Goal: Task Accomplishment & Management: Manage account settings

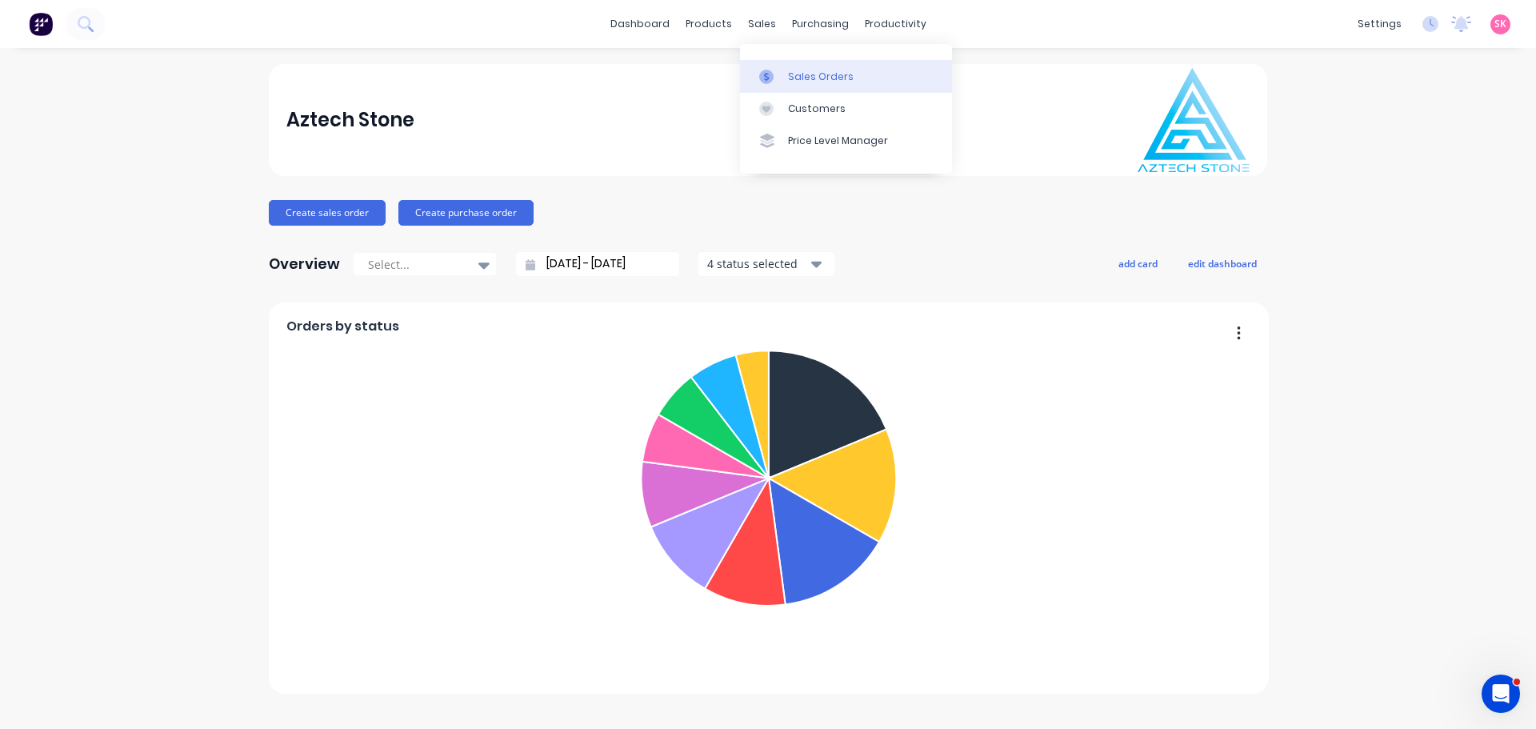
click at [770, 77] on icon at bounding box center [766, 77] width 14 height 14
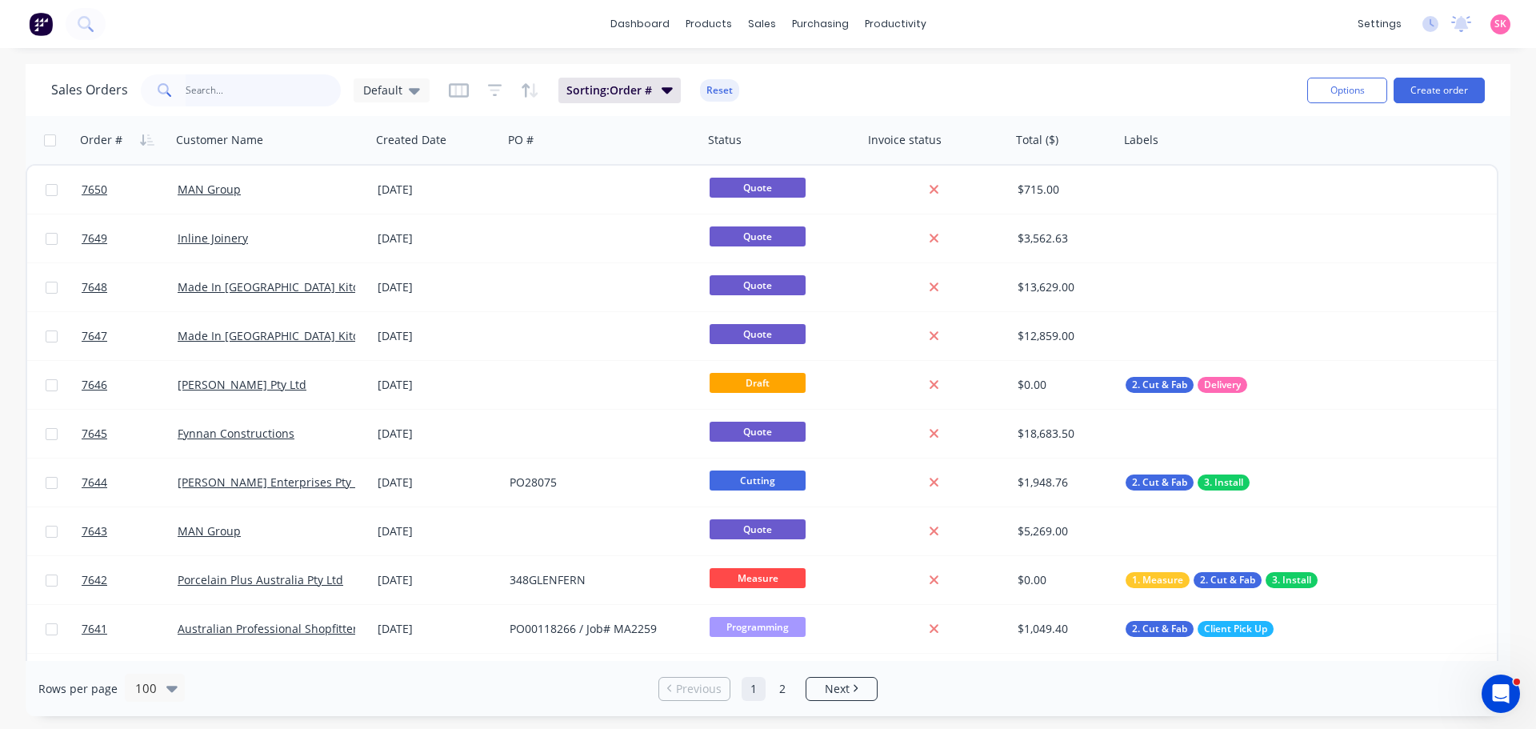
click at [253, 97] on input "text" at bounding box center [264, 90] width 156 height 32
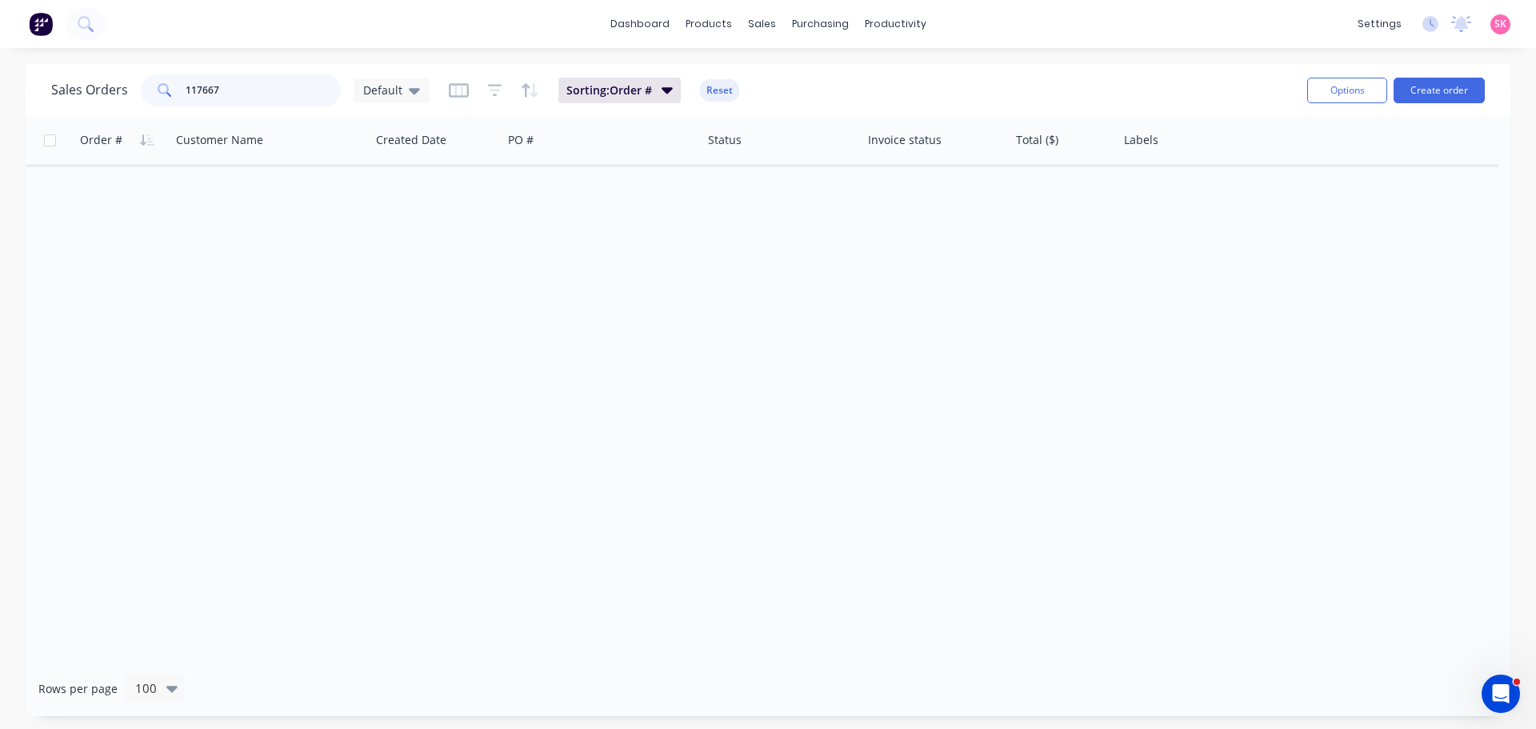
click at [205, 96] on input "117667" at bounding box center [264, 90] width 156 height 32
type input "11767"
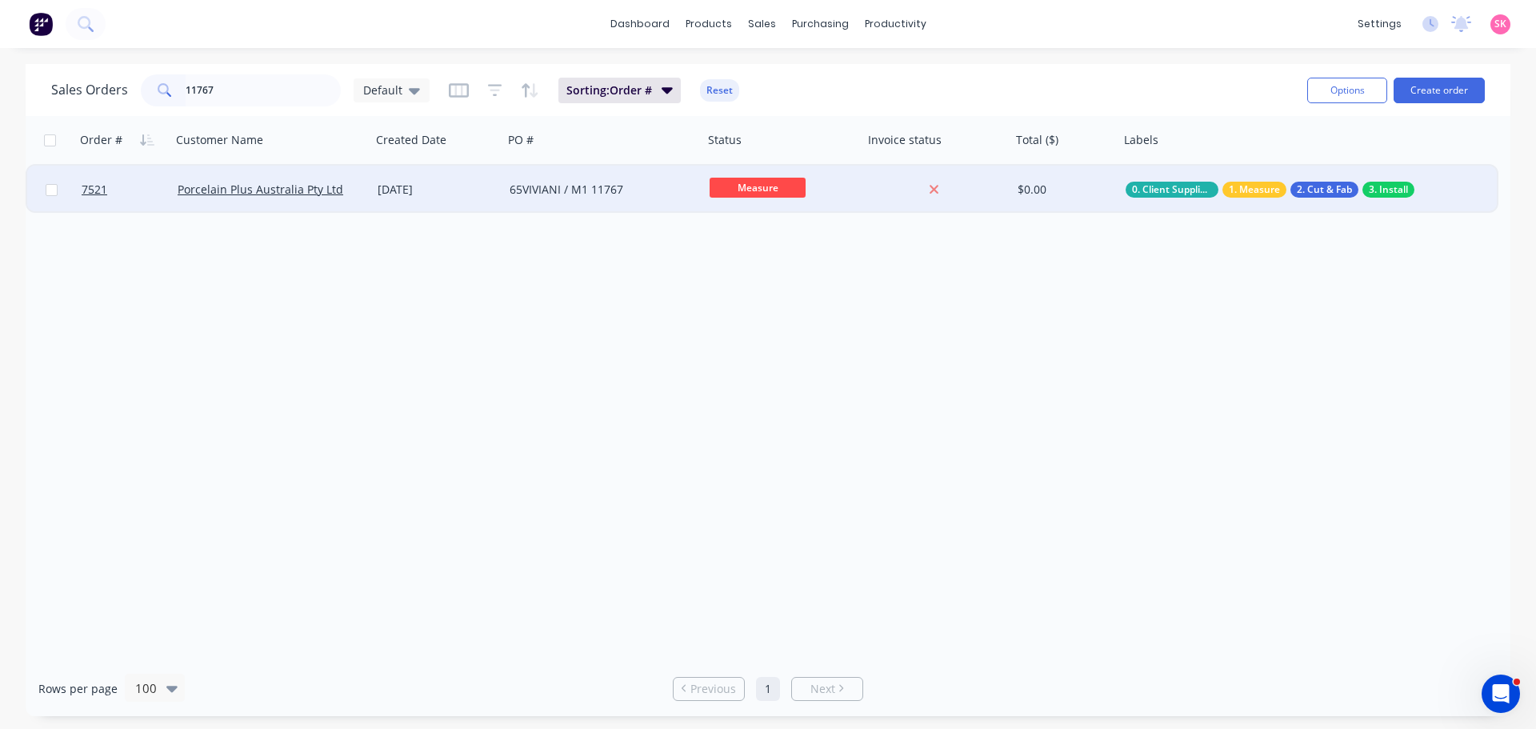
click at [502, 185] on div "03 Jul 2025" at bounding box center [437, 190] width 132 height 48
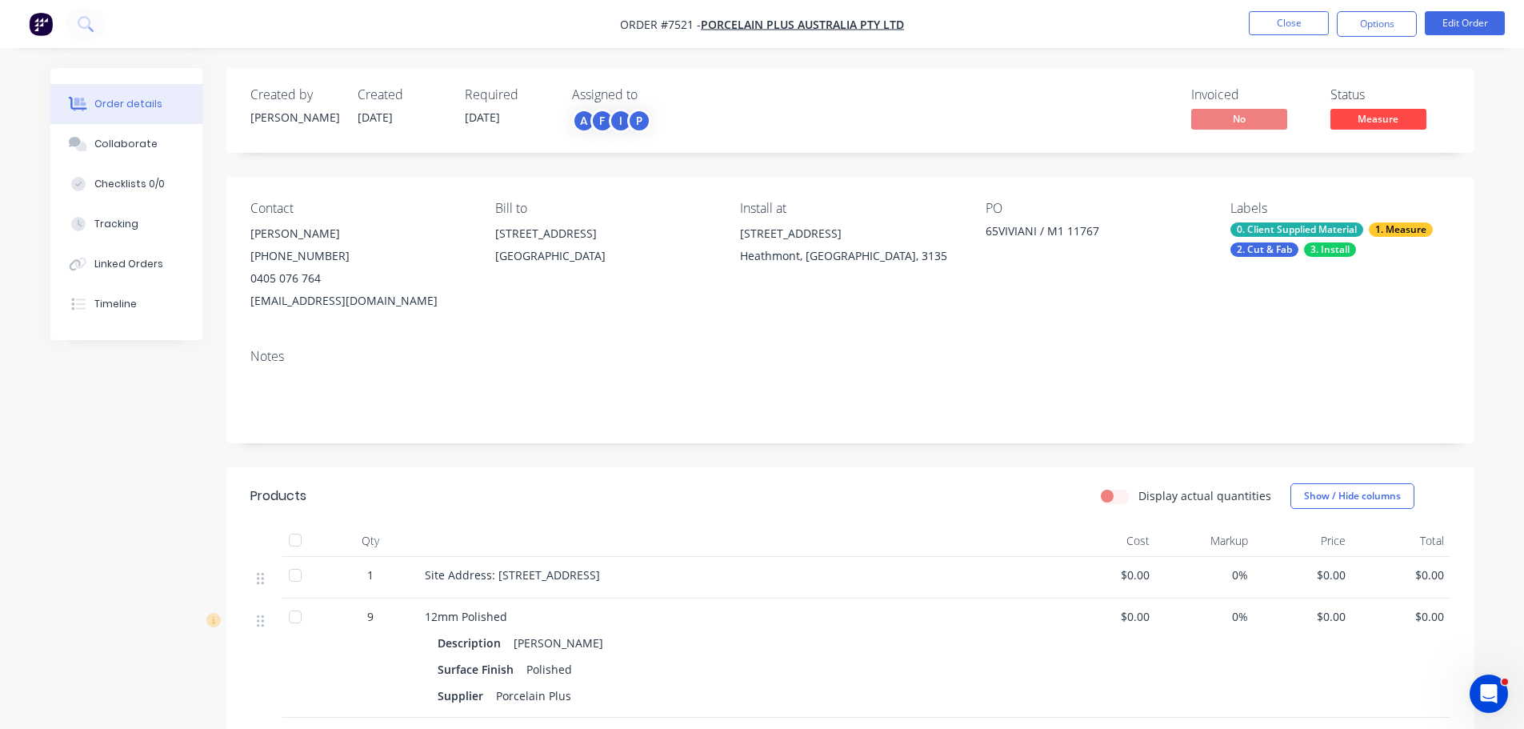
click at [1441, 35] on li "Edit Order" at bounding box center [1465, 24] width 80 height 26
click at [1445, 28] on button "Edit Order" at bounding box center [1465, 23] width 80 height 24
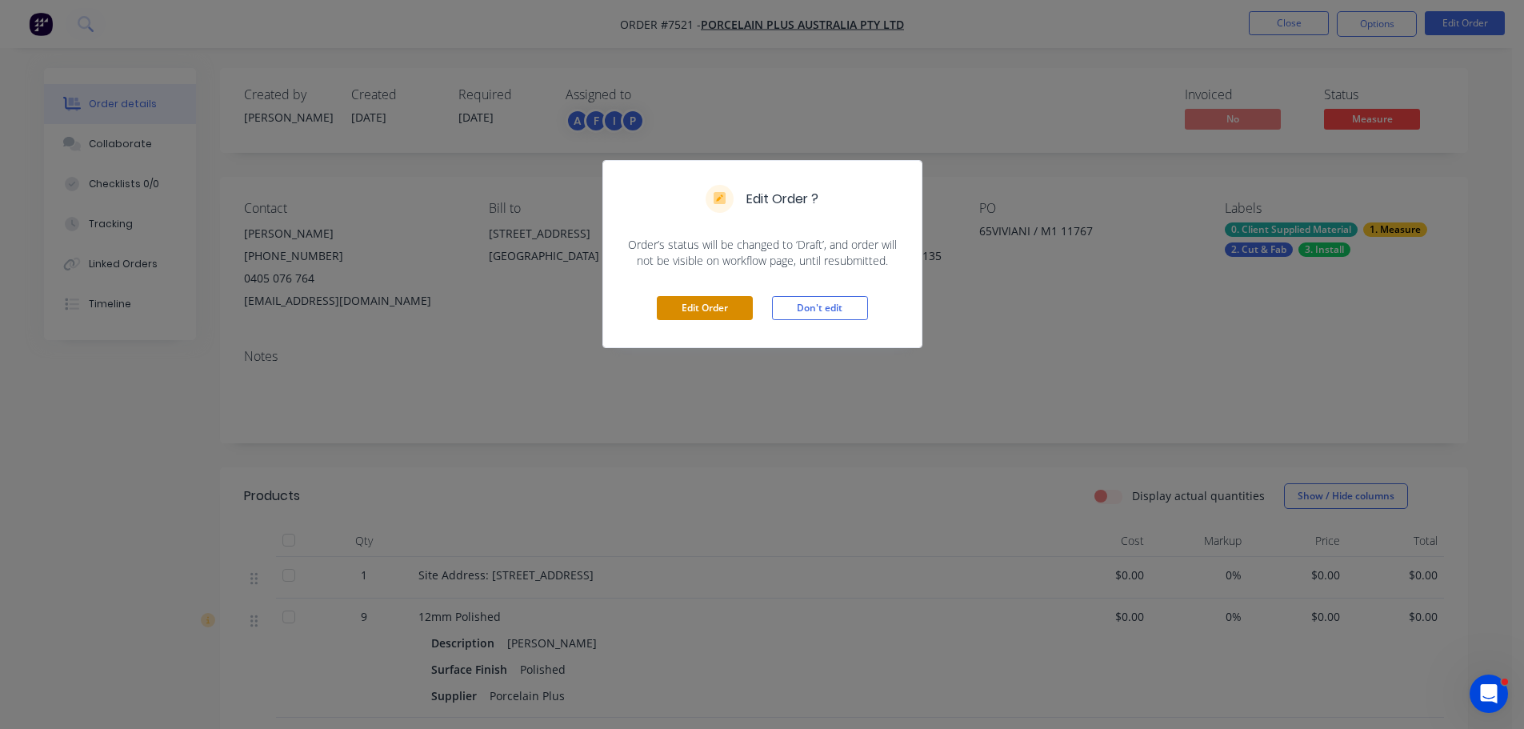
click at [685, 312] on button "Edit Order" at bounding box center [705, 308] width 96 height 24
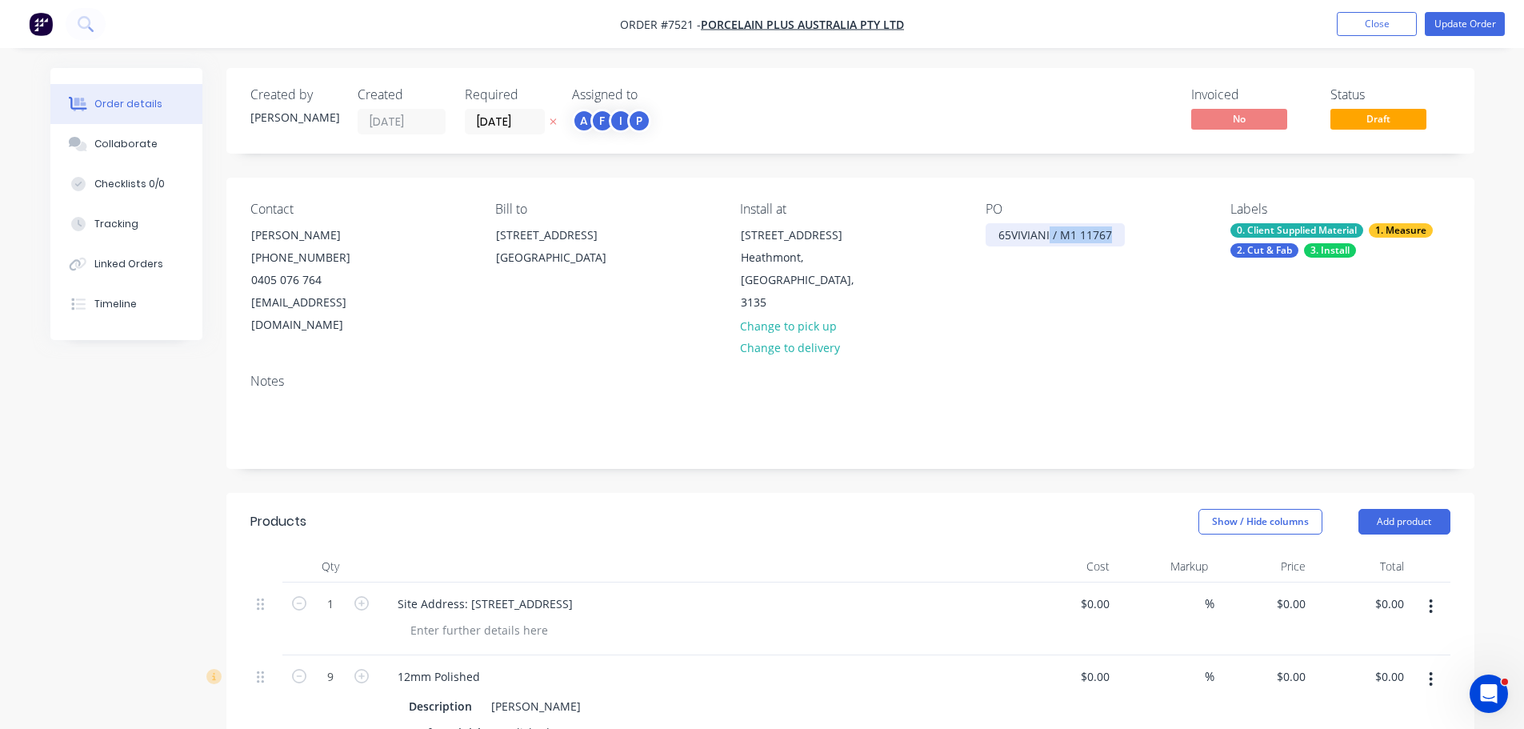
drag, startPoint x: 1049, startPoint y: 236, endPoint x: 1535, endPoint y: 215, distance: 486.0
click at [1517, 214] on div "Order details Collaborate Checklists 0/0 Tracking Linked Orders Timeline Order …" at bounding box center [762, 656] width 1524 height 1313
click at [1461, 26] on button "Update Order" at bounding box center [1465, 24] width 80 height 24
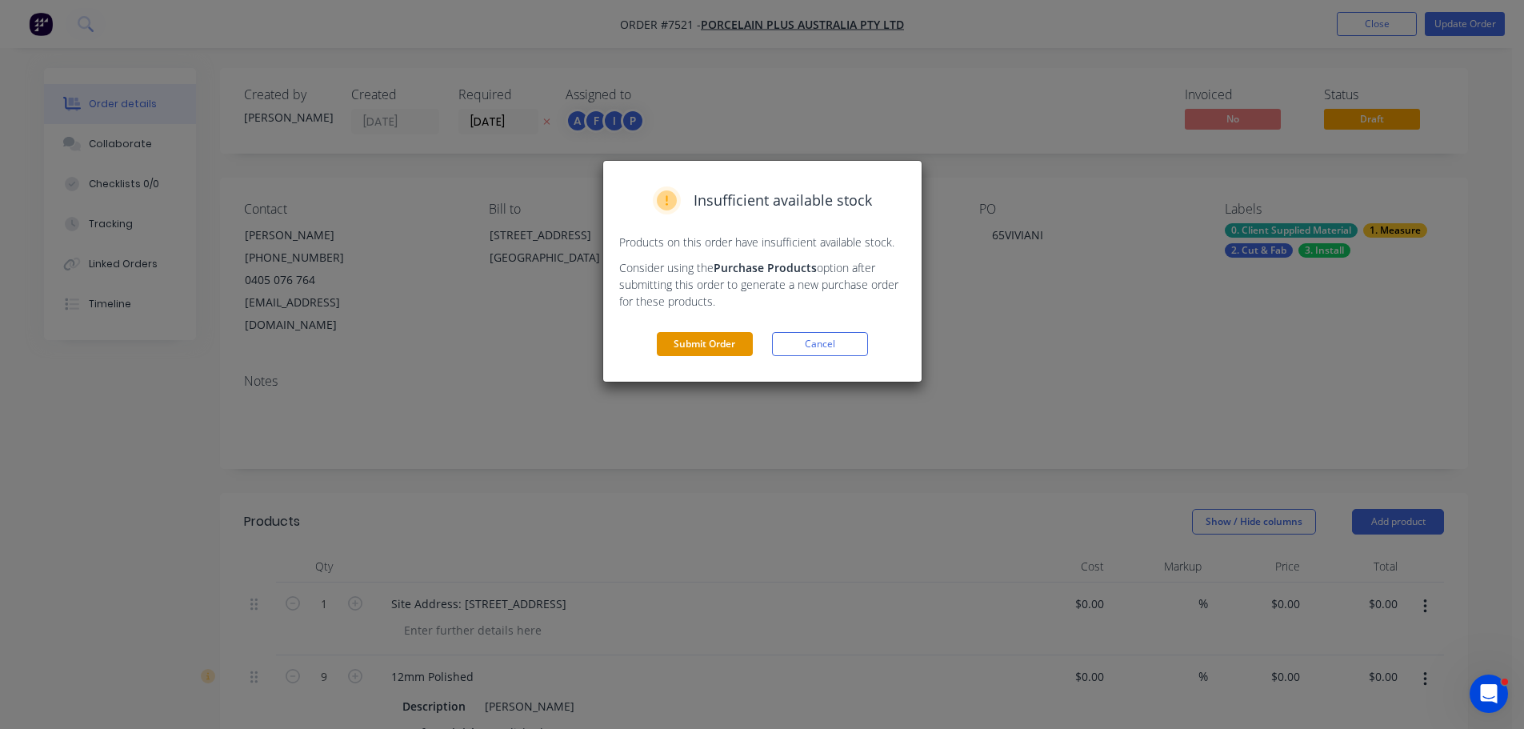
click at [697, 356] on button "Submit Order" at bounding box center [705, 344] width 96 height 24
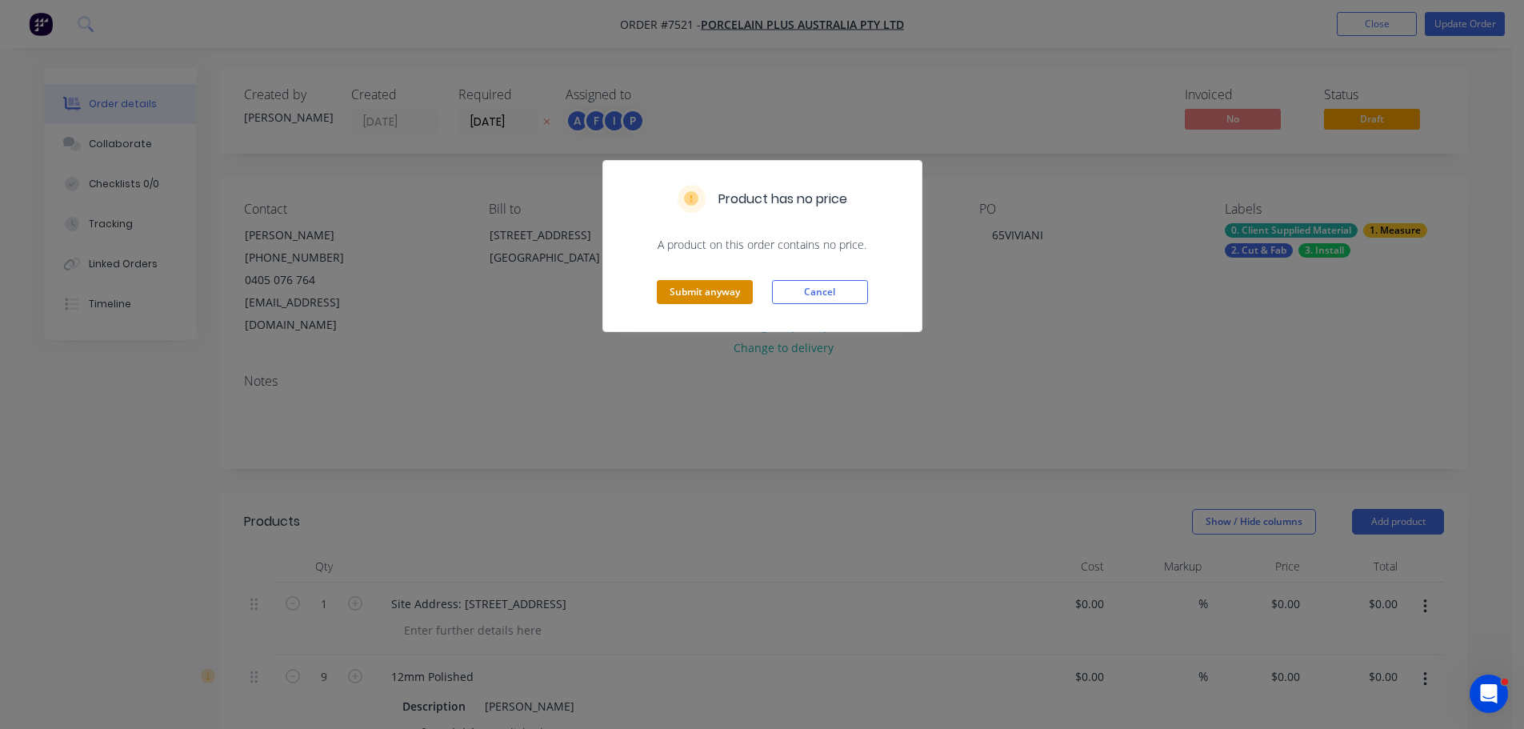
click at [699, 295] on button "Submit anyway" at bounding box center [705, 292] width 96 height 24
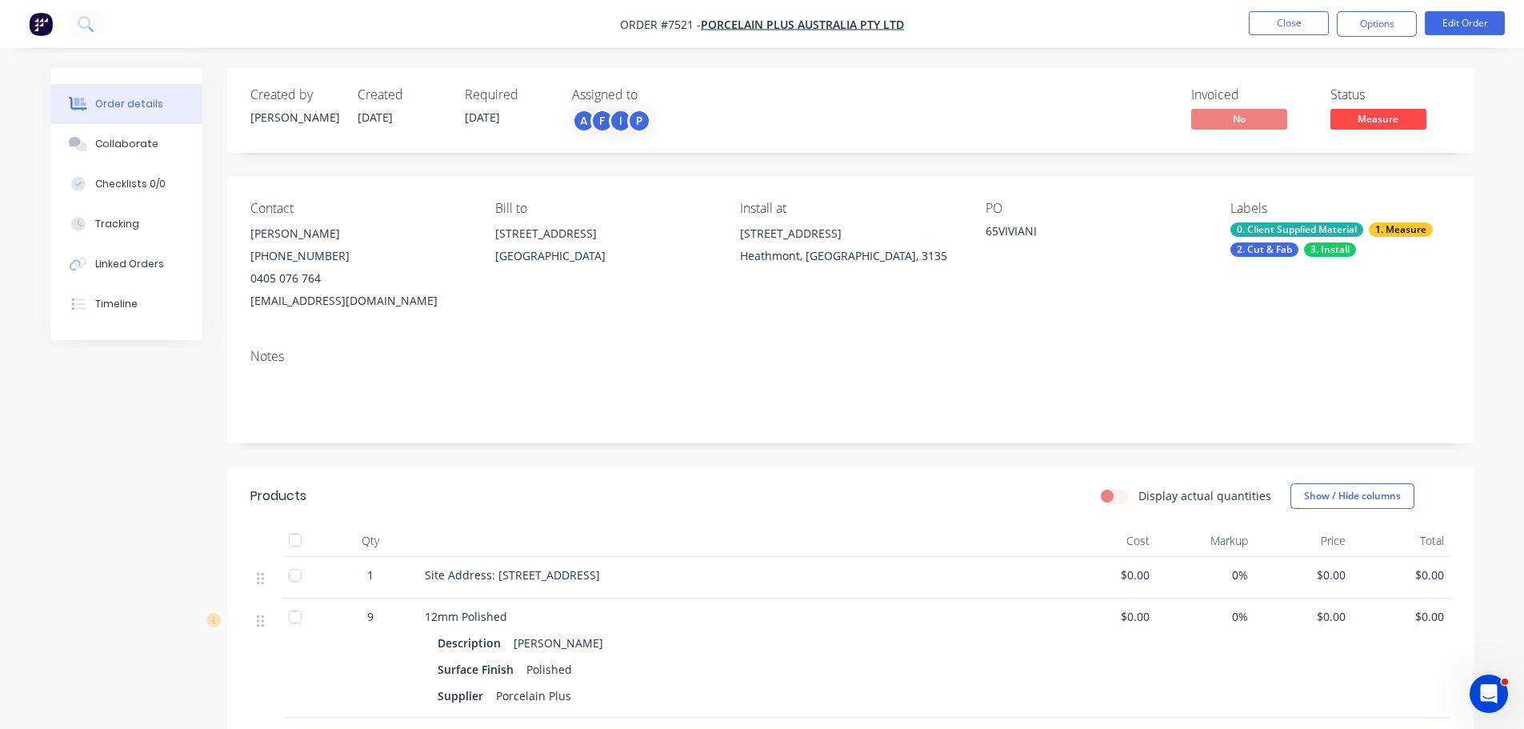
click at [1408, 125] on span "Measure" at bounding box center [1378, 119] width 96 height 20
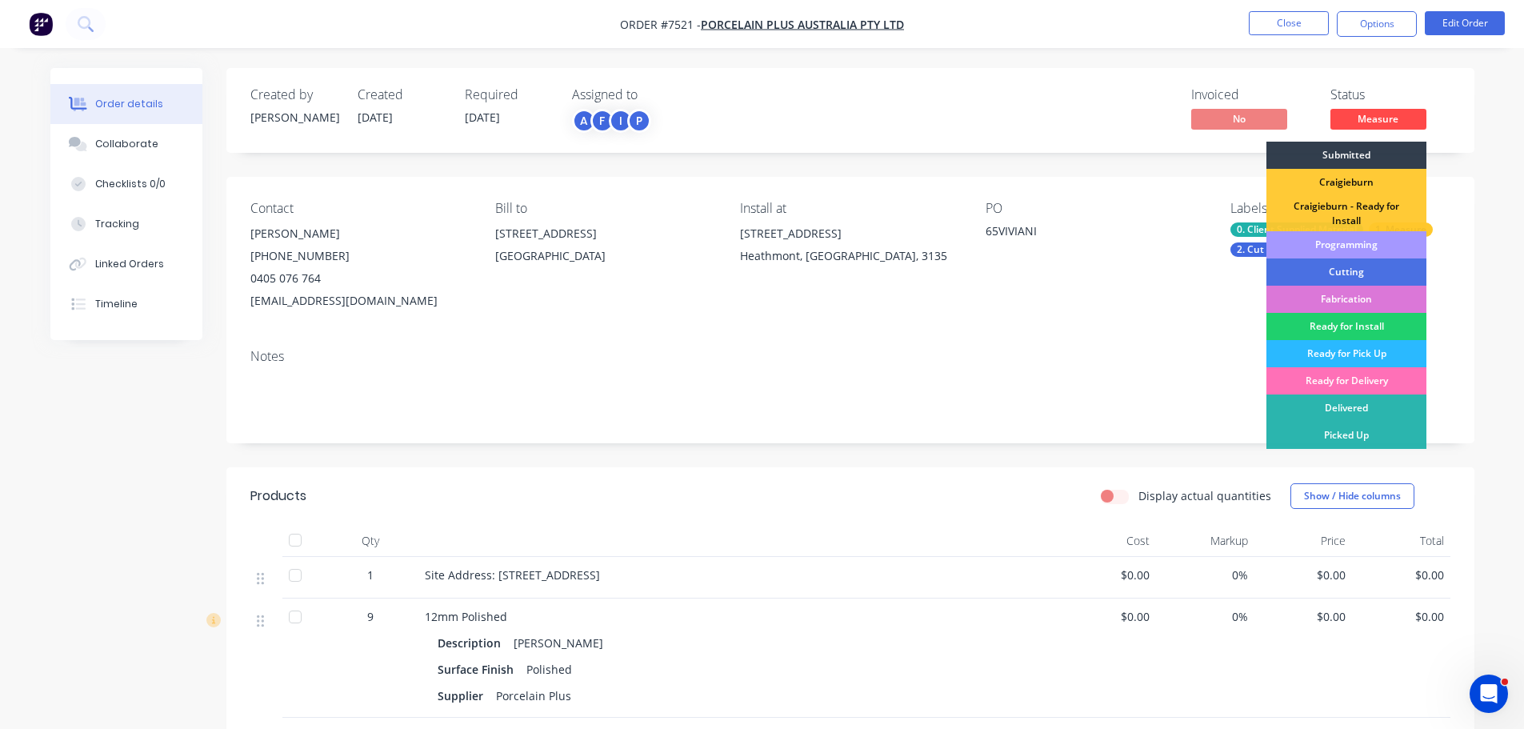
click at [1373, 250] on div "Programming" at bounding box center [1346, 244] width 160 height 27
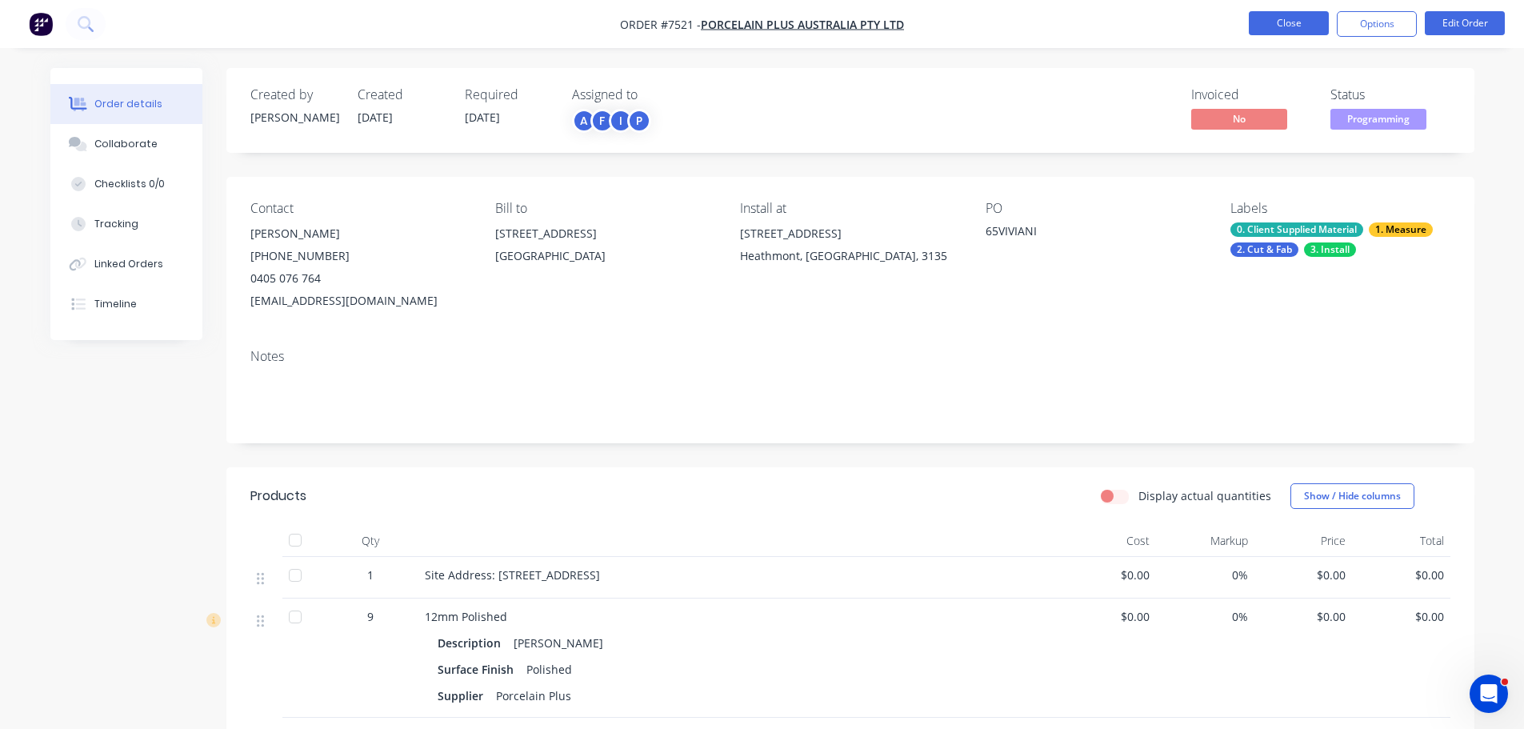
click at [1292, 19] on button "Close" at bounding box center [1289, 23] width 80 height 24
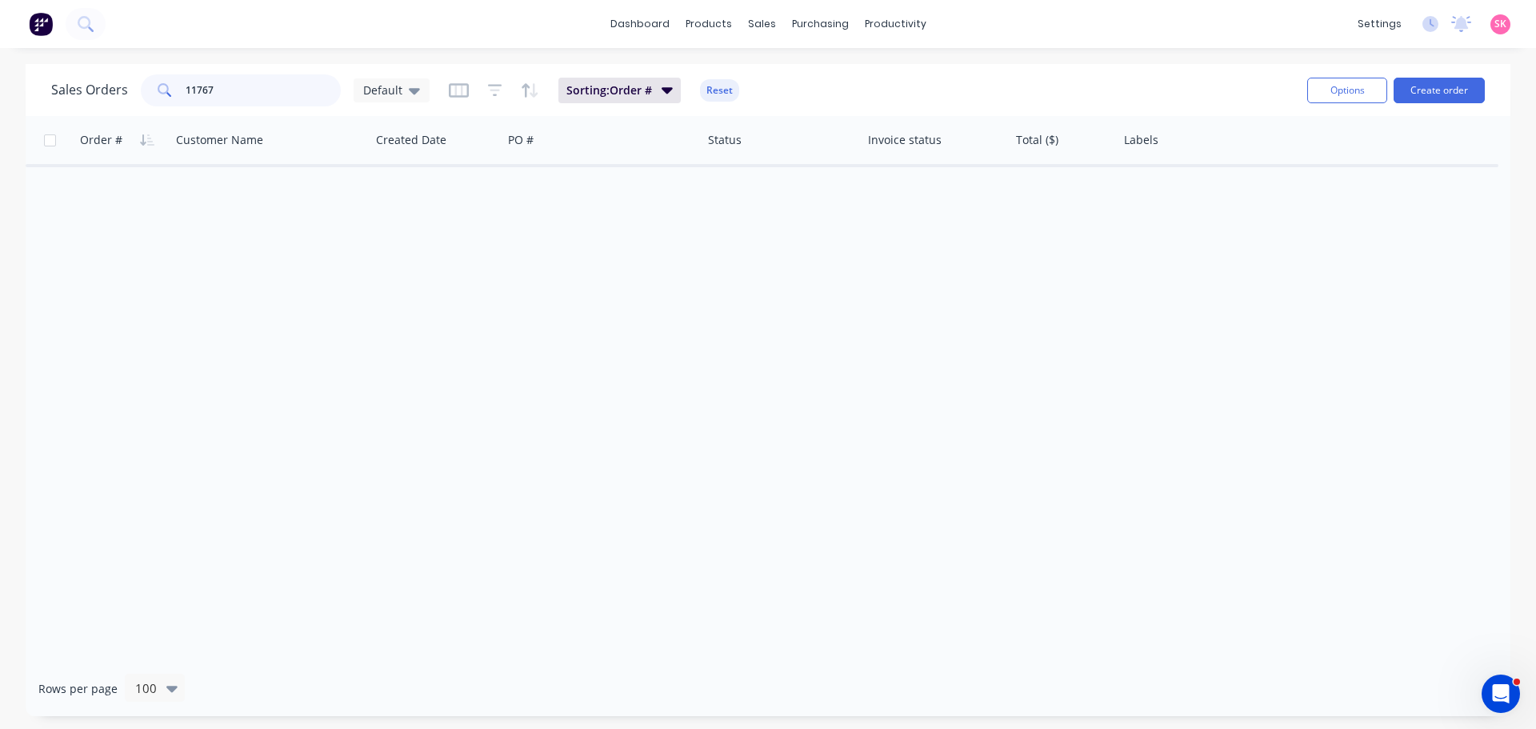
drag, startPoint x: 250, startPoint y: 92, endPoint x: 15, endPoint y: 111, distance: 235.2
click at [20, 110] on div "Sales Orders 11767 Default Sorting: Order # Reset Options Create order Order # …" at bounding box center [768, 390] width 1536 height 652
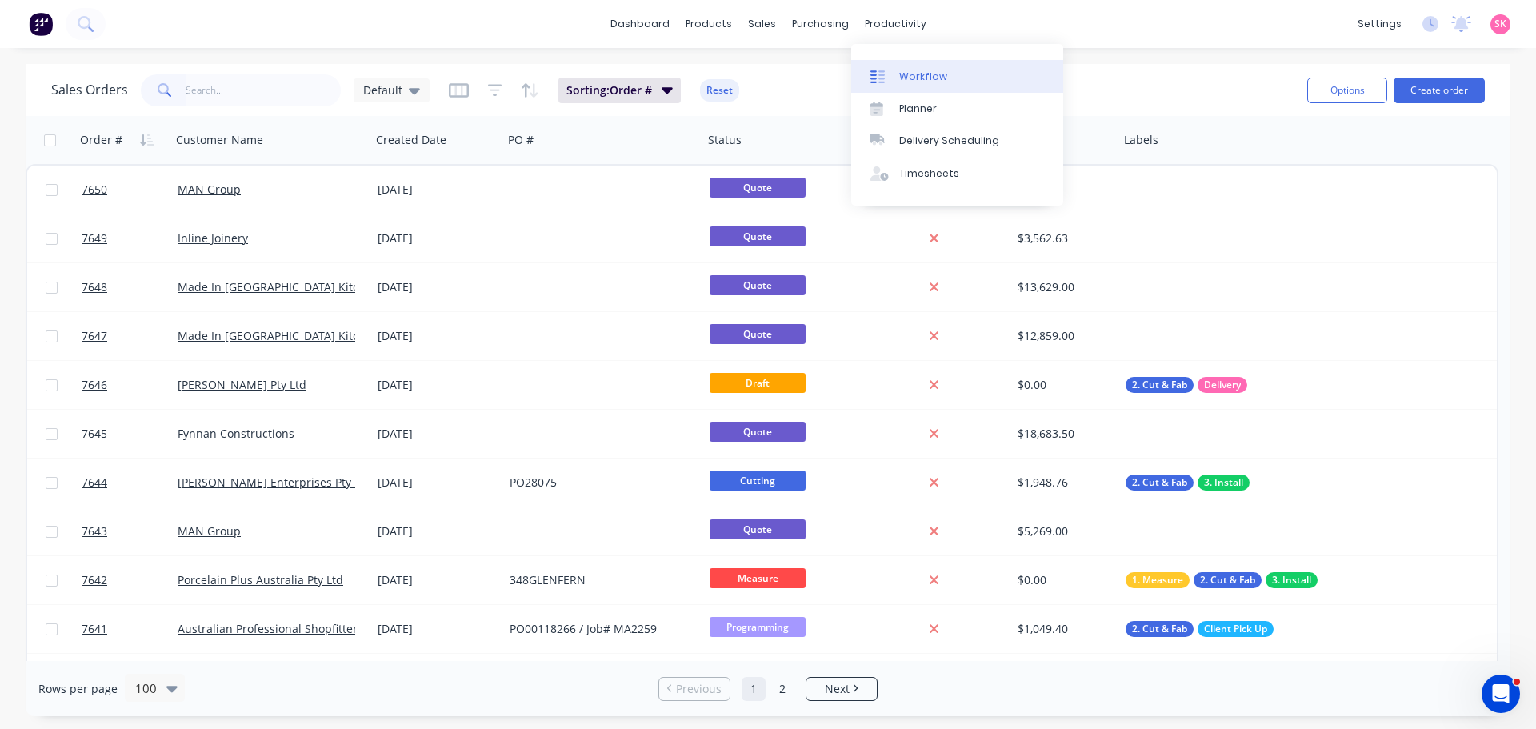
click at [910, 72] on div "Workflow" at bounding box center [923, 77] width 48 height 14
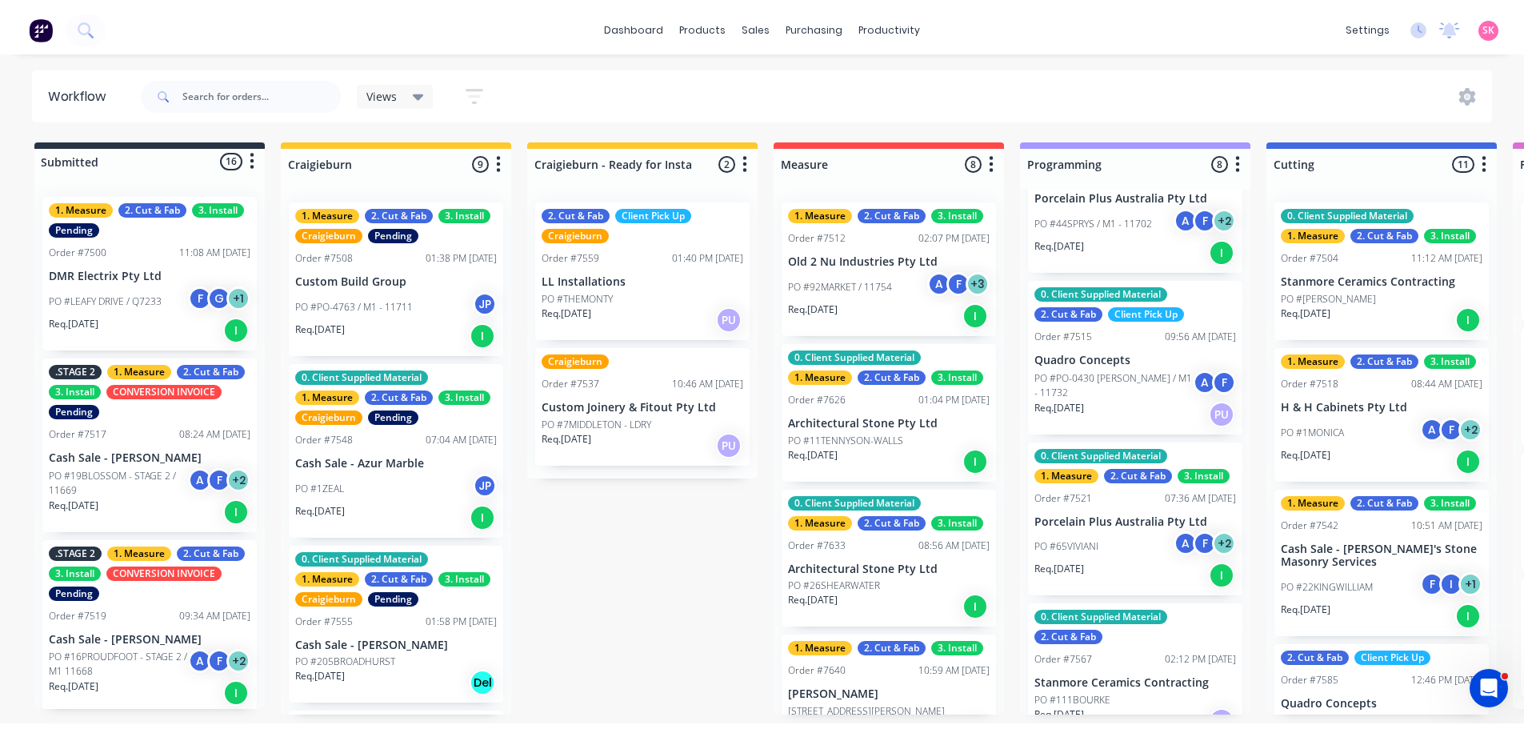
scroll to position [72, 0]
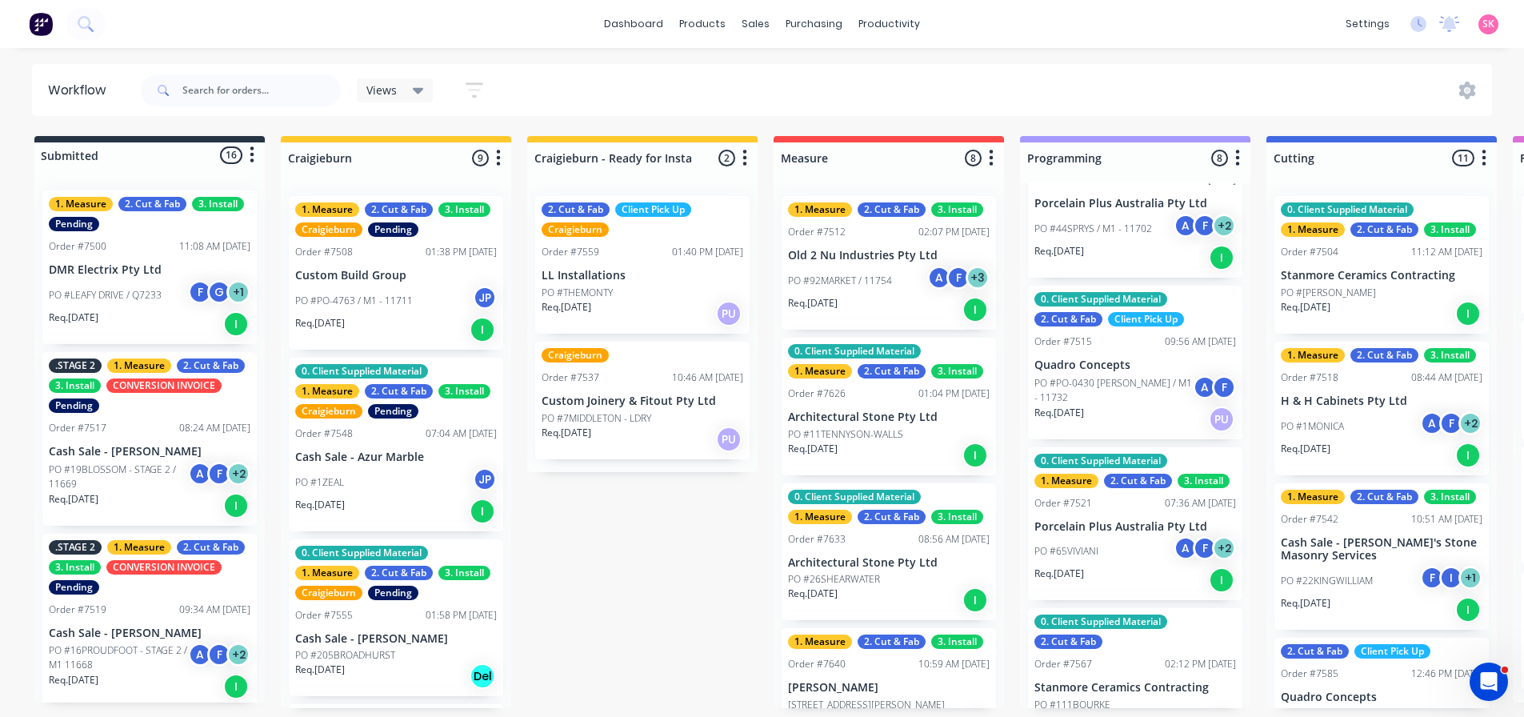
click at [1114, 542] on div "PO #65VIVIANI A F + 2" at bounding box center [1135, 551] width 202 height 30
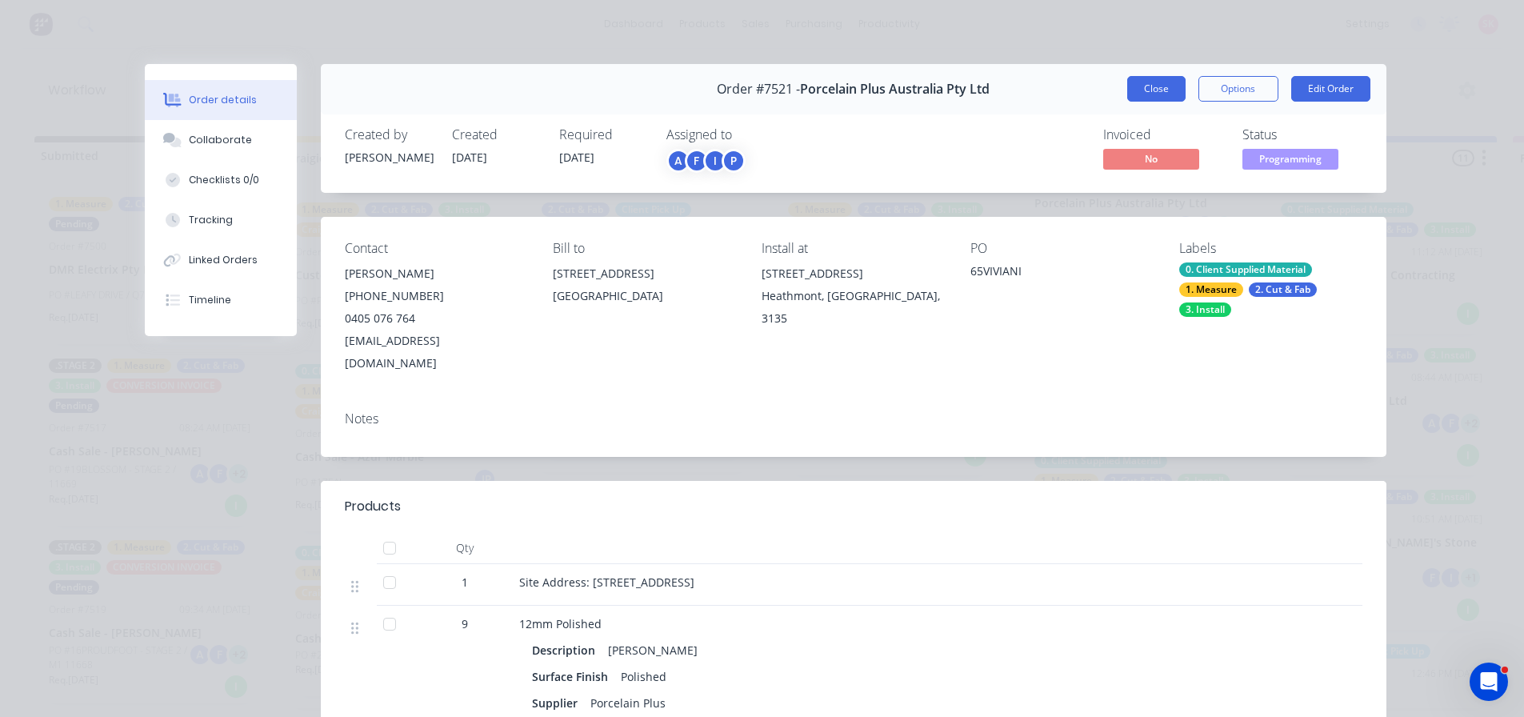
click at [1171, 95] on button "Close" at bounding box center [1156, 89] width 58 height 26
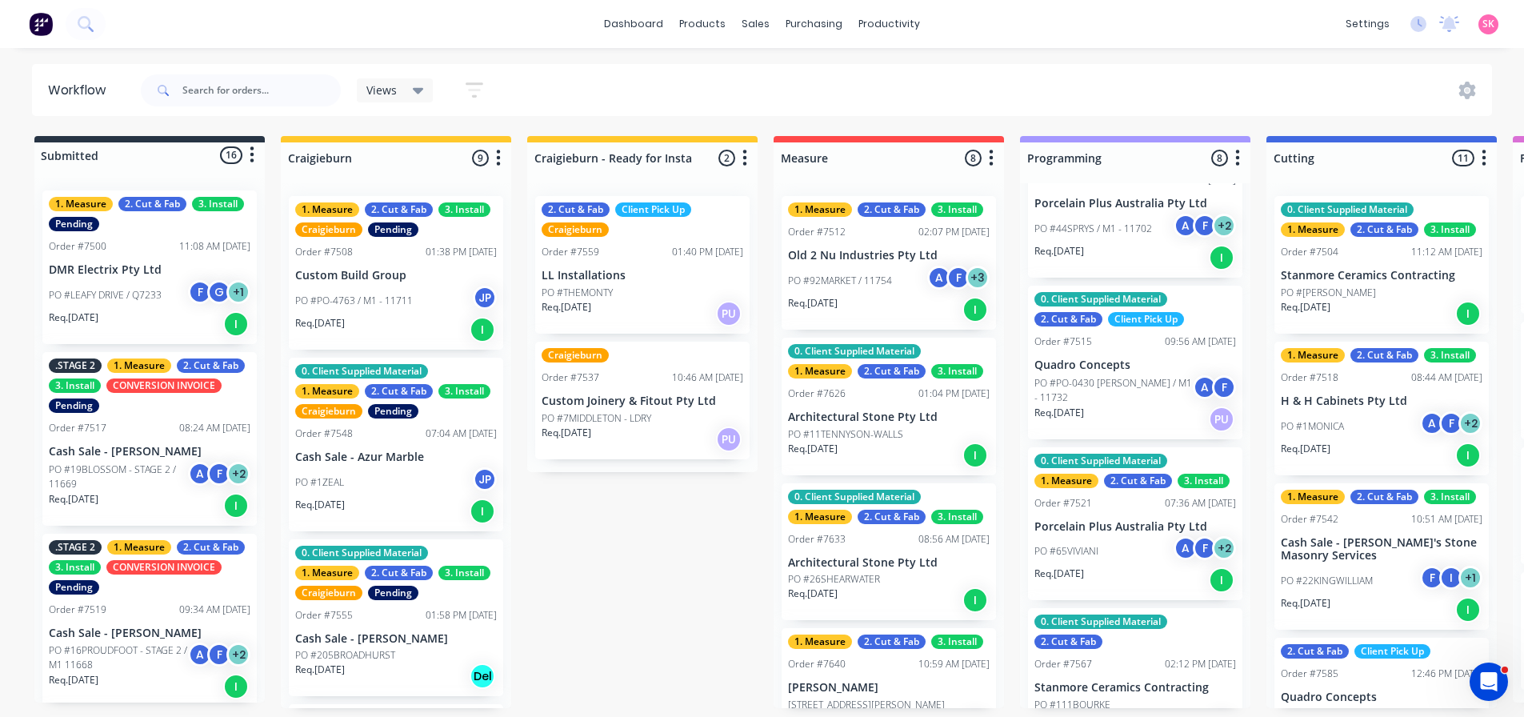
click at [1173, 562] on div "A F + 2" at bounding box center [1204, 551] width 62 height 30
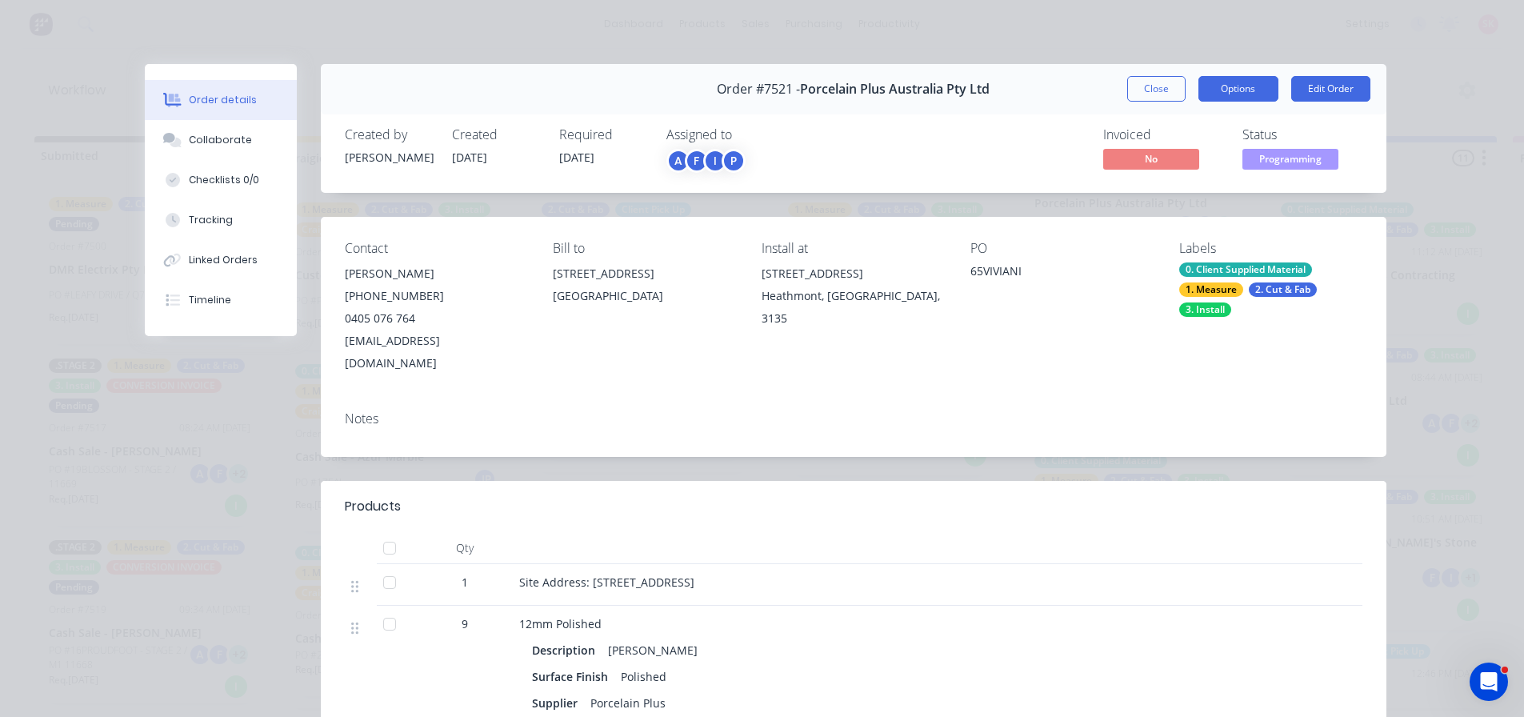
click at [1239, 82] on button "Options" at bounding box center [1238, 89] width 80 height 26
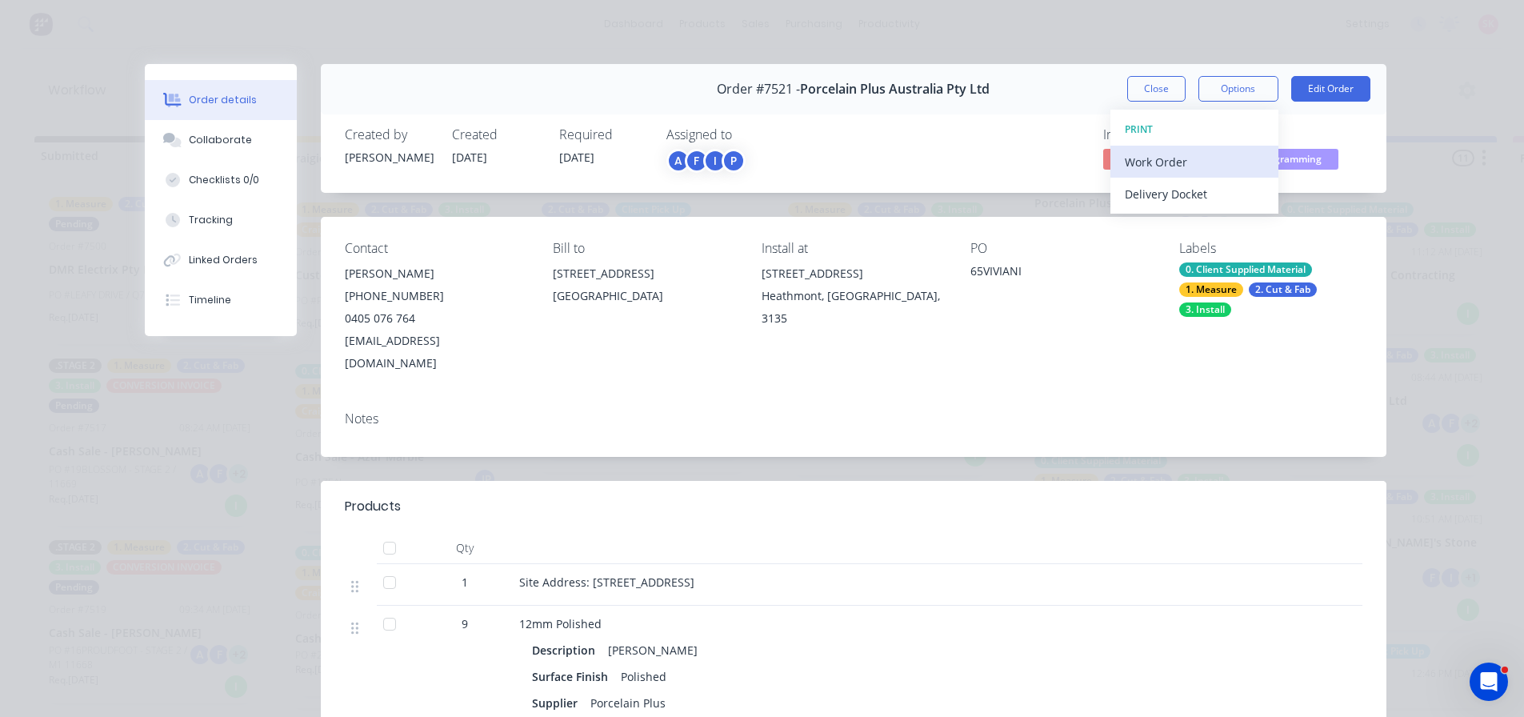
click at [1214, 170] on div "Work Order" at bounding box center [1194, 161] width 139 height 23
click at [1206, 214] on div "Custom" at bounding box center [1194, 225] width 139 height 23
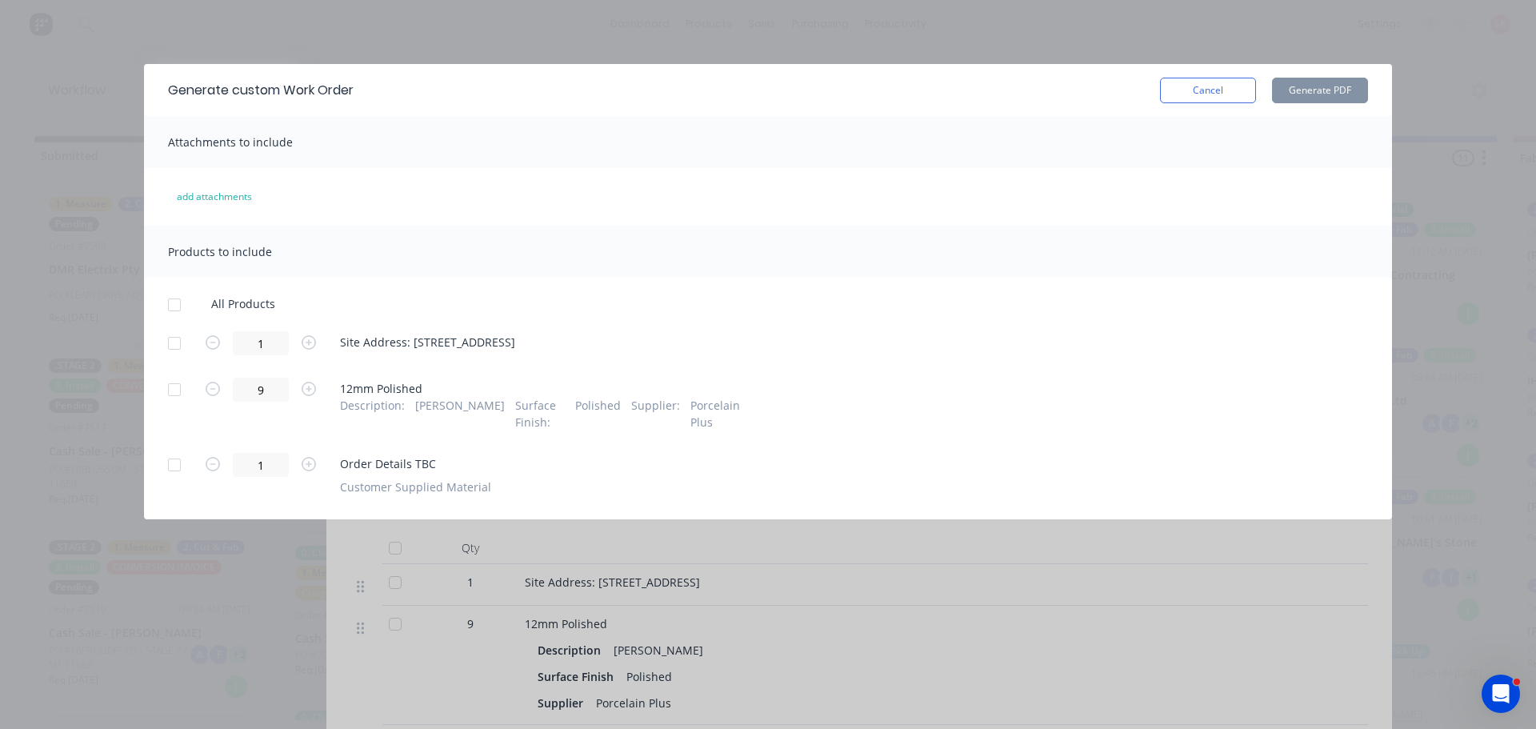
click at [178, 344] on div at bounding box center [174, 343] width 32 height 32
click at [182, 389] on div at bounding box center [174, 390] width 32 height 32
click at [1345, 99] on button "Generate PDF" at bounding box center [1320, 91] width 96 height 26
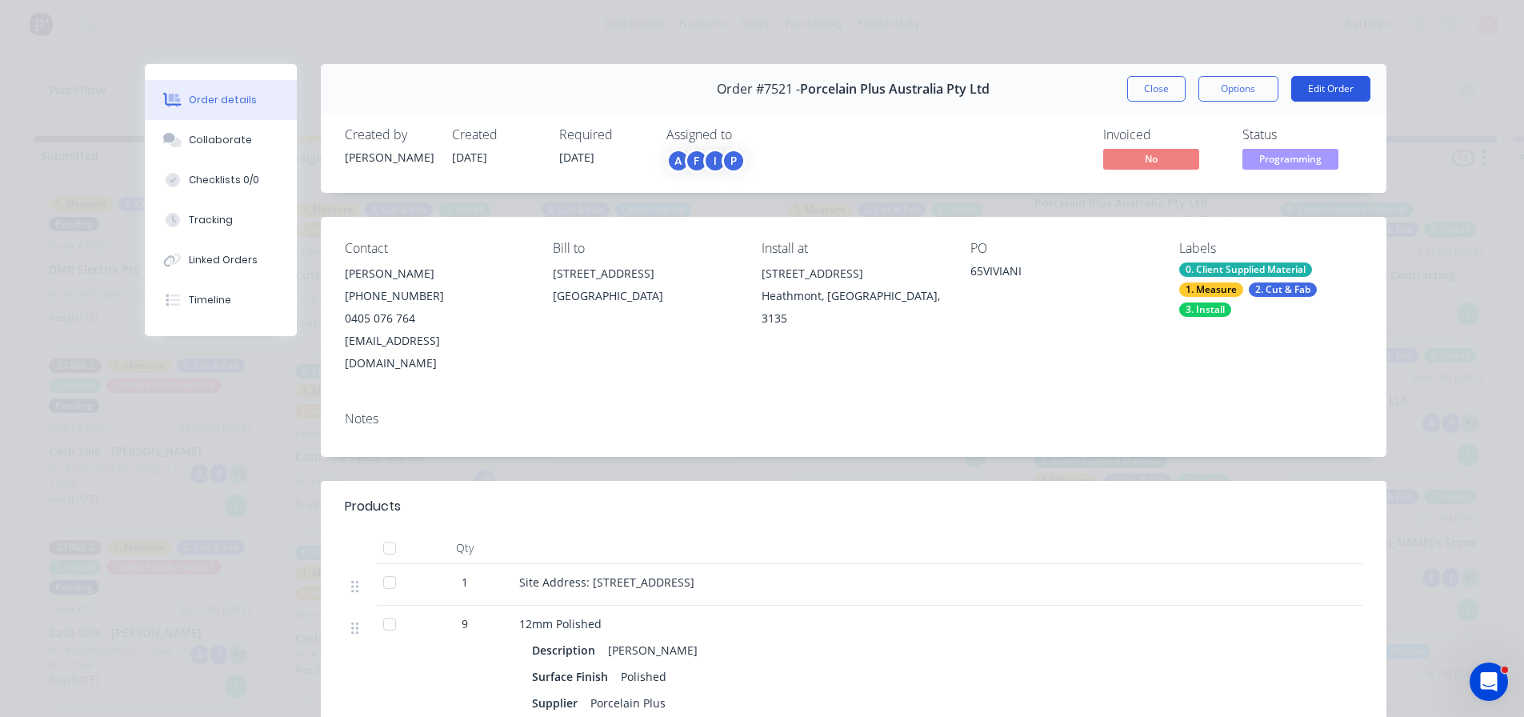
click at [1316, 94] on button "Edit Order" at bounding box center [1330, 89] width 79 height 26
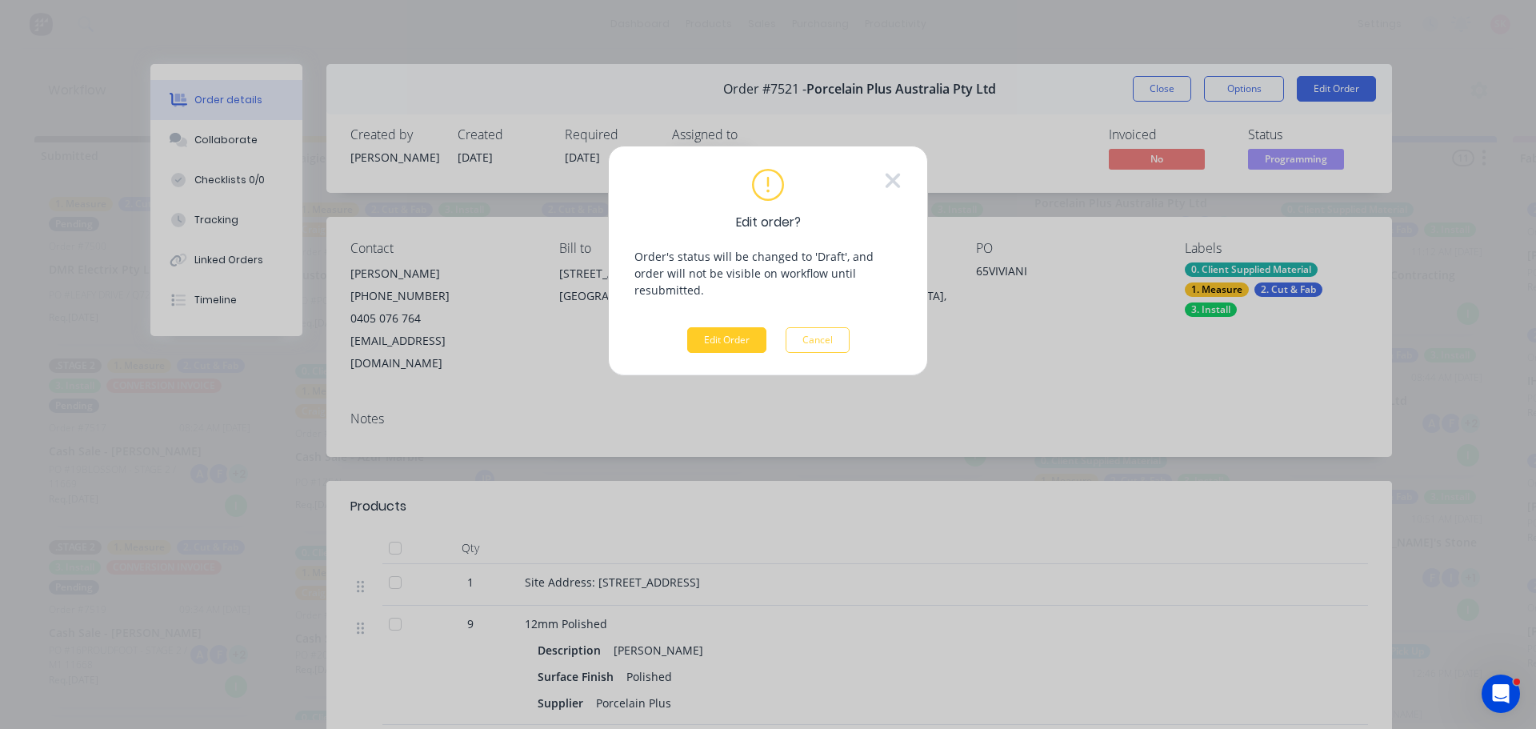
click at [722, 327] on button "Edit Order" at bounding box center [726, 340] width 79 height 26
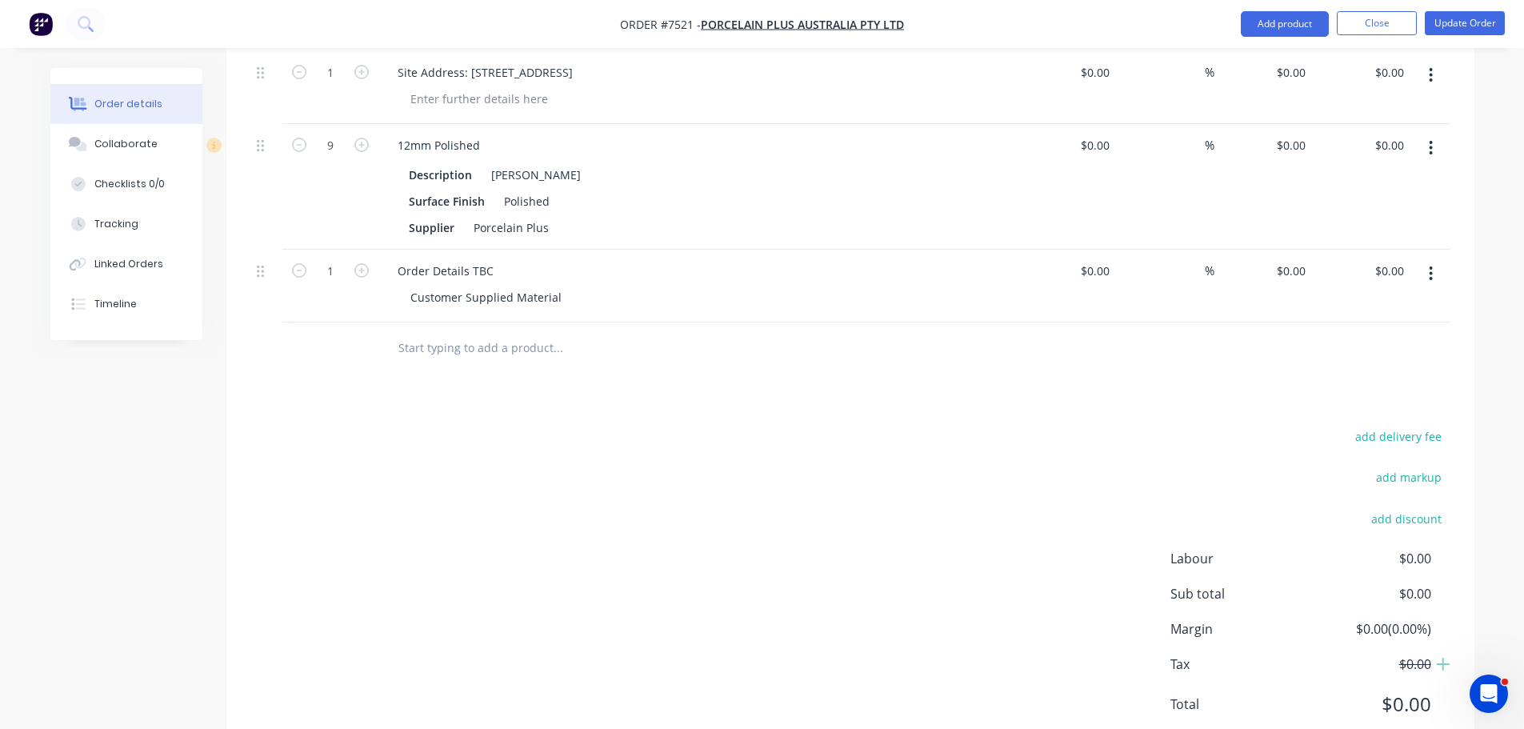
scroll to position [562, 0]
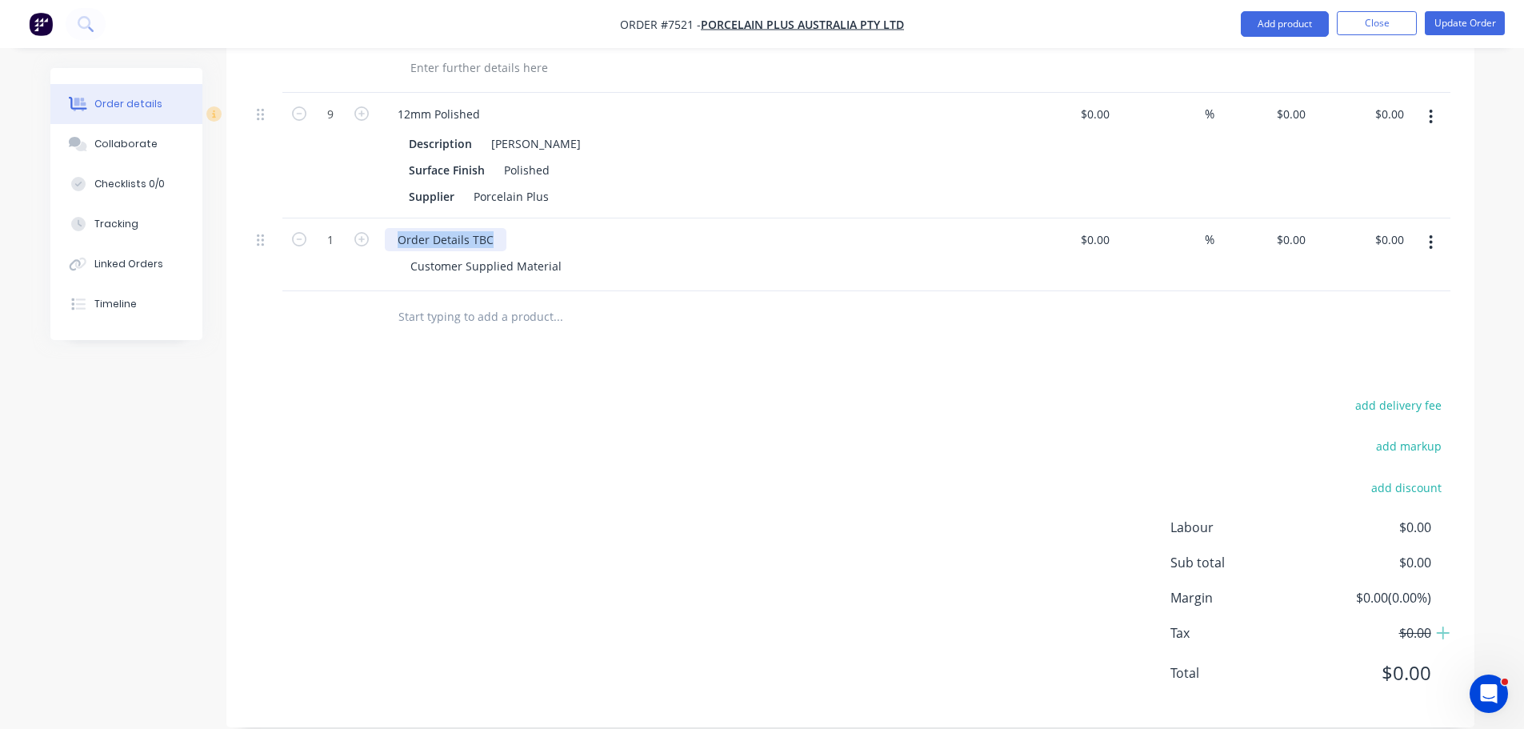
drag, startPoint x: 494, startPoint y: 215, endPoint x: 274, endPoint y: 211, distance: 219.2
click at [274, 218] on div "1 Order Details TBC Customer Supplied Material $0.00 $0.00 % $0.00 $0.00 $0.00 …" at bounding box center [850, 254] width 1200 height 73
click at [1441, 228] on button "button" at bounding box center [1431, 242] width 38 height 29
click at [1348, 369] on div "Delete" at bounding box center [1374, 380] width 123 height 23
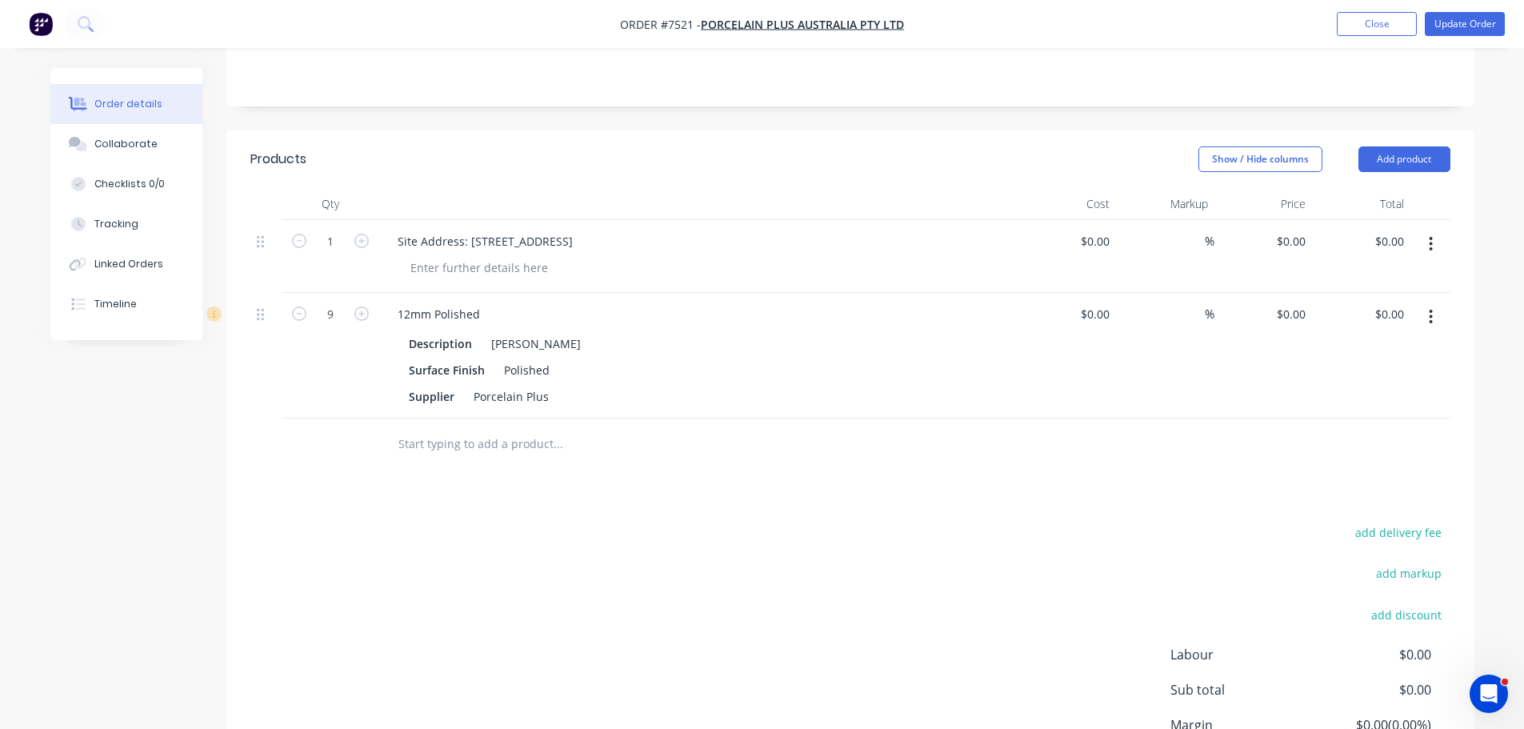
scroll to position [170, 0]
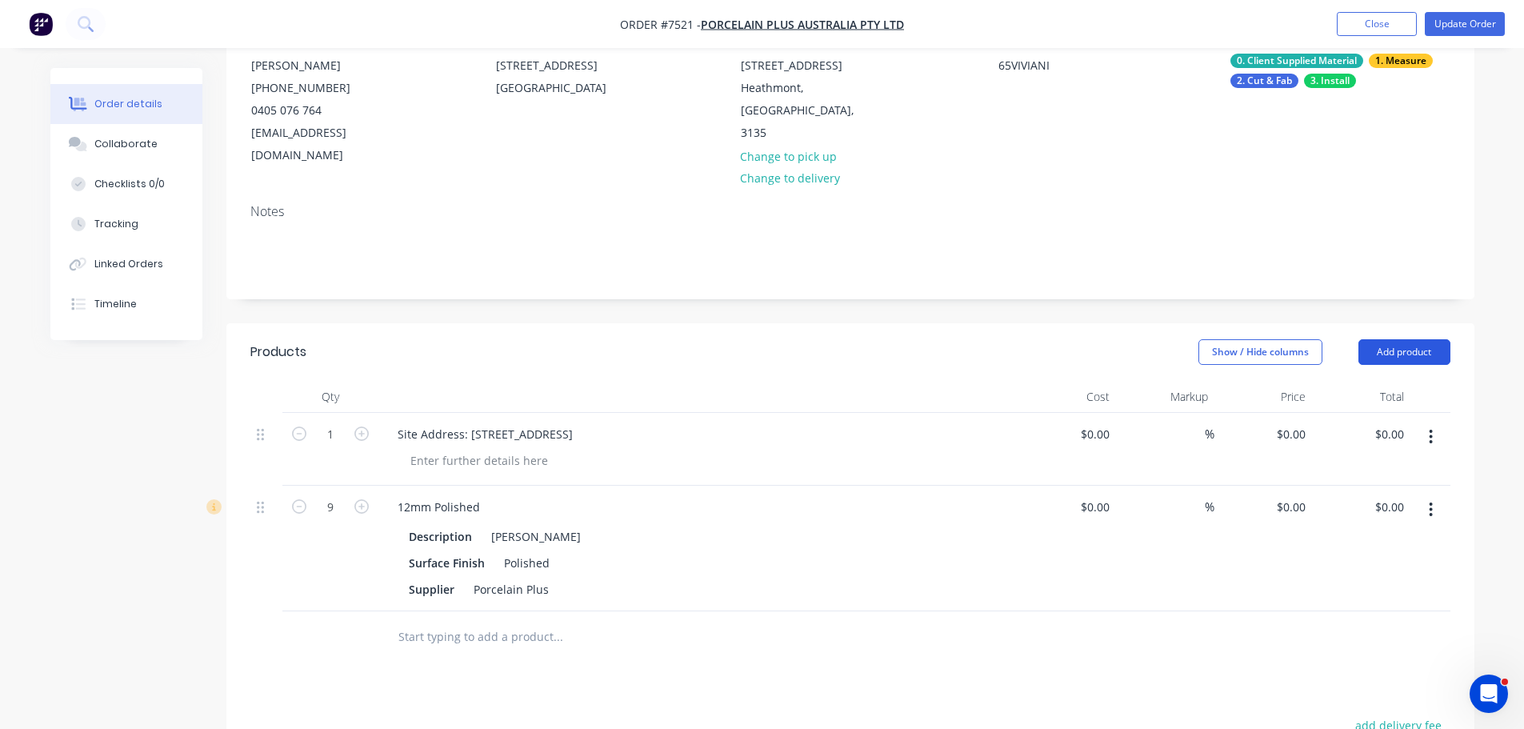
click at [1391, 339] on button "Add product" at bounding box center [1404, 352] width 92 height 26
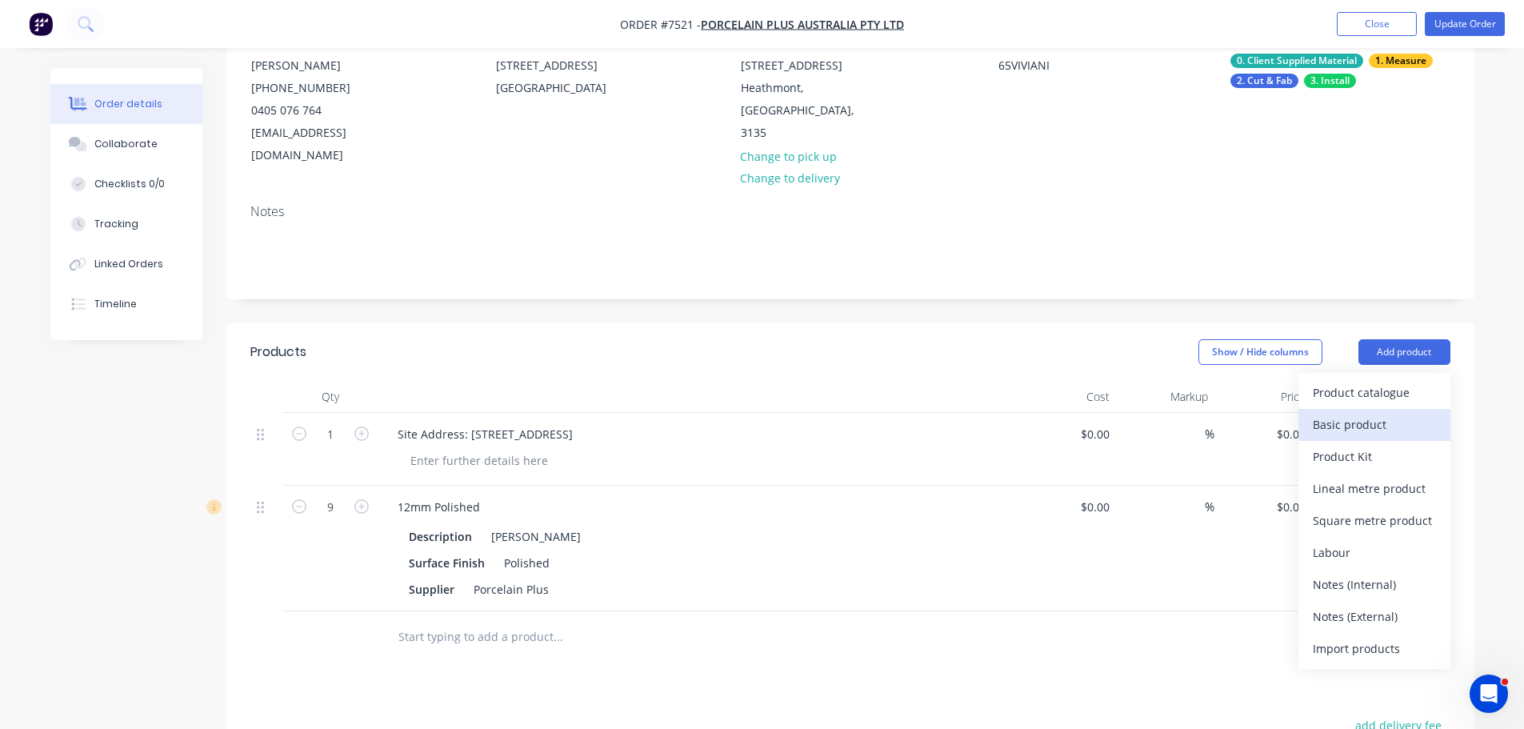
click at [1359, 413] on div "Basic product" at bounding box center [1374, 424] width 123 height 23
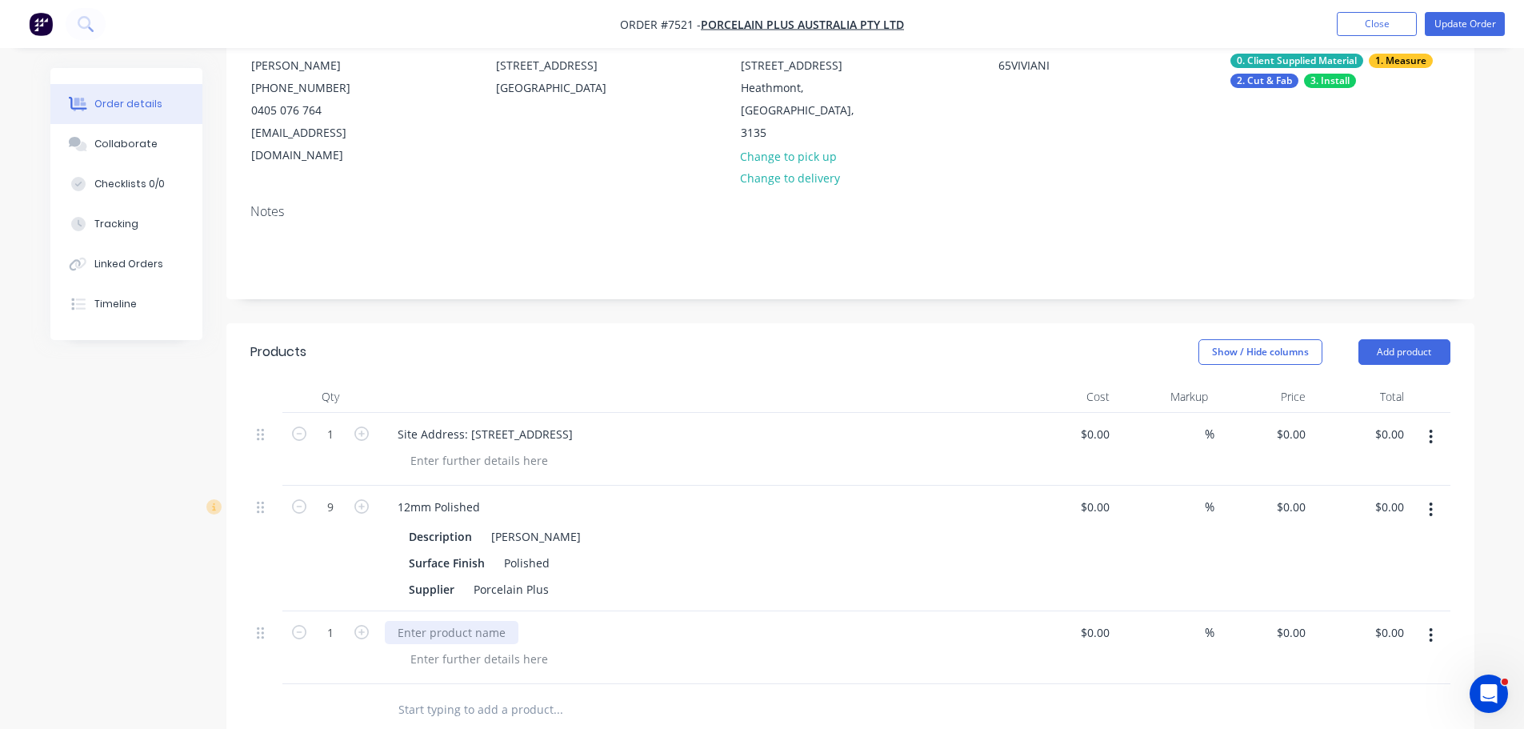
click at [452, 621] on div at bounding box center [452, 632] width 134 height 23
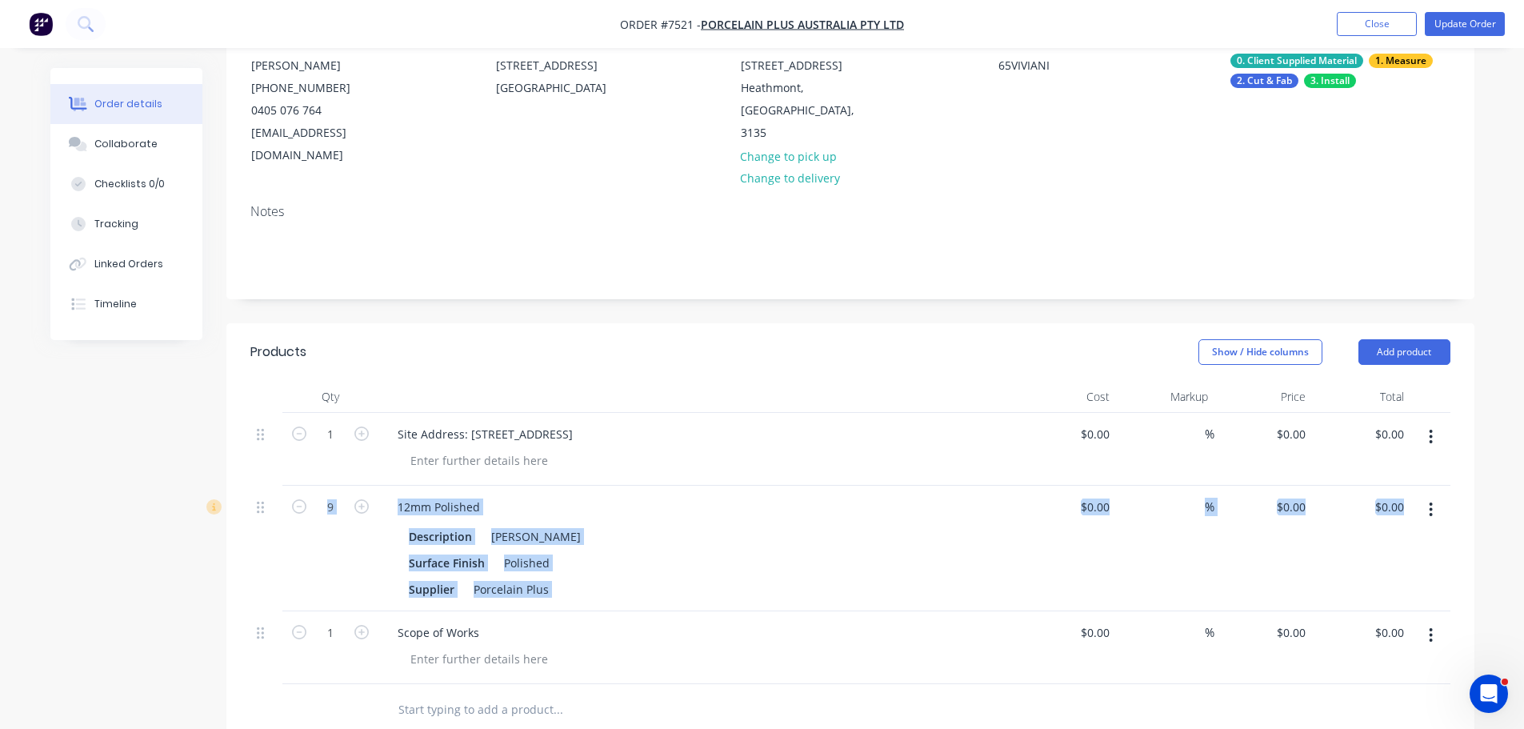
drag, startPoint x: 254, startPoint y: 612, endPoint x: 293, endPoint y: 499, distance: 119.4
click at [293, 499] on div "1 Site Address: 65 Viviani Crescent, Heathmont $0.00 $0.00 % $0.00 $0.00 $0.00 …" at bounding box center [850, 548] width 1200 height 271
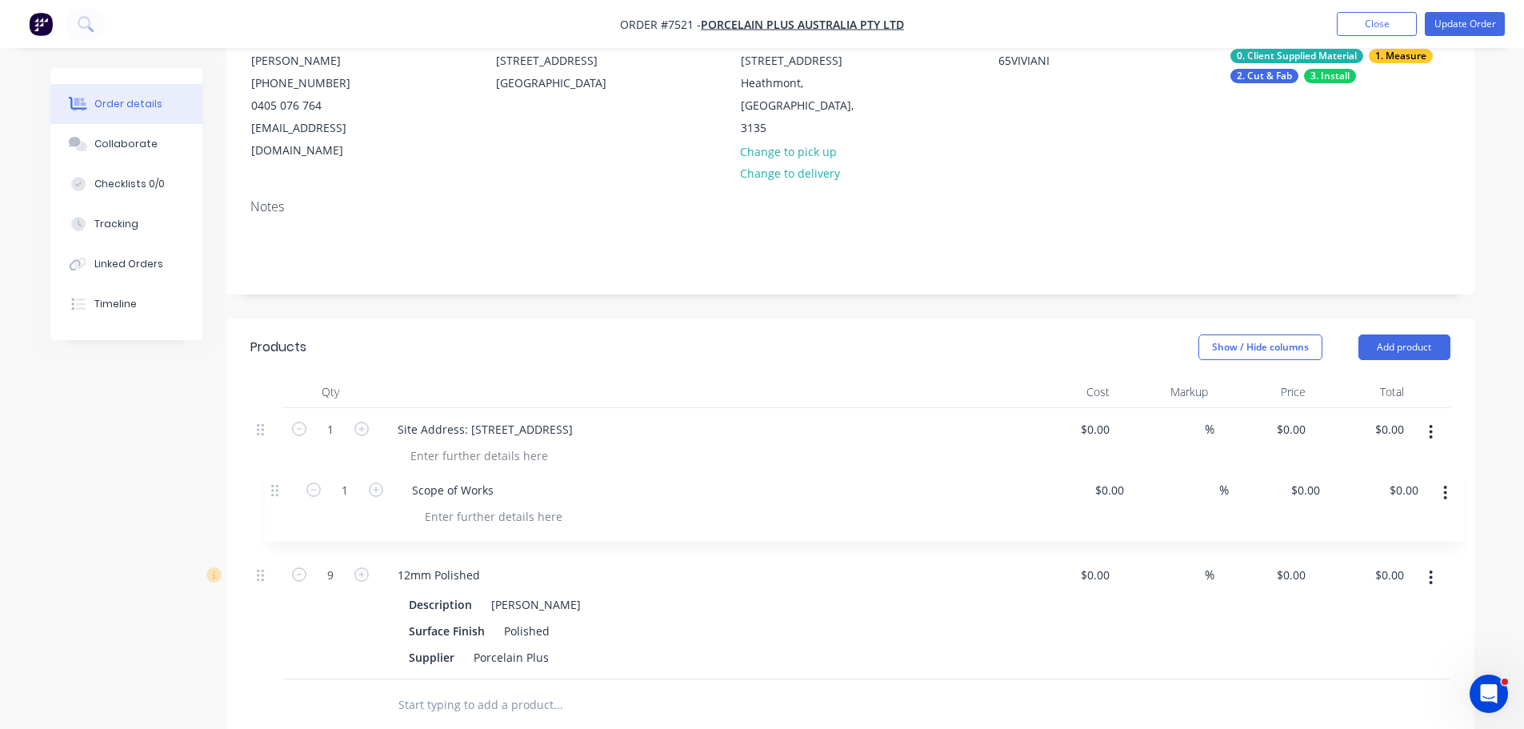
drag, startPoint x: 260, startPoint y: 618, endPoint x: 282, endPoint y: 462, distance: 157.6
click at [280, 462] on div "1 Site Address: 65 Viviani Crescent, Heathmont $0.00 $0.00 % $0.00 $0.00 $0.00 …" at bounding box center [850, 543] width 1200 height 271
click at [442, 517] on div at bounding box center [479, 528] width 163 height 23
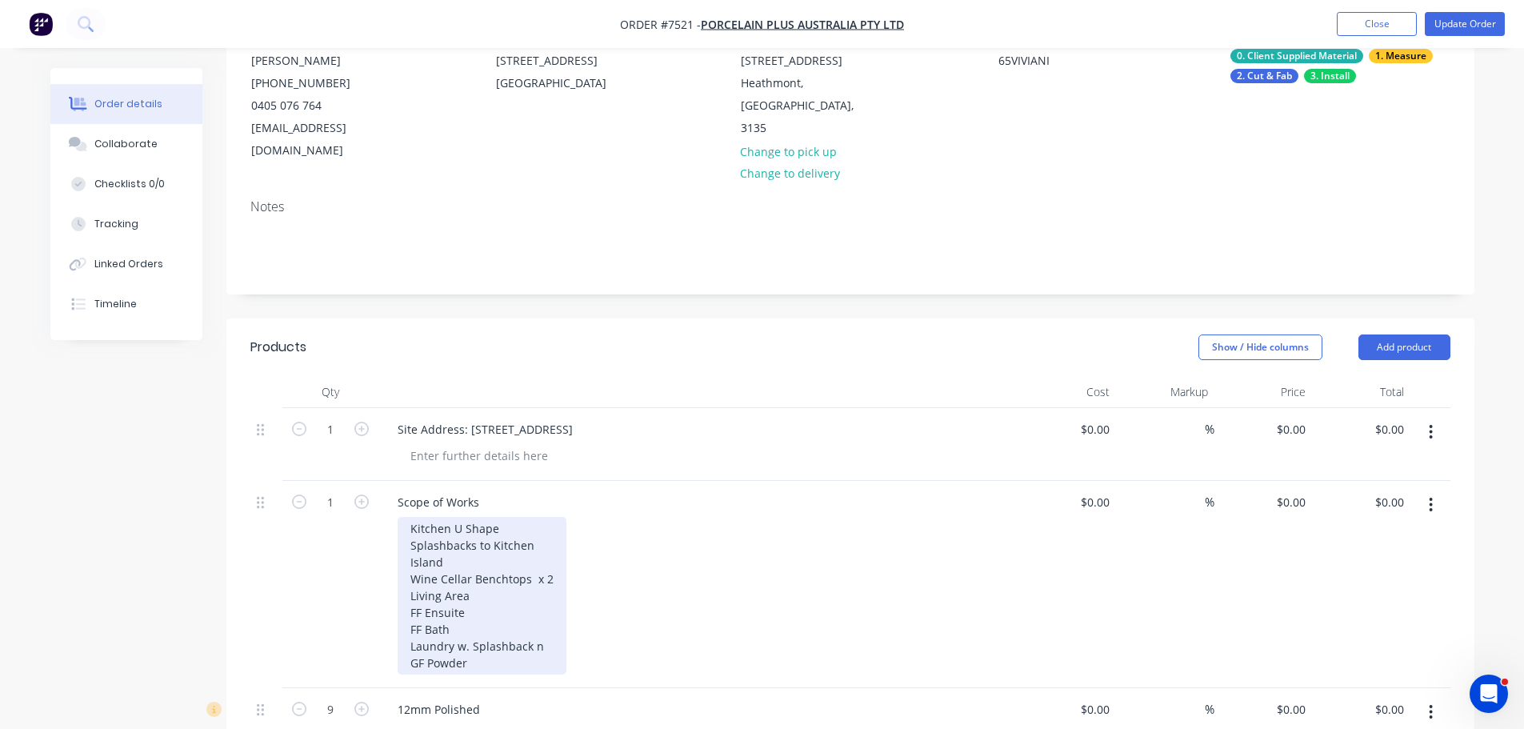
drag, startPoint x: 528, startPoint y: 630, endPoint x: 545, endPoint y: 626, distance: 17.1
click at [532, 629] on div "Kitchen U Shape Splashbacks to Kitchen Island Wine Cellar Benchtops x 2 Living …" at bounding box center [482, 596] width 169 height 158
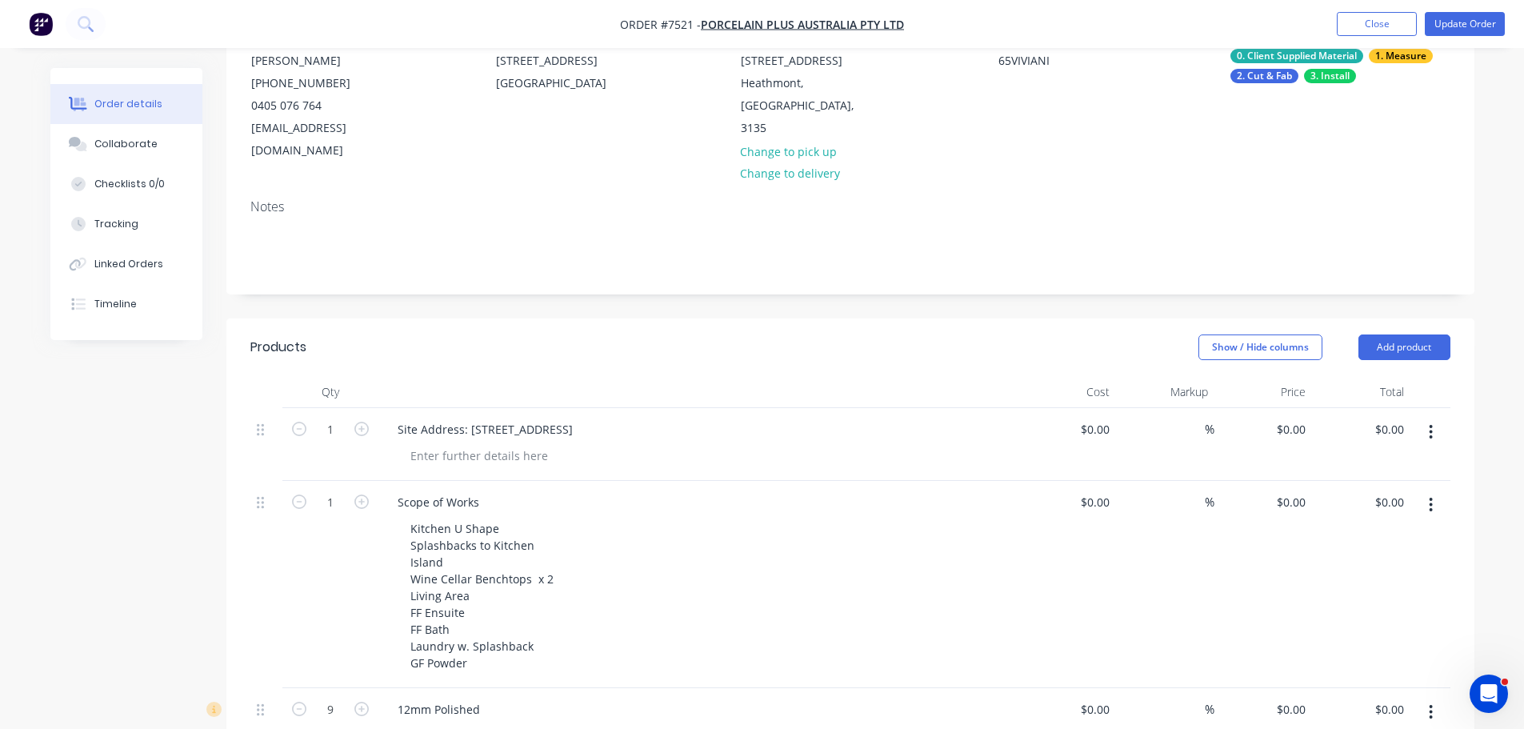
click at [534, 652] on div "Scope of Works Kitchen U Shape Splashbacks to Kitchen Island Wine Cellar Bencht…" at bounding box center [698, 584] width 640 height 207
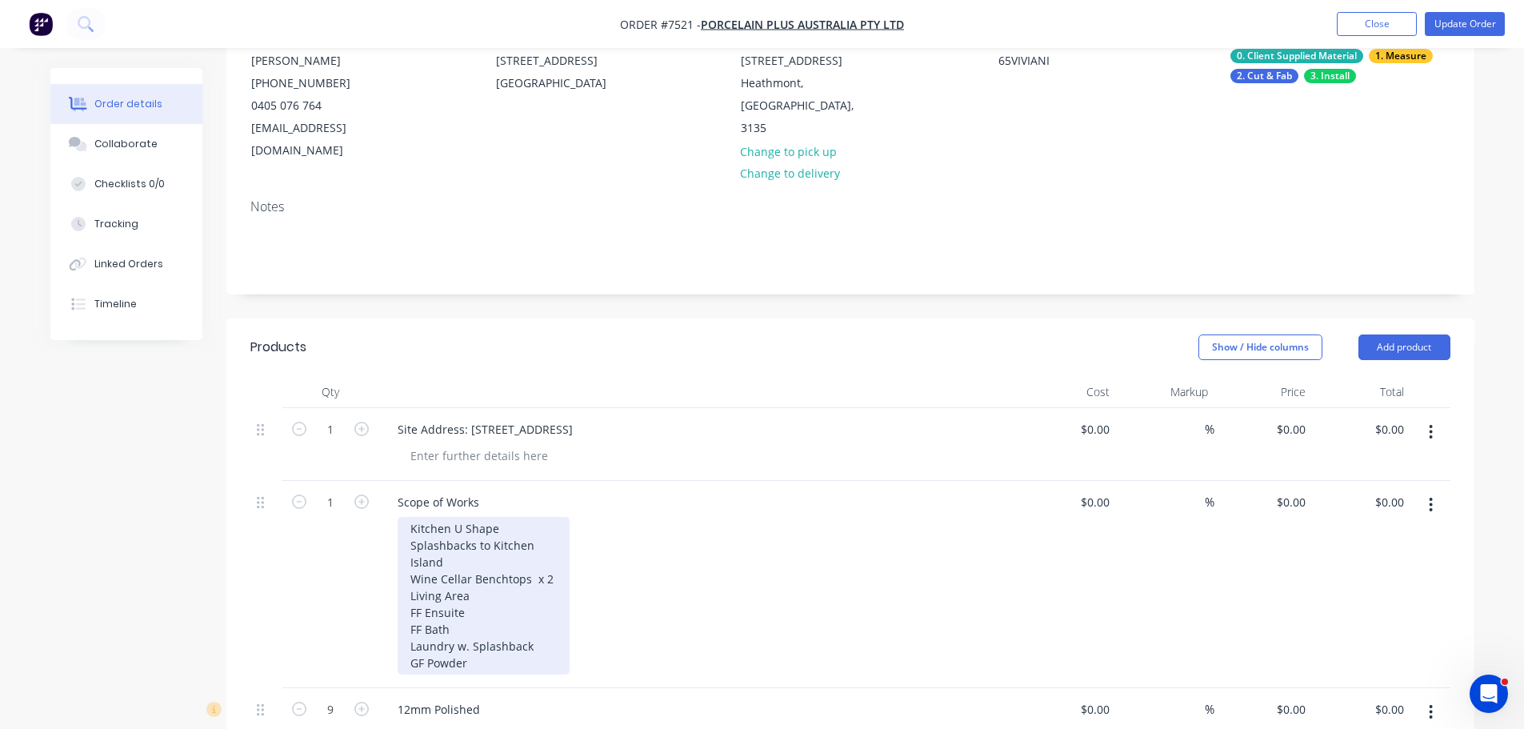
click at [533, 641] on div "Kitchen U Shape Splashbacks to Kitchen Island Wine Cellar Benchtops x 2 Living …" at bounding box center [484, 596] width 172 height 158
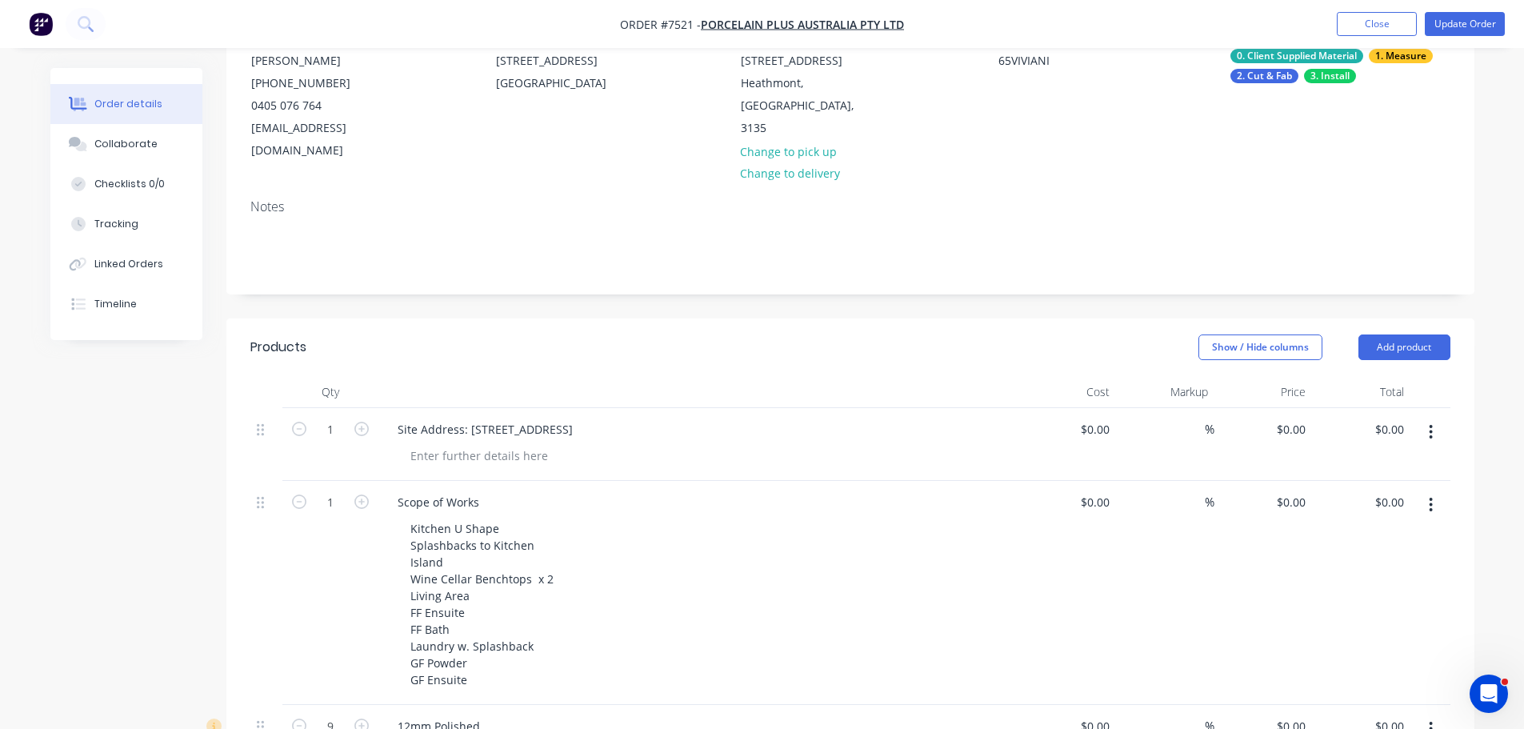
click at [802, 444] on div at bounding box center [705, 455] width 614 height 23
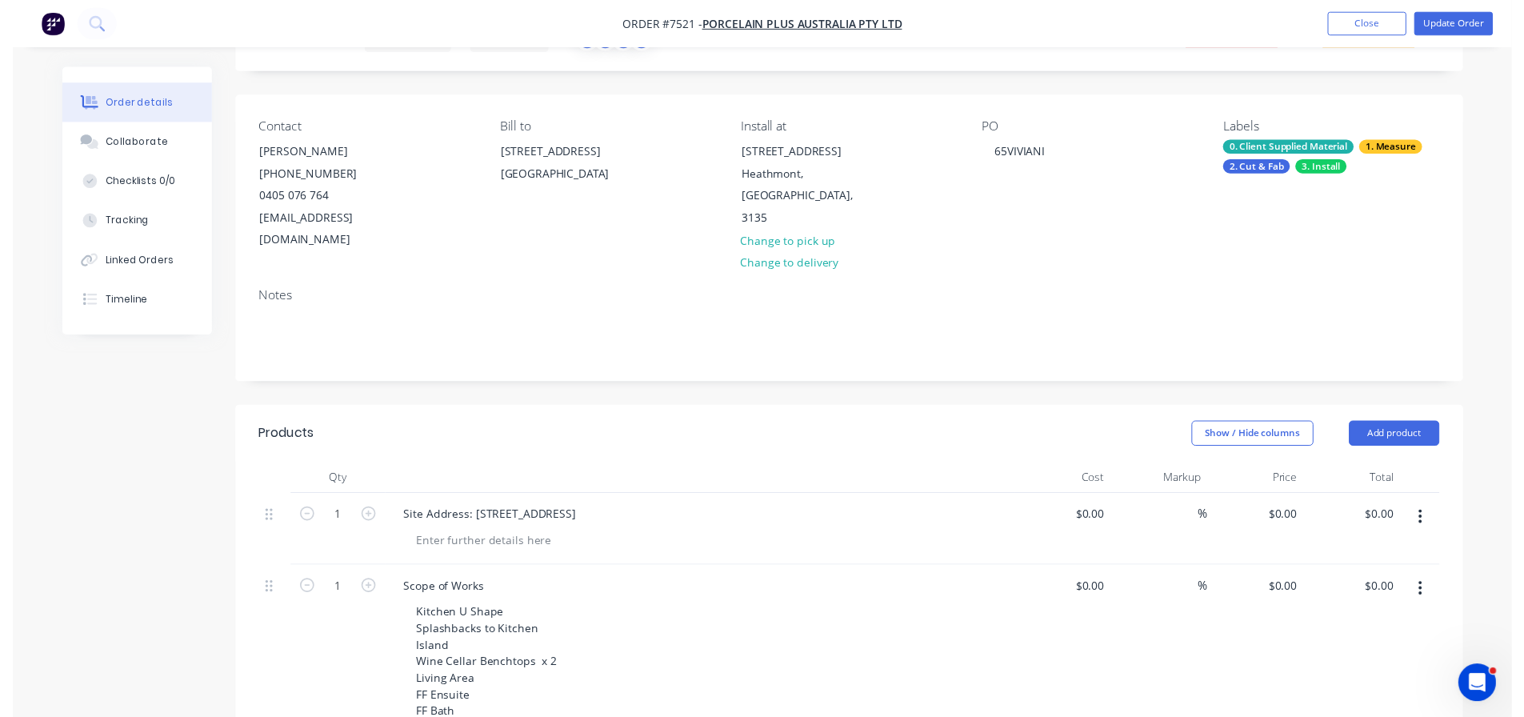
scroll to position [0, 0]
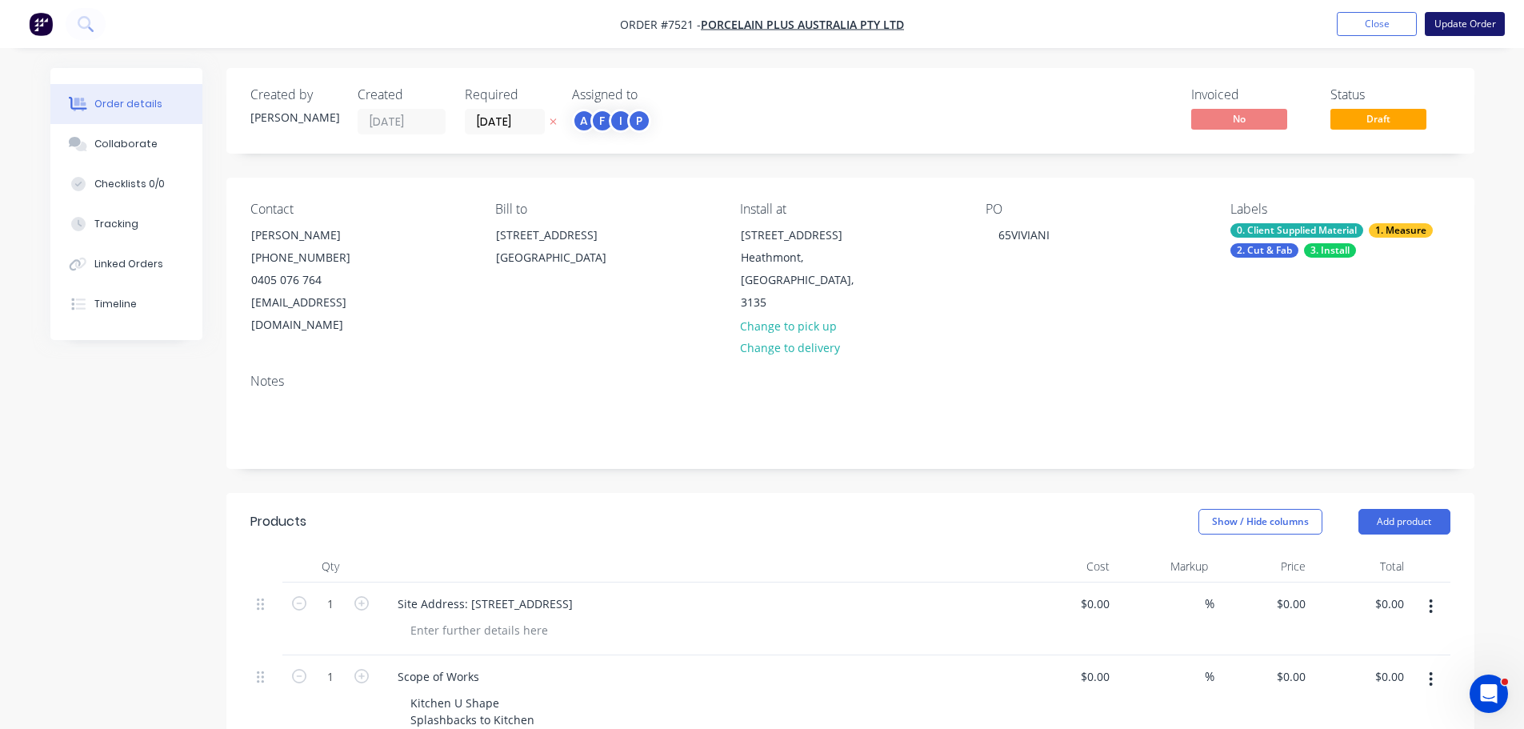
click at [1456, 24] on button "Update Order" at bounding box center [1465, 24] width 80 height 24
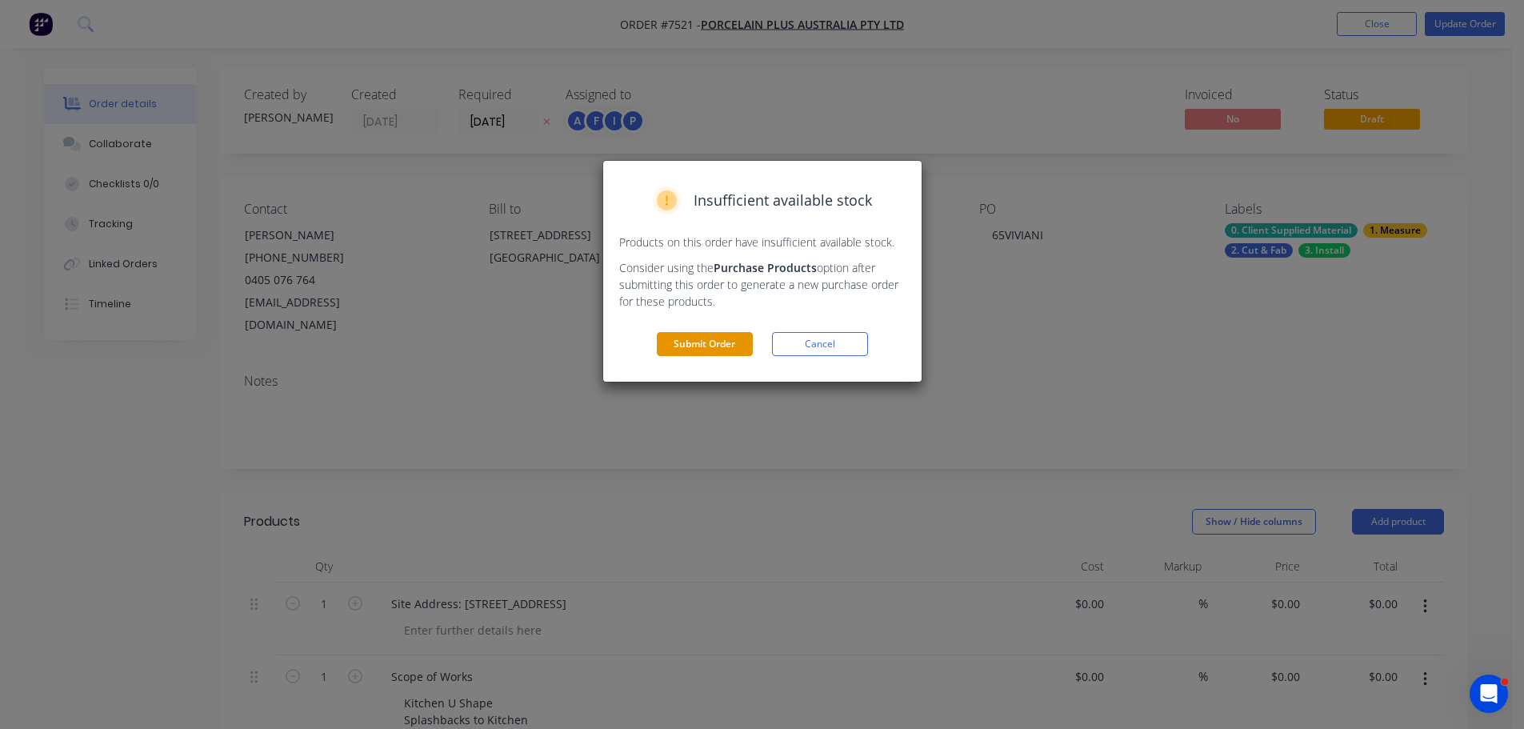
click at [704, 355] on button "Submit Order" at bounding box center [705, 344] width 96 height 24
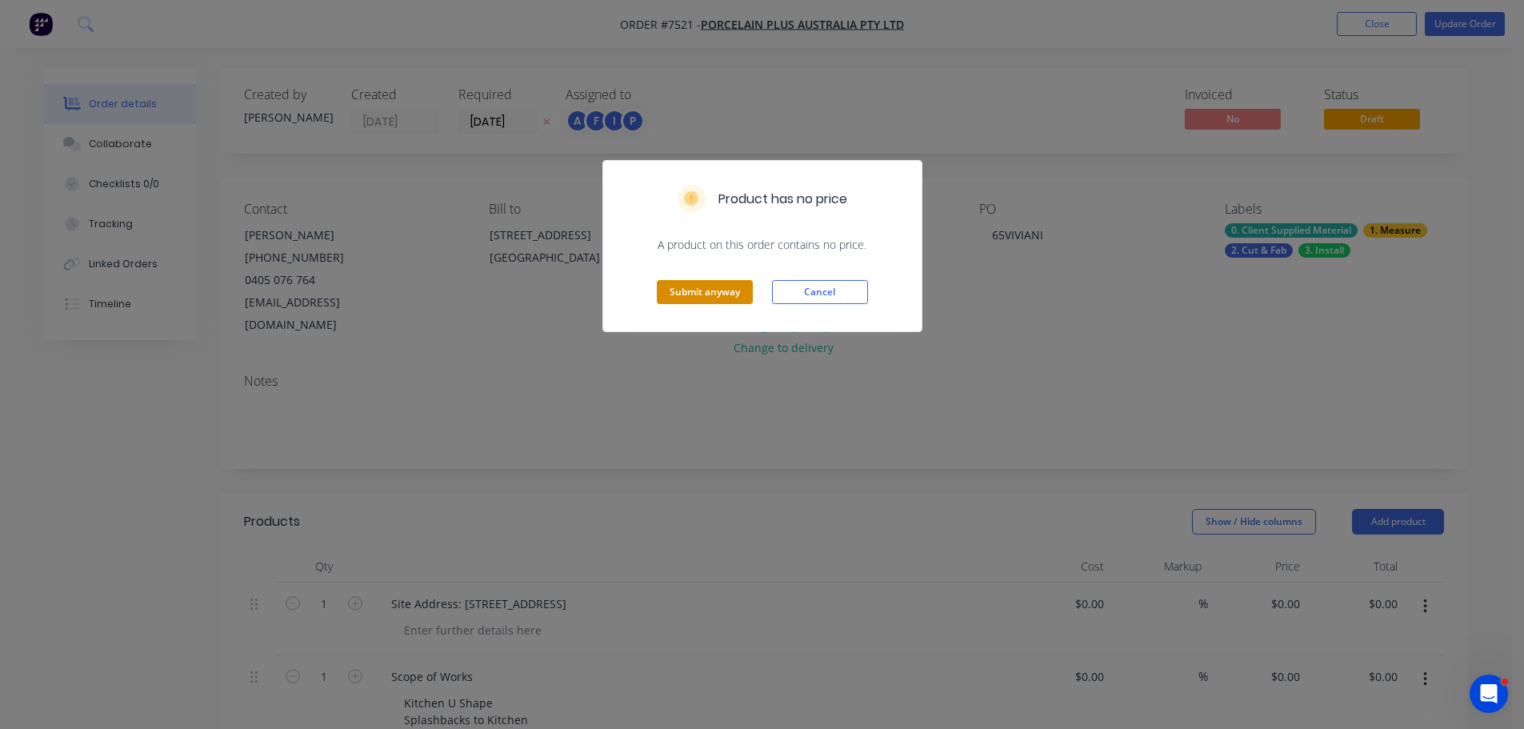
click at [726, 289] on button "Submit anyway" at bounding box center [705, 292] width 96 height 24
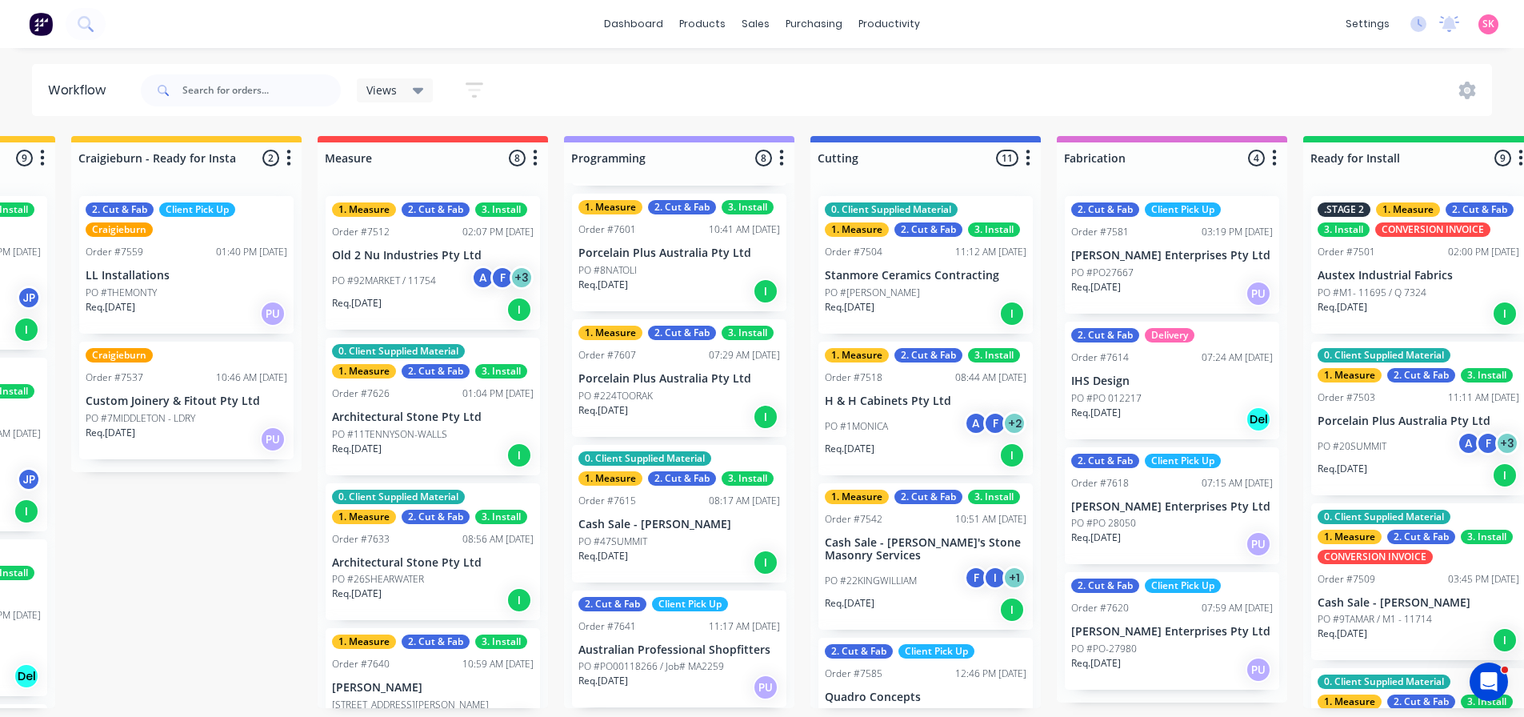
scroll to position [3, 456]
click at [698, 556] on div "Req. 05/08/25 I" at bounding box center [679, 562] width 202 height 27
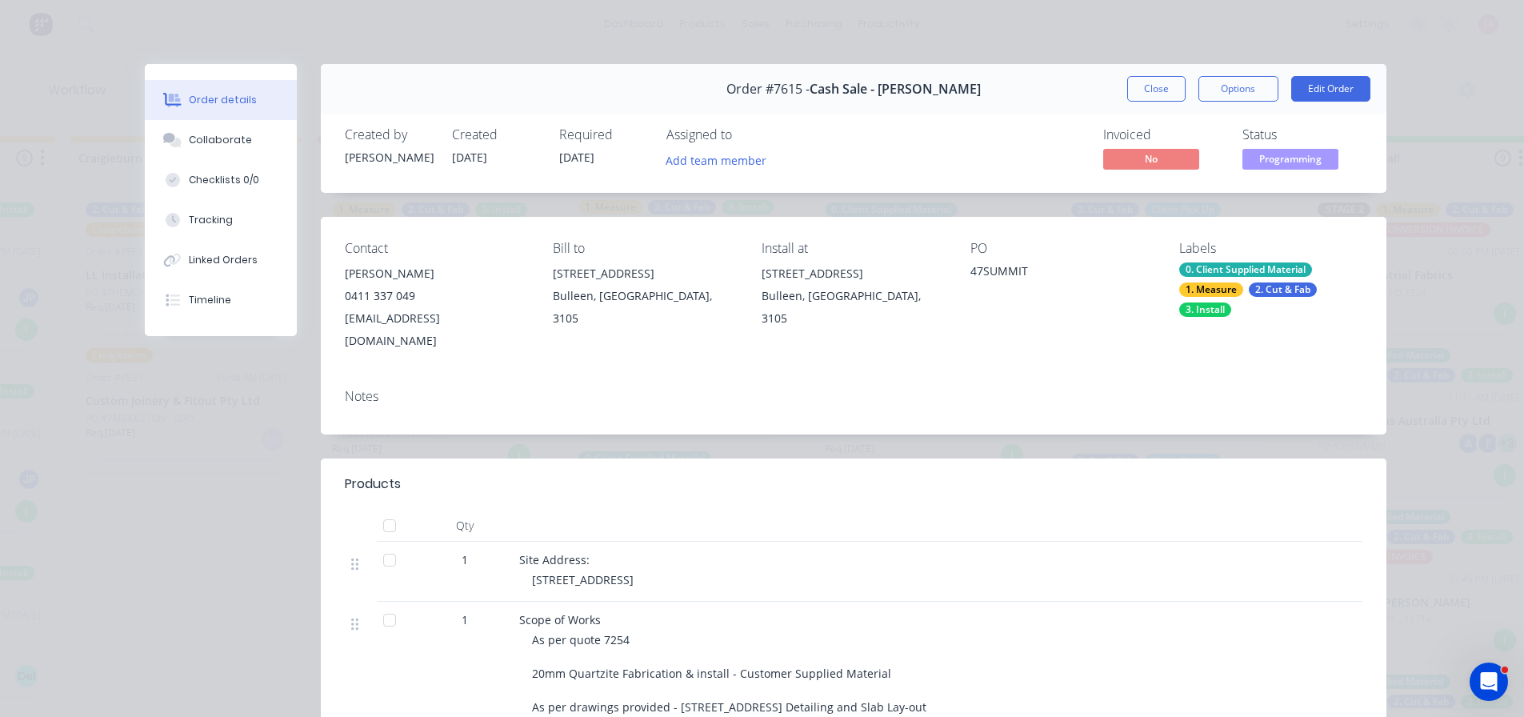
click at [1229, 262] on div "0. Client Supplied Material" at bounding box center [1245, 269] width 133 height 14
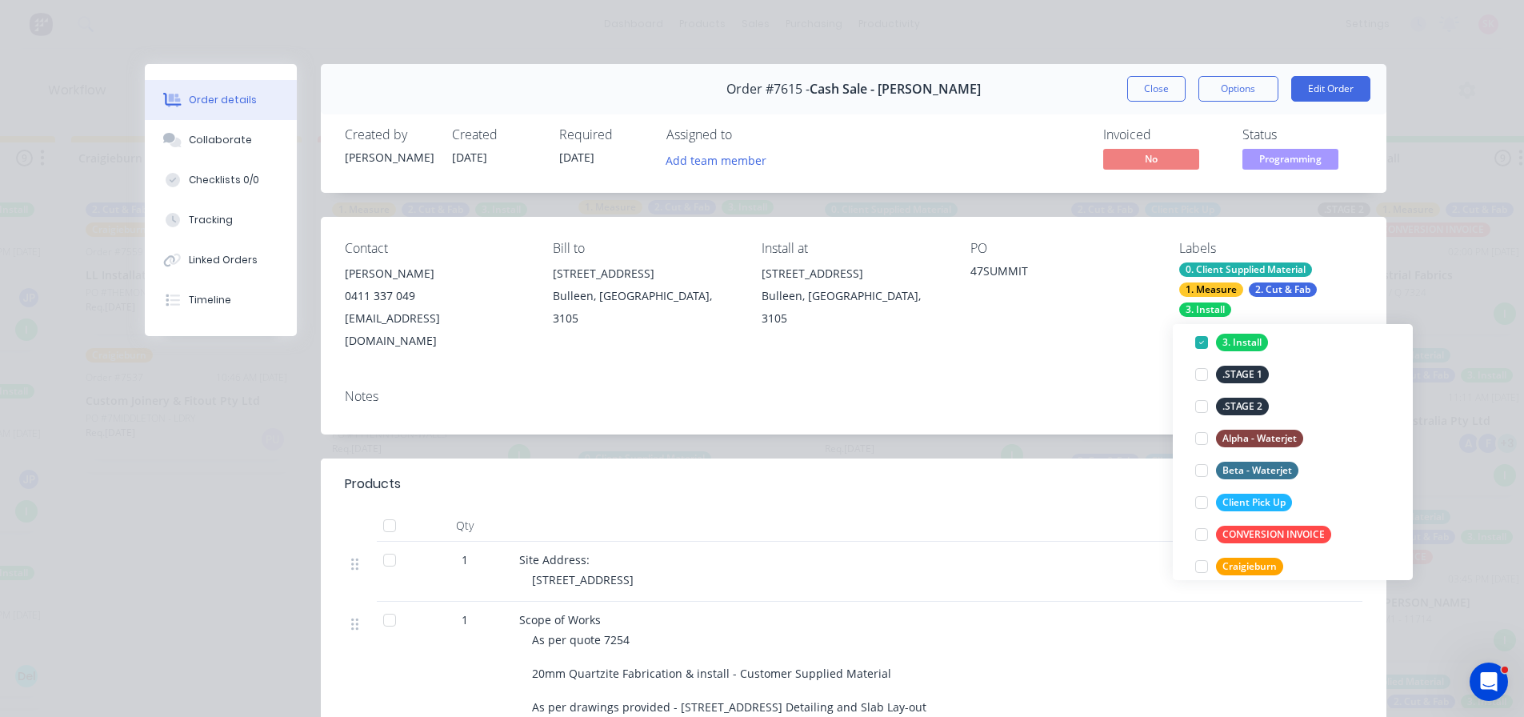
scroll to position [240, 0]
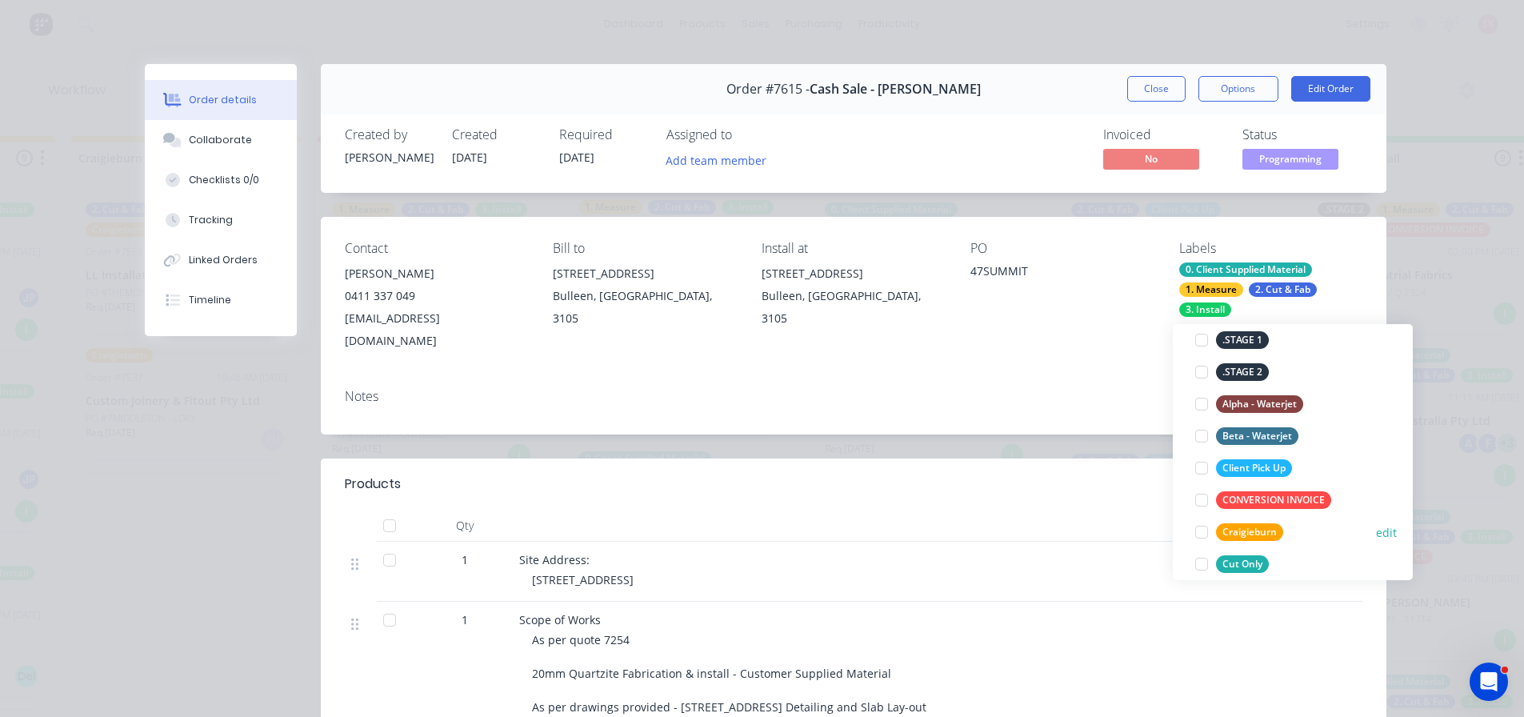
click at [1200, 526] on div at bounding box center [1201, 532] width 32 height 32
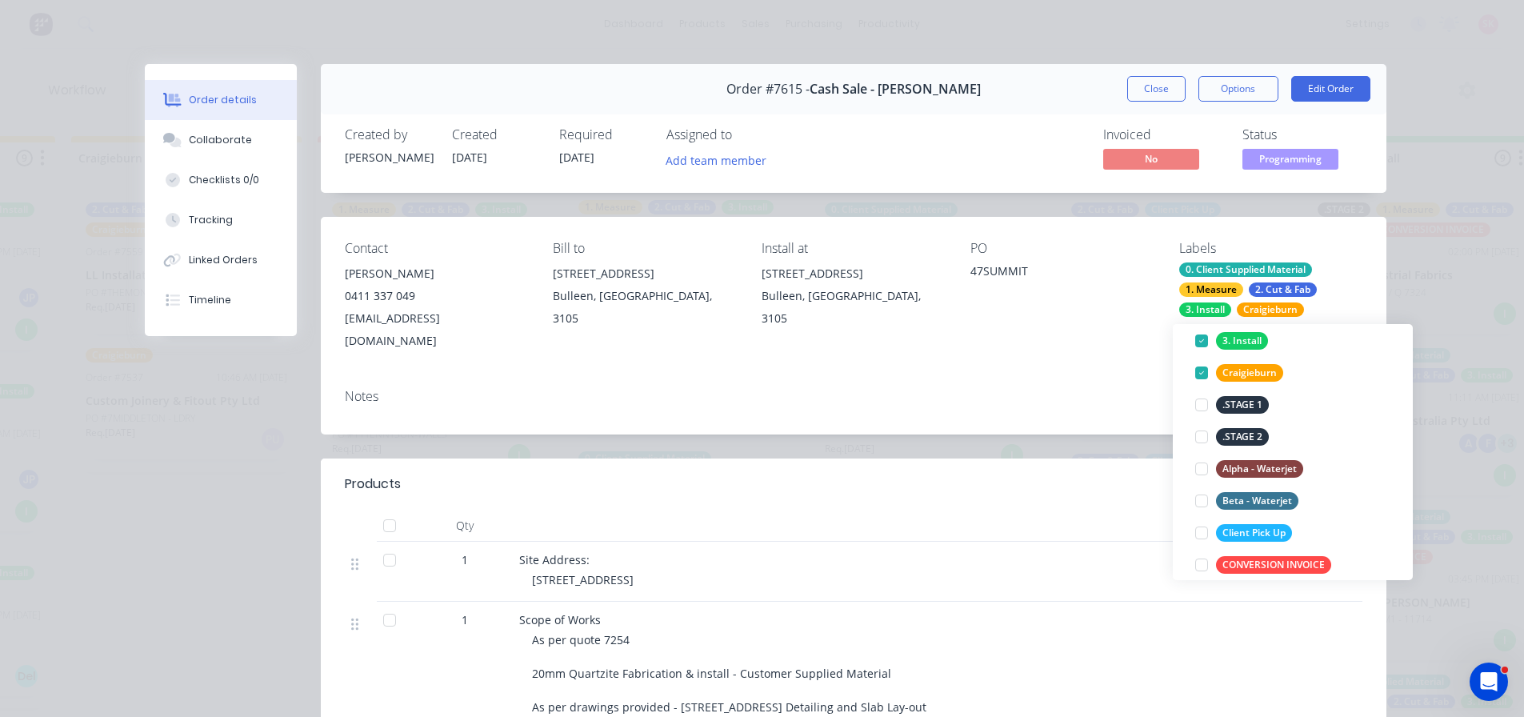
scroll to position [208, 0]
click at [1158, 79] on button "Close" at bounding box center [1156, 89] width 58 height 26
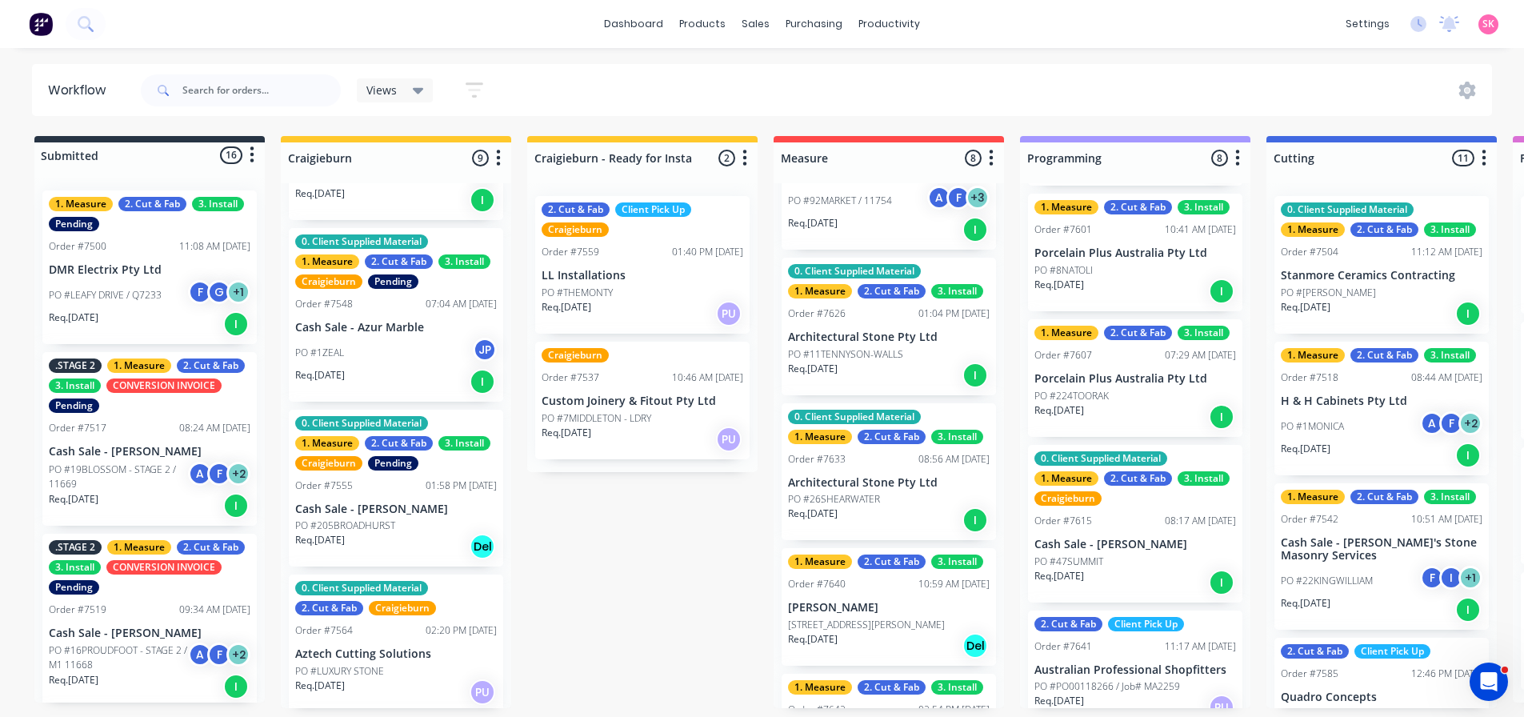
scroll to position [160, 0]
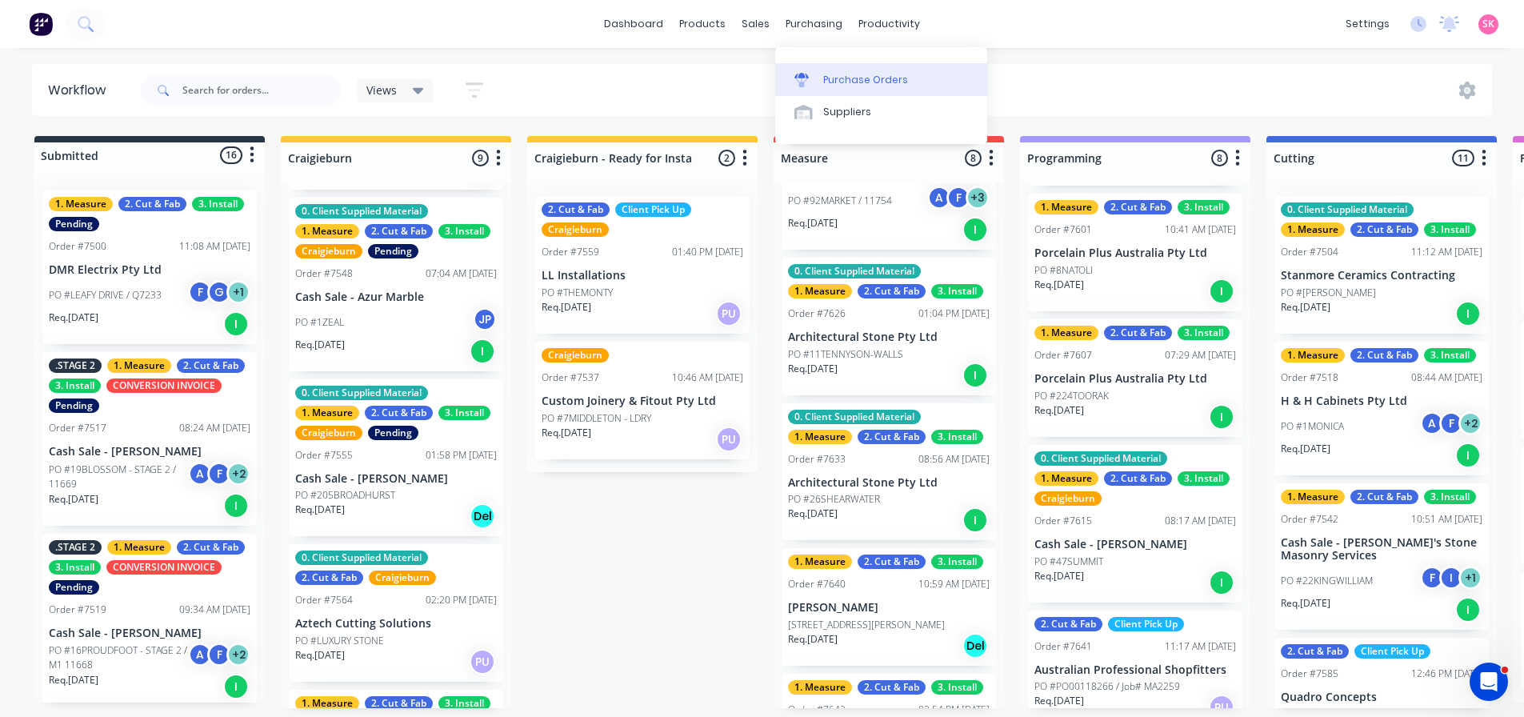
click at [819, 80] on link "Purchase Orders" at bounding box center [881, 79] width 212 height 32
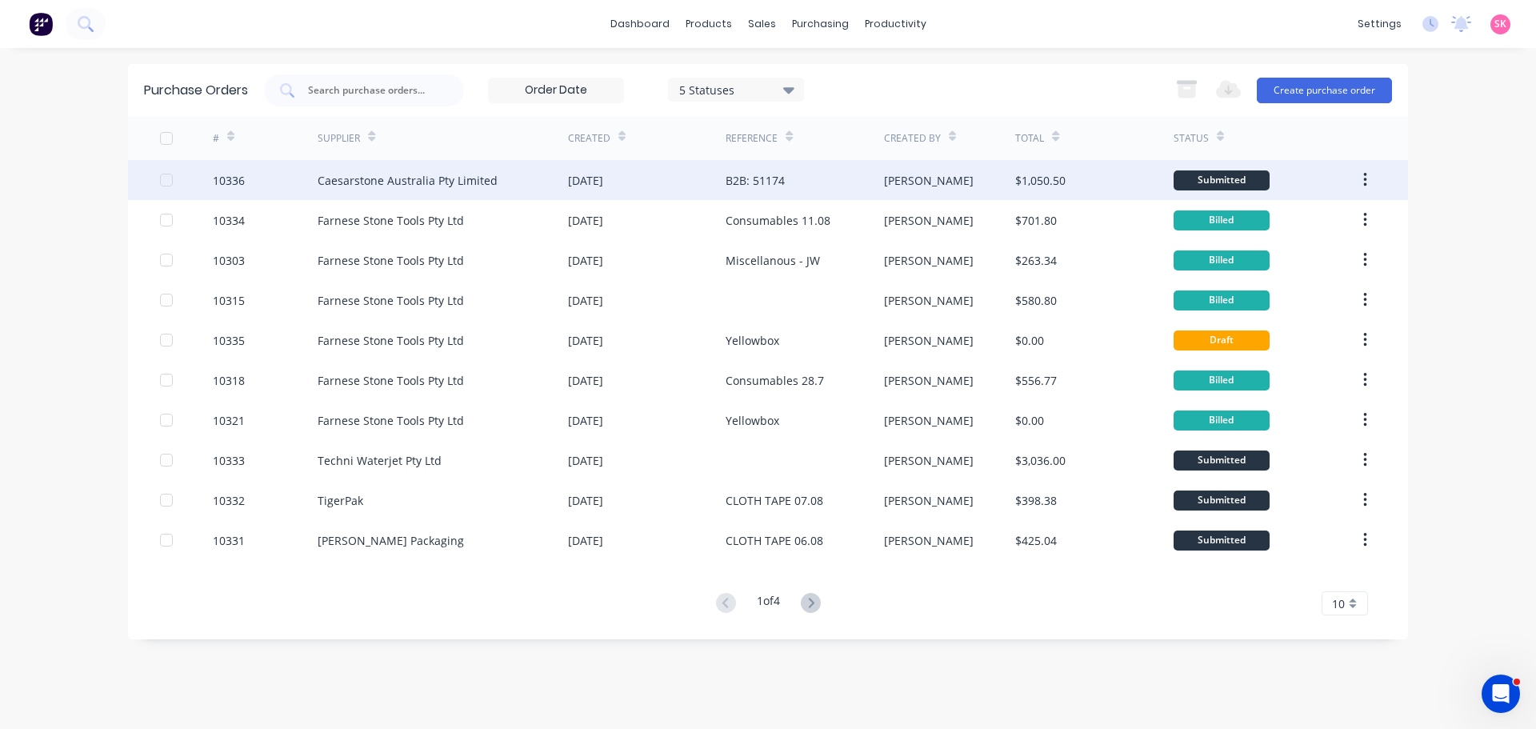
click at [531, 188] on div "Caesarstone Australia Pty Limited" at bounding box center [443, 180] width 250 height 40
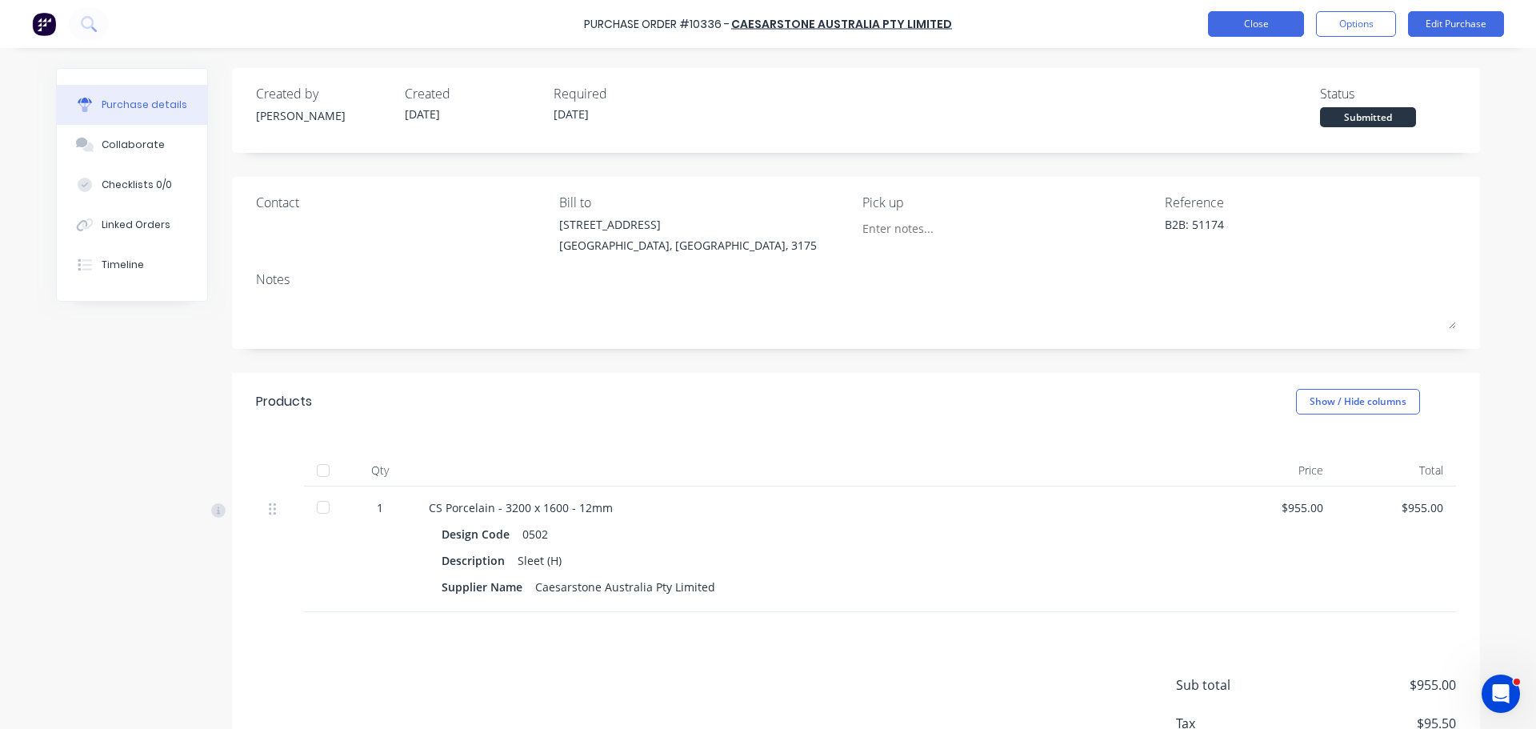
click at [1232, 14] on button "Close" at bounding box center [1256, 24] width 96 height 26
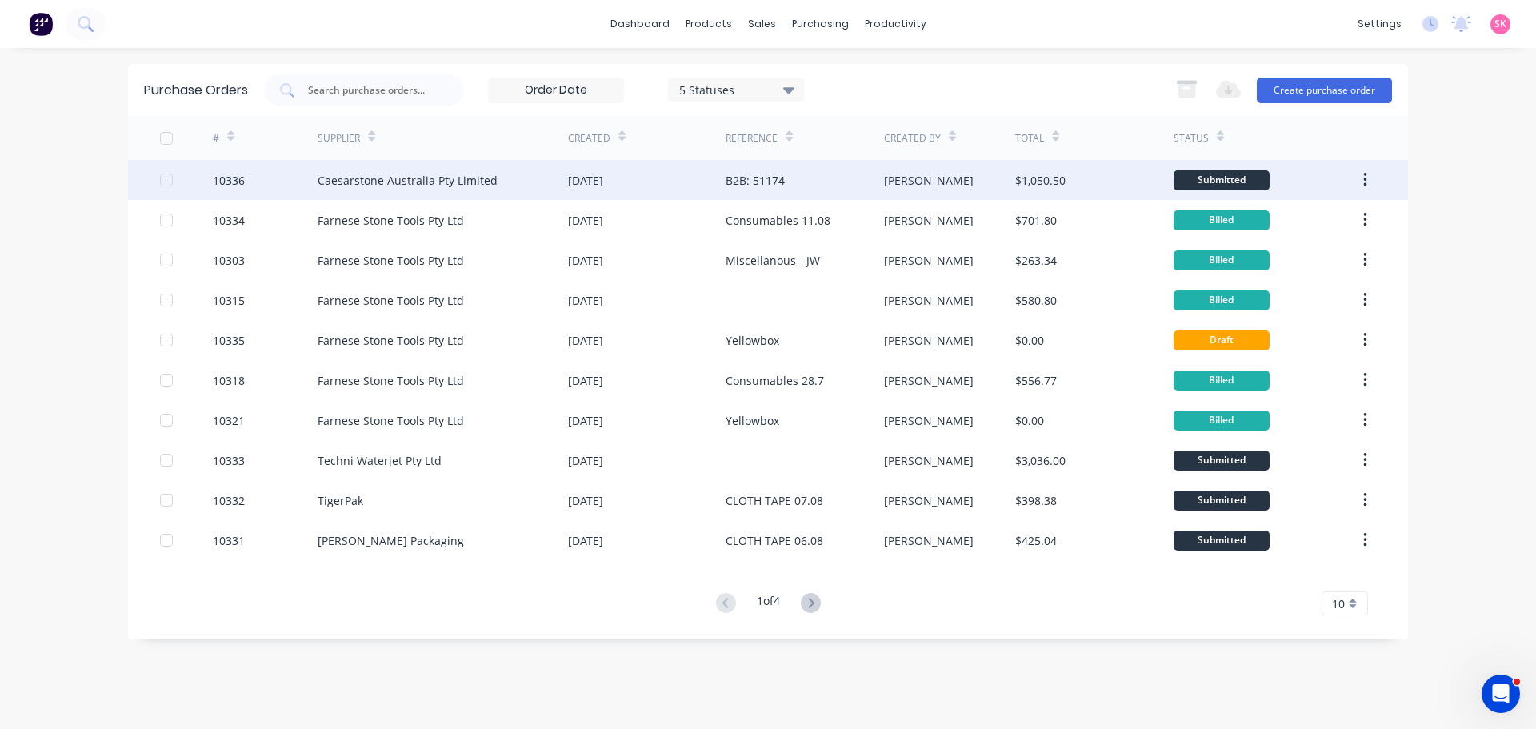
click at [837, 183] on div "B2B: 51174" at bounding box center [805, 180] width 158 height 40
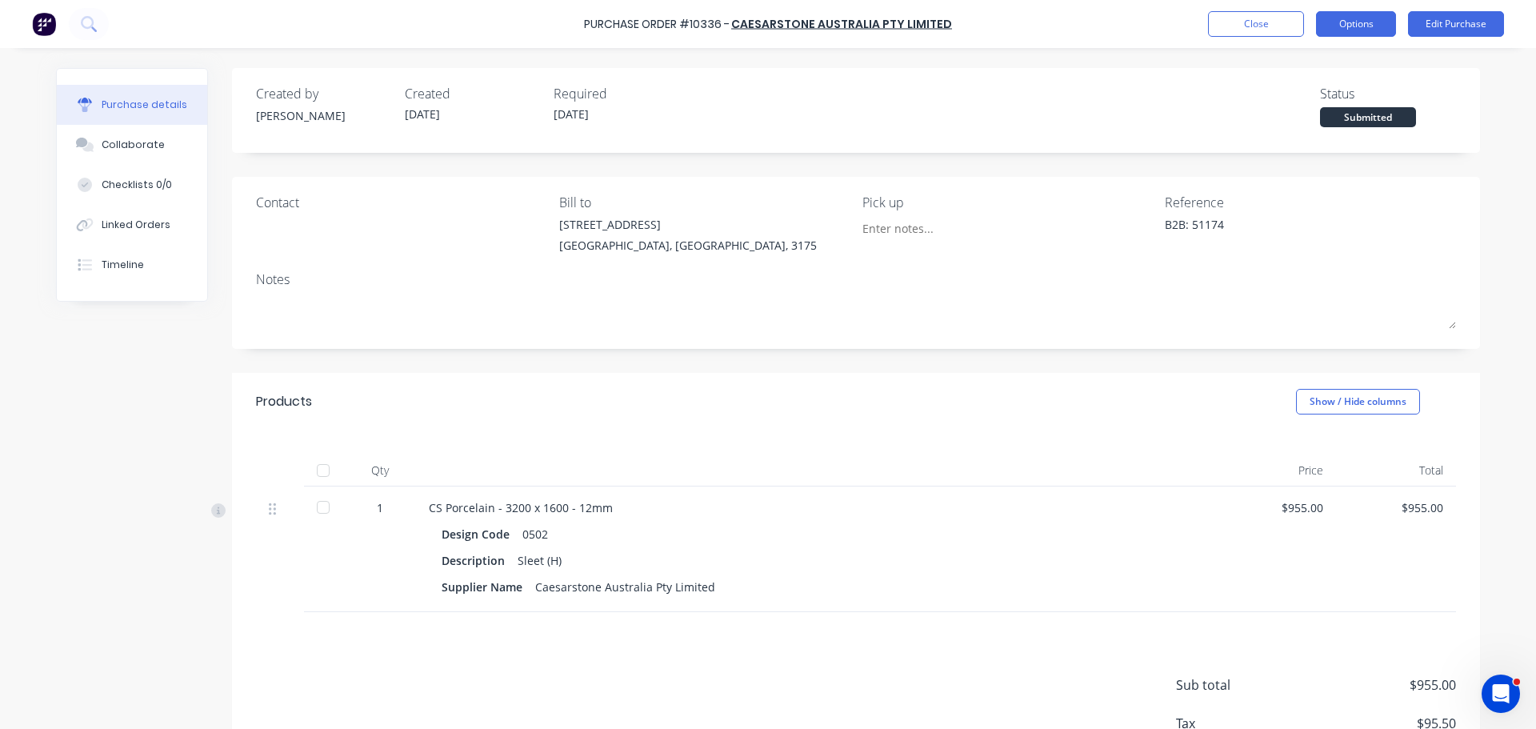
click at [1373, 29] on button "Options" at bounding box center [1356, 24] width 80 height 26
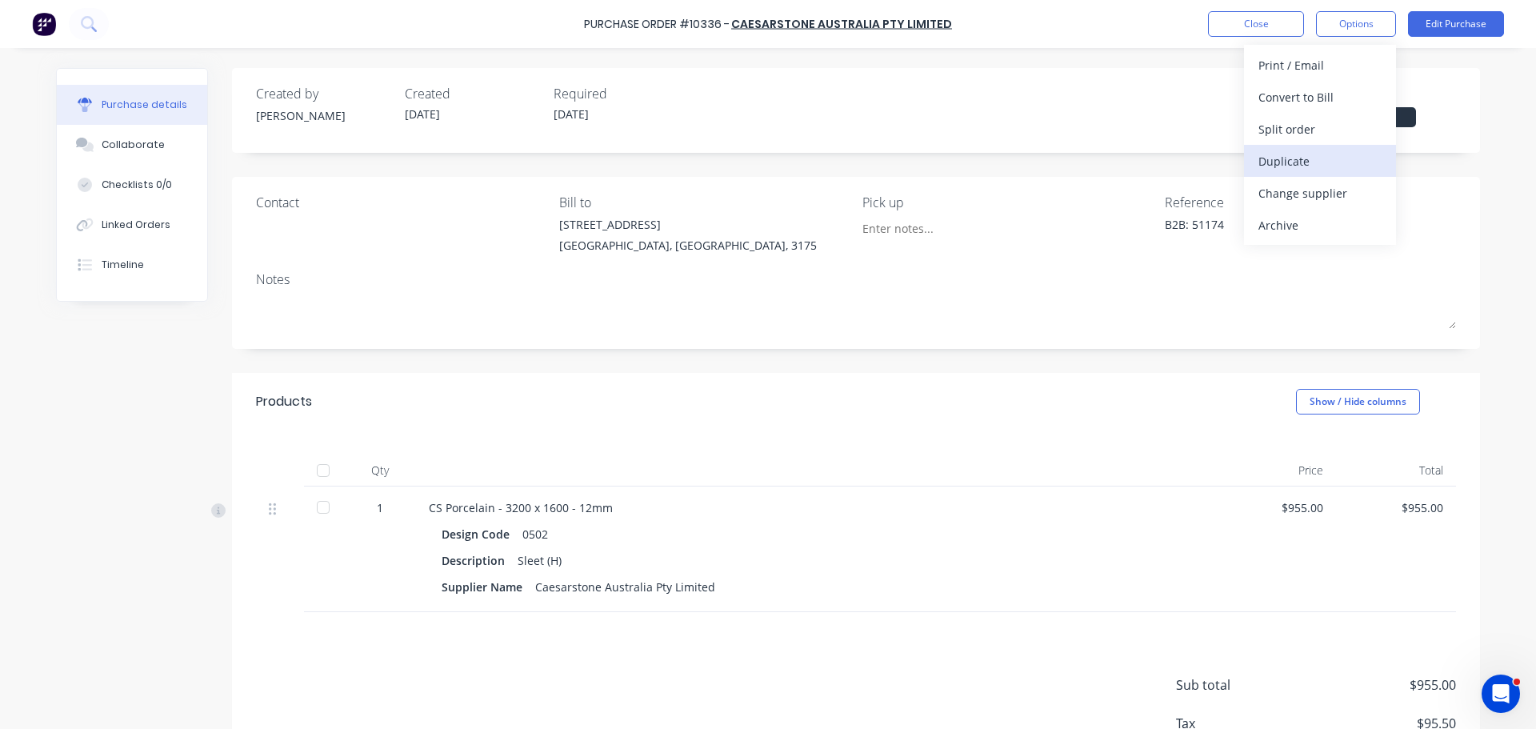
click at [1327, 162] on div "Duplicate" at bounding box center [1319, 161] width 123 height 23
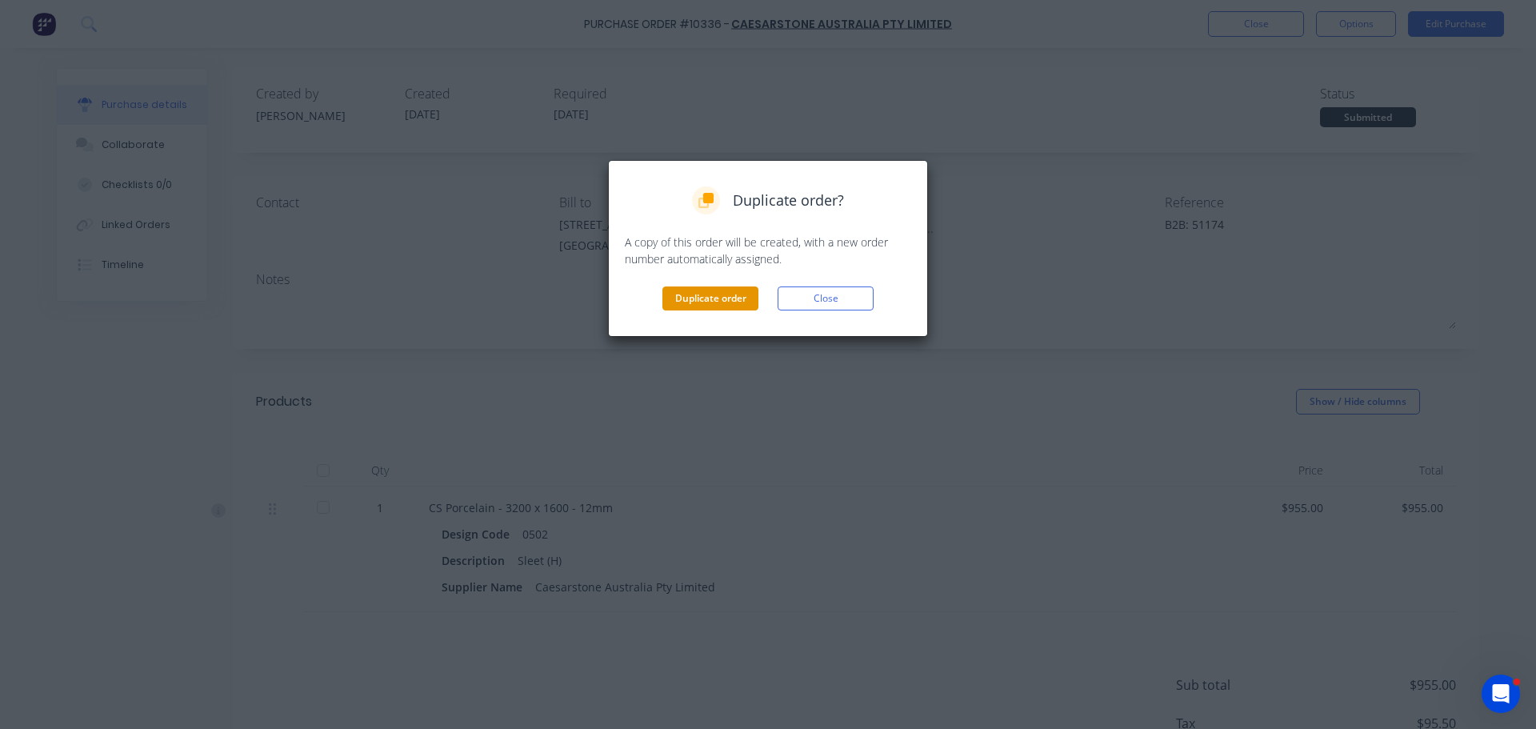
click at [712, 302] on button "Duplicate order" at bounding box center [710, 298] width 96 height 24
type textarea "x"
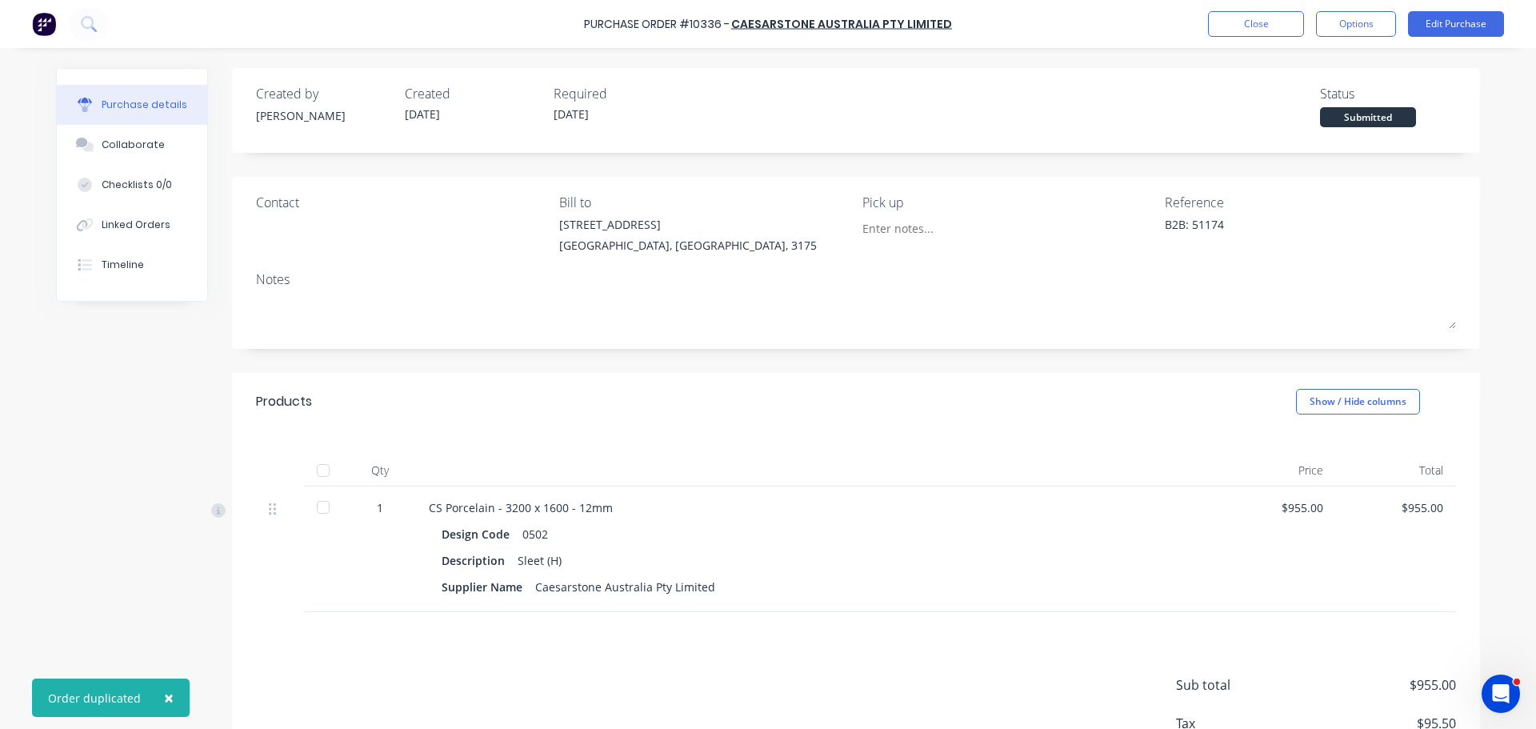
click at [278, 229] on div "Contact" at bounding box center [401, 227] width 291 height 69
click at [1257, 24] on button "Close" at bounding box center [1256, 24] width 96 height 26
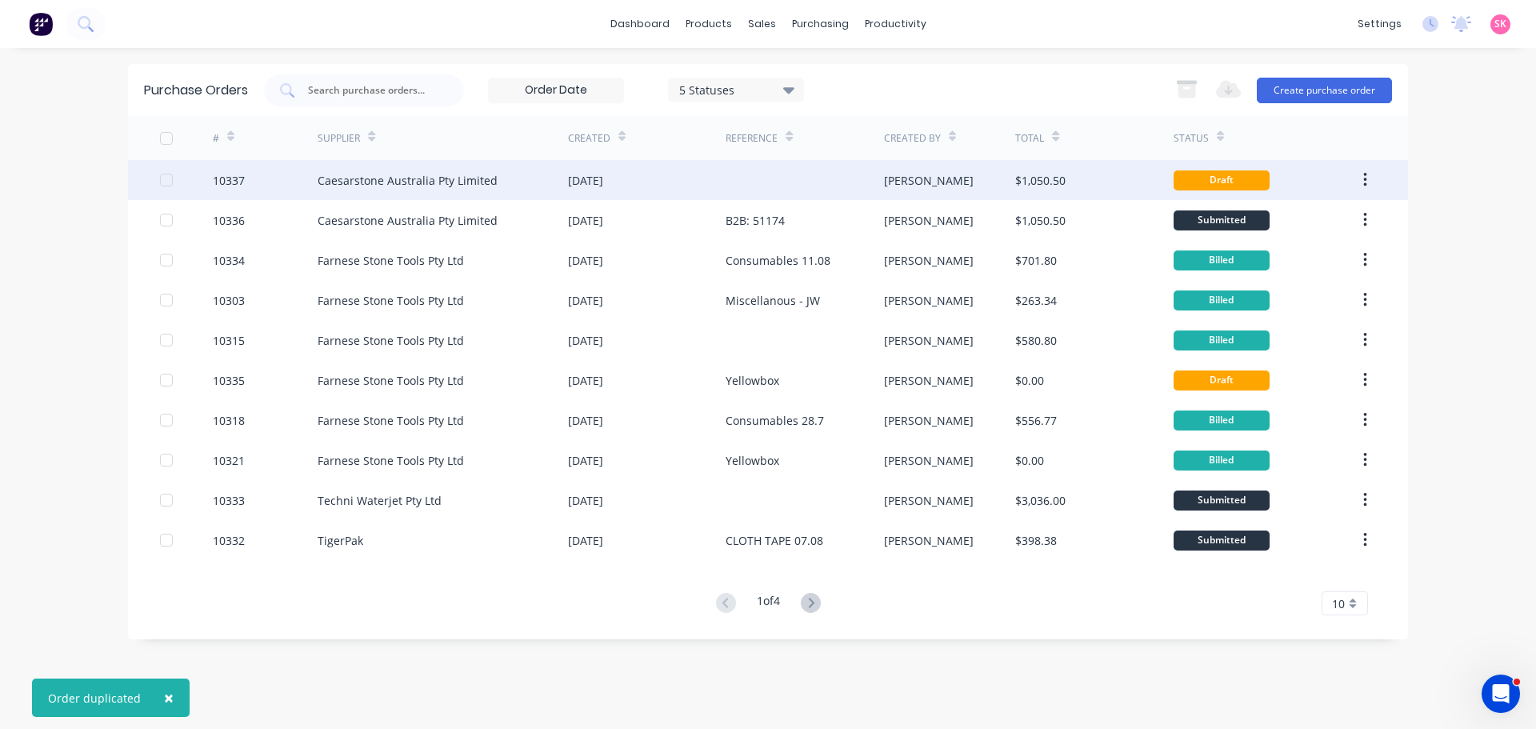
click at [655, 187] on div "[DATE]" at bounding box center [647, 180] width 158 height 40
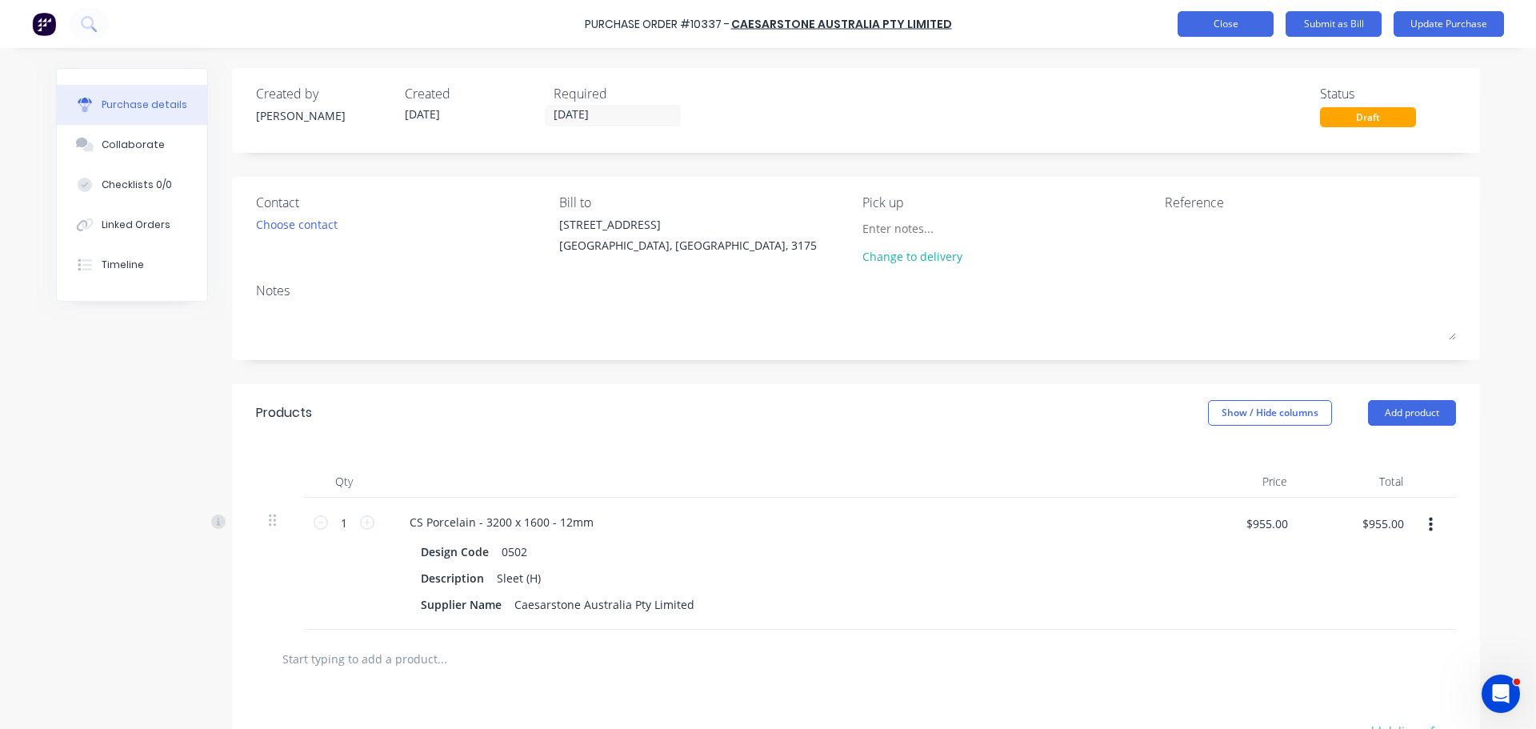
click at [1233, 28] on button "Close" at bounding box center [1225, 24] width 96 height 26
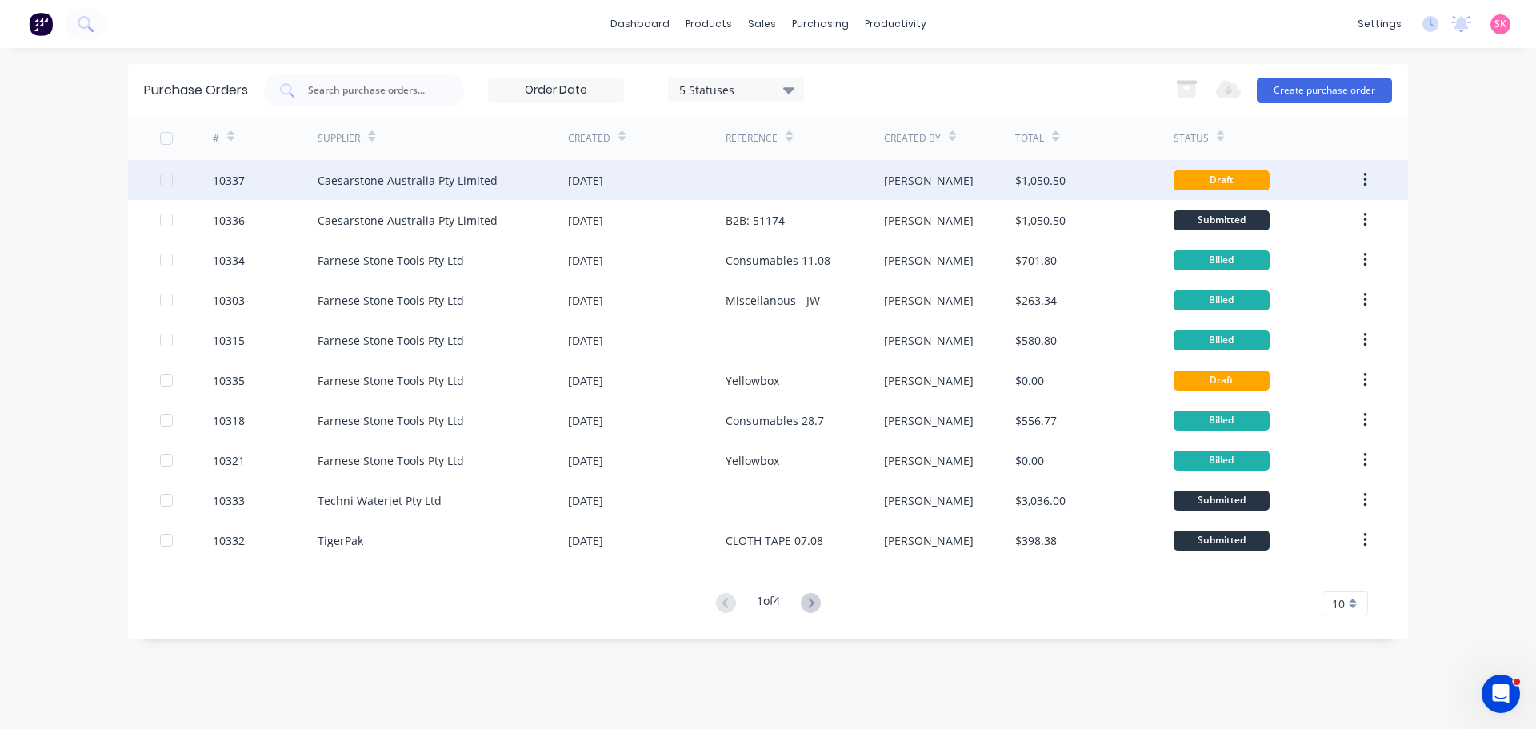
click at [416, 170] on div "Caesarstone Australia Pty Limited" at bounding box center [443, 180] width 250 height 40
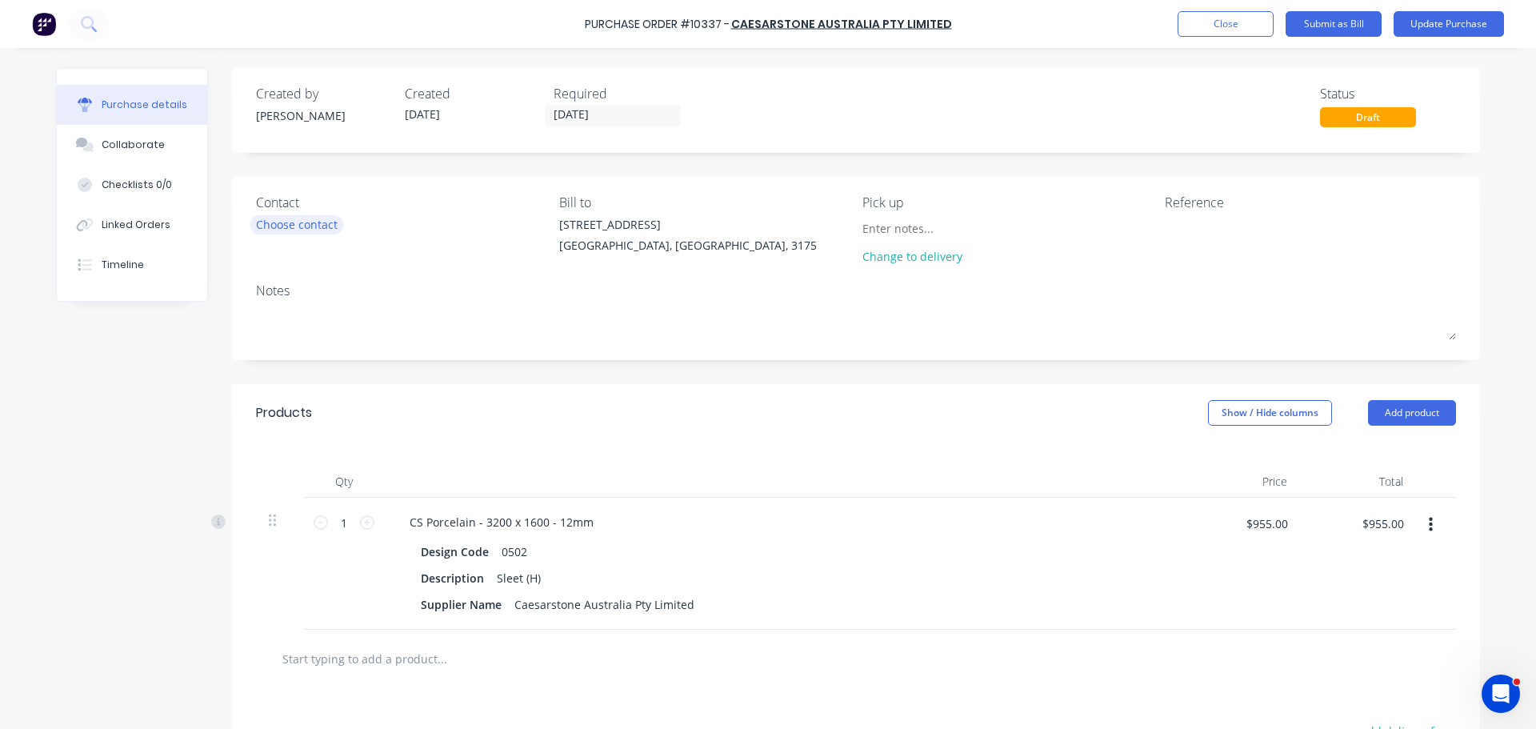
click at [262, 222] on div "Choose contact" at bounding box center [297, 224] width 82 height 17
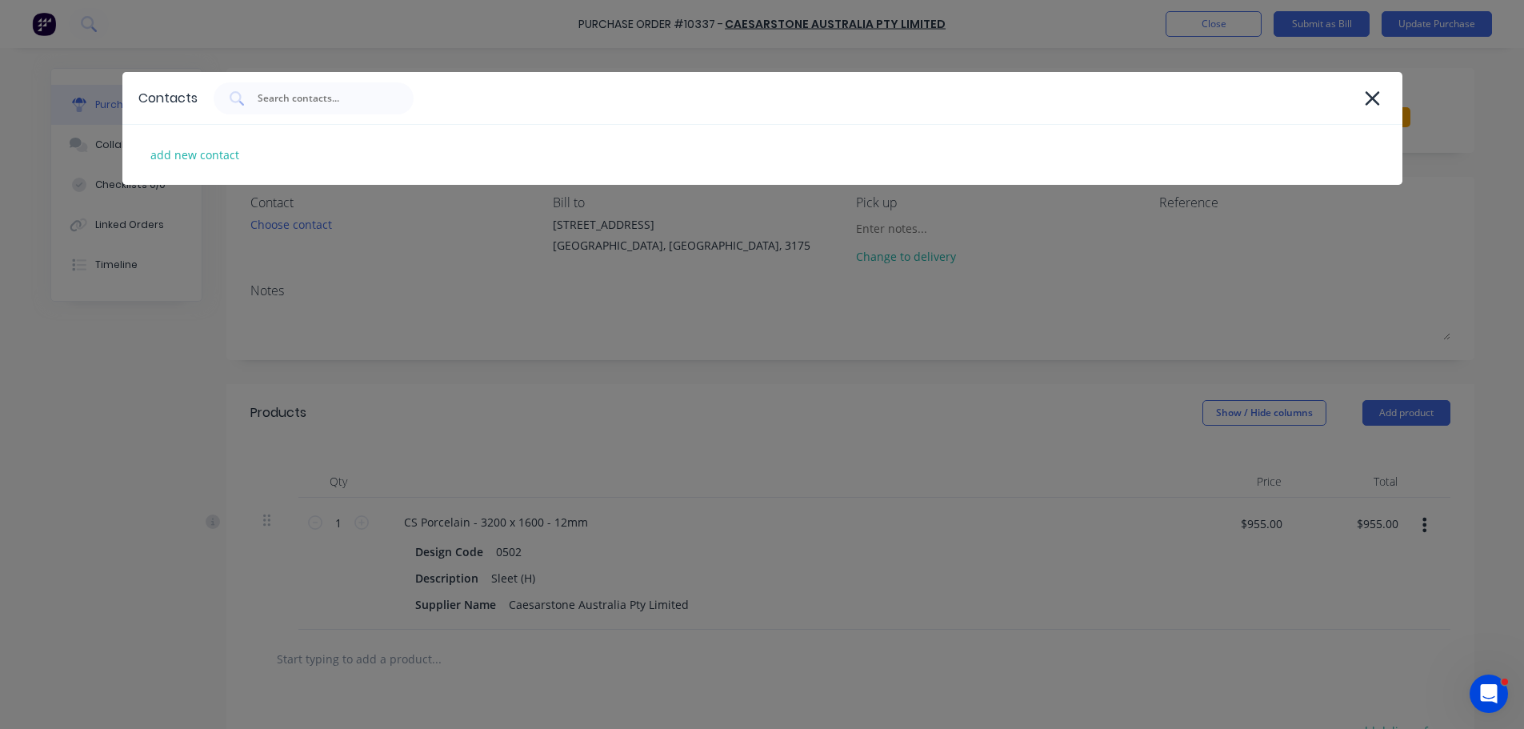
click at [1380, 85] on div at bounding box center [800, 98] width 1173 height 32
click at [1369, 102] on icon at bounding box center [1372, 98] width 14 height 14
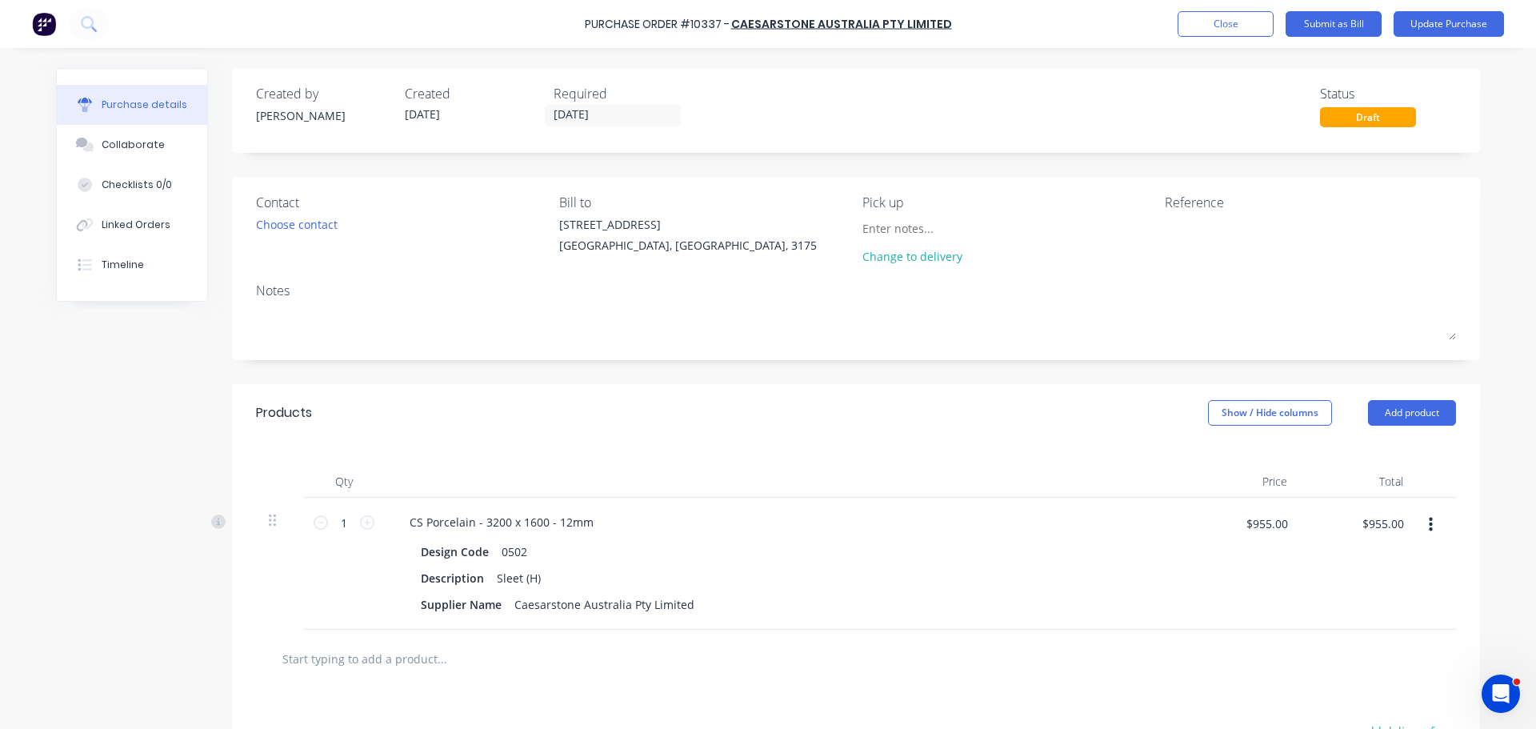
click at [1432, 530] on button "button" at bounding box center [1431, 524] width 38 height 29
click at [1359, 656] on button "Delete" at bounding box center [1381, 663] width 136 height 32
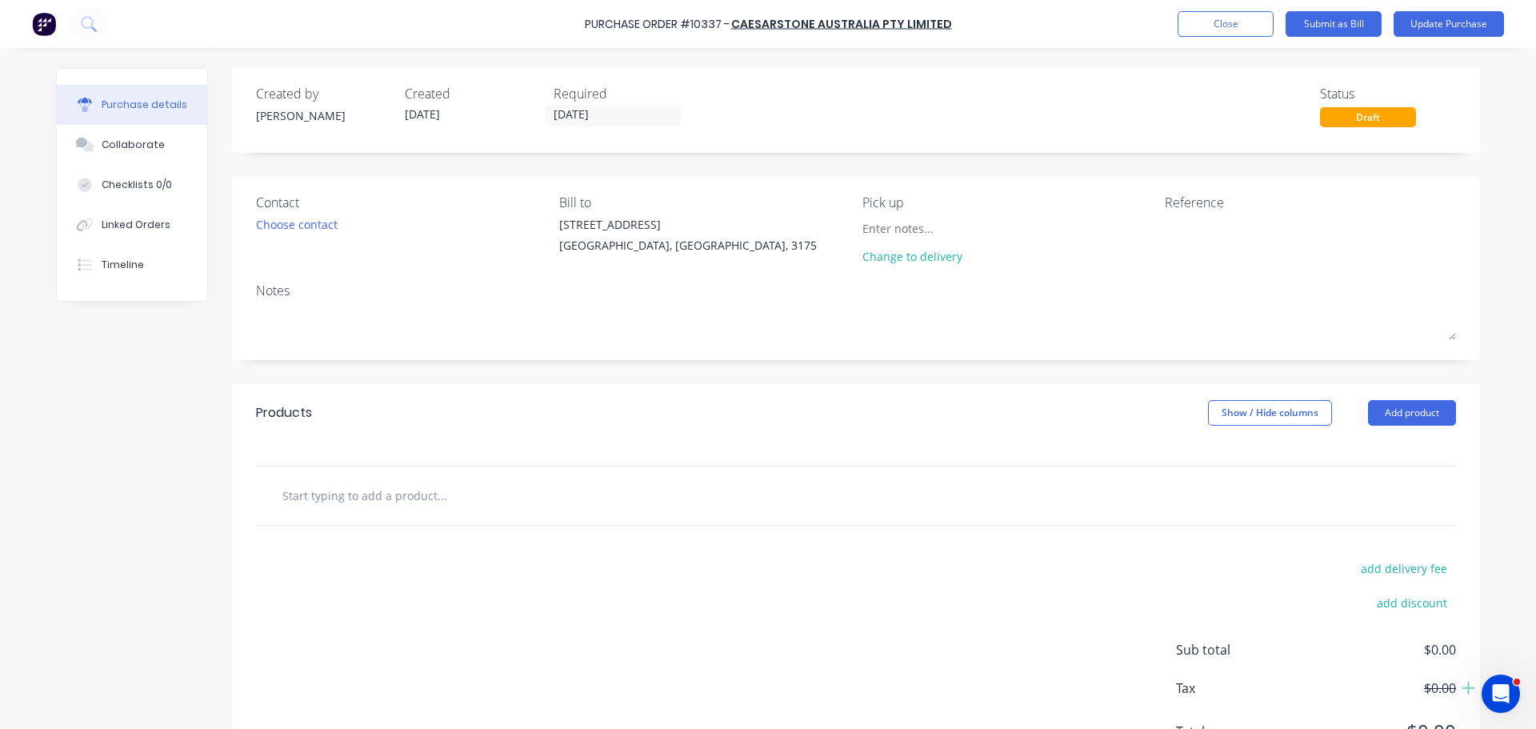
click at [393, 503] on input "text" at bounding box center [442, 495] width 320 height 32
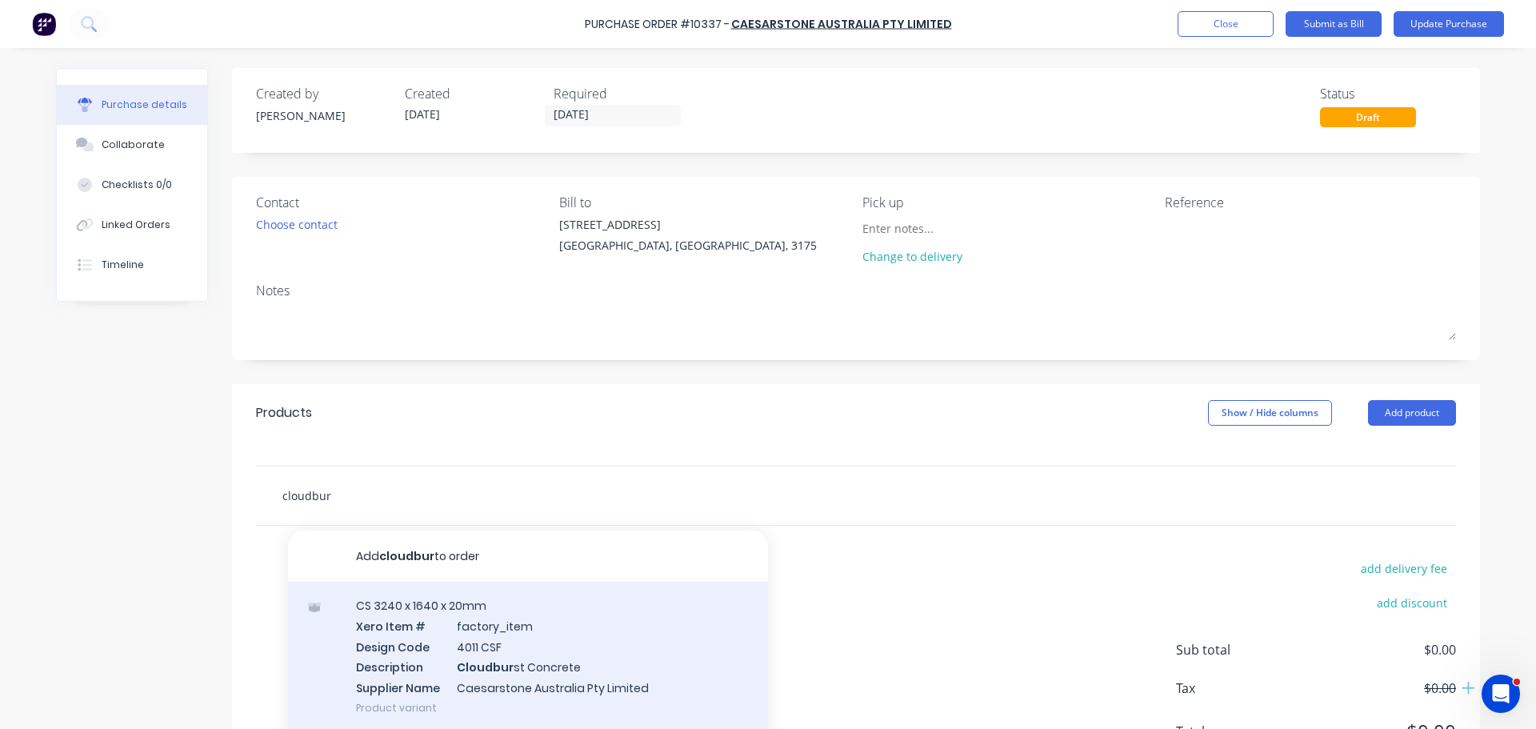
type input "cloudbur"
click at [424, 633] on div "CS 3240 x 1640 x 20mm Xero Item # factory_item Design Code 4011 CSF Description…" at bounding box center [528, 657] width 480 height 150
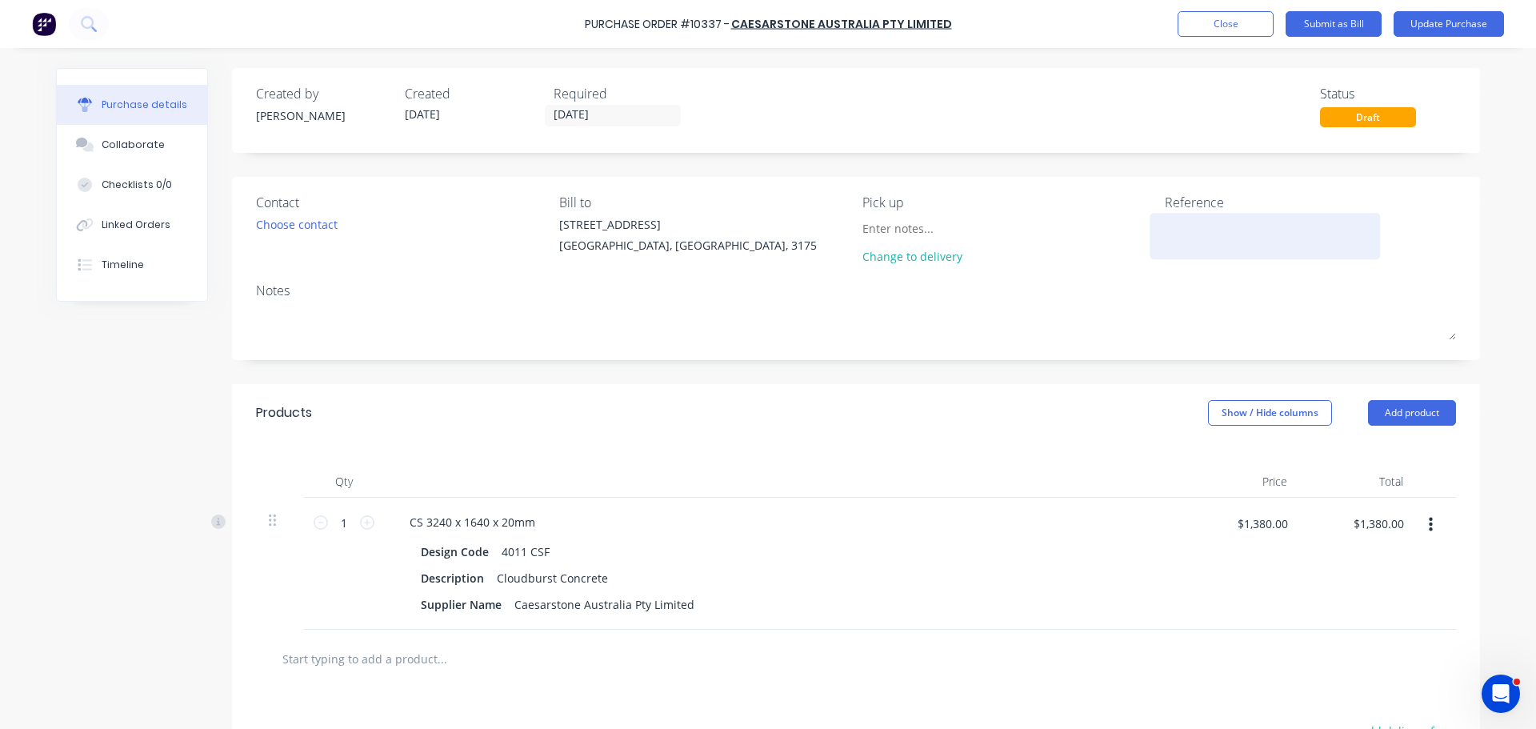
click at [1189, 230] on textarea at bounding box center [1265, 234] width 200 height 36
type textarea "2"
type textarea "B2B: 51246"
type textarea "x"
type textarea "B2B: 51246"
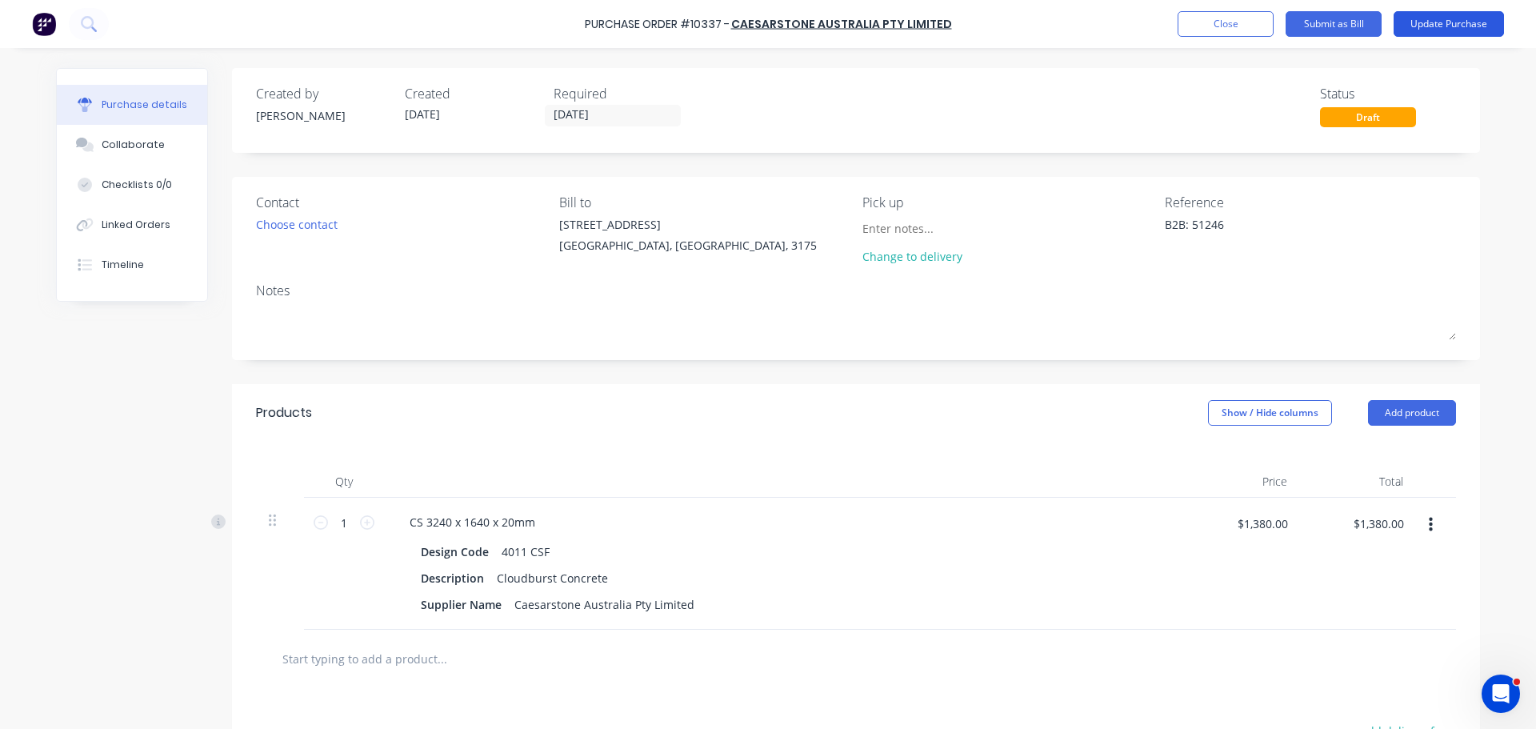
click at [1431, 18] on button "Update Purchase" at bounding box center [1448, 24] width 110 height 26
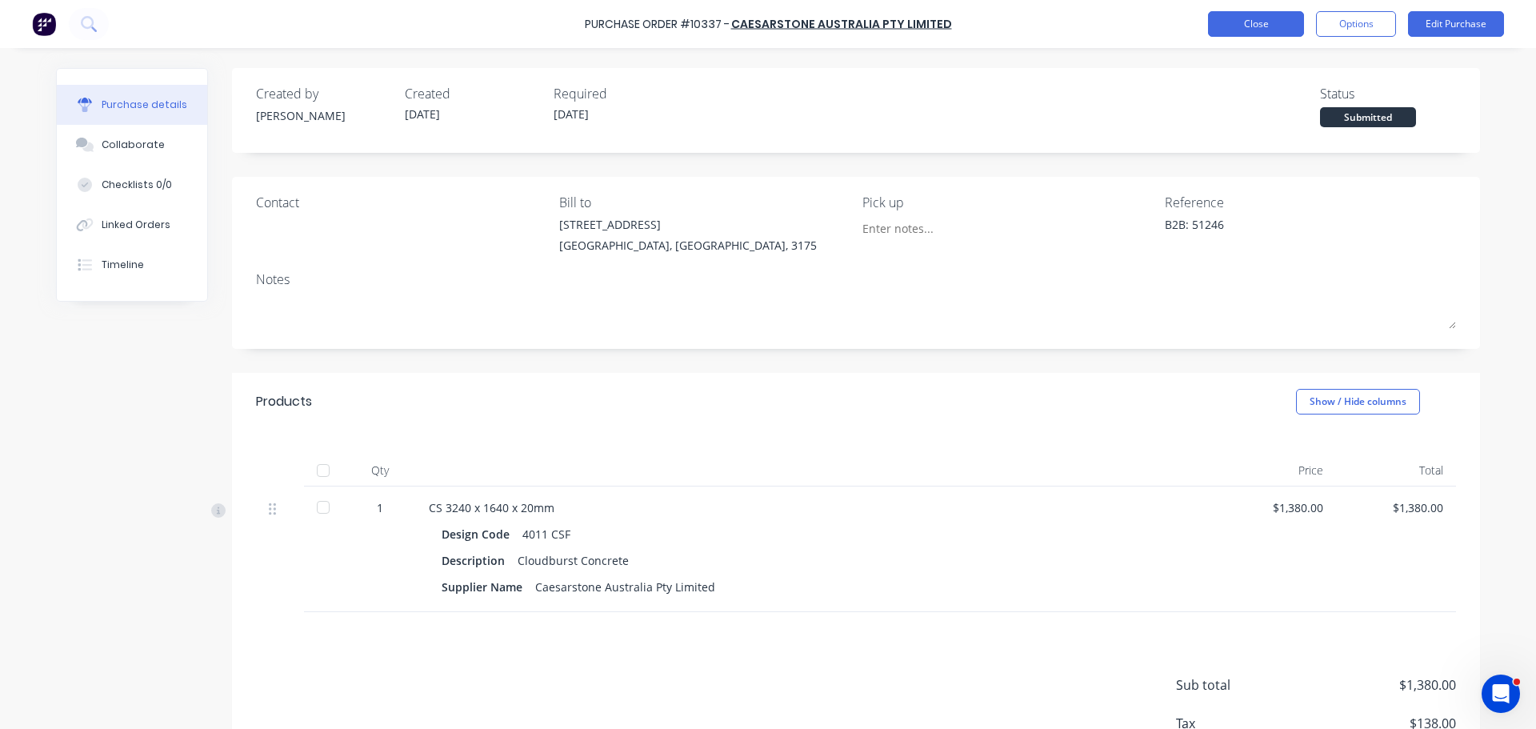
click at [1250, 27] on button "Close" at bounding box center [1256, 24] width 96 height 26
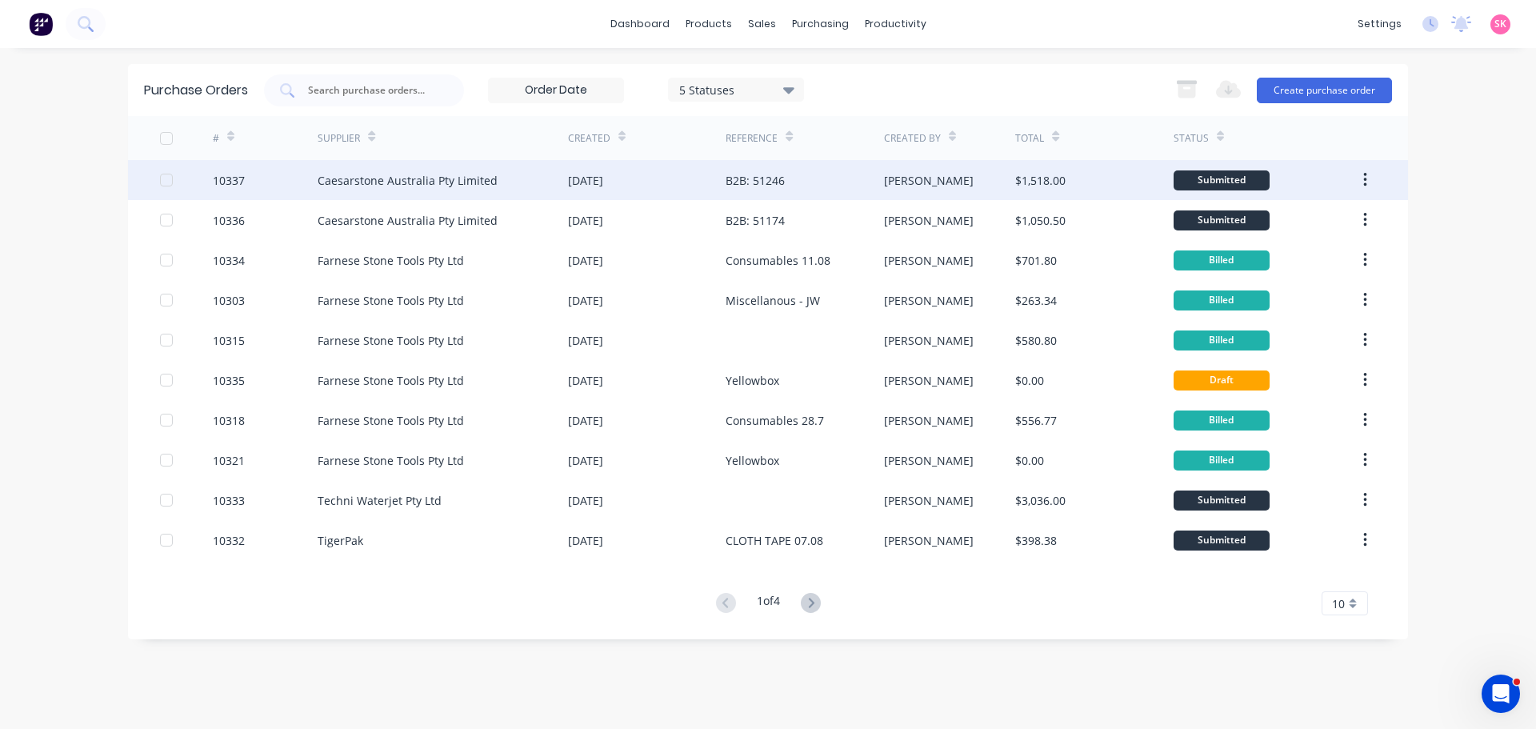
click at [747, 192] on div "B2B: 51246" at bounding box center [805, 180] width 158 height 40
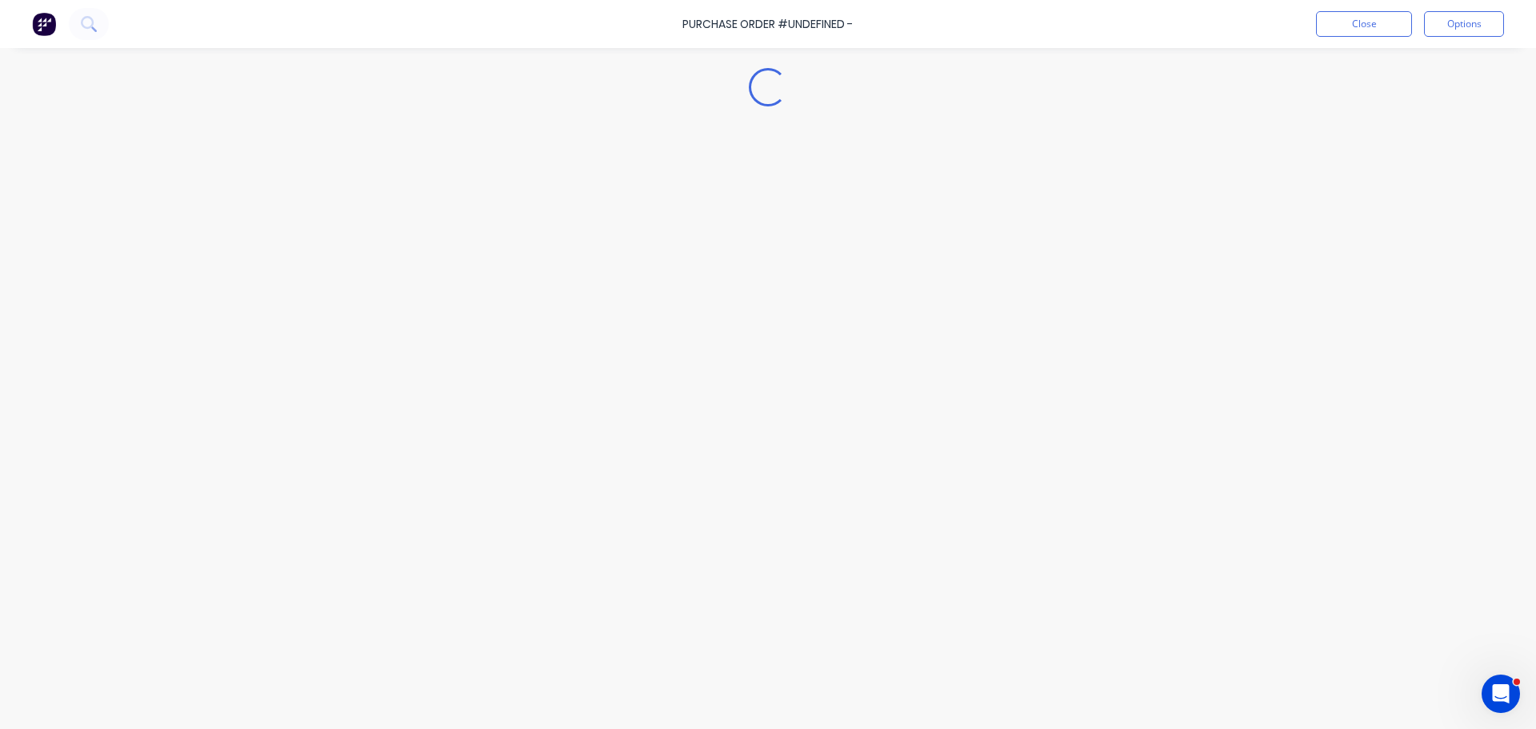
type textarea "x"
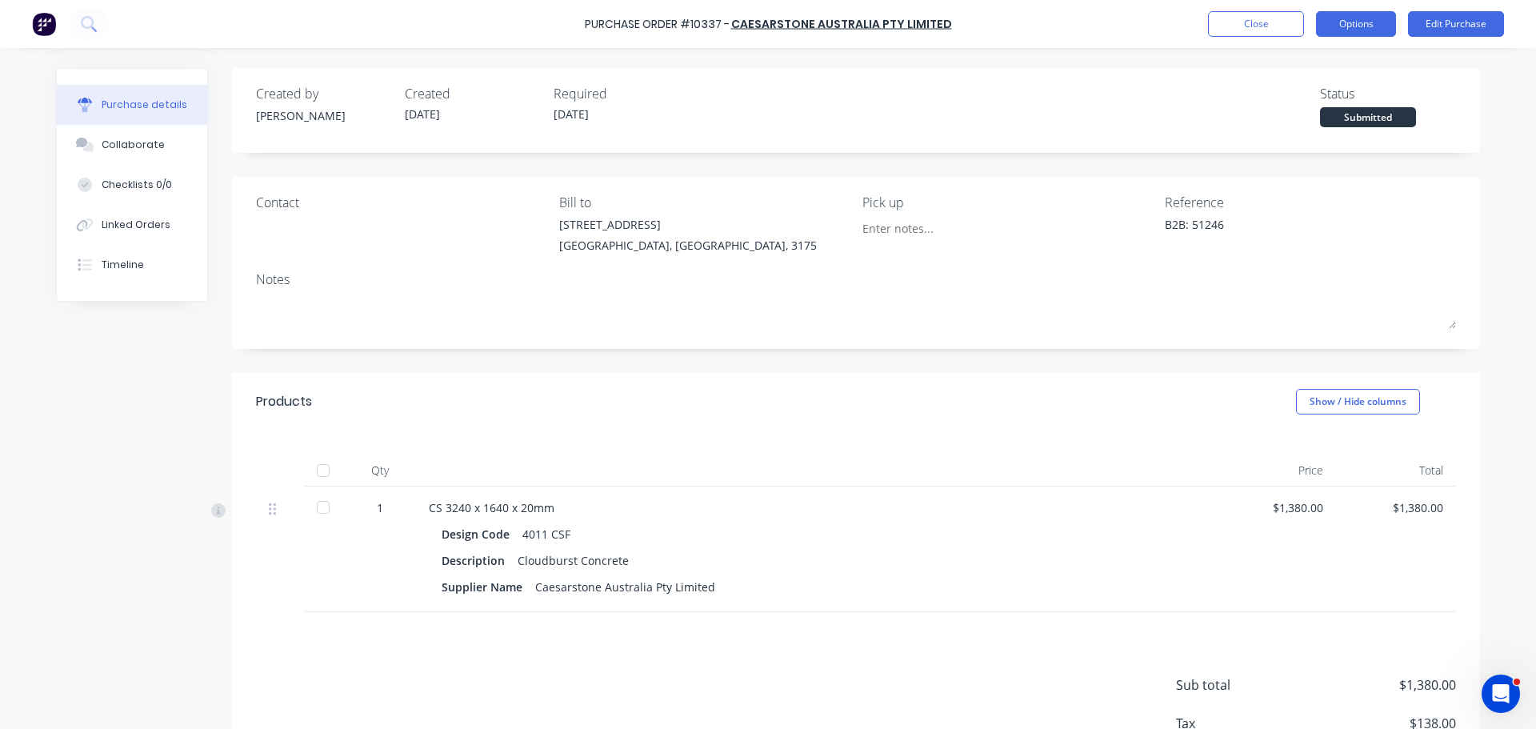
click at [1357, 23] on button "Options" at bounding box center [1356, 24] width 80 height 26
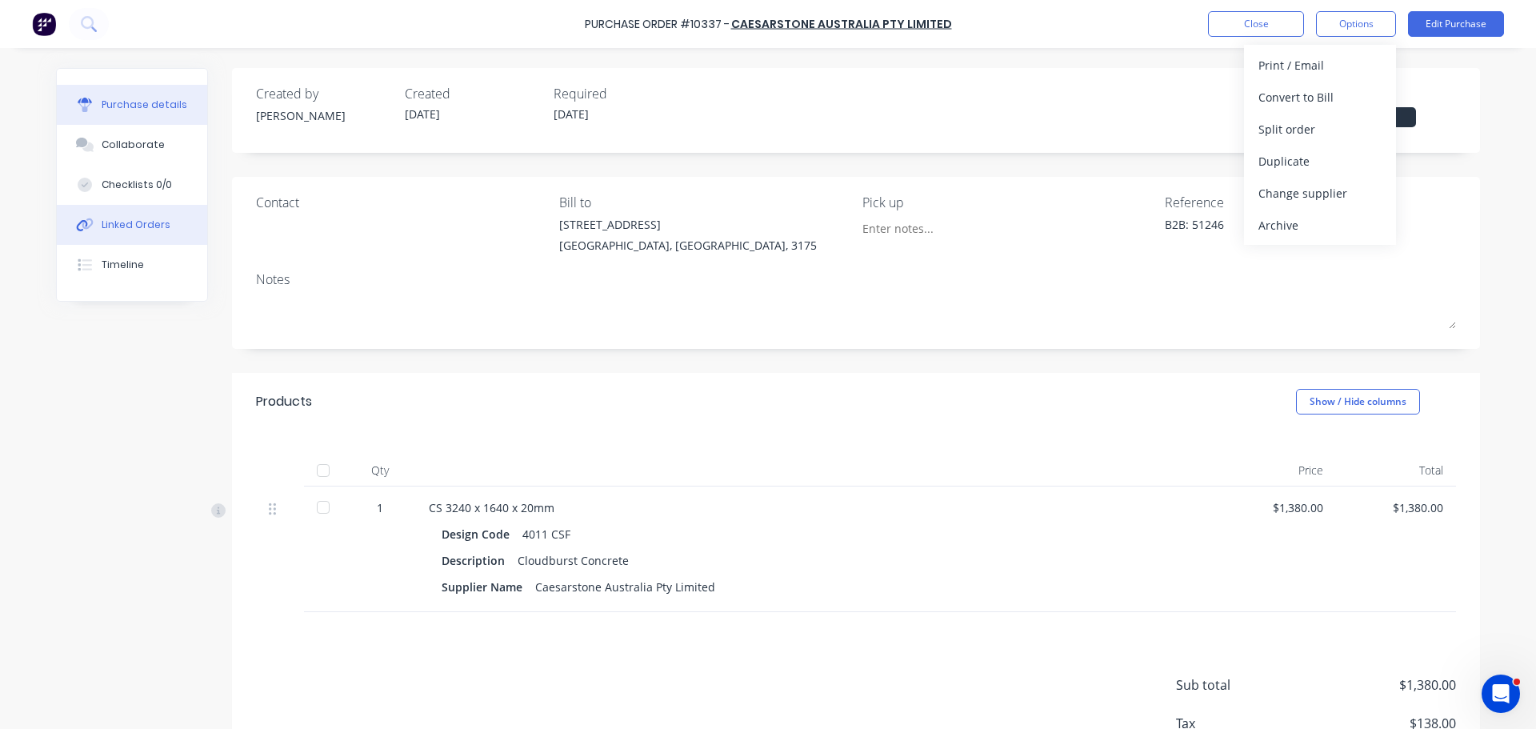
click at [106, 215] on button "Linked Orders" at bounding box center [132, 225] width 150 height 40
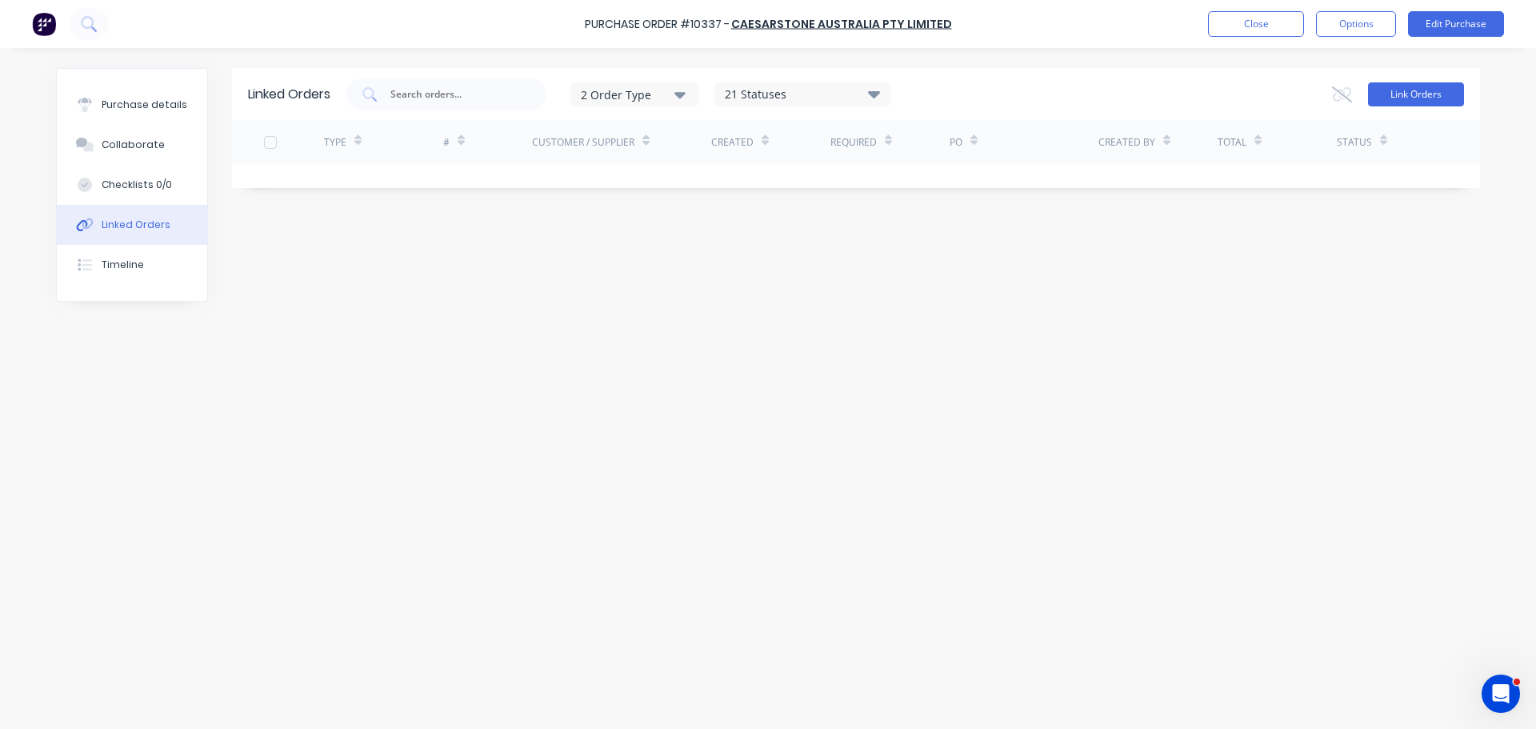
click at [1419, 92] on button "Link Orders" at bounding box center [1416, 94] width 96 height 24
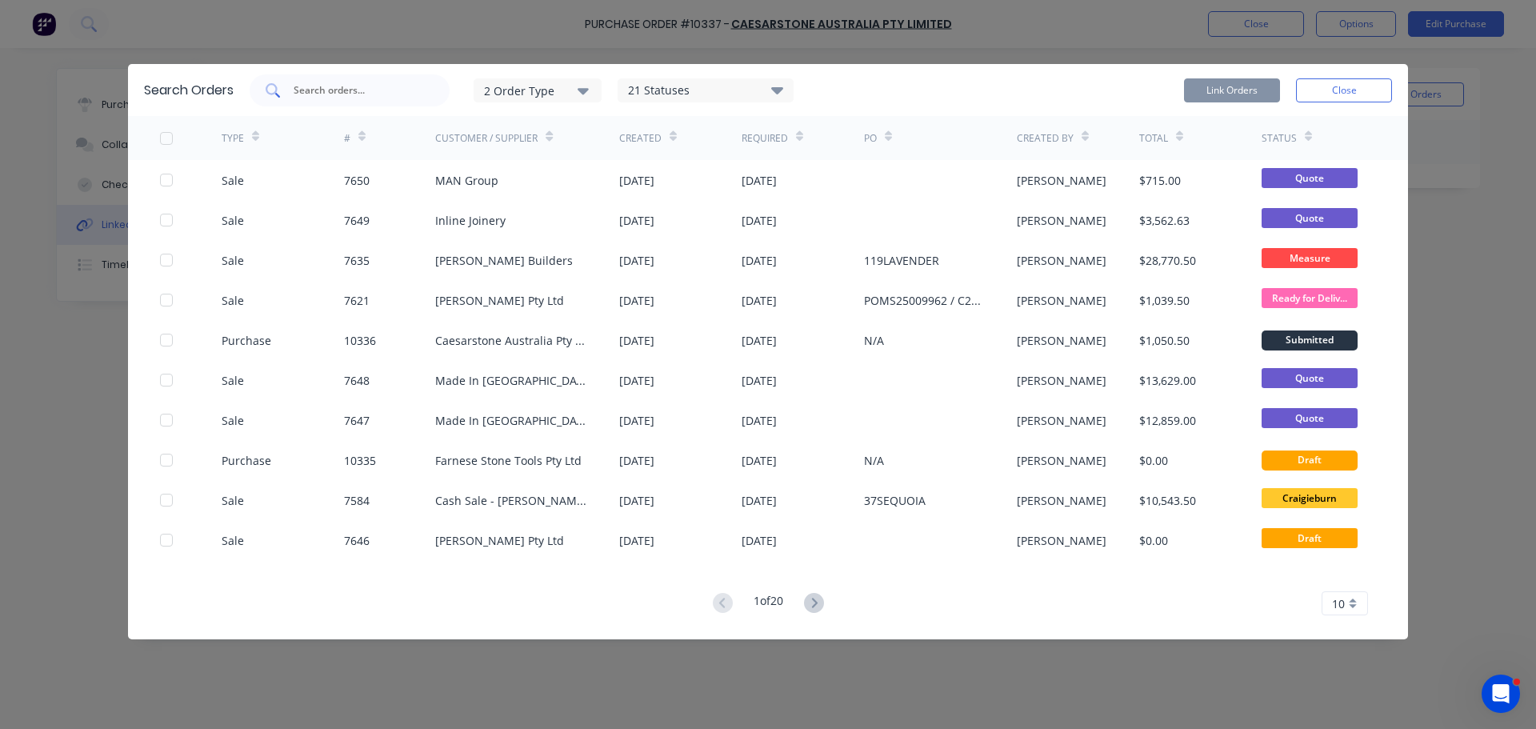
click at [366, 94] on input "text" at bounding box center [358, 90] width 133 height 16
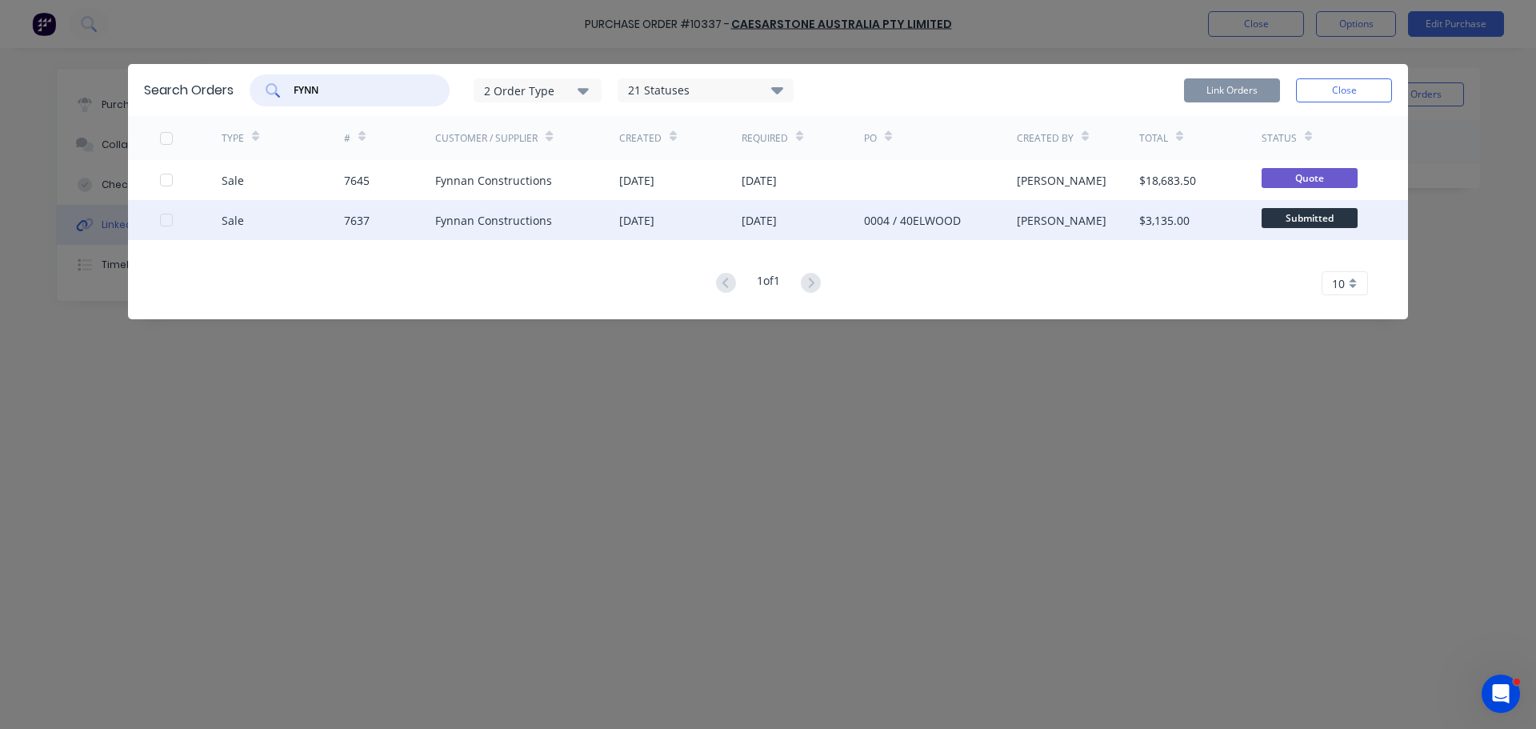
click at [166, 222] on div at bounding box center [166, 220] width 32 height 32
type input "FYNN"
click at [1246, 95] on button "Link Orders" at bounding box center [1232, 90] width 96 height 24
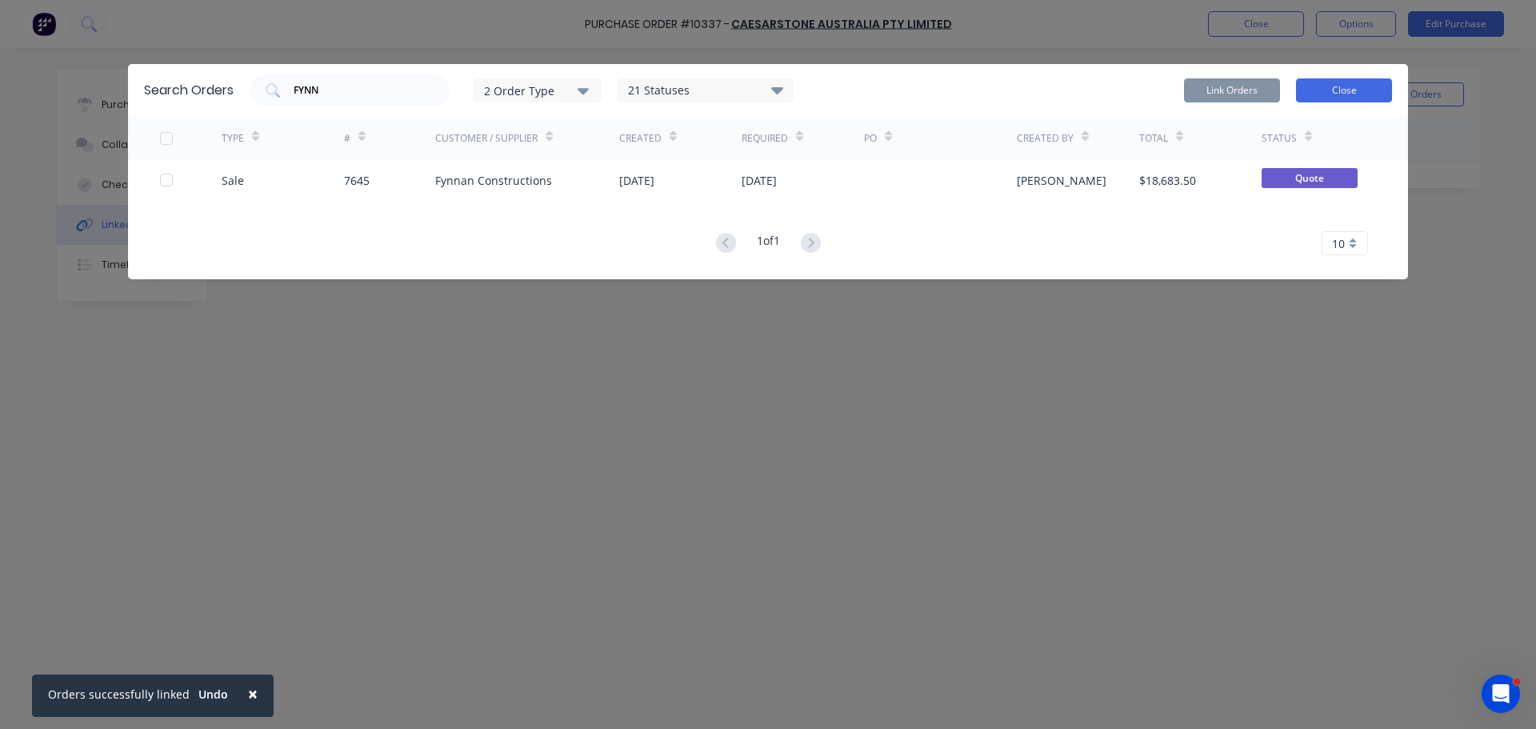
click at [1334, 92] on button "Close" at bounding box center [1344, 90] width 96 height 24
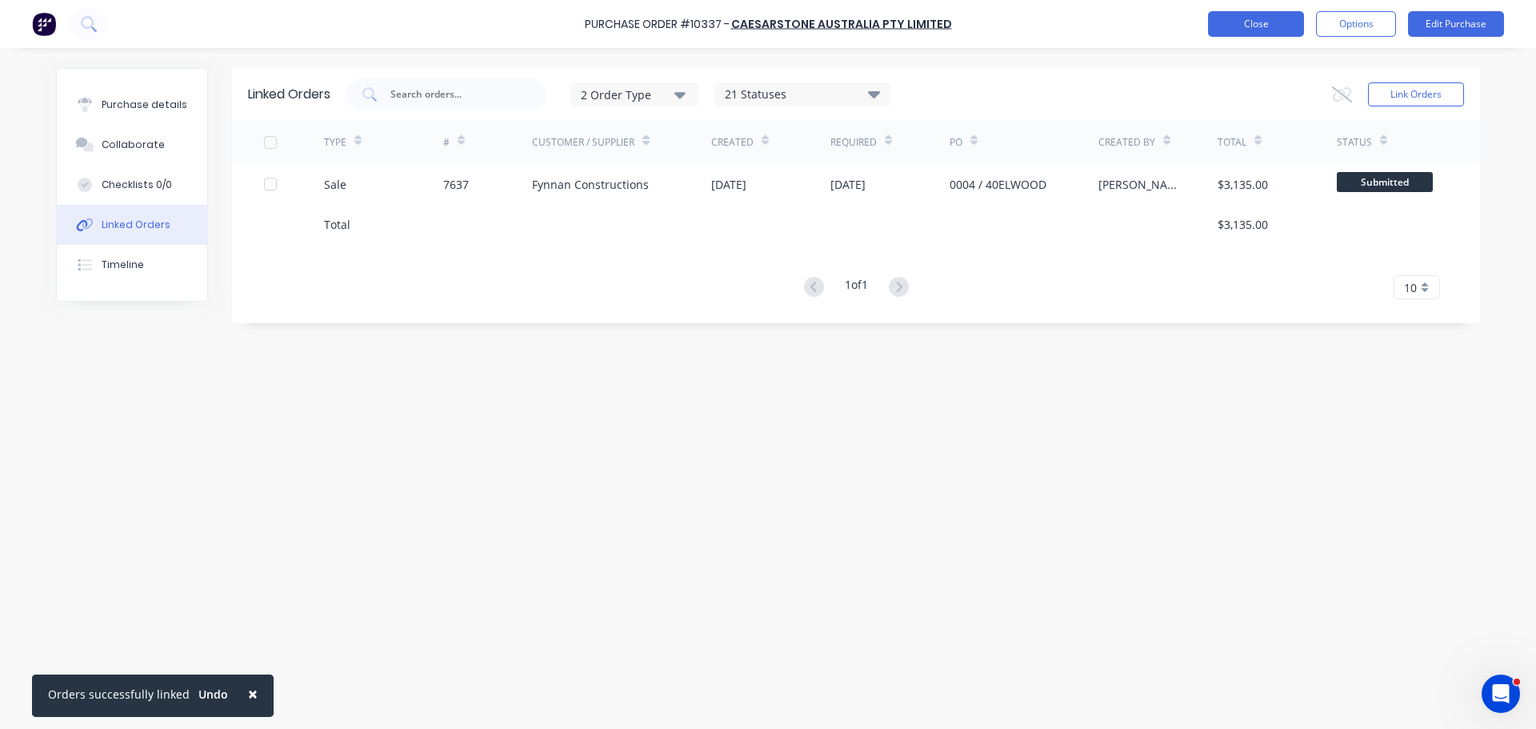
click at [1271, 26] on button "Close" at bounding box center [1256, 24] width 96 height 26
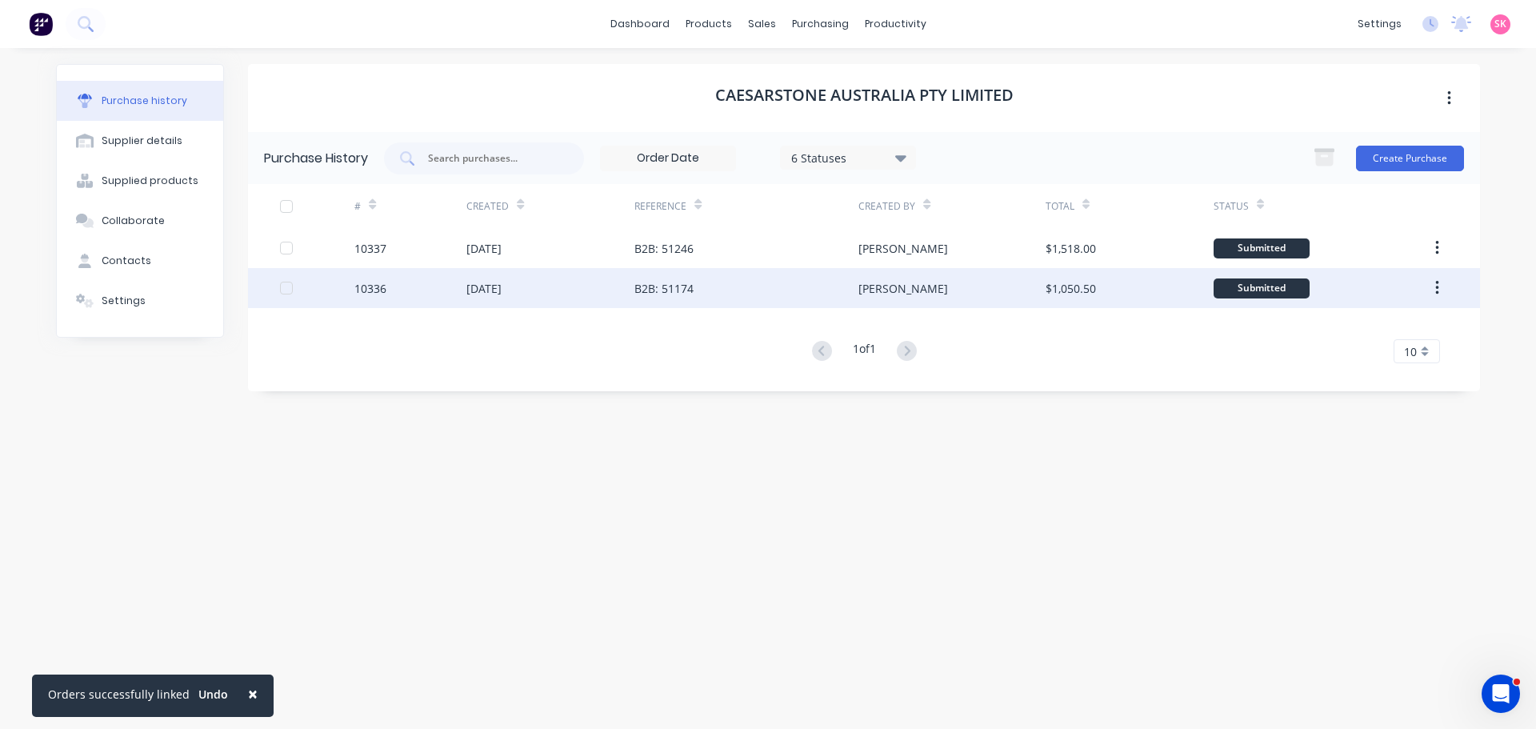
click at [589, 302] on div "[DATE]" at bounding box center [550, 288] width 168 height 40
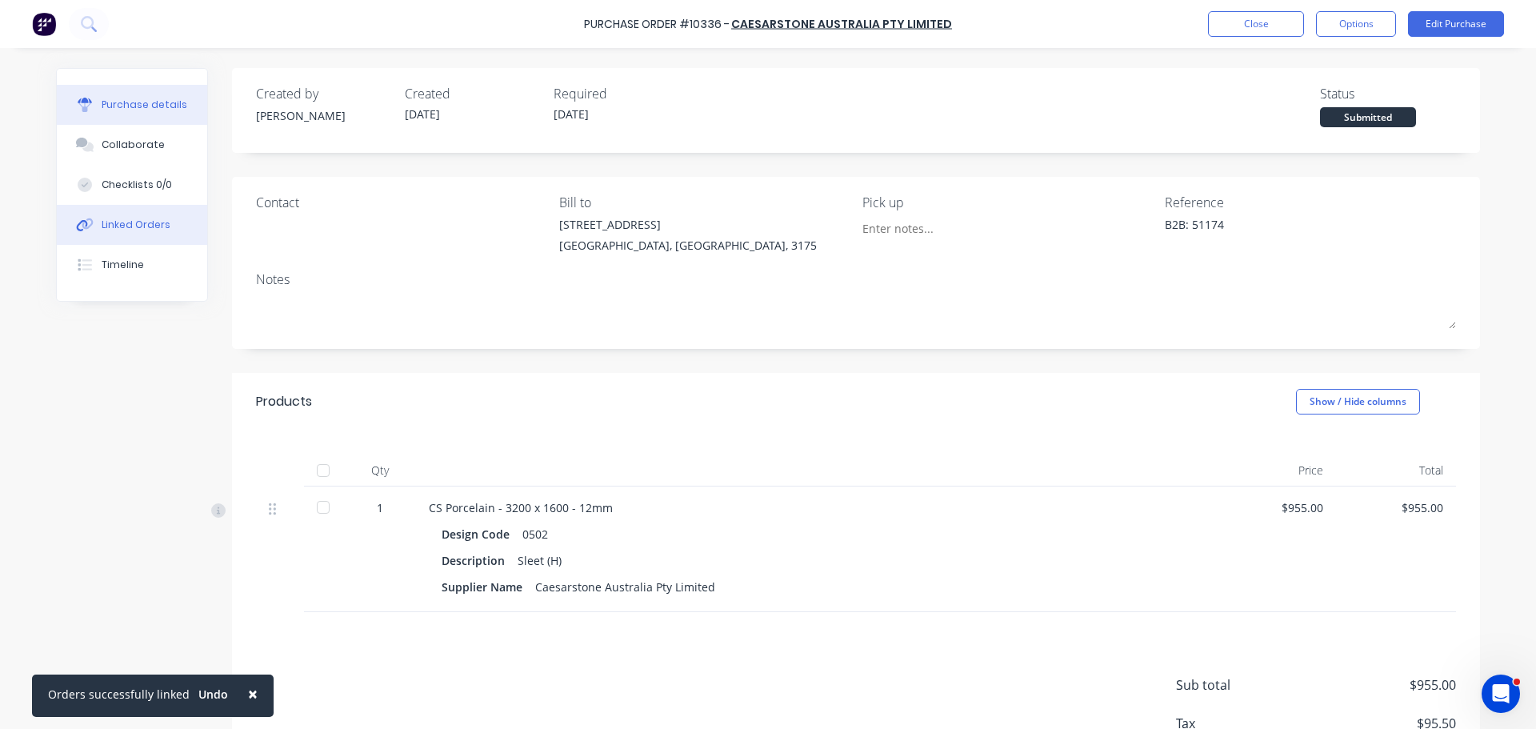
click at [143, 213] on button "Linked Orders" at bounding box center [132, 225] width 150 height 40
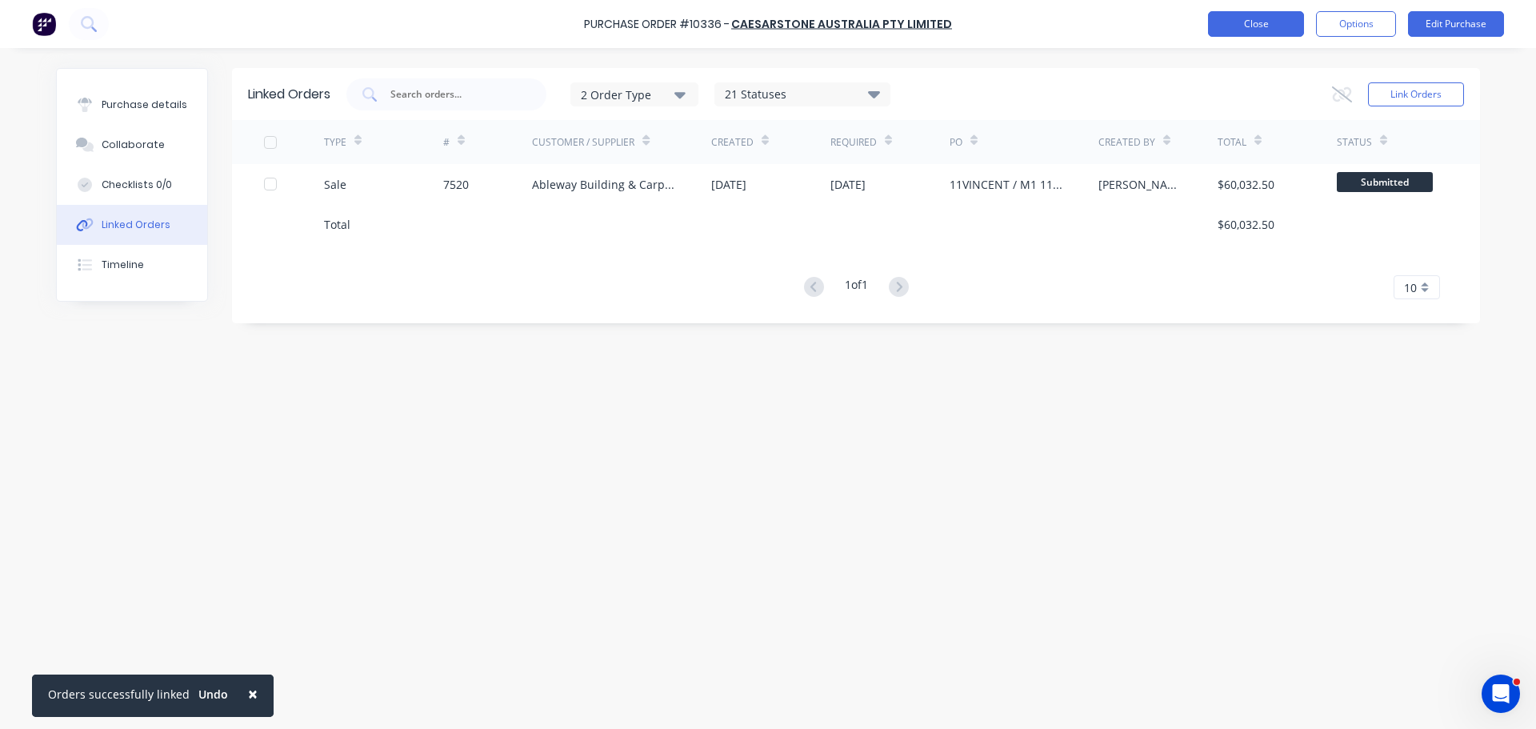
click at [1271, 28] on button "Close" at bounding box center [1256, 24] width 96 height 26
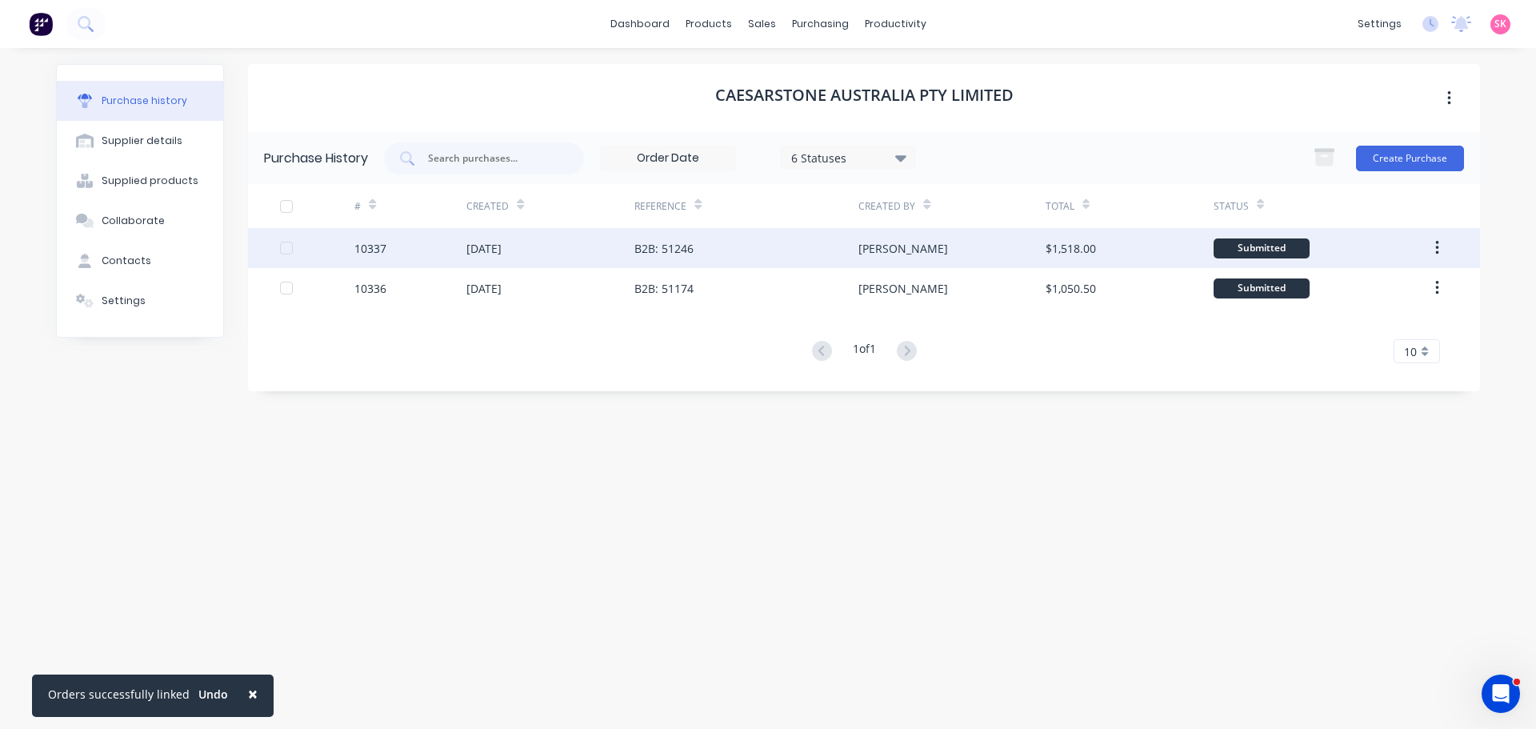
click at [446, 240] on div "10337" at bounding box center [410, 248] width 112 height 40
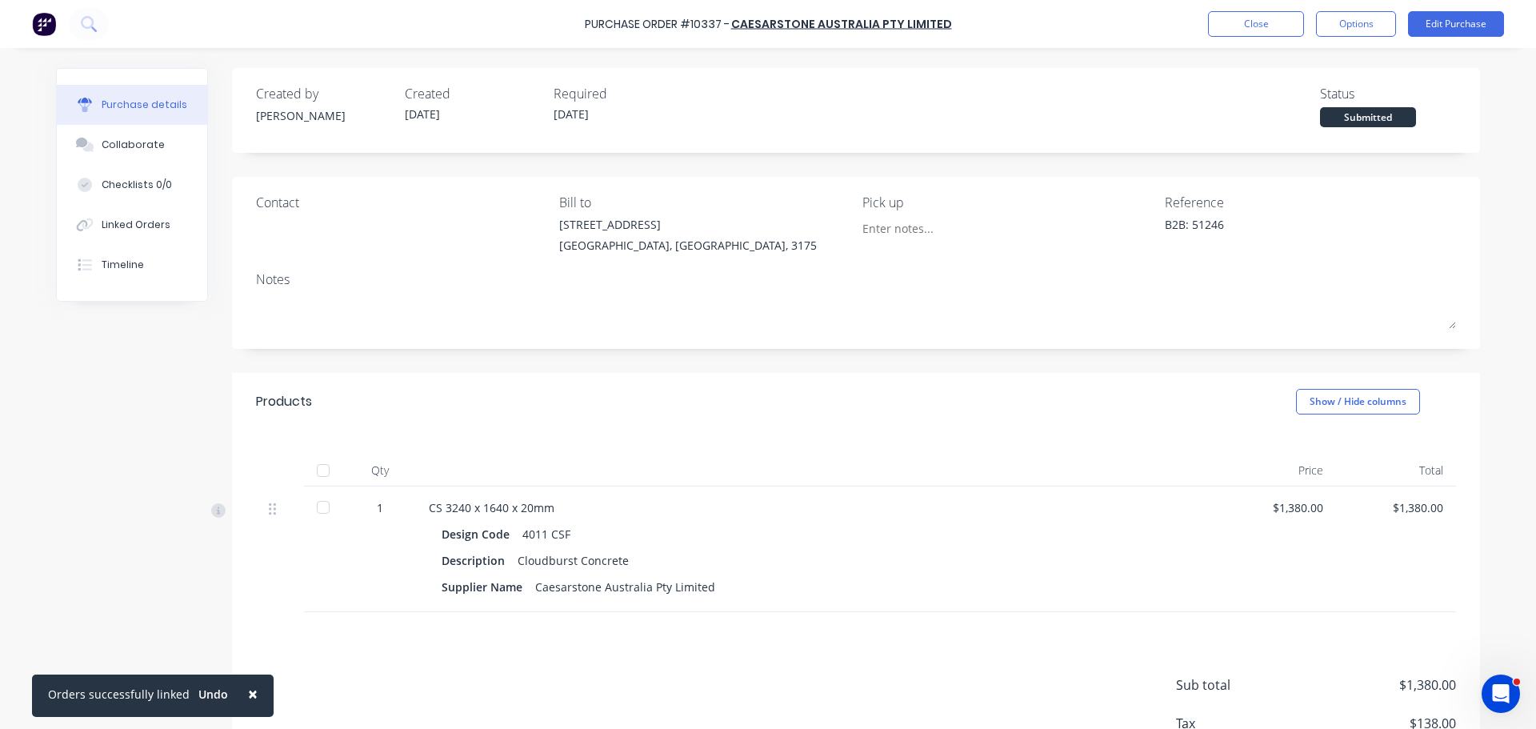
click at [1302, 10] on div "Purchase Order #10337 - Caesarstone Australia Pty Limited Close Options Edit Pu…" at bounding box center [768, 24] width 1536 height 48
click at [1290, 22] on button "Close" at bounding box center [1256, 24] width 96 height 26
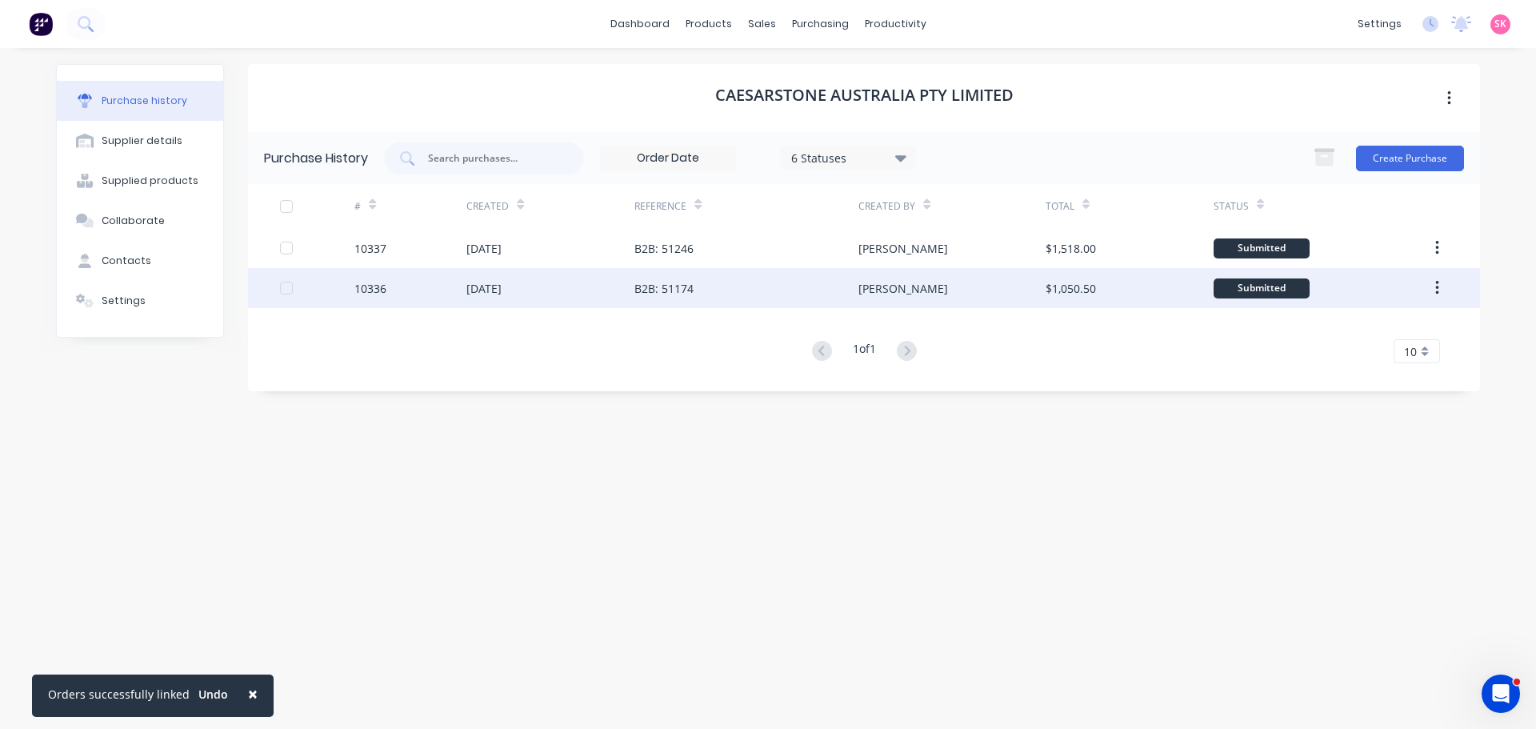
click at [694, 278] on div "B2B: 51174" at bounding box center [746, 288] width 224 height 40
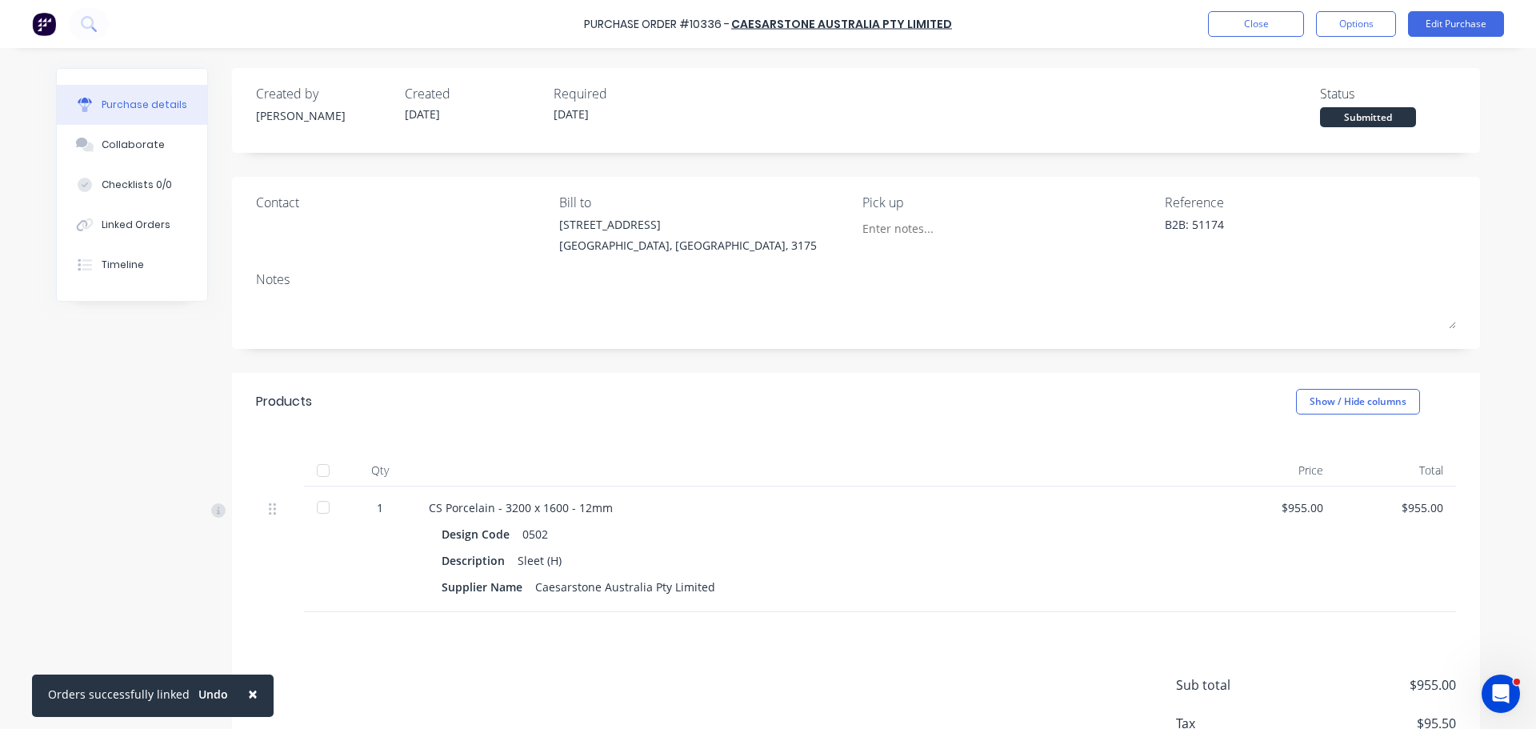
click at [121, 222] on div "Linked Orders" at bounding box center [136, 225] width 69 height 14
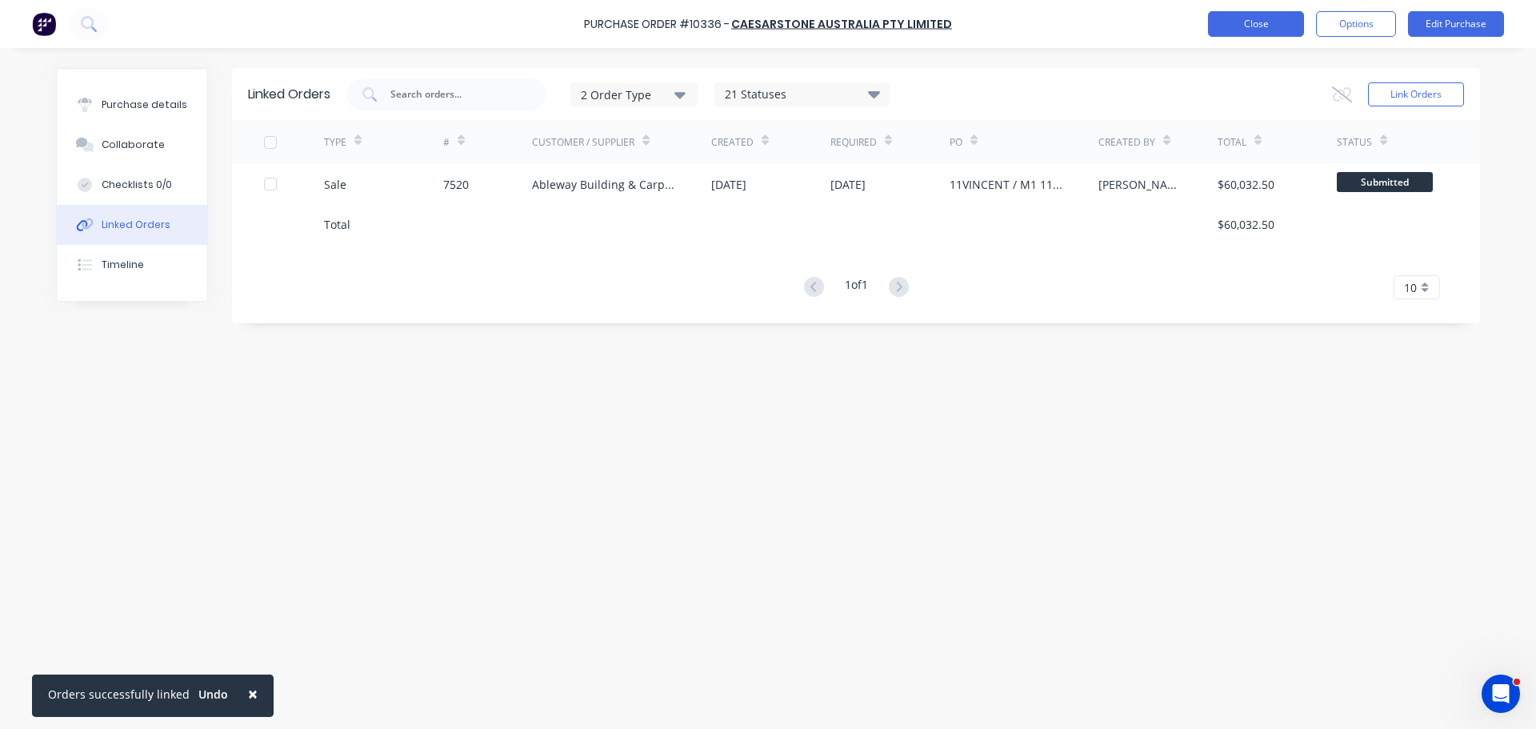
click at [1249, 23] on button "Close" at bounding box center [1256, 24] width 96 height 26
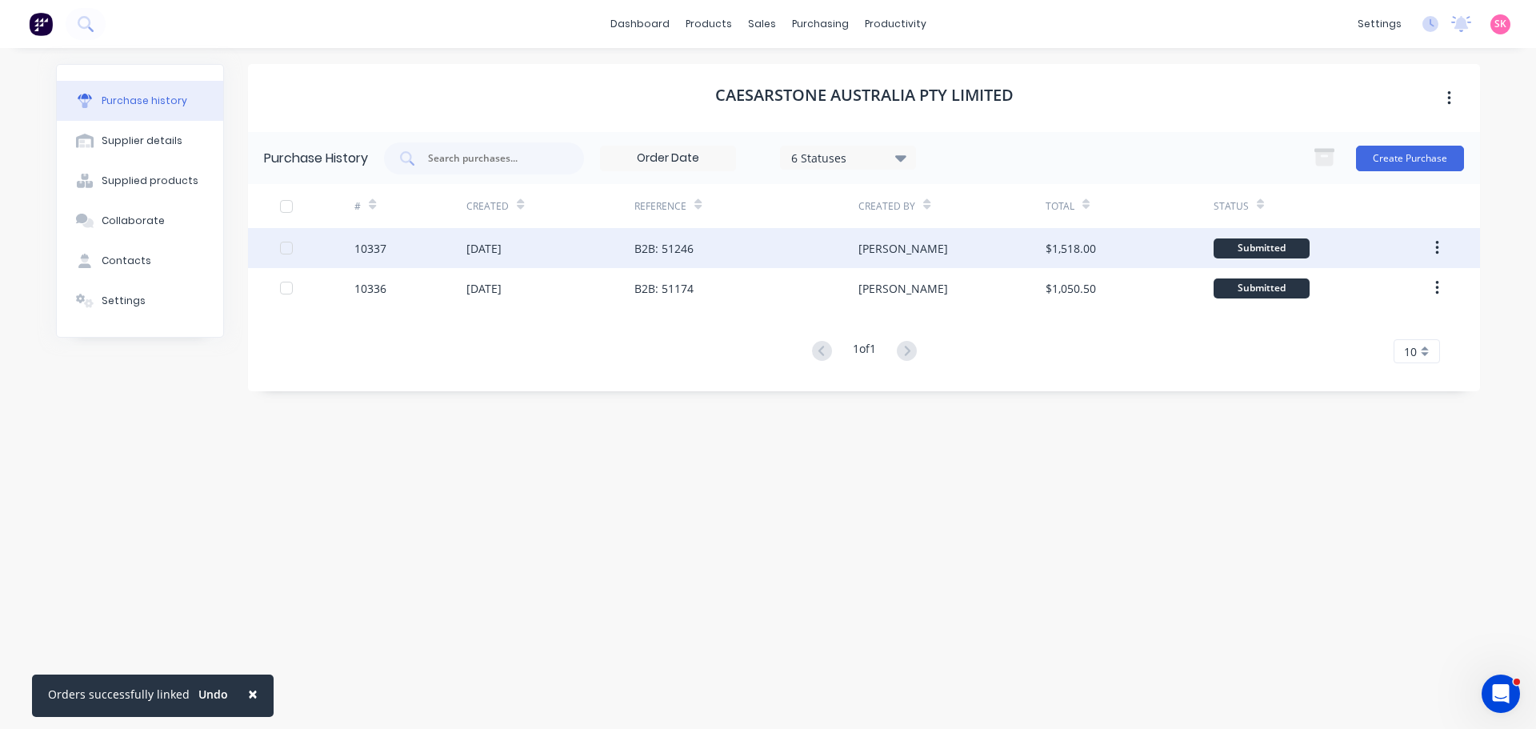
click at [662, 251] on div "B2B: 51246" at bounding box center [663, 248] width 59 height 17
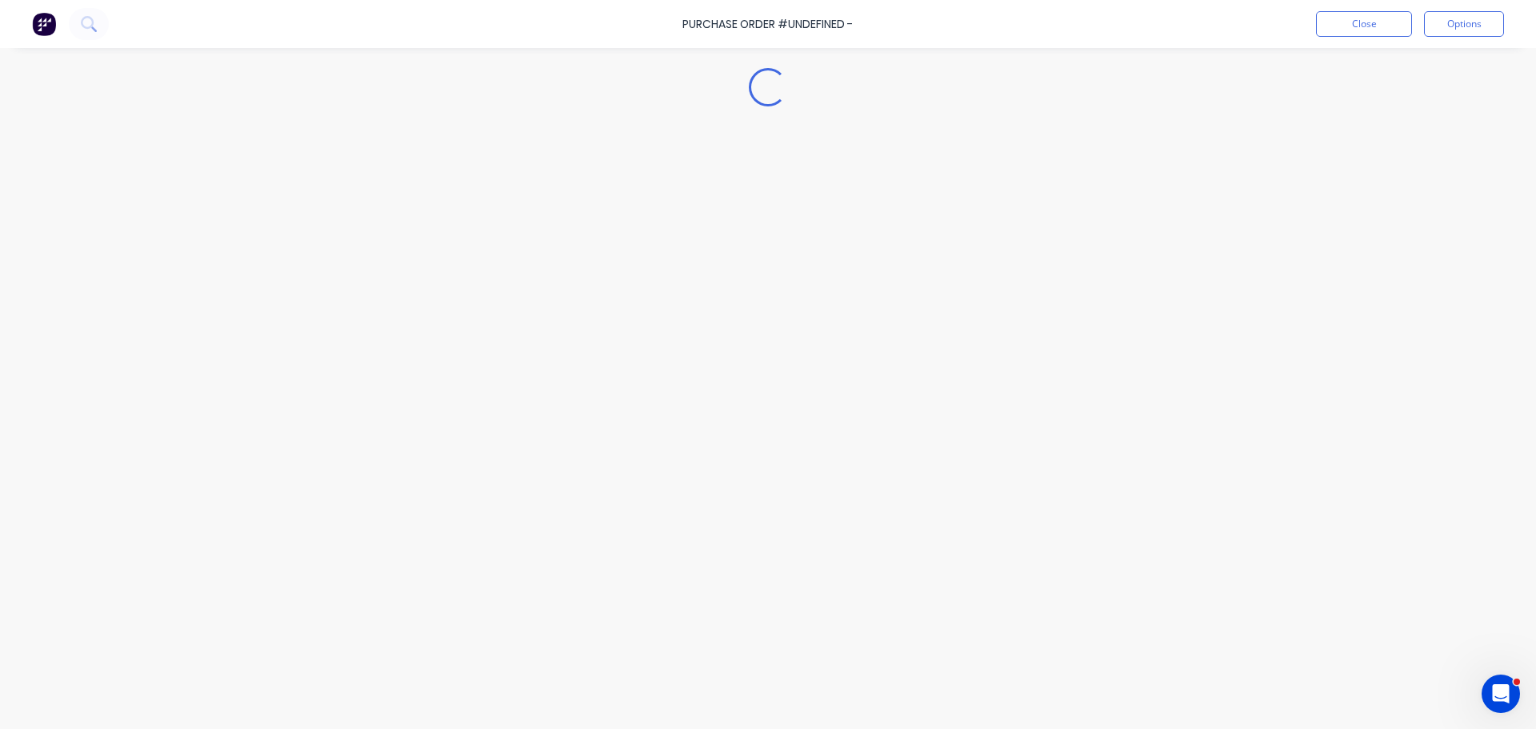
type textarea "x"
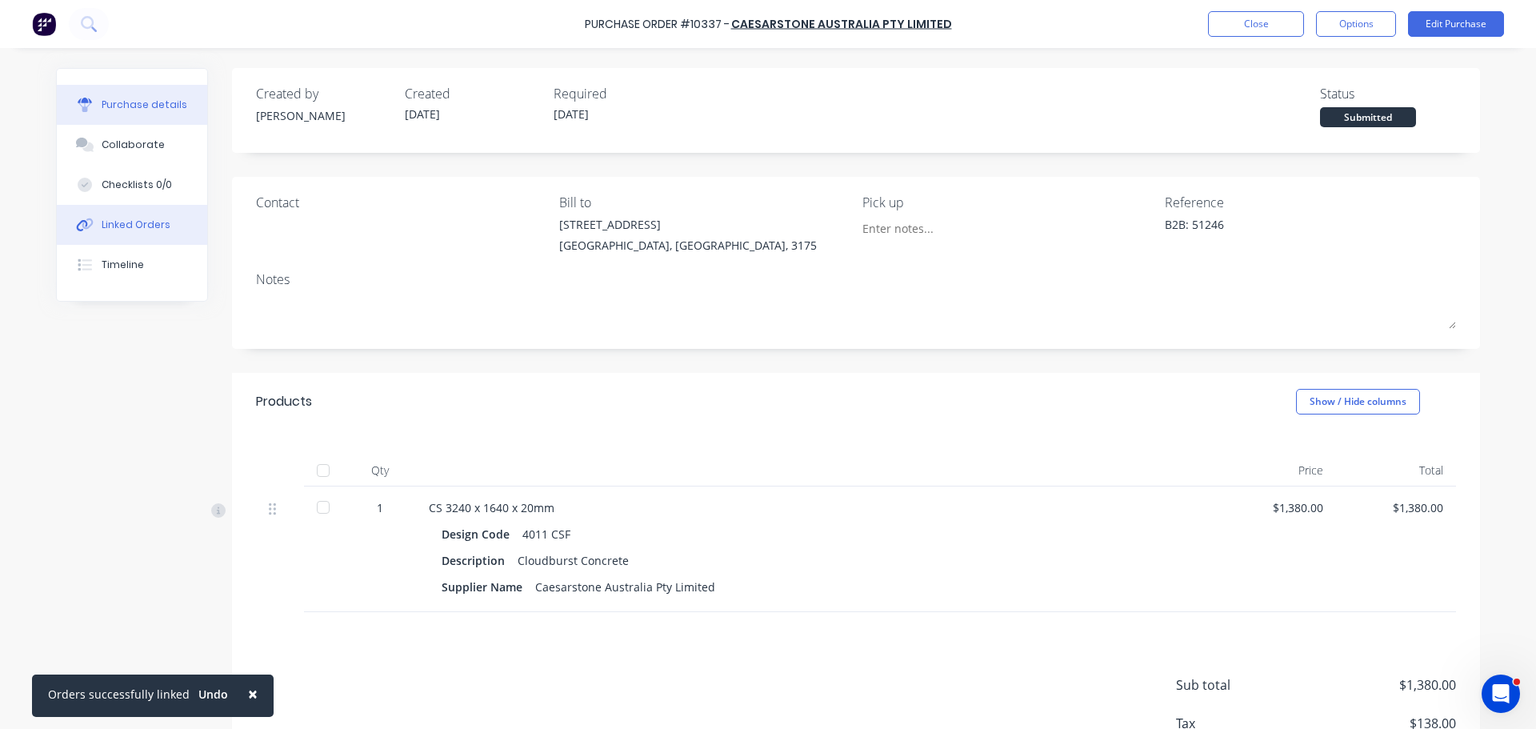
drag, startPoint x: 127, startPoint y: 218, endPoint x: 87, endPoint y: 242, distance: 46.2
click at [127, 218] on div "Linked Orders" at bounding box center [136, 225] width 69 height 14
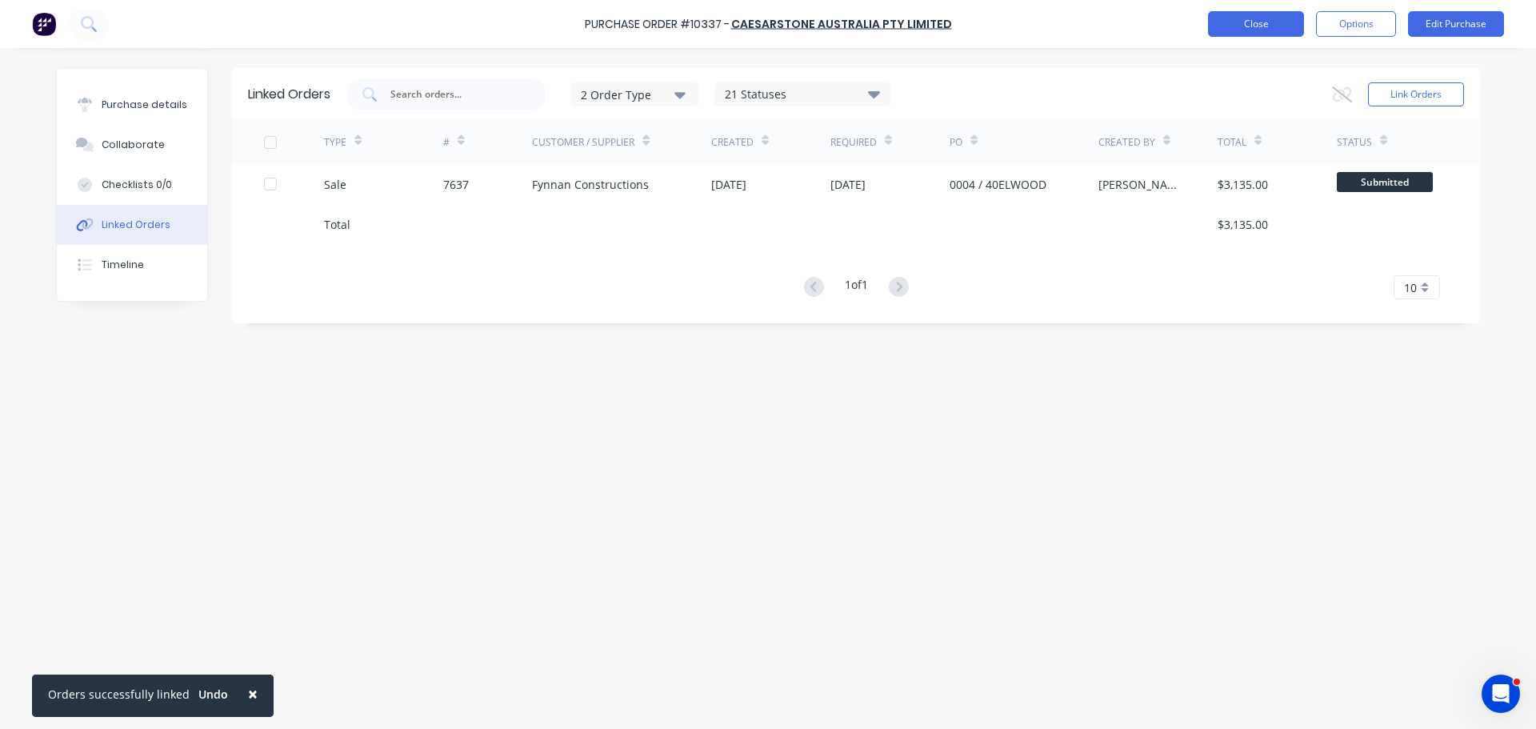
click at [1266, 24] on button "Close" at bounding box center [1256, 24] width 96 height 26
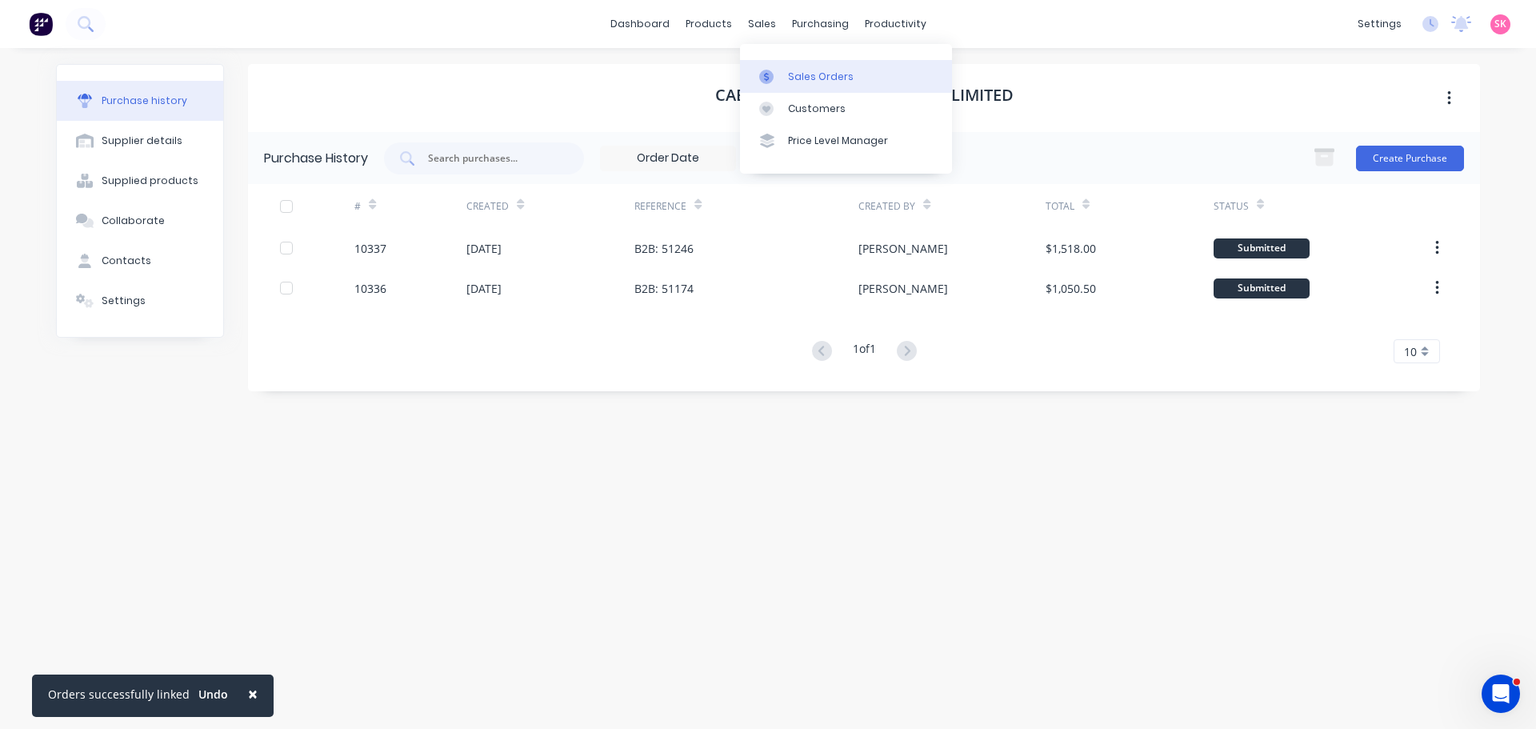
drag, startPoint x: 758, startPoint y: 28, endPoint x: 771, endPoint y: 69, distance: 43.0
click at [771, 70] on icon at bounding box center [766, 77] width 14 height 14
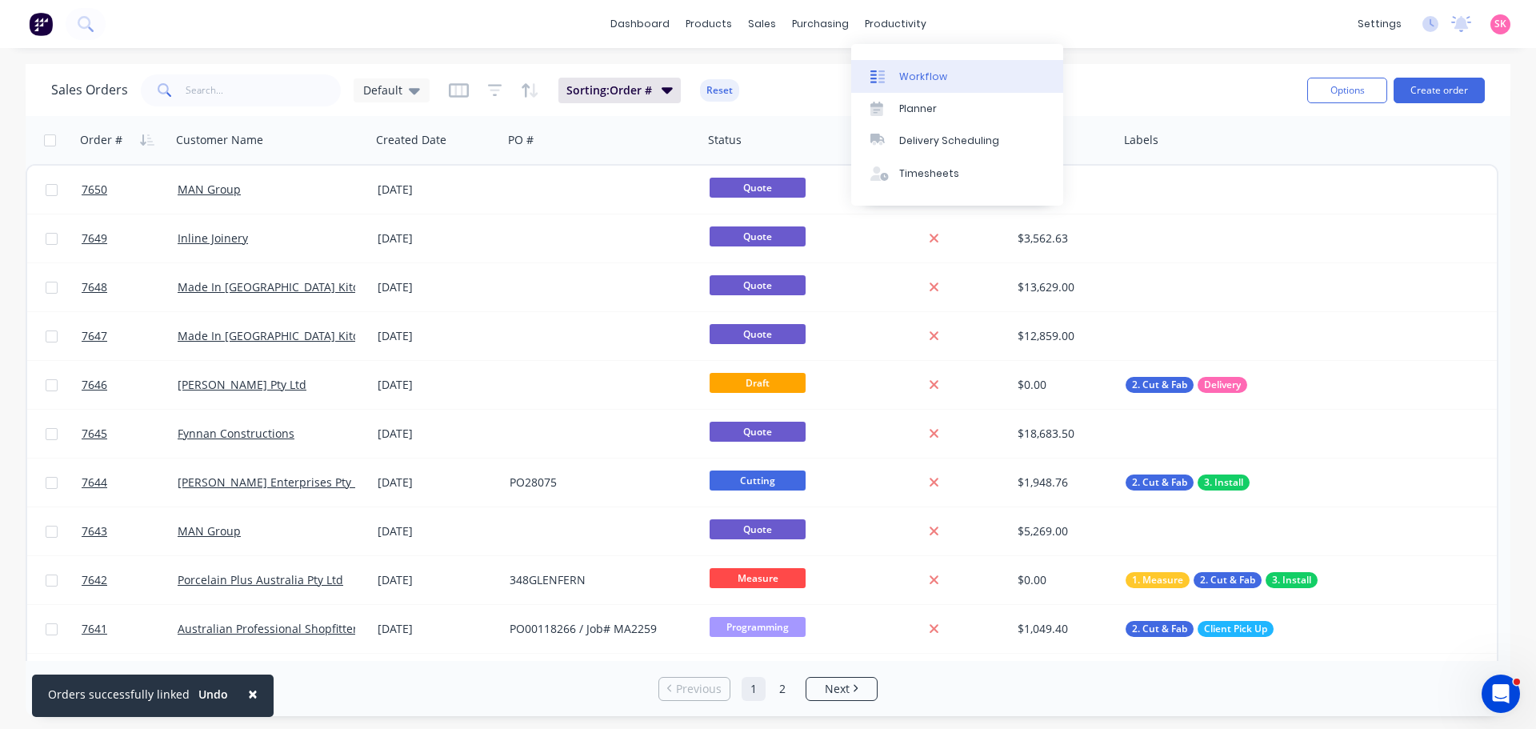
click at [903, 79] on div "Workflow" at bounding box center [923, 77] width 48 height 14
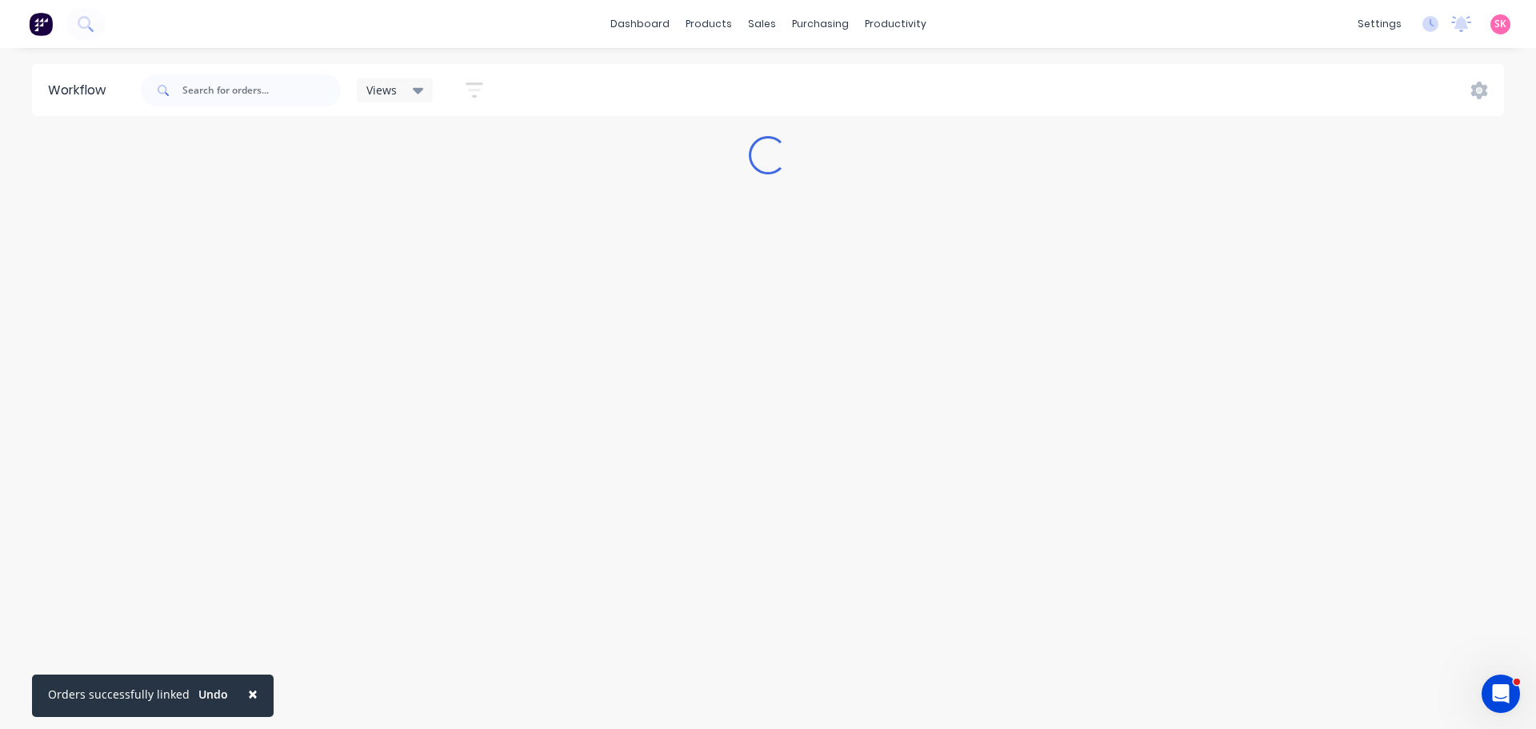
click at [252, 698] on button "×" at bounding box center [253, 693] width 42 height 38
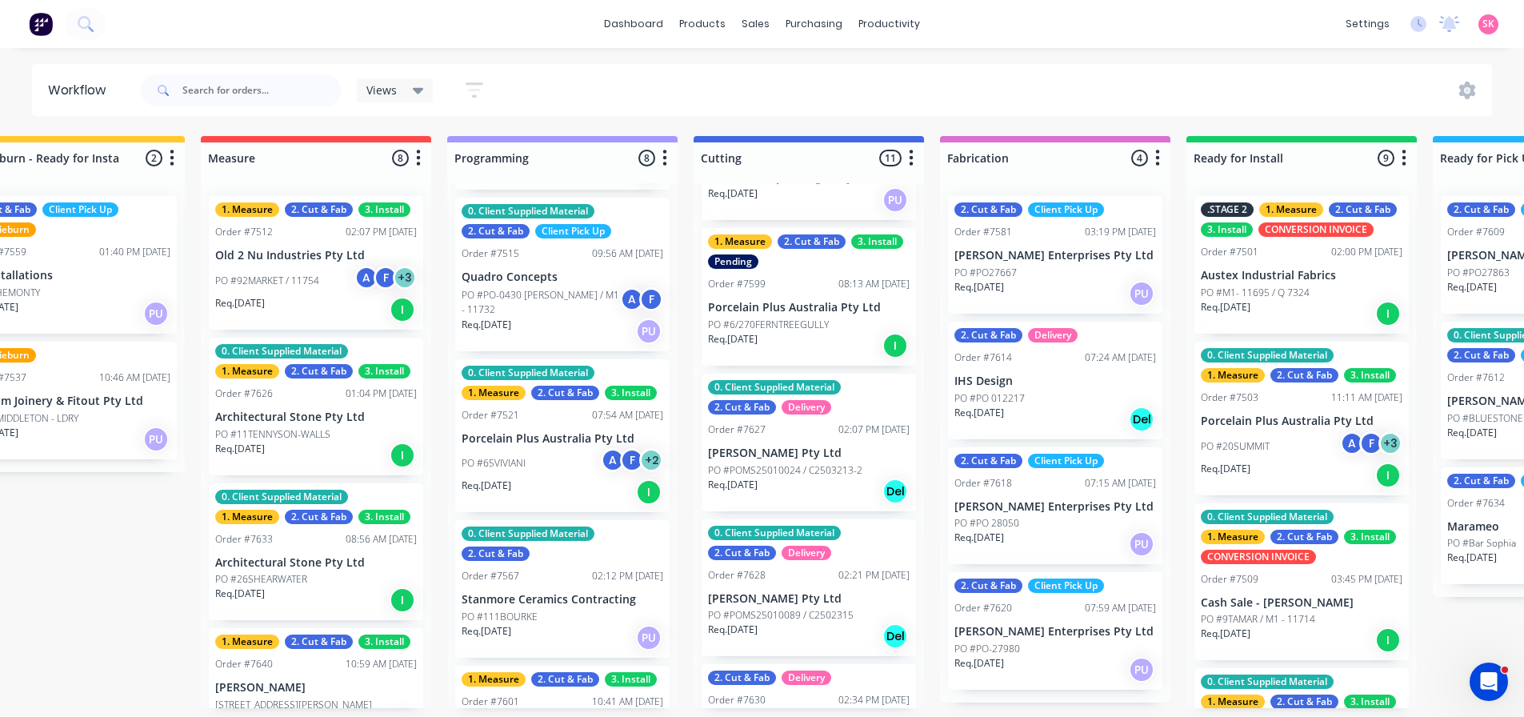
scroll to position [480, 0]
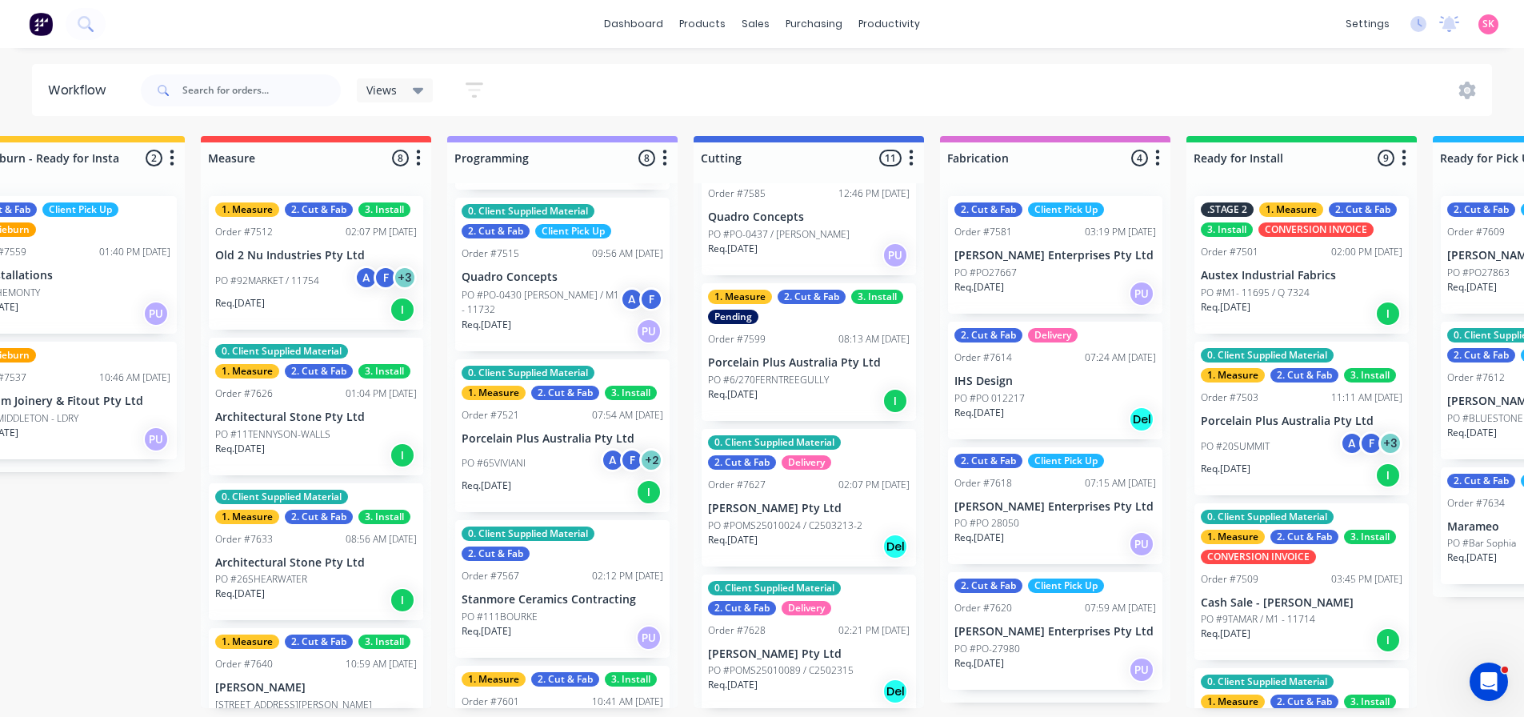
click at [806, 384] on p "PO #6/270FERNTREEGULLY" at bounding box center [768, 380] width 121 height 14
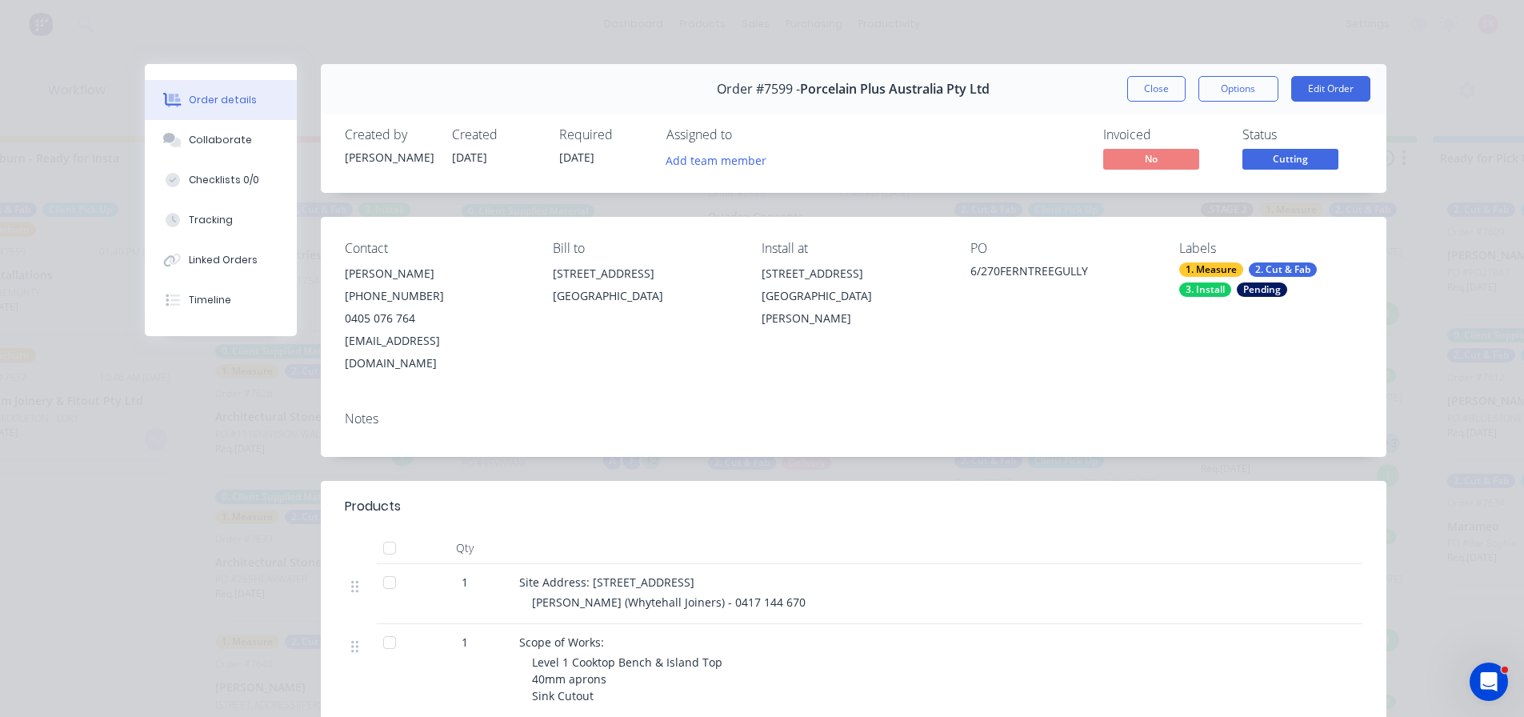
click at [1127, 101] on div "Close Options Edit Order" at bounding box center [1248, 89] width 243 height 26
drag, startPoint x: 1121, startPoint y: 106, endPoint x: 1131, endPoint y: 102, distance: 10.4
click at [1123, 106] on div "Order #7599 - Porcelain Plus Australia Pty Ltd Close Options Edit Order" at bounding box center [853, 89] width 1065 height 50
click at [1134, 97] on button "Close" at bounding box center [1156, 89] width 58 height 26
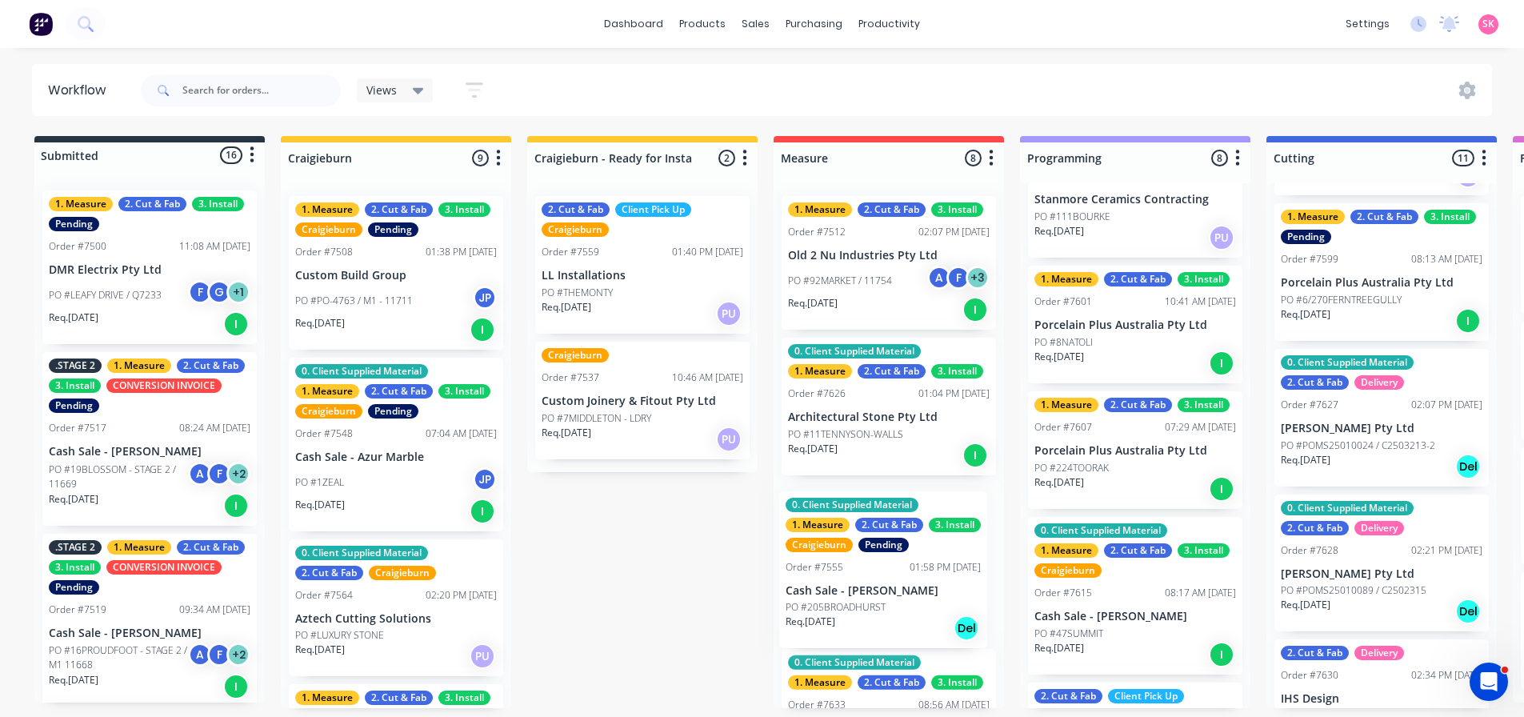
scroll to position [3, 0]
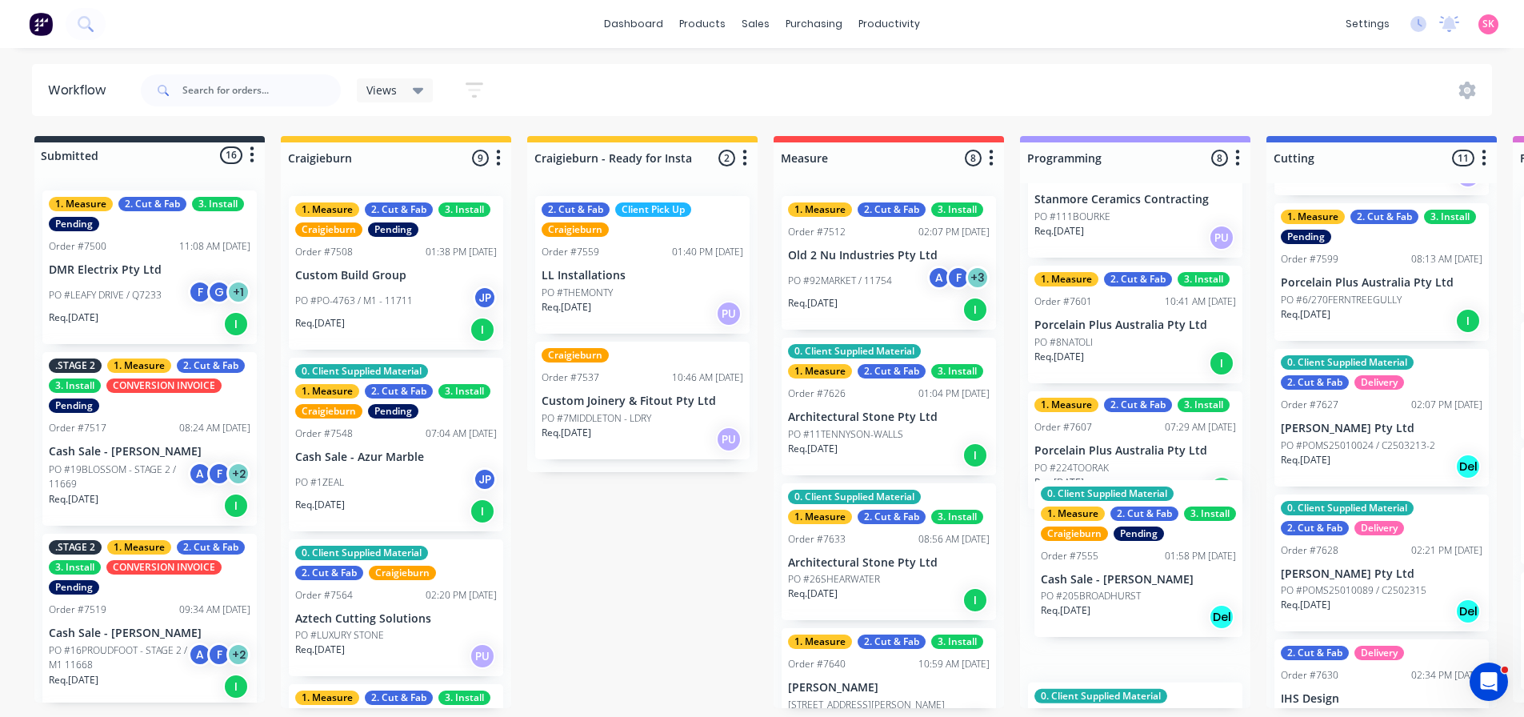
drag, startPoint x: 380, startPoint y: 641, endPoint x: 1133, endPoint y: 579, distance: 755.2
click at [1133, 579] on div "Submitted 16 Status colour #273444 hex #273444 Save Cancel Summaries Total orde…" at bounding box center [1438, 422] width 2900 height 572
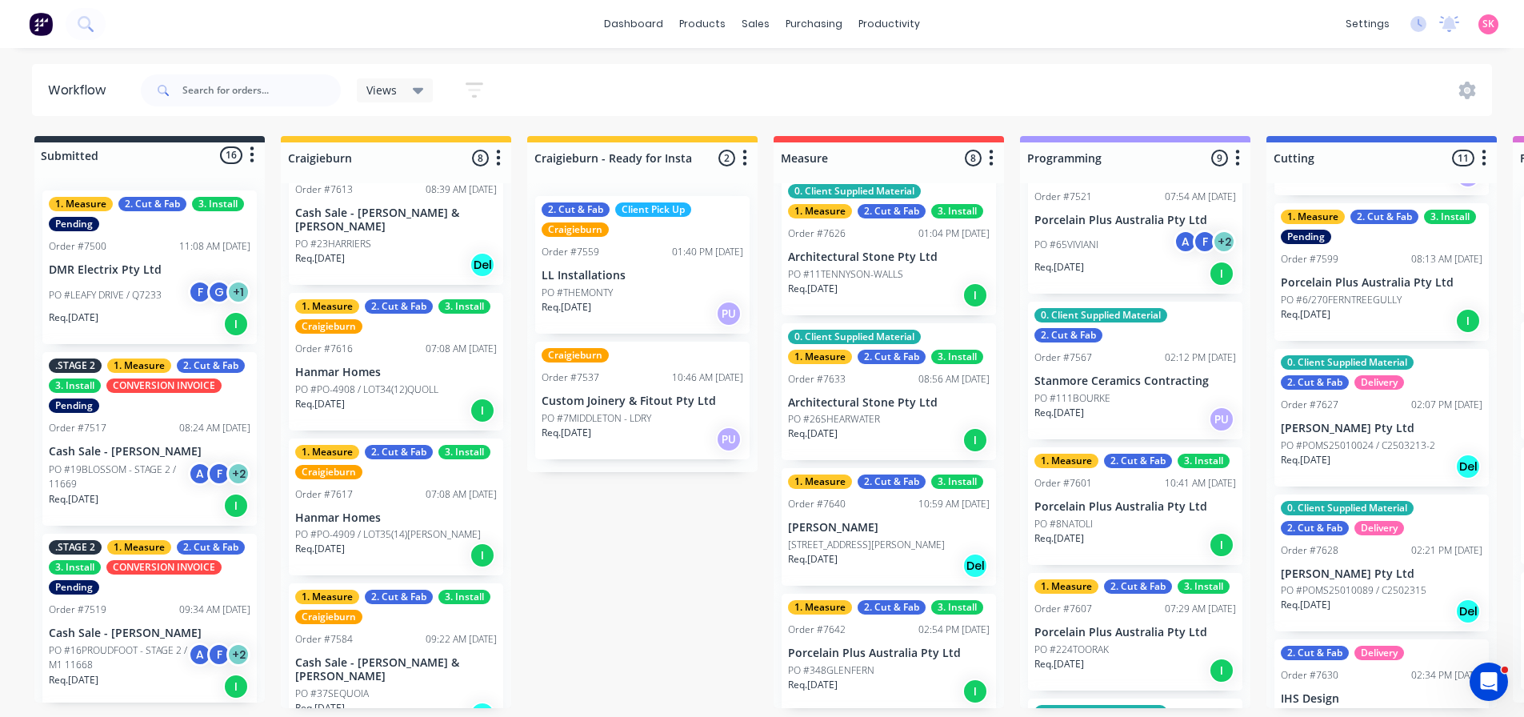
scroll to position [400, 0]
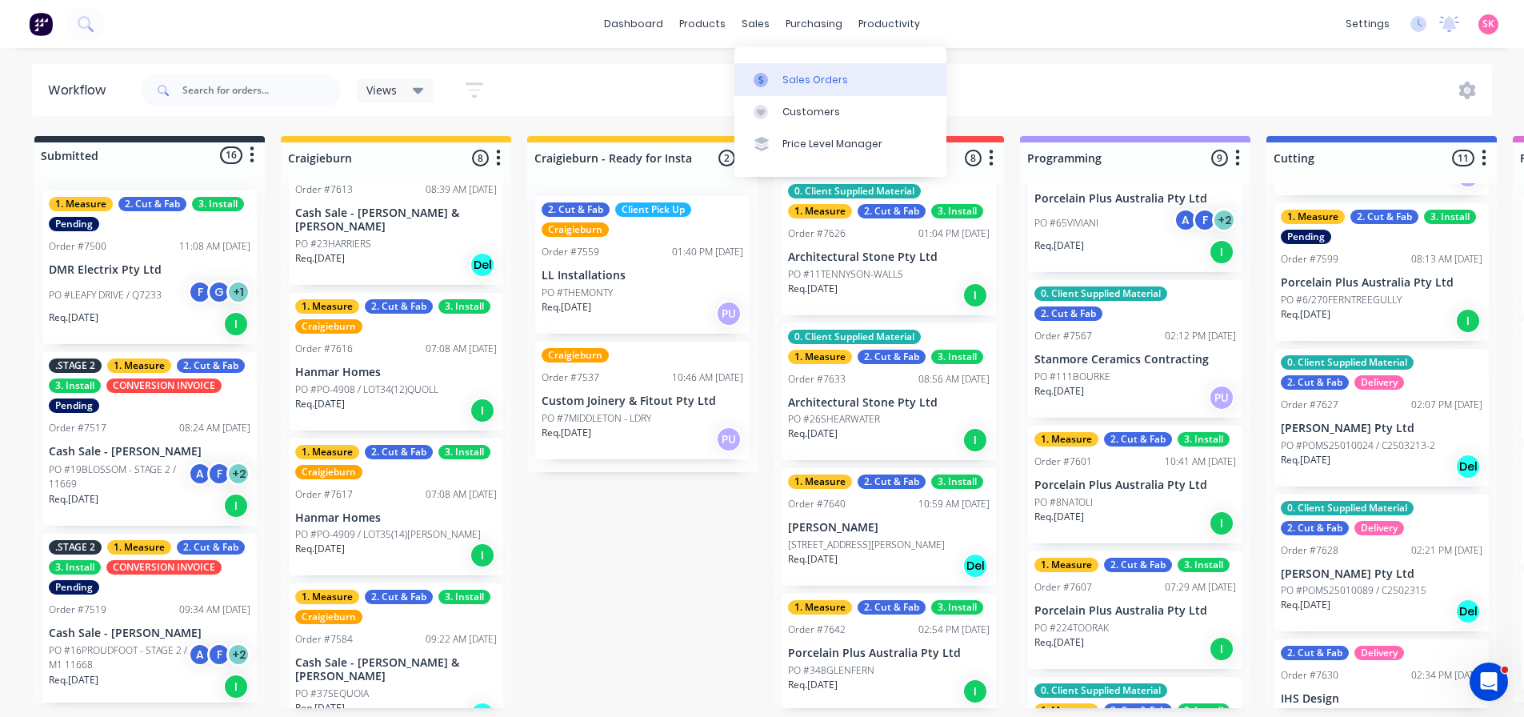
click at [786, 76] on div "Sales Orders" at bounding box center [815, 80] width 66 height 14
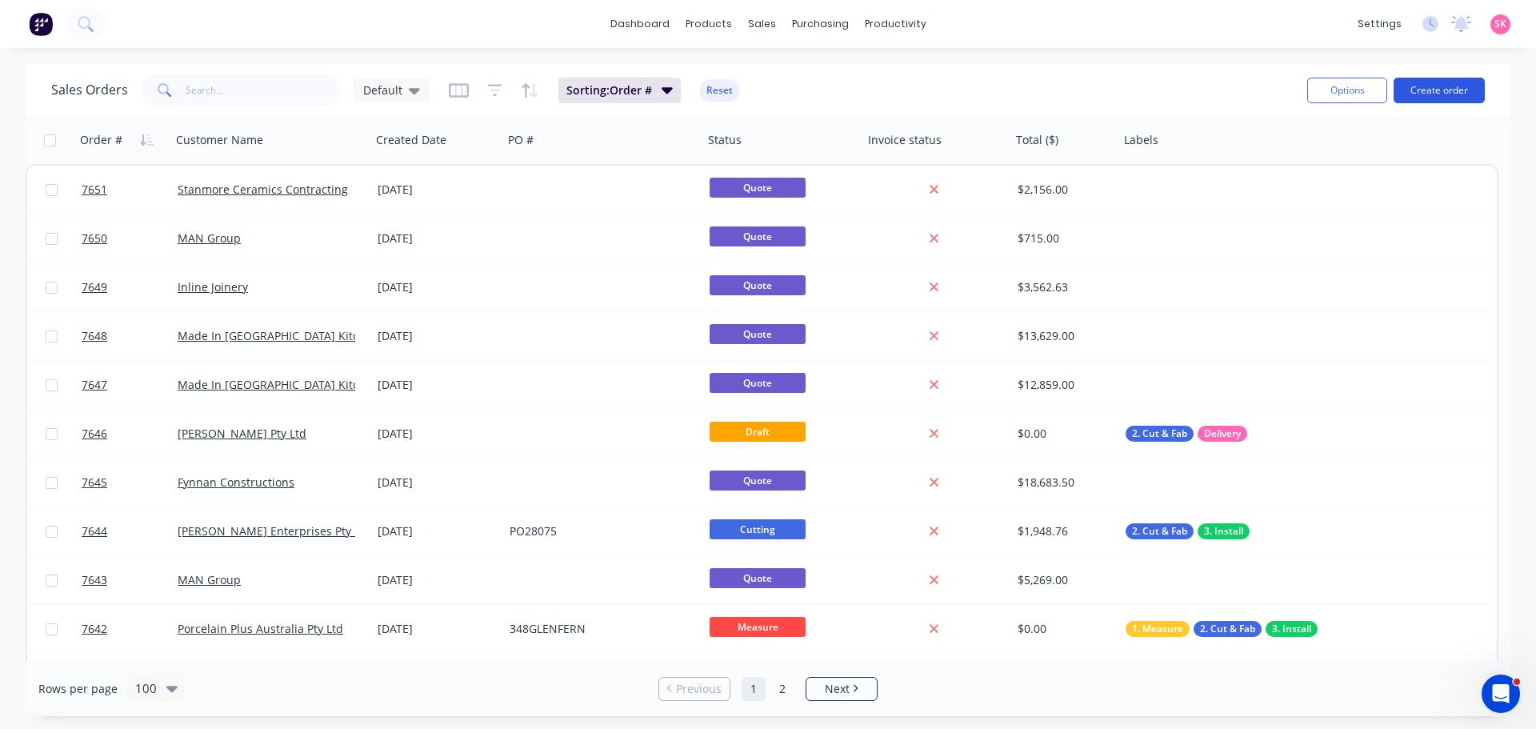
click at [1431, 91] on button "Create order" at bounding box center [1438, 91] width 91 height 26
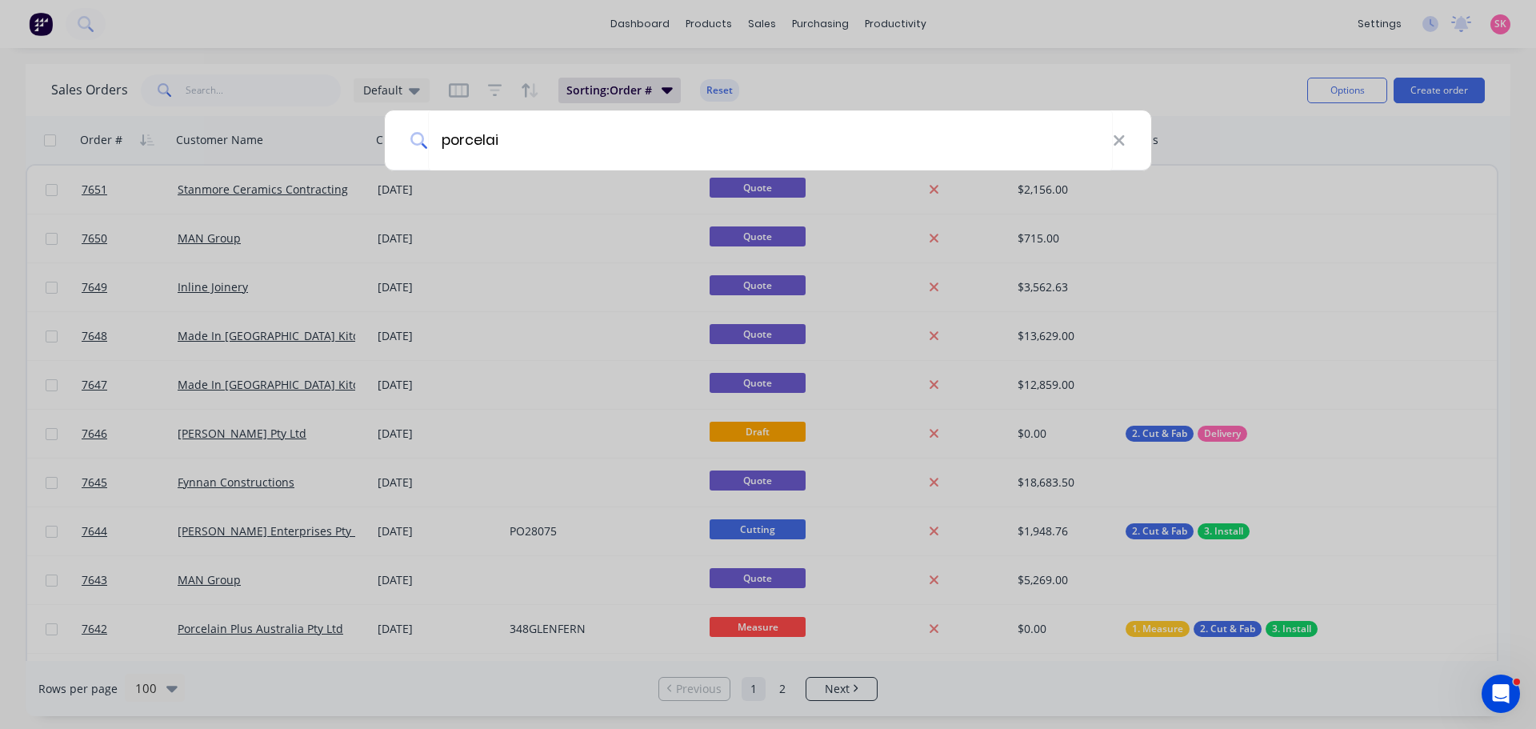
type input "porcelain"
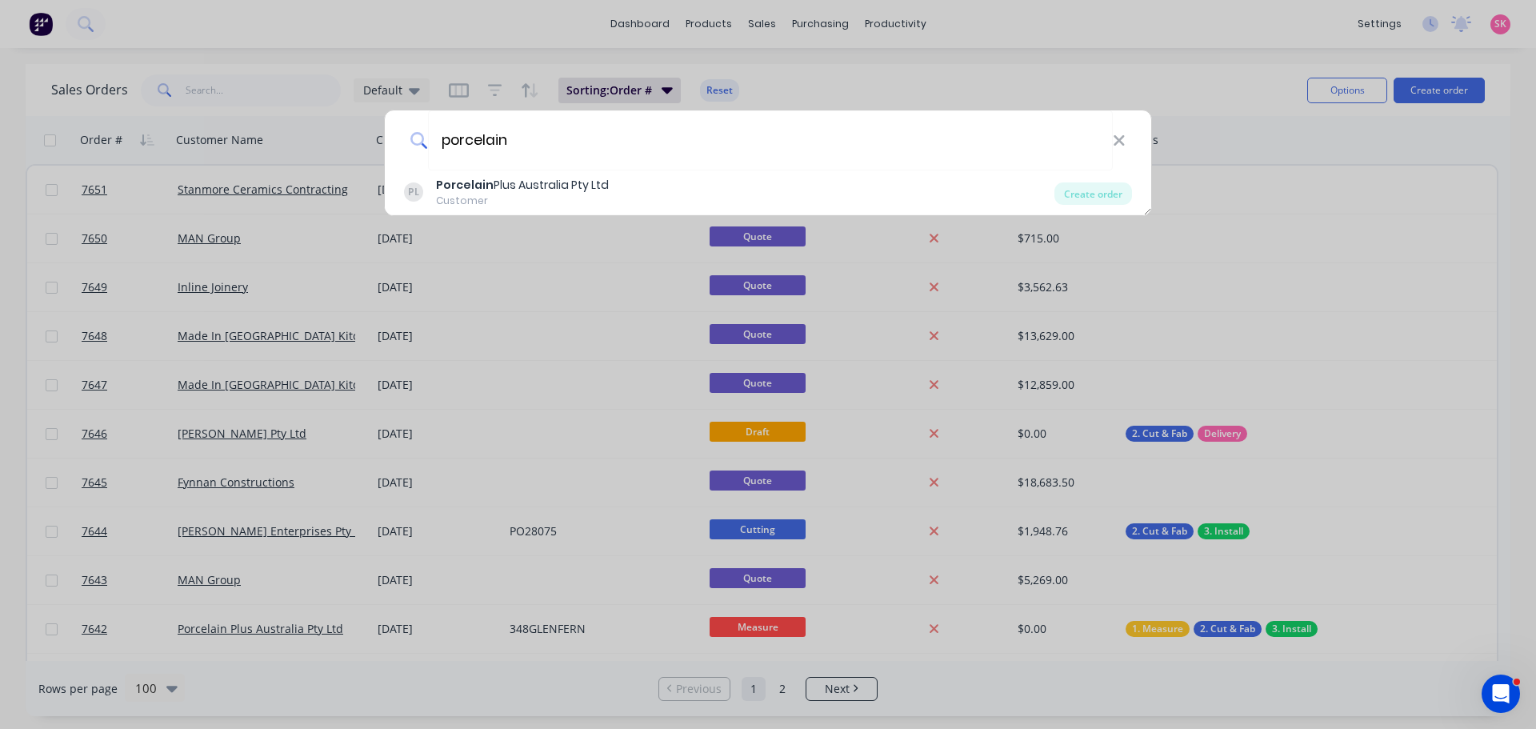
click at [610, 181] on div "PL Porcelain Plus Australia Pty Ltd Customer" at bounding box center [729, 192] width 650 height 31
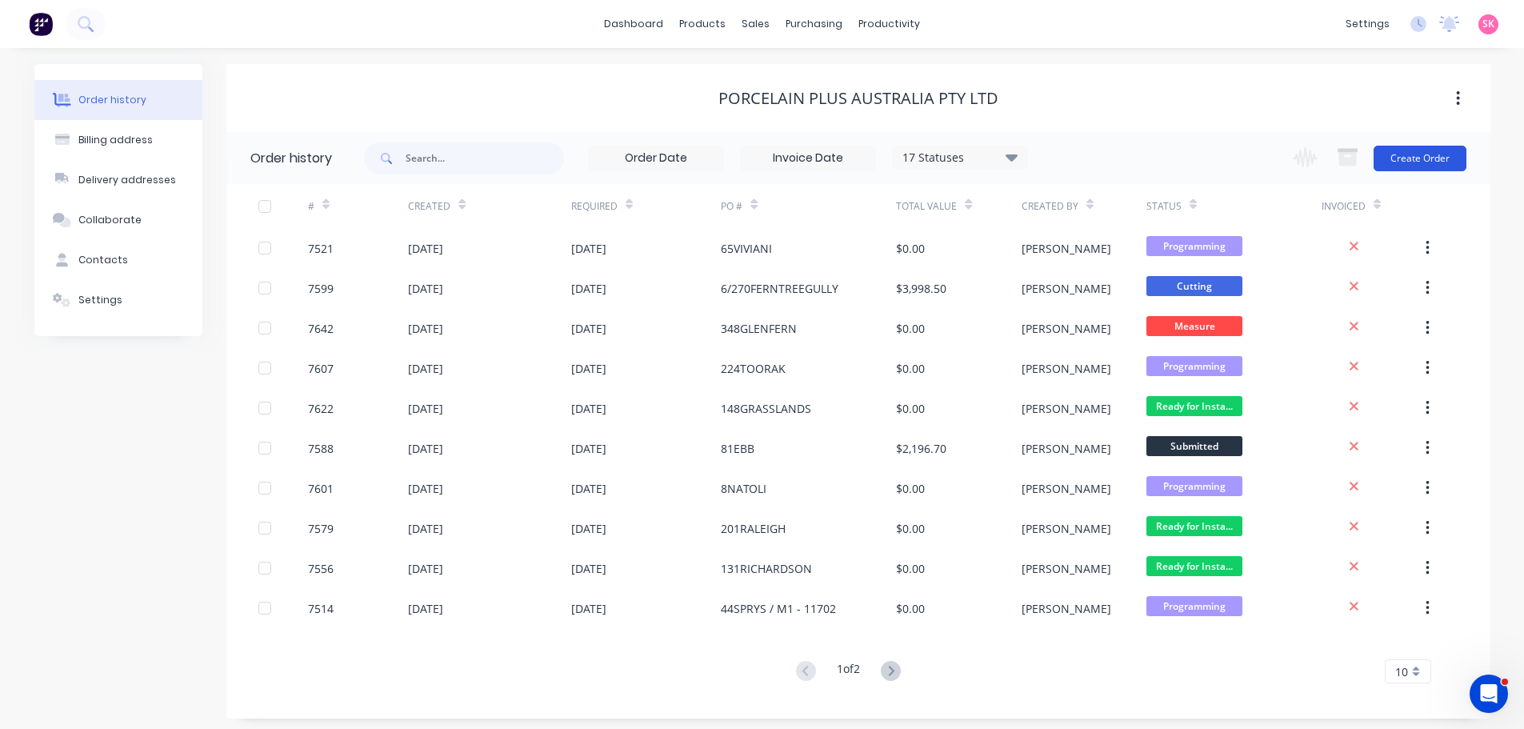
click at [1428, 151] on button "Create Order" at bounding box center [1419, 159] width 93 height 26
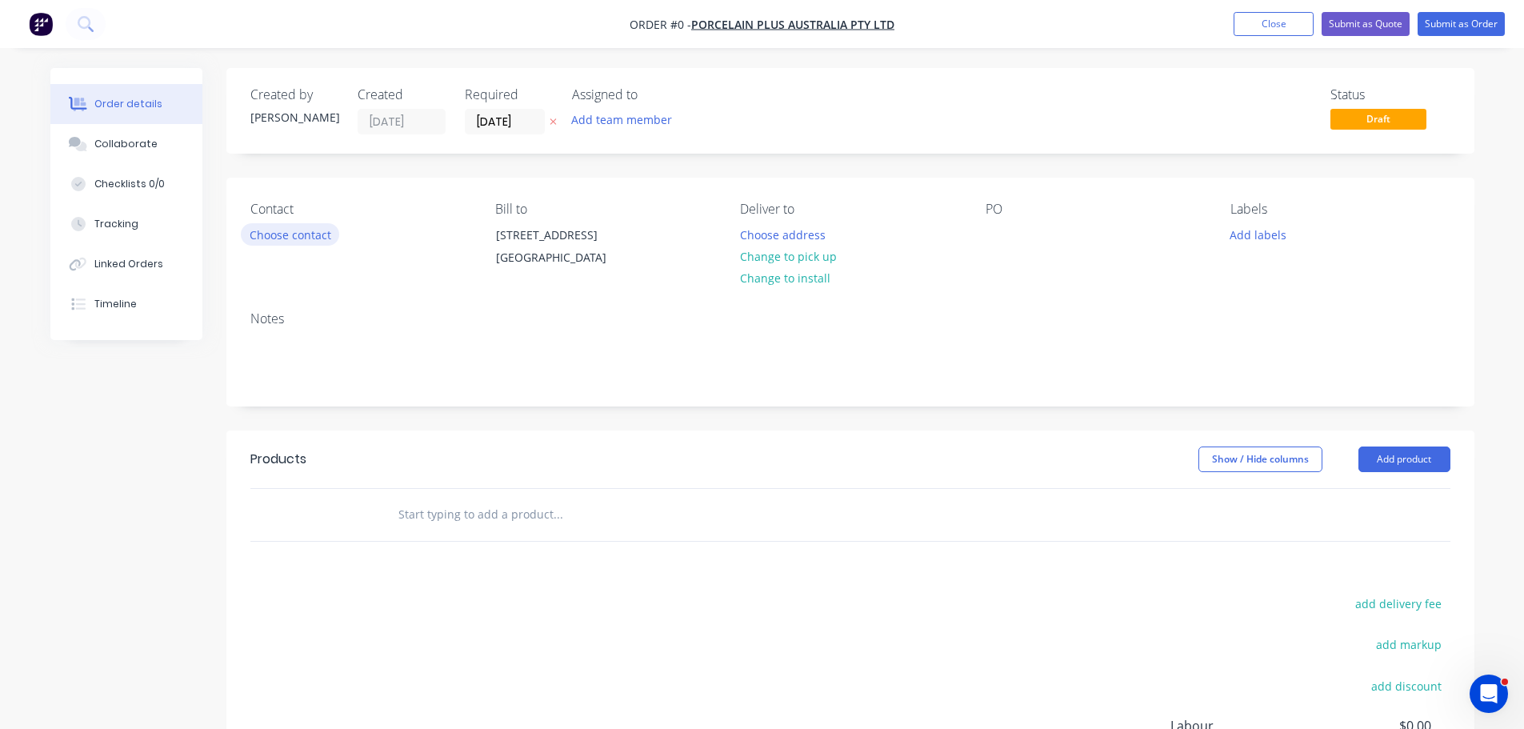
click at [322, 235] on button "Choose contact" at bounding box center [290, 234] width 98 height 22
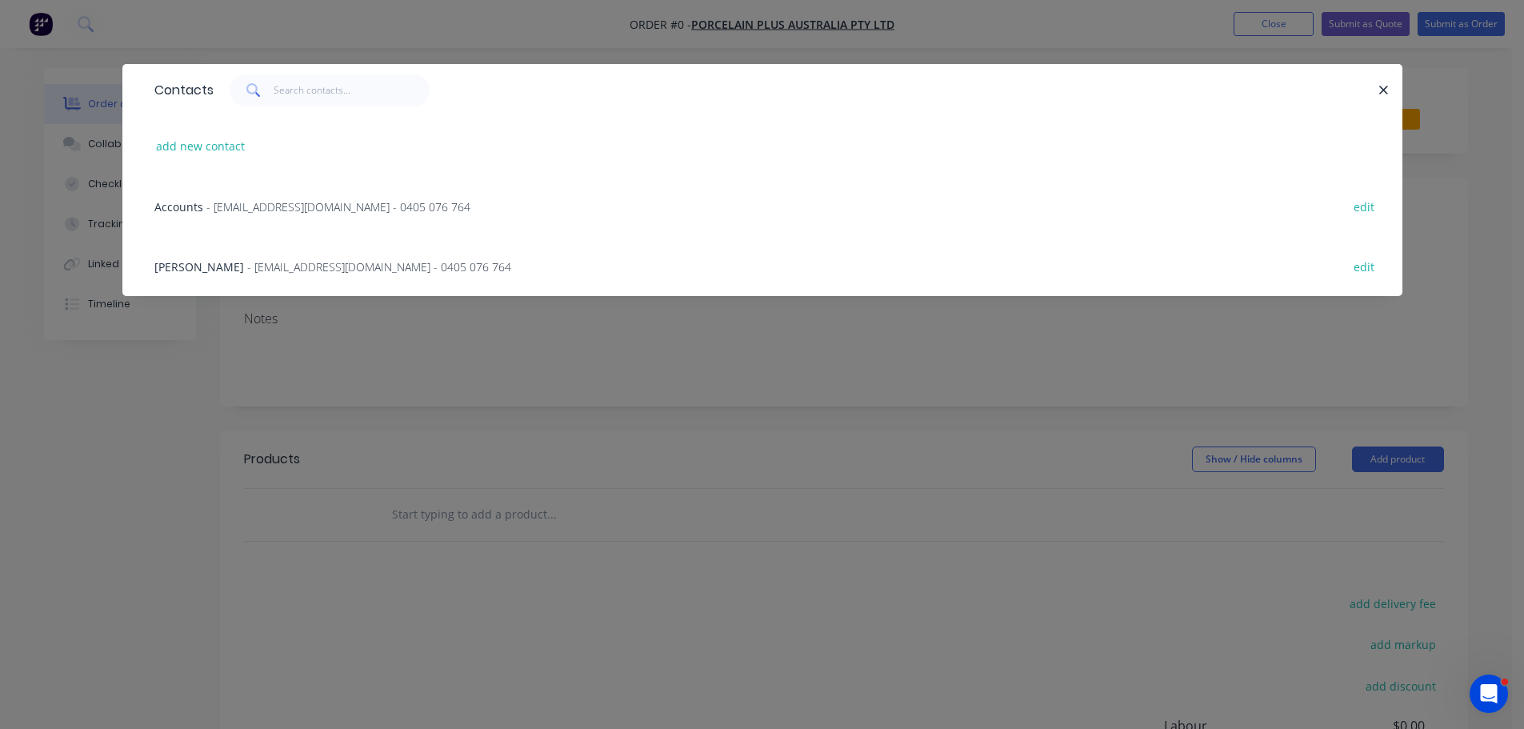
click at [274, 263] on span "- bryce@porcelainplus.com.au - 0405 076 764" at bounding box center [379, 266] width 264 height 15
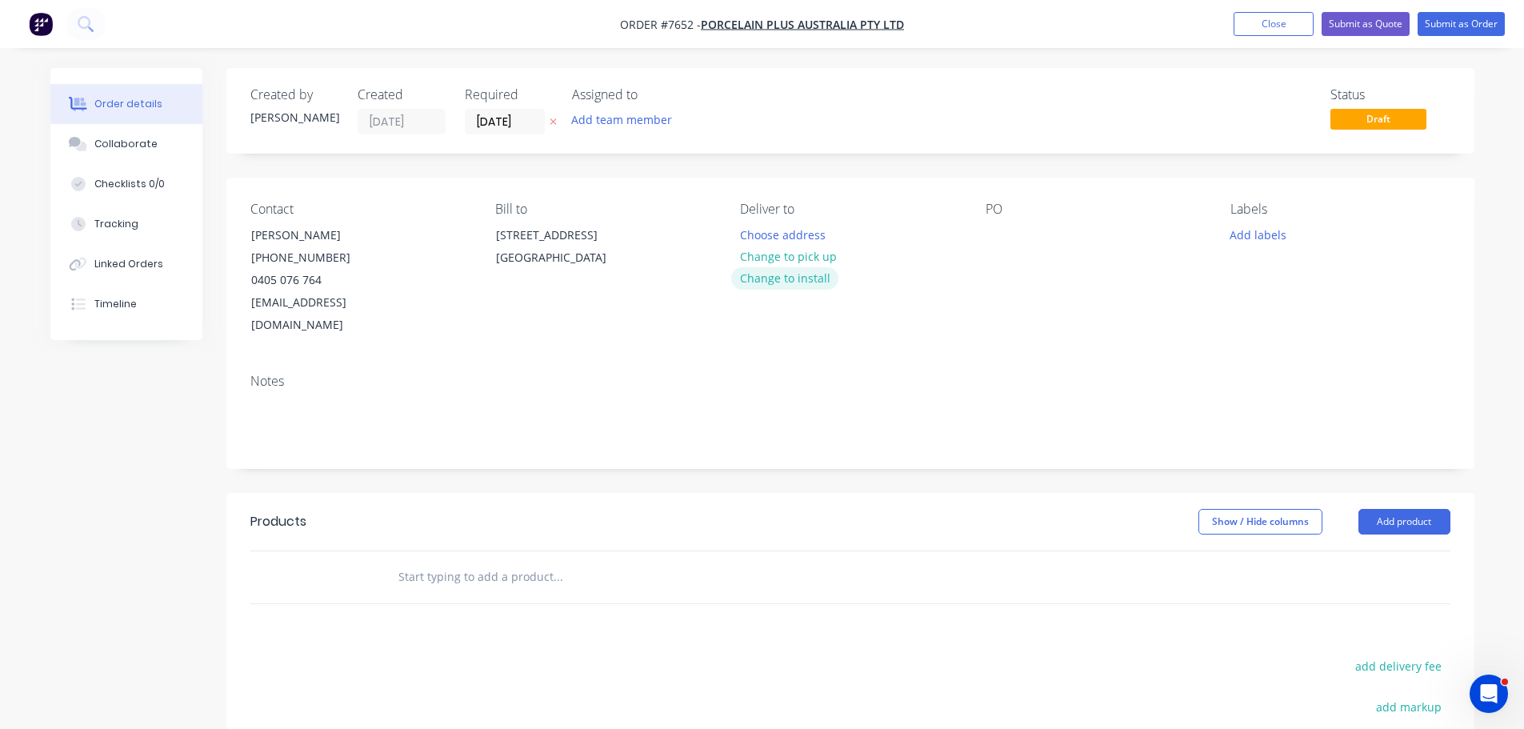
click at [786, 279] on button "Change to install" at bounding box center [784, 278] width 107 height 22
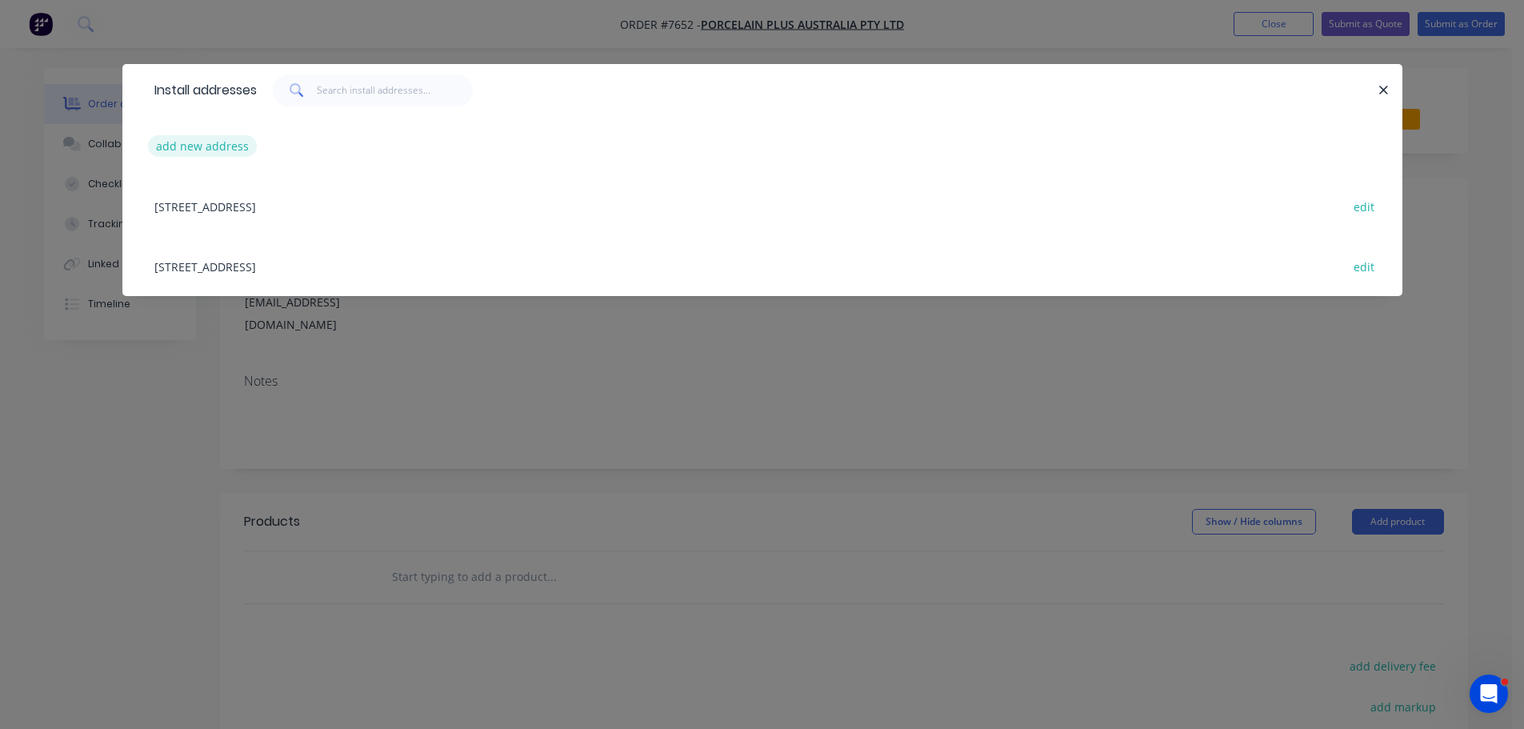
click at [224, 149] on button "add new address" at bounding box center [203, 146] width 110 height 22
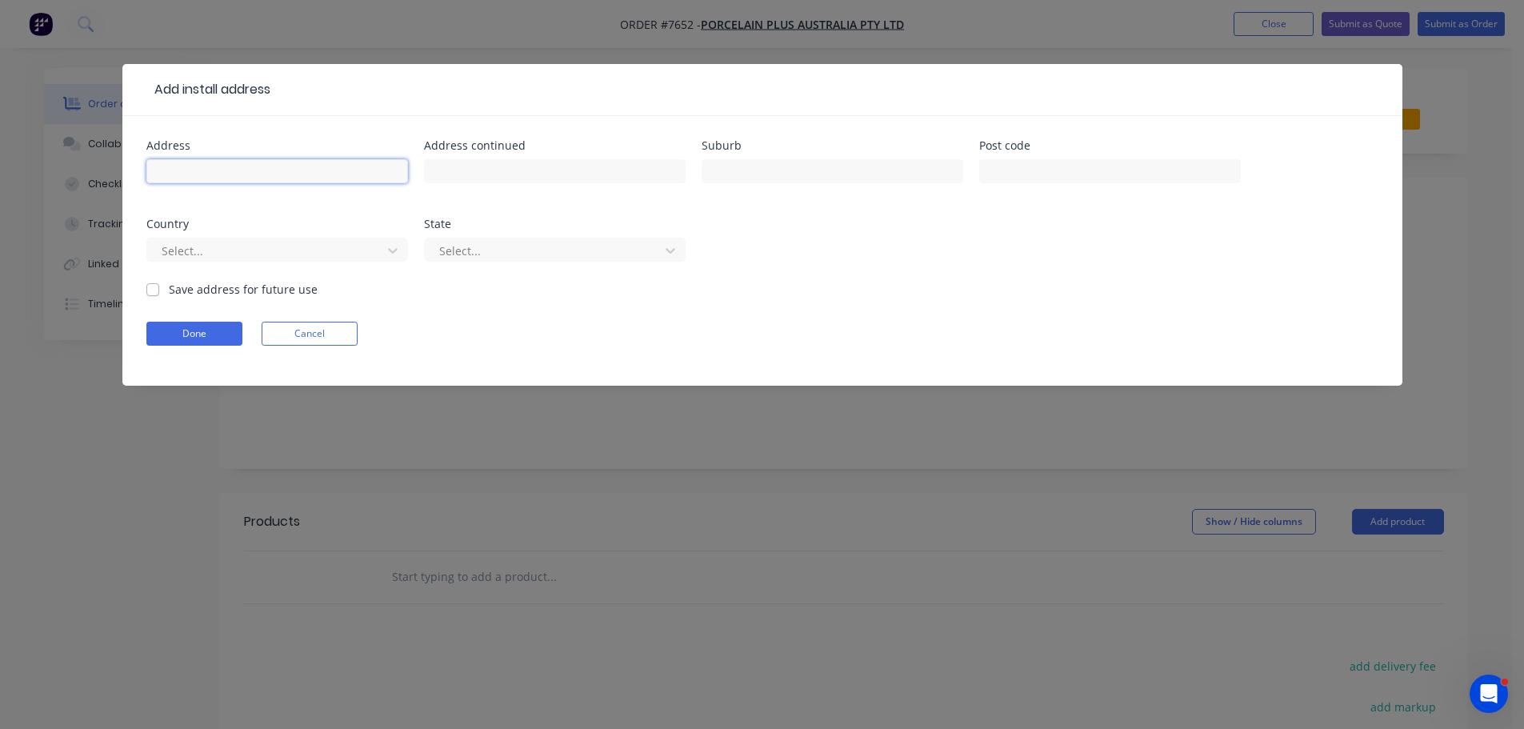
click at [236, 165] on input "text" at bounding box center [277, 171] width 262 height 24
paste input "3 Malvern Grove, Caulfield North VIC 3161, Australia"
drag, startPoint x: 388, startPoint y: 169, endPoint x: 345, endPoint y: 168, distance: 43.2
click at [345, 168] on input "3 Malvern Grove, Caulfield North VIC 3161, Australia" at bounding box center [277, 171] width 262 height 24
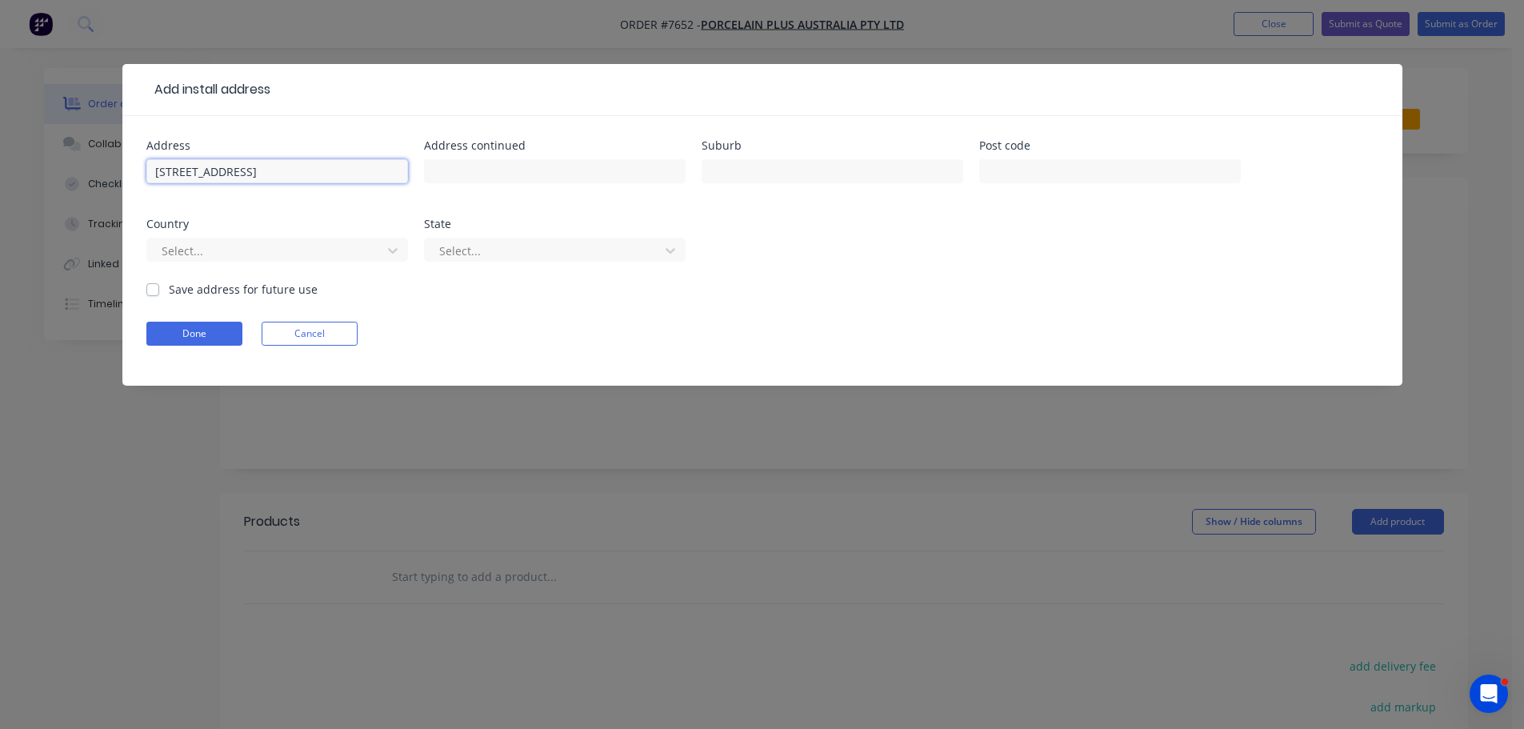
scroll to position [0, 0]
drag, startPoint x: 376, startPoint y: 171, endPoint x: 350, endPoint y: 177, distance: 27.0
click at [350, 177] on input "3 Malvern Grove, Caulfield North VIC 3161" at bounding box center [277, 171] width 262 height 24
type input "3 Malvern Grove, Caulfield North VIC"
type input "3161"
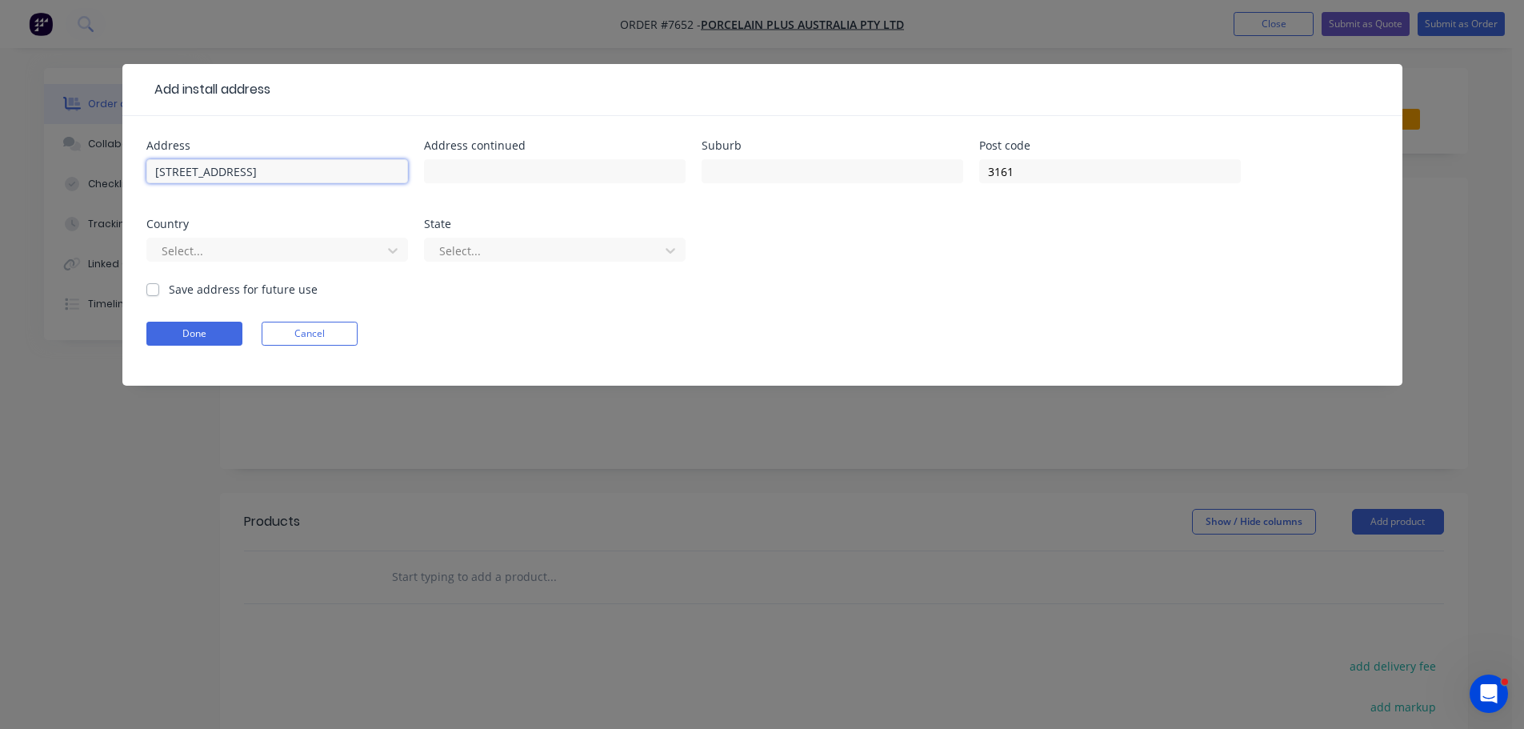
drag, startPoint x: 362, startPoint y: 177, endPoint x: 322, endPoint y: 183, distance: 40.5
click at [322, 183] on div "3 Malvern Grove, Caulfield North VIC" at bounding box center [277, 178] width 262 height 47
click at [794, 171] on input "text" at bounding box center [833, 171] width 262 height 24
drag, startPoint x: 323, startPoint y: 171, endPoint x: 246, endPoint y: 202, distance: 82.9
click at [246, 202] on div "Address 3 Malvern Grove, Caulfield North Address continued Suburb Post code 316…" at bounding box center [762, 210] width 1232 height 141
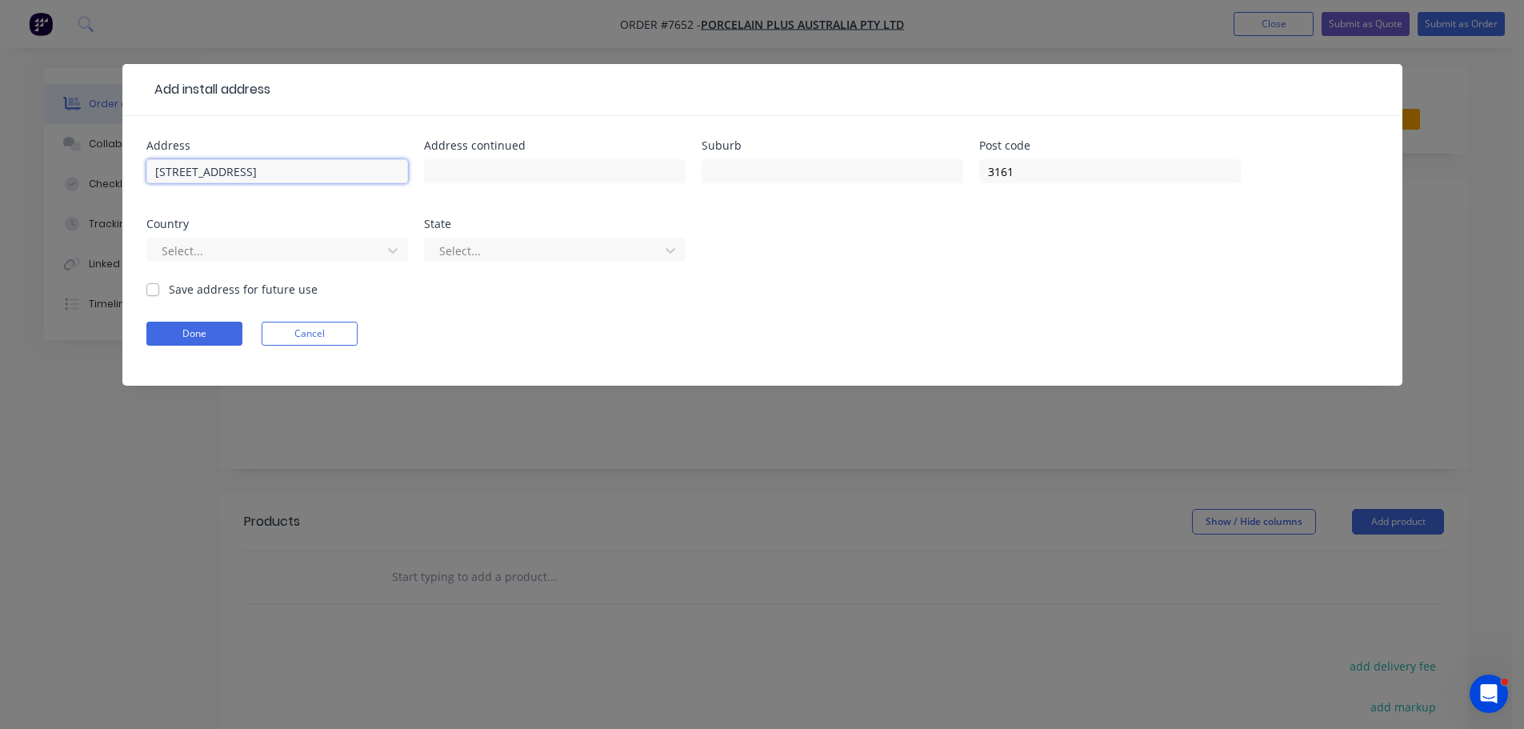
type input "3 Malvern Grove,"
type input "Caulfield North"
click at [273, 174] on input "3 Malvern Grove," at bounding box center [277, 171] width 262 height 24
type input "3 Malvern Grove"
click at [261, 250] on div at bounding box center [267, 251] width 214 height 20
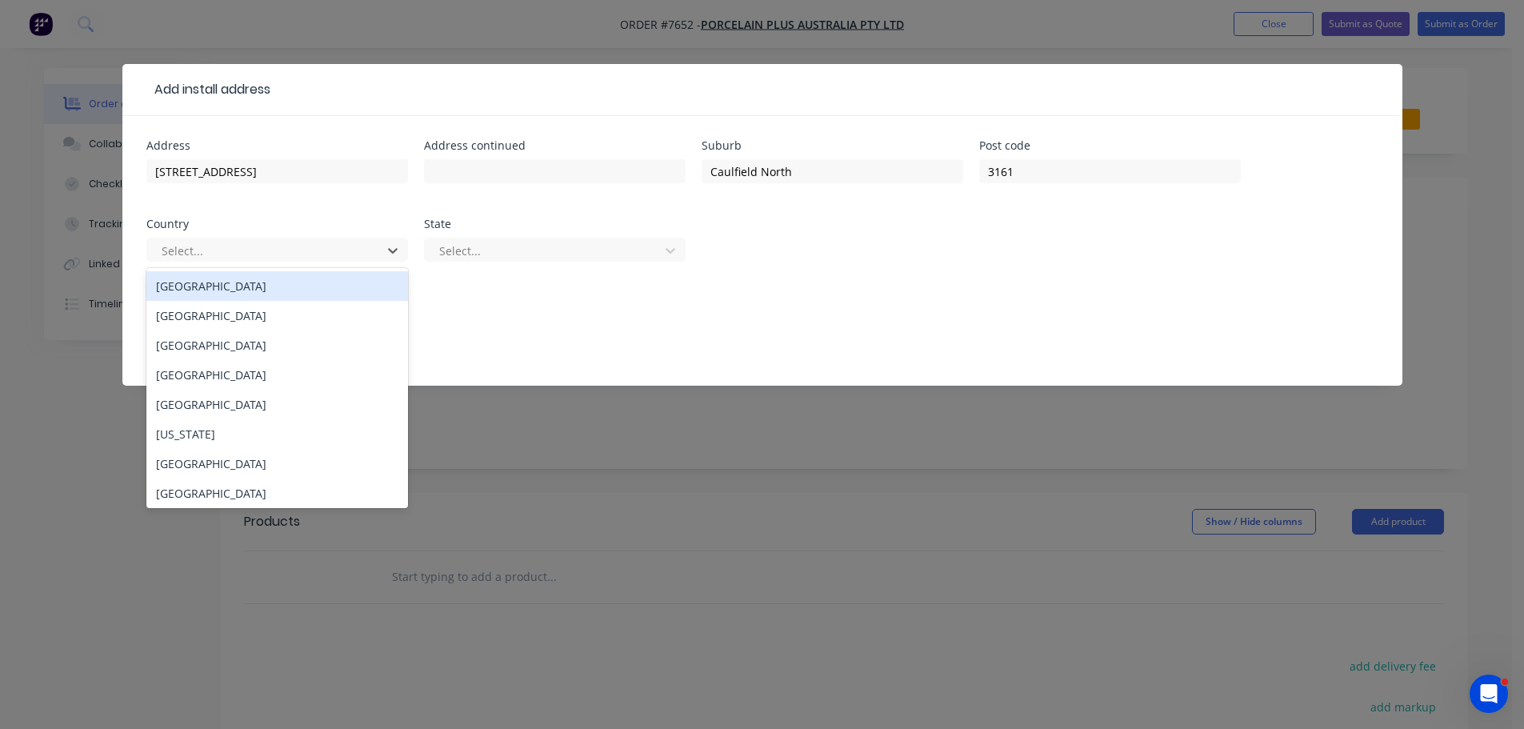
drag, startPoint x: 254, startPoint y: 293, endPoint x: 487, endPoint y: 250, distance: 236.6
click at [255, 291] on div "Australia" at bounding box center [277, 286] width 262 height 30
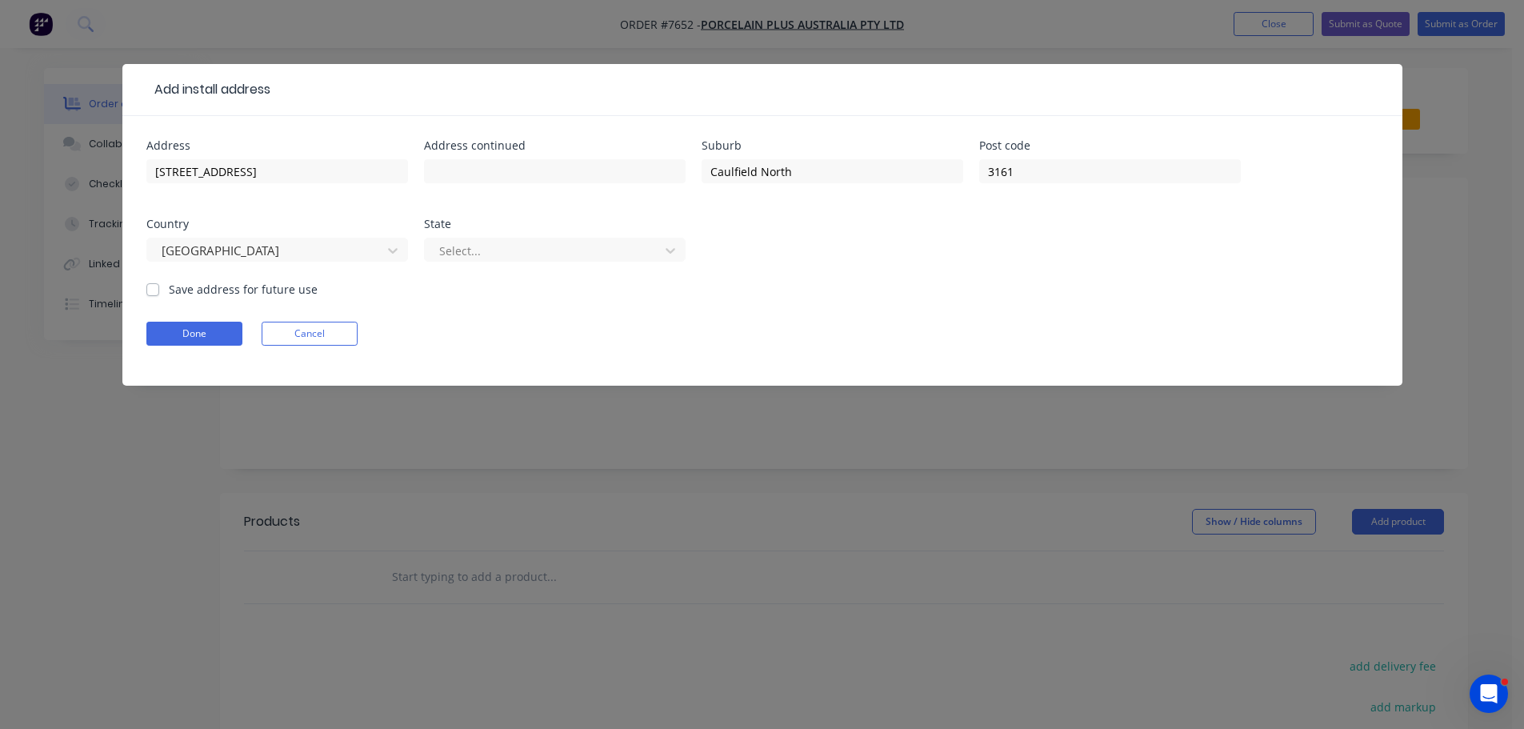
click at [542, 235] on div "Select..." at bounding box center [555, 257] width 262 height 47
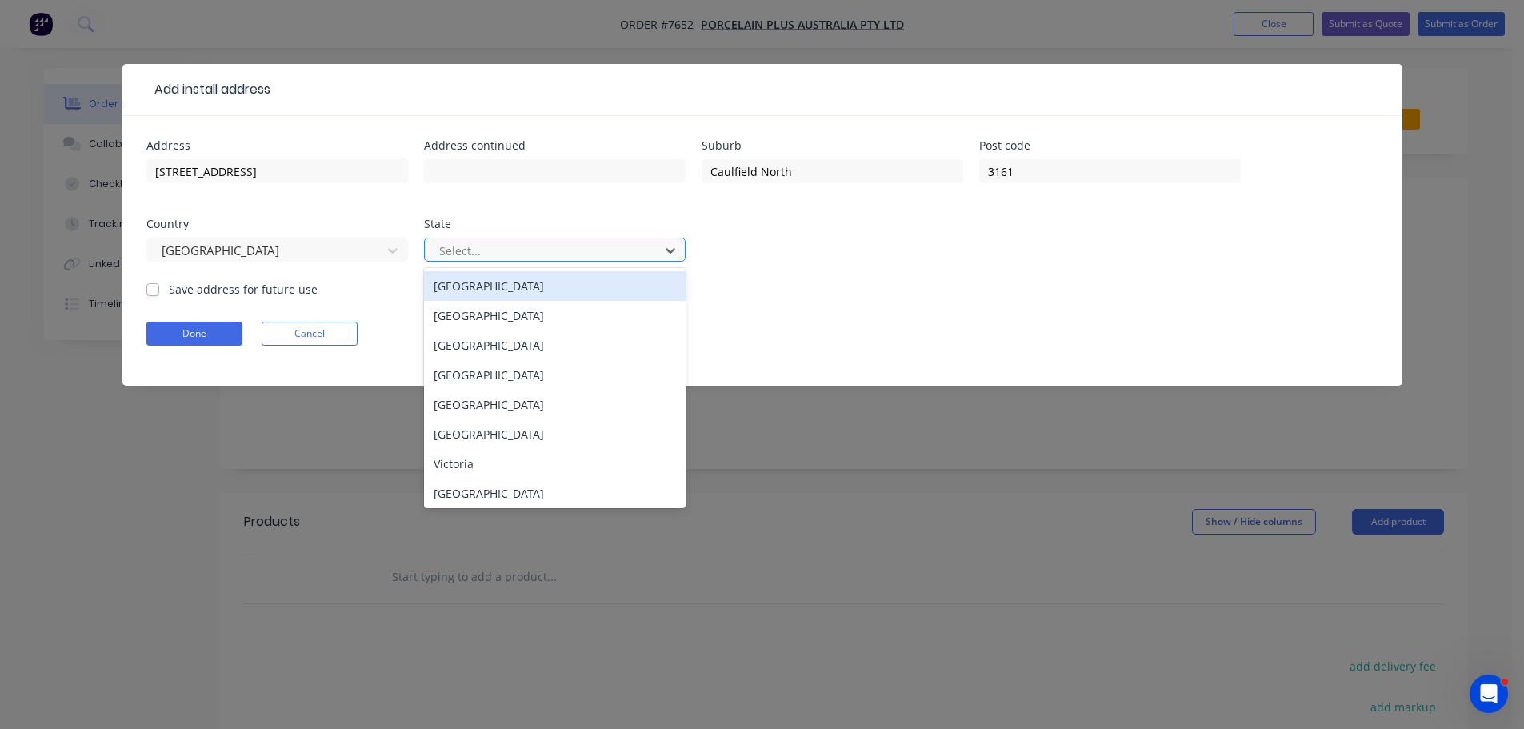
click at [551, 253] on div at bounding box center [545, 251] width 214 height 20
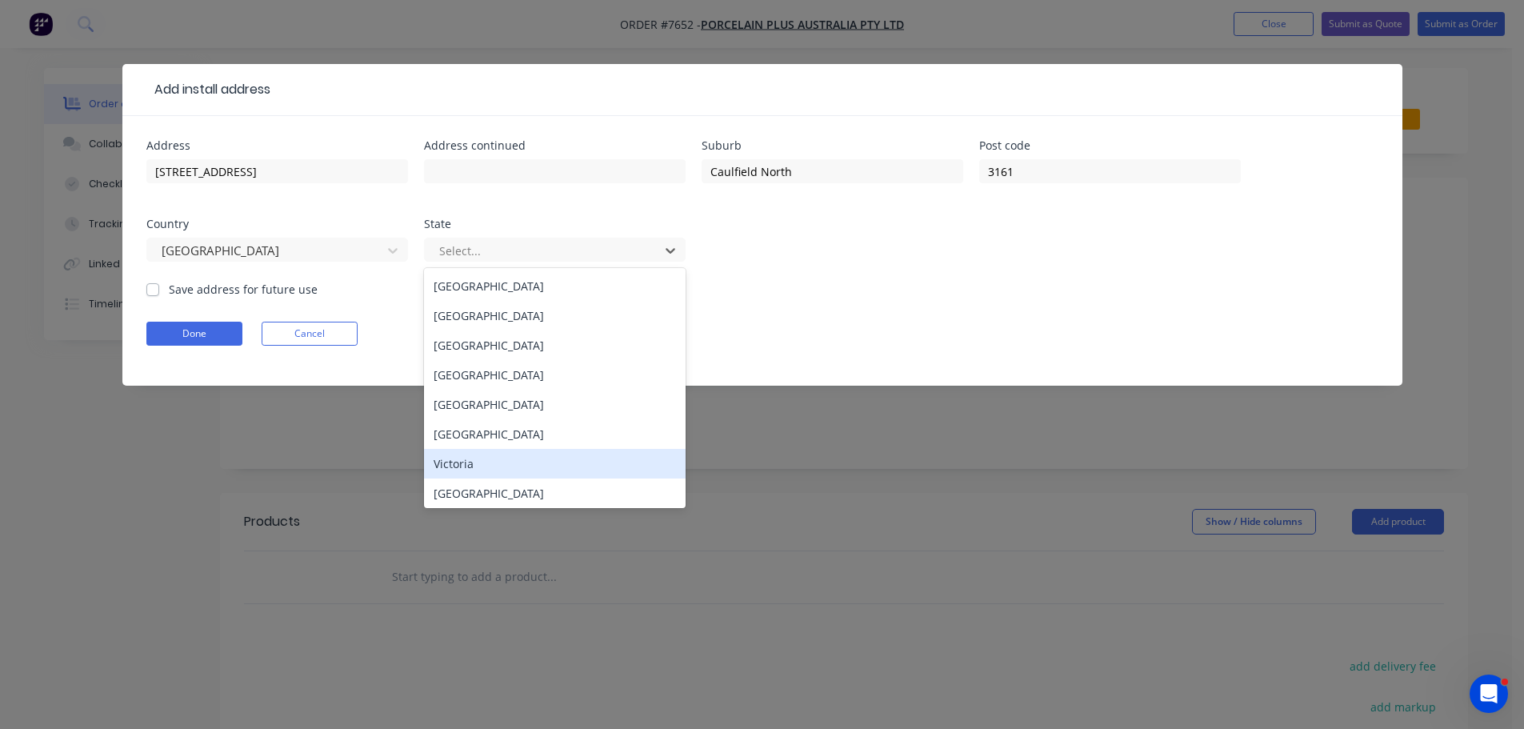
click at [554, 458] on div "Victoria" at bounding box center [555, 464] width 262 height 30
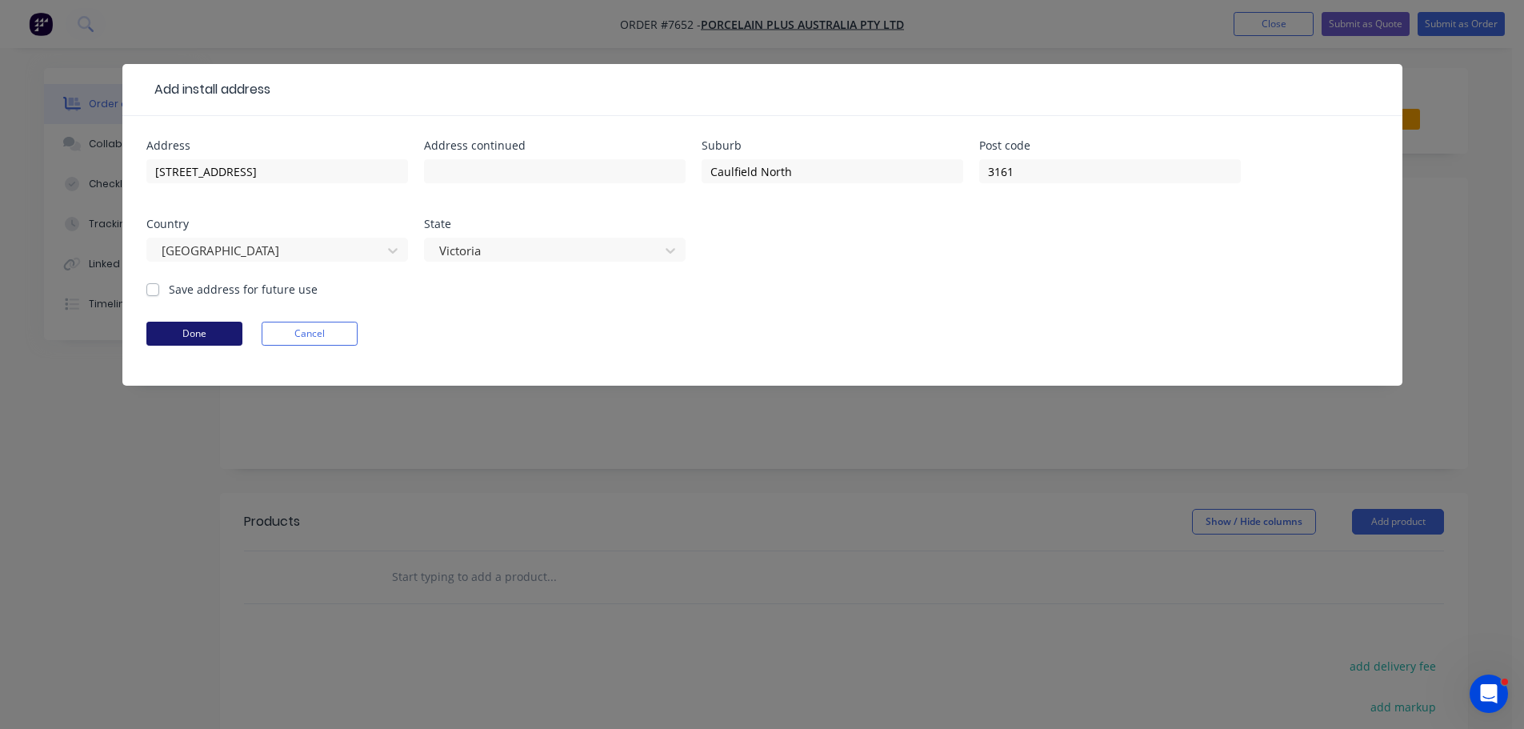
click at [187, 327] on button "Done" at bounding box center [194, 334] width 96 height 24
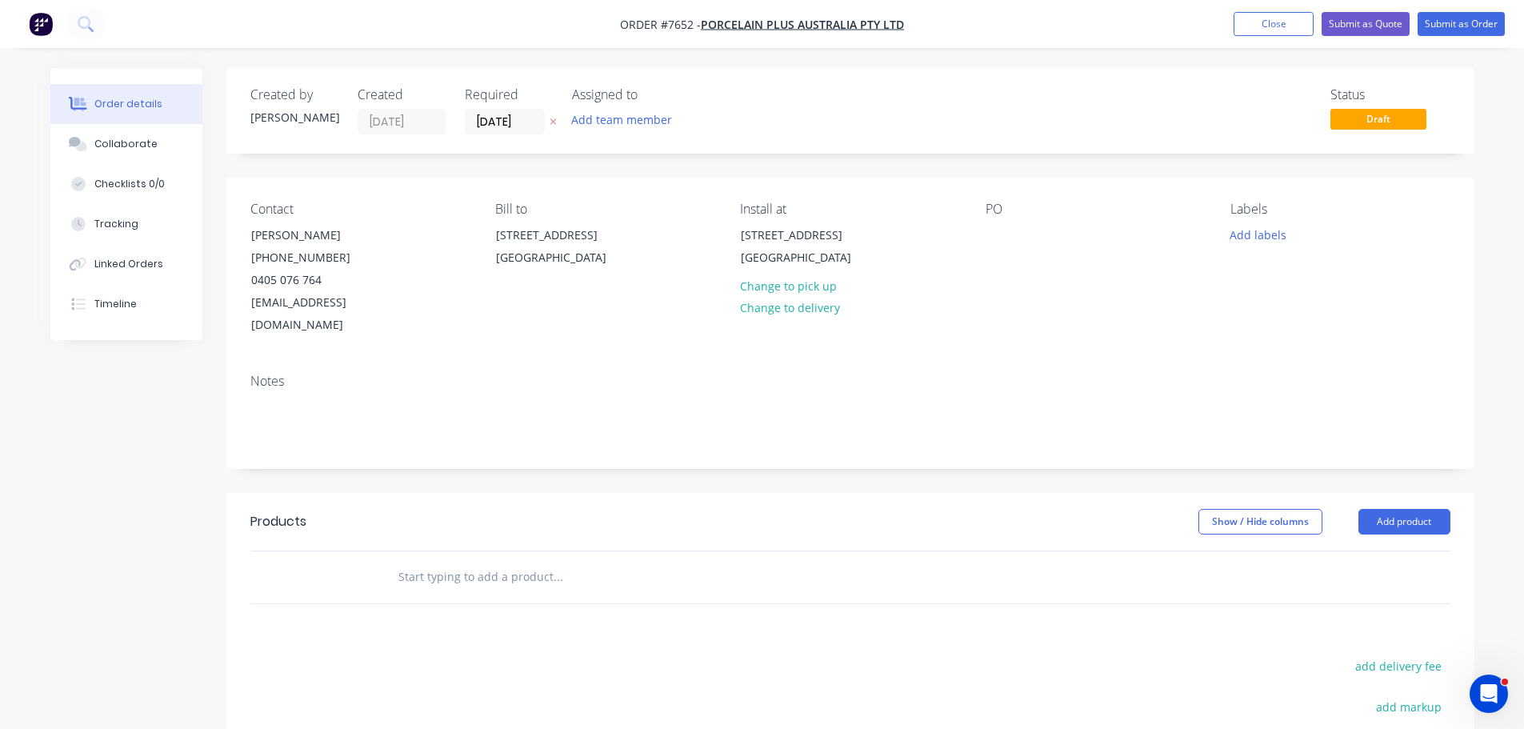
click at [981, 233] on div "Contact Bryce Hobson (03) 8566 7665 0405 076 764 bryce@porcelainplus.com.au Bil…" at bounding box center [850, 269] width 1248 height 183
click at [991, 232] on div at bounding box center [998, 234] width 26 height 23
click at [1240, 236] on button "Add labels" at bounding box center [1258, 234] width 74 height 22
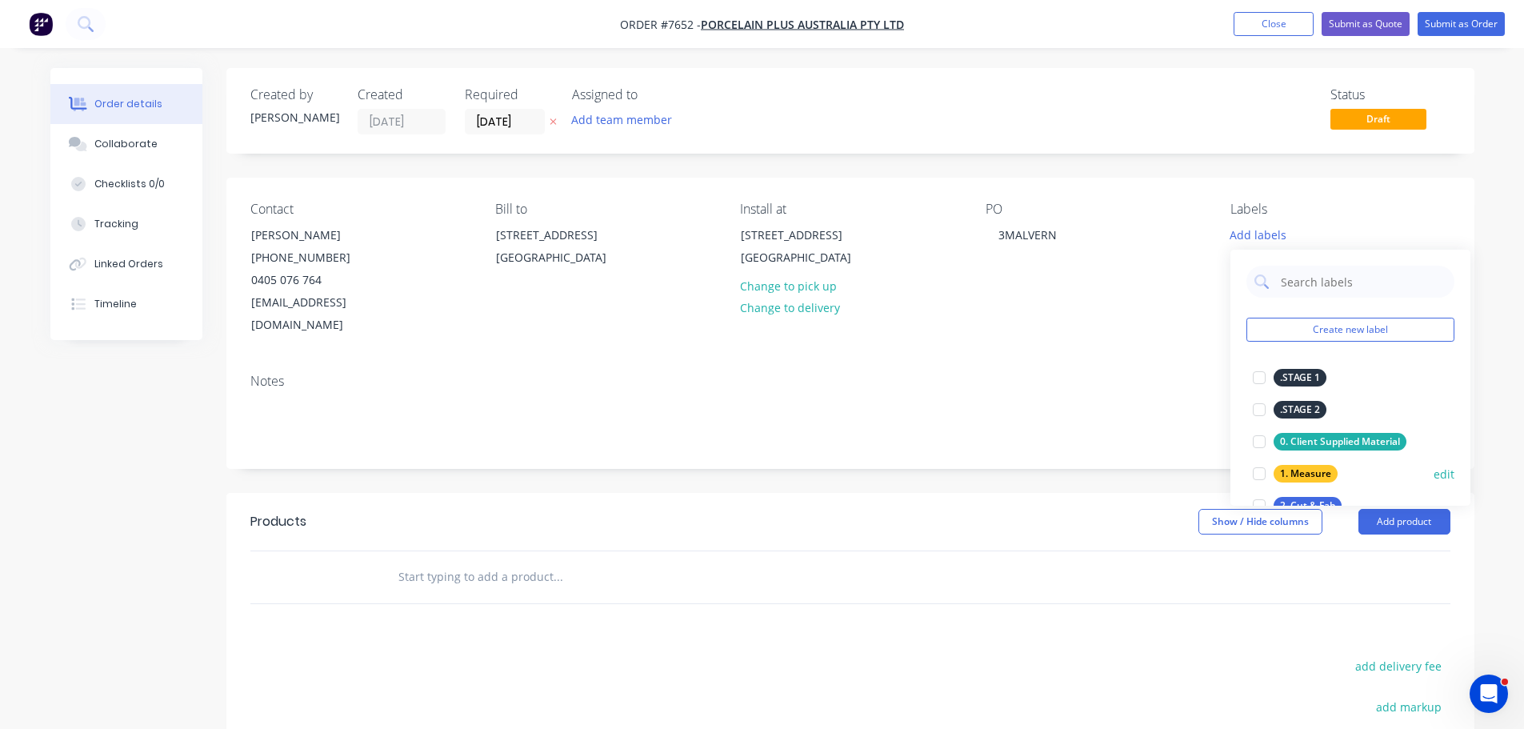
click at [1260, 471] on div at bounding box center [1259, 474] width 32 height 32
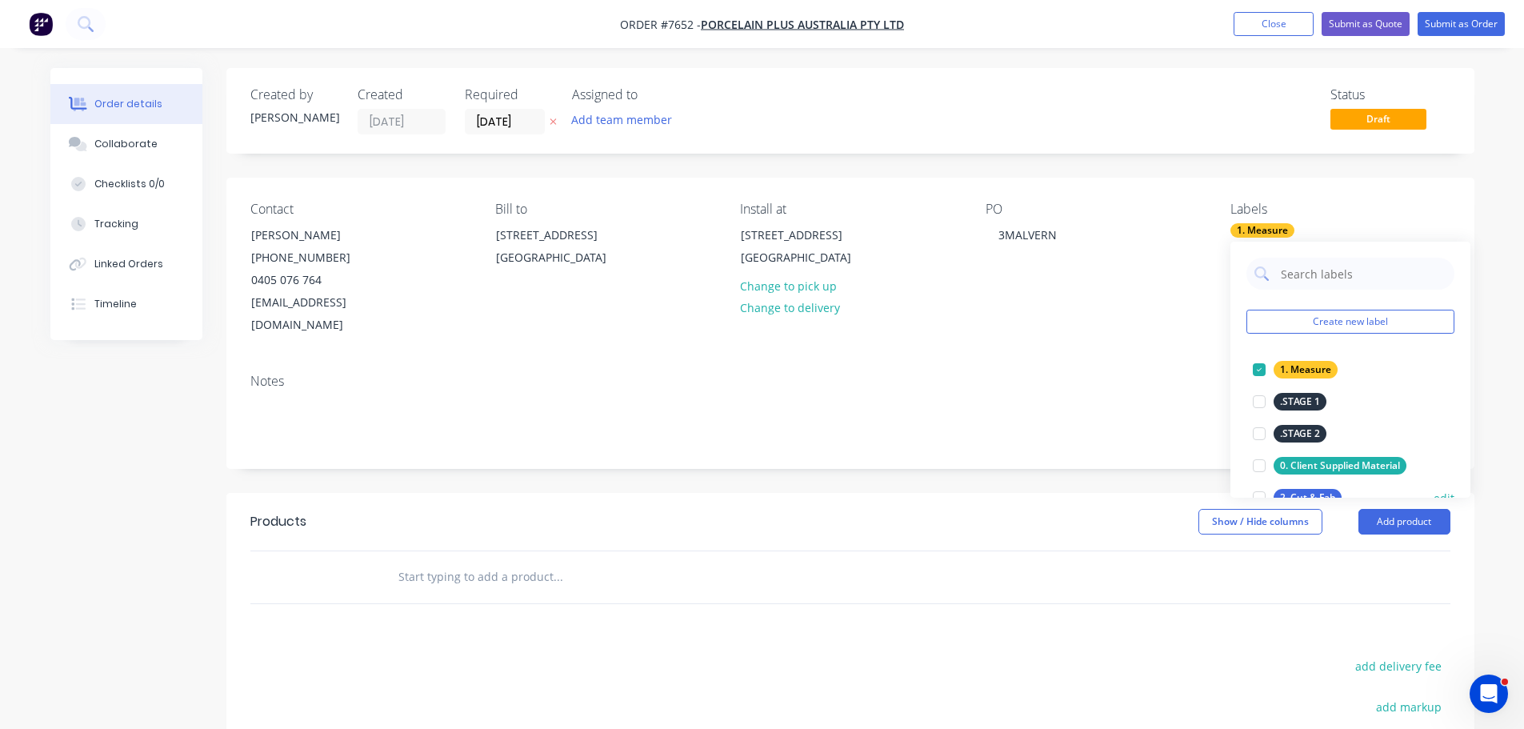
click at [1262, 486] on div at bounding box center [1259, 498] width 32 height 32
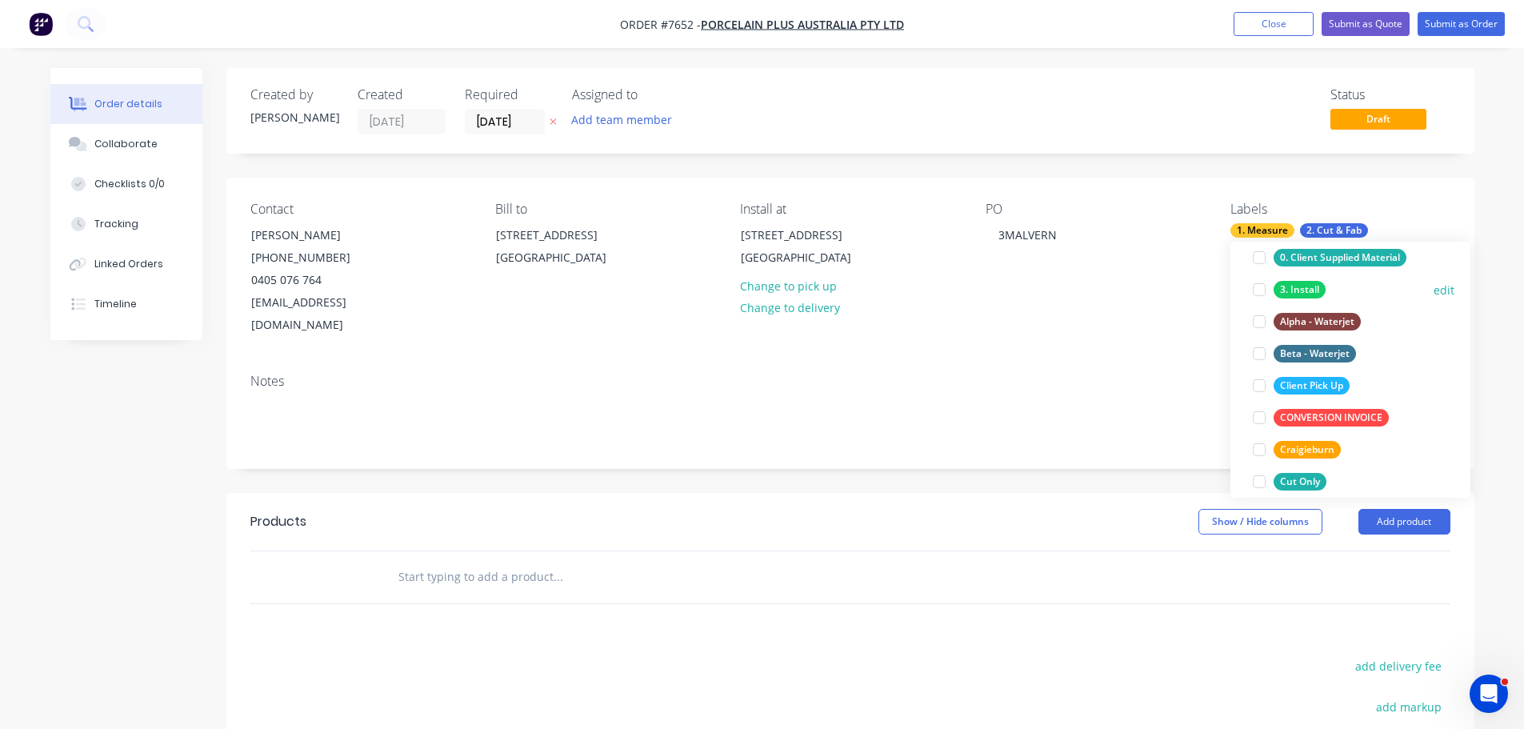
click at [1256, 294] on div at bounding box center [1259, 290] width 32 height 32
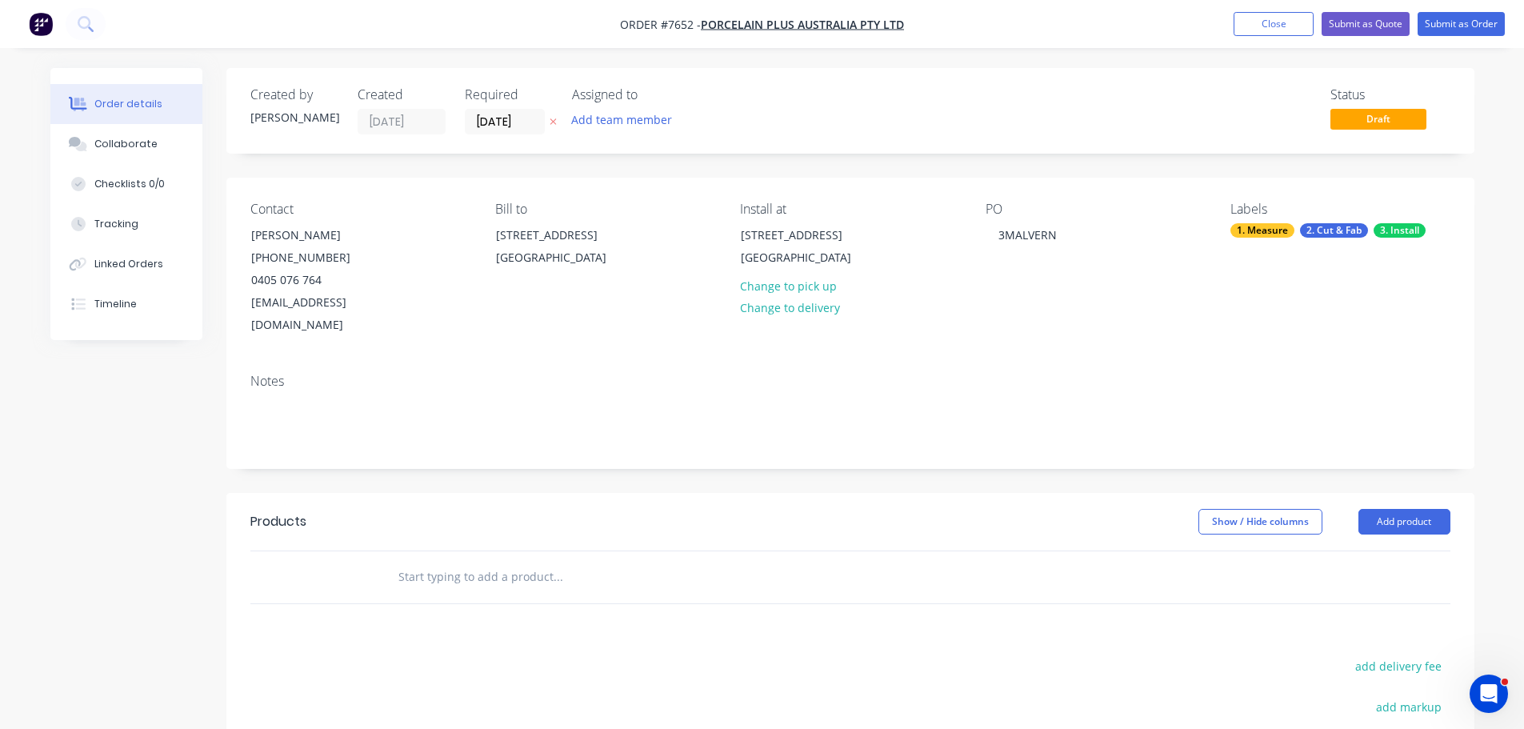
click at [507, 561] on input "text" at bounding box center [558, 577] width 320 height 32
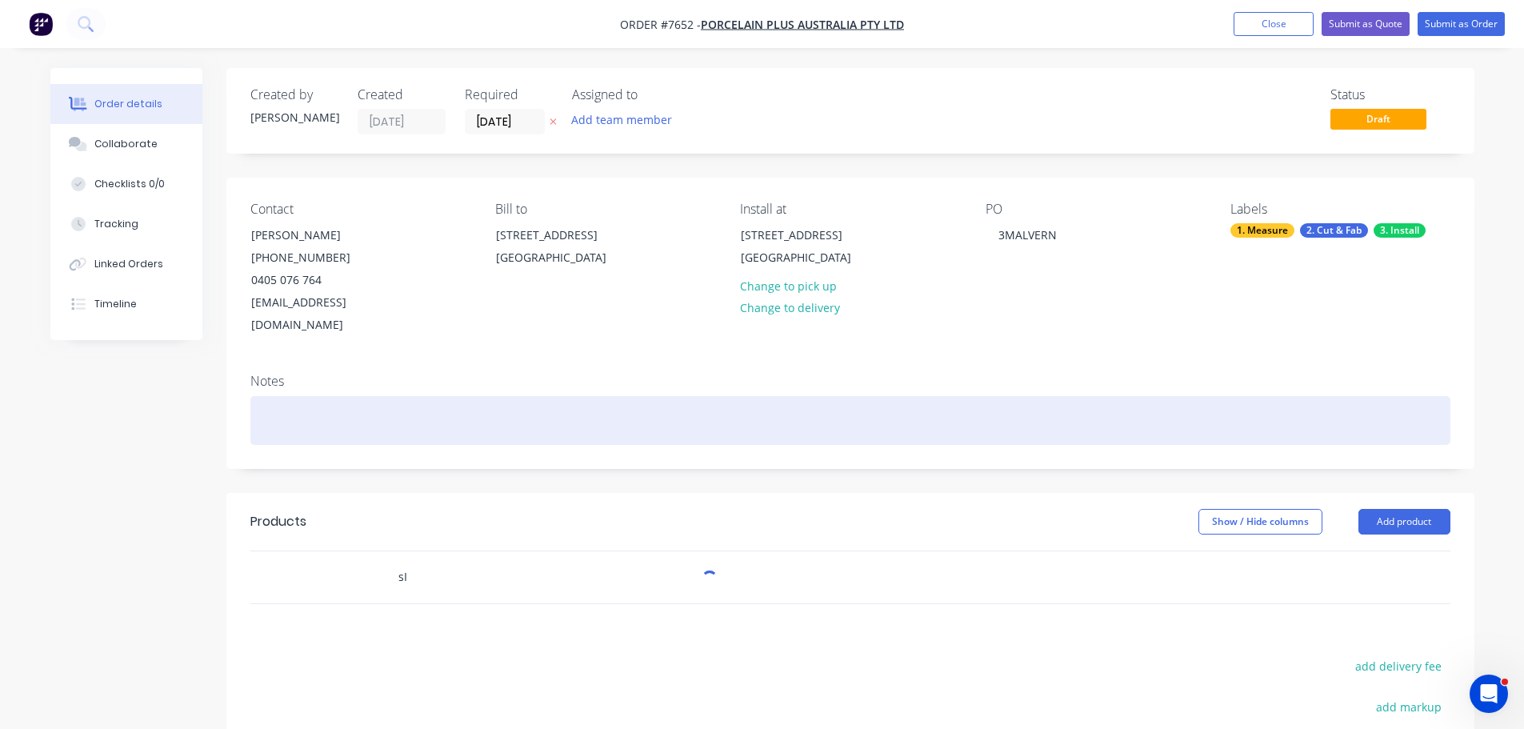
type input "s"
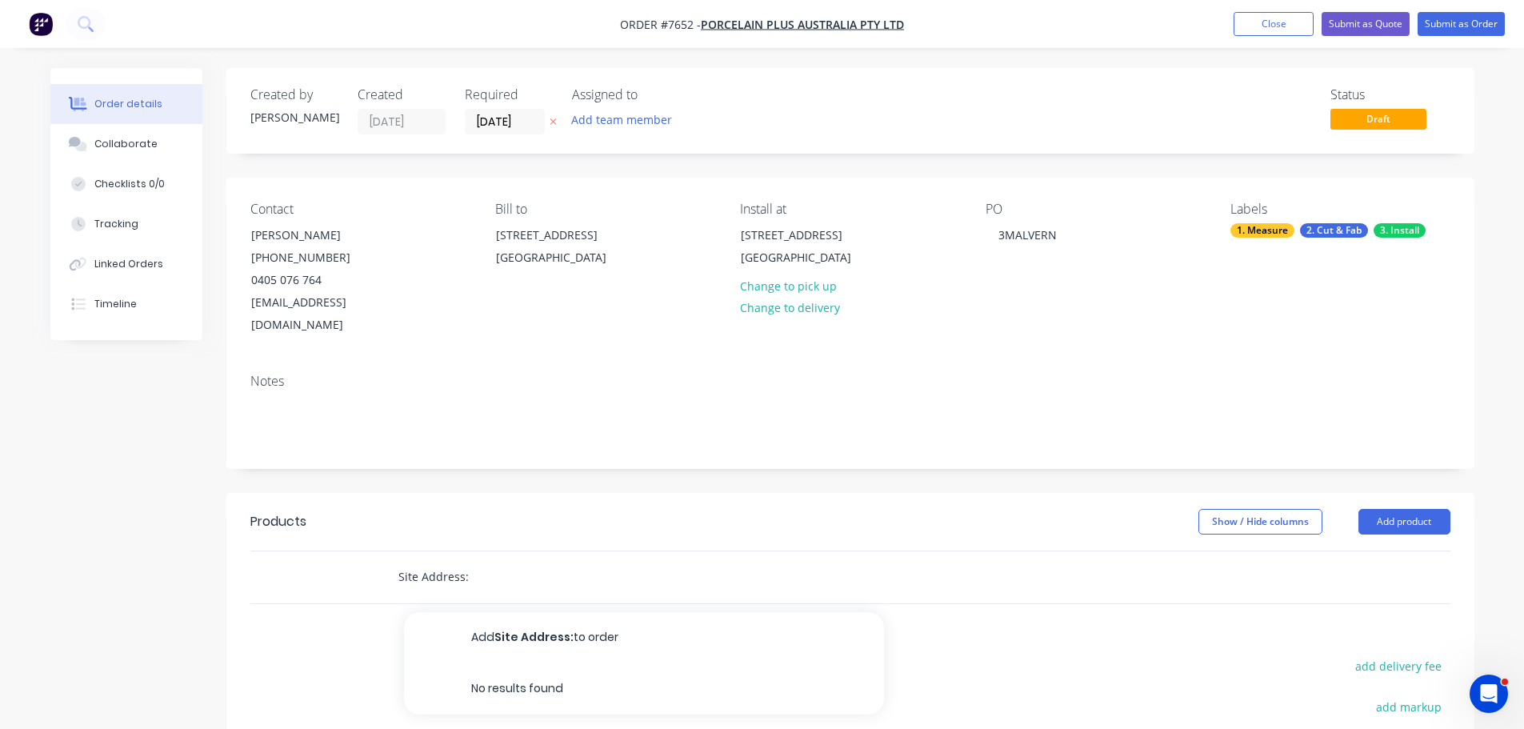
paste input "3 Malvern Grove, Caulfield North VIC 3161, Australia"
drag, startPoint x: 621, startPoint y: 552, endPoint x: 920, endPoint y: 554, distance: 299.2
click at [900, 561] on div "Site Address: 3 Malvern Grove, Caulfield North VIC 3161, Australia Add Site Add…" at bounding box center [666, 577] width 563 height 32
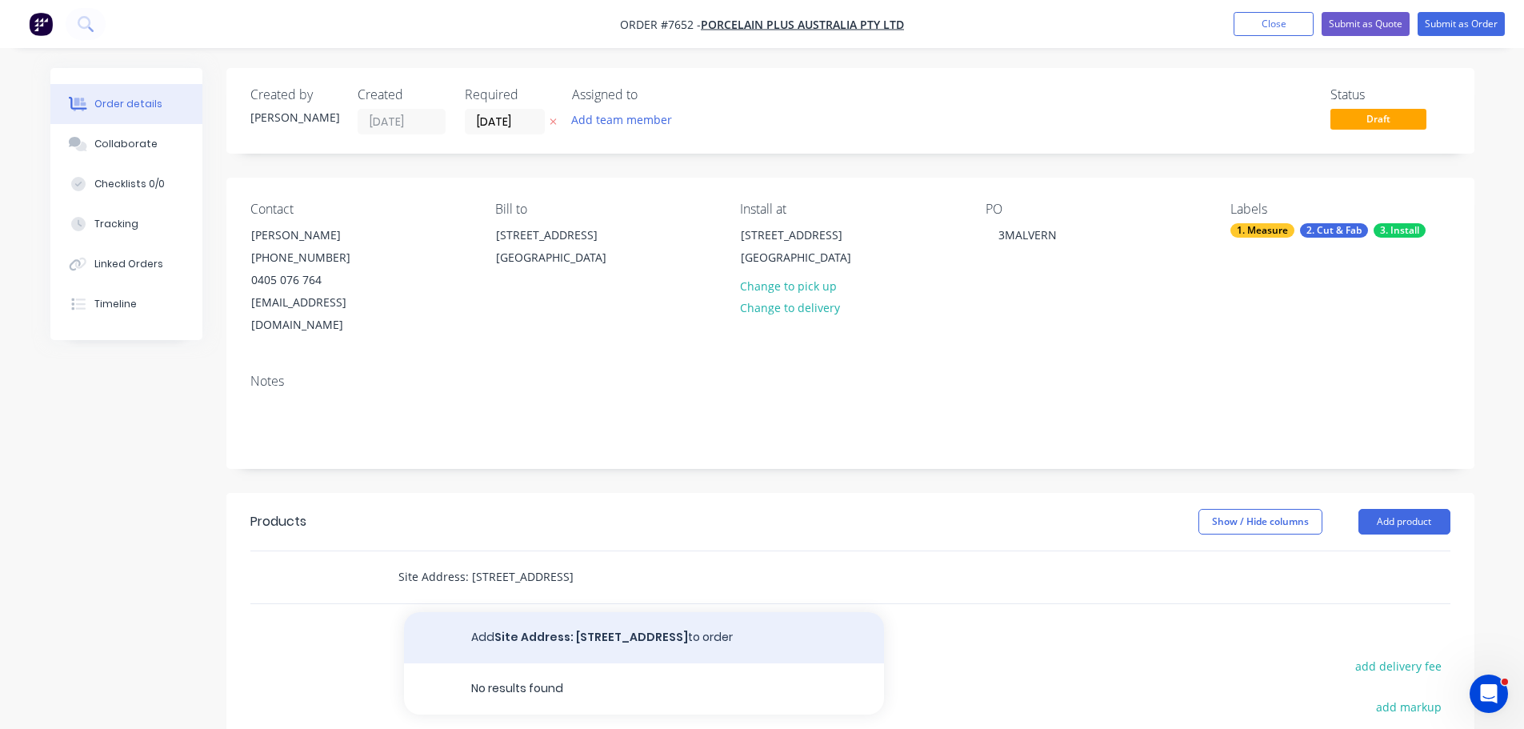
type input "Site Address: 3 Malvern Grove, Caulfield North"
click at [638, 612] on button "Add Site Address: 3 Malvern Grove, Caulfield North to order" at bounding box center [644, 637] width 480 height 51
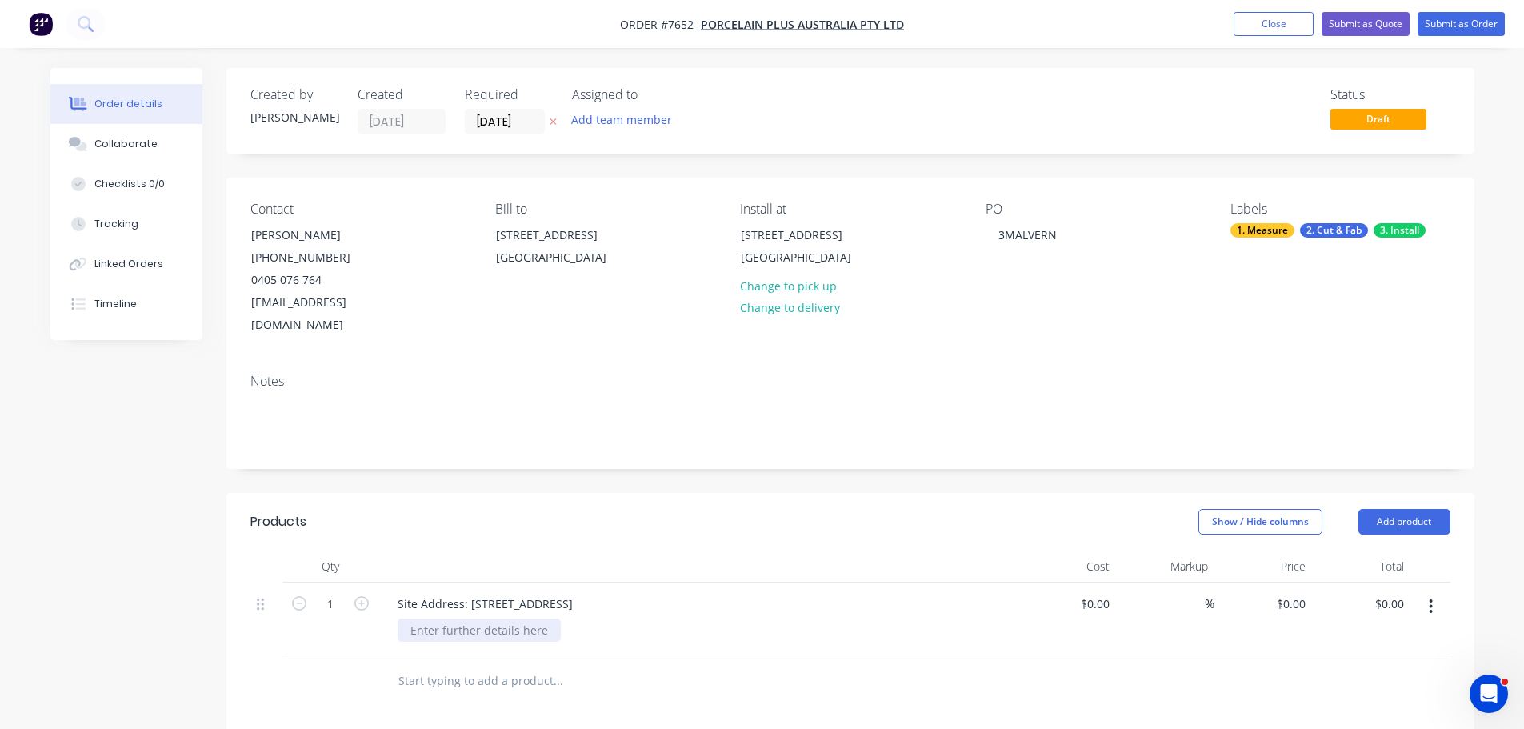
click at [503, 618] on div at bounding box center [479, 629] width 163 height 23
click at [498, 618] on div at bounding box center [479, 629] width 163 height 23
click at [554, 618] on div "Site Contact: Bernard Brkic: 0403 897 405" at bounding box center [529, 629] width 262 height 23
click at [671, 509] on div "Show / Hide columns Add product" at bounding box center [977, 522] width 945 height 26
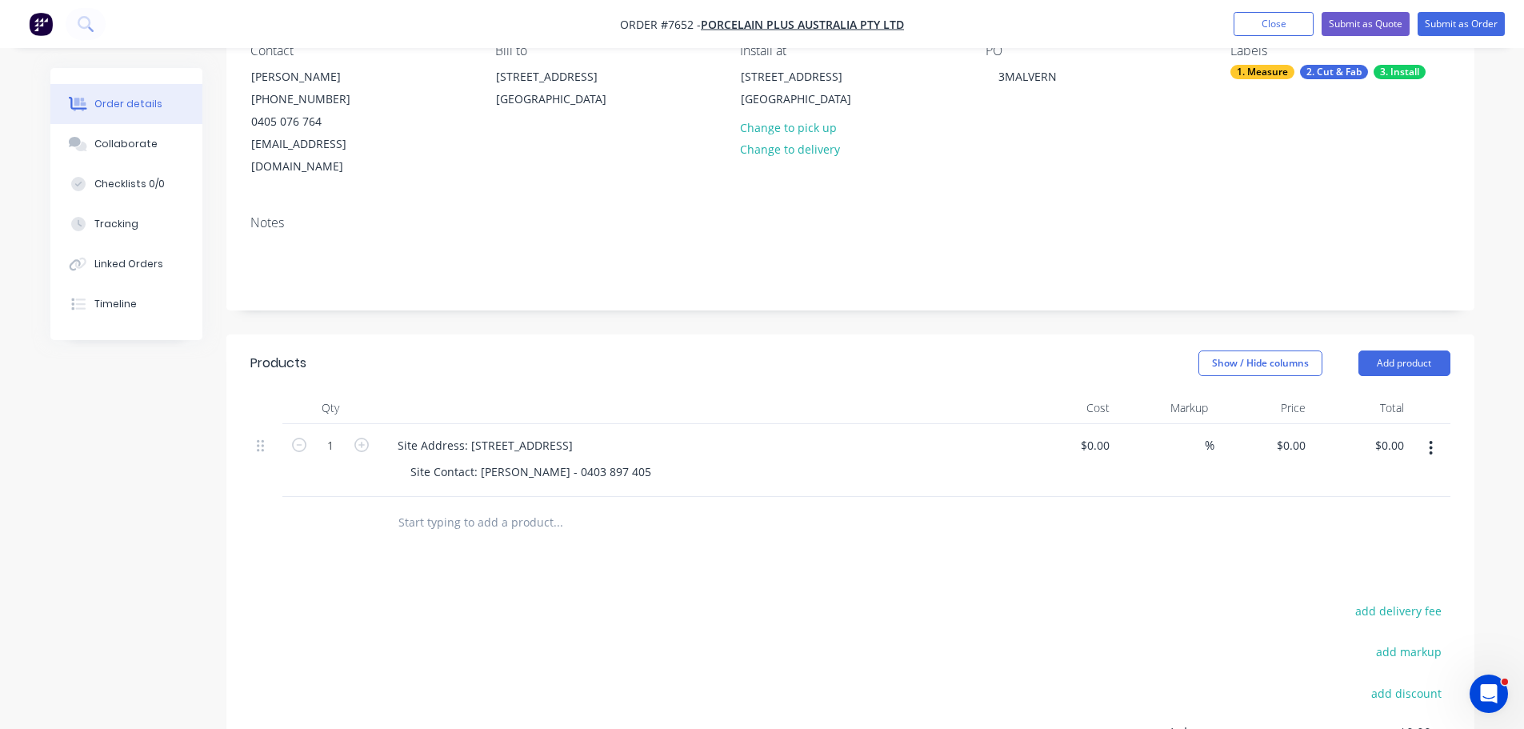
scroll to position [160, 0]
click at [507, 505] on input "text" at bounding box center [558, 521] width 320 height 32
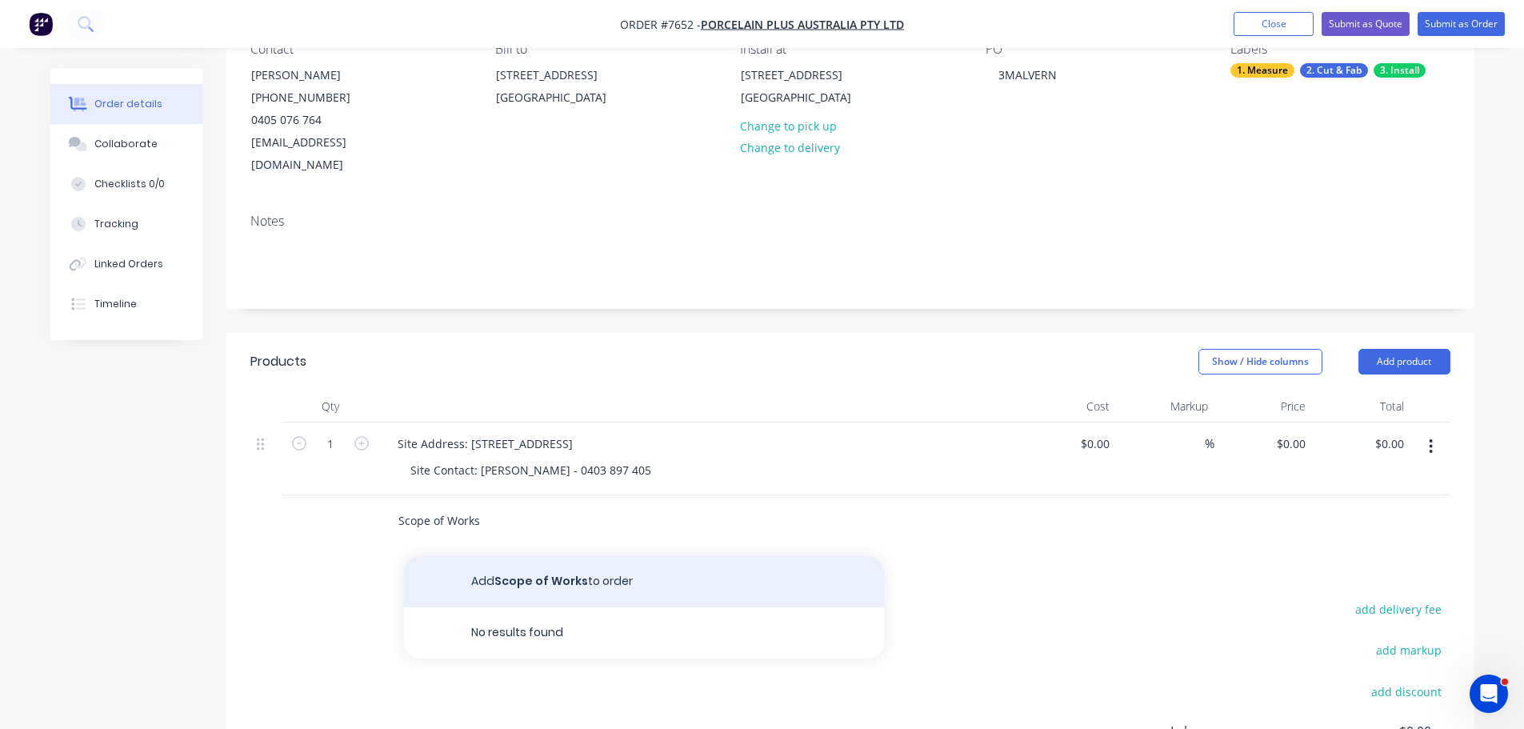
type input "Scope of Works"
click at [522, 556] on button "Add Scope of Works to order" at bounding box center [644, 581] width 480 height 51
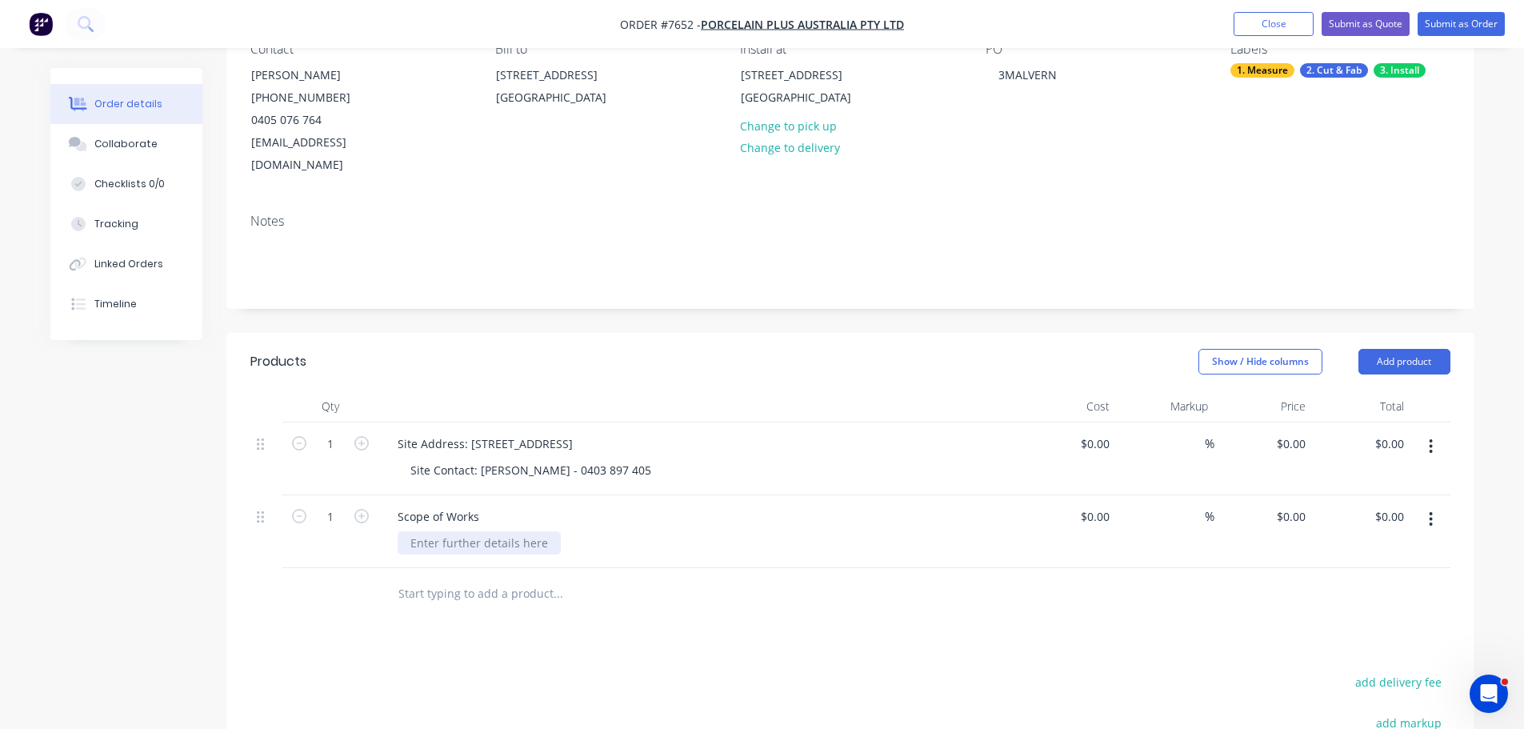
click at [459, 531] on div at bounding box center [479, 542] width 163 height 23
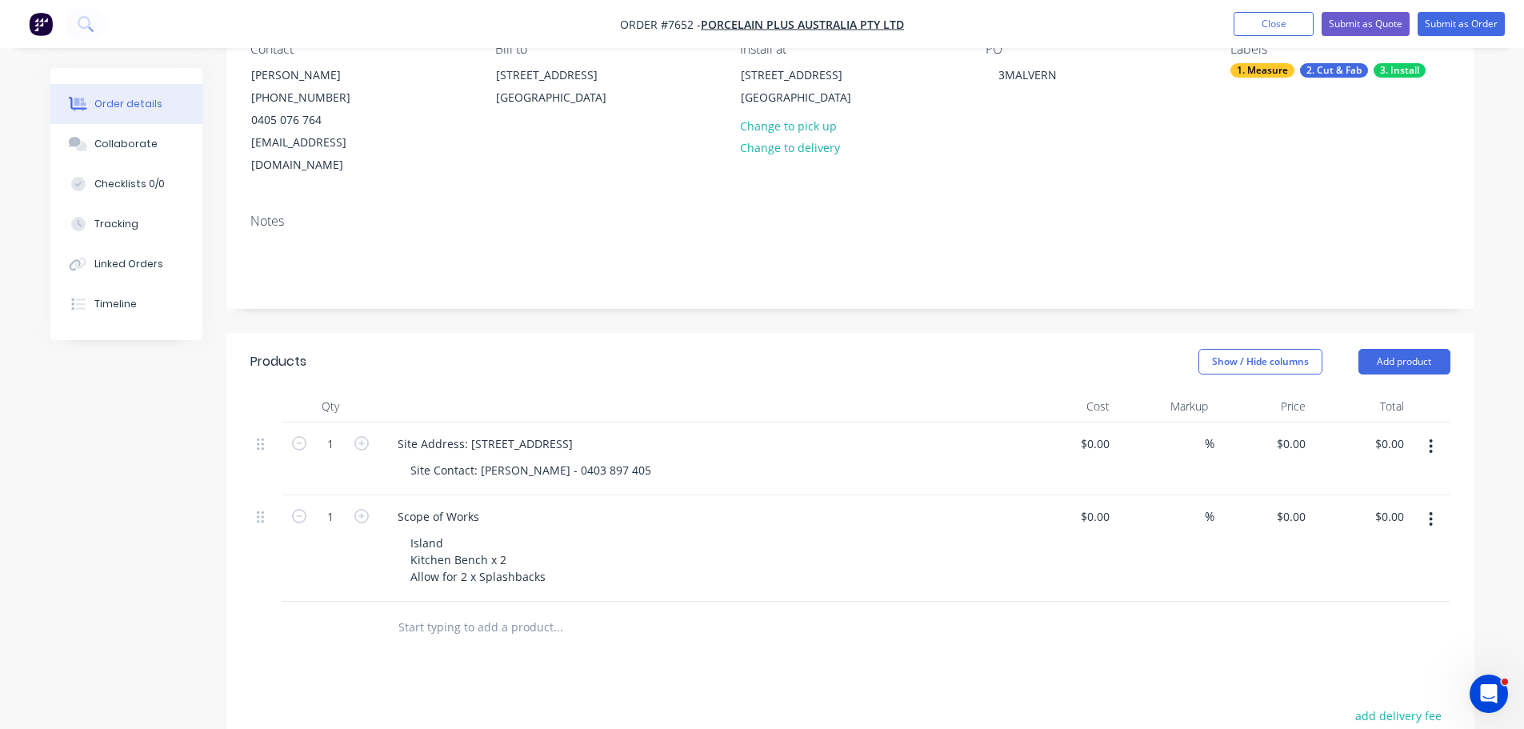
click at [610, 349] on div "Show / Hide columns Add product" at bounding box center [977, 362] width 945 height 26
drag, startPoint x: 458, startPoint y: 557, endPoint x: 193, endPoint y: 551, distance: 265.6
click at [199, 552] on div "Created by Stacey Created 13/08/25 Required 13/08/25 Assigned to Add team membe…" at bounding box center [762, 484] width 1424 height 1153
click at [531, 364] on header "Products Show / Hide columns Add product" at bounding box center [850, 362] width 1248 height 58
click at [522, 505] on div "Scope of Works" at bounding box center [698, 516] width 627 height 23
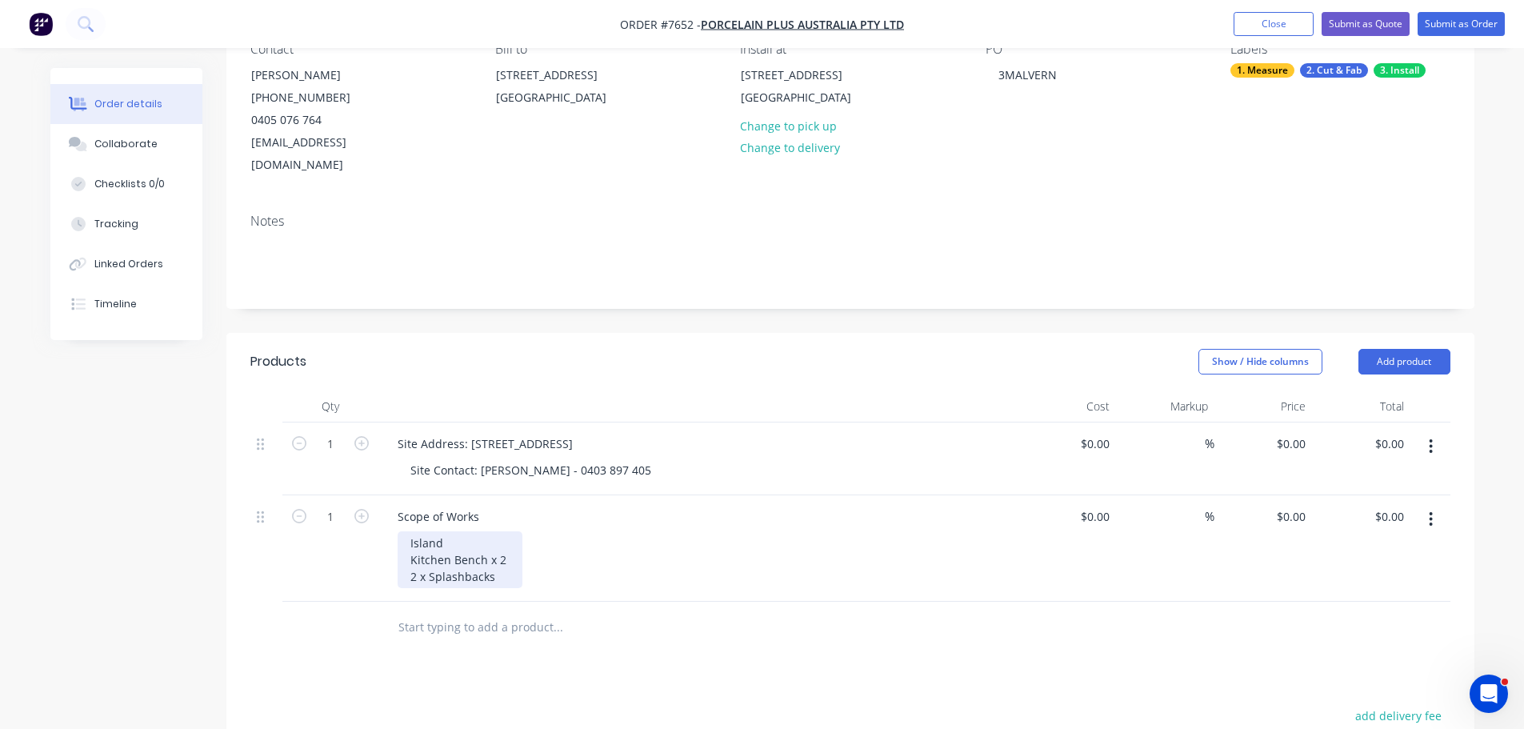
click at [515, 531] on div "Island Kitchen Bench x 2 2 x Splashbacks" at bounding box center [460, 559] width 125 height 57
drag, startPoint x: 446, startPoint y: 523, endPoint x: 412, endPoint y: 523, distance: 34.4
click at [412, 531] on div "Island Kitchen Bench x 2 2 x Splashbacks" at bounding box center [460, 559] width 125 height 57
click at [489, 531] on div "Island Kitchen Bench x 2 2 x Splashbacks" at bounding box center [460, 559] width 125 height 57
drag, startPoint x: 440, startPoint y: 521, endPoint x: 304, endPoint y: 515, distance: 136.1
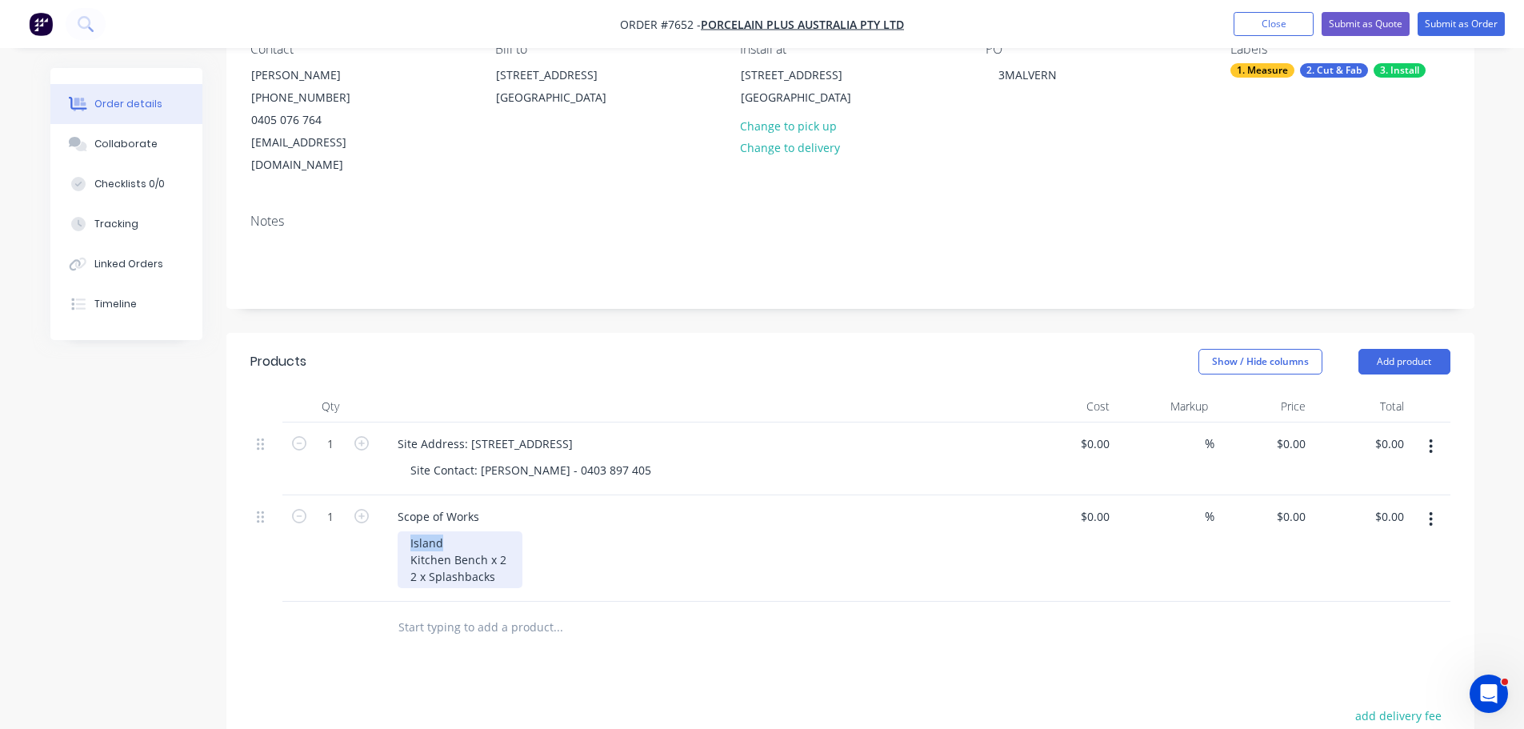
click at [310, 523] on div "1 Scope of Works Island Kitchen Bench x 2 2 x Splashbacks $0.00 $0.00 % $0.00 $…" at bounding box center [850, 548] width 1200 height 106
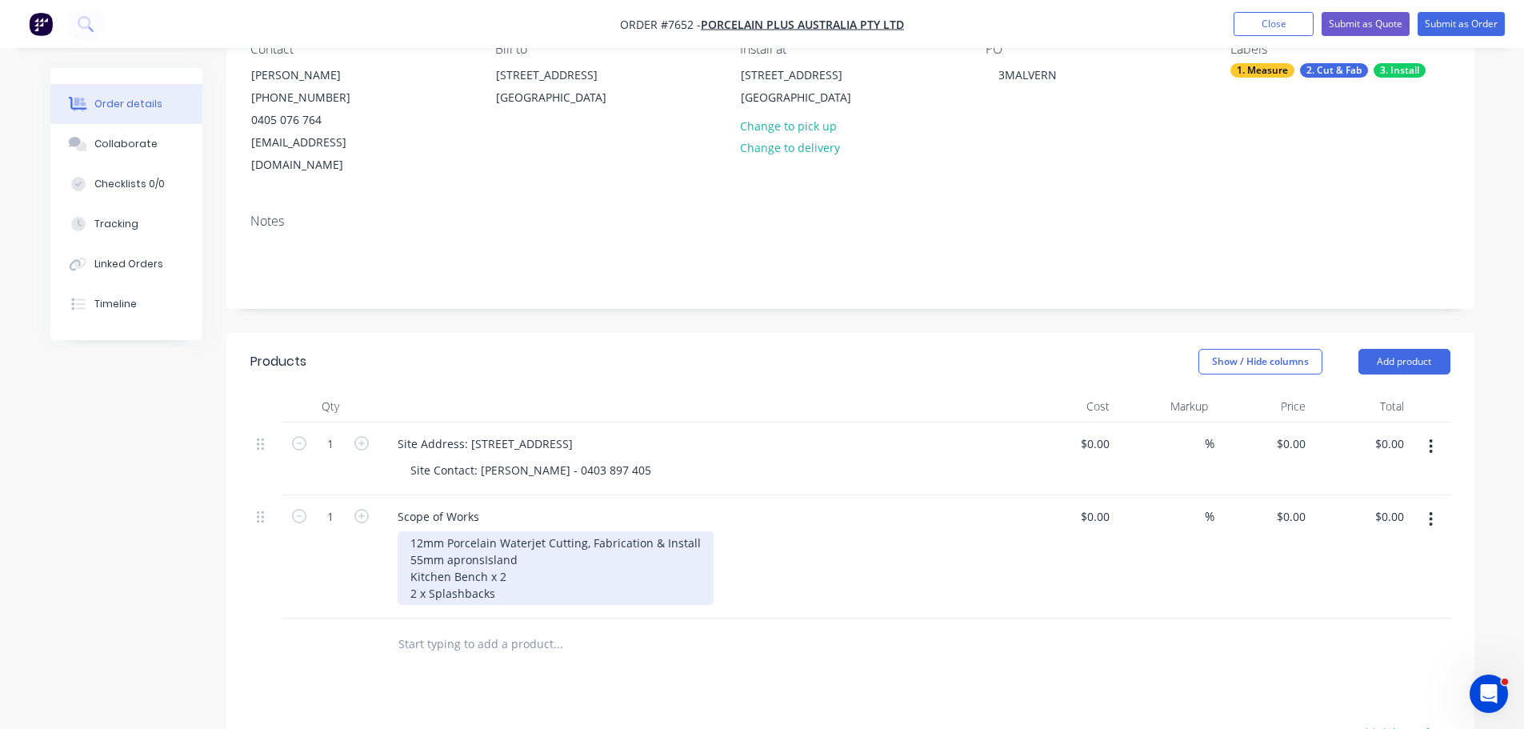
click at [410, 536] on div "12mm Porcelain Waterjet Cutting, Fabrication & Install 55mm aprons Island Kitch…" at bounding box center [556, 568] width 316 height 74
click at [524, 559] on div "12mm Porcelain Waterjet Cutting, Fabrication & Install 55mm aprons Island Kitch…" at bounding box center [556, 576] width 316 height 90
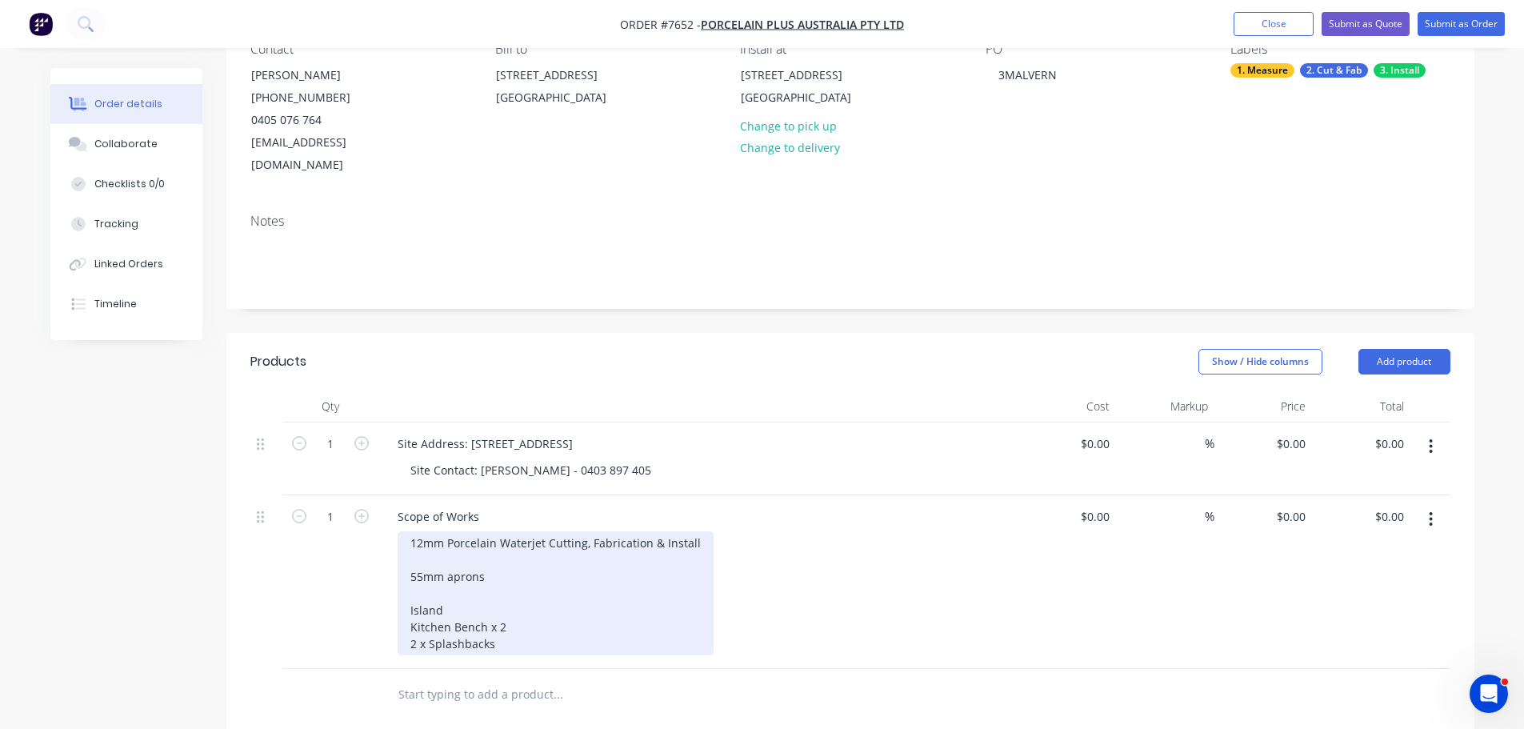
click at [525, 592] on div "12mm Porcelain Waterjet Cutting, Fabrication & Install 55mm aprons Island Kitch…" at bounding box center [556, 593] width 316 height 124
click at [525, 613] on div "12mm Porcelain Waterjet Cutting, Fabrication & Install 55mm aprons Island Kitch…" at bounding box center [556, 593] width 316 height 124
drag, startPoint x: 510, startPoint y: 622, endPoint x: 362, endPoint y: 623, distance: 147.2
click at [363, 623] on div "1 Scope of Works 12mm Porcelain Waterjet Cutting, Fabrication & Install 55mm ap…" at bounding box center [850, 582] width 1200 height 174
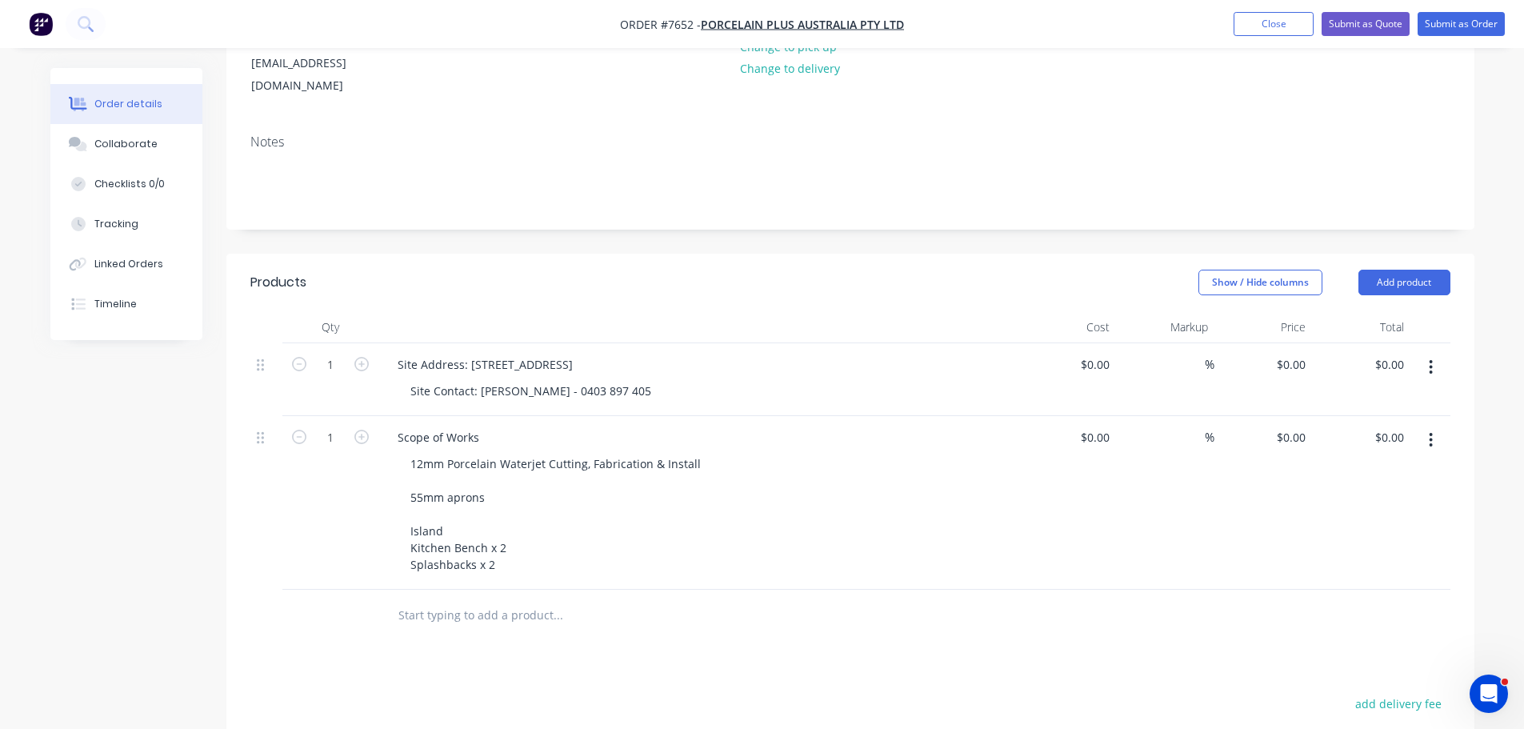
scroll to position [240, 0]
click at [530, 598] on input "text" at bounding box center [558, 614] width 320 height 32
type input "LUXE"
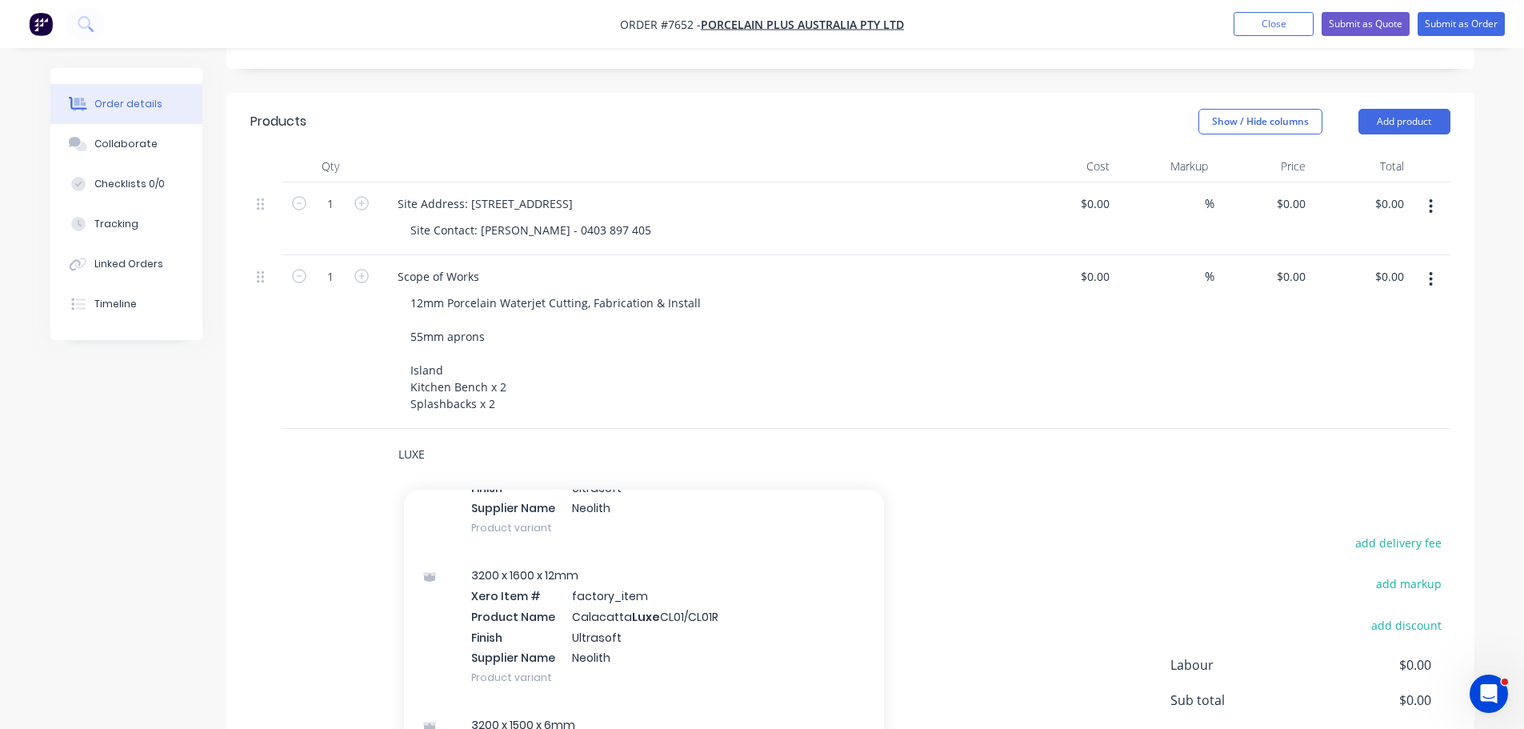
scroll to position [480, 0]
click at [617, 581] on div "3200 x 1600 x 12mm Xero Item # factory_item Product Name Calacatta Luxe CL01/CL…" at bounding box center [644, 625] width 480 height 150
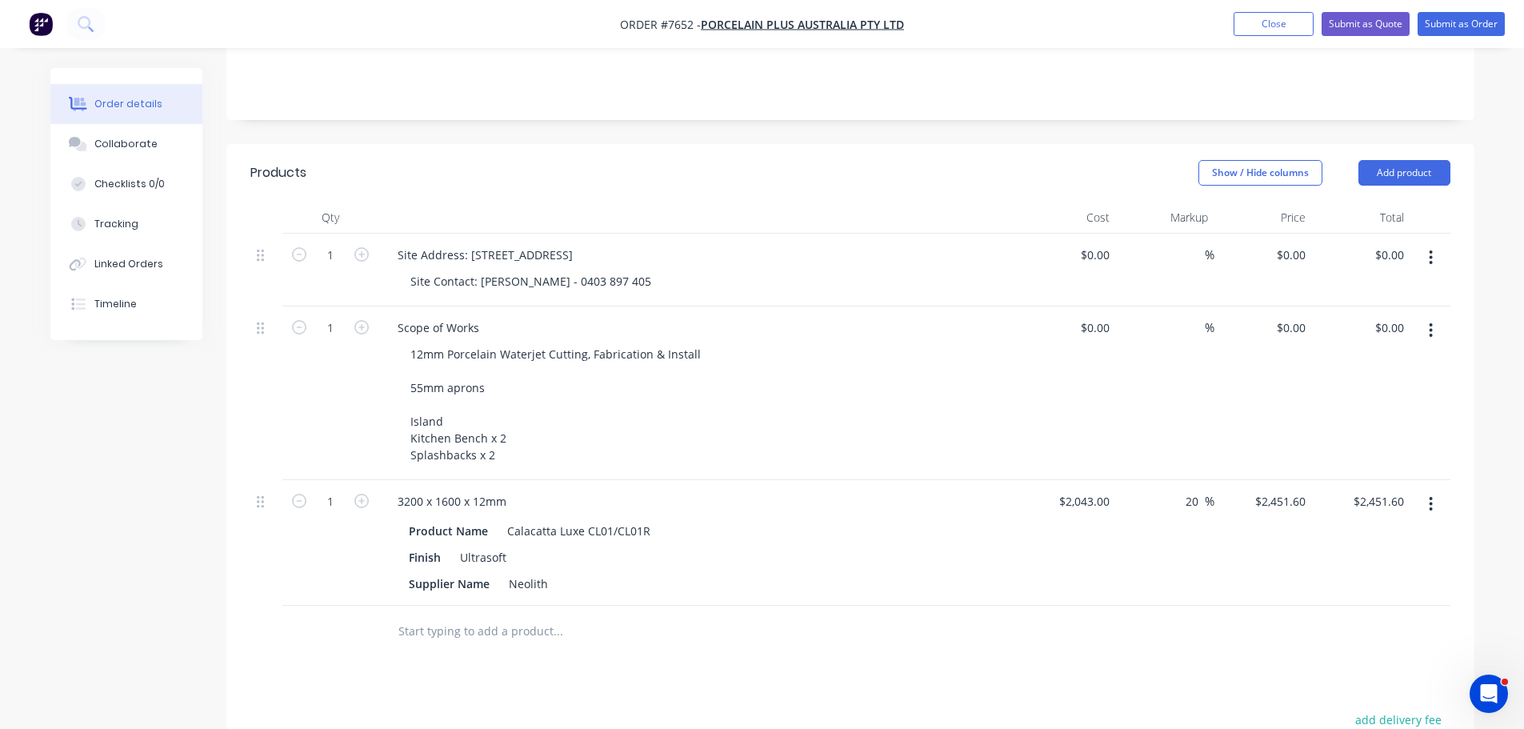
scroll to position [320, 0]
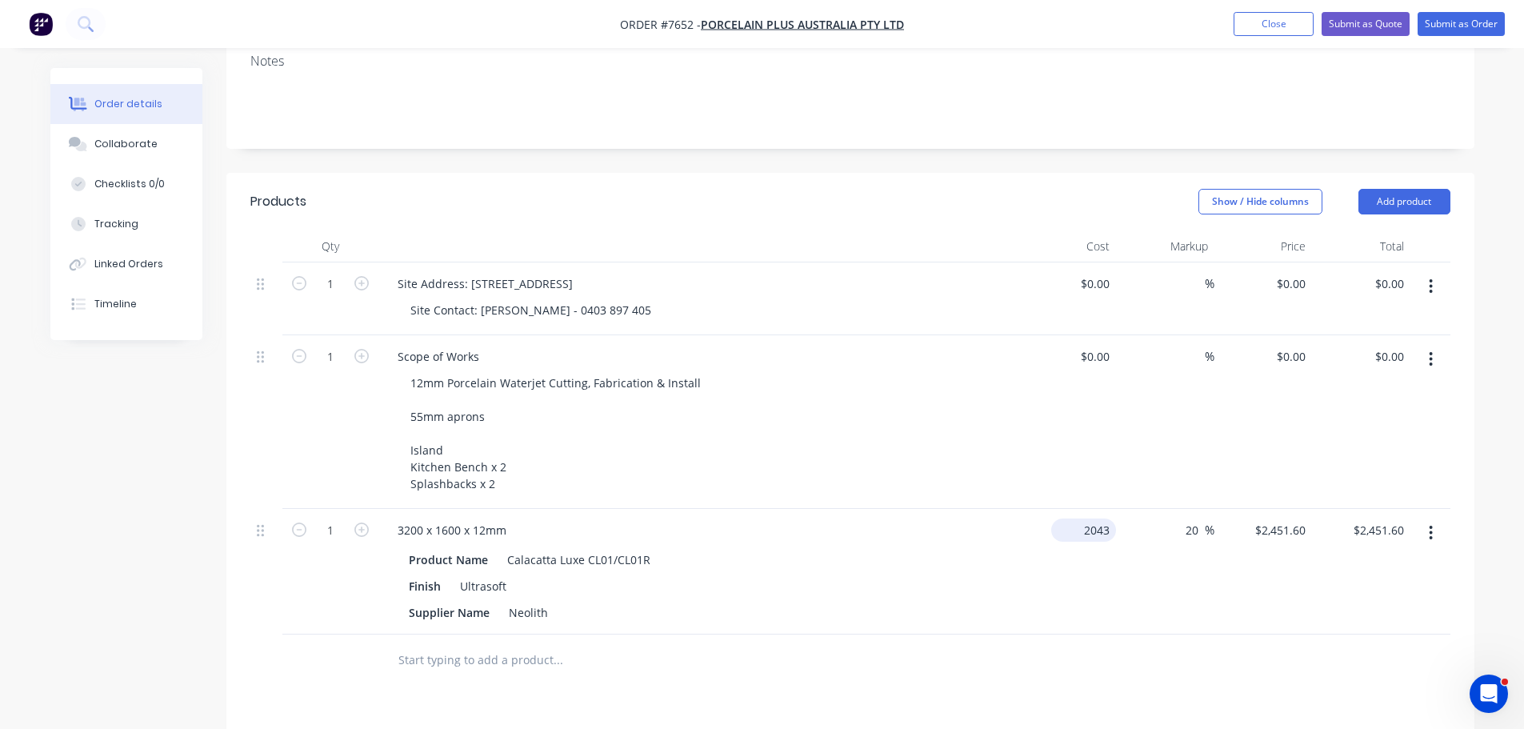
click at [1105, 518] on input "2043" at bounding box center [1086, 529] width 58 height 23
type input "$0.00"
click at [1193, 518] on input "20" at bounding box center [1194, 529] width 21 height 23
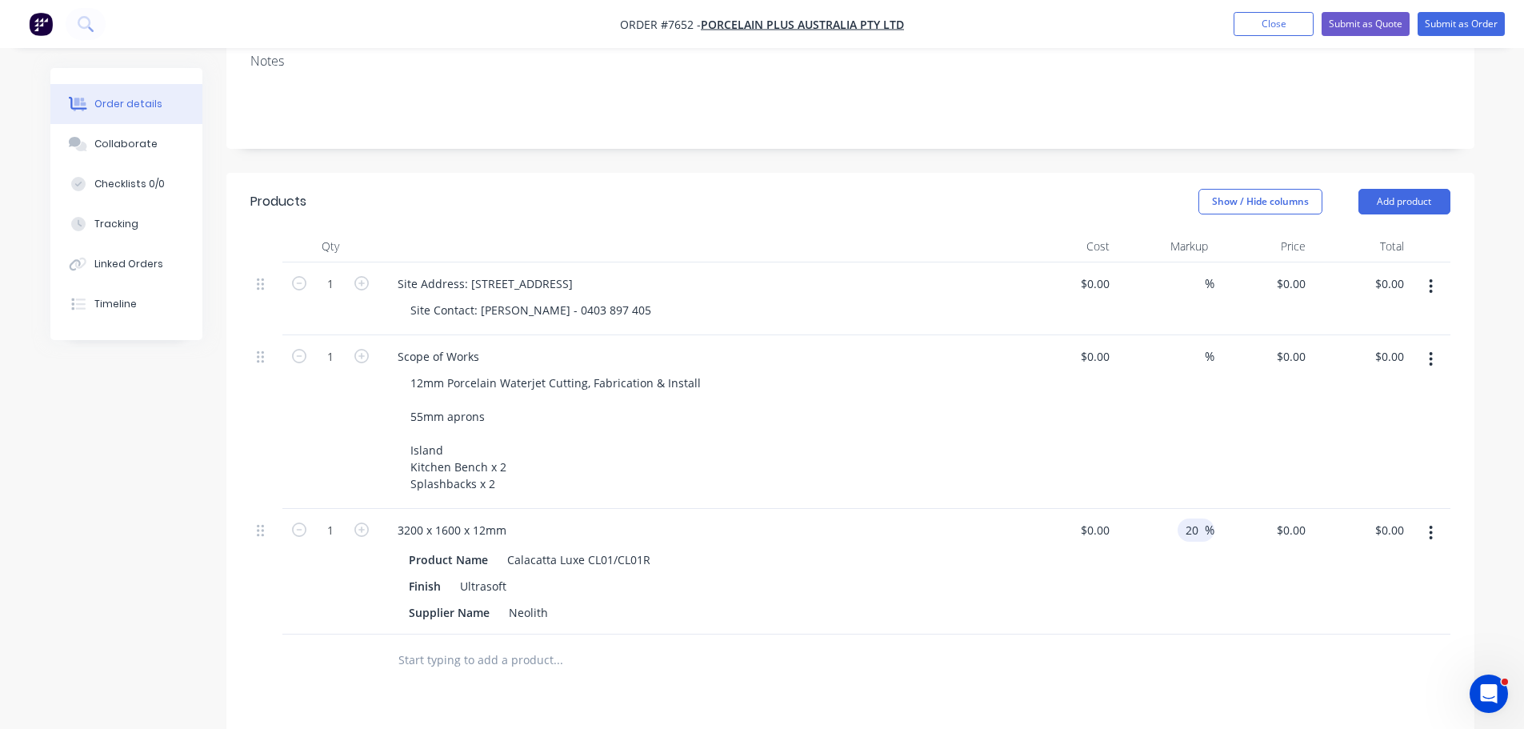
click at [1129, 509] on div "20 20 %" at bounding box center [1165, 572] width 98 height 126
type input "0"
click at [1129, 509] on div "0 %" at bounding box center [1165, 572] width 98 height 126
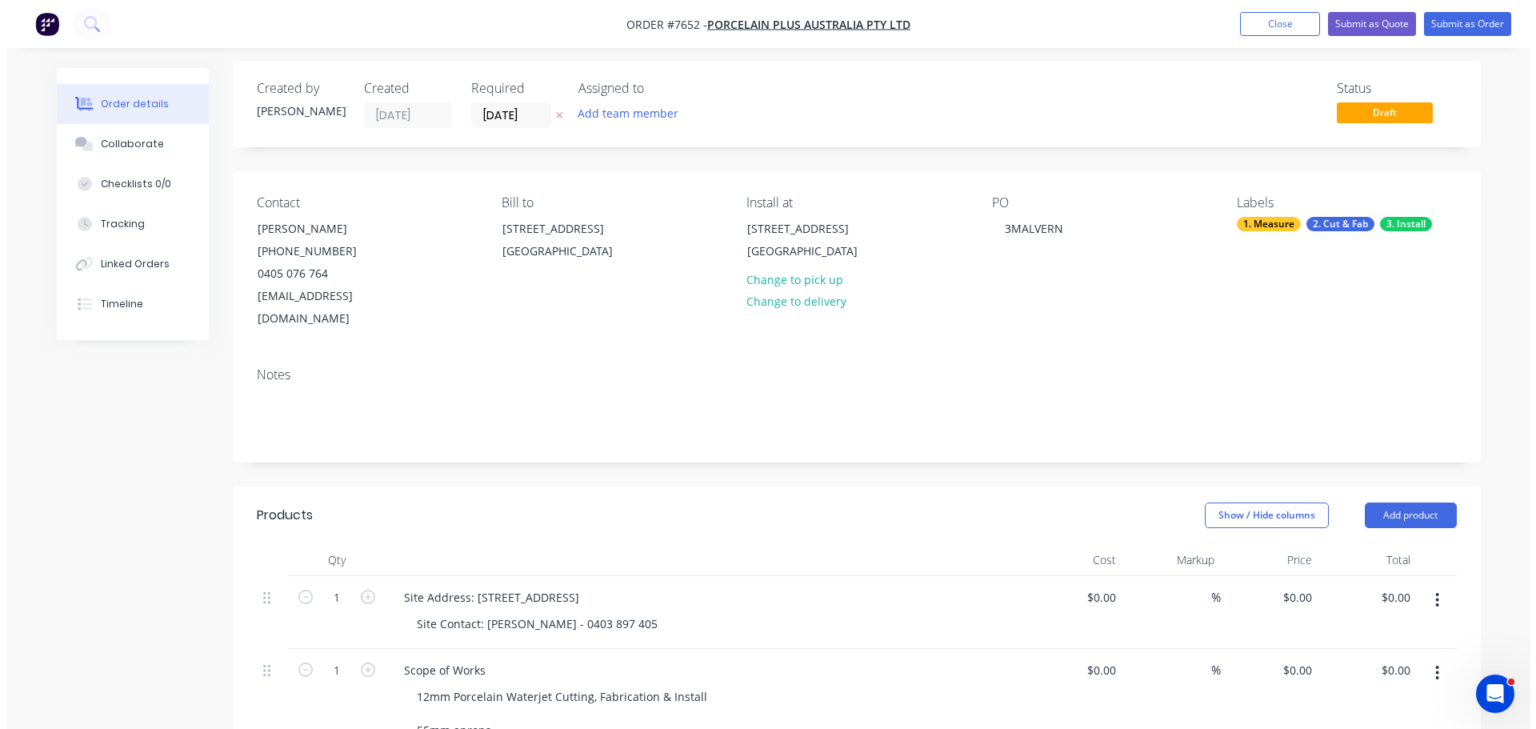
scroll to position [0, 0]
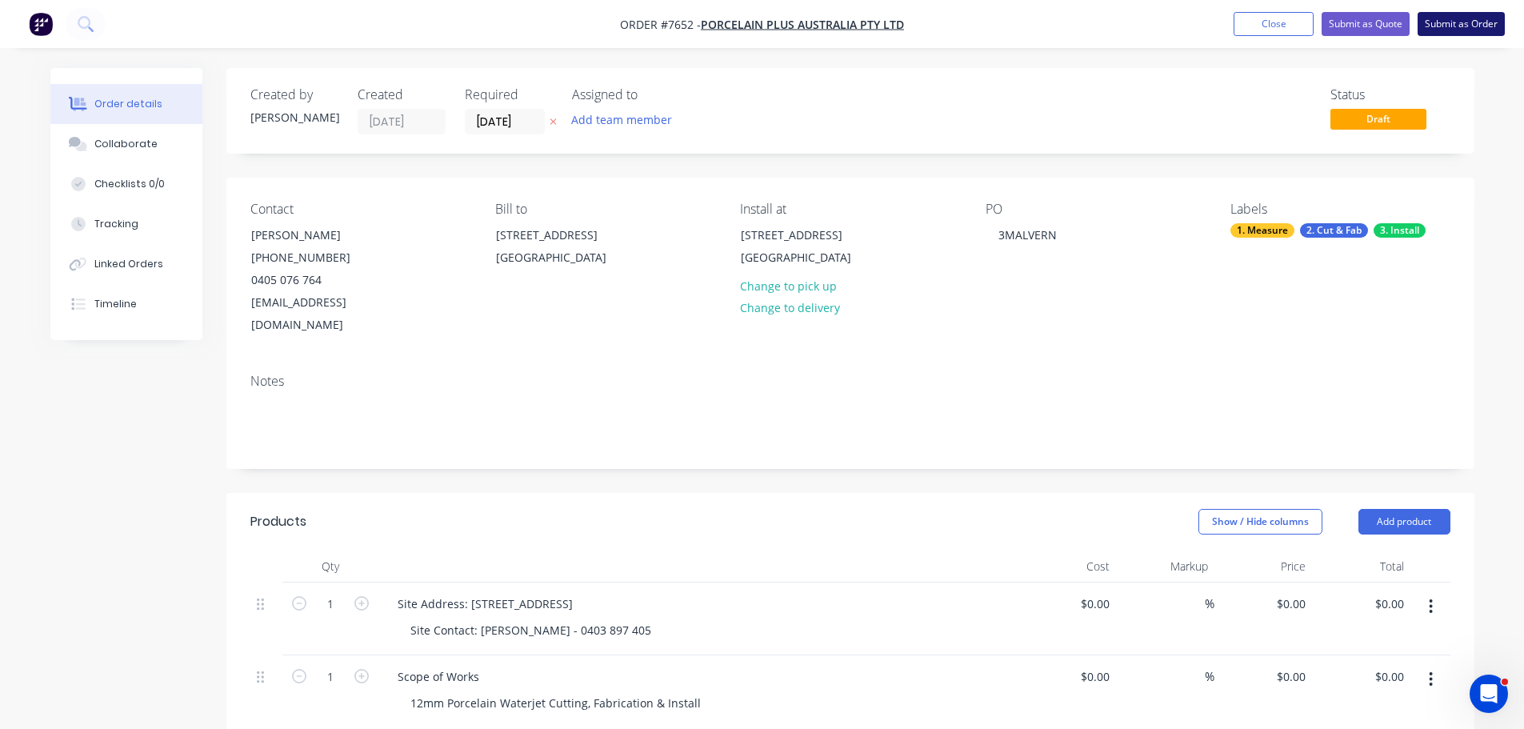
click at [1438, 30] on button "Submit as Order" at bounding box center [1460, 24] width 87 height 24
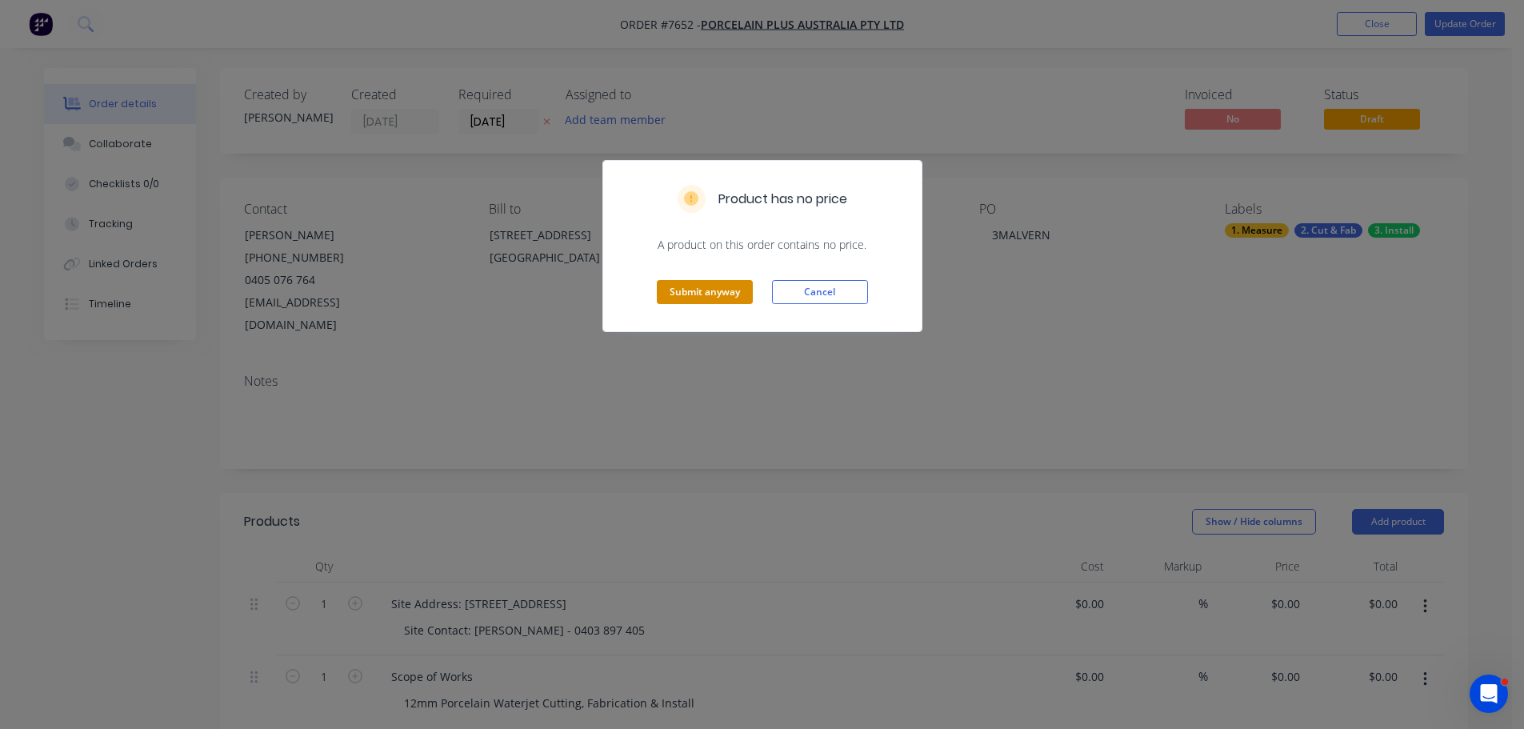
click at [736, 294] on button "Submit anyway" at bounding box center [705, 292] width 96 height 24
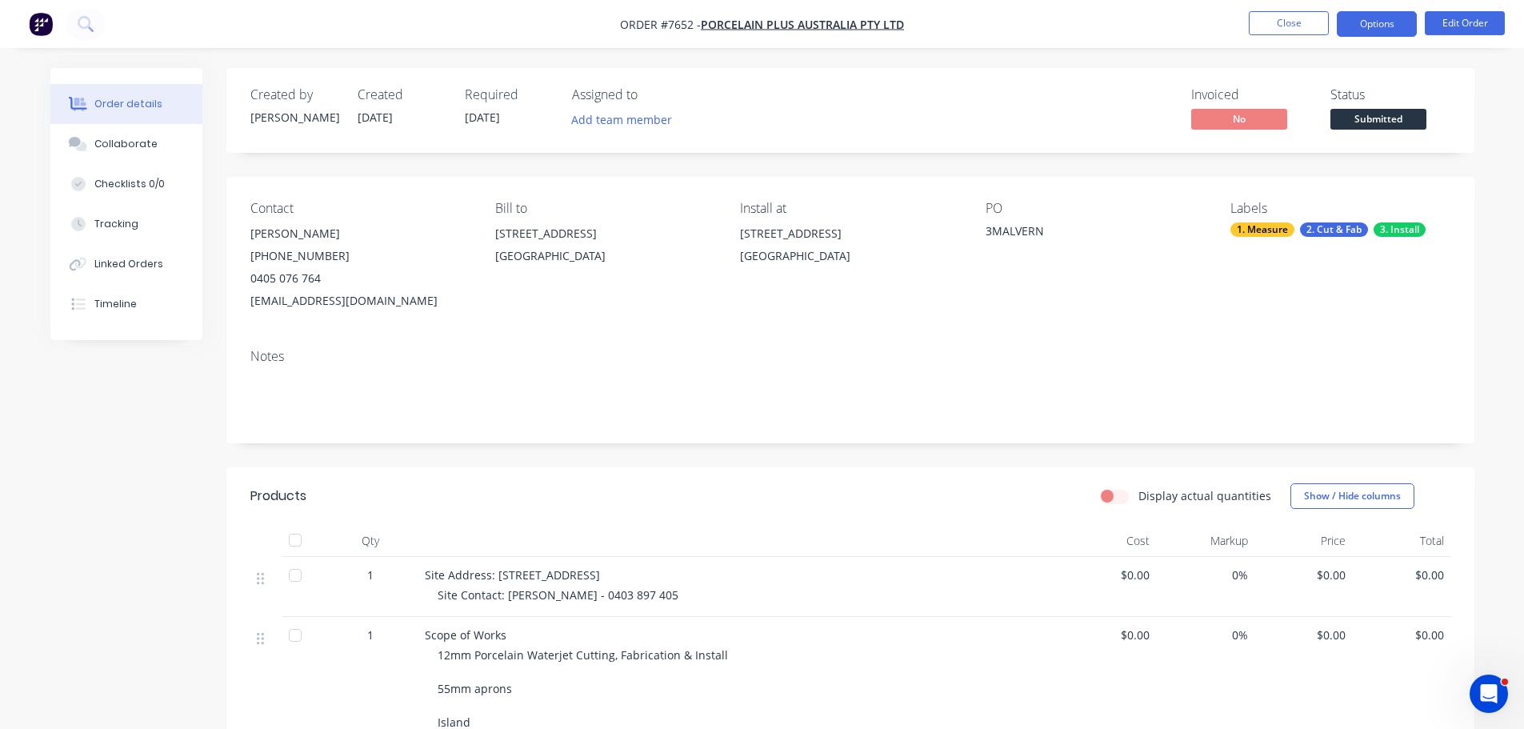
click at [1384, 26] on button "Options" at bounding box center [1377, 24] width 80 height 26
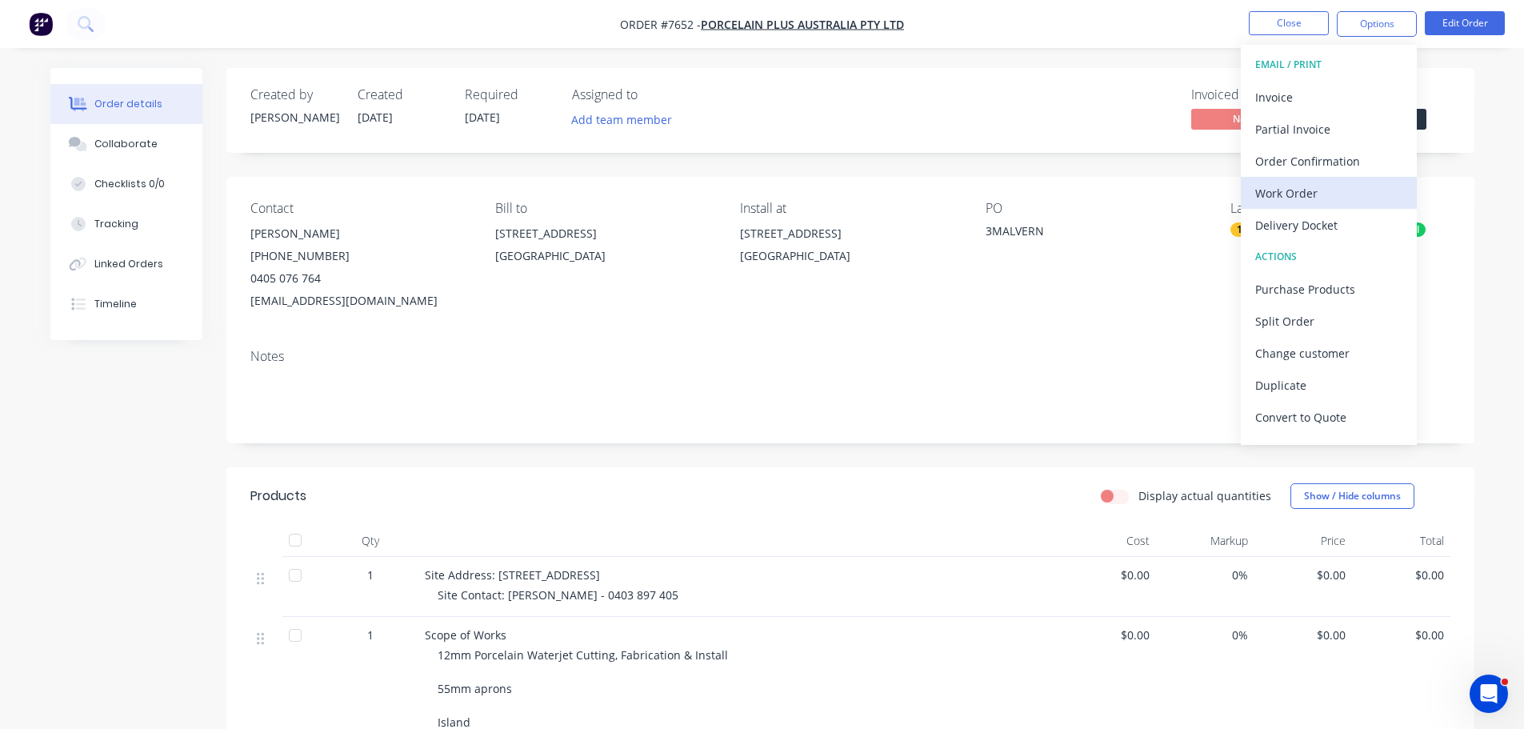
click at [1326, 196] on div "Work Order" at bounding box center [1328, 193] width 147 height 23
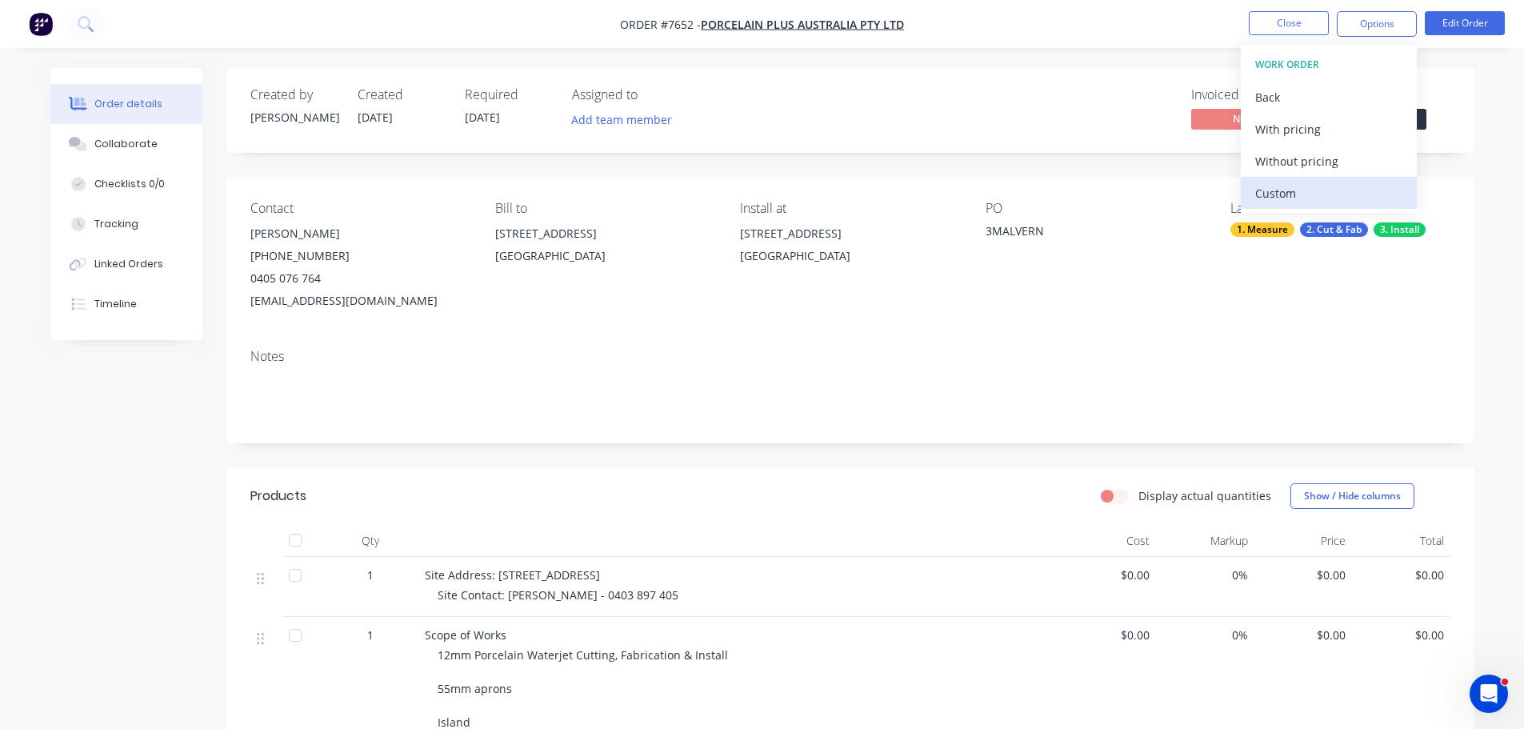
click at [1327, 187] on div "Custom" at bounding box center [1328, 193] width 147 height 23
click at [1329, 157] on div "Without pricing" at bounding box center [1328, 161] width 147 height 23
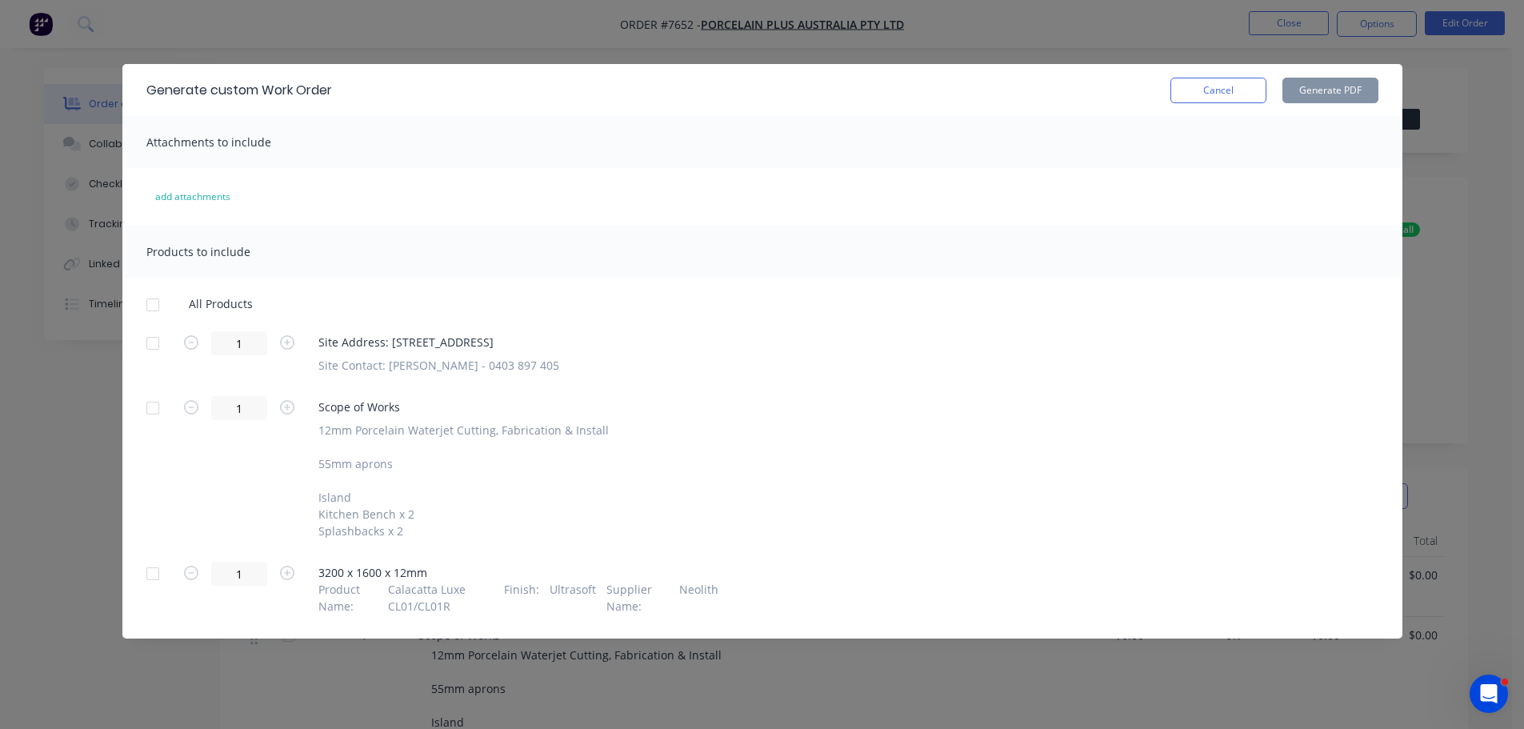
click at [162, 343] on div at bounding box center [153, 343] width 32 height 32
click at [159, 570] on div at bounding box center [153, 574] width 32 height 32
click at [1205, 96] on button "Cancel" at bounding box center [1218, 91] width 96 height 26
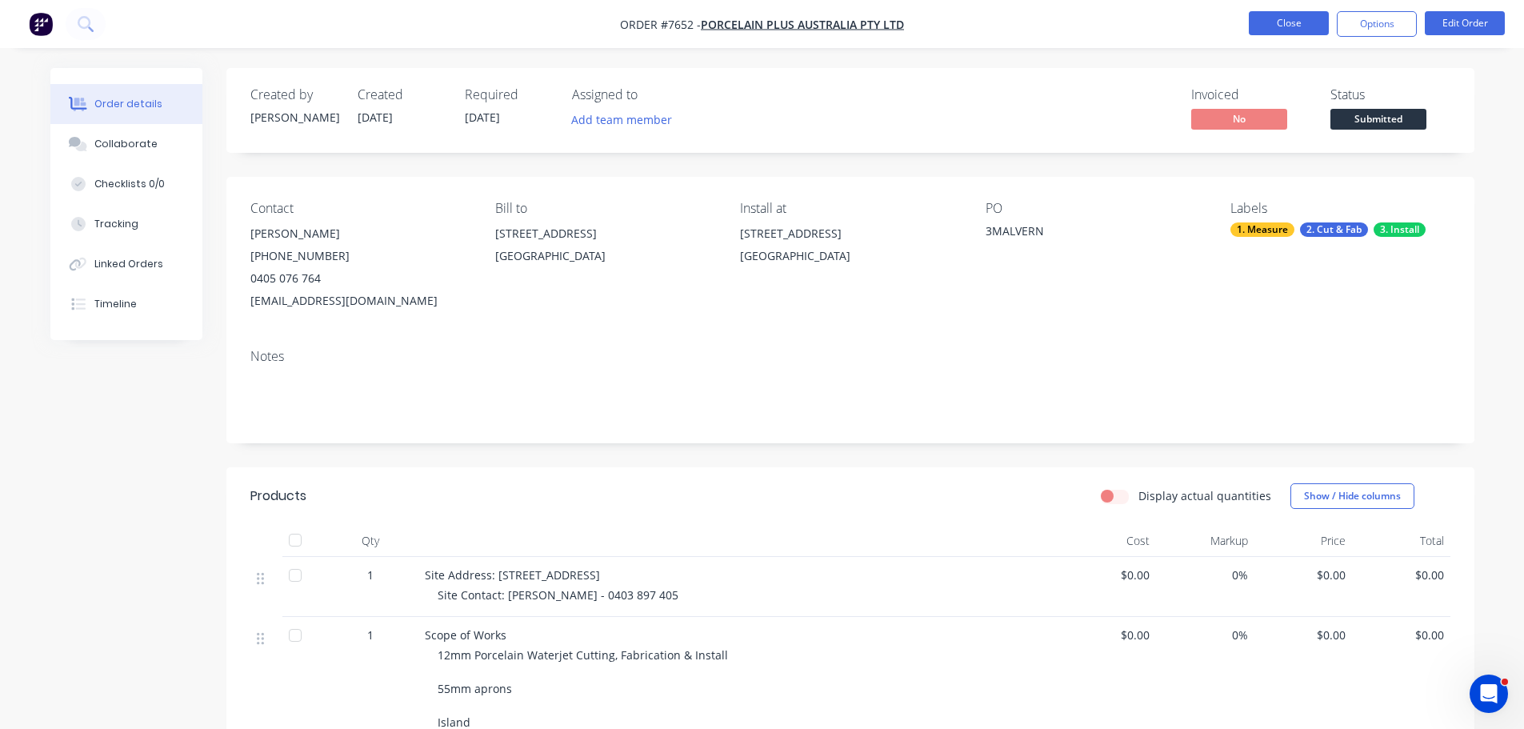
click at [1298, 26] on button "Close" at bounding box center [1289, 23] width 80 height 24
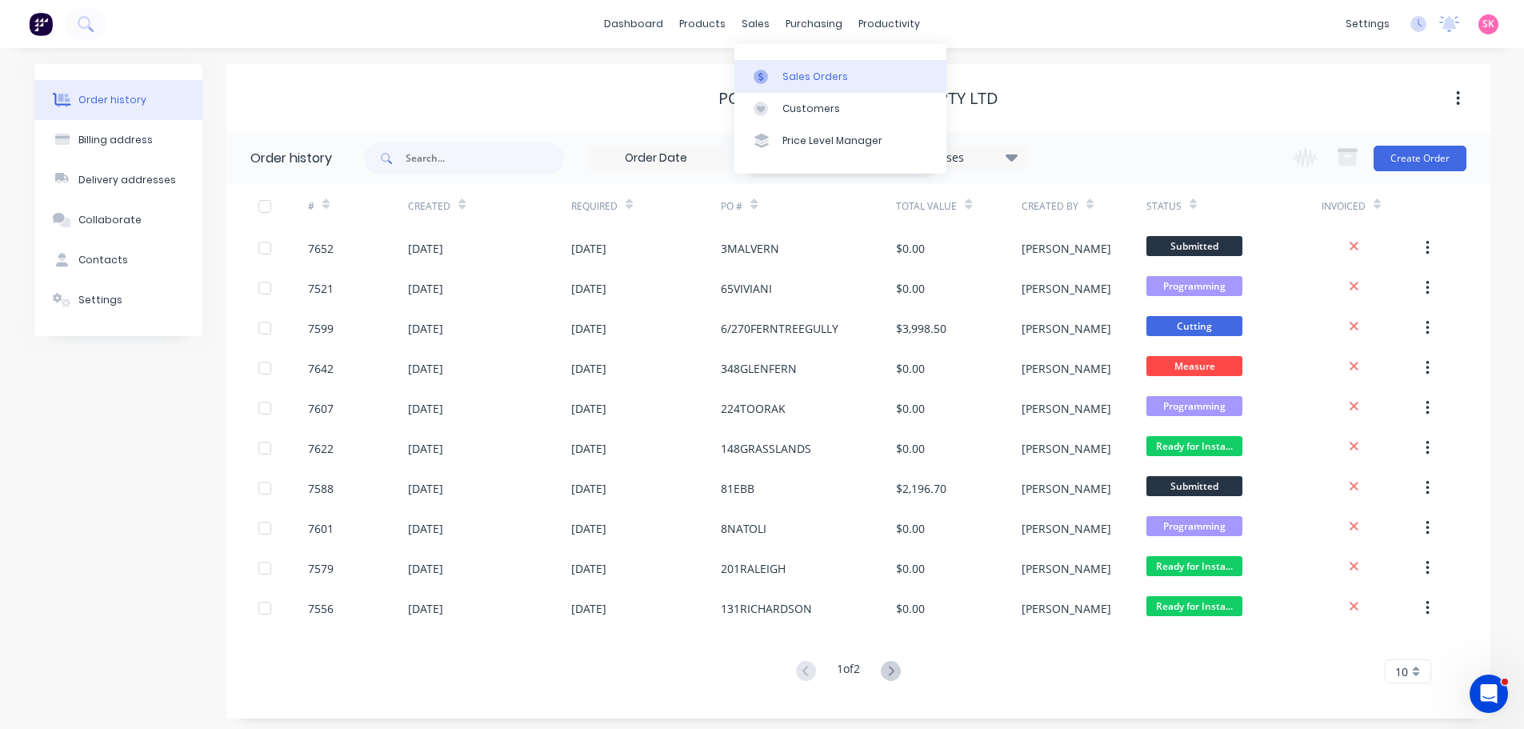
click at [790, 86] on link "Sales Orders" at bounding box center [840, 76] width 212 height 32
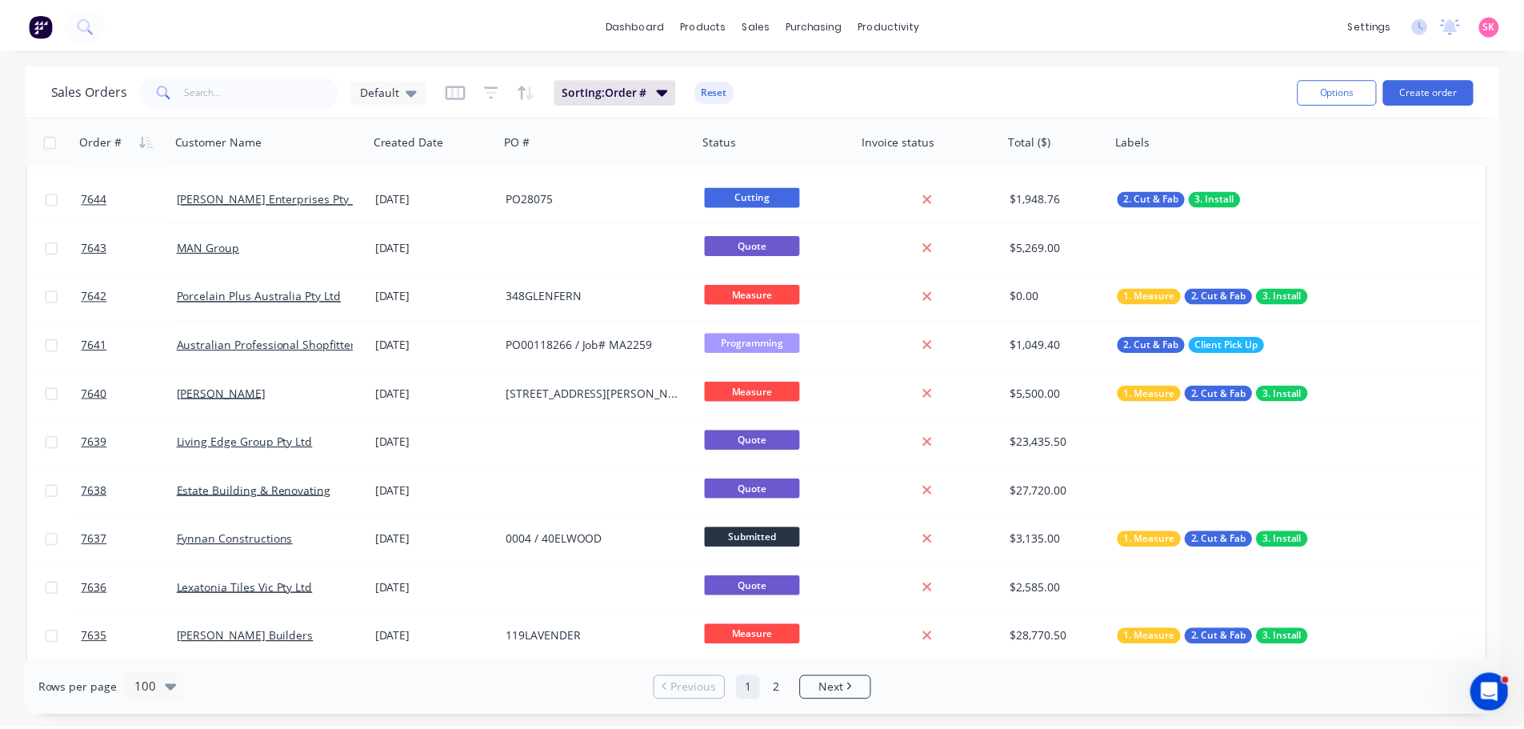
scroll to position [400, 0]
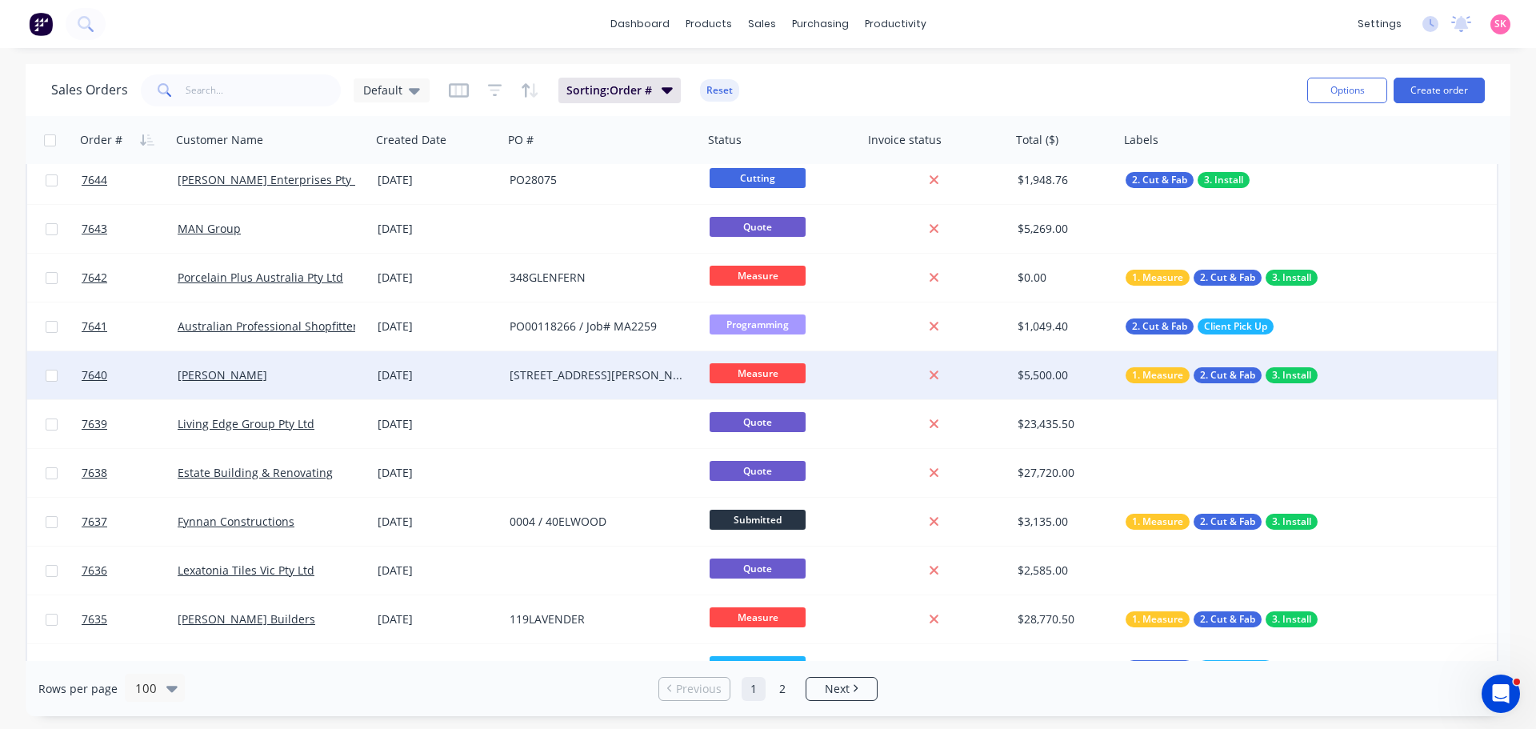
click at [504, 378] on div "64 Helene Street" at bounding box center [603, 375] width 200 height 48
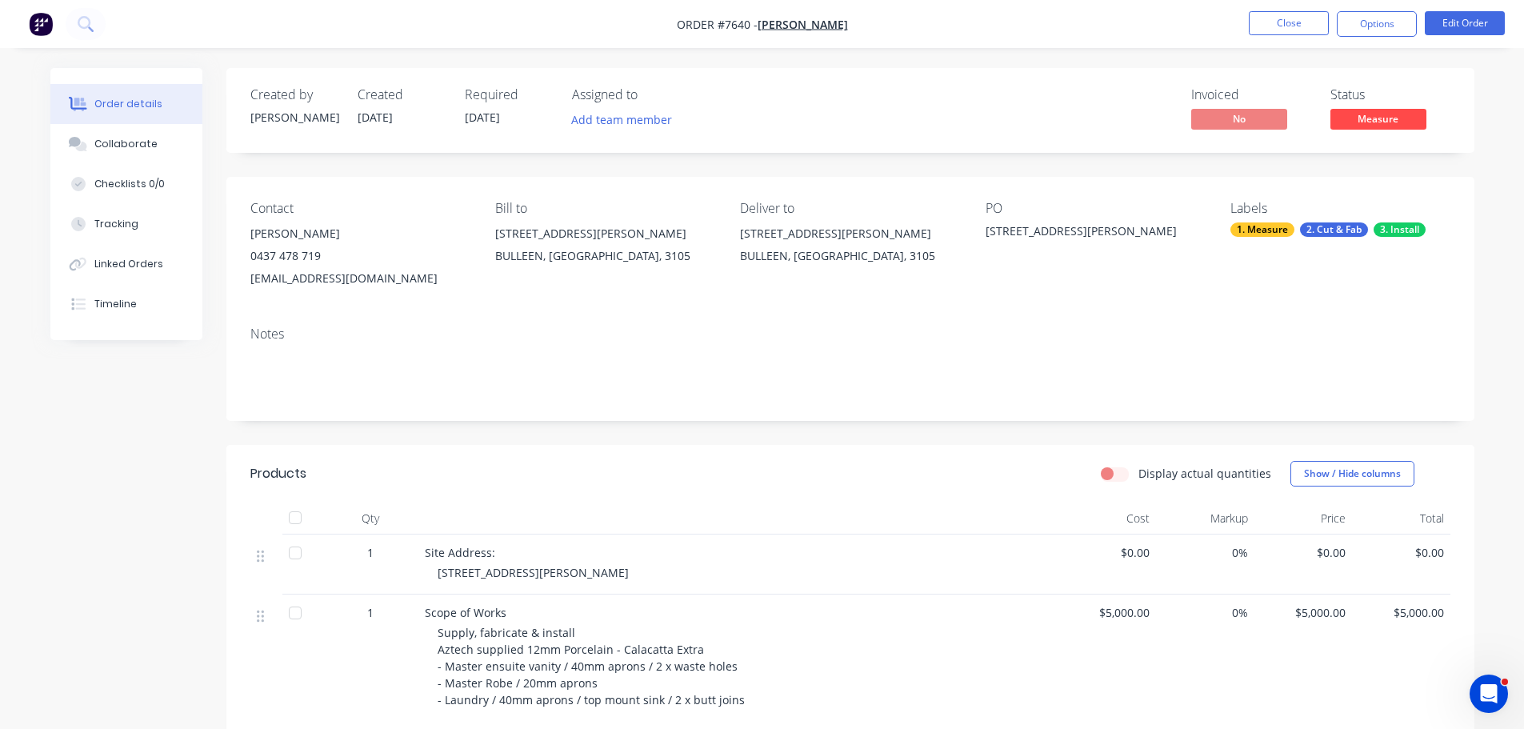
click at [1371, 9] on nav "Order #7640 - Justin Beilin Close Options Edit Order" at bounding box center [762, 24] width 1524 height 48
click at [1369, 19] on button "Options" at bounding box center [1377, 24] width 80 height 26
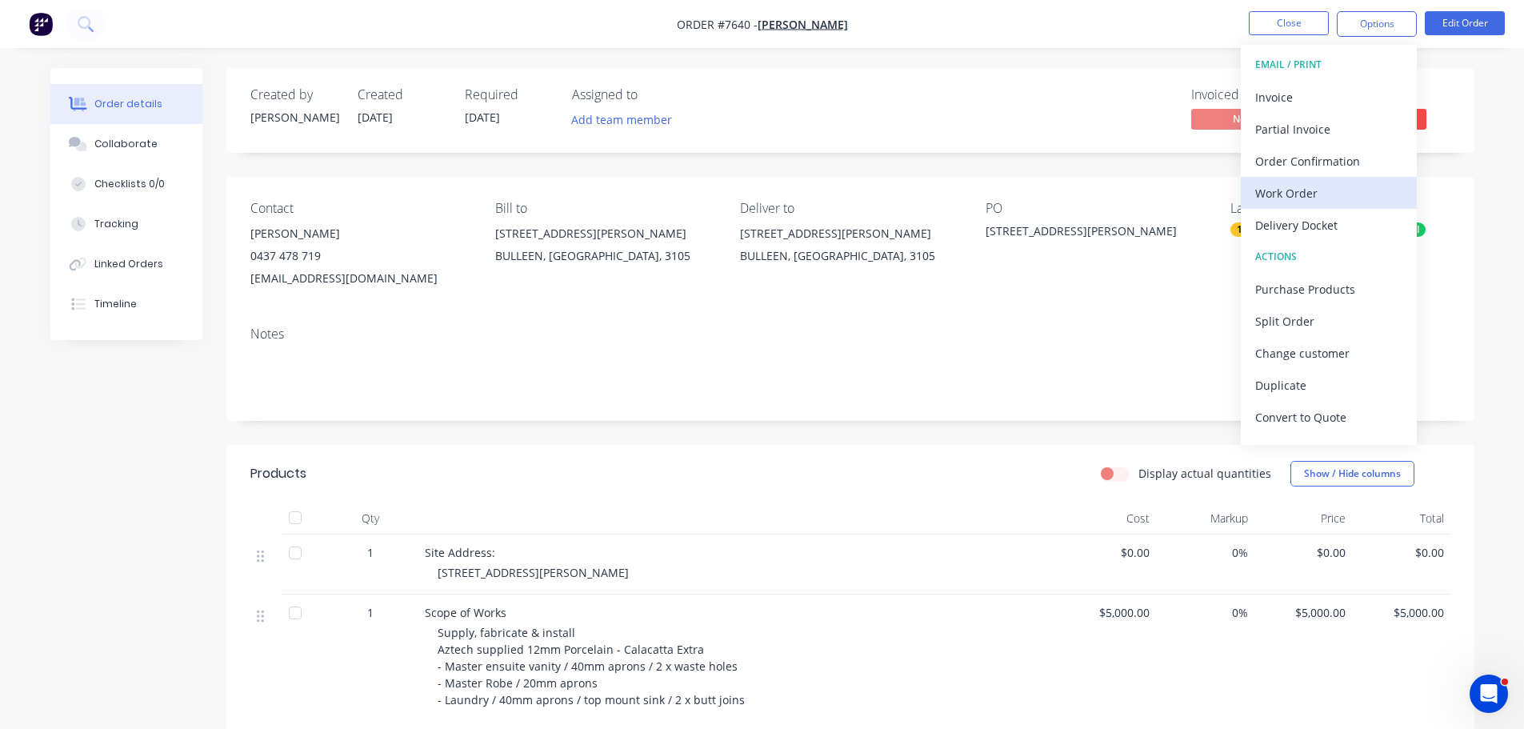
click at [1305, 202] on div "Work Order" at bounding box center [1328, 193] width 147 height 23
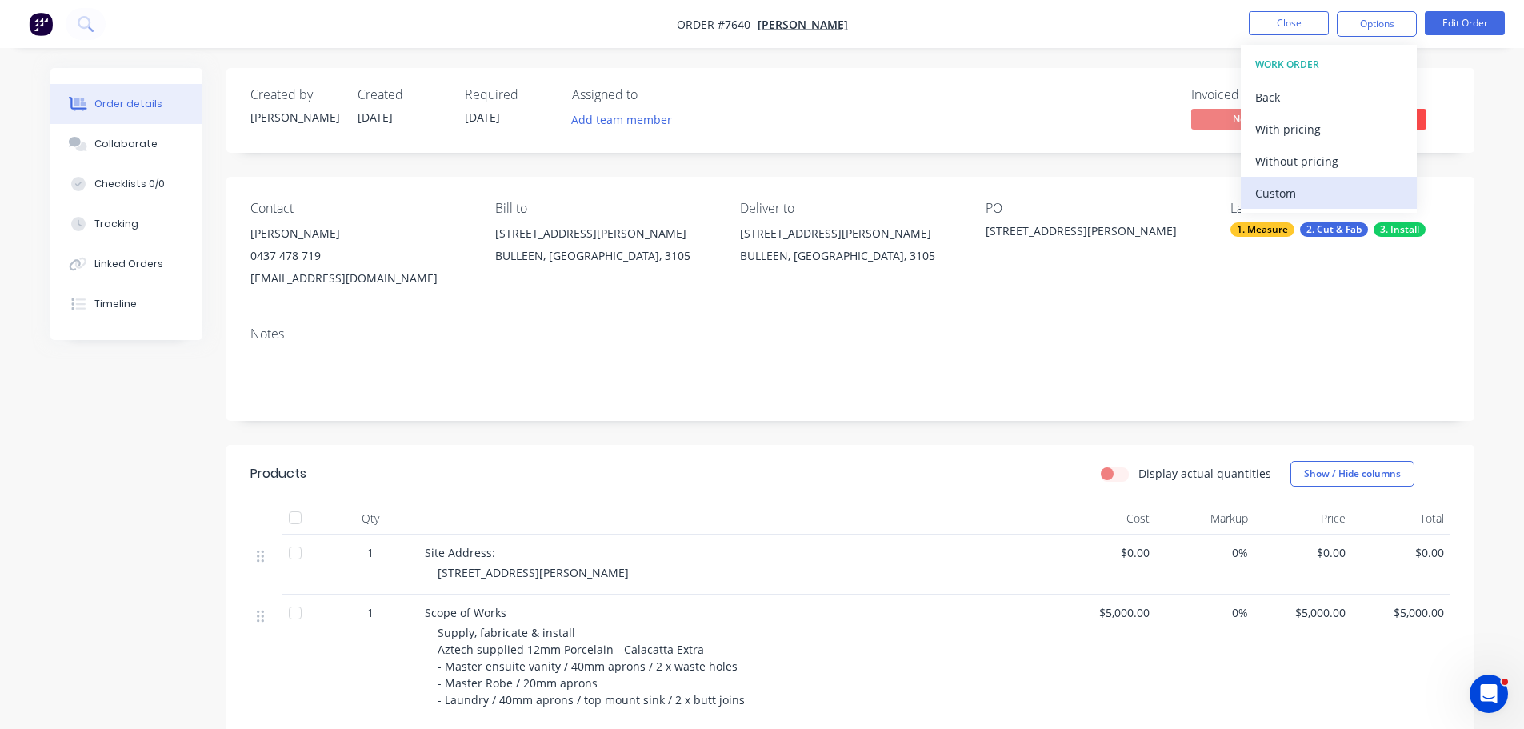
click at [1301, 184] on div "Custom" at bounding box center [1328, 193] width 147 height 23
click at [1310, 162] on div "Without pricing" at bounding box center [1328, 161] width 147 height 23
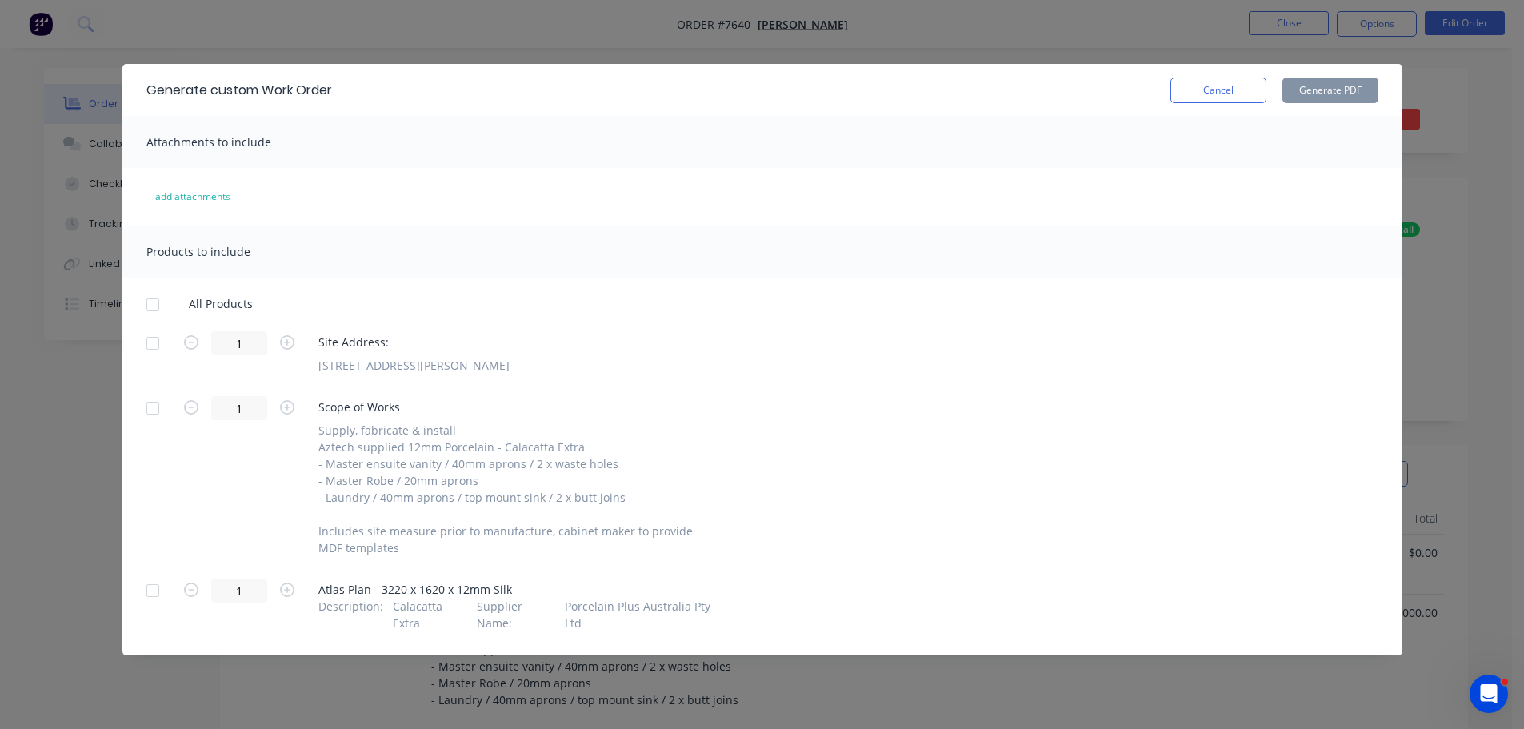
click at [150, 324] on div "All Products 1 Site Address: 64 Helene Street, Bulleen 1 Scope of Works Supply,…" at bounding box center [762, 464] width 1280 height 334
click at [156, 311] on div at bounding box center [153, 305] width 32 height 32
click at [150, 310] on div at bounding box center [153, 305] width 32 height 32
click at [146, 338] on div at bounding box center [153, 343] width 32 height 32
click at [143, 586] on div at bounding box center [153, 590] width 32 height 32
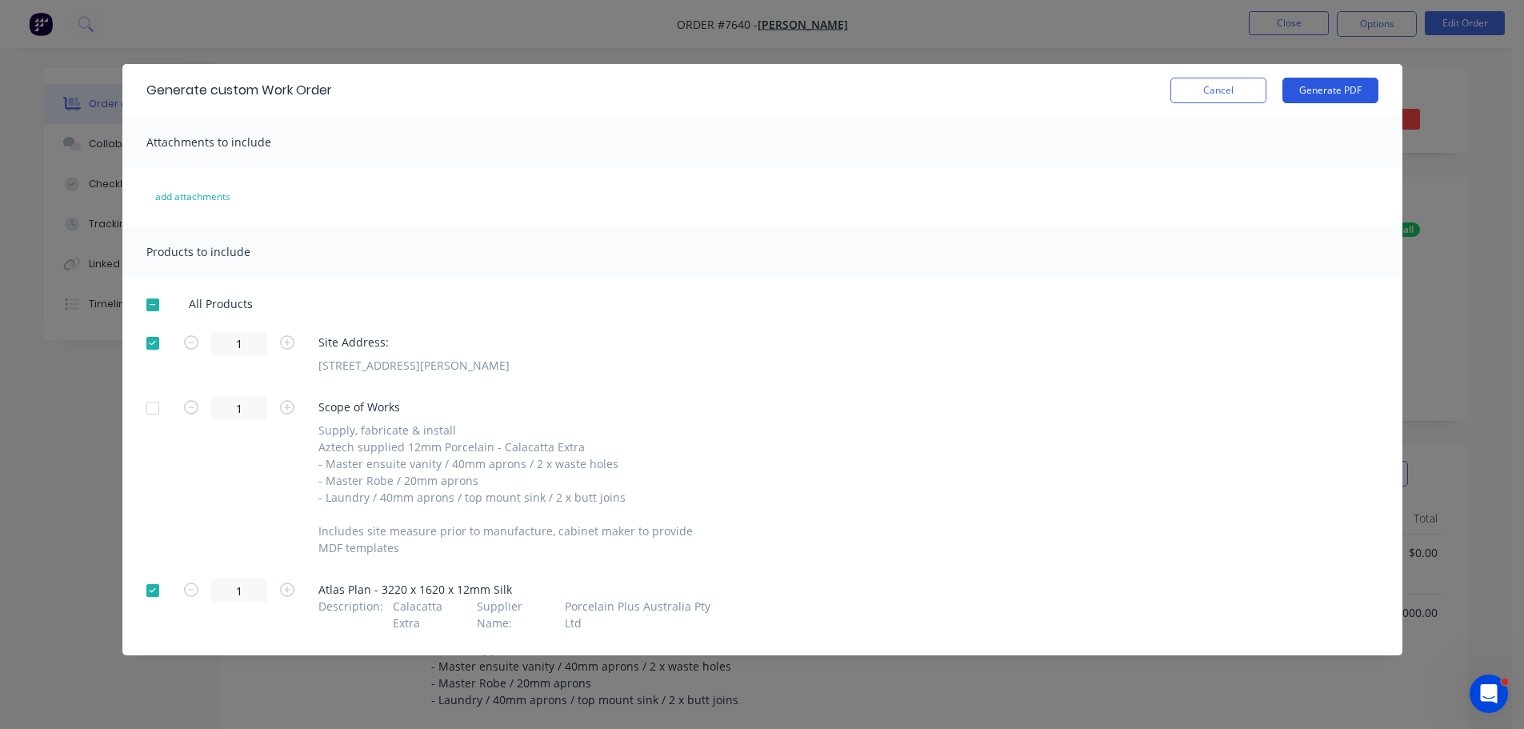
click at [1336, 97] on button "Generate PDF" at bounding box center [1330, 91] width 96 height 26
click at [1199, 86] on button "Cancel" at bounding box center [1218, 91] width 96 height 26
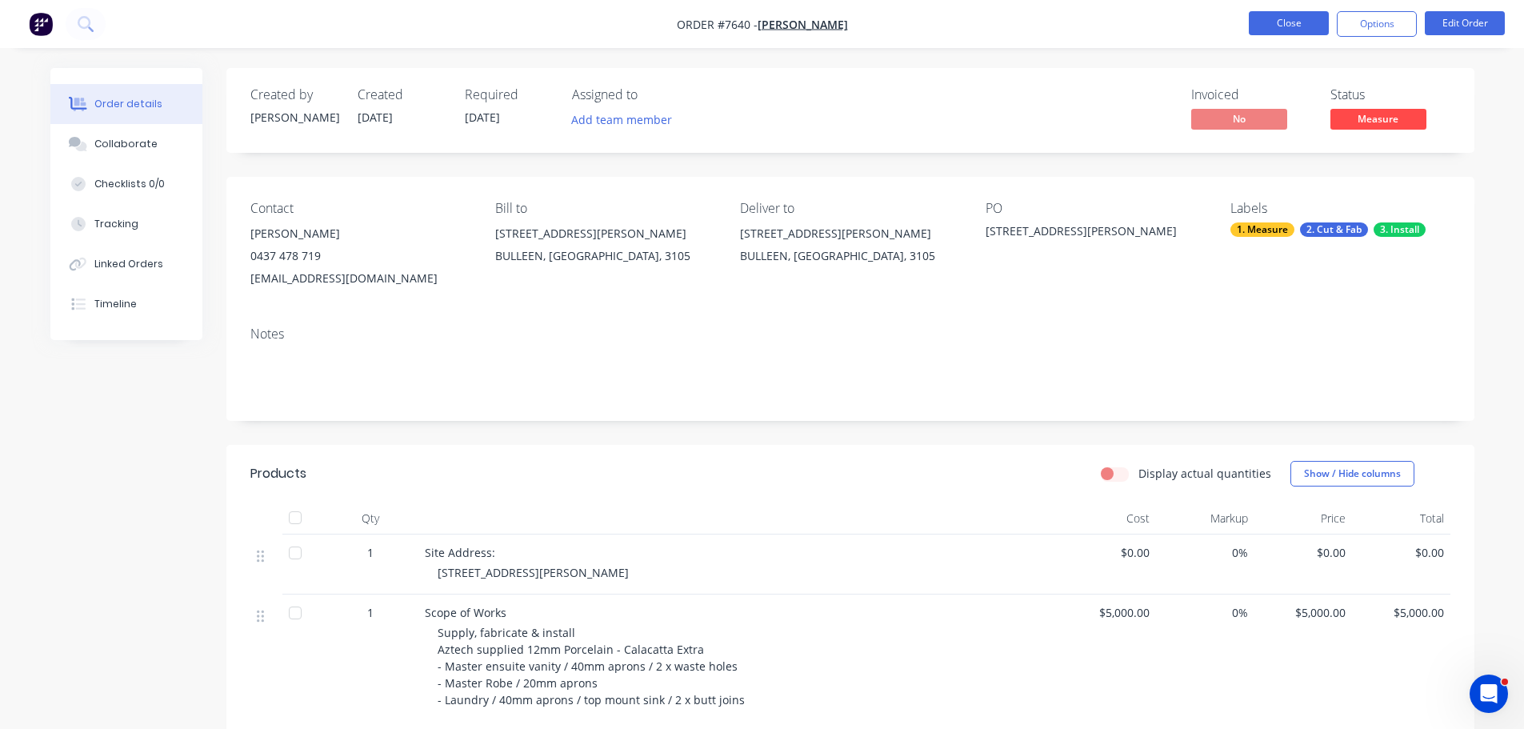
click at [1308, 29] on button "Close" at bounding box center [1289, 23] width 80 height 24
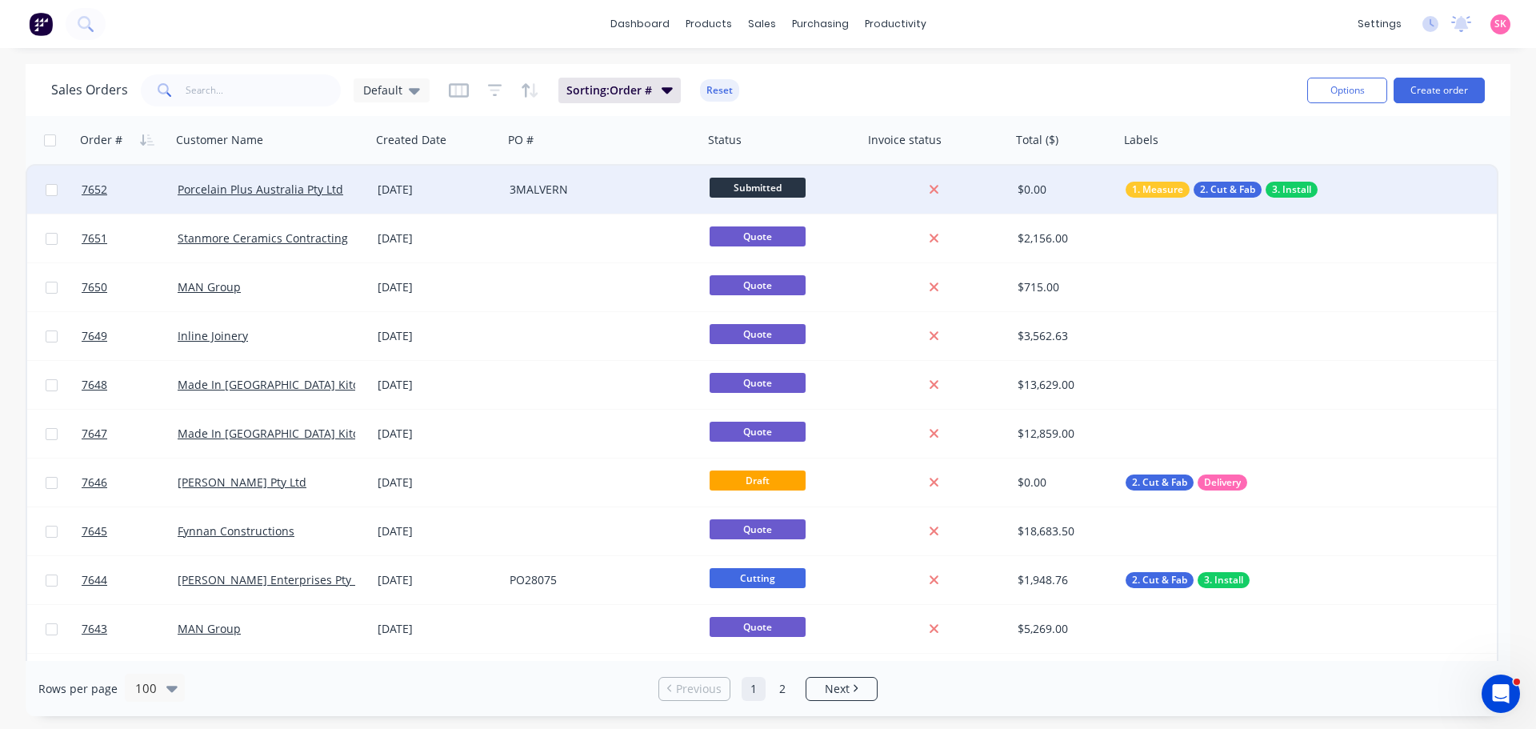
click at [398, 194] on div "[DATE]" at bounding box center [437, 190] width 119 height 16
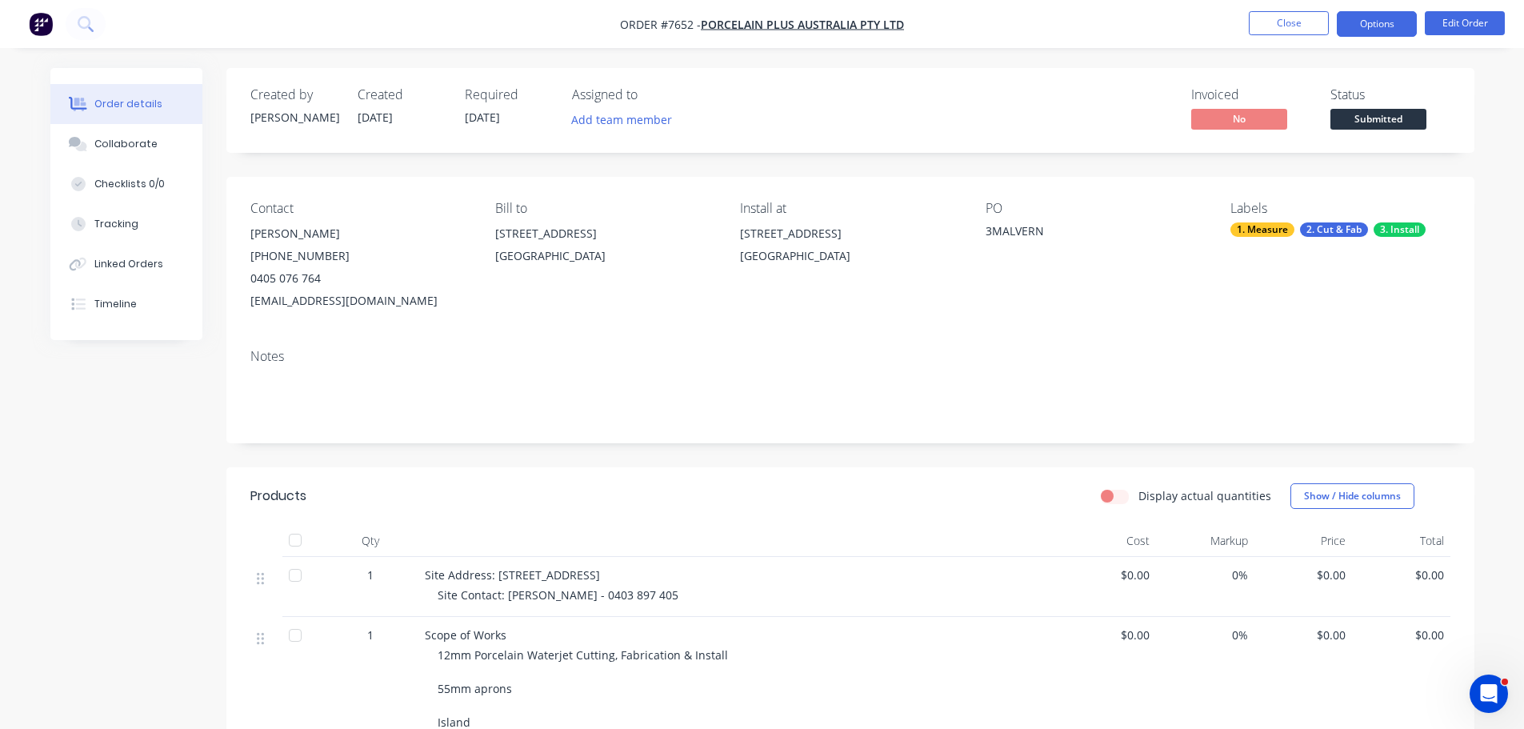
click at [1361, 22] on button "Options" at bounding box center [1377, 24] width 80 height 26
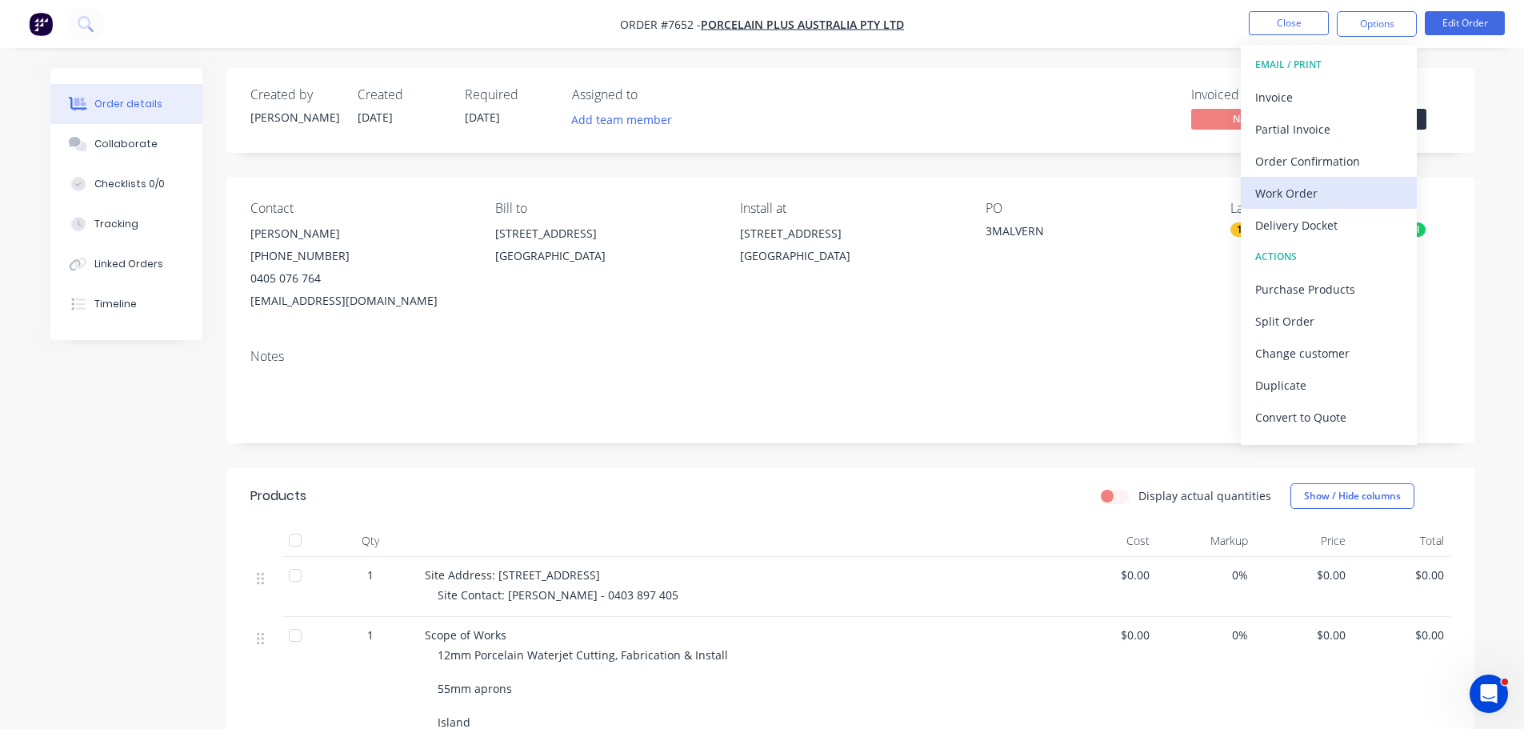
click at [1358, 180] on button "Work Order" at bounding box center [1329, 193] width 176 height 32
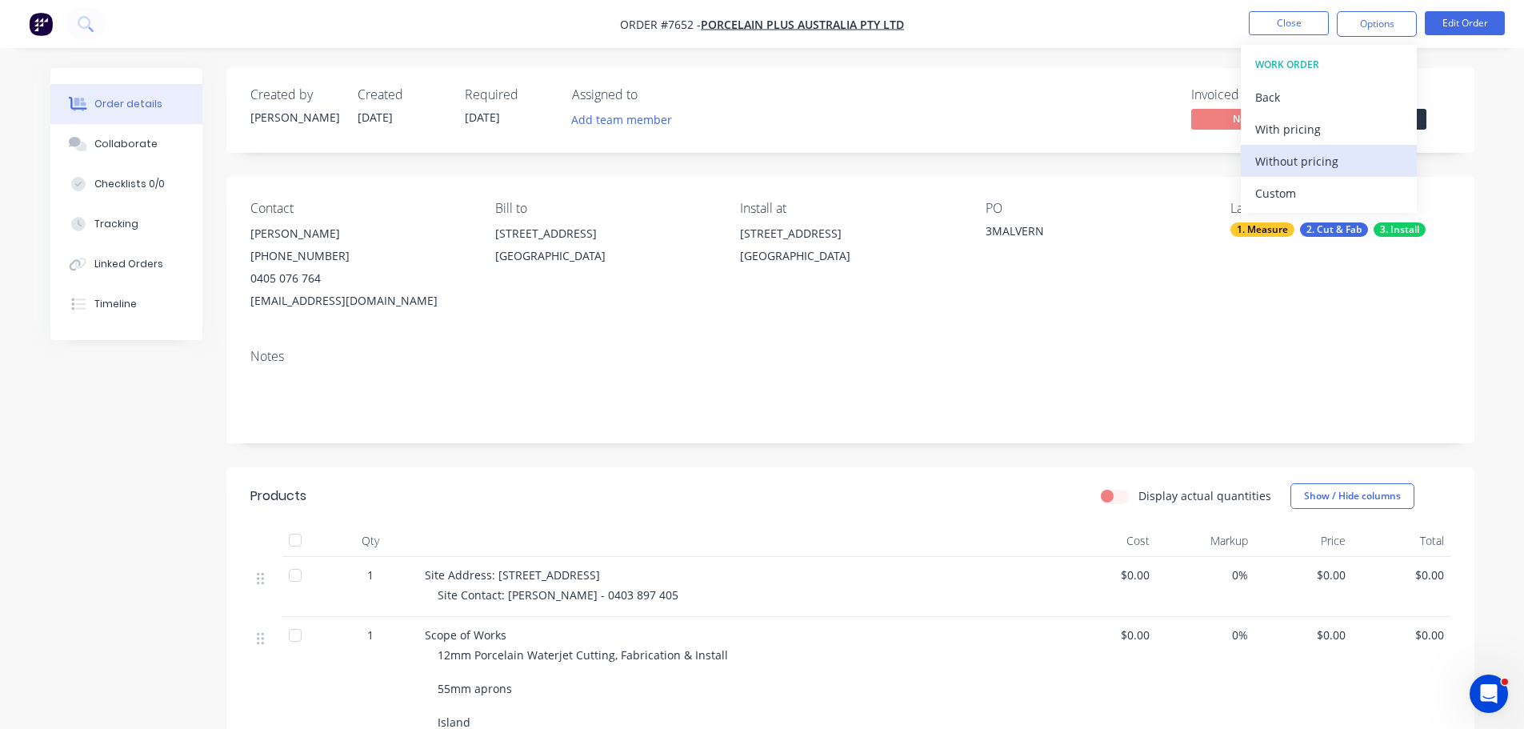
click at [1357, 164] on div "Without pricing" at bounding box center [1328, 161] width 147 height 23
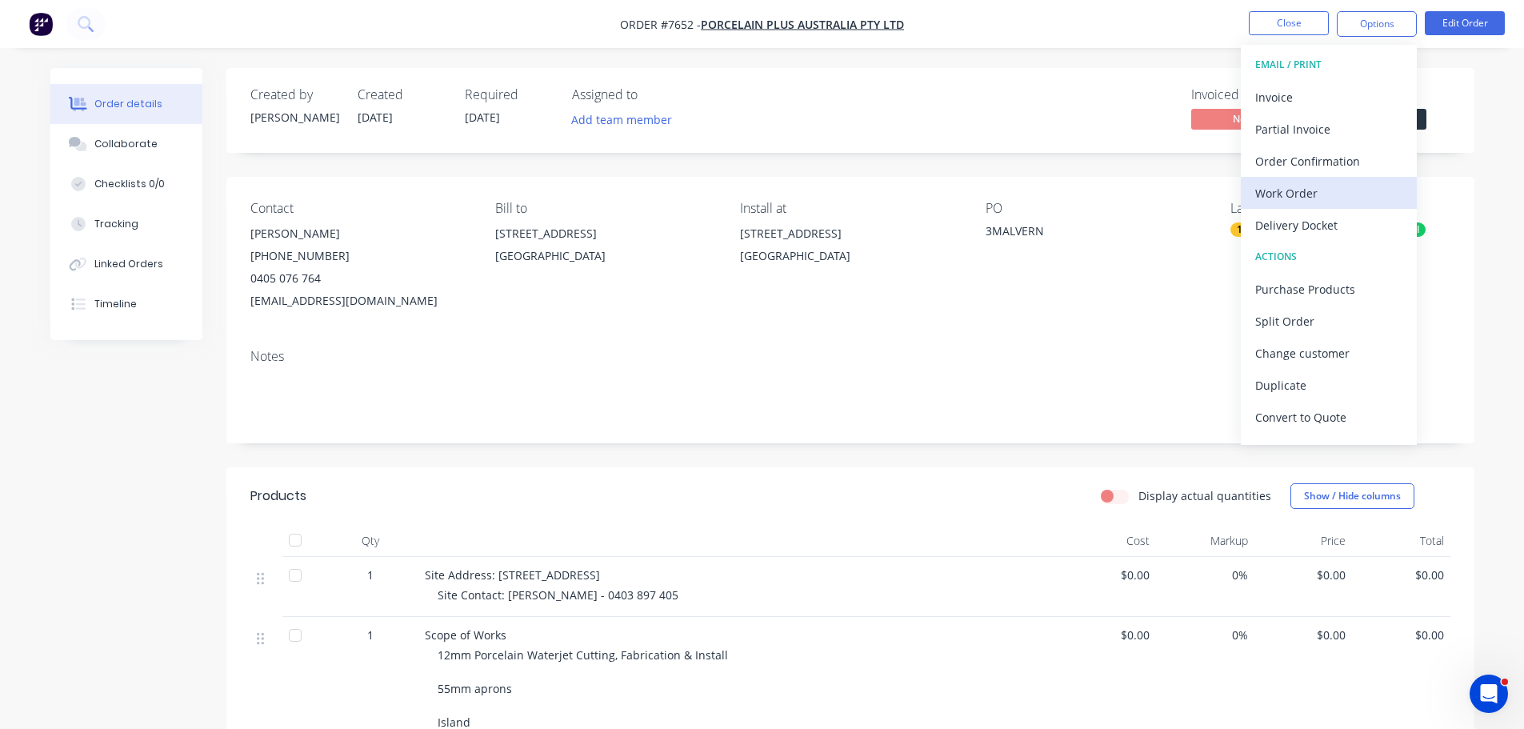
click at [1355, 203] on div "Work Order" at bounding box center [1328, 193] width 147 height 23
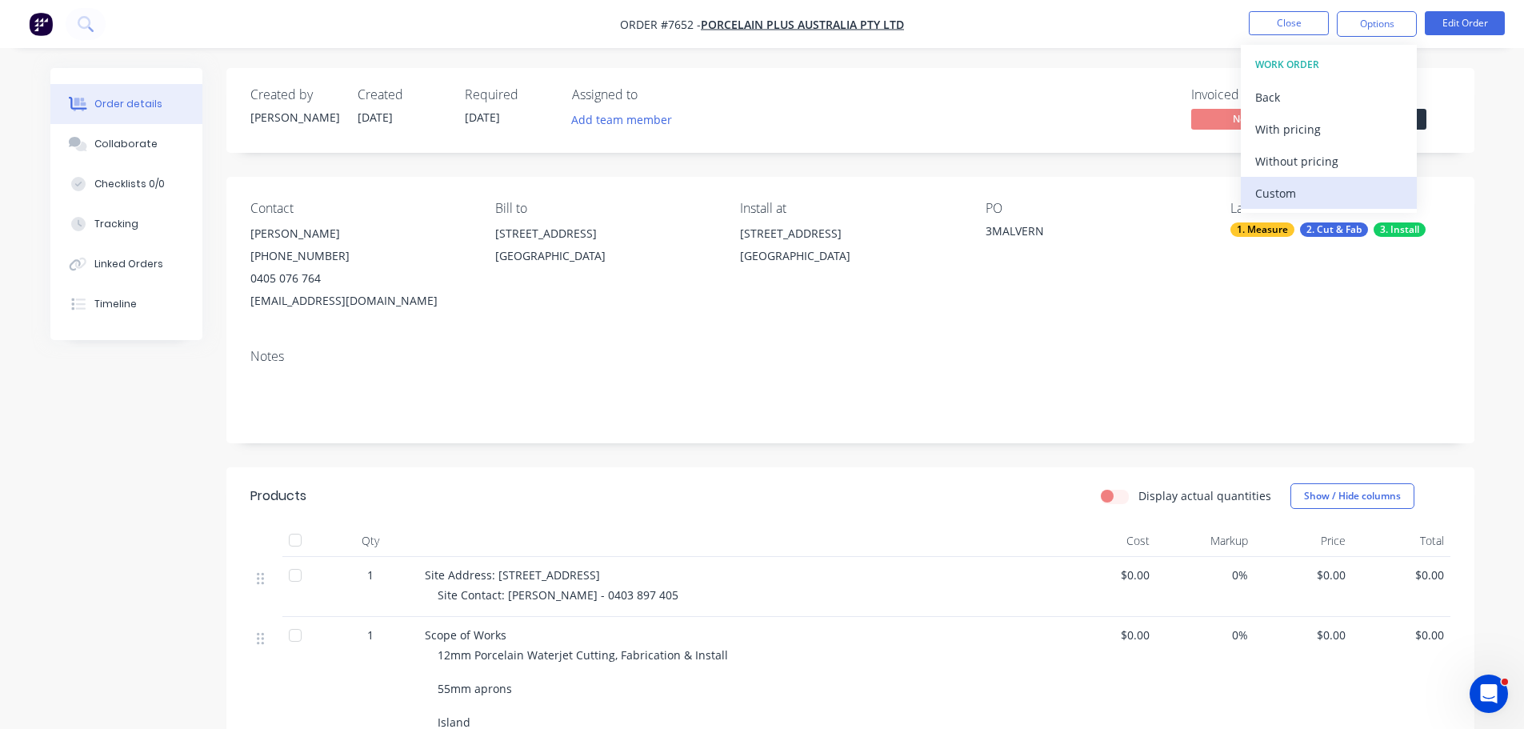
click at [1301, 200] on div "Custom" at bounding box center [1328, 193] width 147 height 23
click at [1319, 168] on div "Without pricing" at bounding box center [1328, 161] width 147 height 23
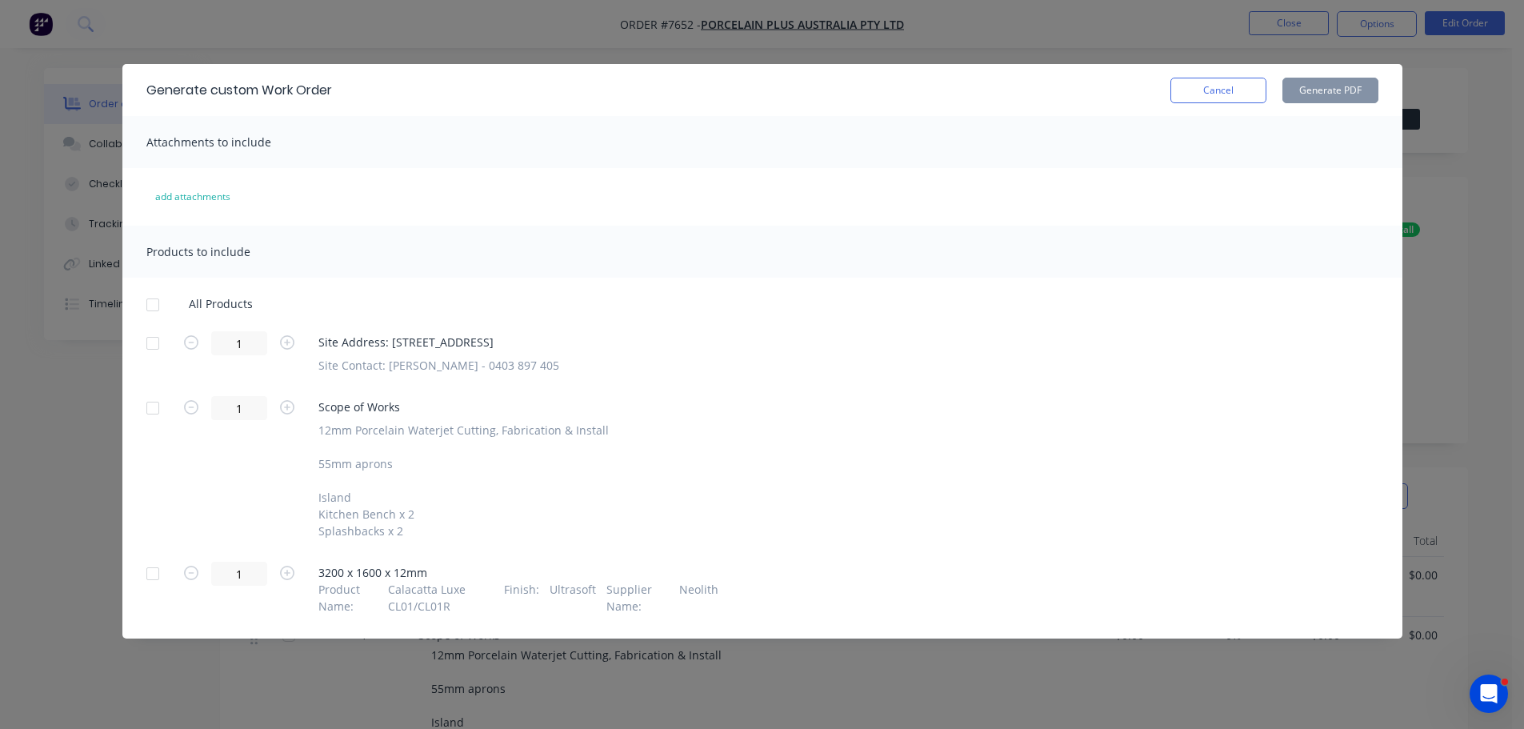
click at [146, 339] on div at bounding box center [153, 343] width 32 height 32
click at [175, 577] on div "1 3200 x 1600 x 12mm Product Name : Calacatta Luxe CL01/CL01R Finish : Ultrasof…" at bounding box center [762, 588] width 1232 height 53
click at [159, 577] on div at bounding box center [153, 574] width 32 height 32
click at [1181, 90] on button "Cancel" at bounding box center [1218, 91] width 96 height 26
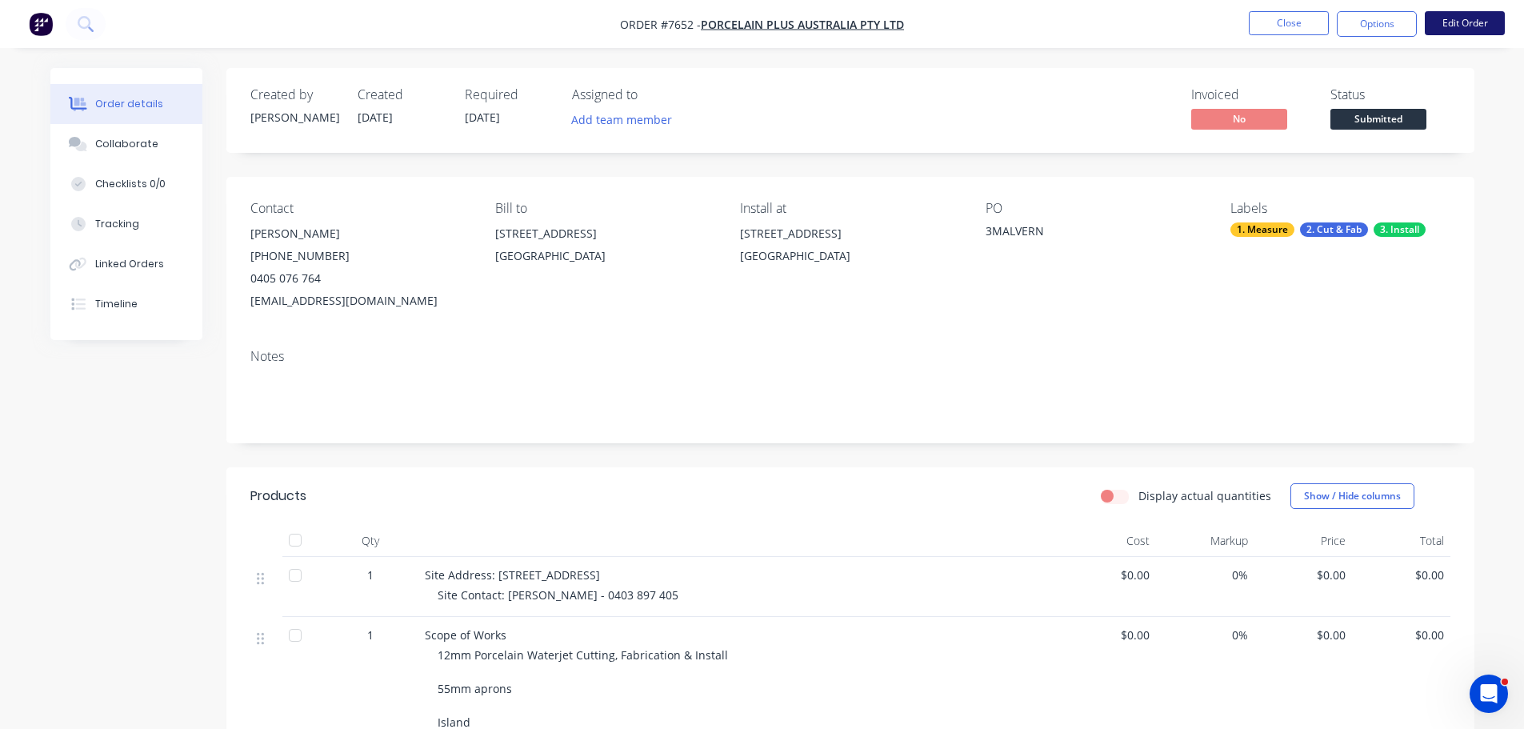
click at [1444, 15] on button "Edit Order" at bounding box center [1465, 23] width 80 height 24
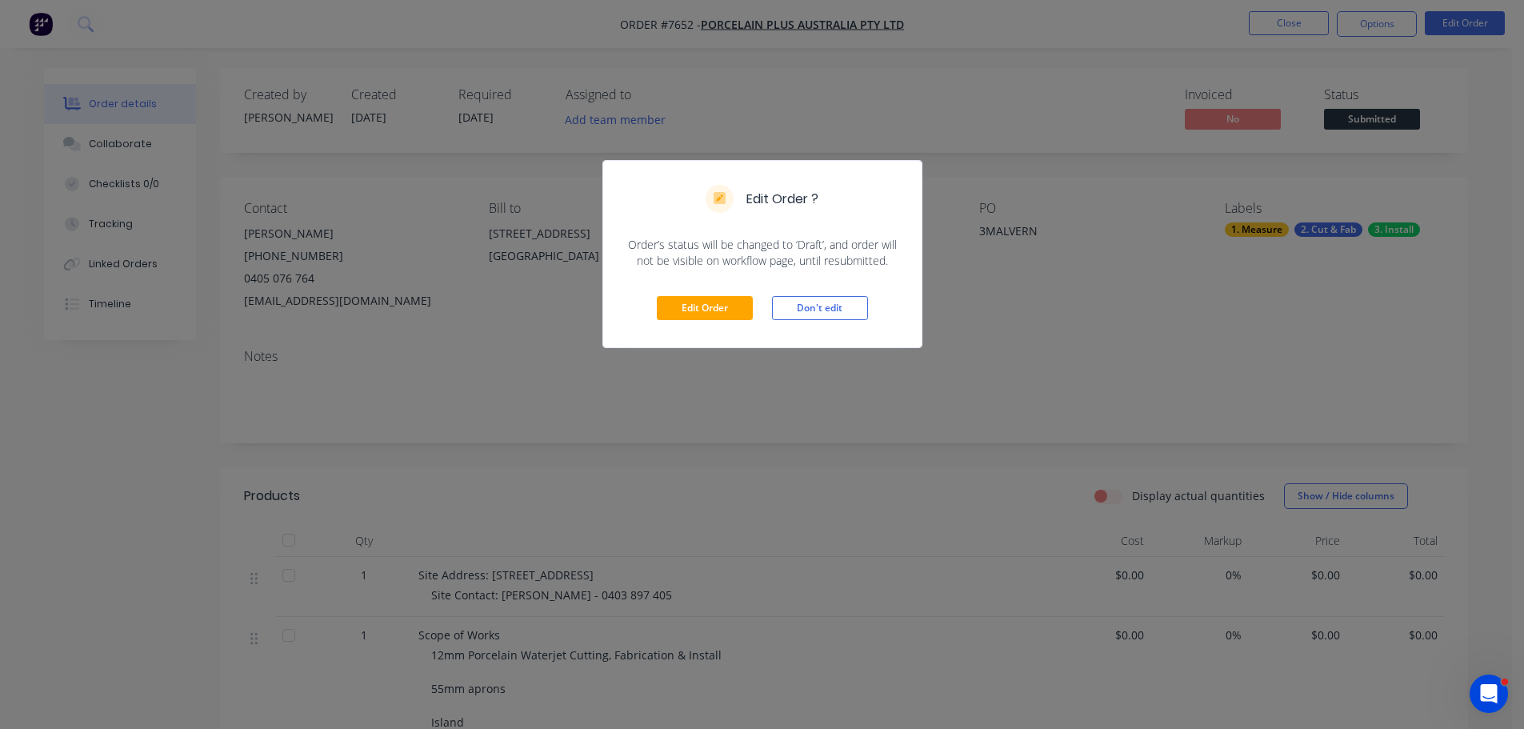
drag, startPoint x: 694, startPoint y: 329, endPoint x: 705, endPoint y: 314, distance: 18.9
click at [694, 327] on div "Edit Order Don't edit" at bounding box center [762, 308] width 318 height 78
click at [704, 313] on button "Edit Order" at bounding box center [705, 308] width 96 height 24
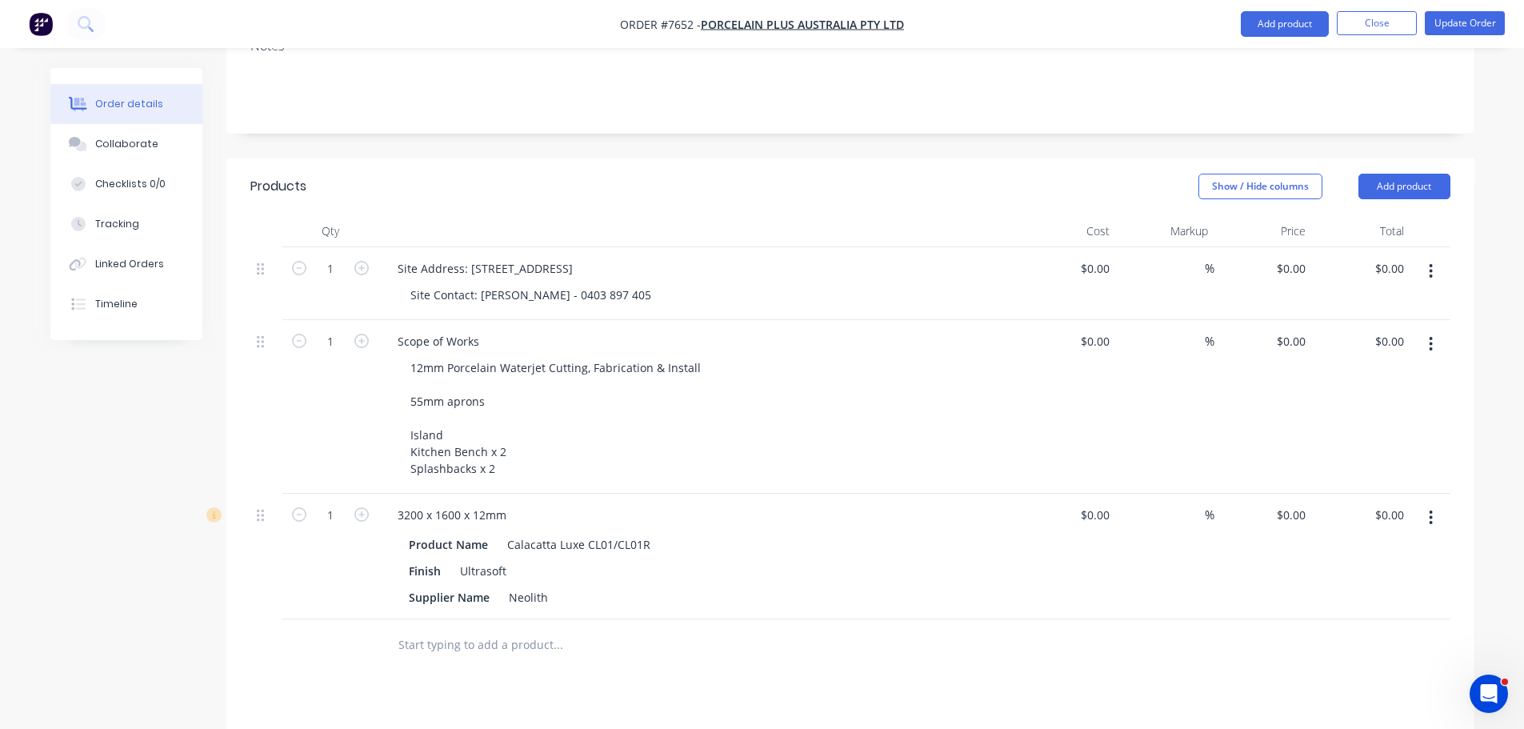
scroll to position [560, 0]
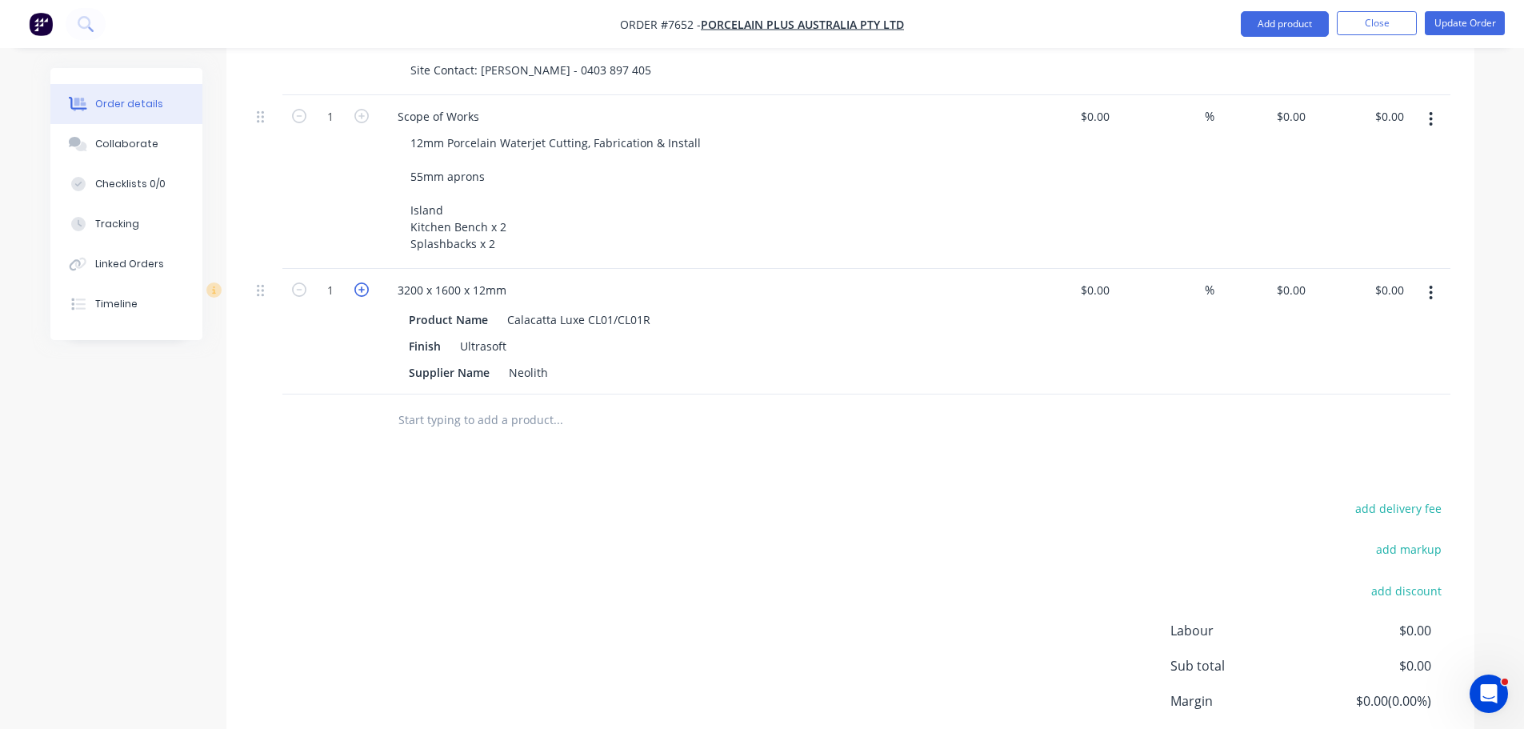
click at [358, 282] on icon "button" at bounding box center [361, 289] width 14 height 14
type input "2"
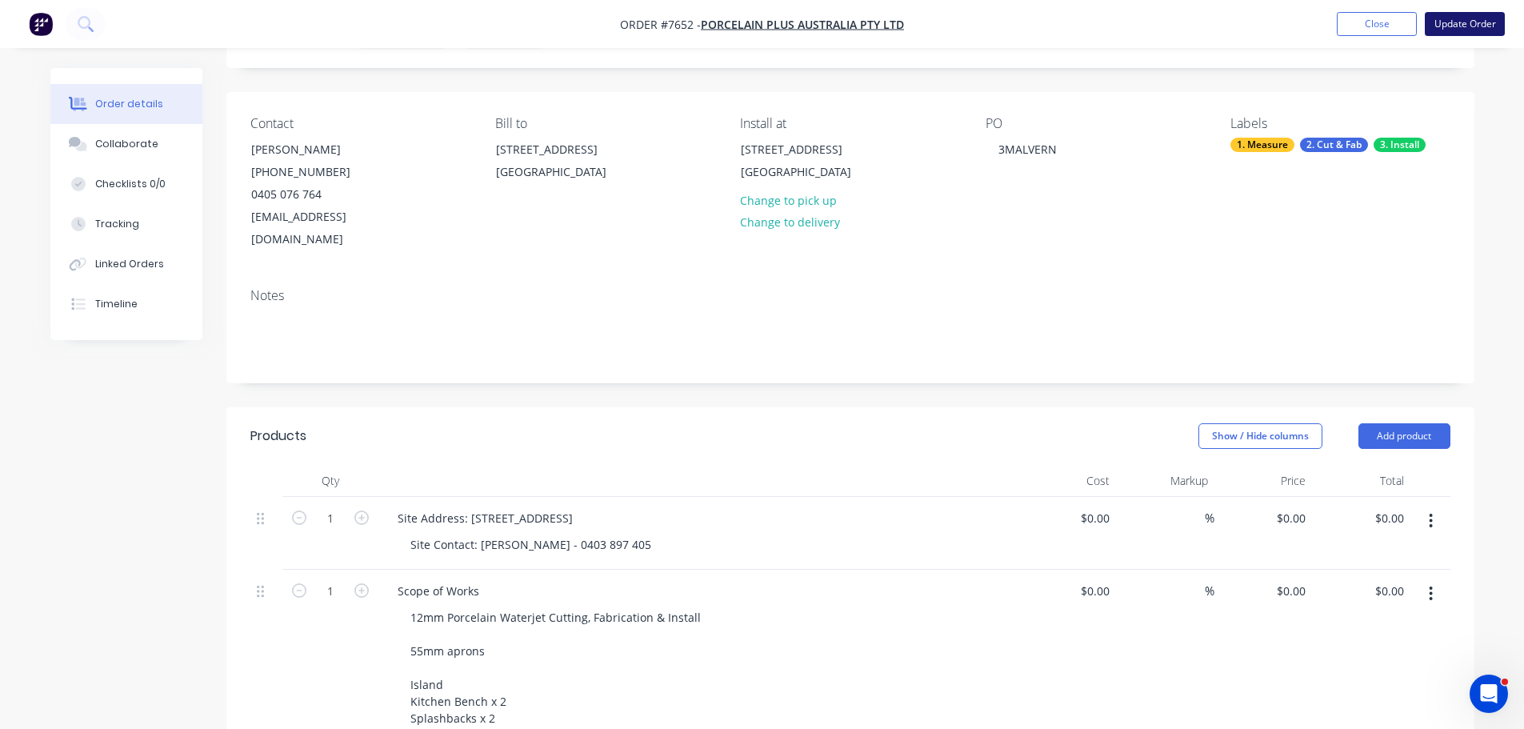
scroll to position [80, 0]
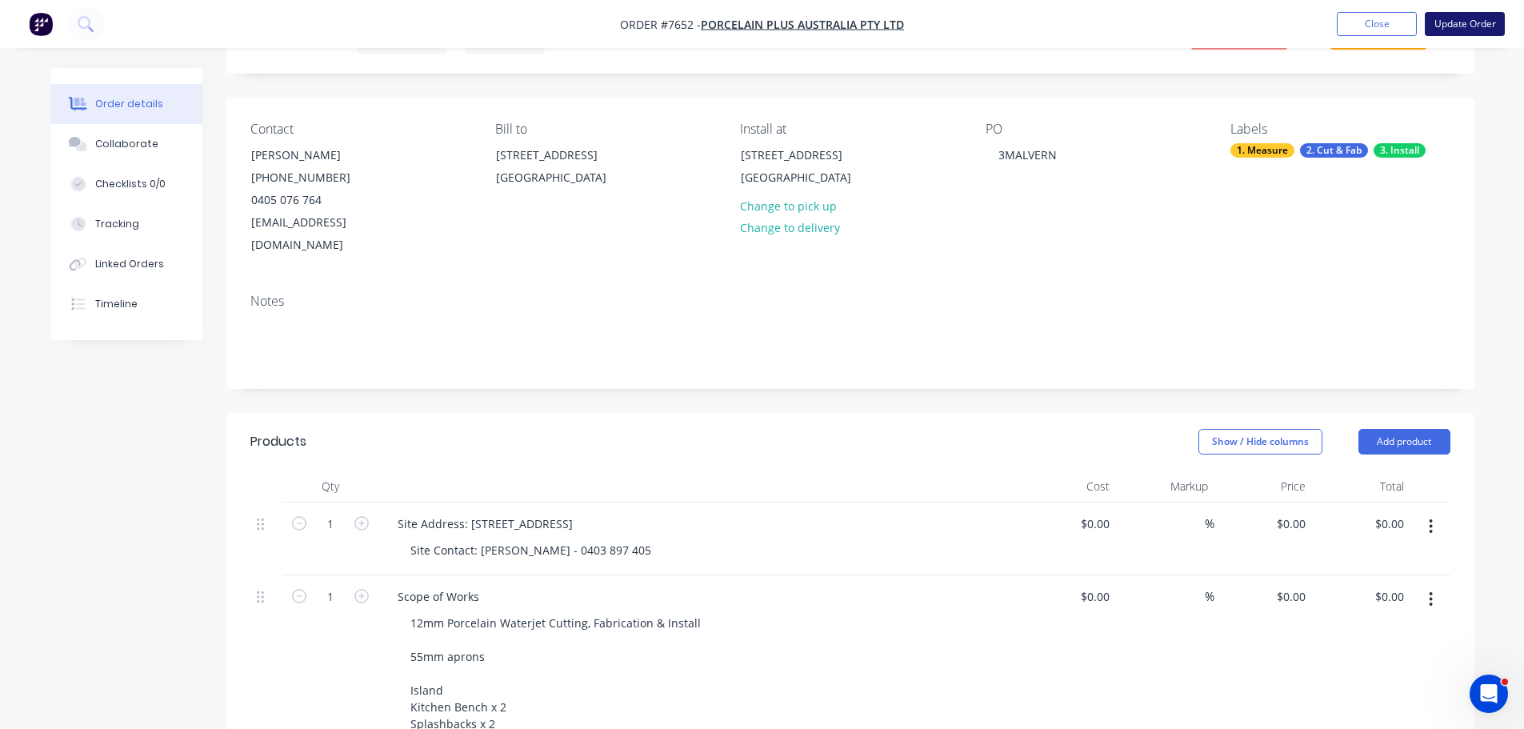
click at [1477, 22] on button "Update Order" at bounding box center [1465, 24] width 80 height 24
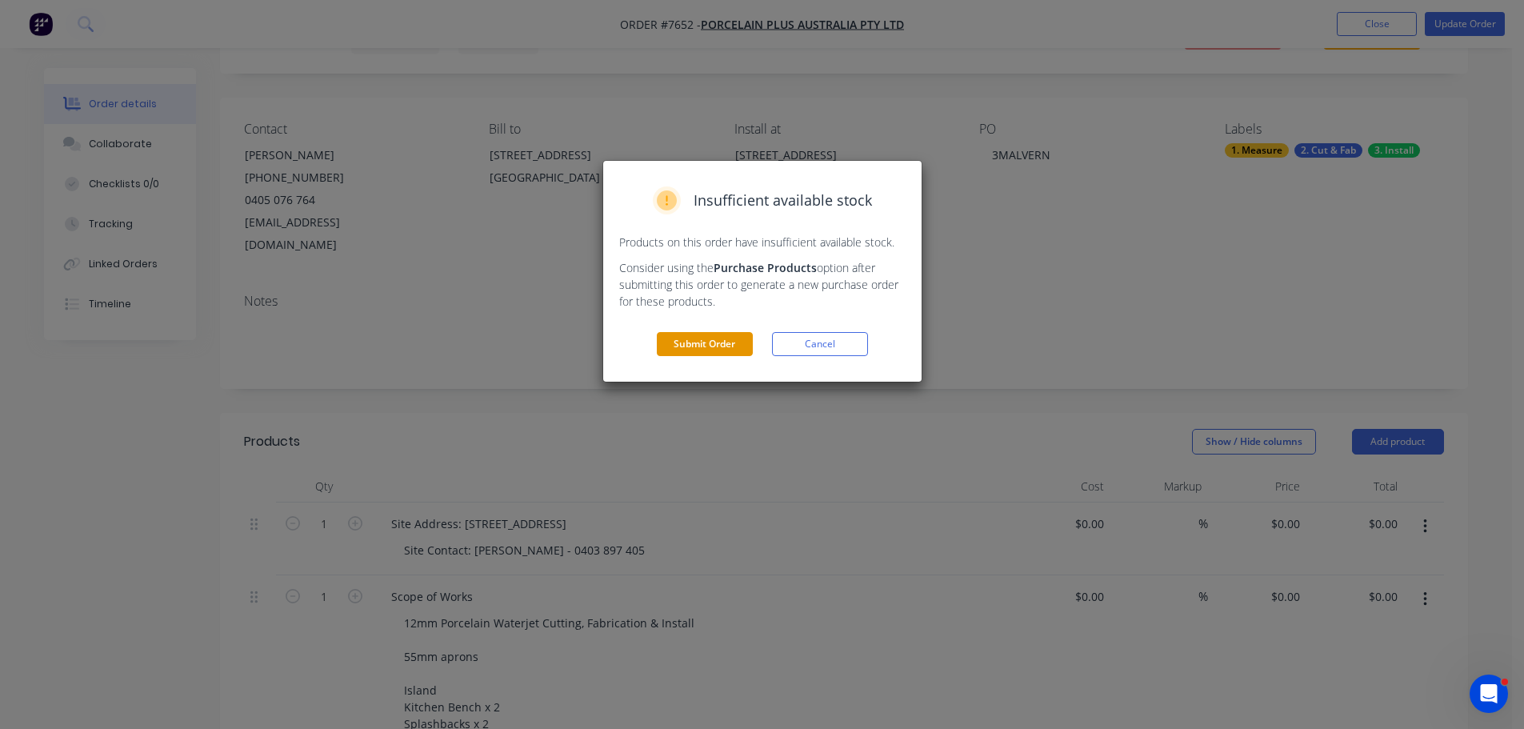
click at [710, 341] on button "Submit Order" at bounding box center [705, 344] width 96 height 24
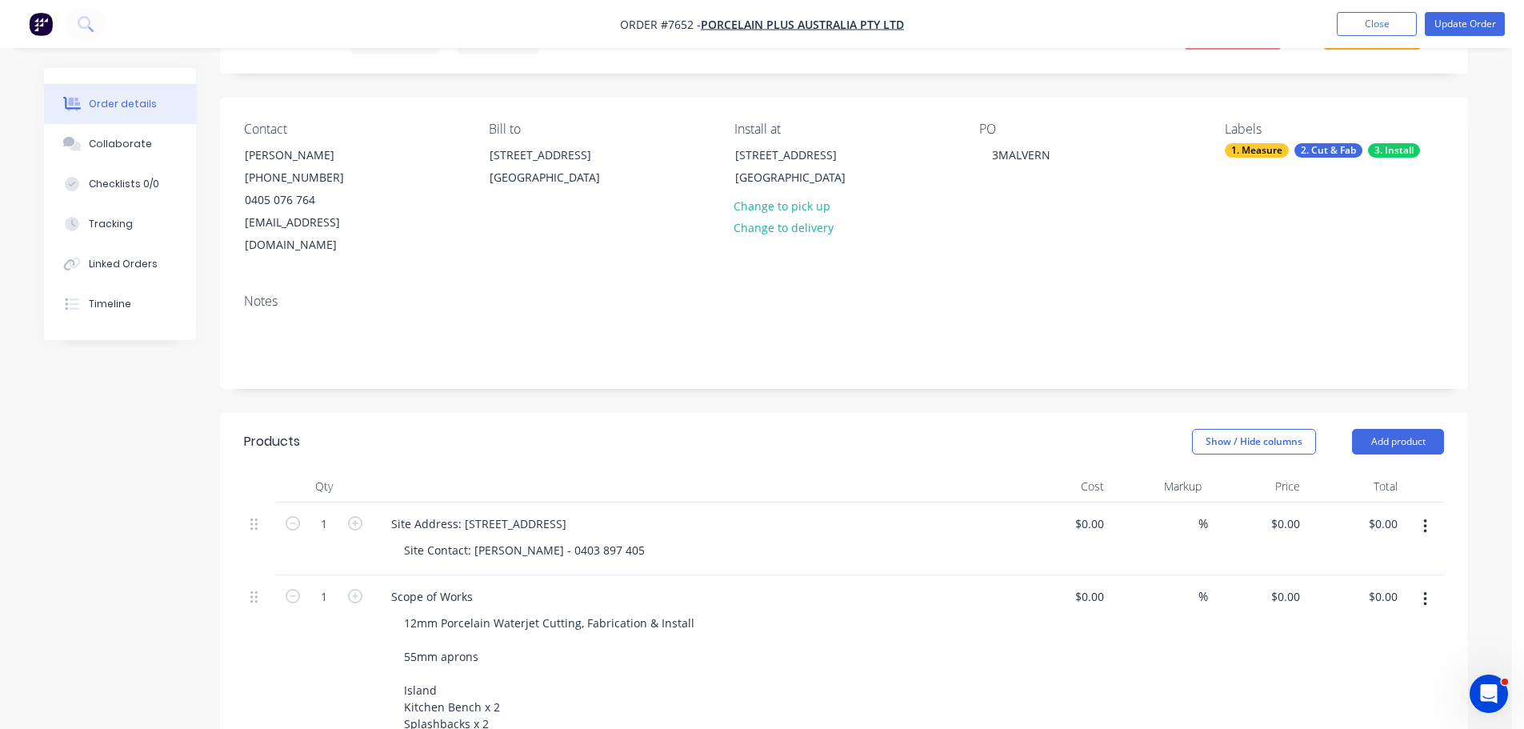
scroll to position [0, 0]
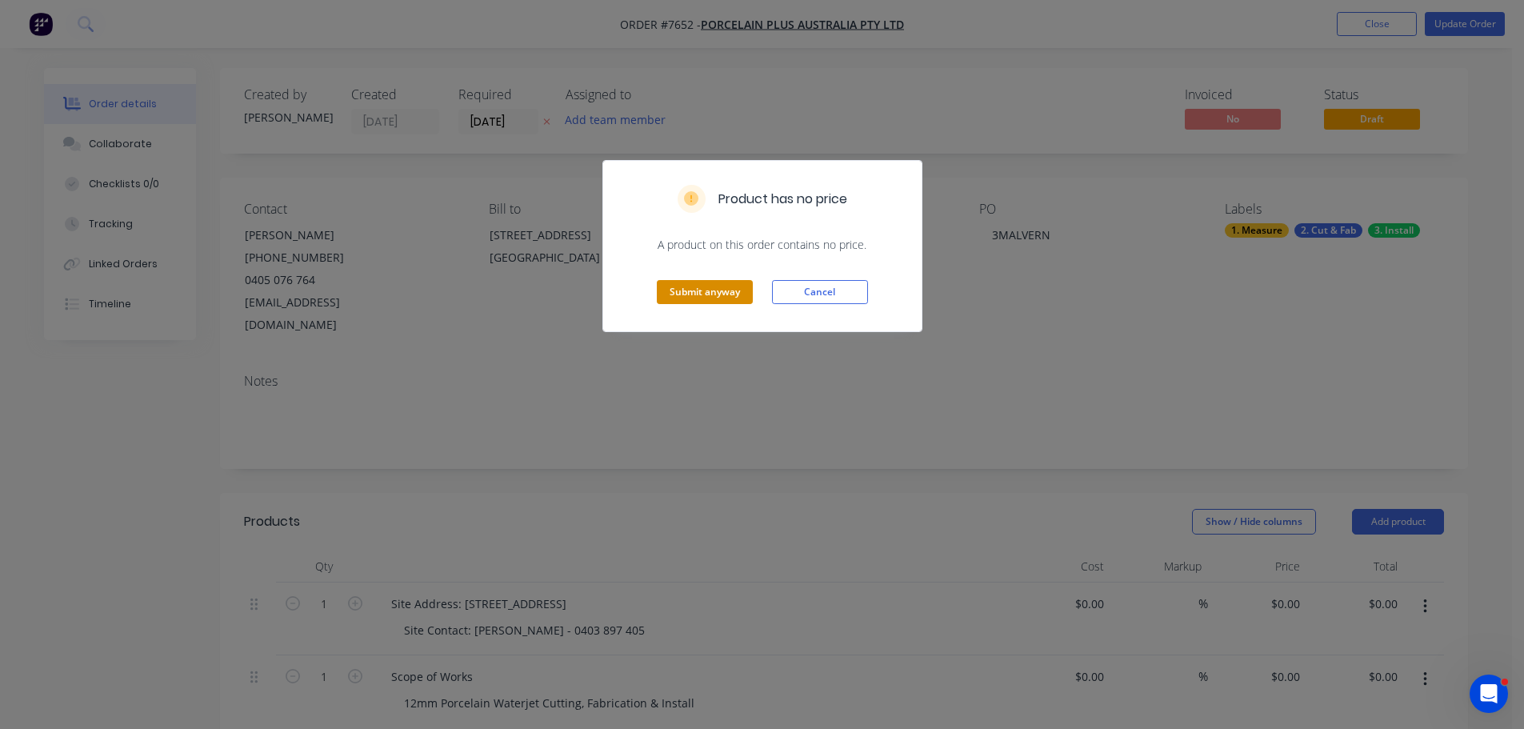
click at [722, 302] on button "Submit anyway" at bounding box center [705, 292] width 96 height 24
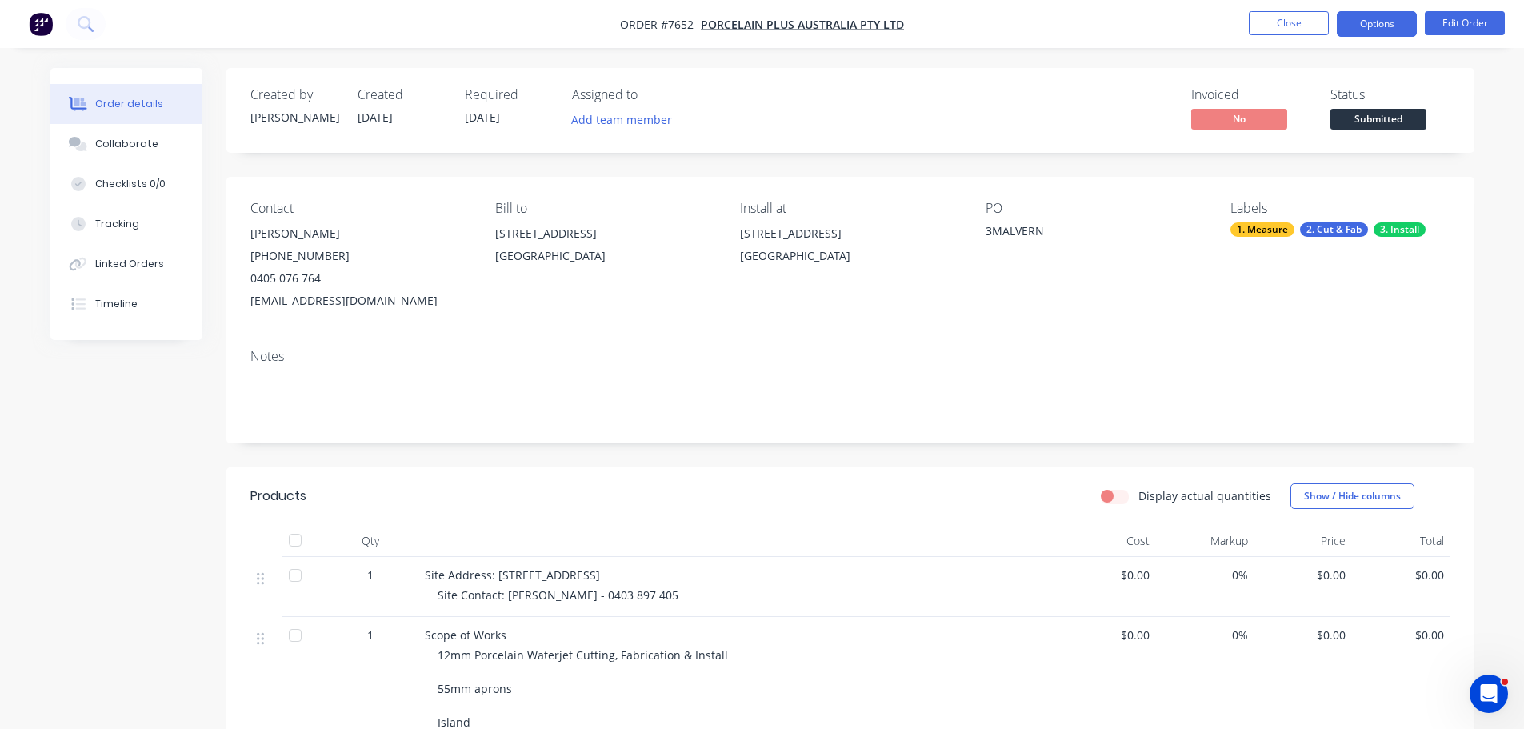
click at [1366, 18] on button "Options" at bounding box center [1377, 24] width 80 height 26
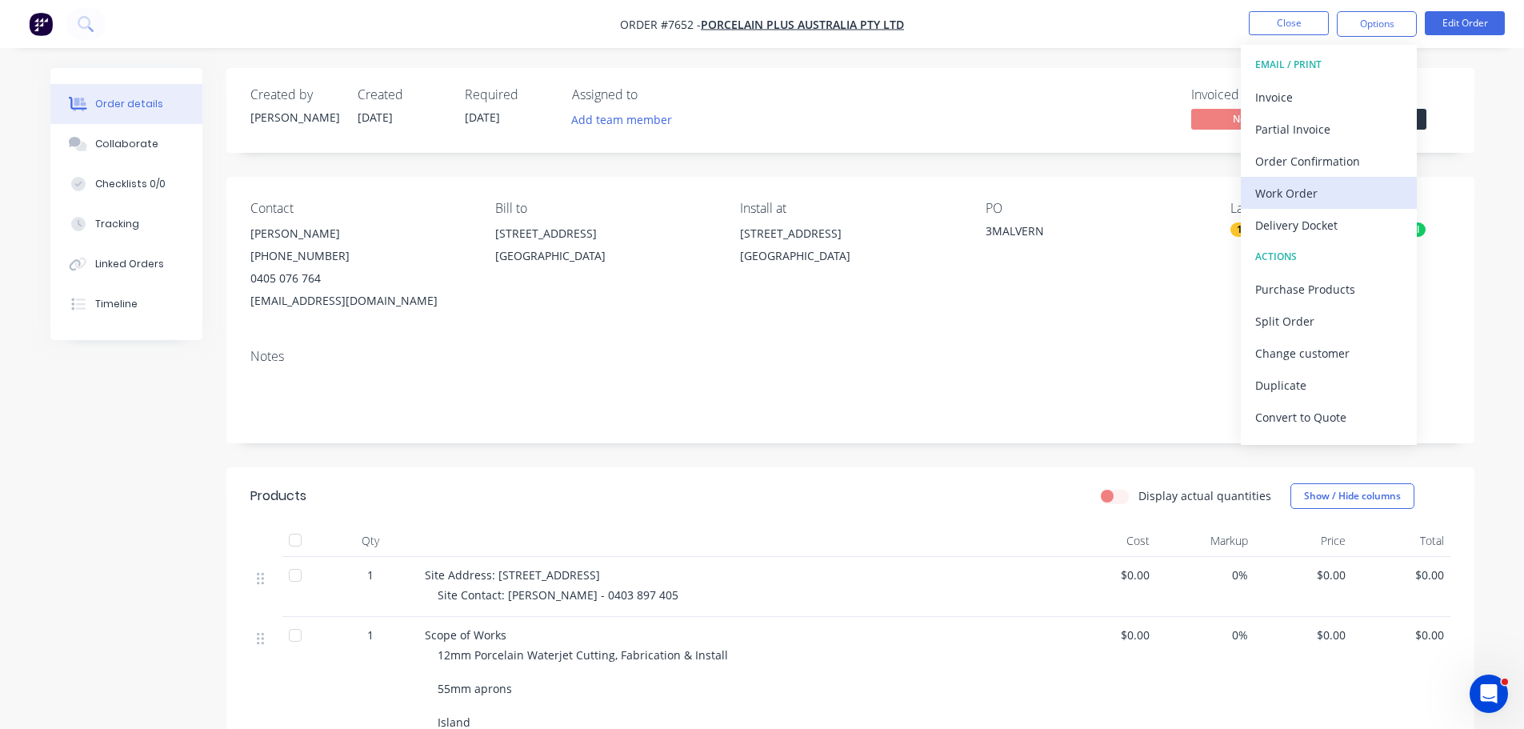
click at [1283, 190] on div "Work Order" at bounding box center [1328, 193] width 147 height 23
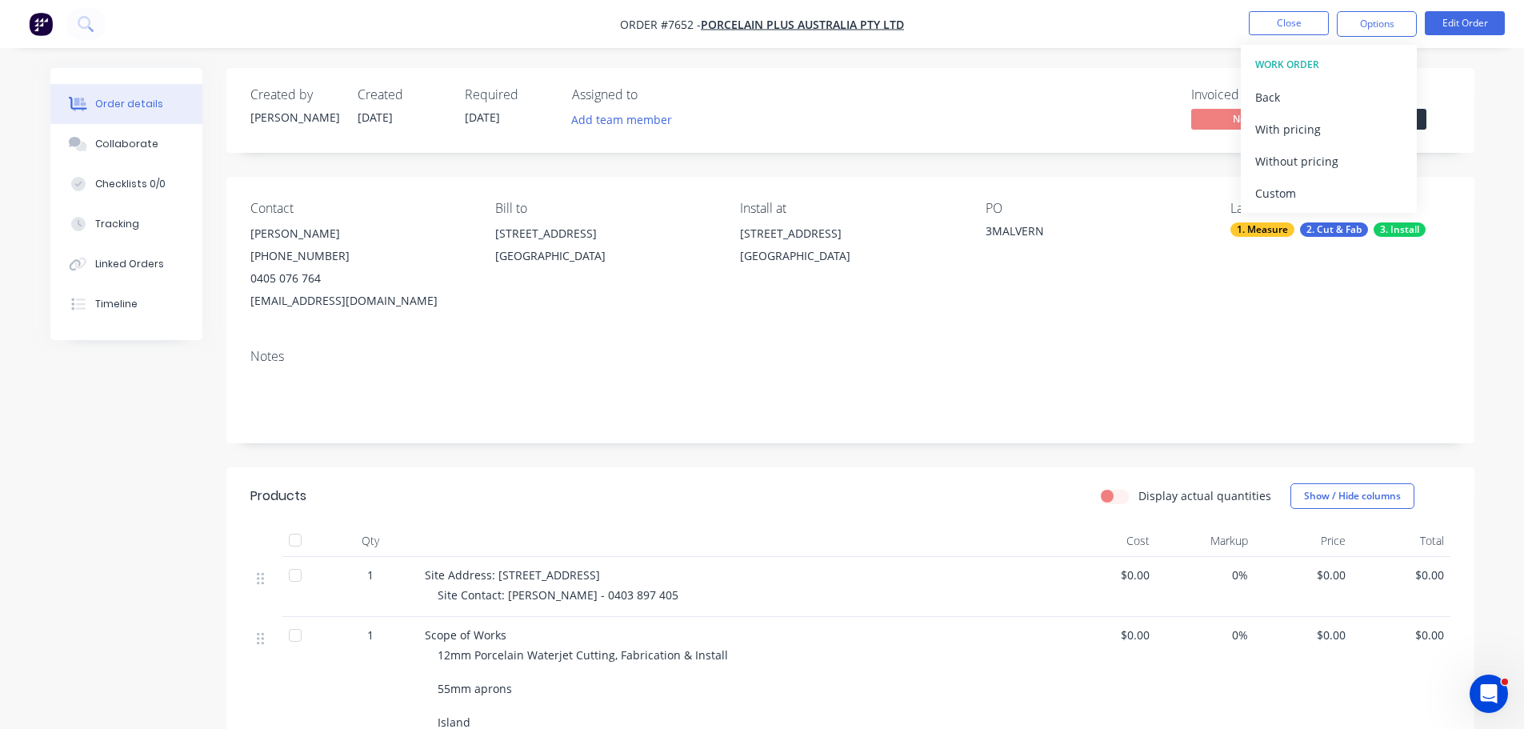
click at [1283, 190] on div "Custom" at bounding box center [1328, 193] width 147 height 23
click at [1297, 155] on div "Without pricing" at bounding box center [1328, 161] width 147 height 23
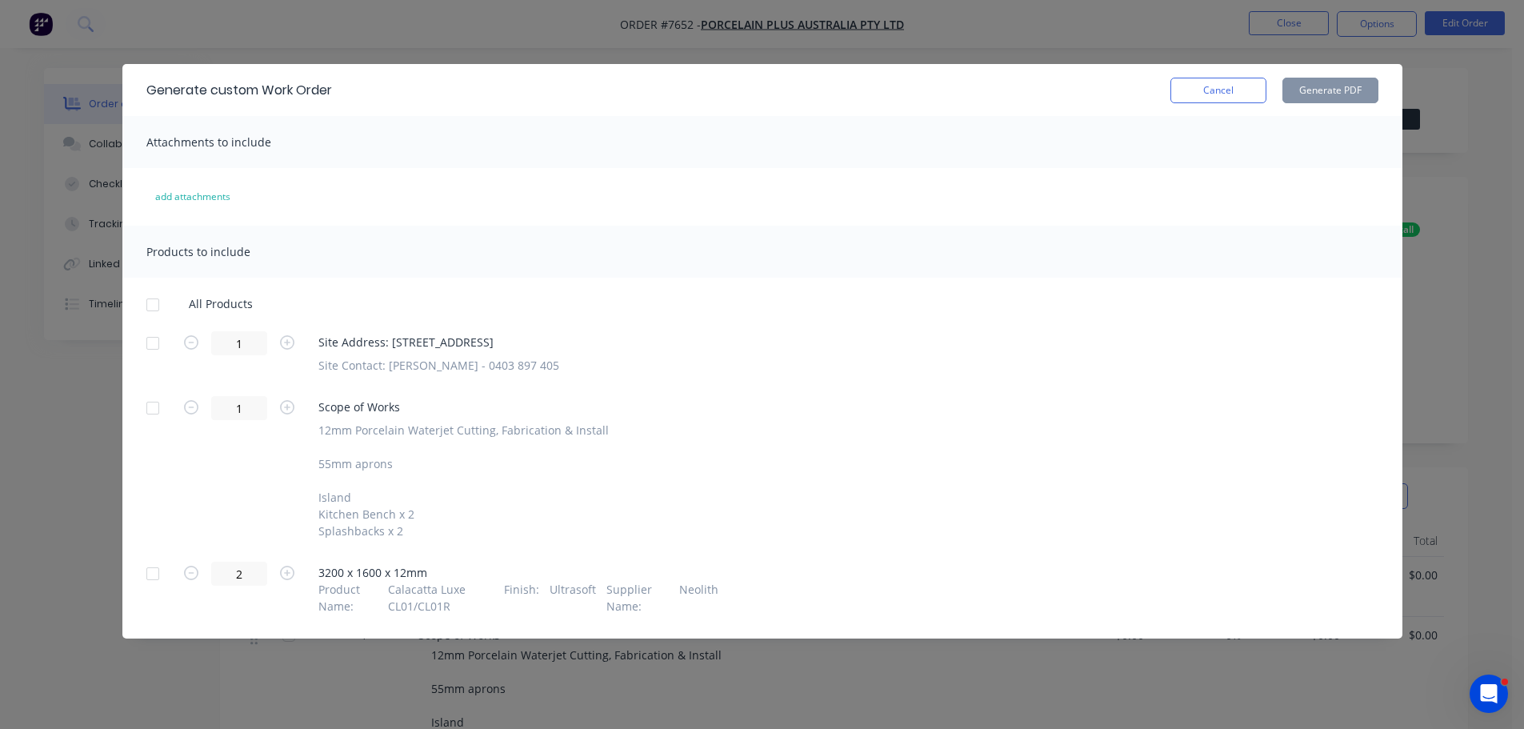
click at [159, 339] on div at bounding box center [153, 343] width 32 height 32
click at [152, 575] on div at bounding box center [153, 574] width 32 height 32
click at [1321, 95] on button "Generate PDF" at bounding box center [1330, 91] width 96 height 26
click at [1233, 104] on div "Generate custom Work Order Cancel Generate PDF" at bounding box center [762, 90] width 1280 height 52
click at [1221, 98] on button "Cancel" at bounding box center [1218, 91] width 96 height 26
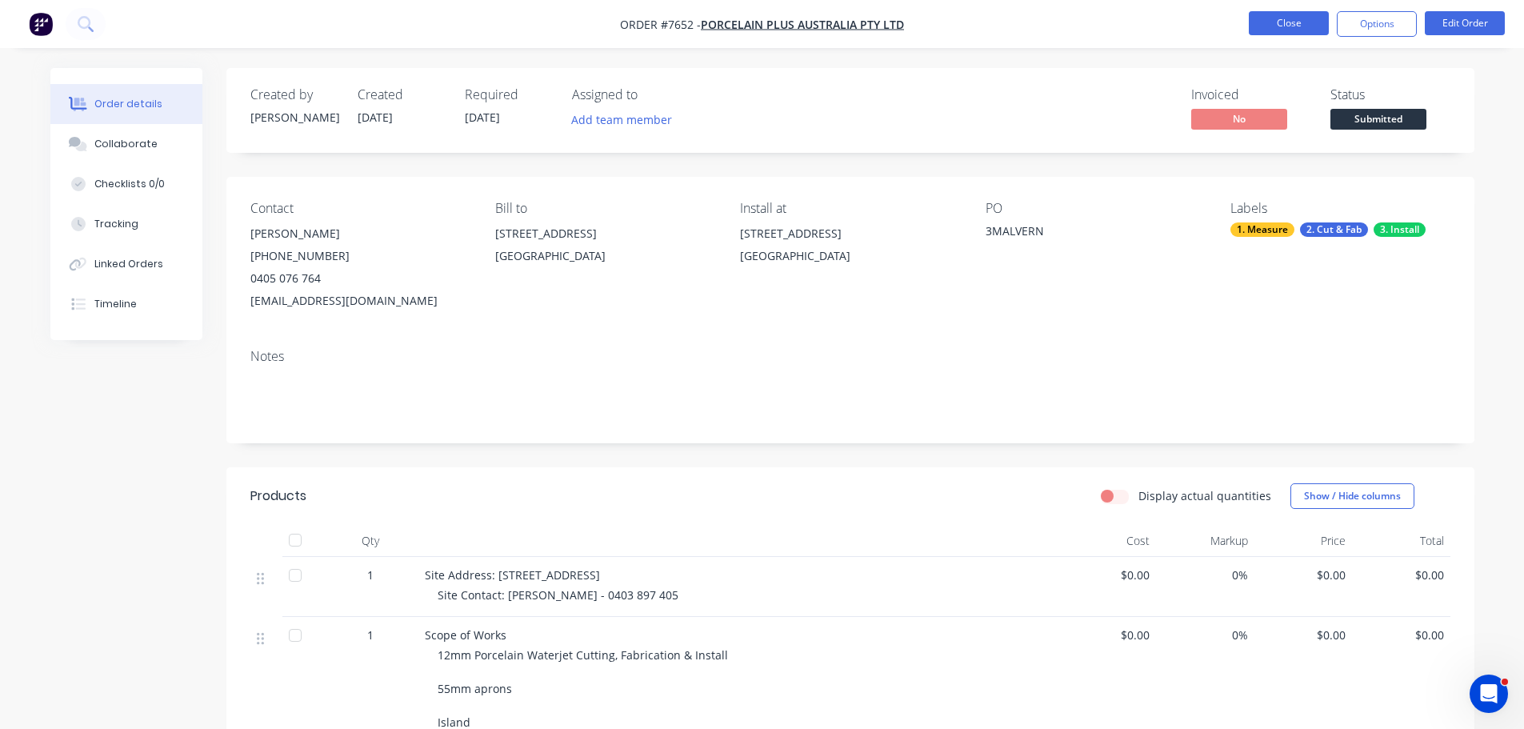
click at [1284, 18] on button "Close" at bounding box center [1289, 23] width 80 height 24
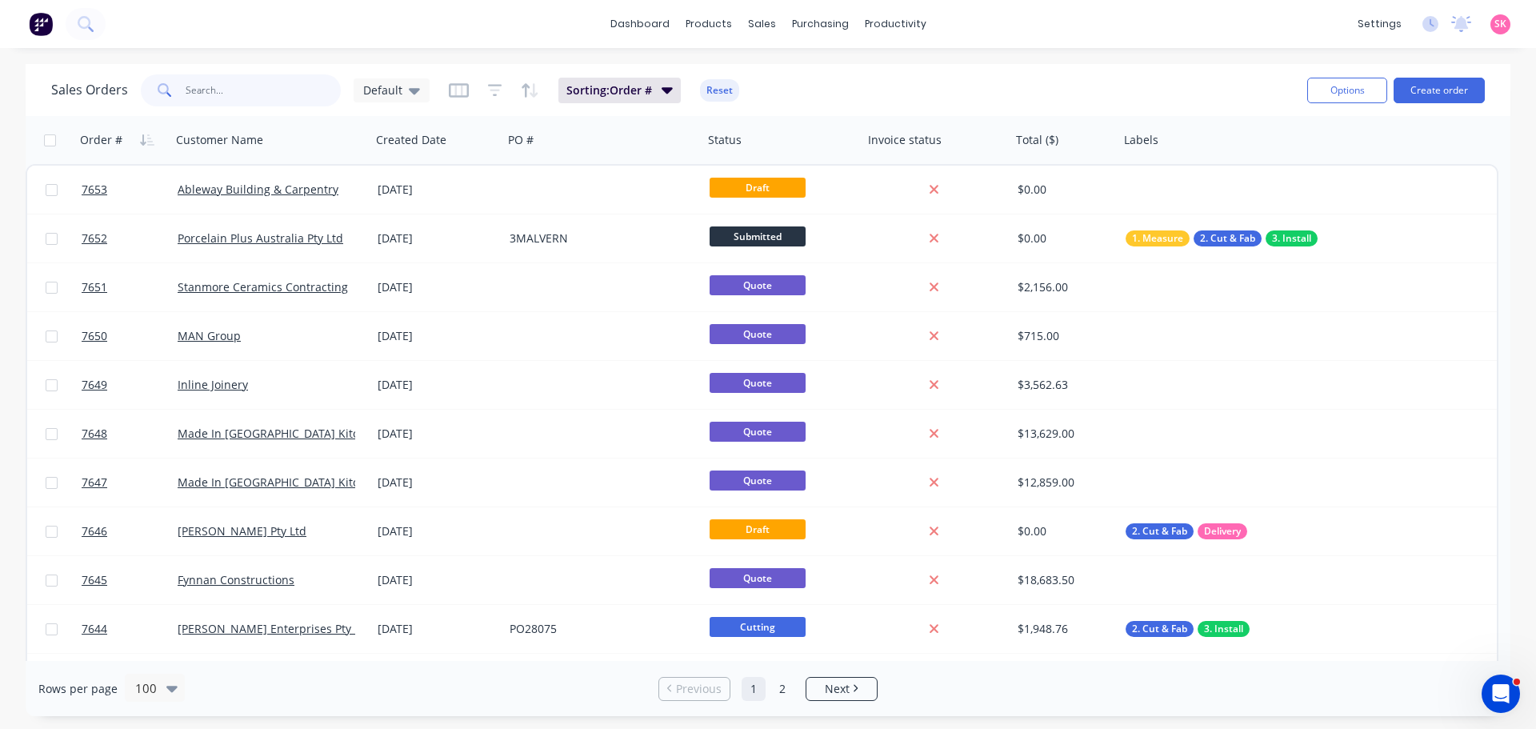
click at [265, 88] on input "text" at bounding box center [264, 90] width 156 height 32
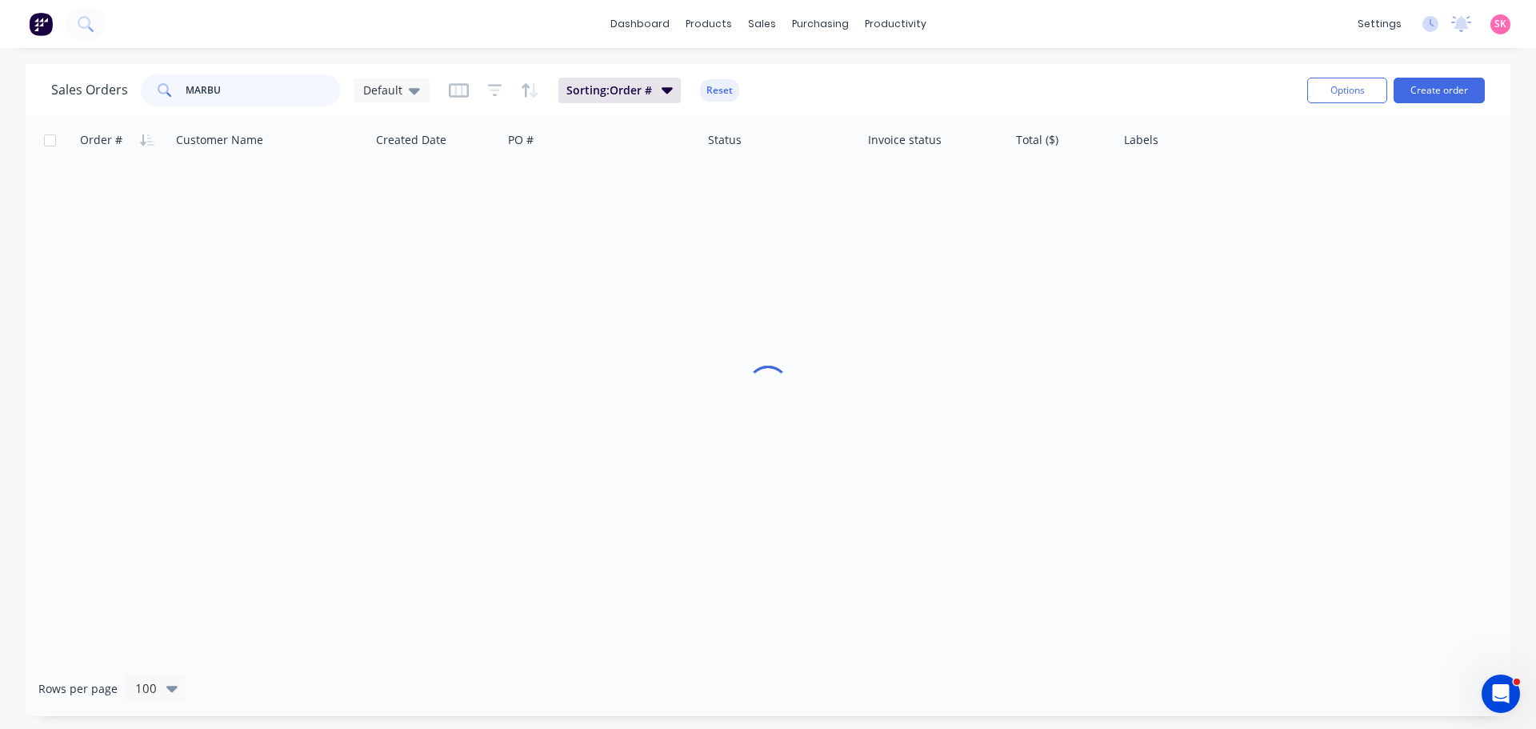
type input "MARBUT"
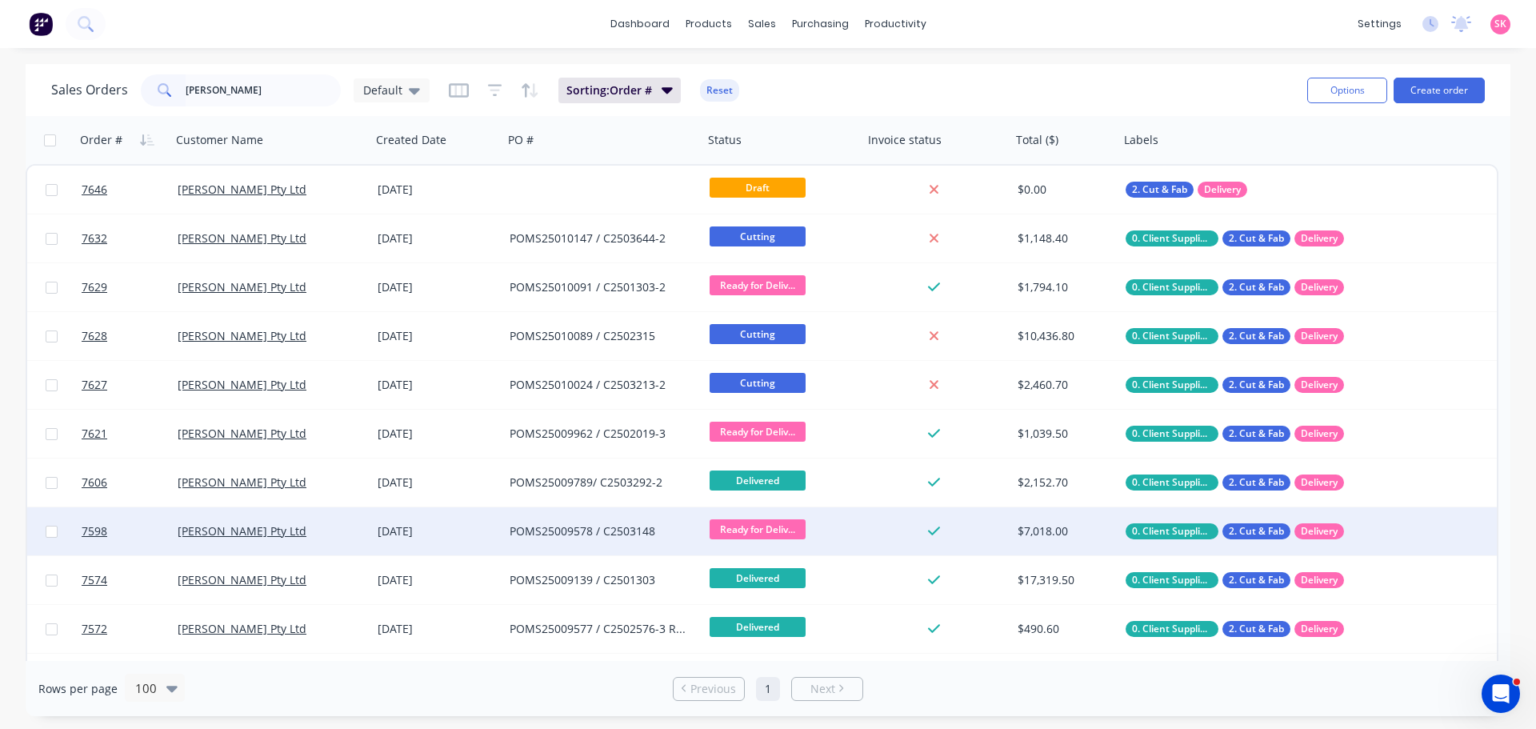
click at [403, 532] on div "[DATE]" at bounding box center [437, 531] width 119 height 16
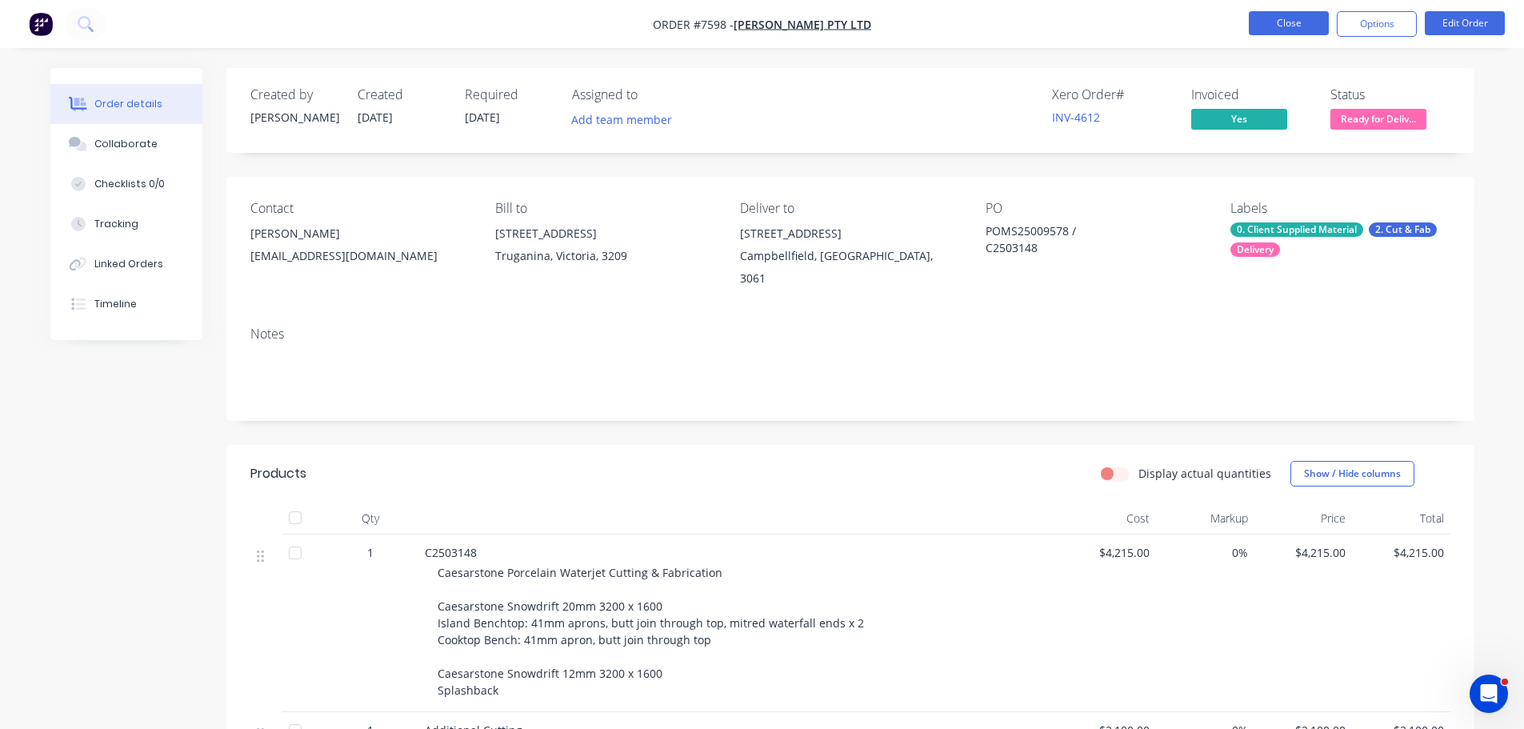
click at [1299, 27] on button "Close" at bounding box center [1289, 23] width 80 height 24
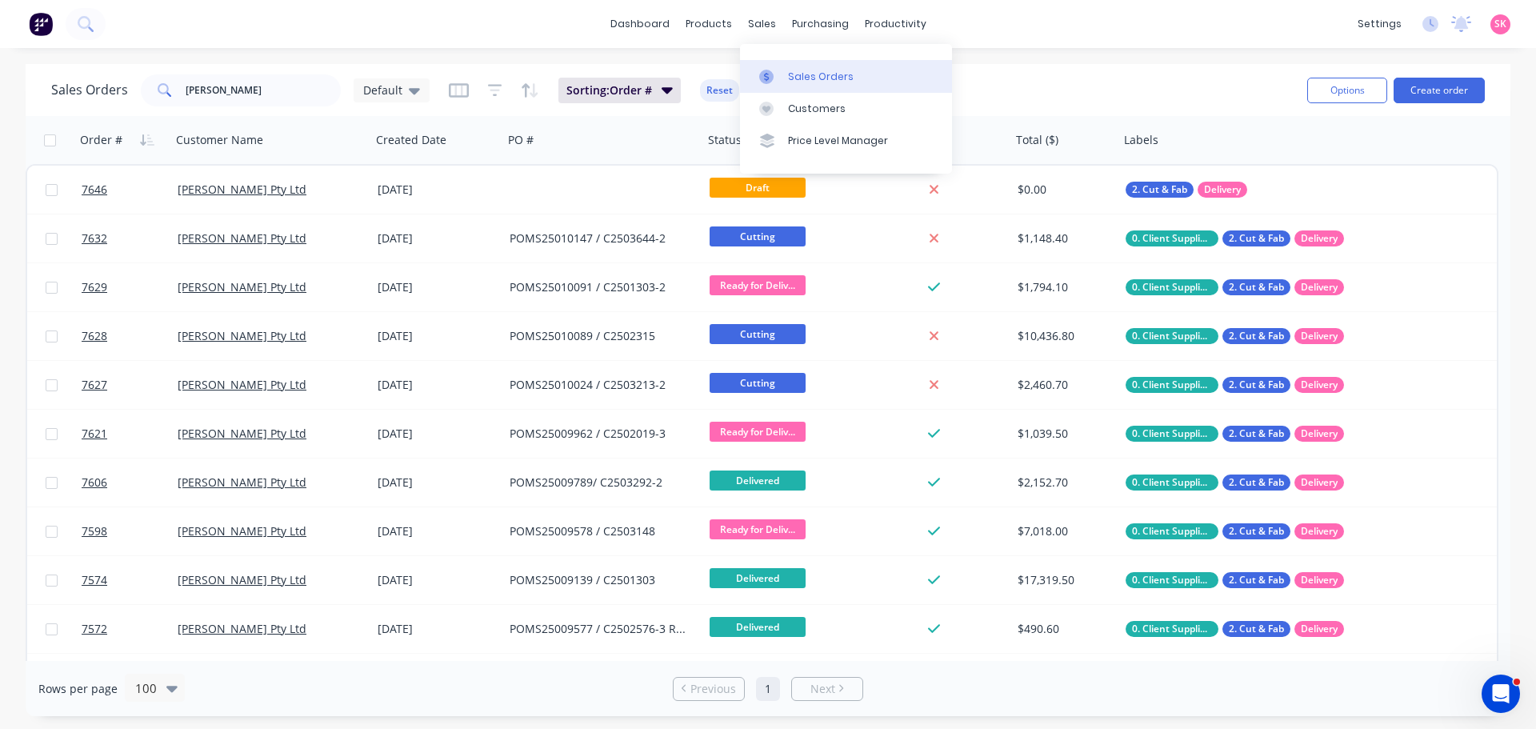
drag, startPoint x: 810, startPoint y: 80, endPoint x: 752, endPoint y: 91, distance: 58.7
click at [810, 80] on div "Sales Orders" at bounding box center [821, 77] width 66 height 14
drag, startPoint x: 229, startPoint y: 94, endPoint x: 97, endPoint y: 106, distance: 132.5
click at [106, 108] on div "Sales Orders MARBUT Default Sorting: Order # Reset" at bounding box center [672, 89] width 1243 height 39
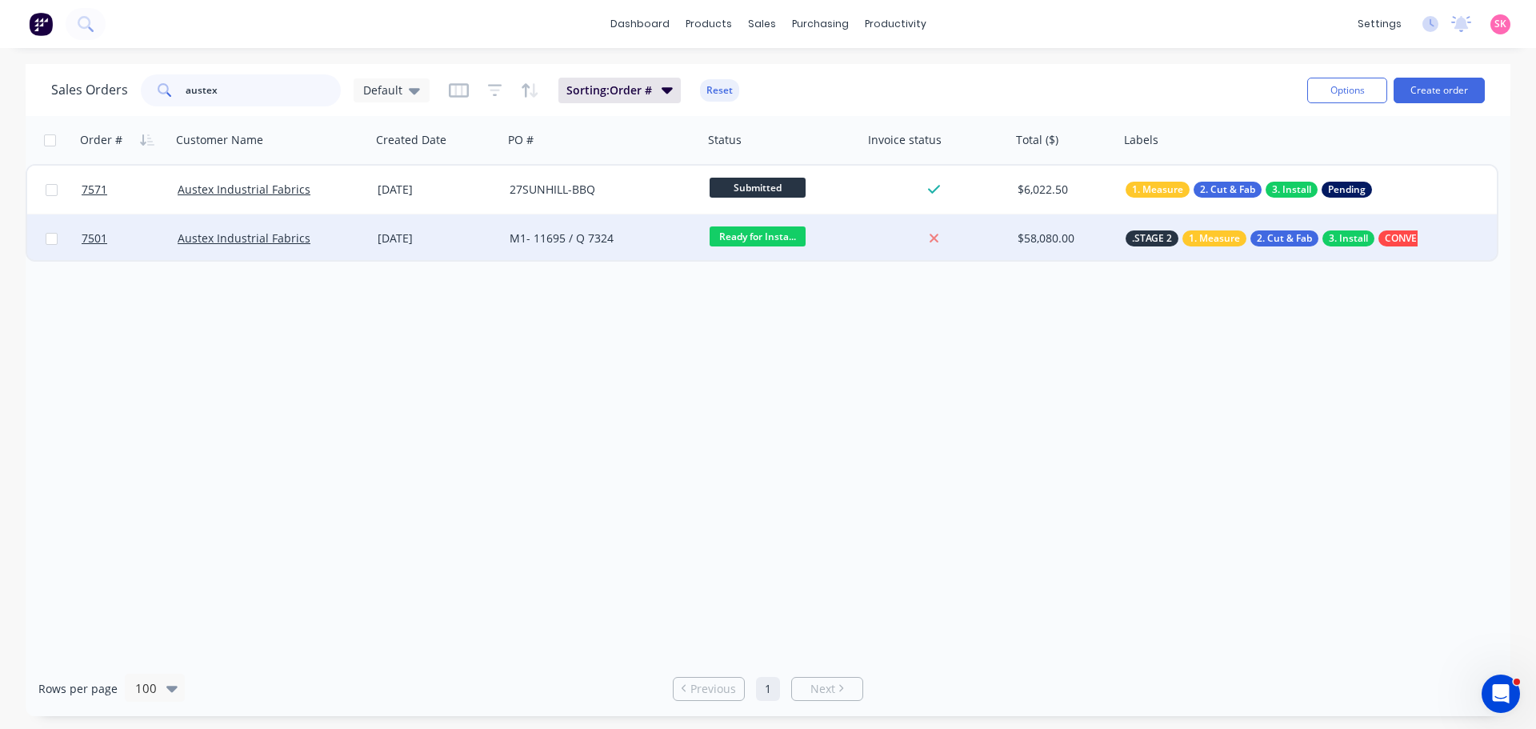
type input "austex"
click at [816, 241] on div "Ready for Insta..." at bounding box center [780, 238] width 140 height 24
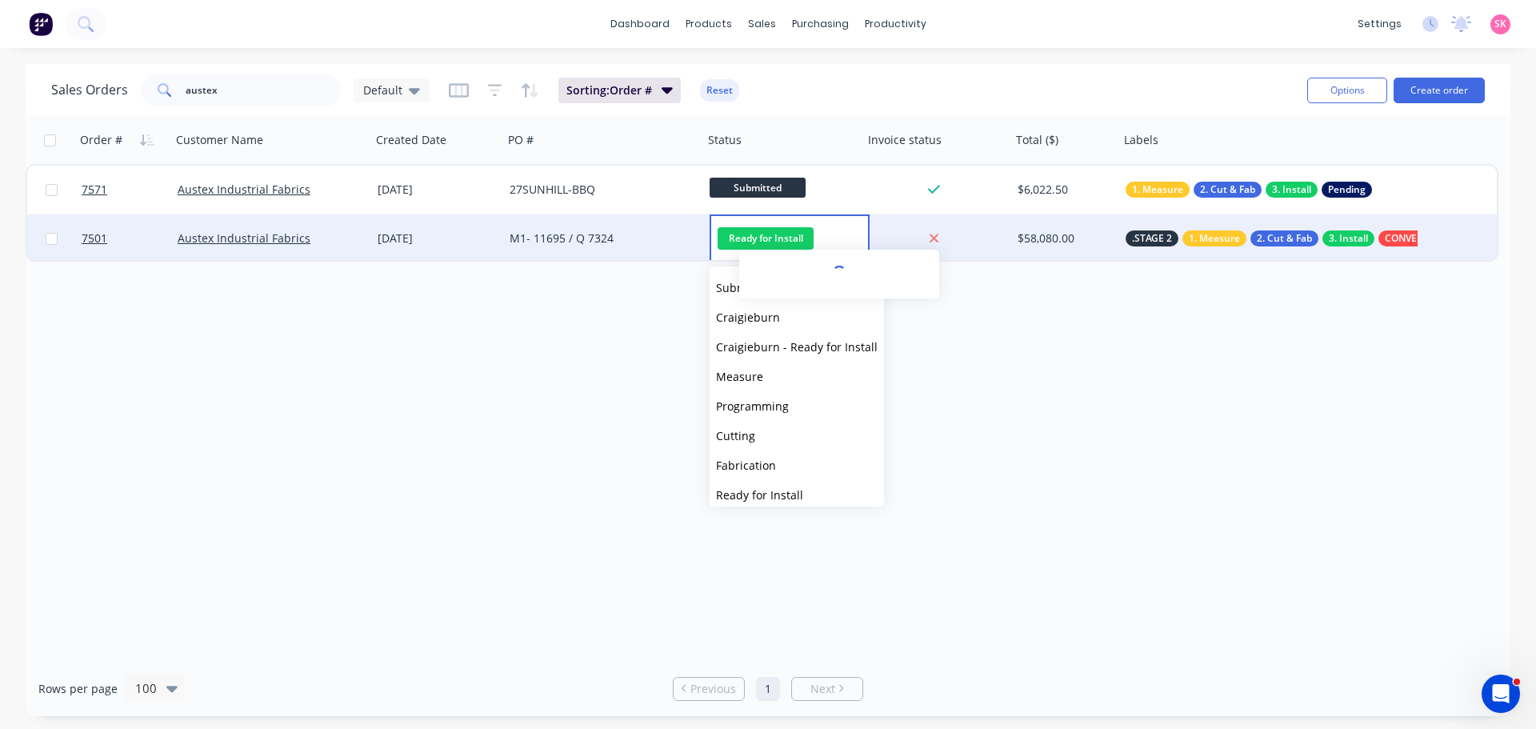
click at [893, 242] on div at bounding box center [934, 238] width 129 height 14
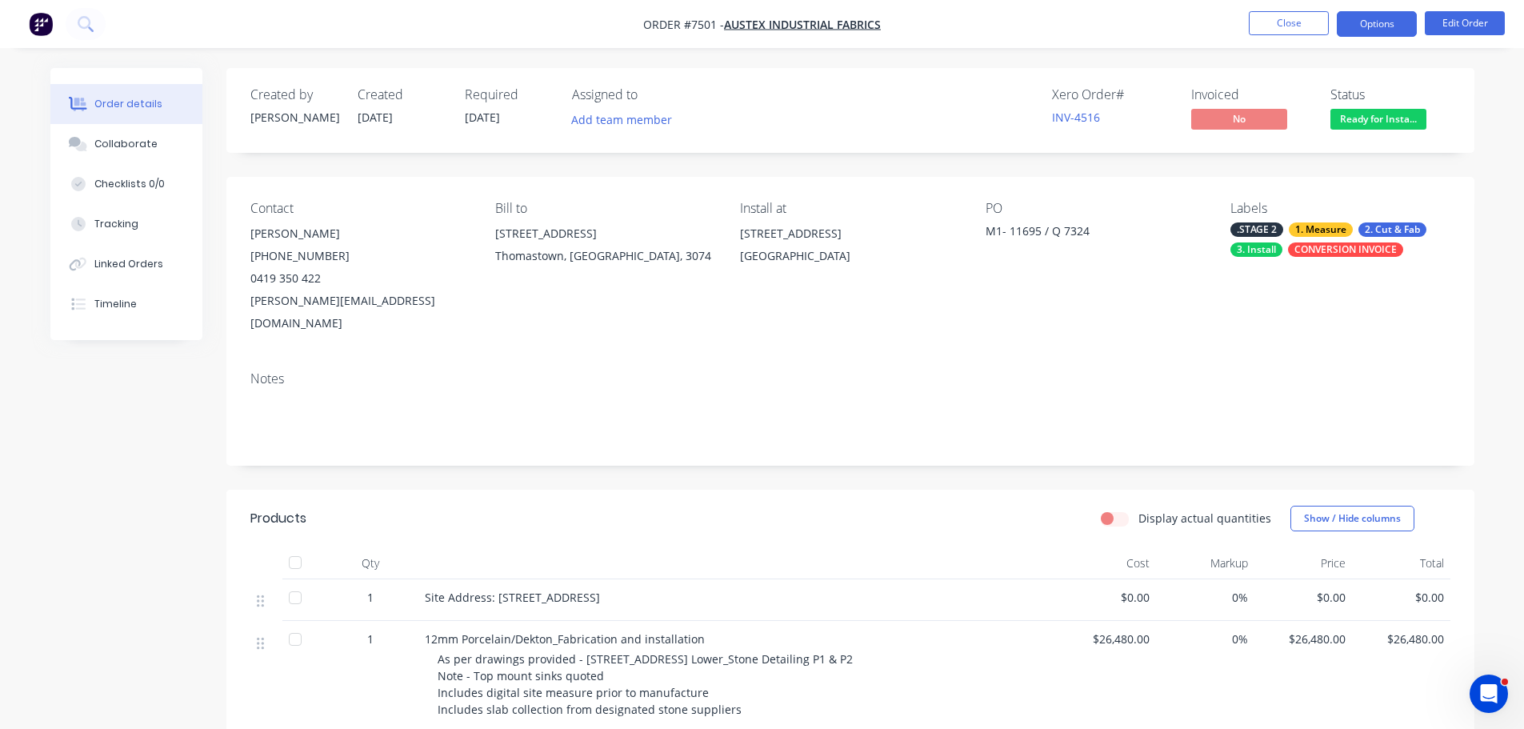
click at [1397, 28] on button "Options" at bounding box center [1377, 24] width 80 height 26
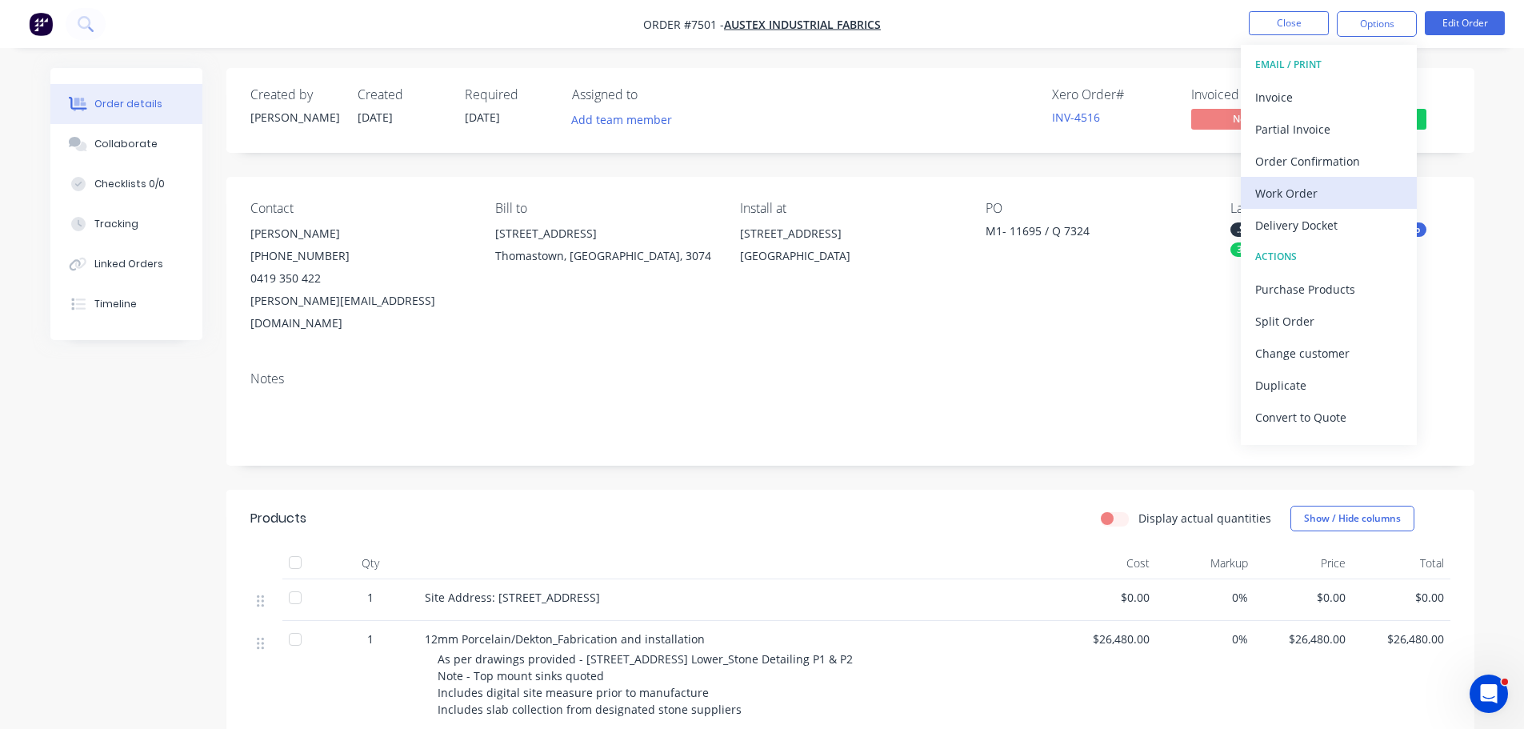
click at [1321, 198] on div "Work Order" at bounding box center [1328, 193] width 147 height 23
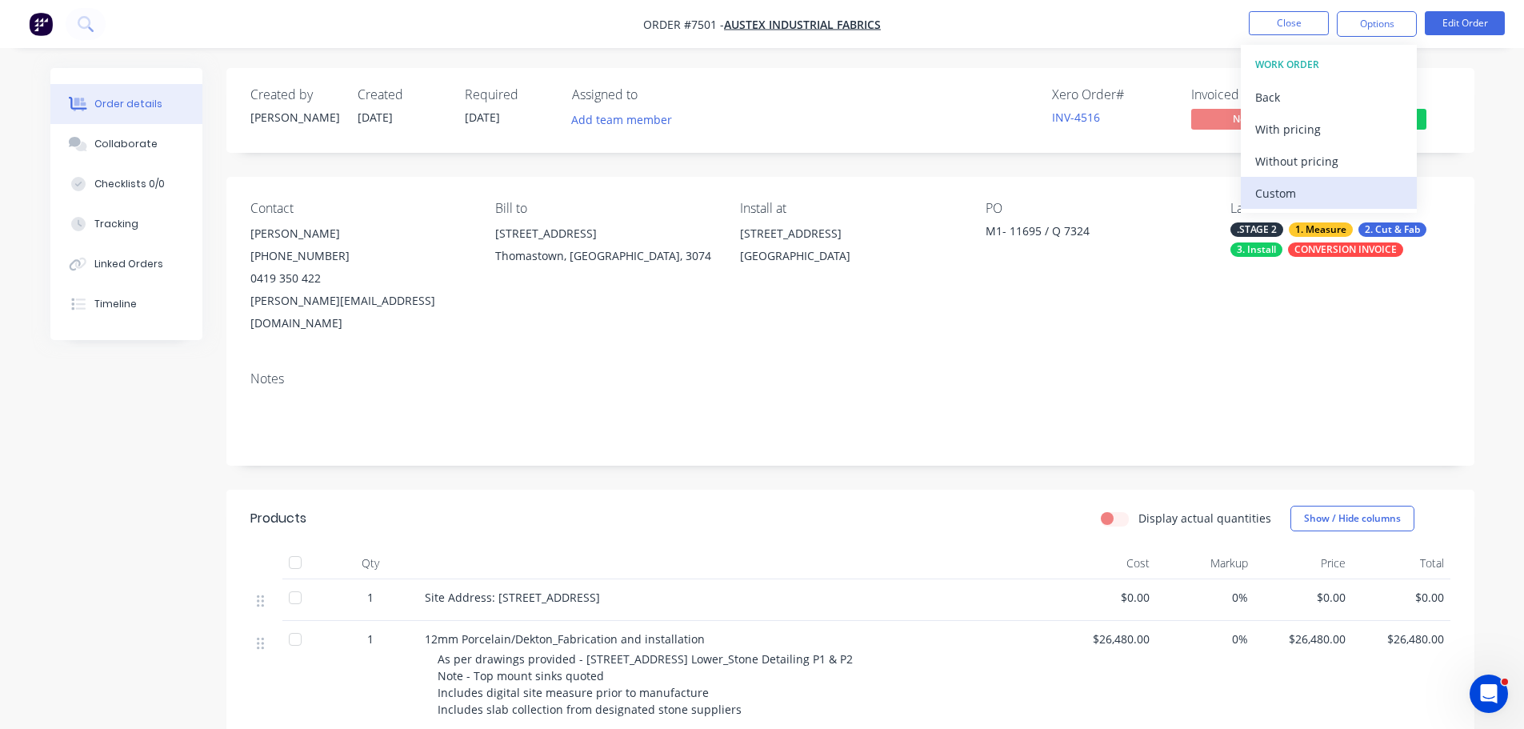
click at [1316, 188] on div "Custom" at bounding box center [1328, 193] width 147 height 23
click at [1320, 162] on div "Without pricing" at bounding box center [1328, 161] width 147 height 23
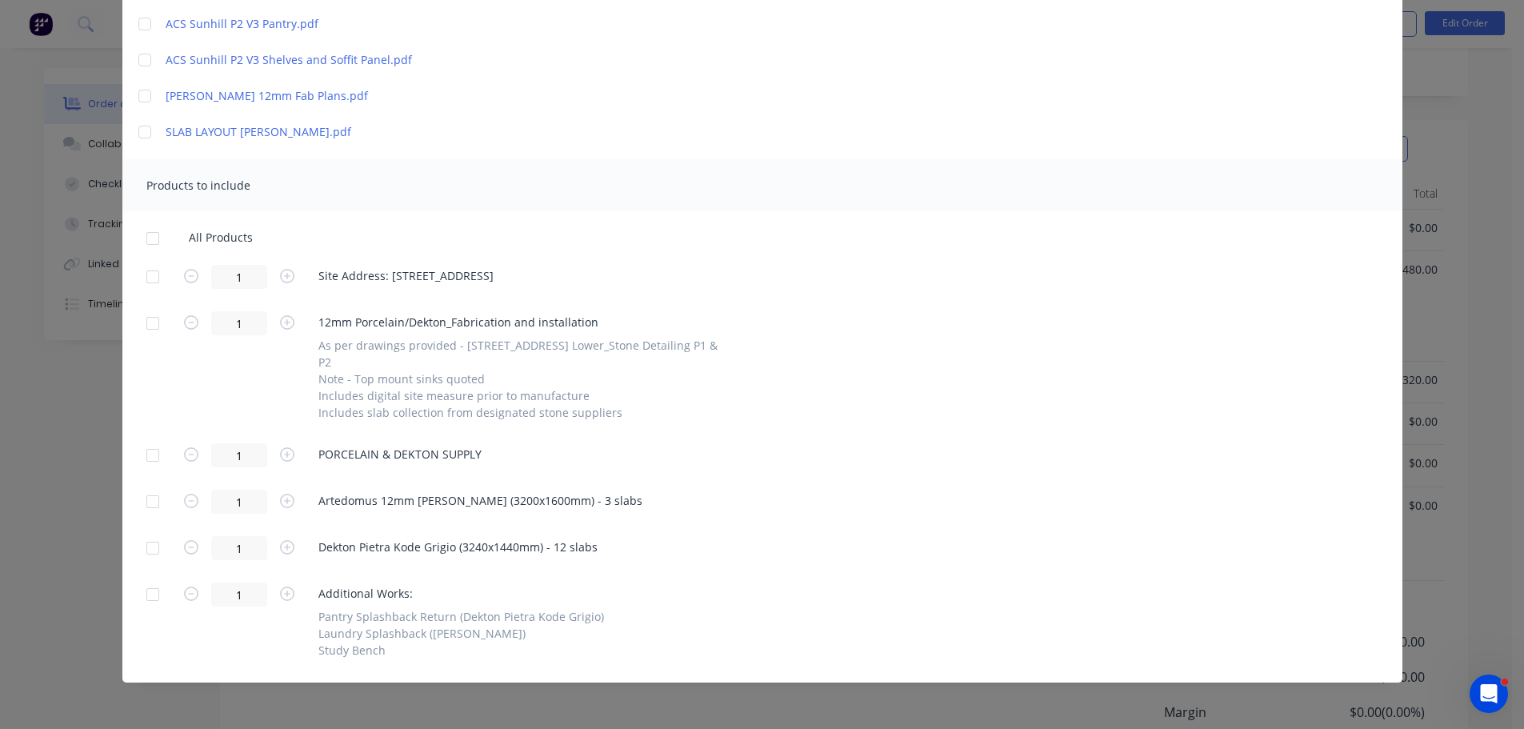
scroll to position [400, 0]
click at [145, 498] on div at bounding box center [153, 502] width 32 height 32
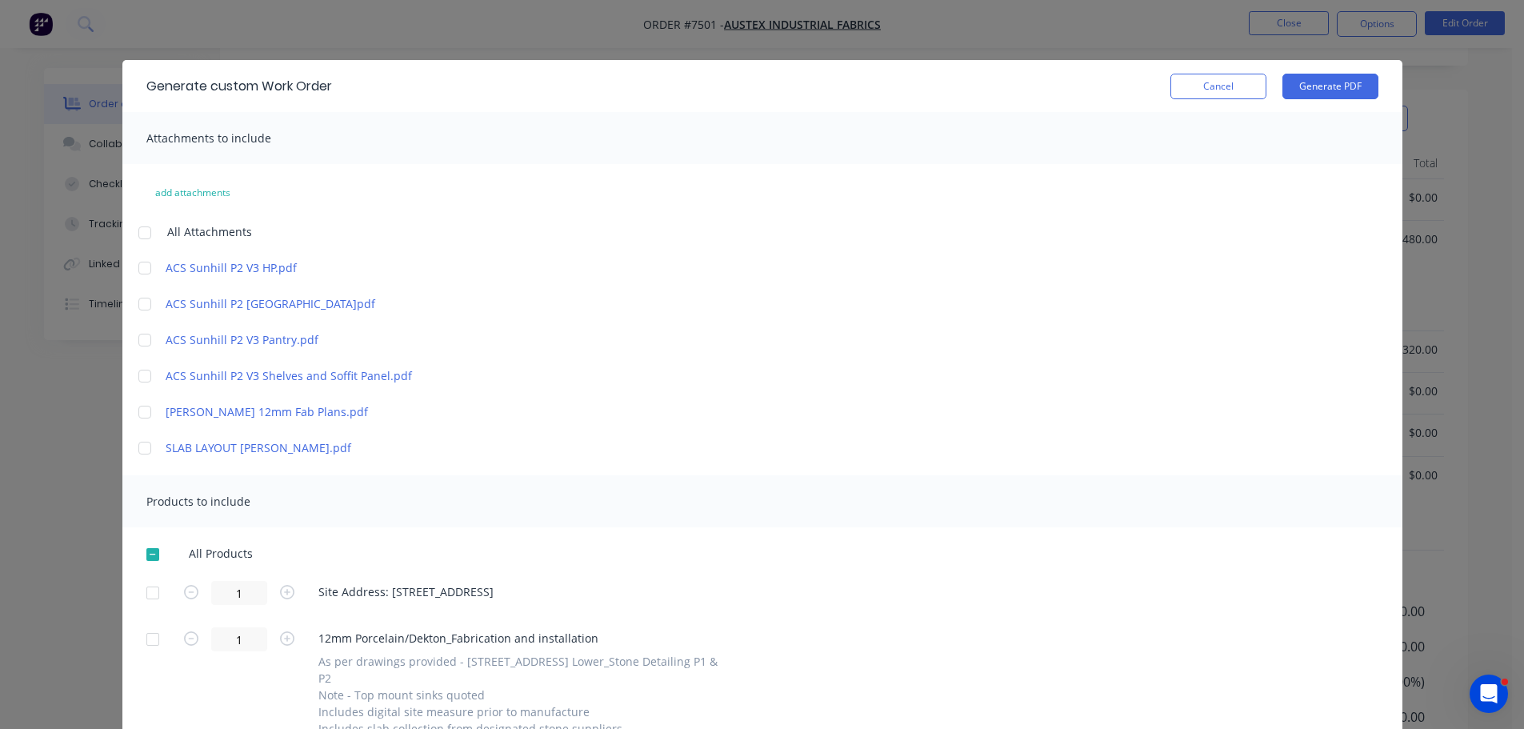
scroll to position [0, 0]
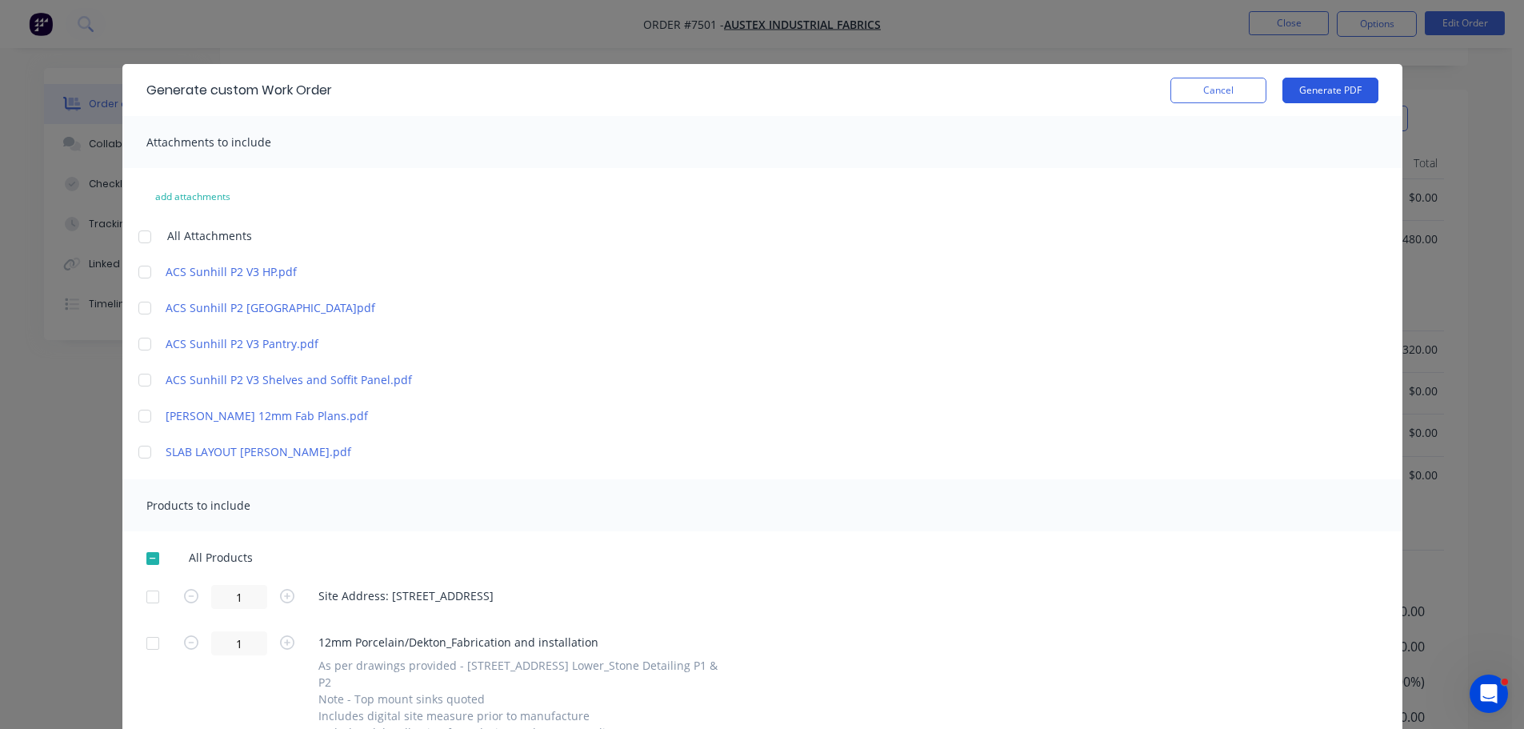
click at [1348, 81] on button "Generate PDF" at bounding box center [1330, 91] width 96 height 26
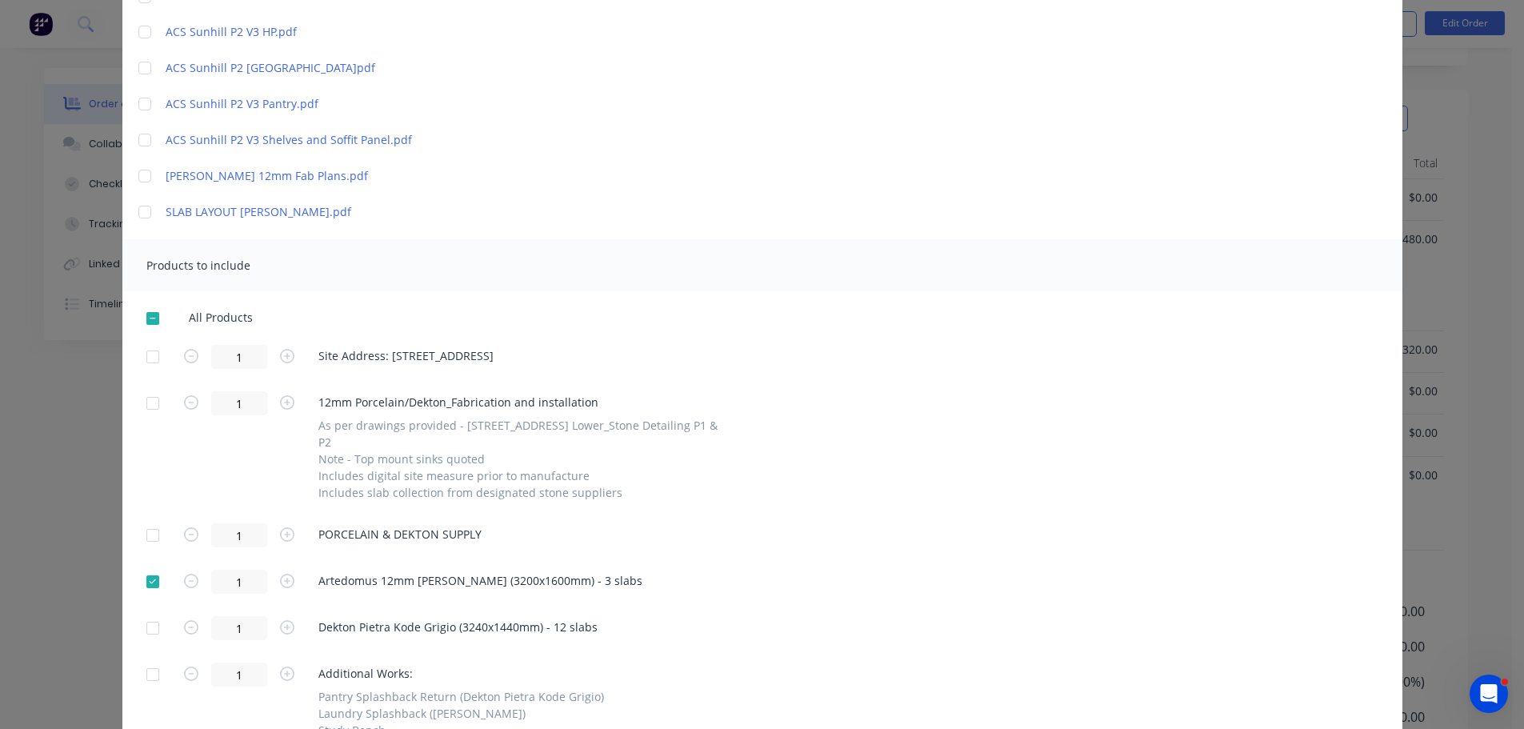
click at [146, 356] on div at bounding box center [153, 357] width 32 height 32
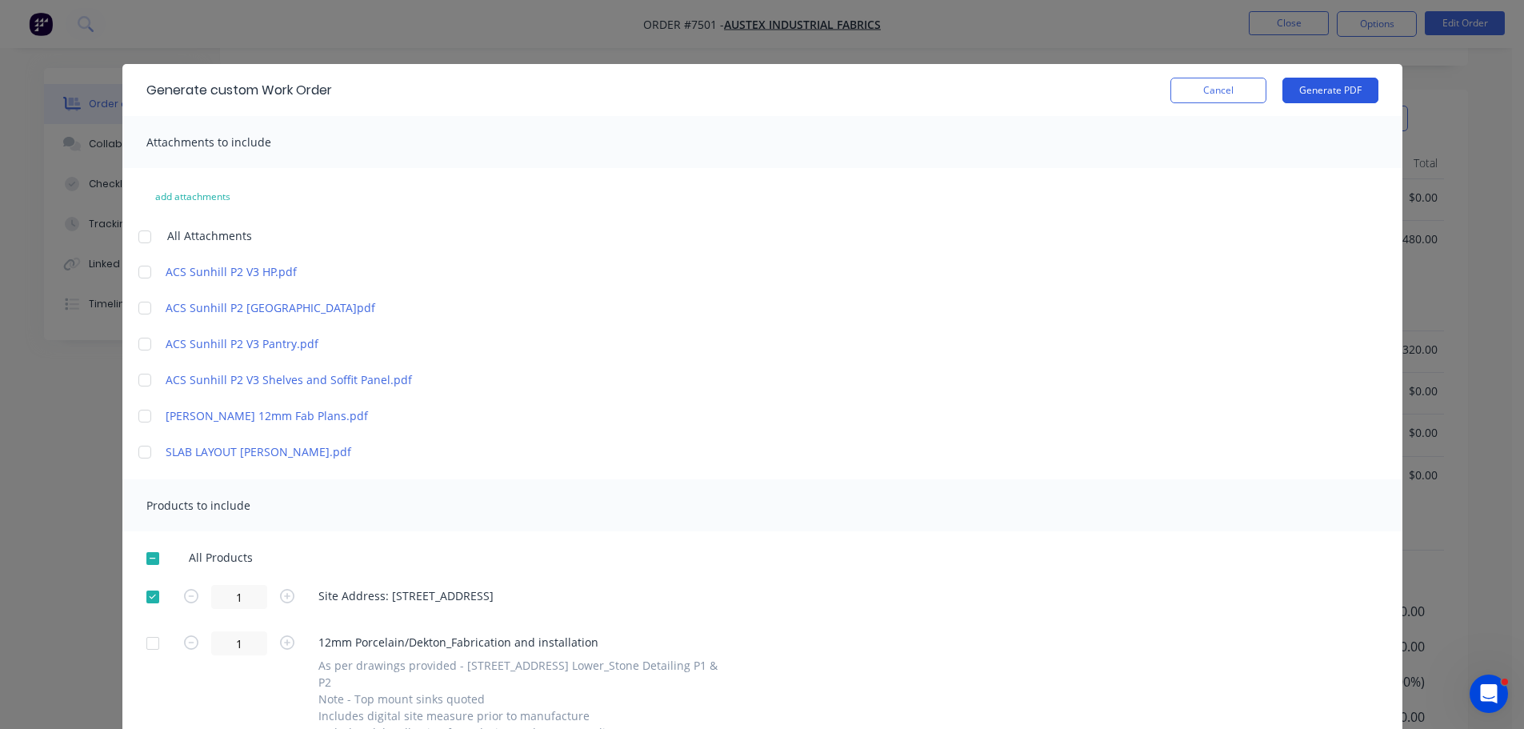
click at [1290, 91] on button "Generate PDF" at bounding box center [1330, 91] width 96 height 26
click at [1203, 95] on button "Cancel" at bounding box center [1218, 91] width 96 height 26
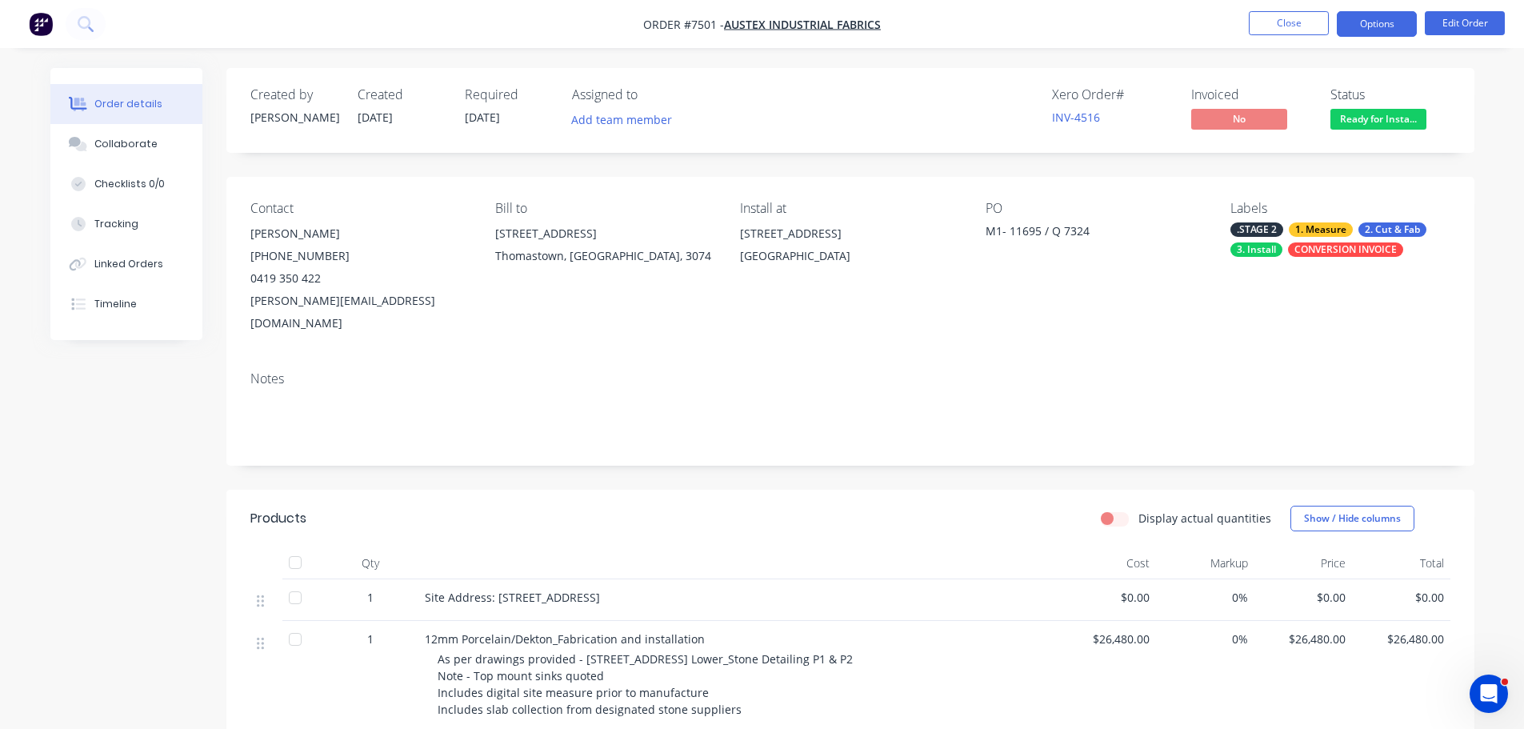
click at [1386, 23] on button "Options" at bounding box center [1377, 24] width 80 height 26
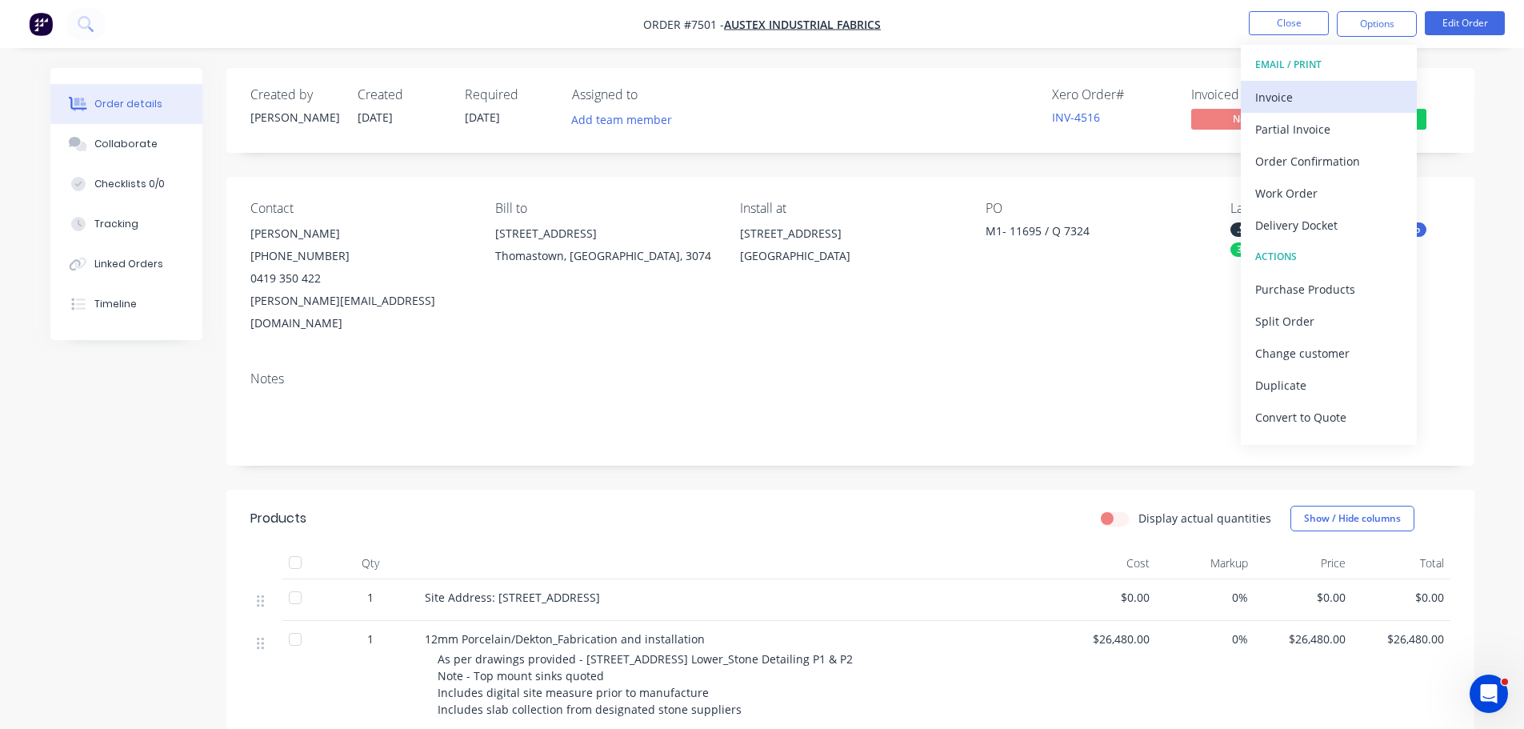
click at [1329, 97] on div "Invoice" at bounding box center [1328, 97] width 147 height 23
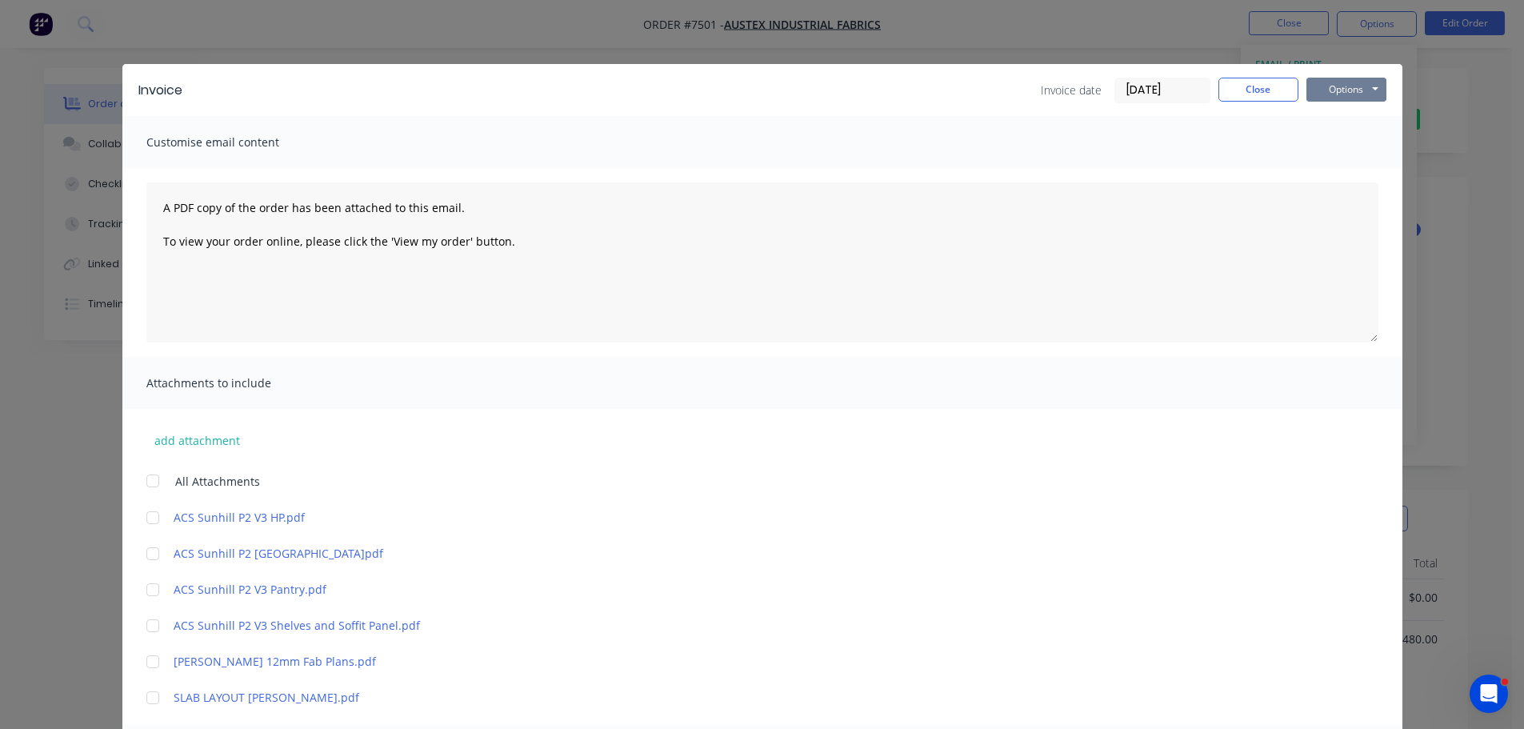
click at [1313, 90] on button "Options" at bounding box center [1346, 90] width 80 height 24
click at [1333, 141] on button "Print" at bounding box center [1357, 144] width 102 height 26
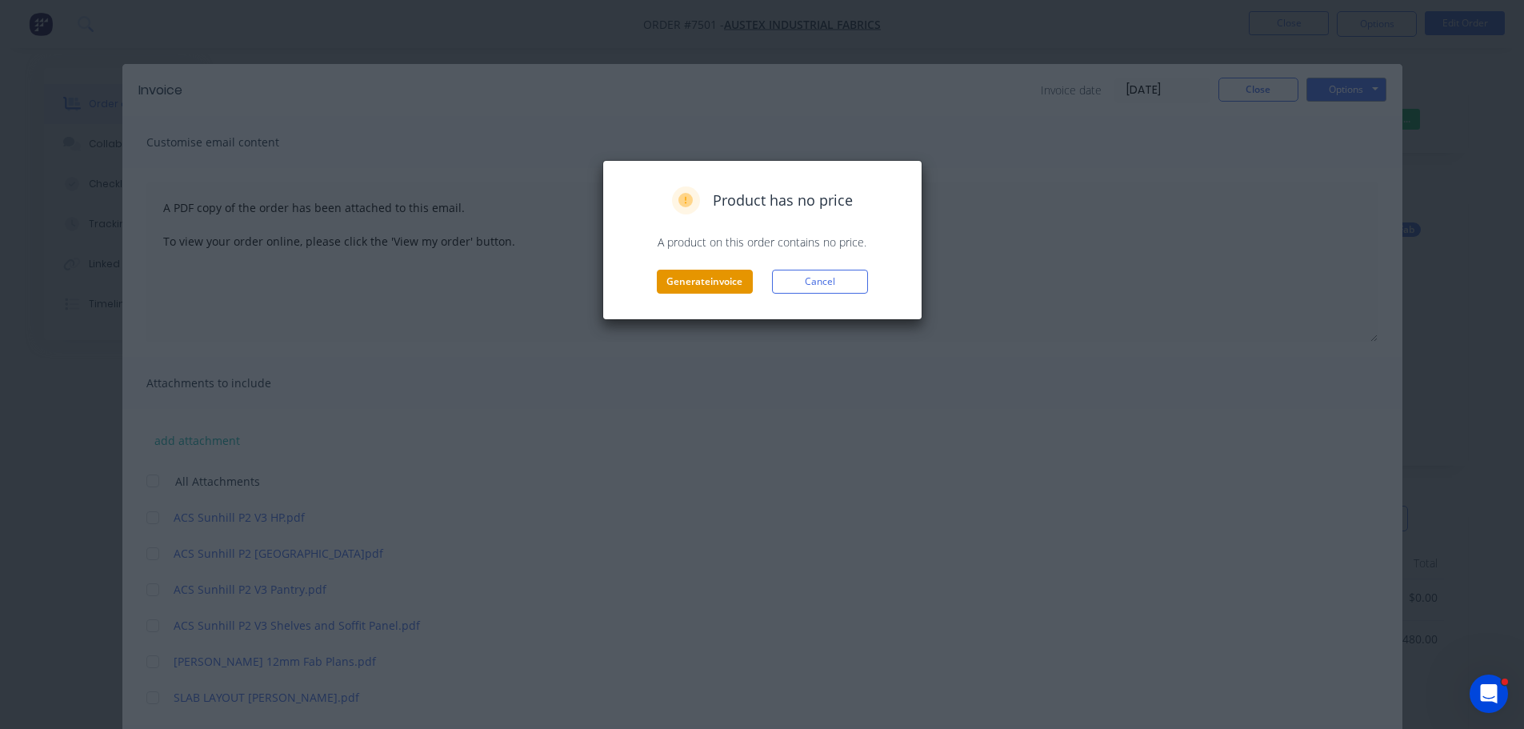
click at [737, 285] on button "Generate invoice" at bounding box center [705, 282] width 96 height 24
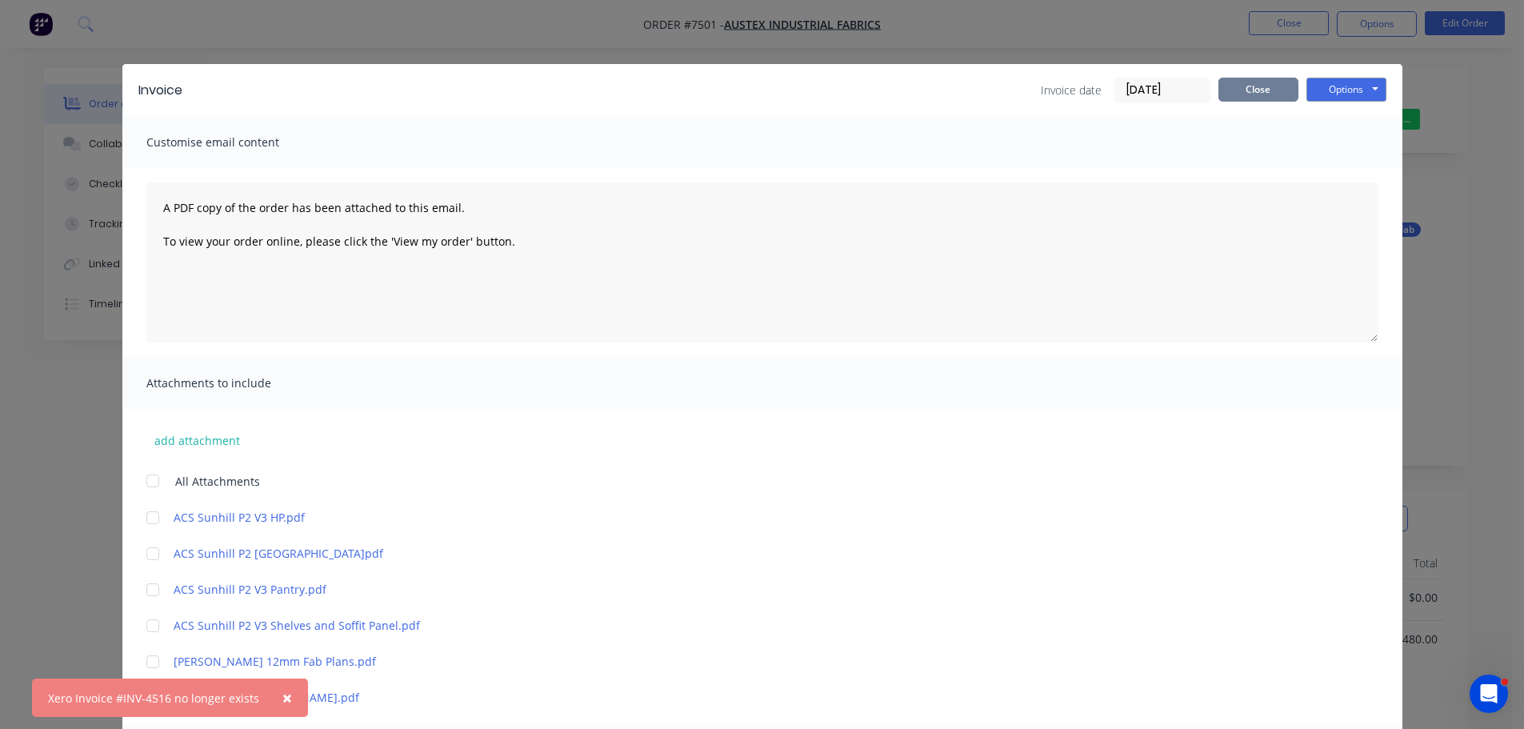
click at [1274, 84] on button "Close" at bounding box center [1258, 90] width 80 height 24
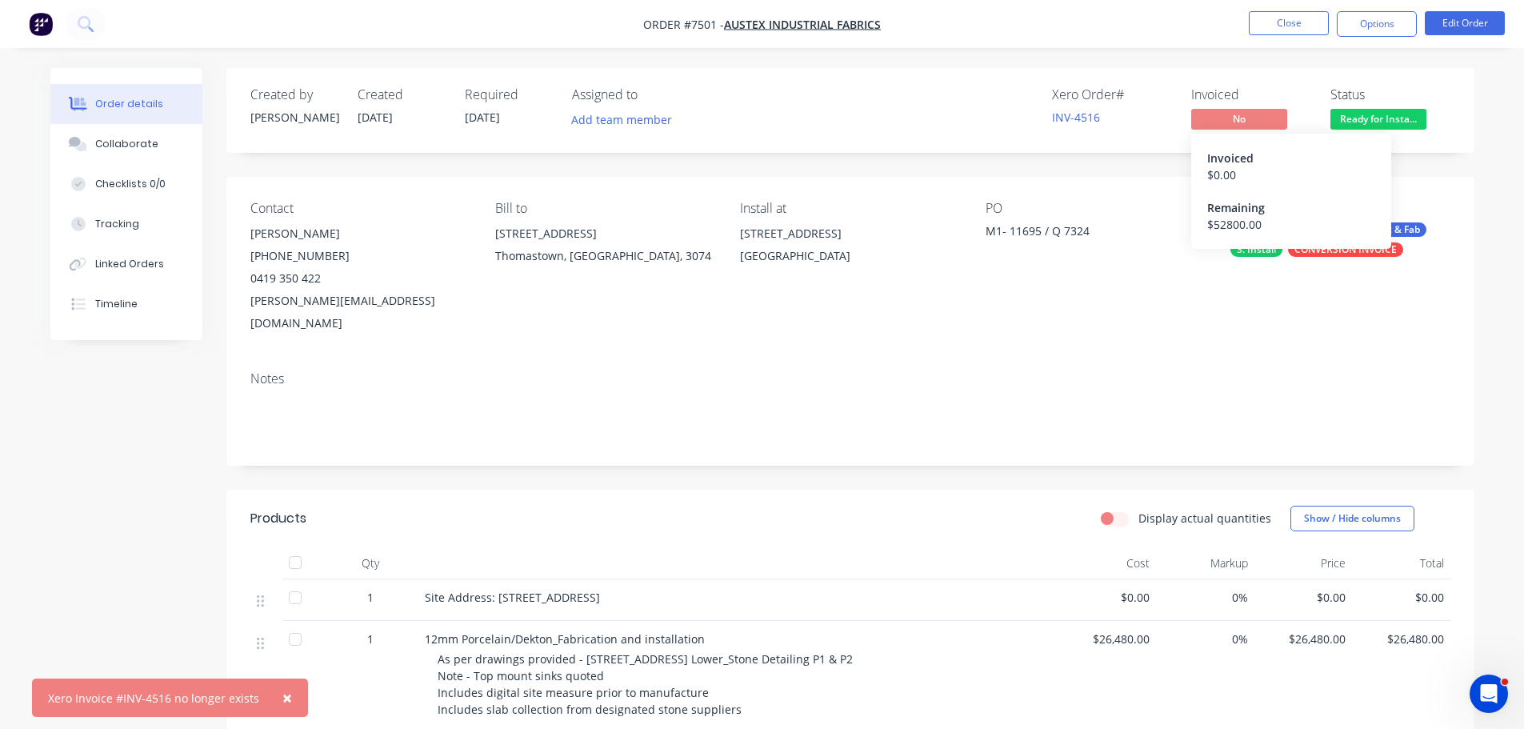
click at [1278, 118] on span "No" at bounding box center [1239, 119] width 96 height 20
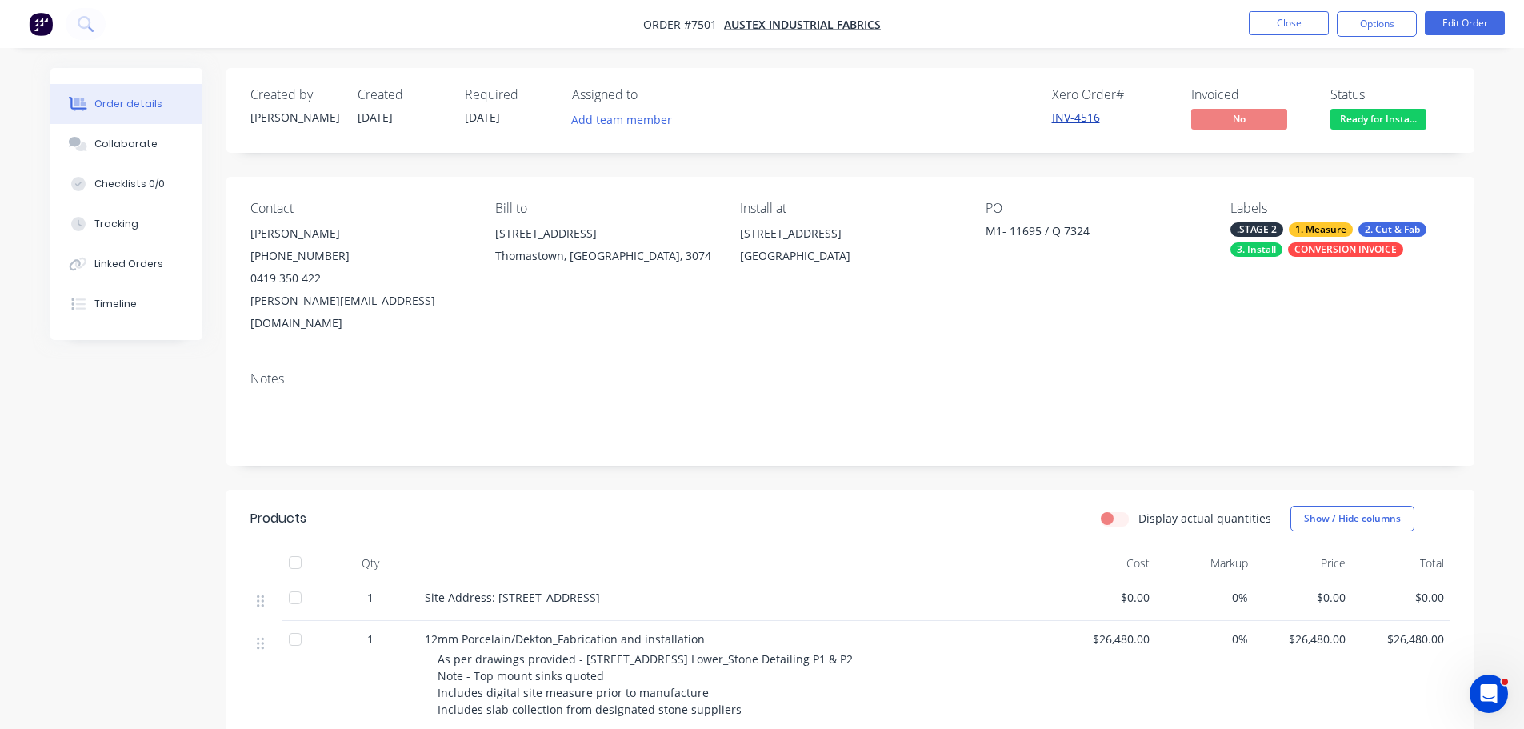
click at [1069, 117] on link "INV-4516" at bounding box center [1076, 117] width 48 height 15
click at [1377, 21] on button "Options" at bounding box center [1377, 24] width 80 height 26
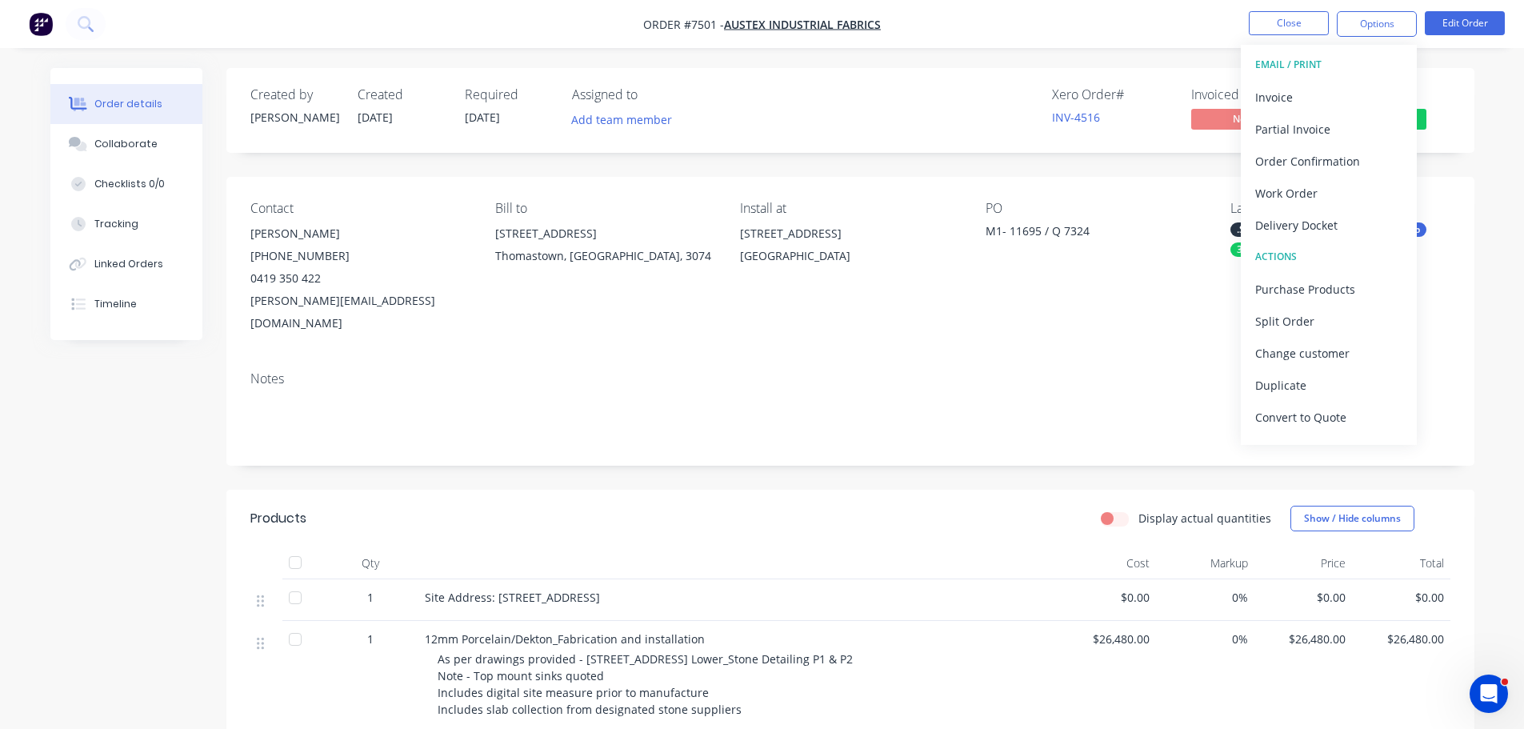
drag, startPoint x: 1089, startPoint y: 157, endPoint x: 1101, endPoint y: 158, distance: 11.2
click at [1089, 158] on div "Created by Stacey Created 01/07/25 Required 24/07/25 Assigned to Add team membe…" at bounding box center [850, 639] width 1248 height 1143
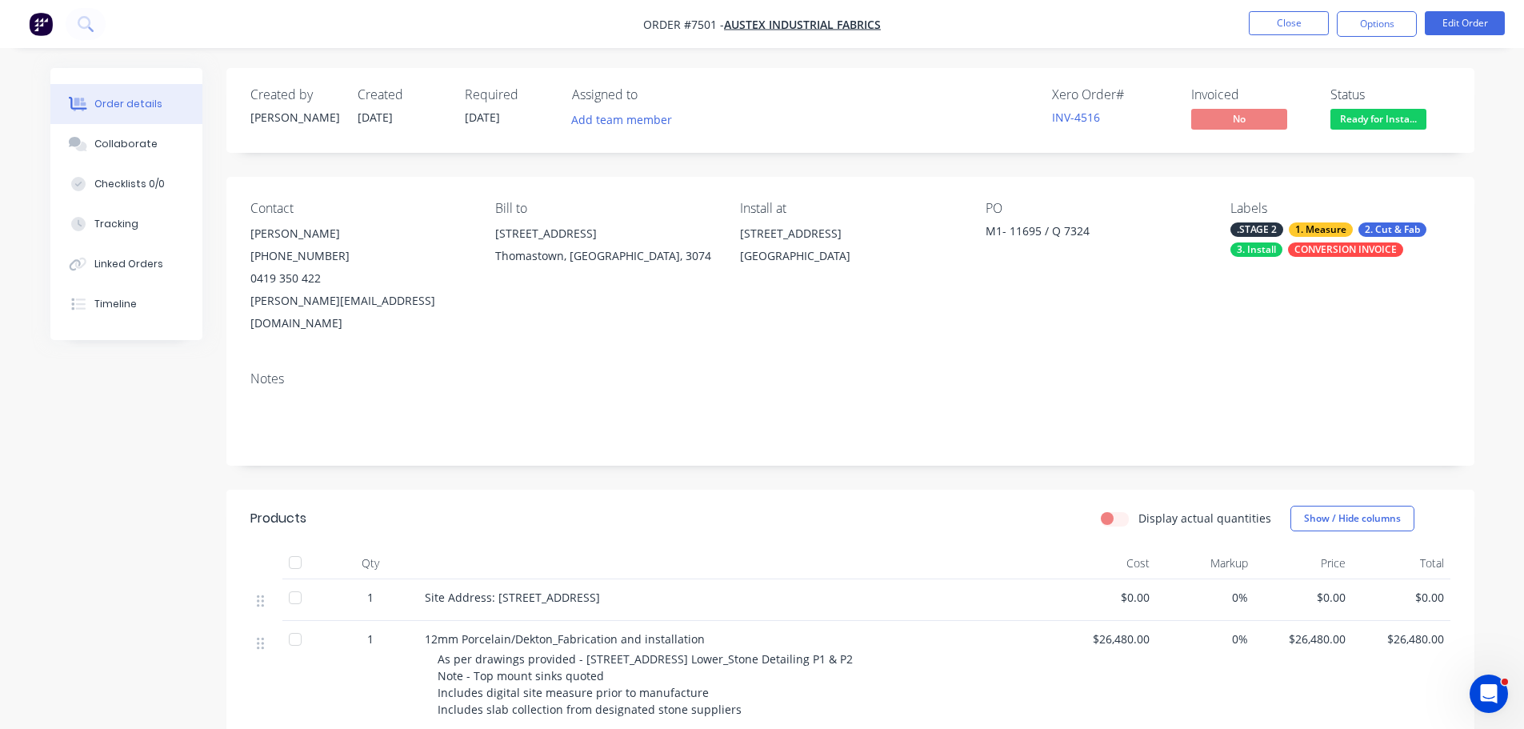
click at [1378, 118] on span "Ready for Insta..." at bounding box center [1378, 119] width 96 height 20
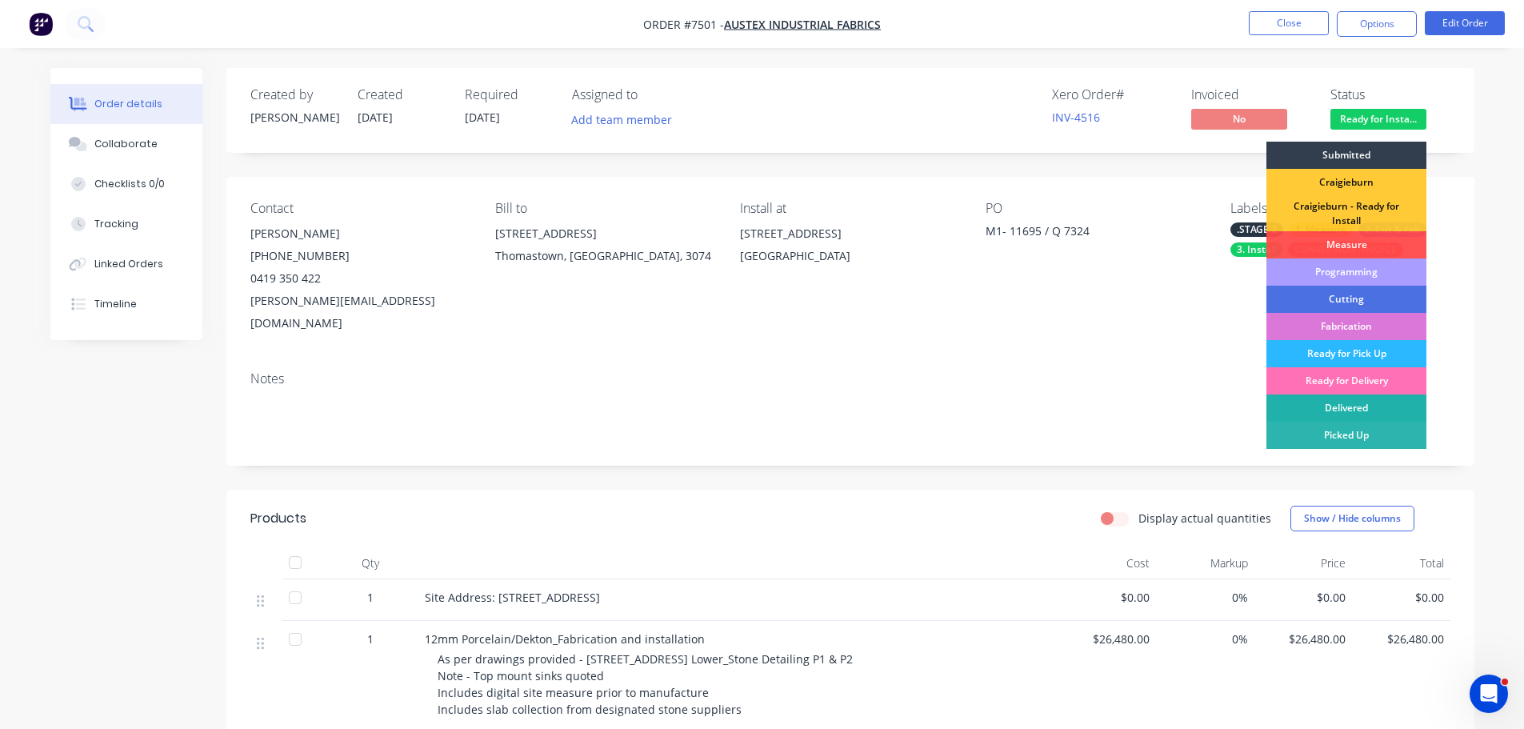
click at [1342, 408] on div "Delivered" at bounding box center [1346, 407] width 160 height 27
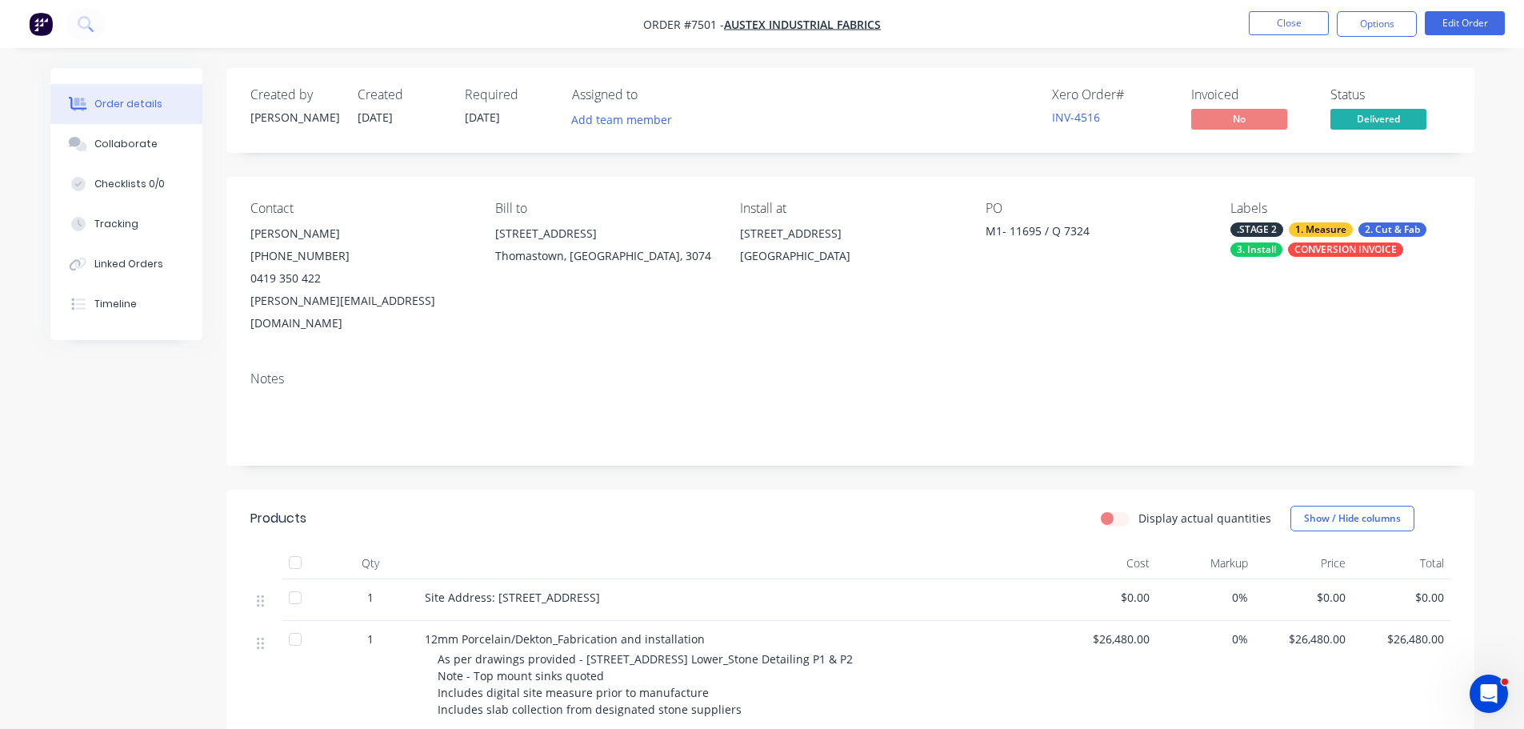
click at [1290, 46] on nav "Order #7501 - Austex Industrial Fabrics Close Options Edit Order" at bounding box center [762, 24] width 1524 height 48
click at [1292, 19] on button "Close" at bounding box center [1289, 23] width 80 height 24
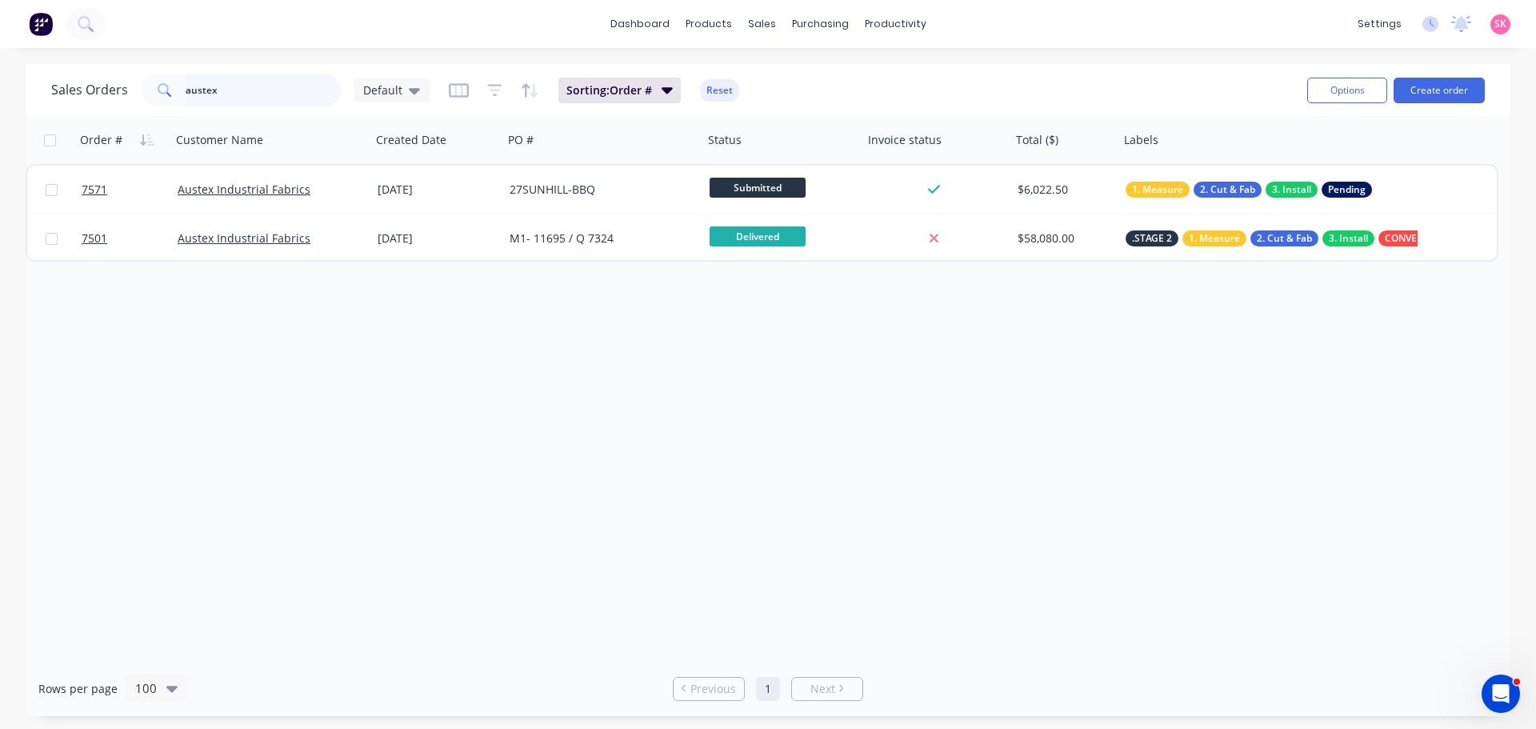
drag, startPoint x: 251, startPoint y: 98, endPoint x: 54, endPoint y: 97, distance: 197.6
click at [95, 97] on div "Sales Orders austex Default" at bounding box center [240, 90] width 378 height 32
type input "marbut"
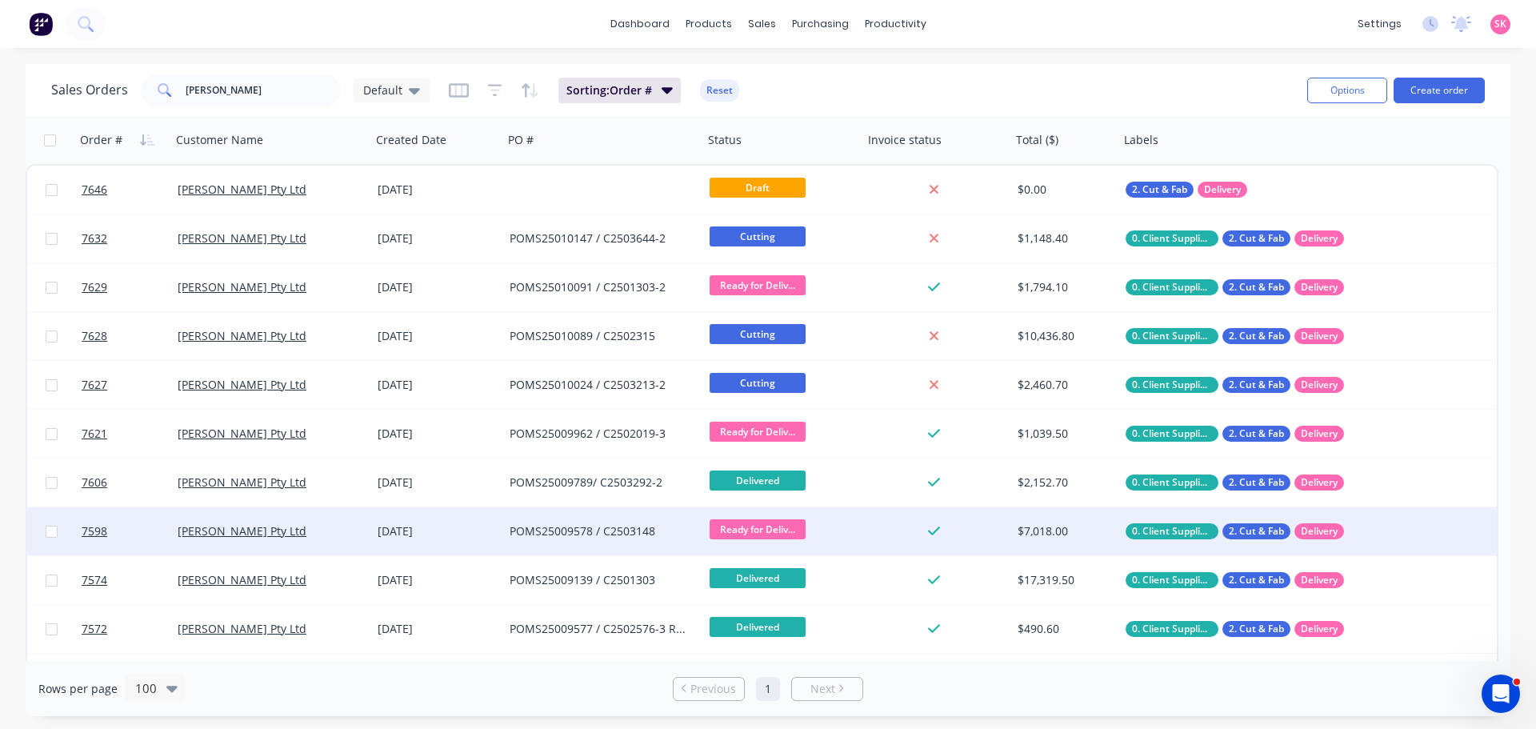
click at [346, 545] on div "[PERSON_NAME] Pty Ltd" at bounding box center [271, 531] width 200 height 48
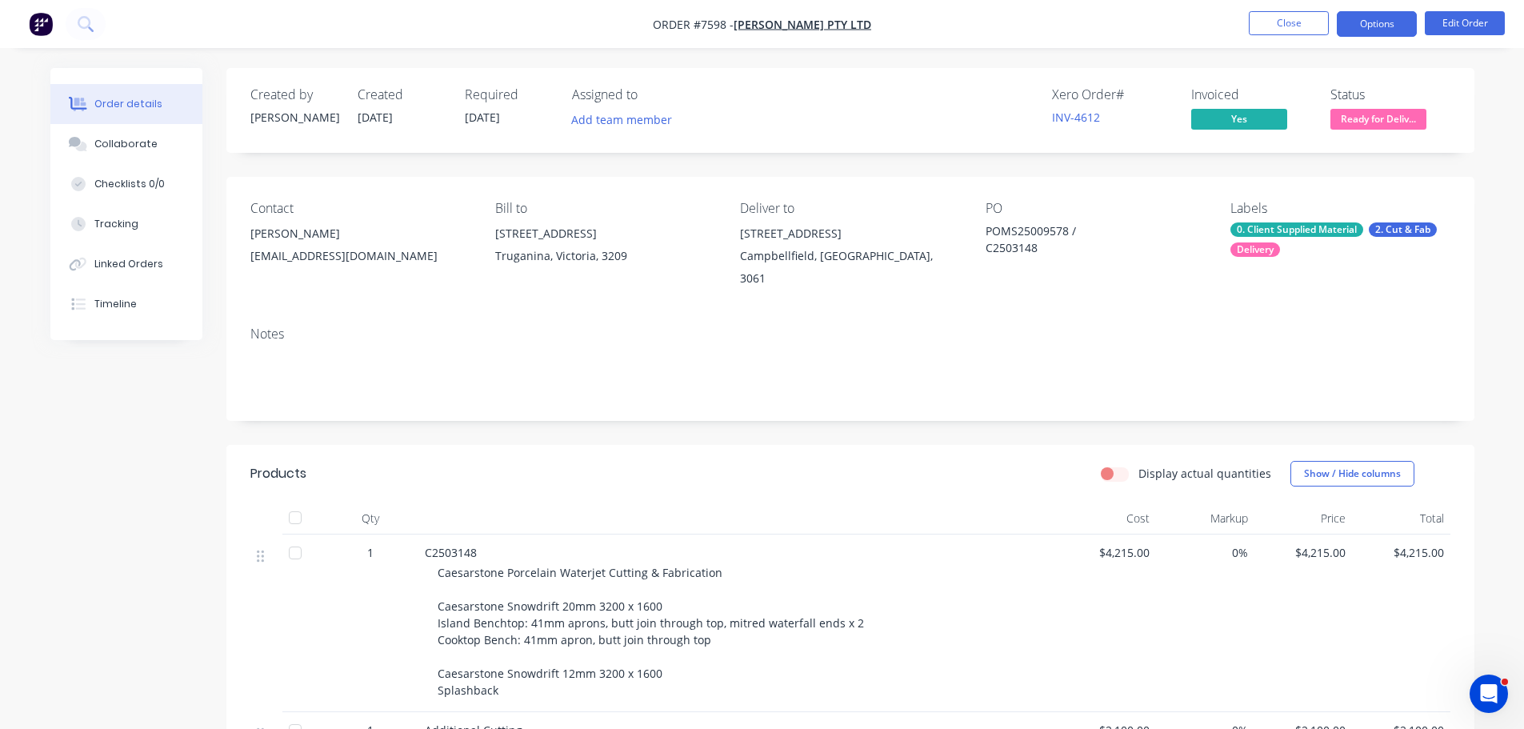
click at [1357, 32] on button "Options" at bounding box center [1377, 24] width 80 height 26
click at [1458, 23] on button "Edit Order" at bounding box center [1465, 23] width 80 height 24
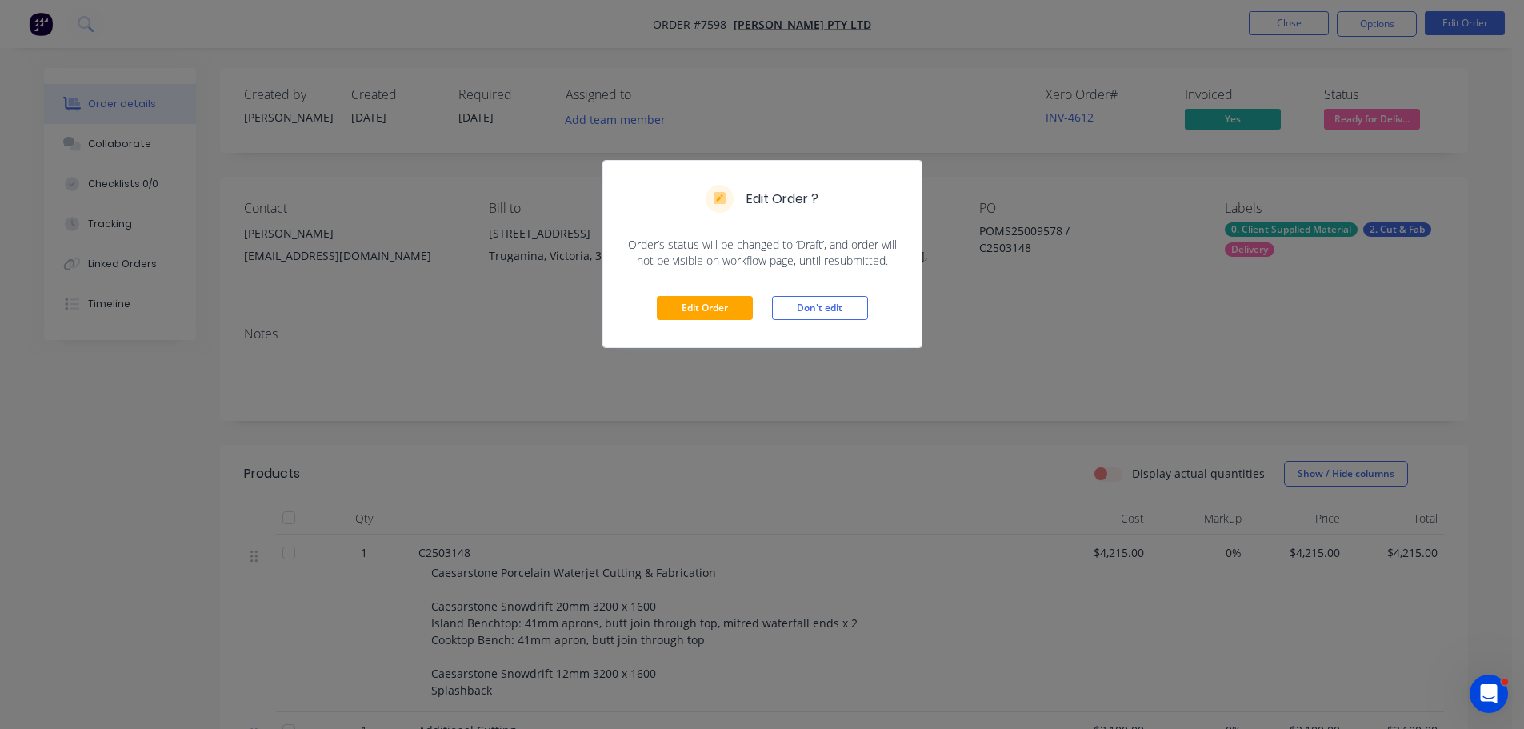
click at [692, 295] on div "Edit Order Don't edit" at bounding box center [762, 308] width 318 height 78
click at [699, 304] on button "Edit Order" at bounding box center [705, 308] width 96 height 24
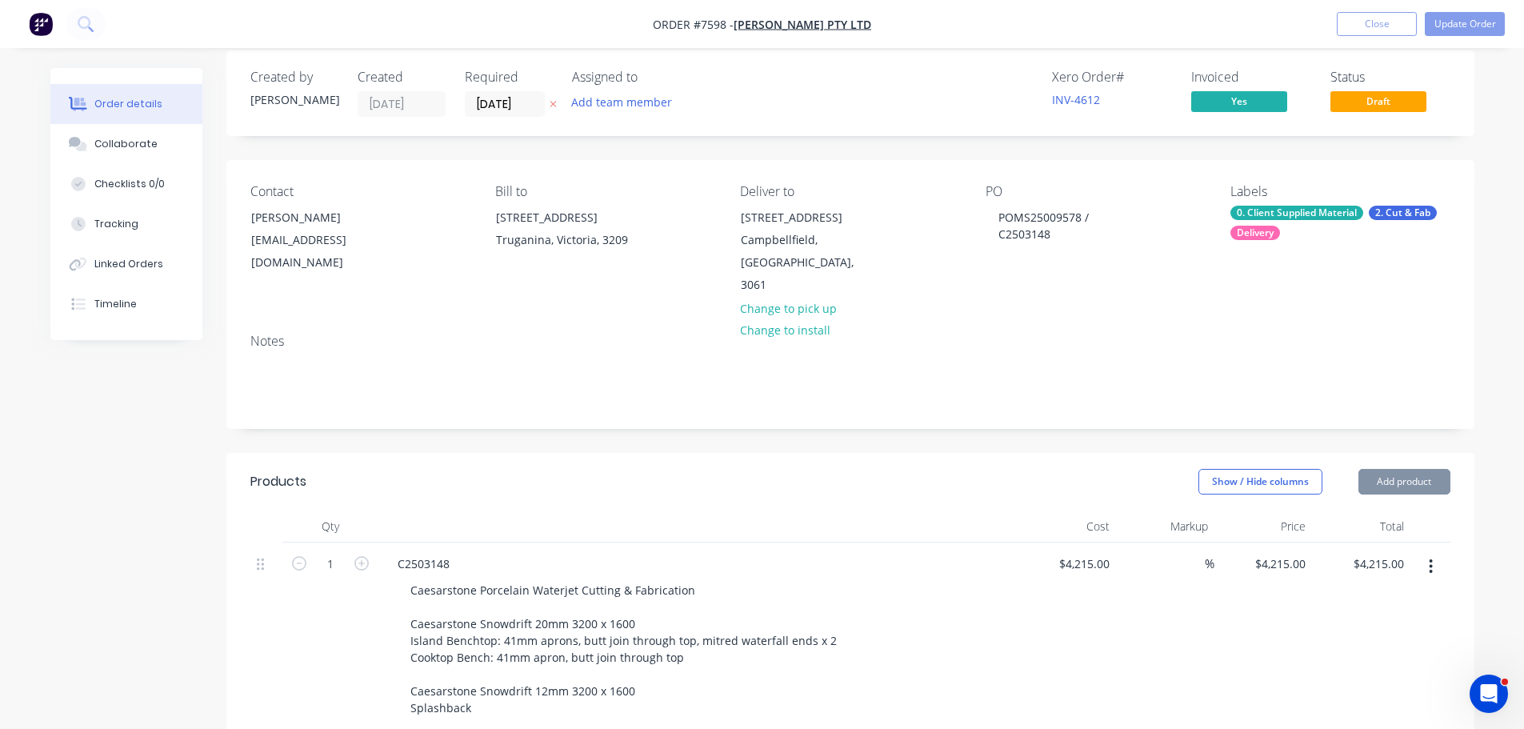
scroll to position [480, 0]
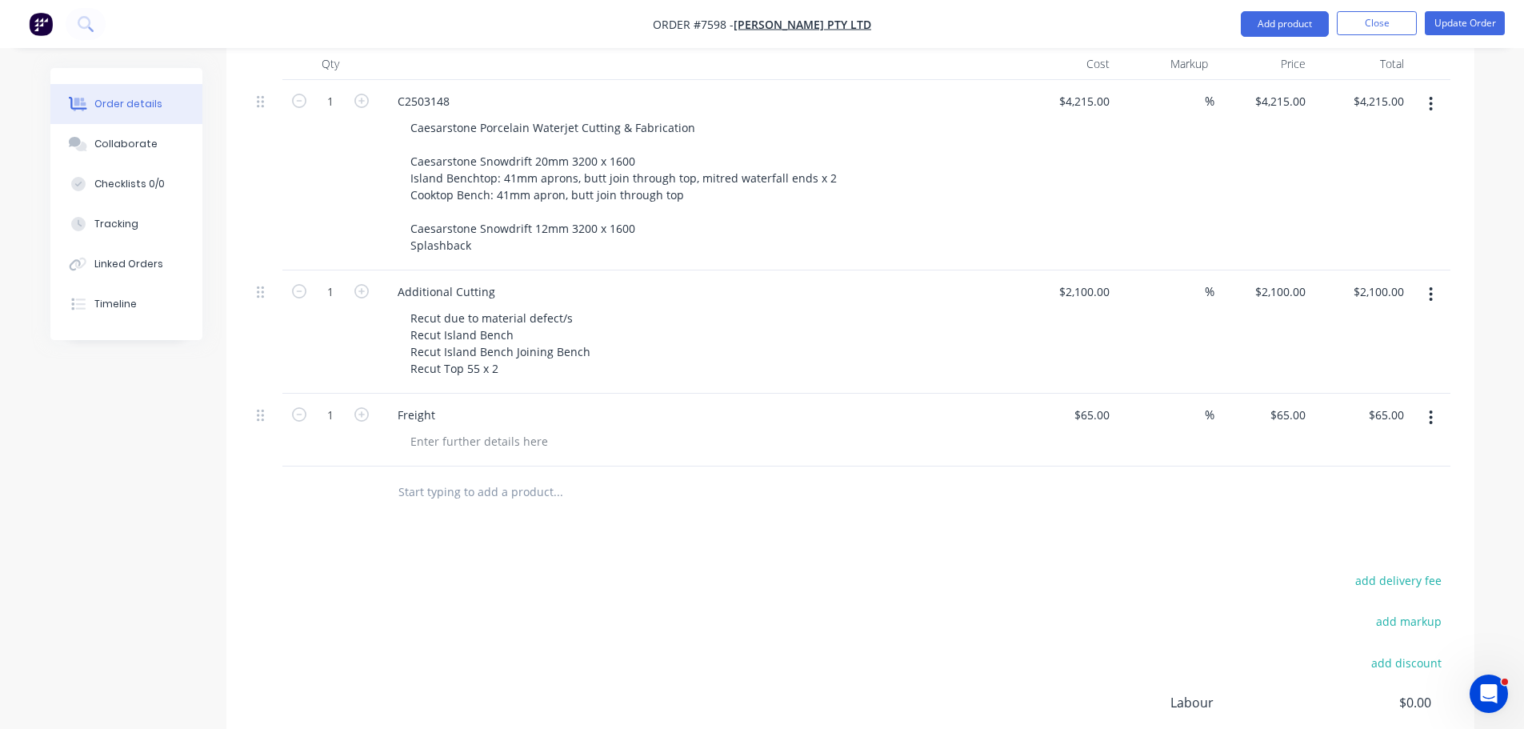
click at [462, 476] on input "text" at bounding box center [558, 492] width 320 height 32
click at [542, 351] on div "Recut due to material defect/s Recut Island Bench Recut Island Bench Joining Be…" at bounding box center [501, 343] width 206 height 74
click at [543, 476] on input "text" at bounding box center [558, 492] width 320 height 32
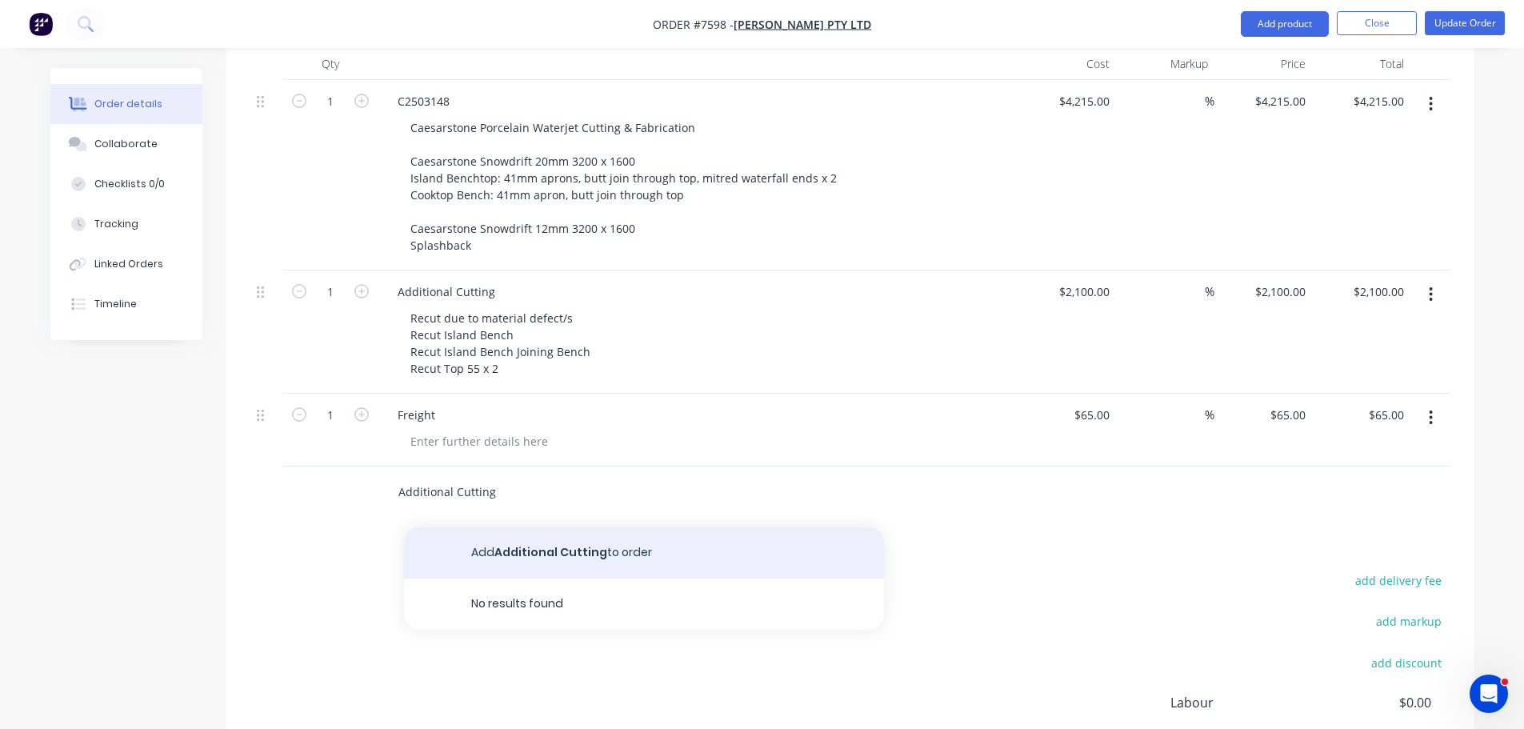
type input "Additional Cutting"
click at [559, 527] on button "Add Additional Cutting to order" at bounding box center [644, 552] width 480 height 51
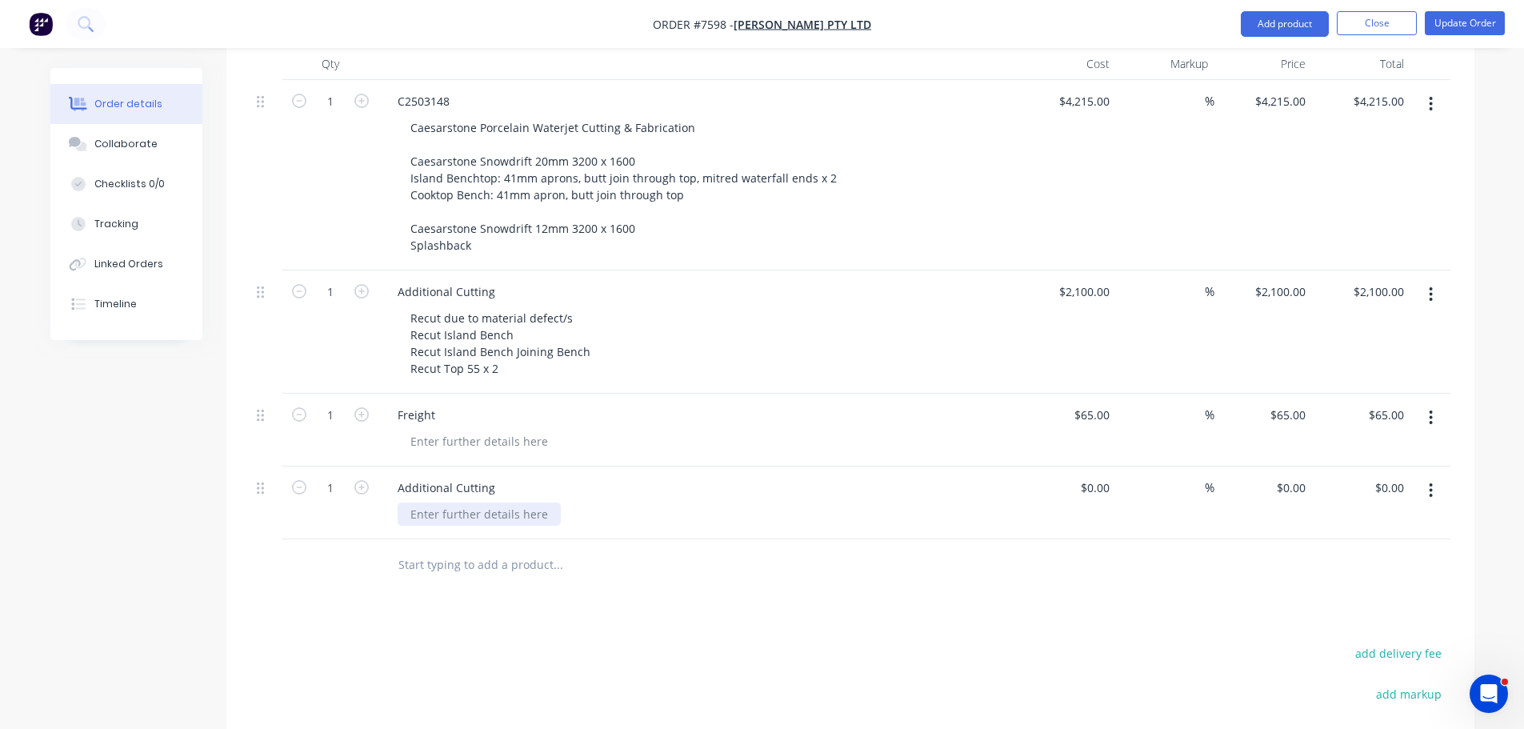
click at [495, 502] on div at bounding box center [479, 513] width 163 height 23
click at [1078, 466] on div at bounding box center [1067, 502] width 98 height 73
type input "$900.00"
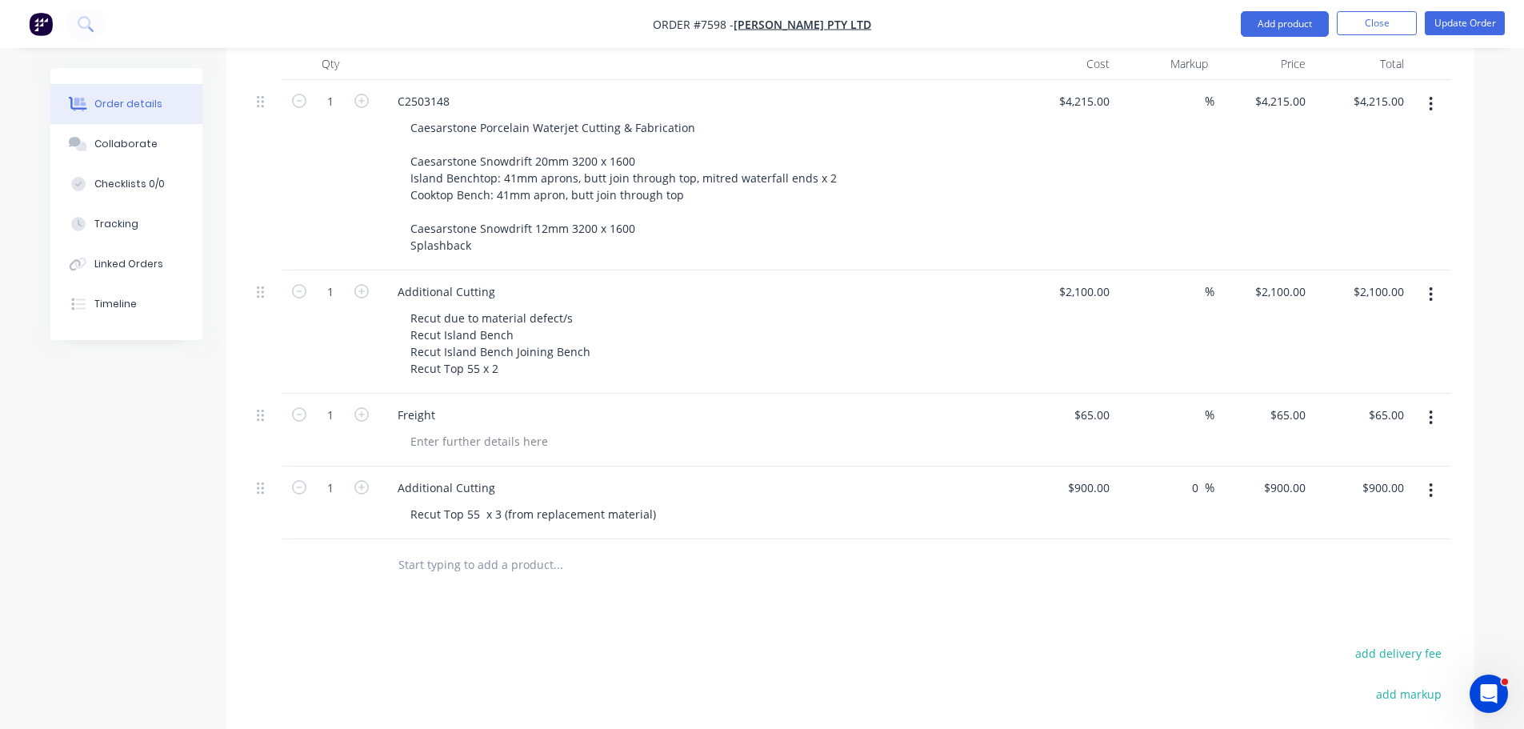
type input "0"
type input "$900.00"
click at [258, 477] on div at bounding box center [266, 502] width 32 height 73
click at [260, 476] on div at bounding box center [266, 502] width 32 height 73
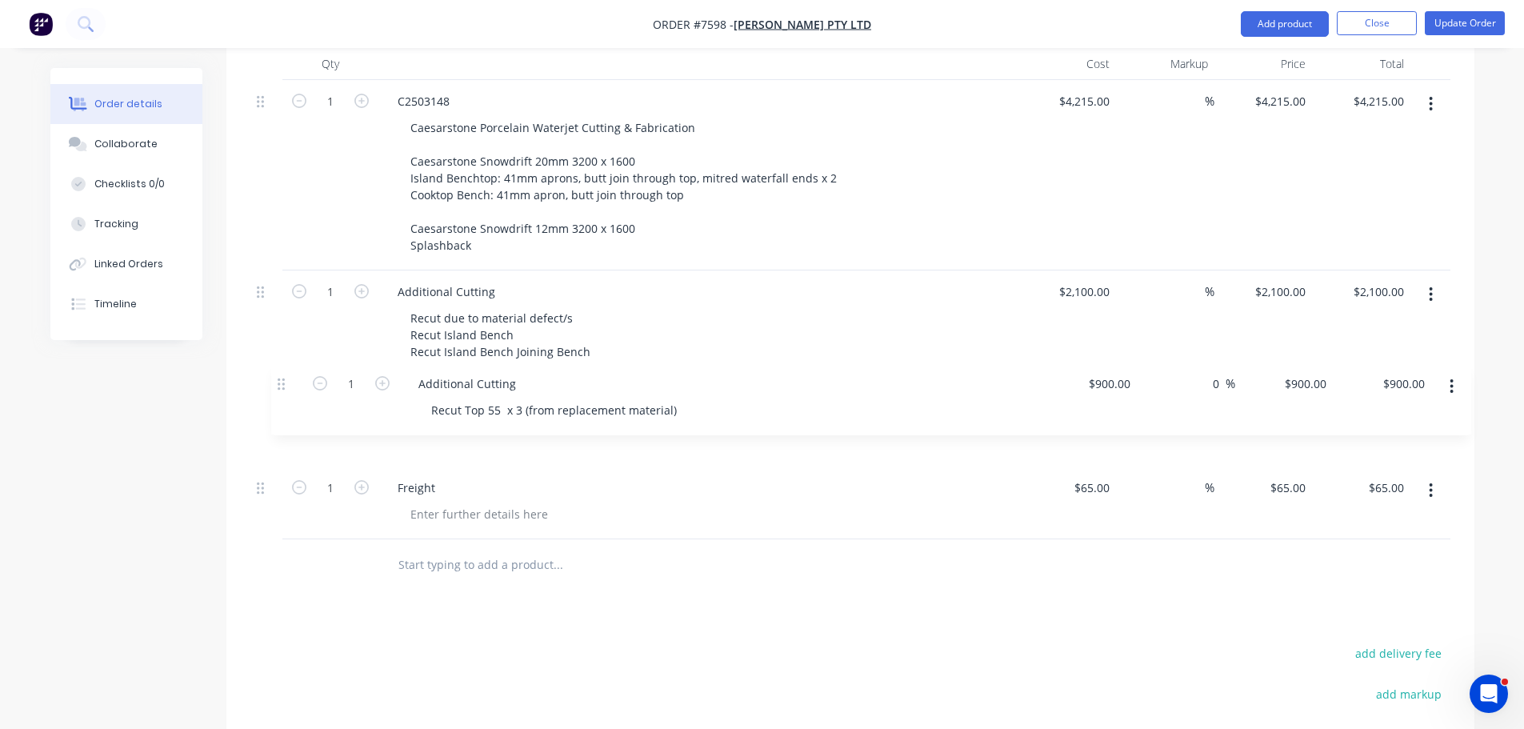
drag, startPoint x: 258, startPoint y: 468, endPoint x: 283, endPoint y: 378, distance: 93.9
click at [283, 378] on div "1 C2503148 Caesarstone Porcelain Waterjet Cutting & Fabrication Caesarstone Sno…" at bounding box center [850, 309] width 1200 height 459
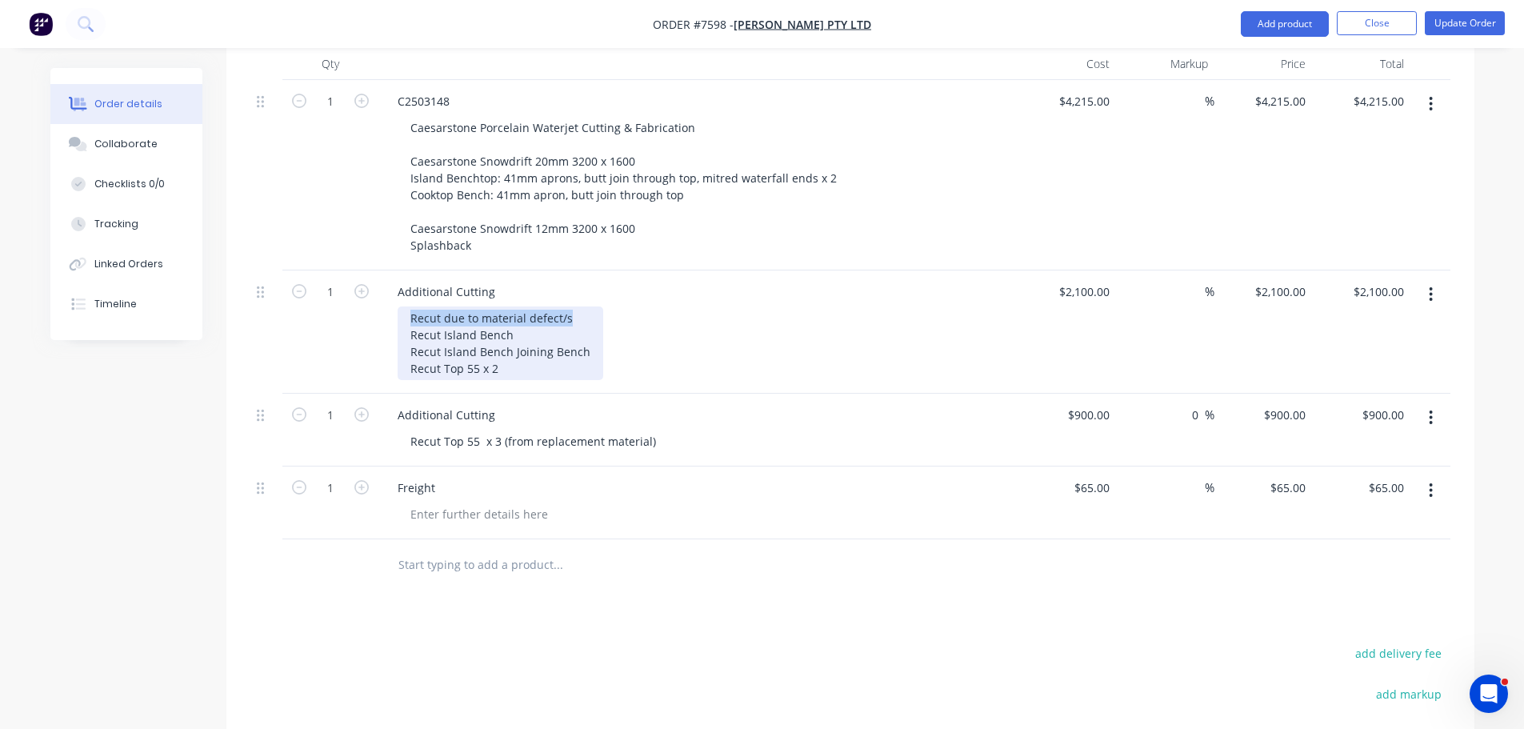
drag, startPoint x: 572, startPoint y: 294, endPoint x: 410, endPoint y: 290, distance: 162.5
click at [410, 306] on div "Recut due to material defect/s Recut Island Bench Recut Island Bench Joining Be…" at bounding box center [501, 343] width 206 height 74
drag, startPoint x: 414, startPoint y: 290, endPoint x: 220, endPoint y: 383, distance: 214.7
click at [181, 383] on div "Created by Stacey Created 11/08/25 Required 12/08/25 Assigned to Add team membe…" at bounding box center [762, 293] width 1424 height 1411
click at [514, 350] on div "Recut due to material defect/s Recut Island Bench Recut Island Bench Joining Be…" at bounding box center [501, 343] width 206 height 74
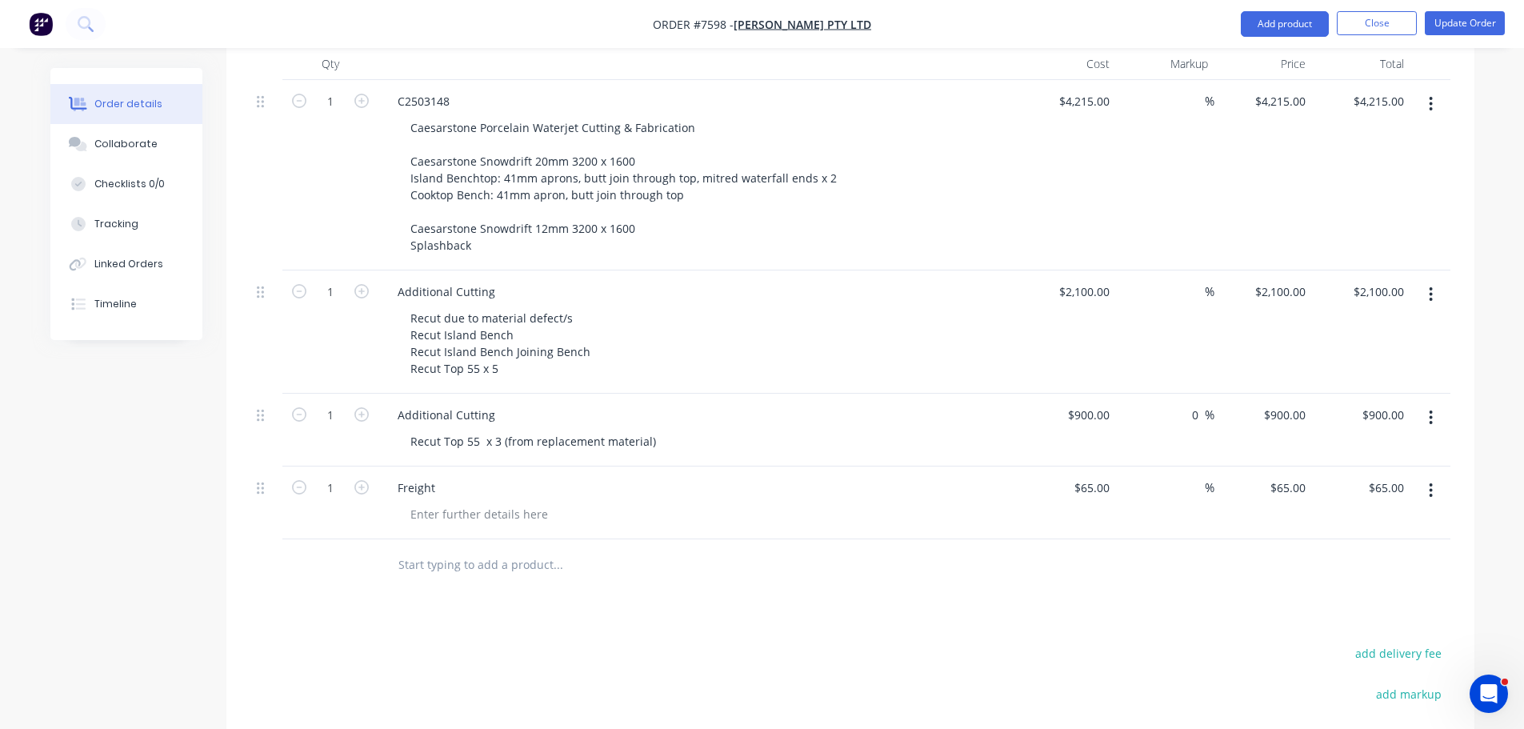
click at [1443, 403] on button "button" at bounding box center [1431, 417] width 38 height 29
click at [1373, 544] on div "Delete" at bounding box center [1374, 555] width 123 height 23
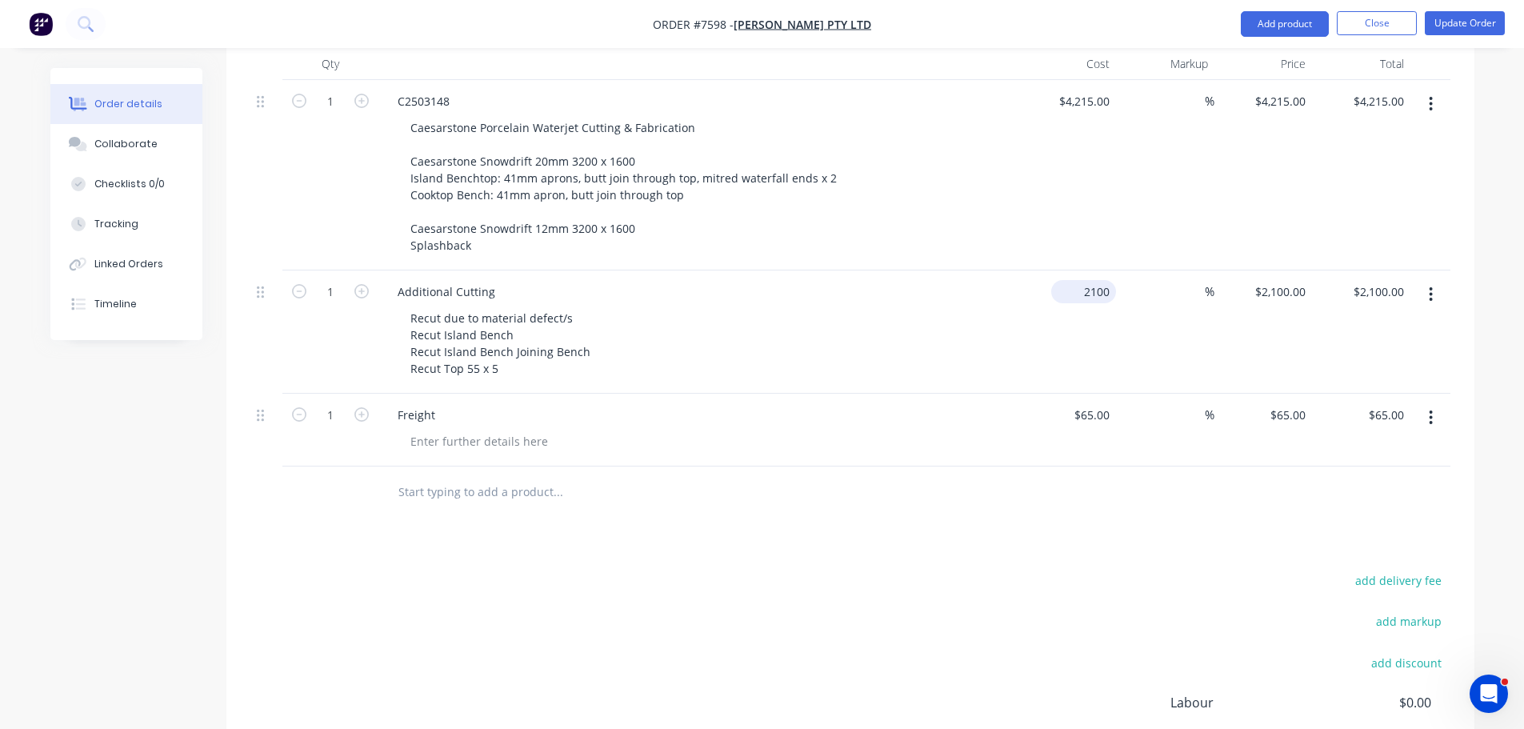
click at [1092, 280] on input "2100" at bounding box center [1086, 291] width 58 height 23
type input "$3,000.00"
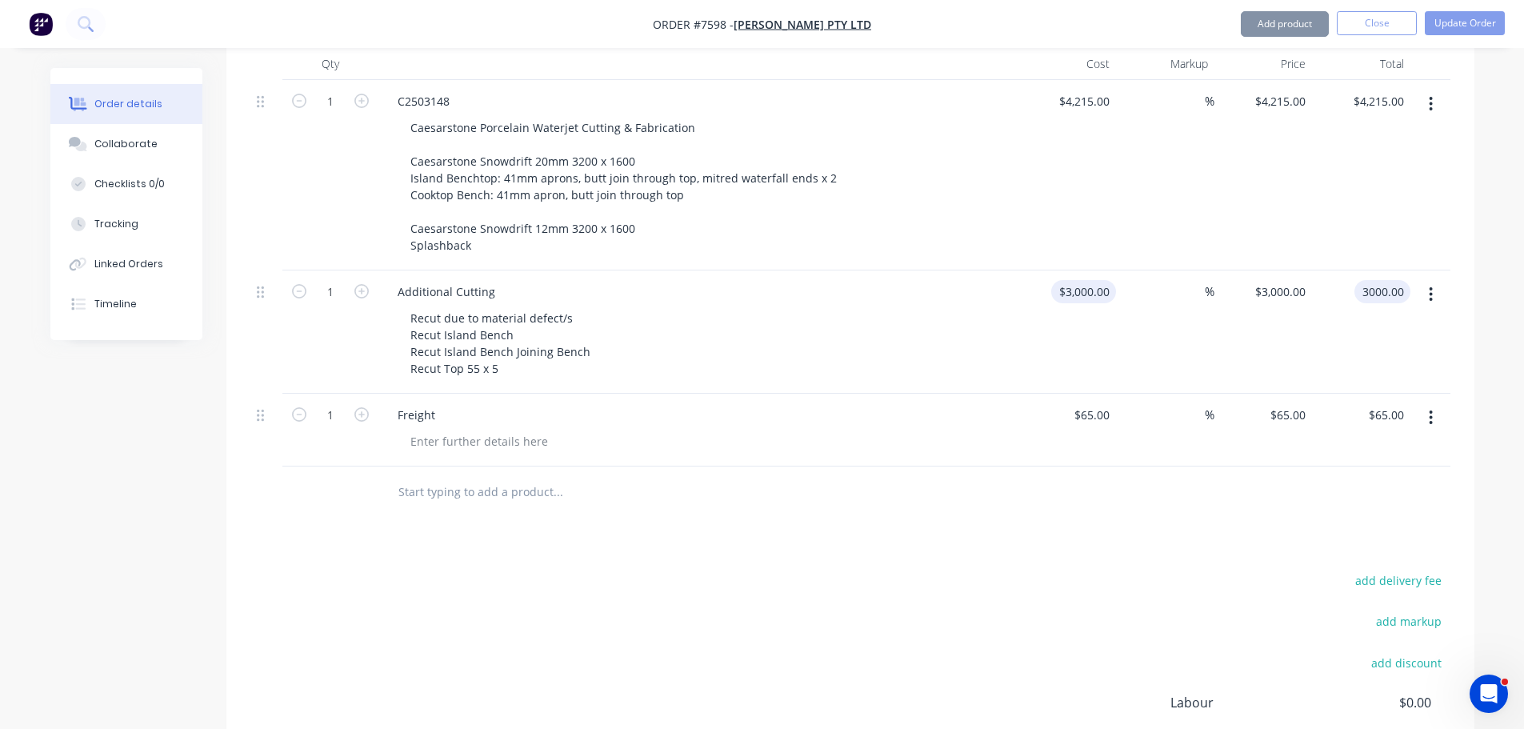
type input "$3,000.00"
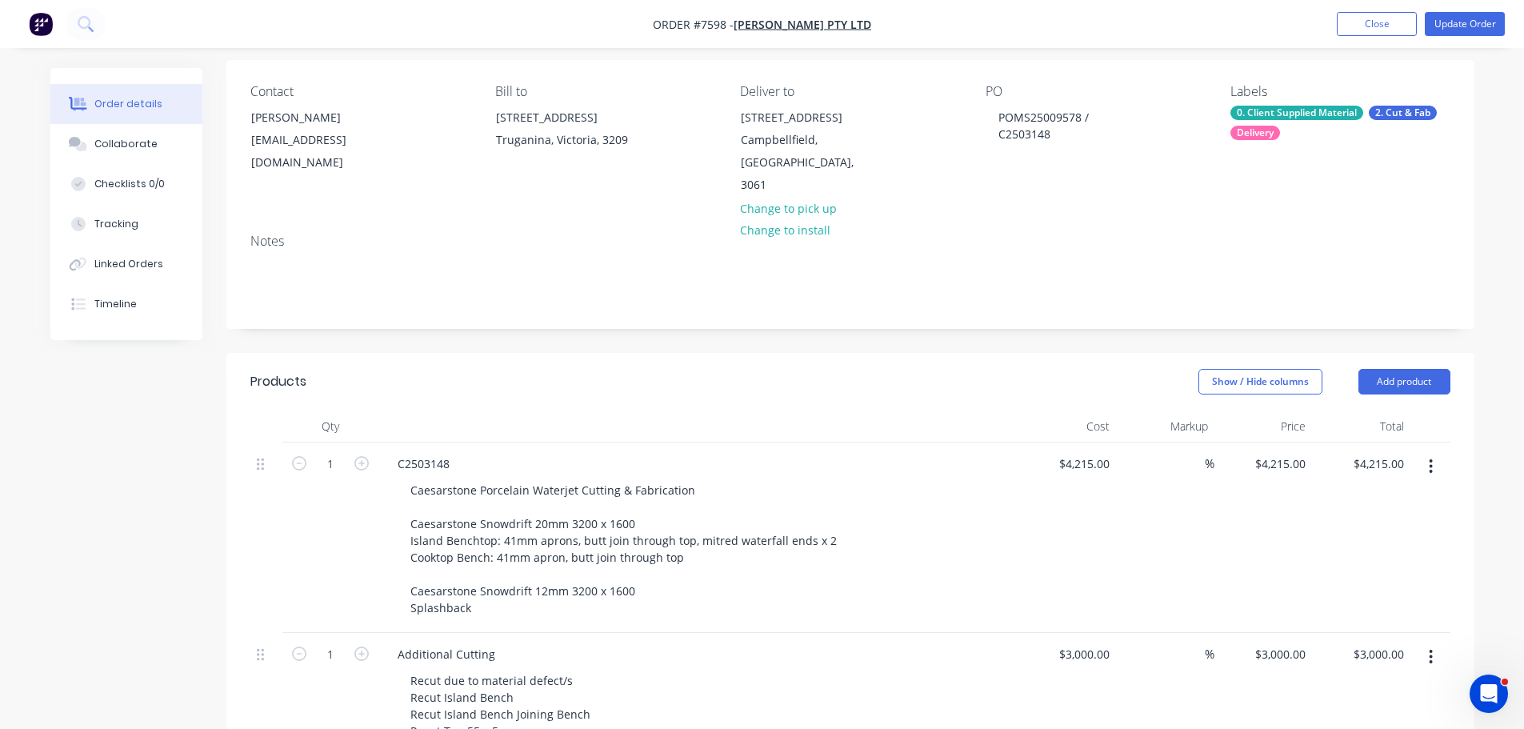
scroll to position [0, 0]
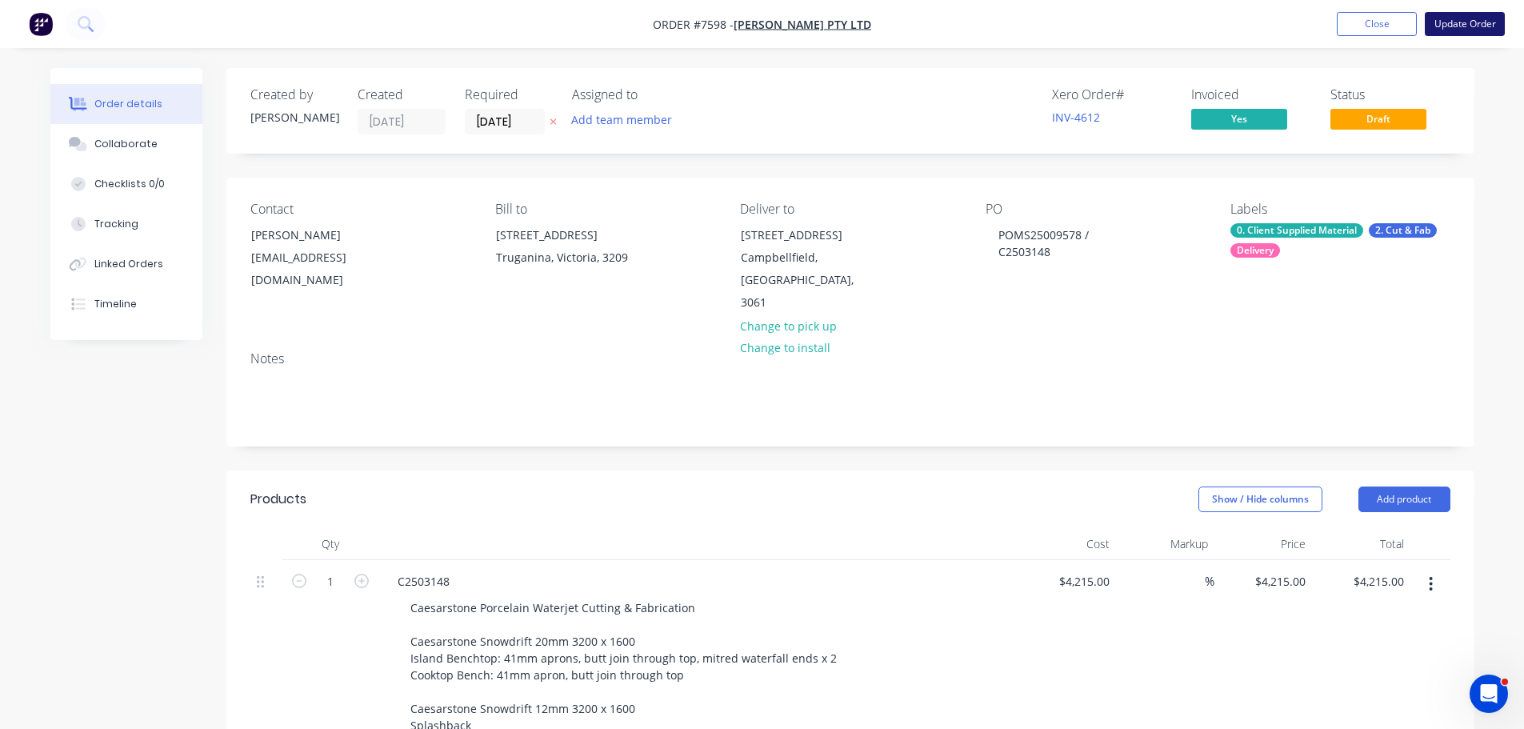
click at [1442, 24] on button "Update Order" at bounding box center [1465, 24] width 80 height 24
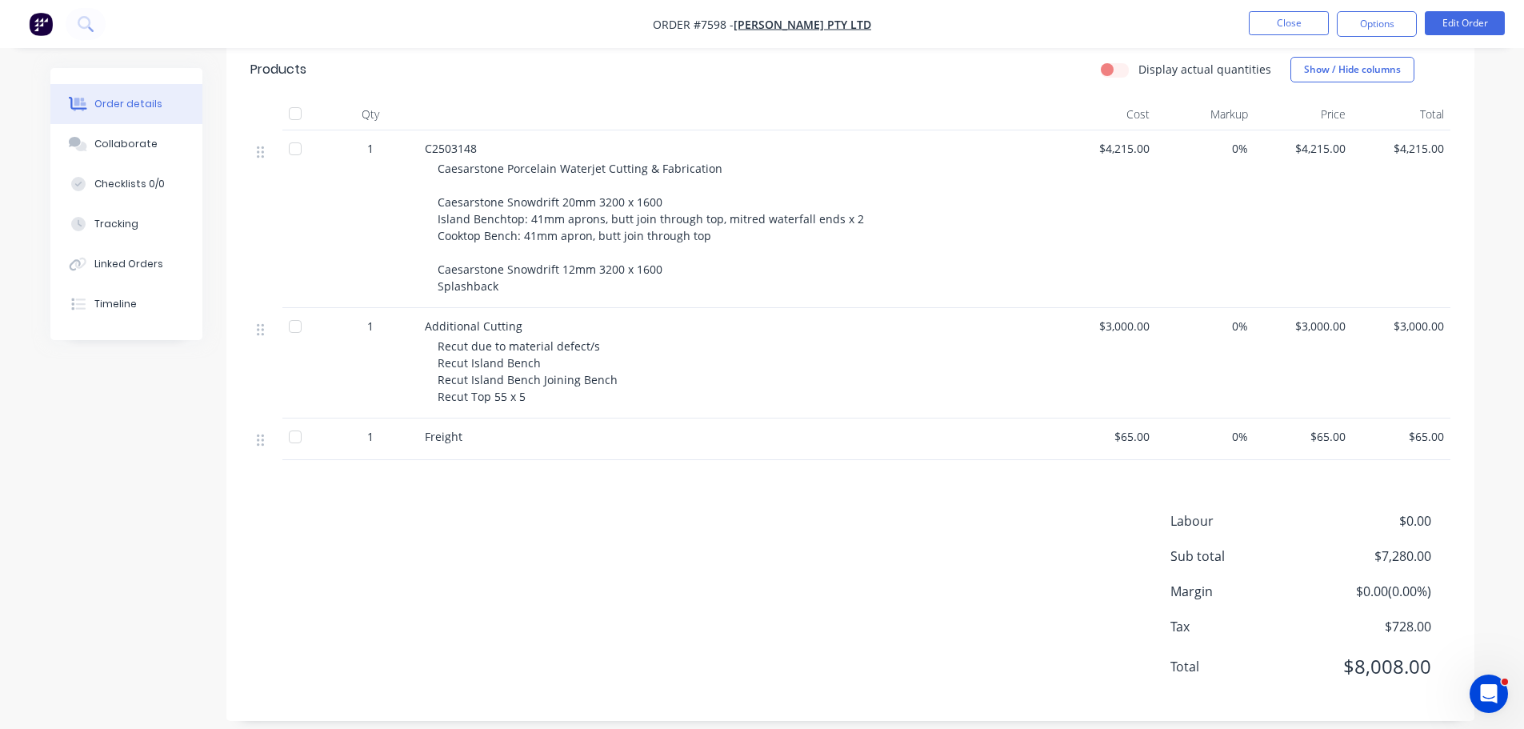
scroll to position [4, 0]
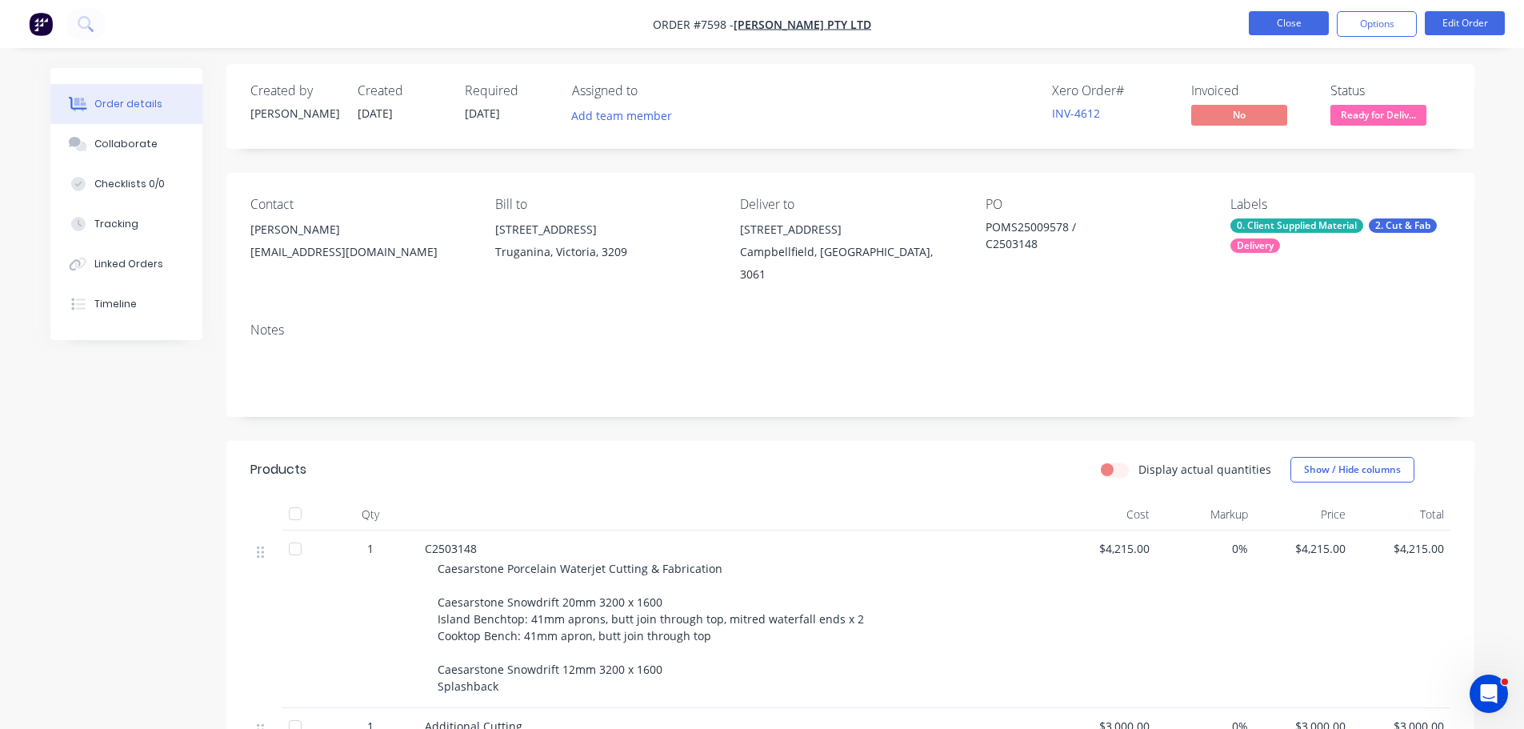
click at [1275, 27] on button "Close" at bounding box center [1289, 23] width 80 height 24
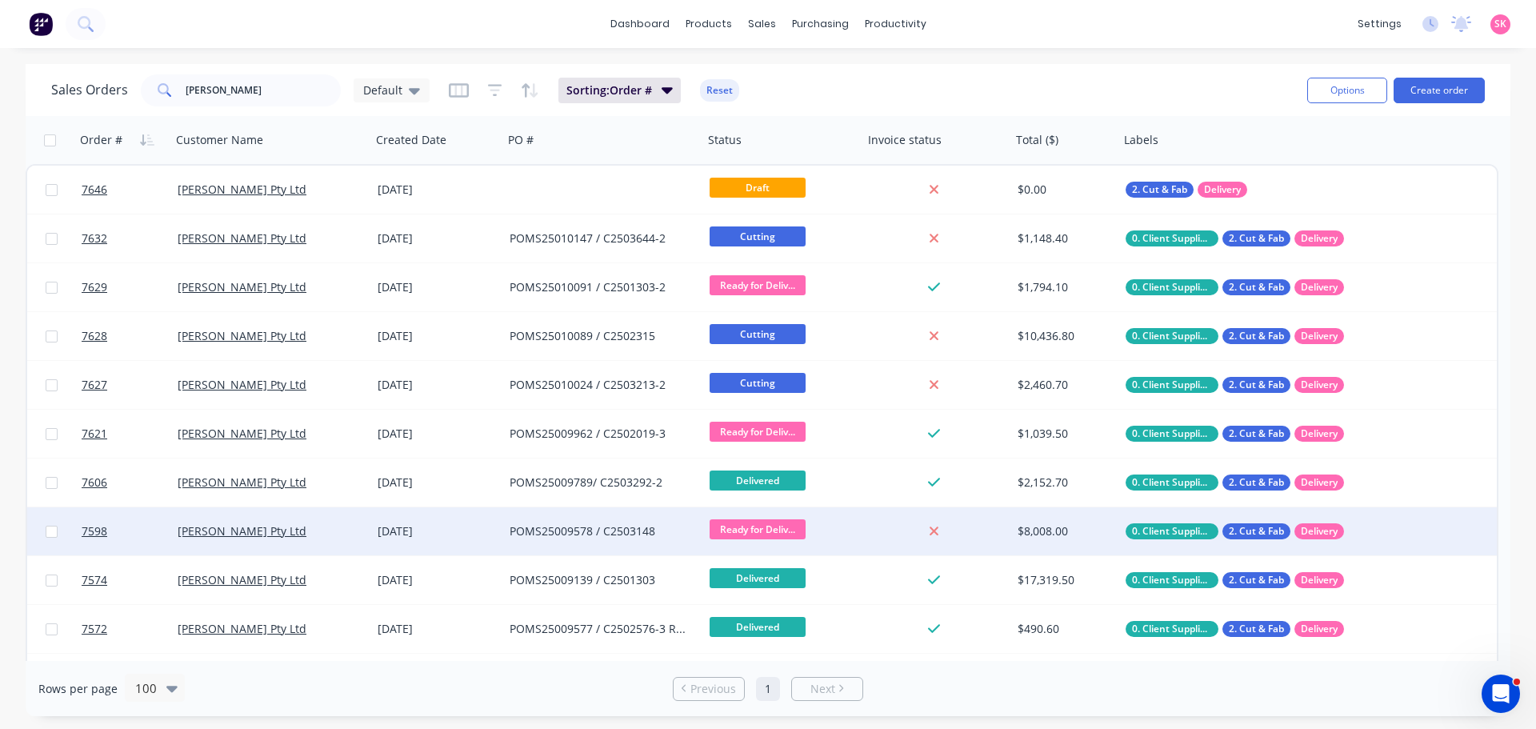
click at [659, 546] on div "POMS25009578 / C2503148" at bounding box center [603, 531] width 200 height 48
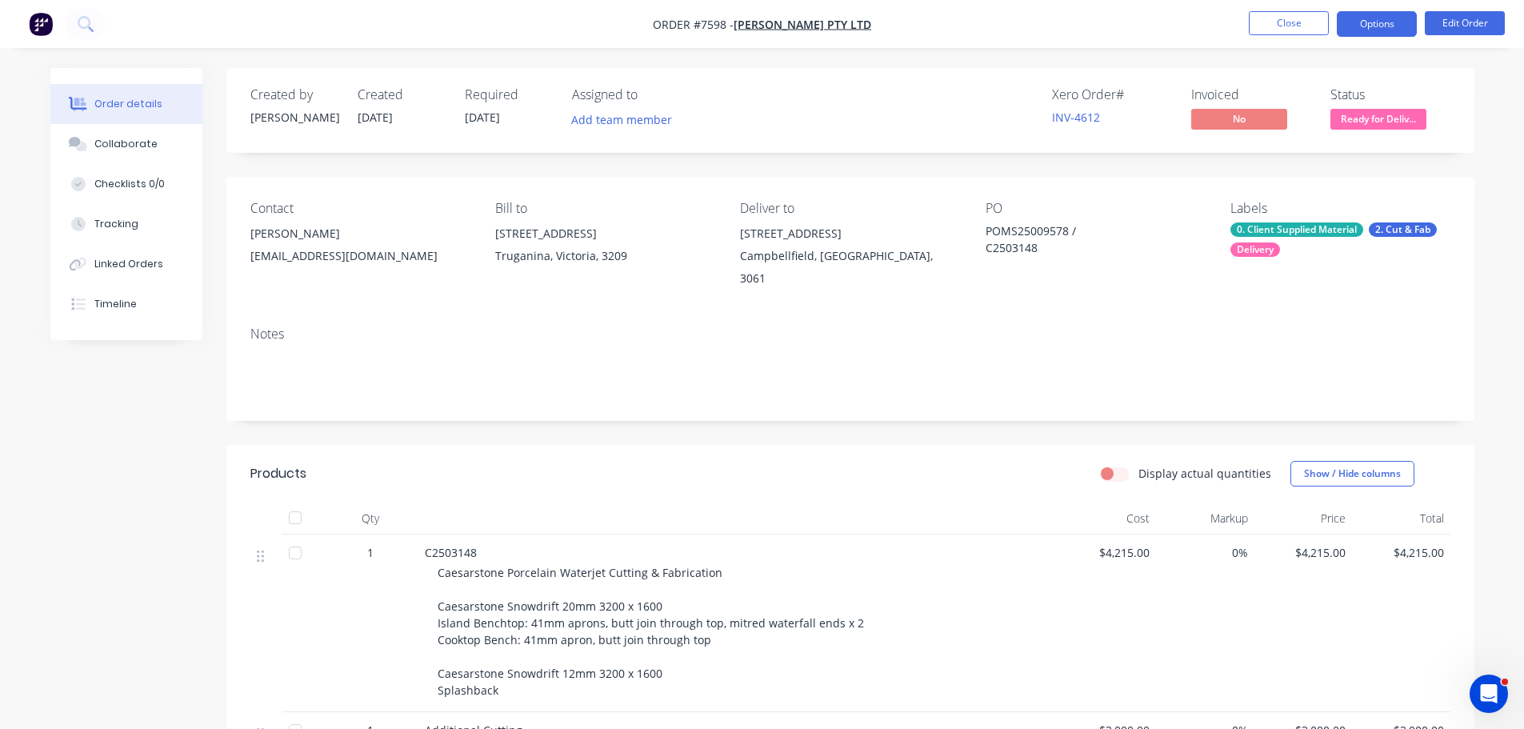
click at [1381, 21] on button "Options" at bounding box center [1377, 24] width 80 height 26
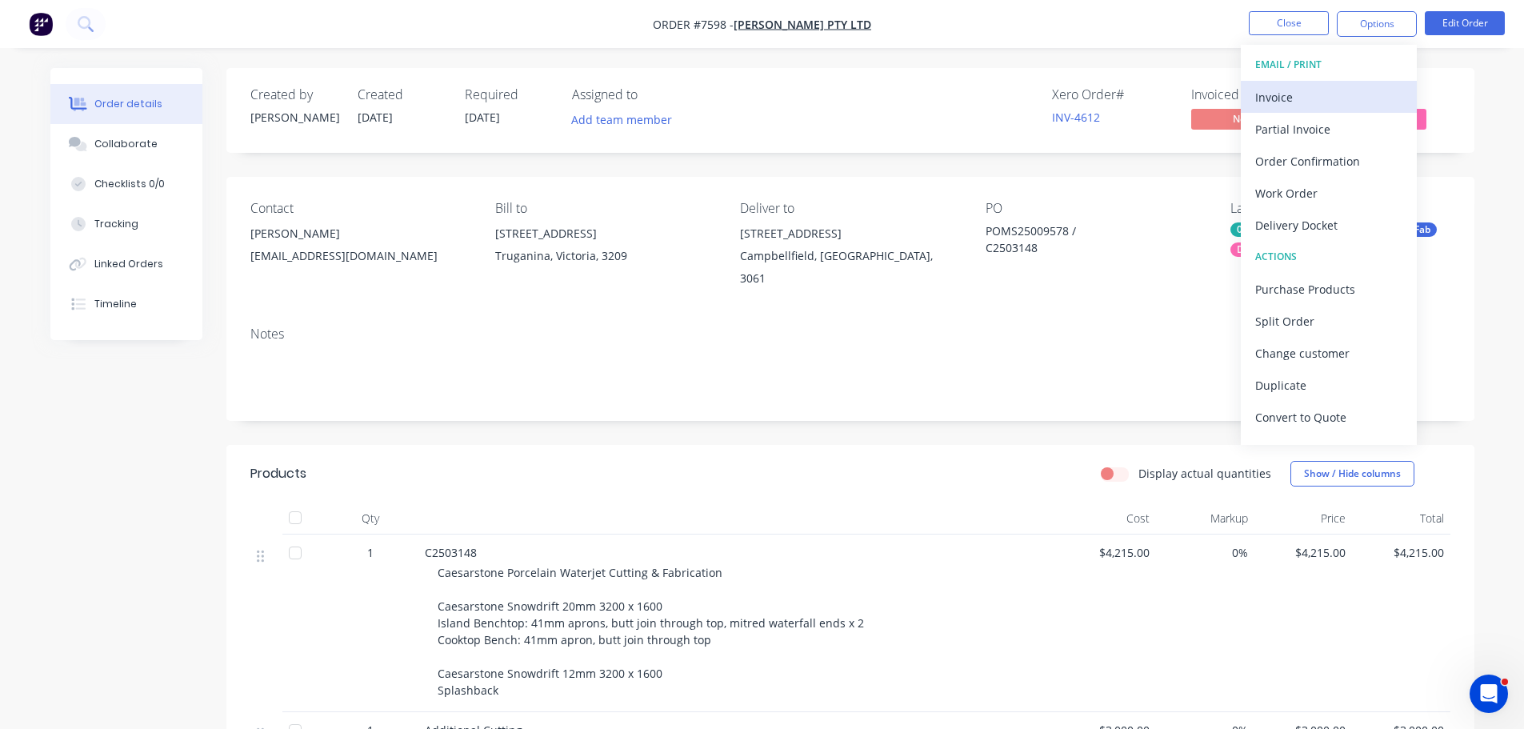
click at [1349, 103] on div "Invoice" at bounding box center [1328, 97] width 147 height 23
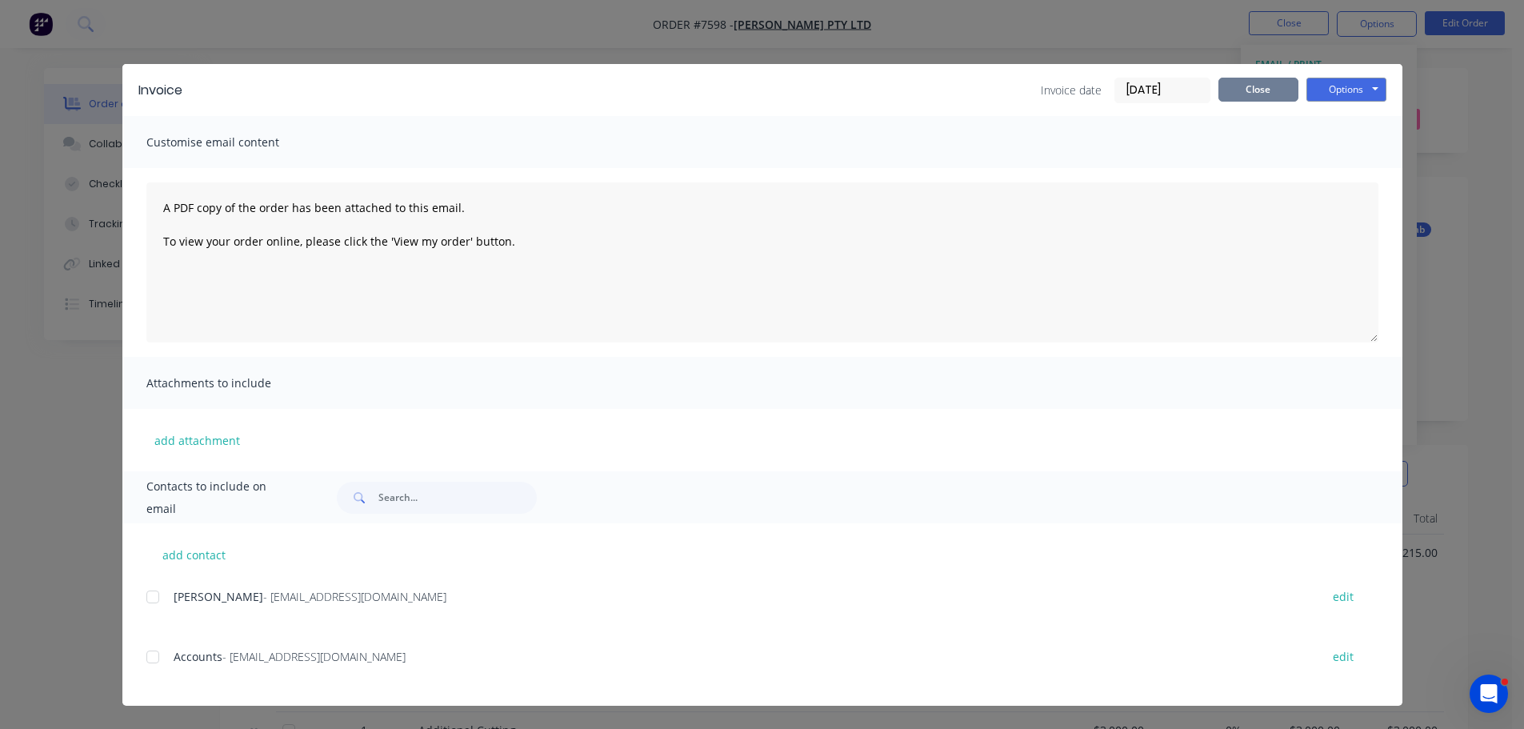
click at [1261, 94] on button "Close" at bounding box center [1258, 90] width 80 height 24
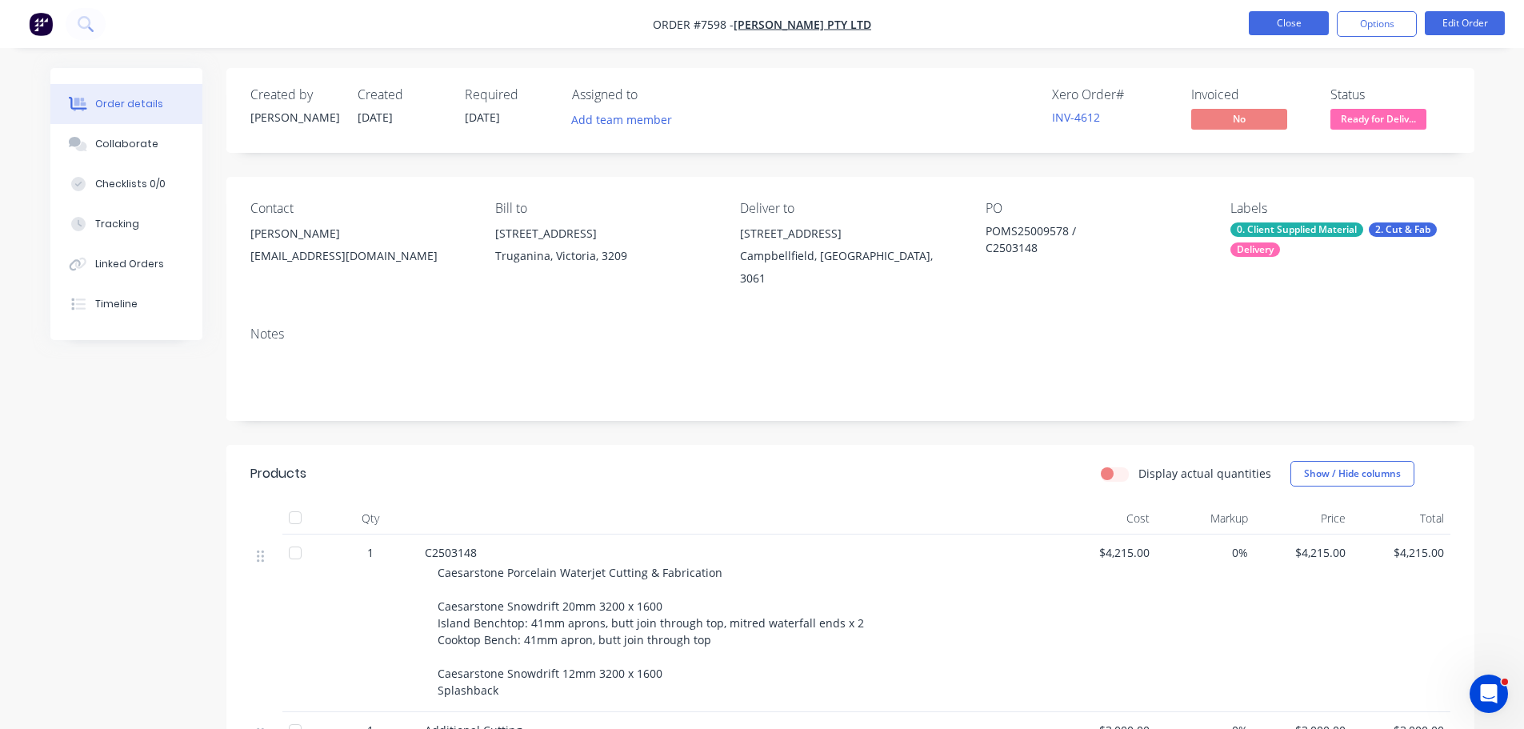
click at [1284, 30] on button "Close" at bounding box center [1289, 23] width 80 height 24
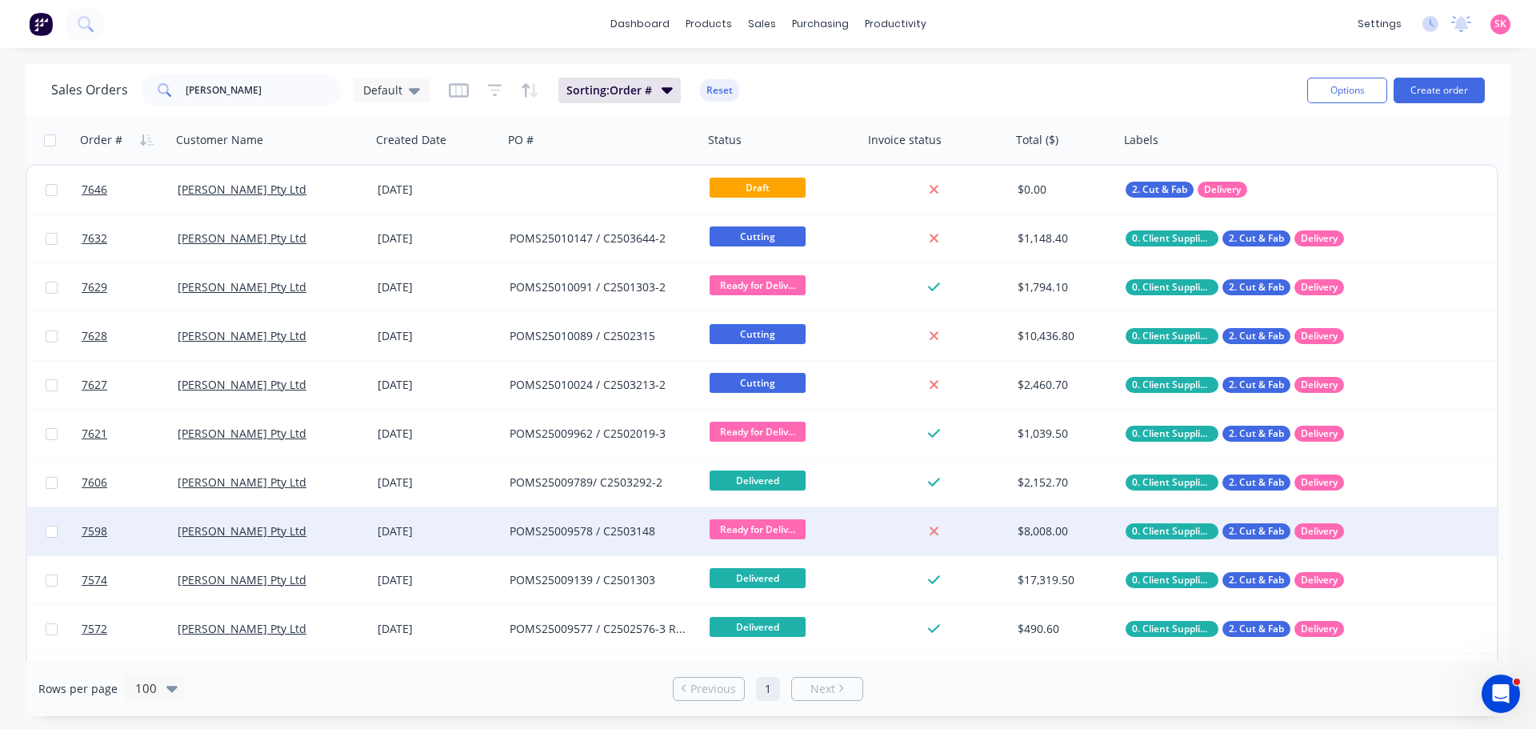
click at [828, 518] on div "Ready for Deliv..." at bounding box center [783, 531] width 160 height 48
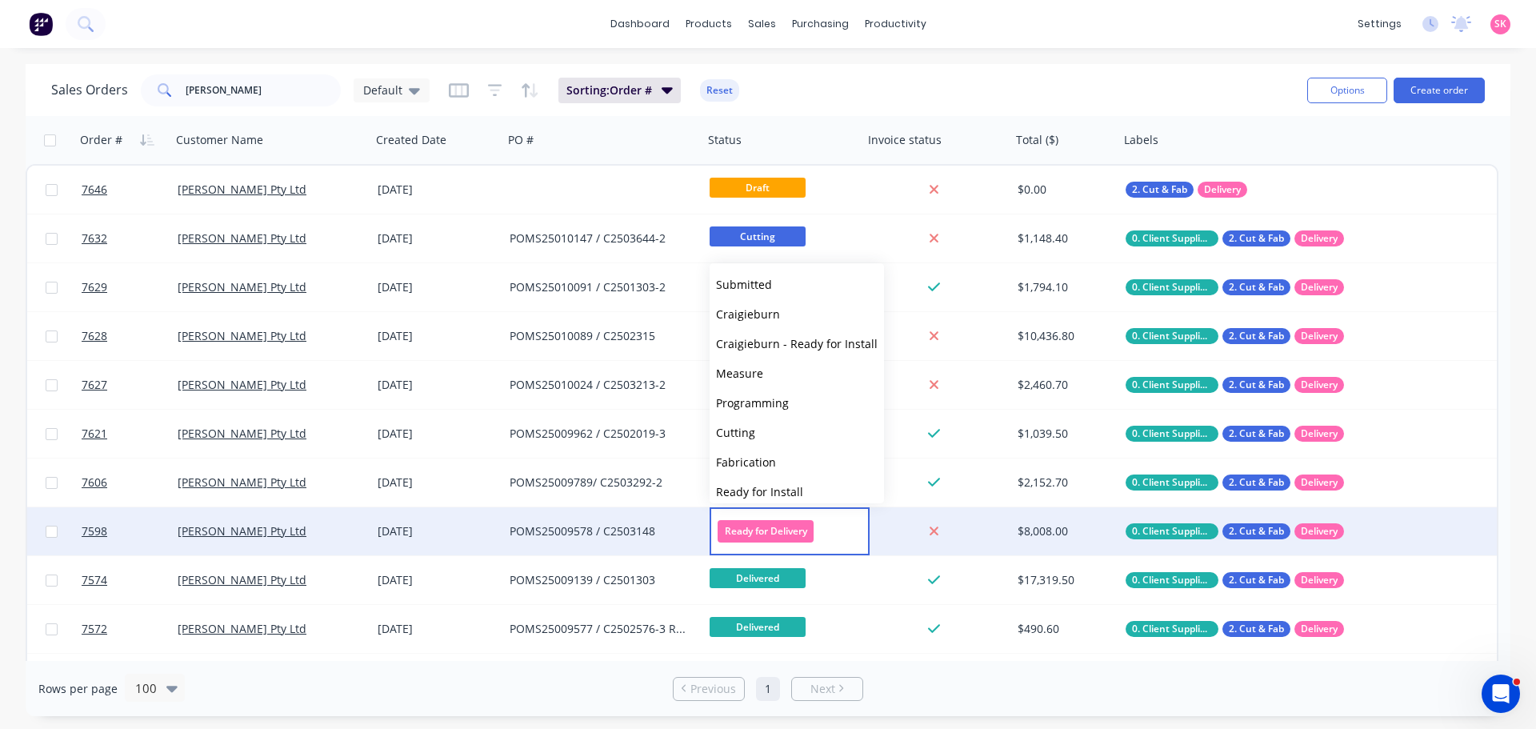
click at [937, 518] on div at bounding box center [937, 531] width 148 height 48
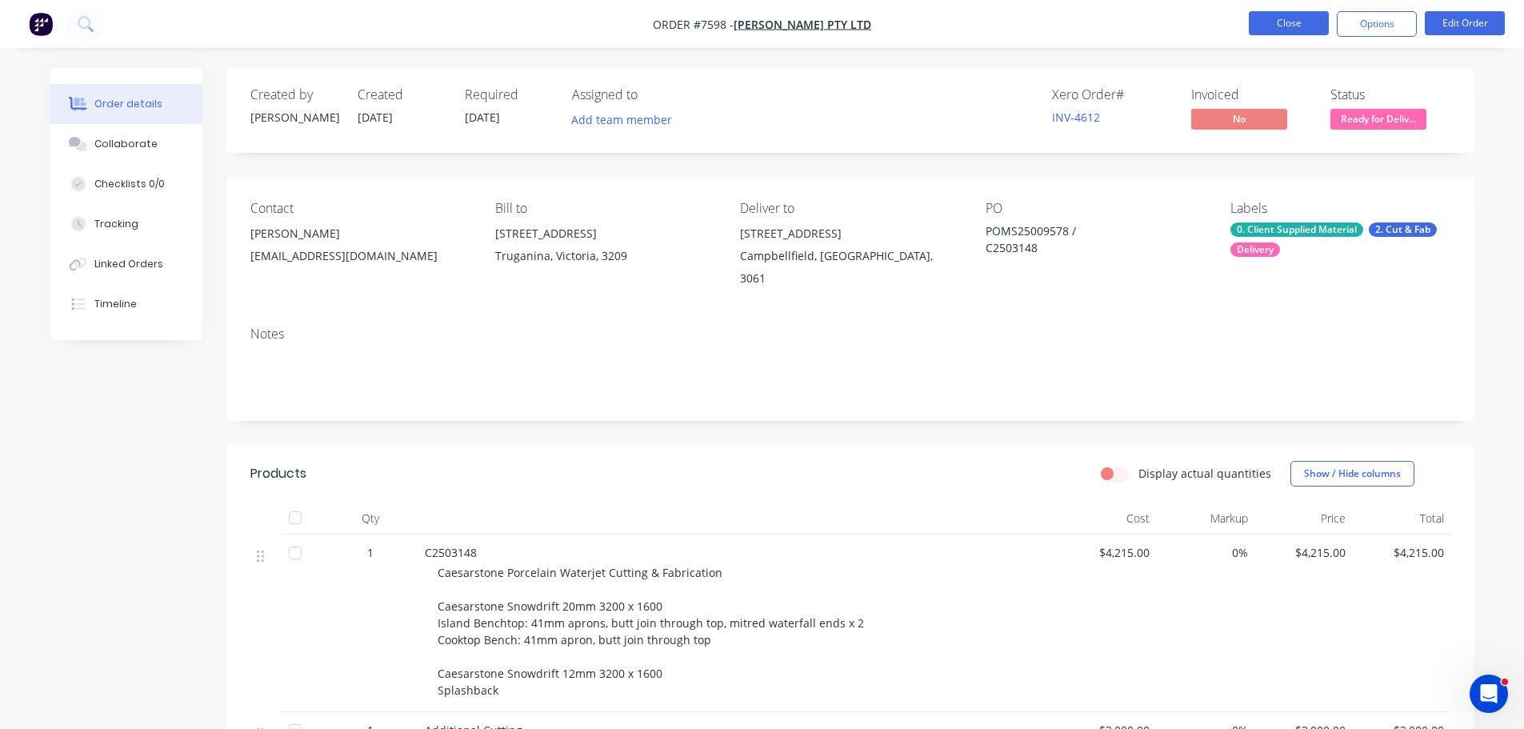
click at [1258, 26] on button "Close" at bounding box center [1289, 23] width 80 height 24
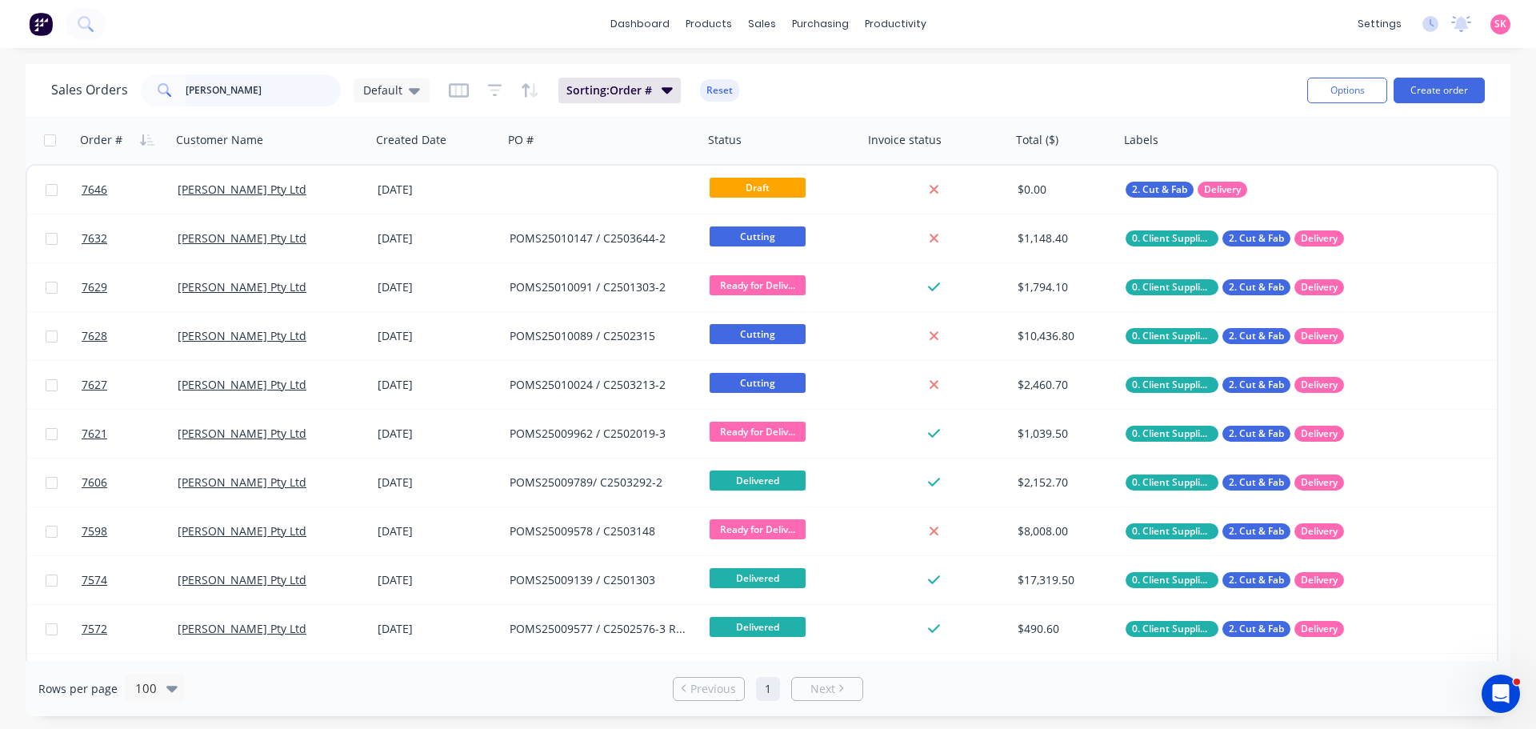
drag, startPoint x: 242, startPoint y: 90, endPoint x: 102, endPoint y: 106, distance: 140.0
click at [102, 106] on div "Sales Orders marbut Default" at bounding box center [240, 90] width 378 height 32
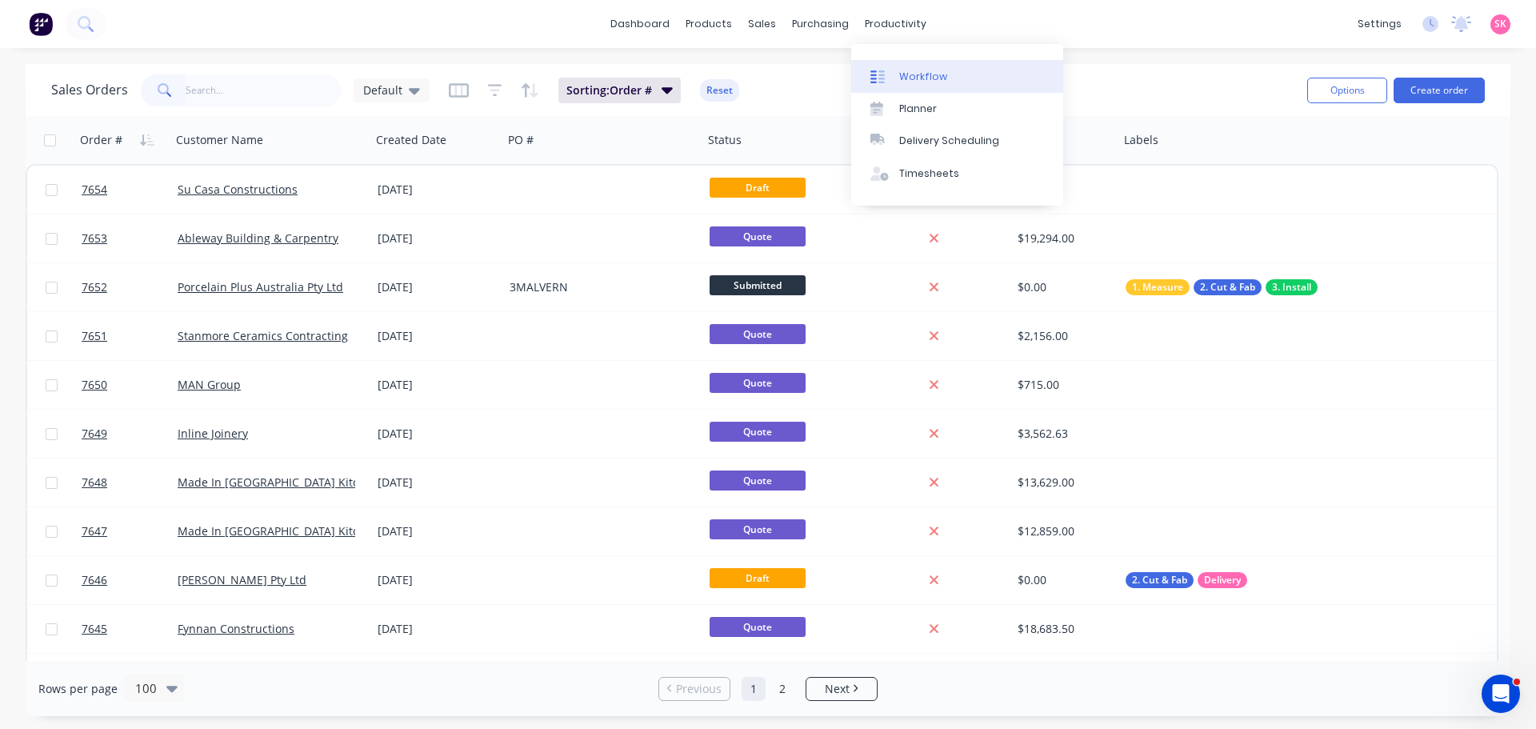
click at [906, 72] on div "Workflow" at bounding box center [923, 77] width 48 height 14
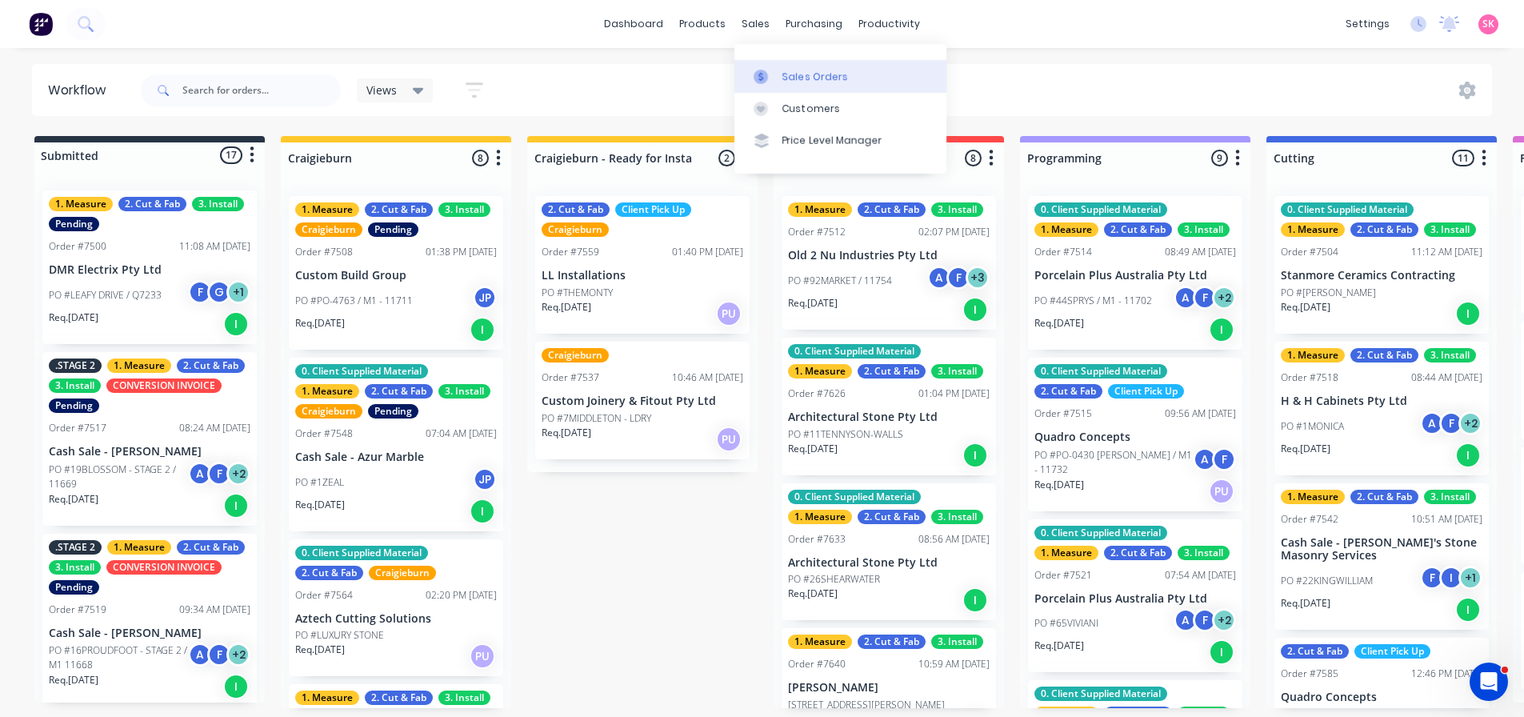
click at [782, 78] on div "Sales Orders" at bounding box center [815, 77] width 66 height 14
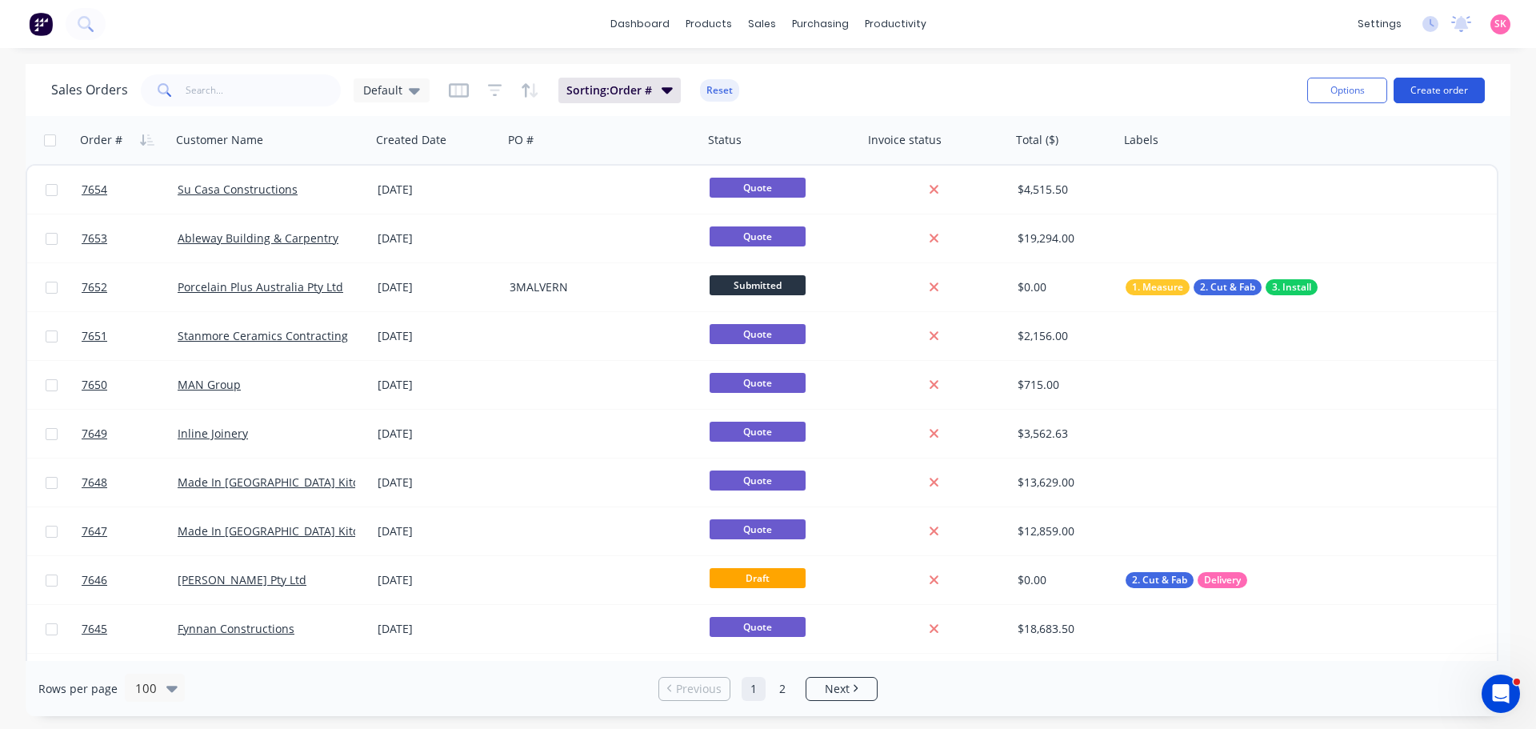
click at [1465, 95] on button "Create order" at bounding box center [1438, 91] width 91 height 26
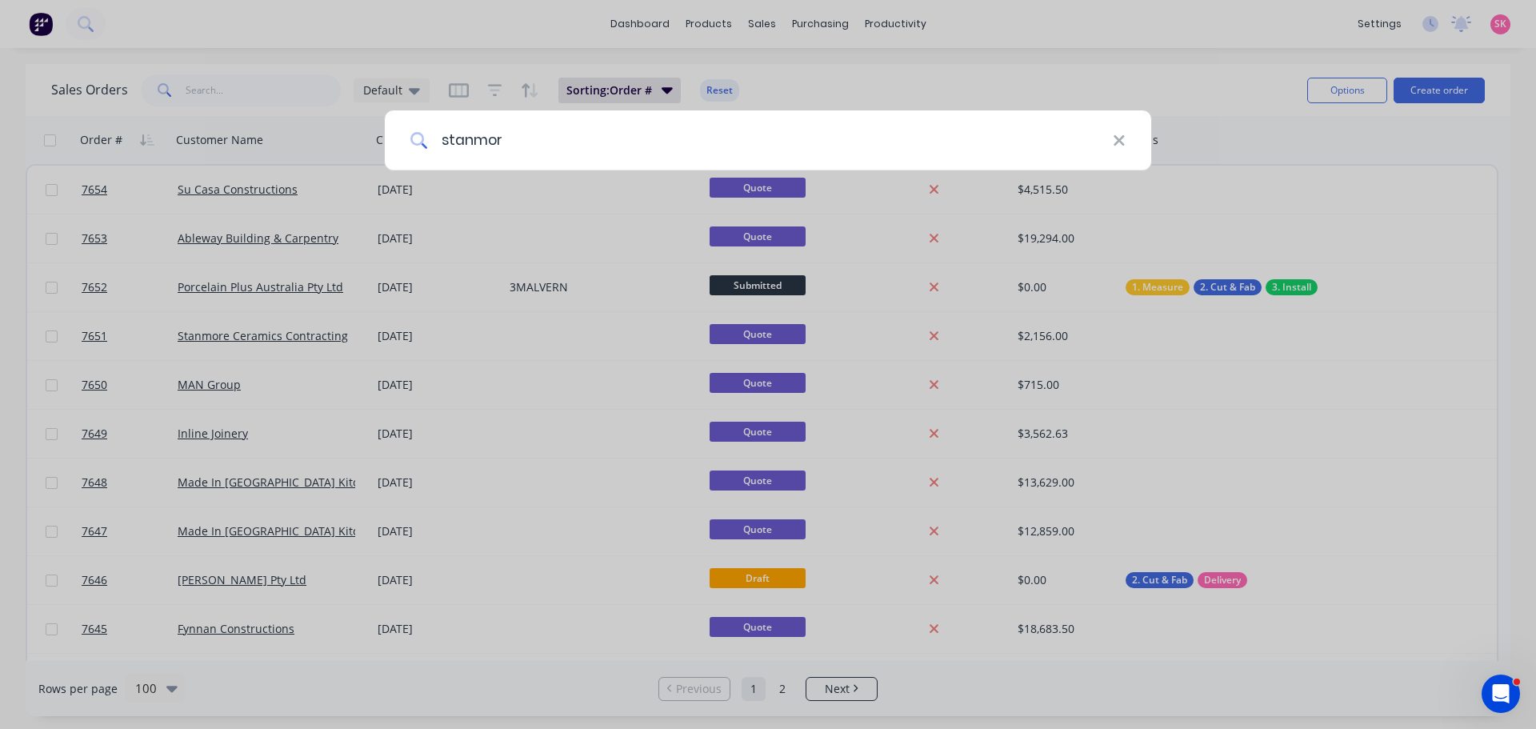
type input "stanmore"
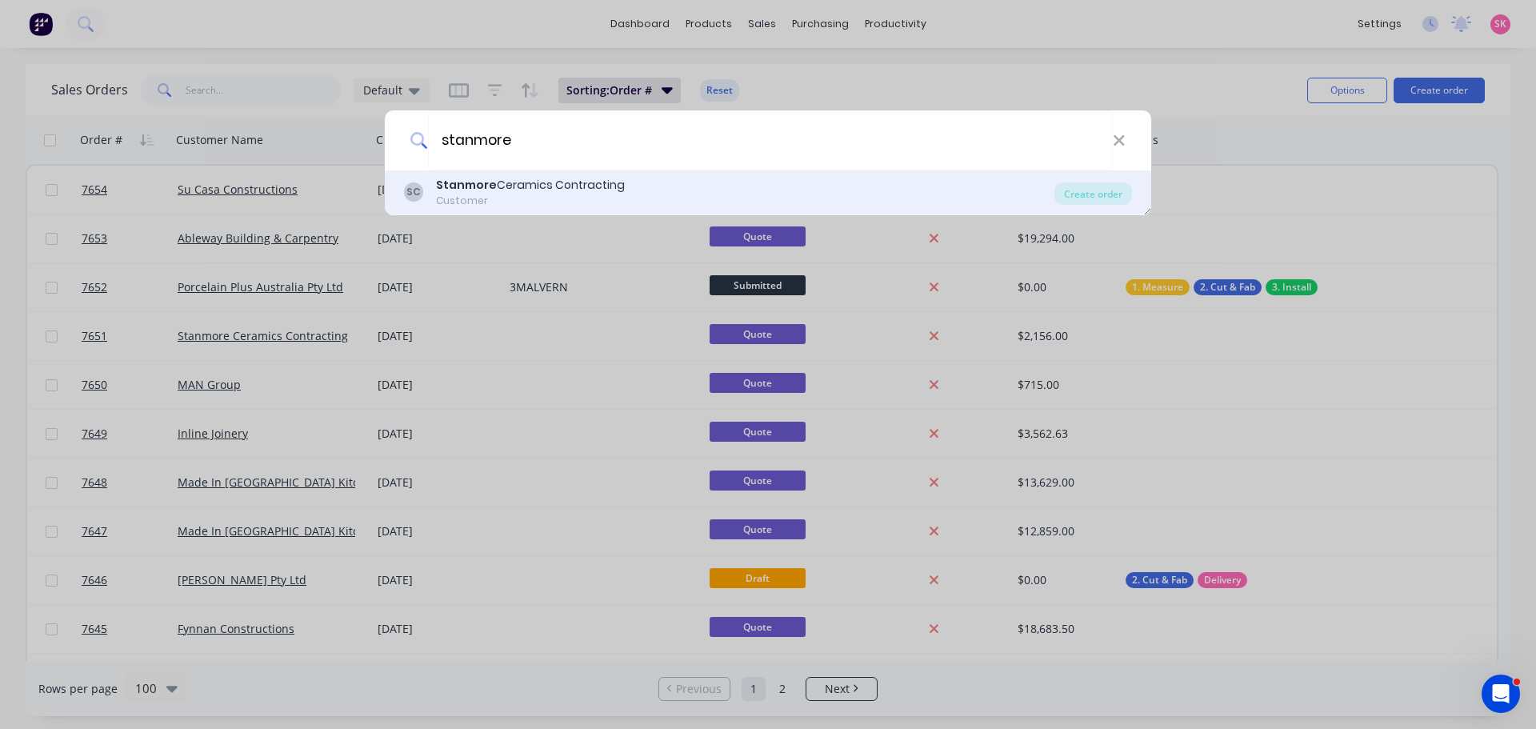
click at [518, 182] on div "Stanmore Ceramics Contracting" at bounding box center [530, 185] width 189 height 17
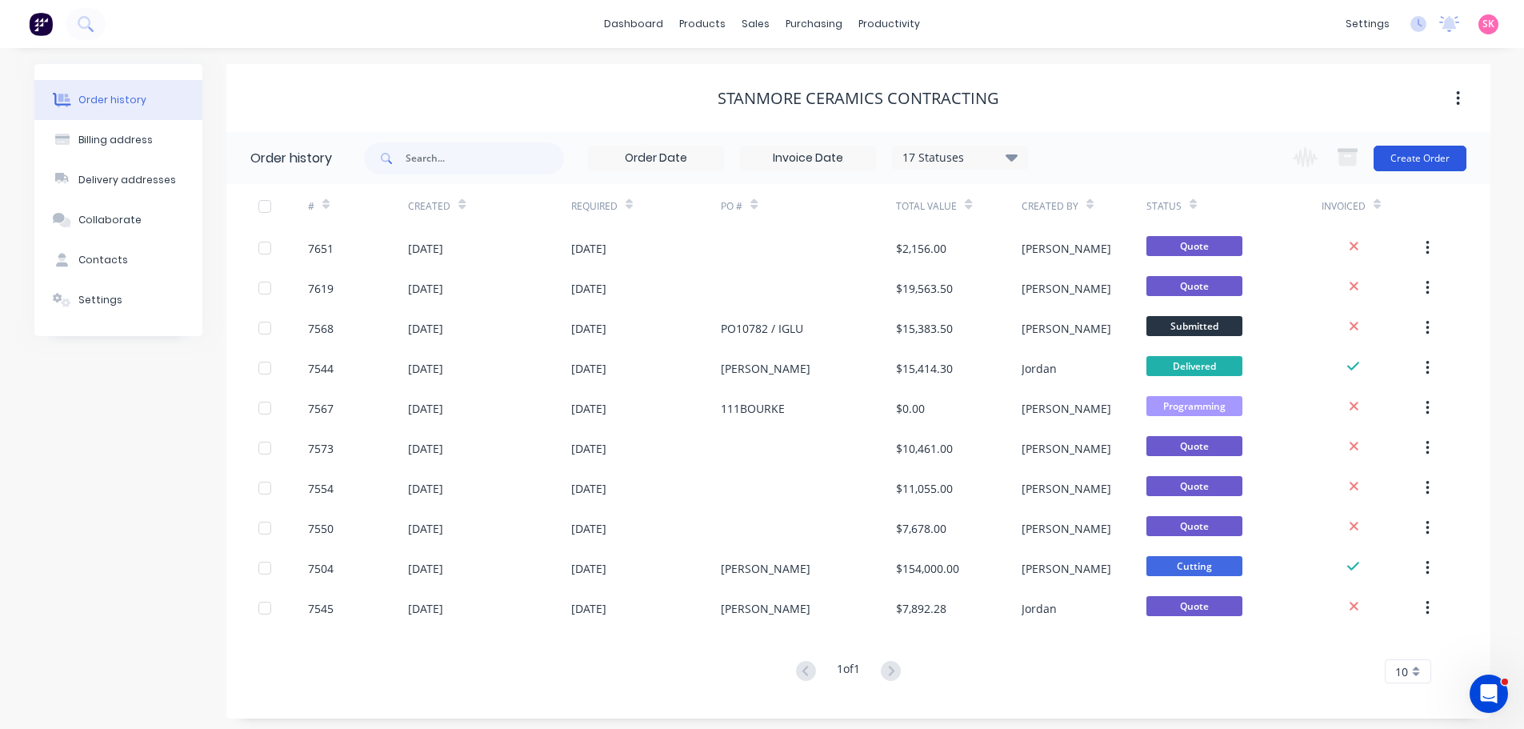
click at [1432, 163] on button "Create Order" at bounding box center [1419, 159] width 93 height 26
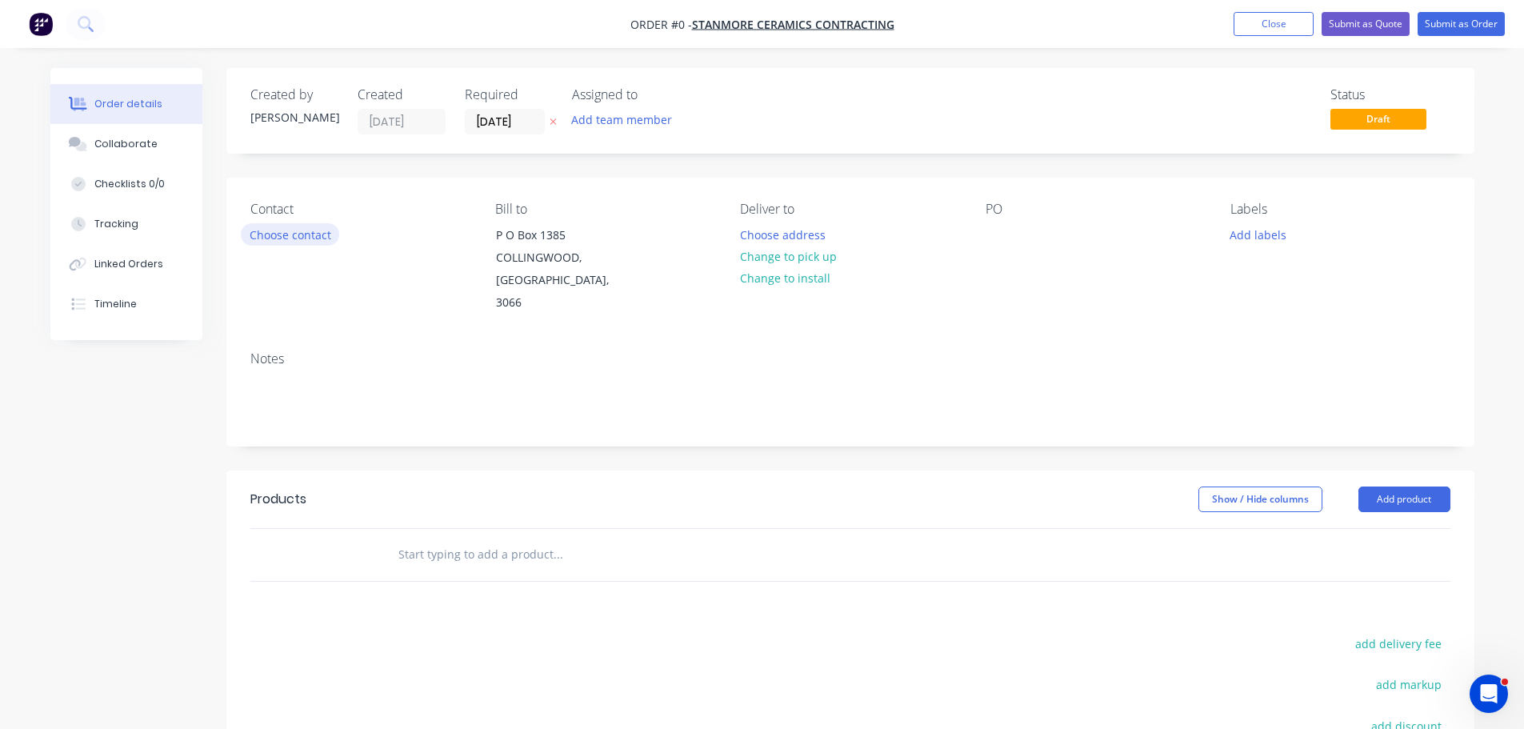
click at [294, 225] on button "Choose contact" at bounding box center [290, 234] width 98 height 22
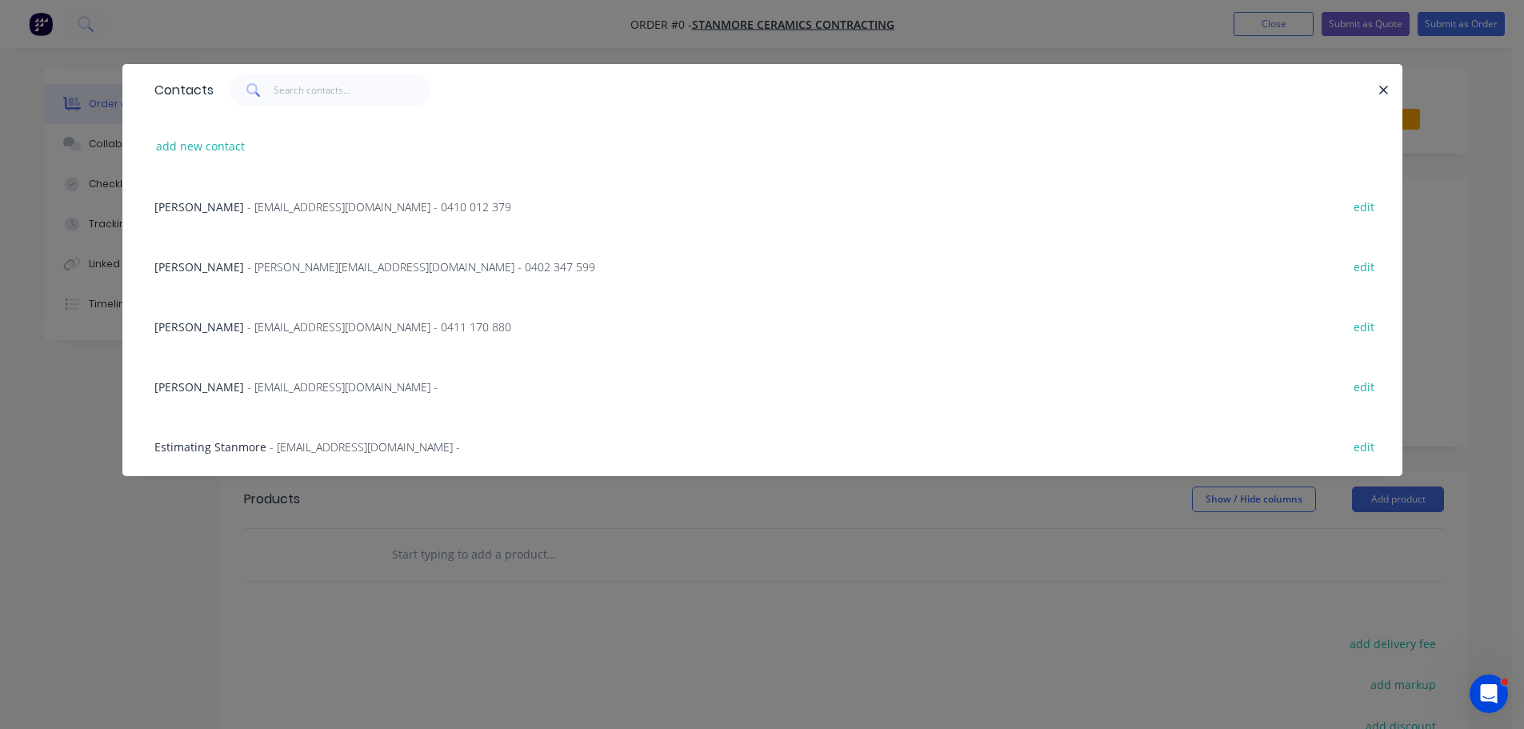
click at [316, 278] on div "Marie Calabro - mcalabro@stanmor.com.au - 0402 347 599 edit" at bounding box center [762, 266] width 1232 height 60
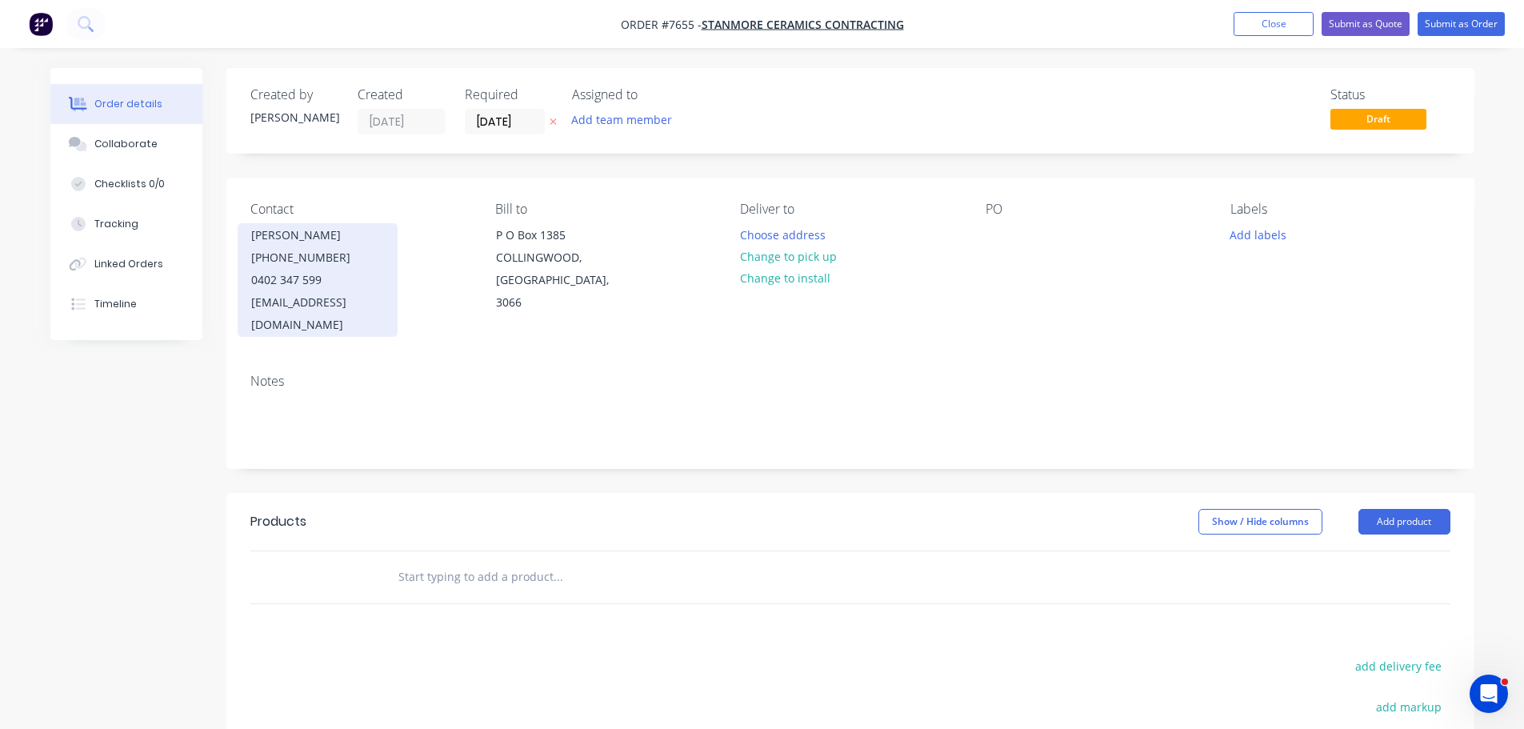
click at [384, 307] on div "mcalabro@stanmor.com.au" at bounding box center [317, 313] width 133 height 45
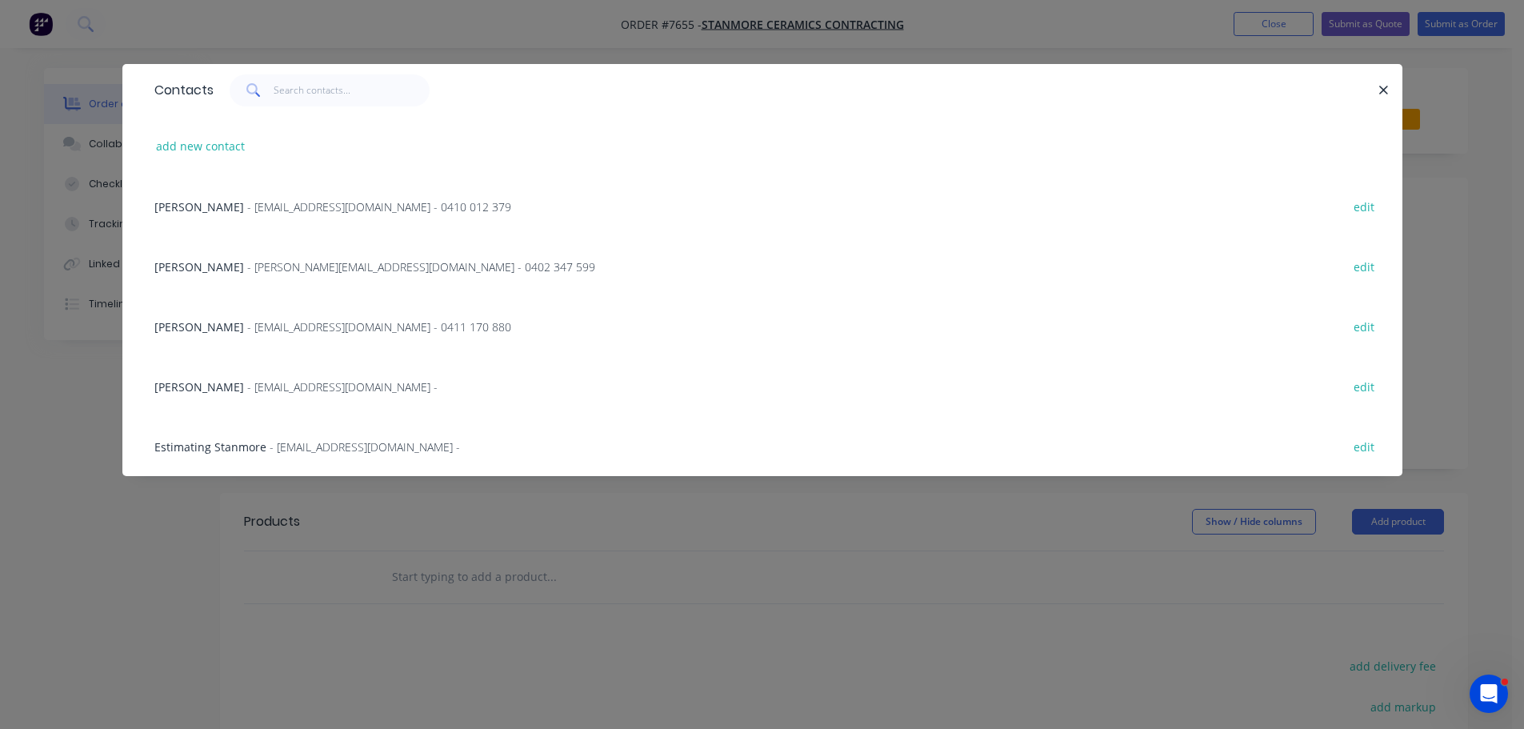
click at [420, 257] on div "Marie Calabro - mcalabro@stanmor.com.au - 0402 347 599 edit" at bounding box center [762, 266] width 1232 height 60
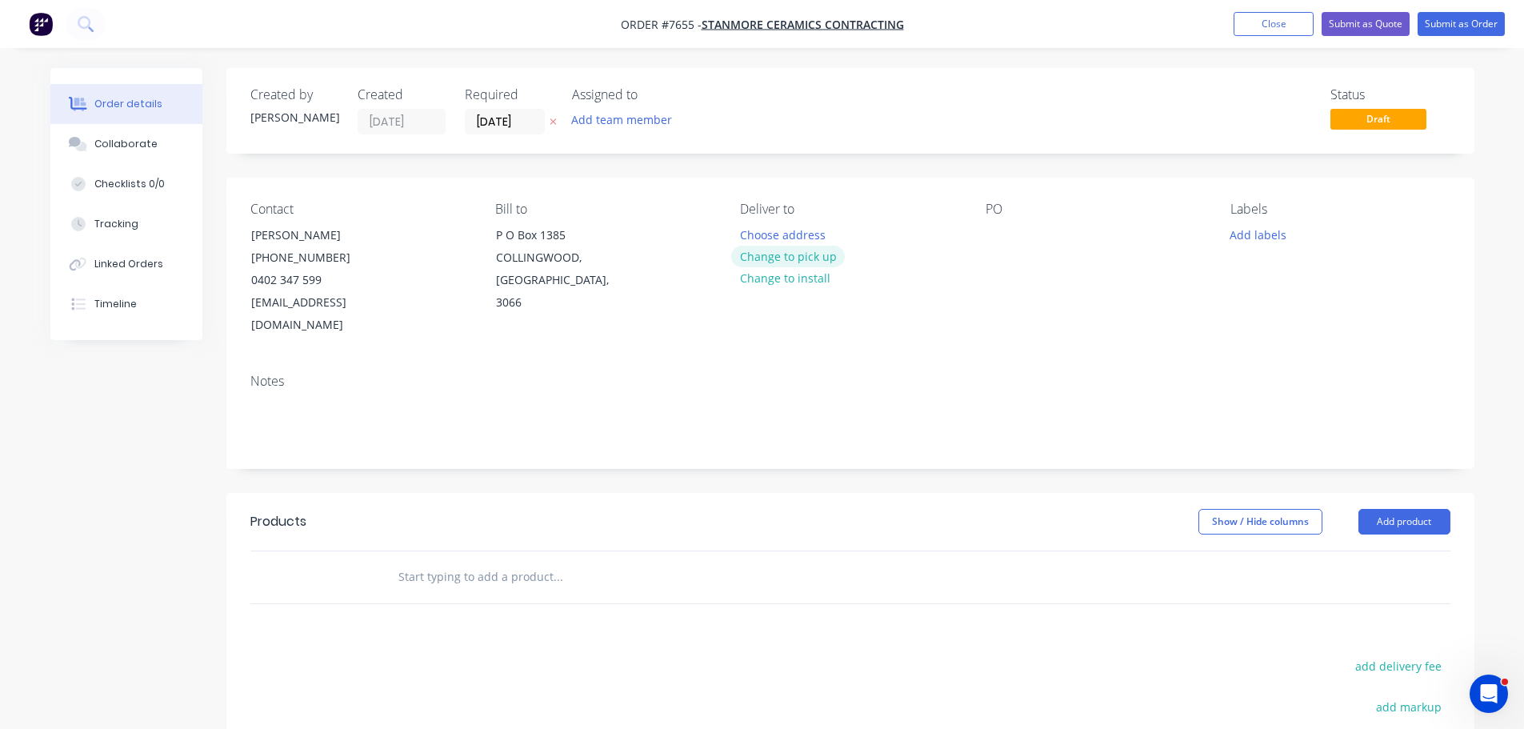
click at [789, 265] on button "Change to pick up" at bounding box center [788, 257] width 114 height 22
click at [762, 237] on div at bounding box center [753, 234] width 26 height 23
click at [1029, 226] on div "PO" at bounding box center [1094, 269] width 219 height 135
click at [1005, 230] on div at bounding box center [998, 234] width 26 height 23
drag, startPoint x: 1090, startPoint y: 231, endPoint x: 937, endPoint y: 234, distance: 153.6
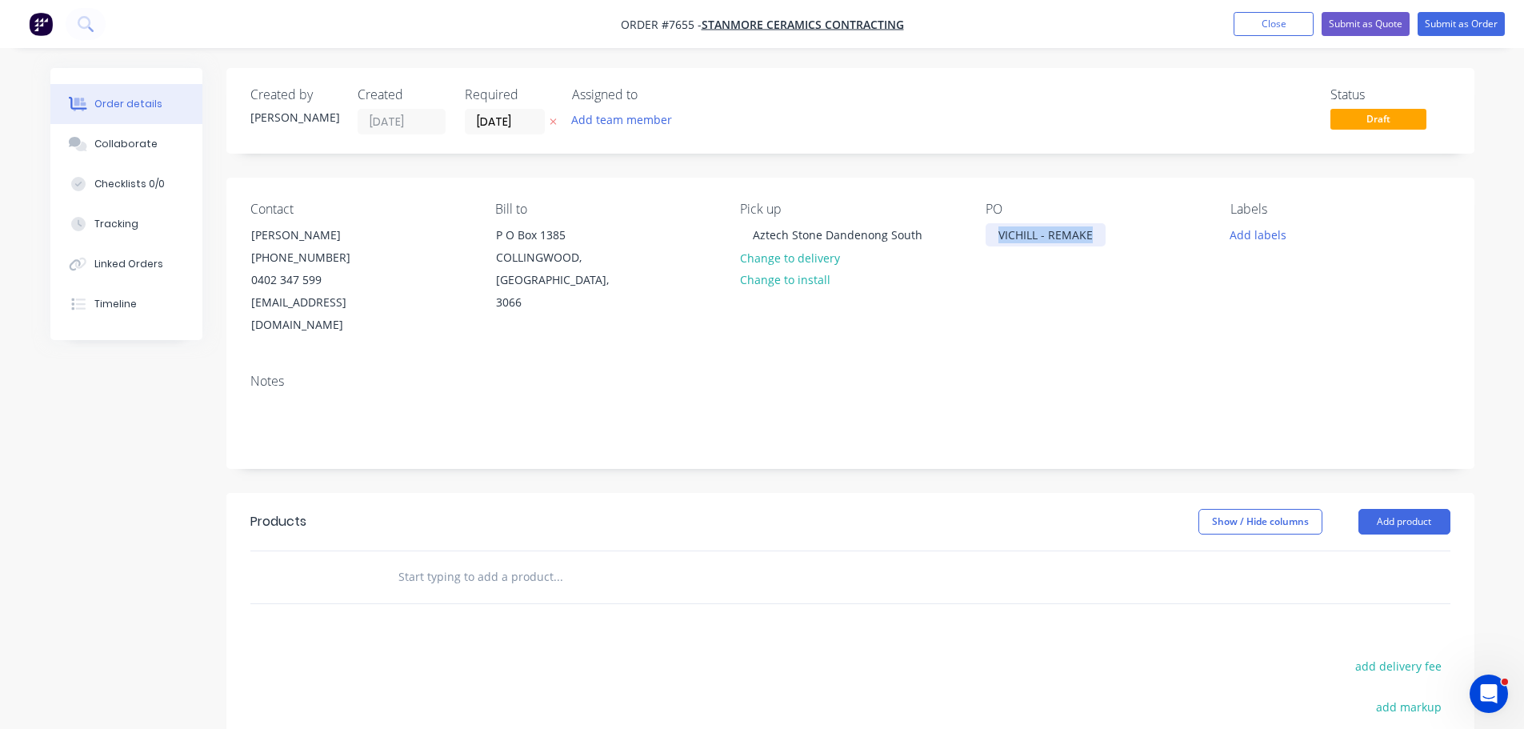
click at [937, 234] on div "Contact Marie Calabro (03) 9412 8000 0402 347 599 mcalabro@stanmor.com.au Bill …" at bounding box center [850, 269] width 1248 height 183
click at [234, 289] on div "Contact Marie Calabro (03) 9412 8000 0402 347 599 mcalabro@stanmor.com.au Bill …" at bounding box center [850, 269] width 1248 height 183
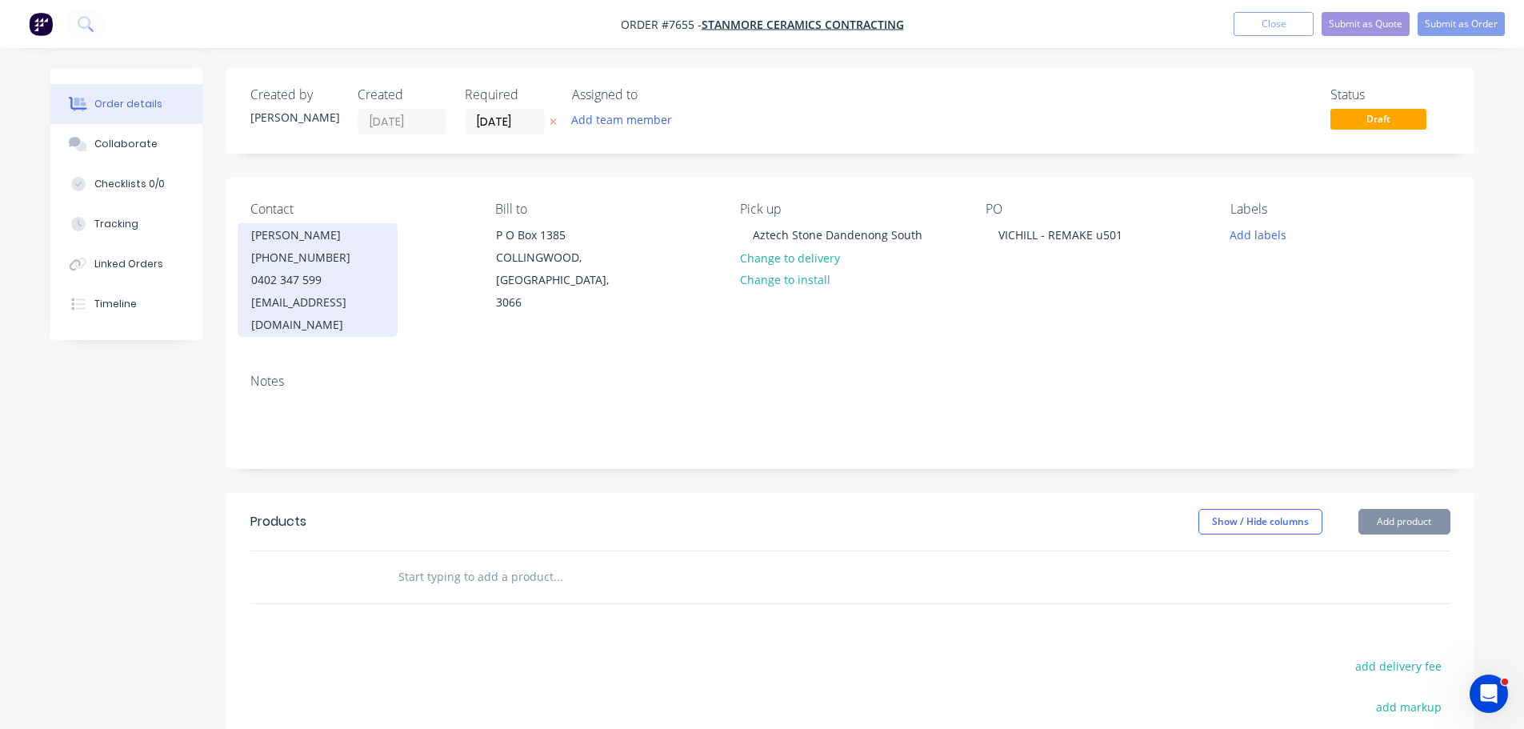
click at [314, 277] on div "0402 347 599" at bounding box center [317, 280] width 133 height 22
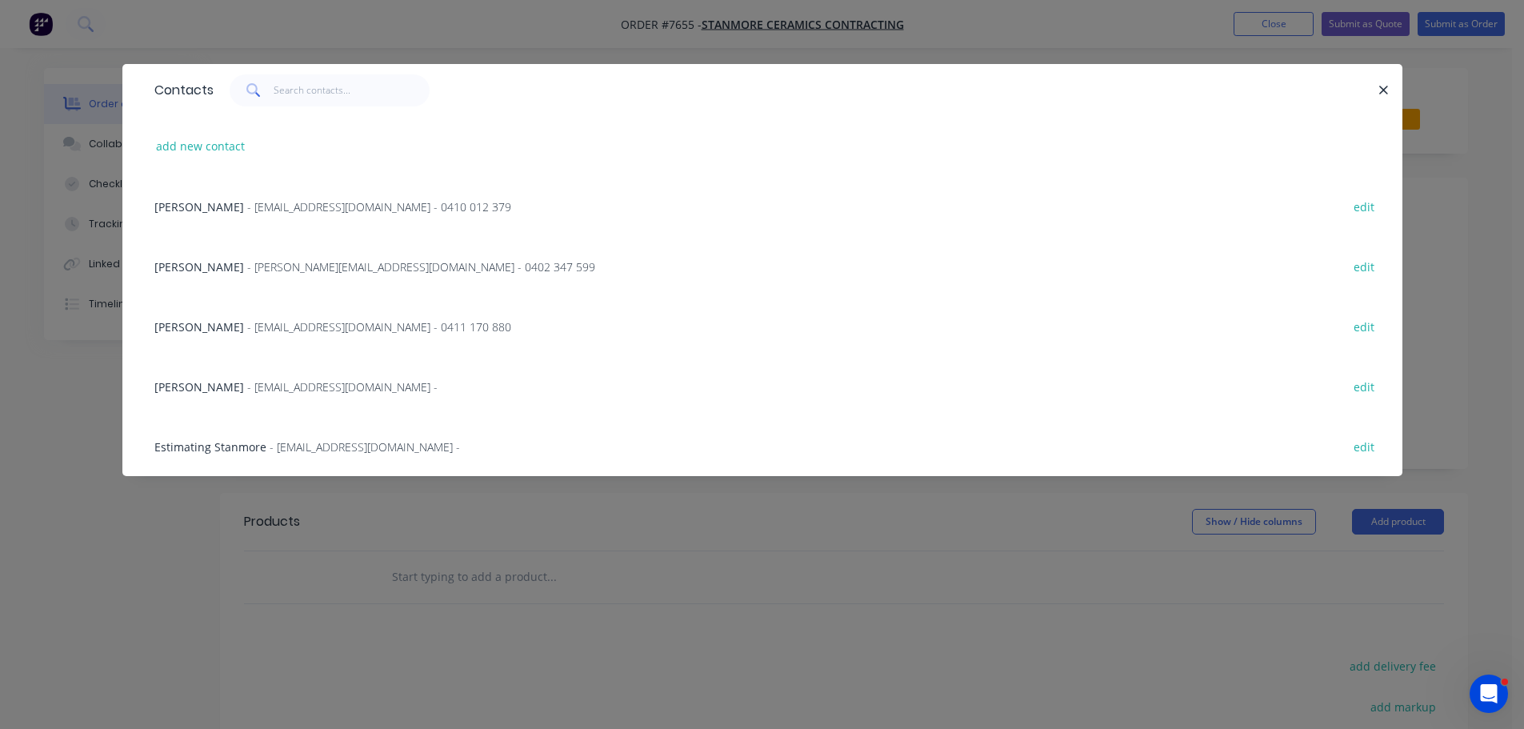
drag, startPoint x: 1377, startPoint y: 86, endPoint x: 1357, endPoint y: 83, distance: 21.0
click at [1377, 86] on button "button" at bounding box center [1384, 90] width 20 height 20
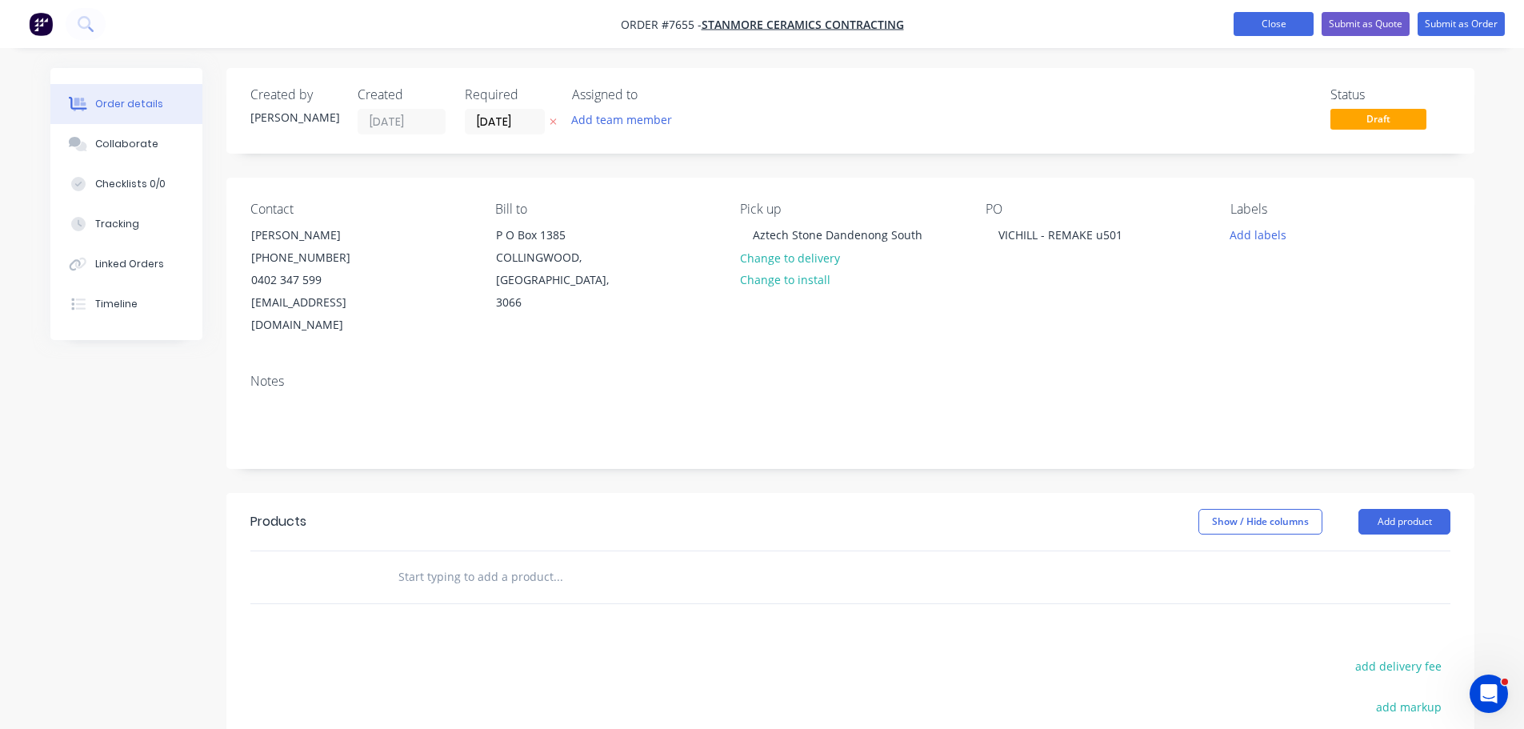
click at [1274, 15] on button "Close" at bounding box center [1273, 24] width 80 height 24
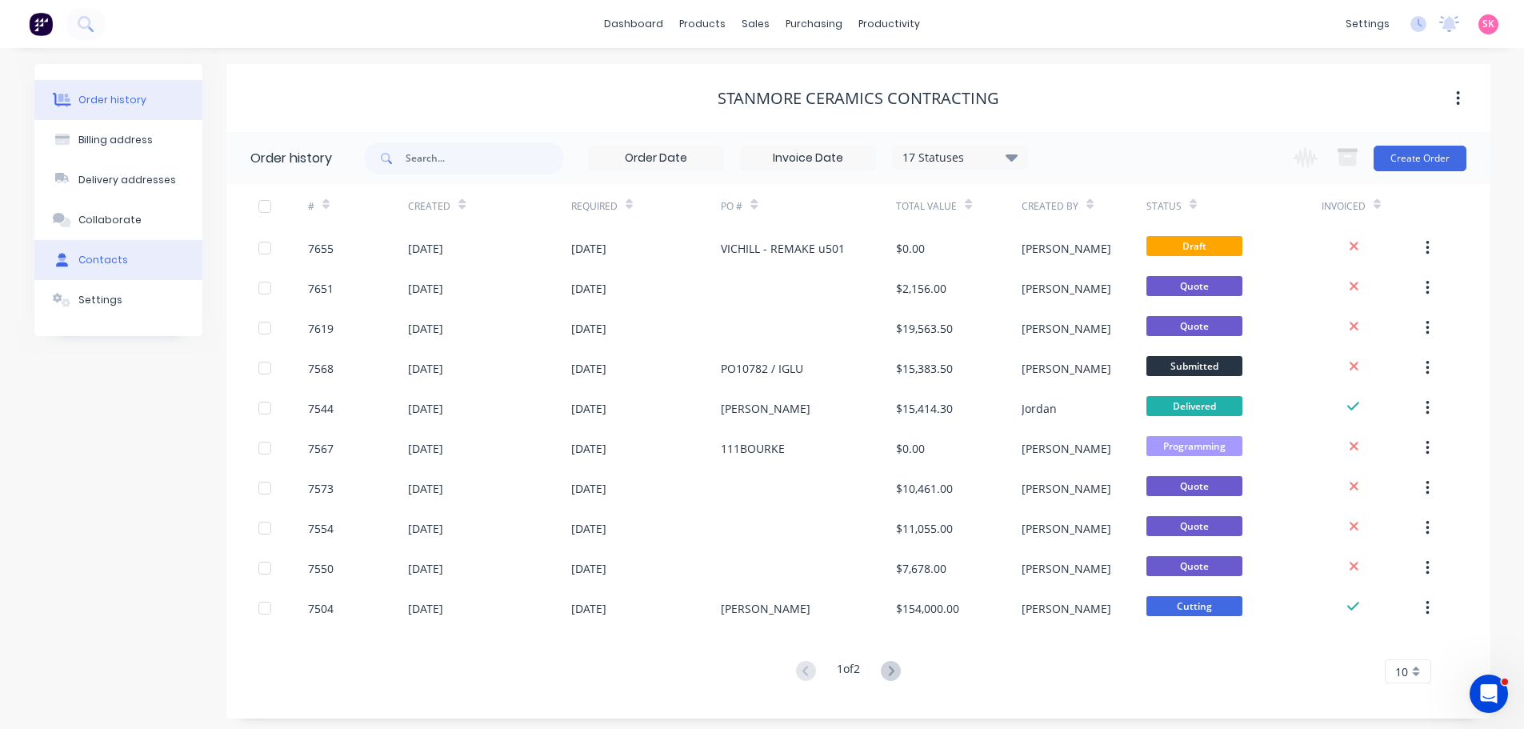
click at [142, 254] on button "Contacts" at bounding box center [118, 260] width 168 height 40
select select "AU"
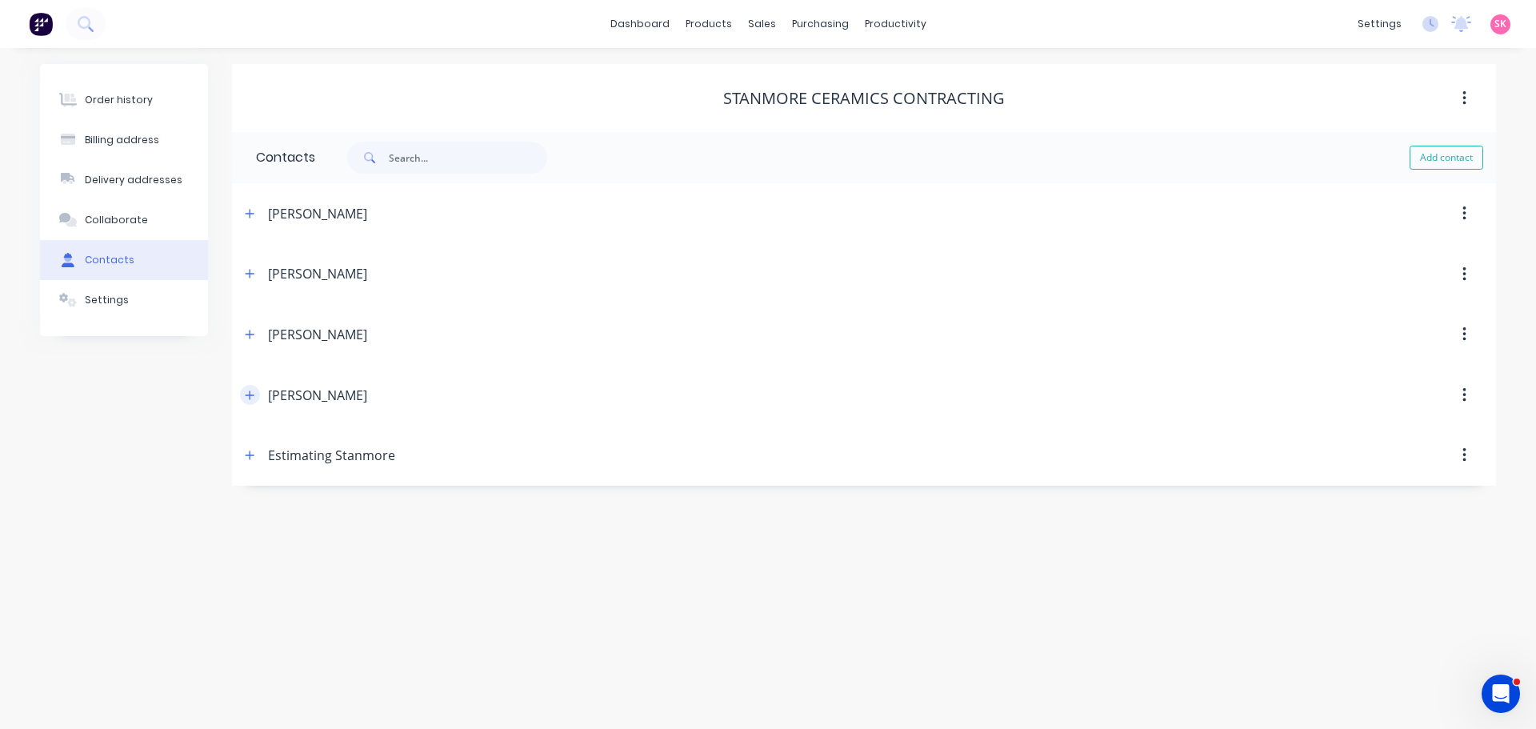
click at [248, 396] on icon "button" at bounding box center [250, 395] width 10 height 11
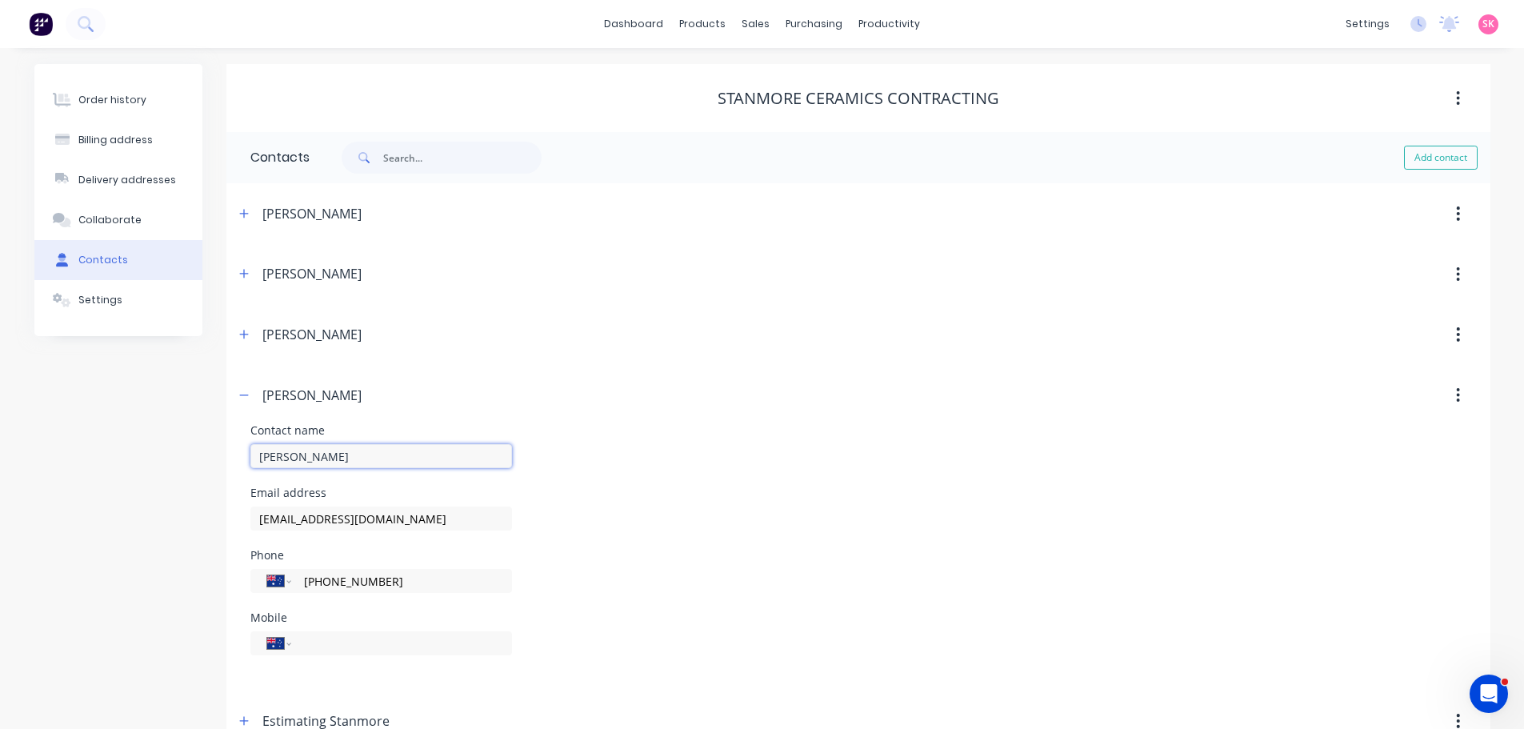
click at [0, 0] on input "Matie Merrett" at bounding box center [0, 0] width 0 height 0
type input "Marie Merrett"
click at [250, 395] on button "button" at bounding box center [244, 395] width 20 height 20
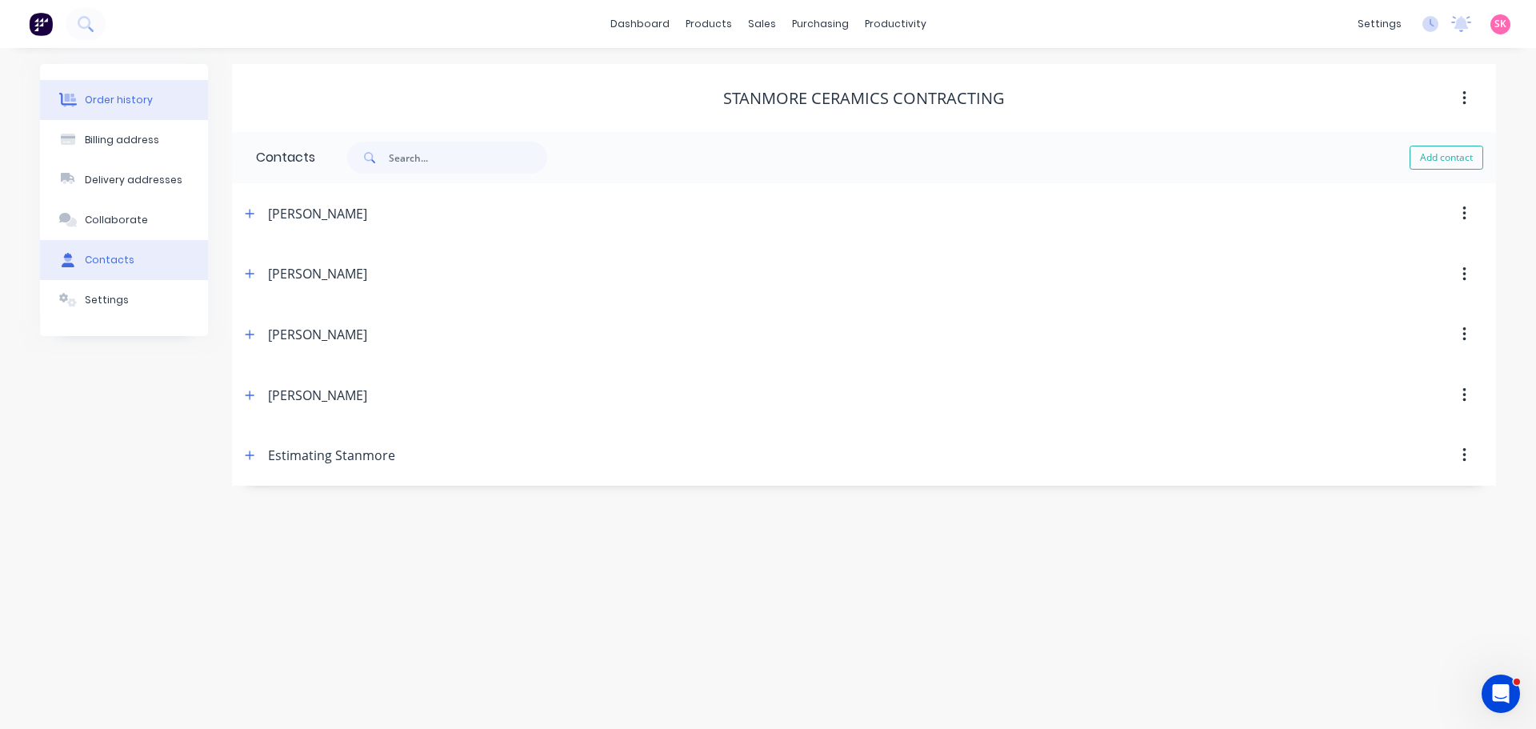
click at [134, 98] on div "Order history" at bounding box center [119, 100] width 68 height 14
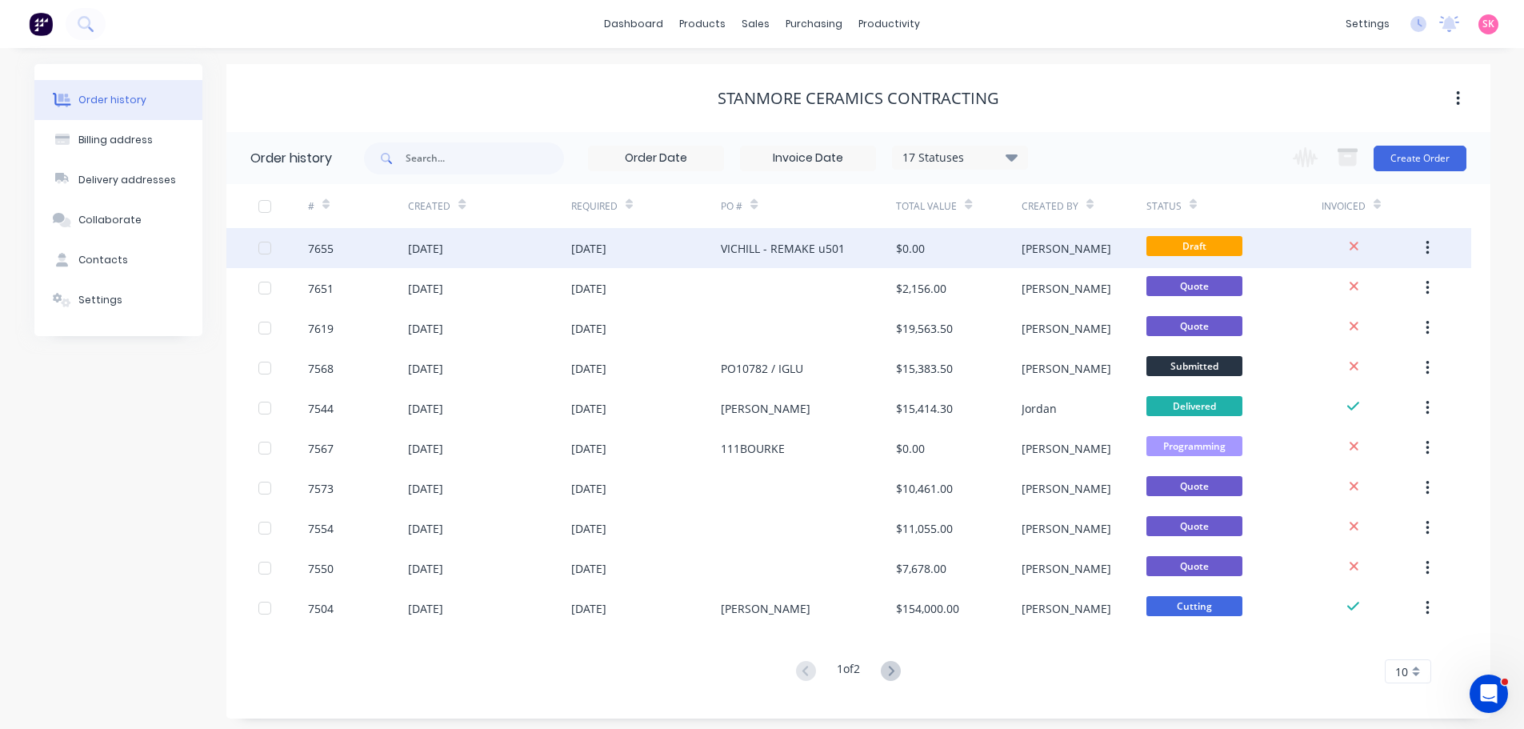
click at [530, 243] on div "[DATE]" at bounding box center [489, 248] width 162 height 40
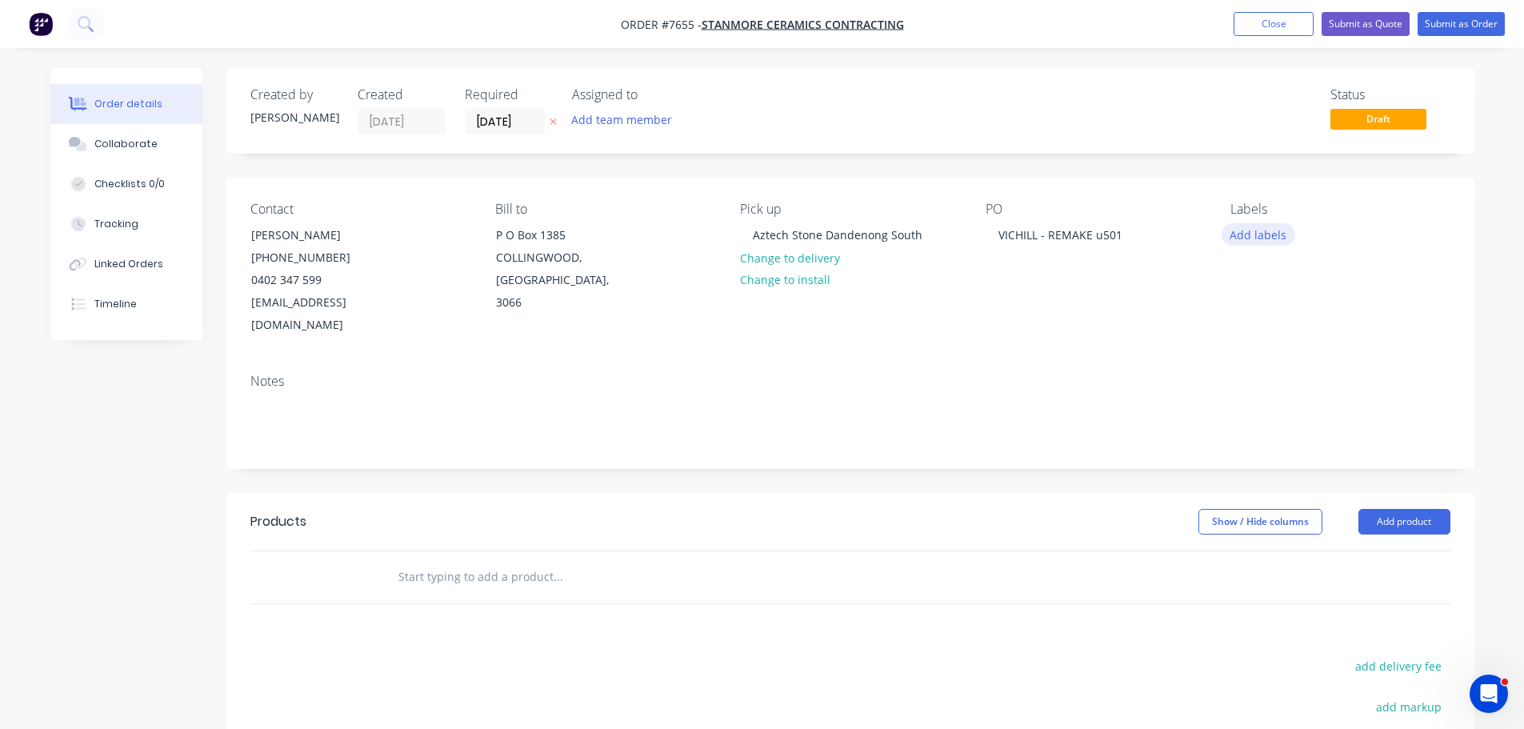
click at [1239, 240] on button "Add labels" at bounding box center [1258, 234] width 74 height 22
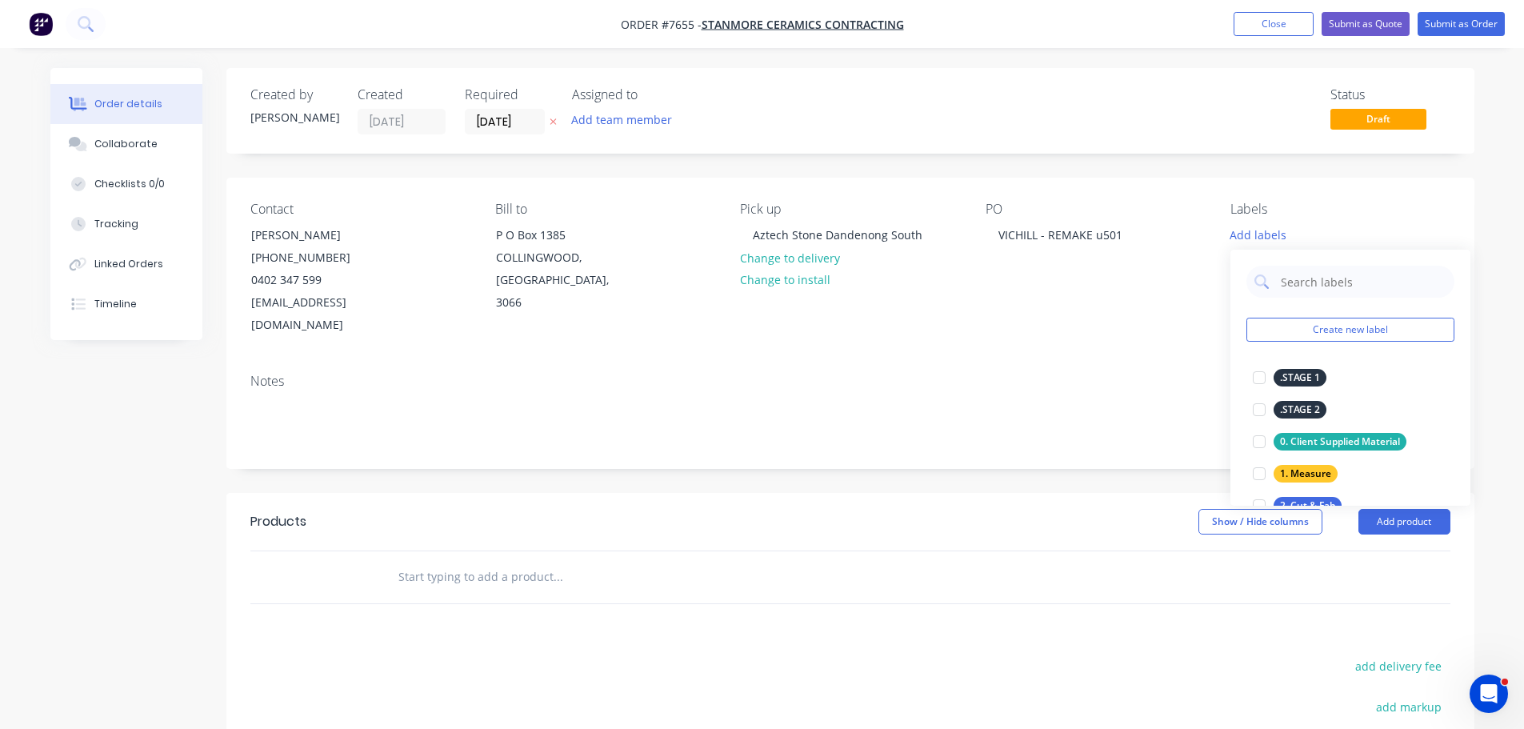
click at [482, 561] on input "text" at bounding box center [558, 577] width 320 height 32
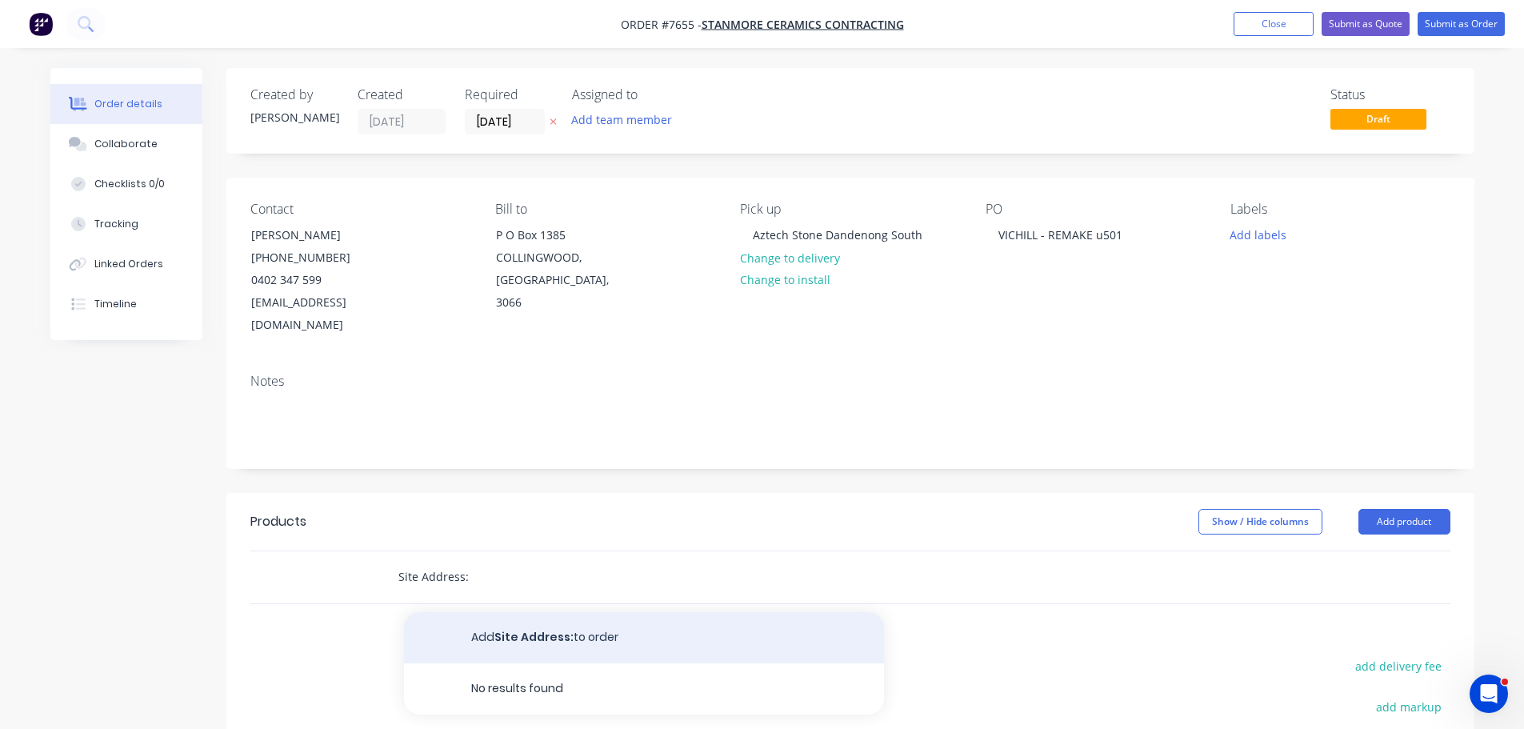
type input "Site Address:"
click at [526, 612] on button "Add Site Address: to order" at bounding box center [644, 637] width 480 height 51
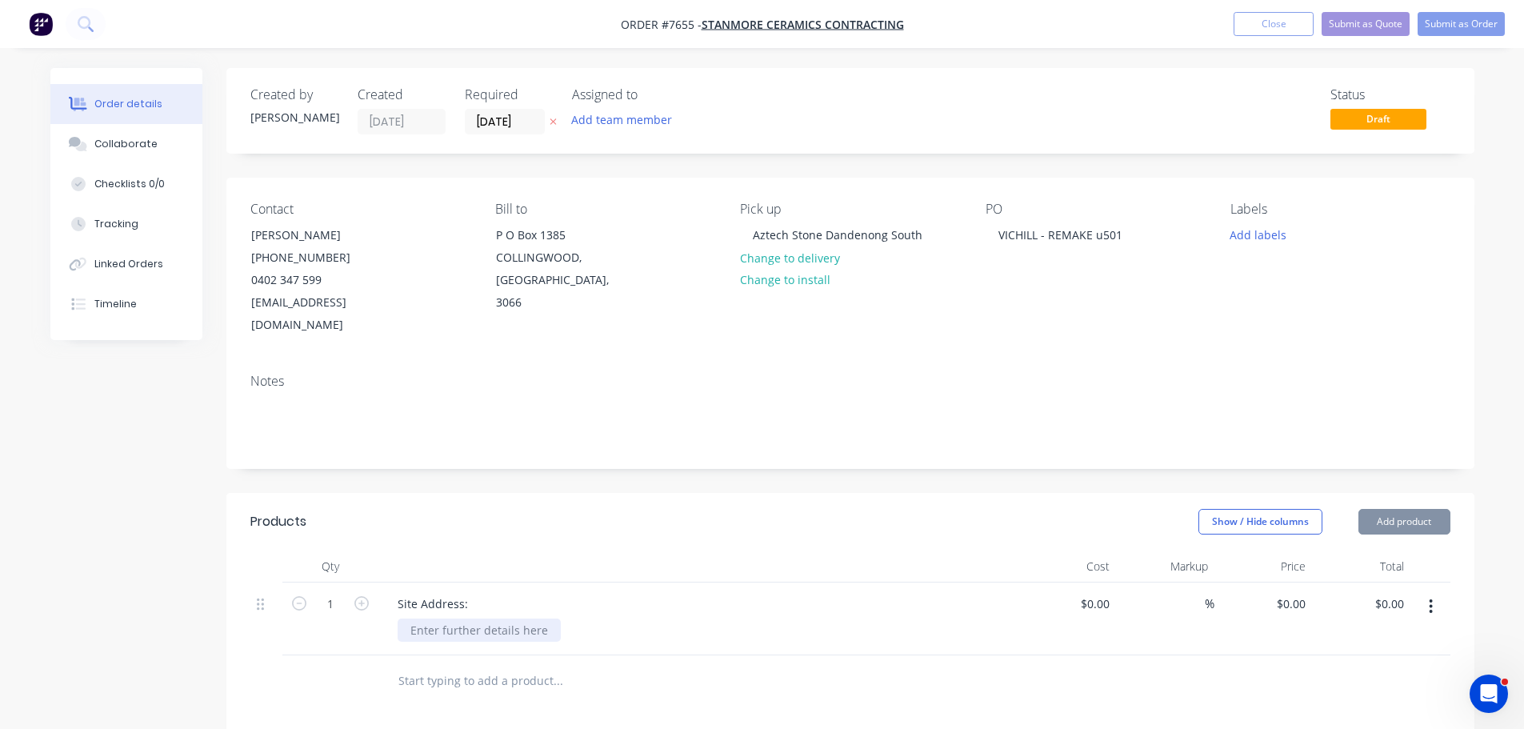
click at [438, 618] on div at bounding box center [479, 629] width 163 height 23
click at [448, 618] on div "Vic Hill 501" at bounding box center [467, 629] width 138 height 23
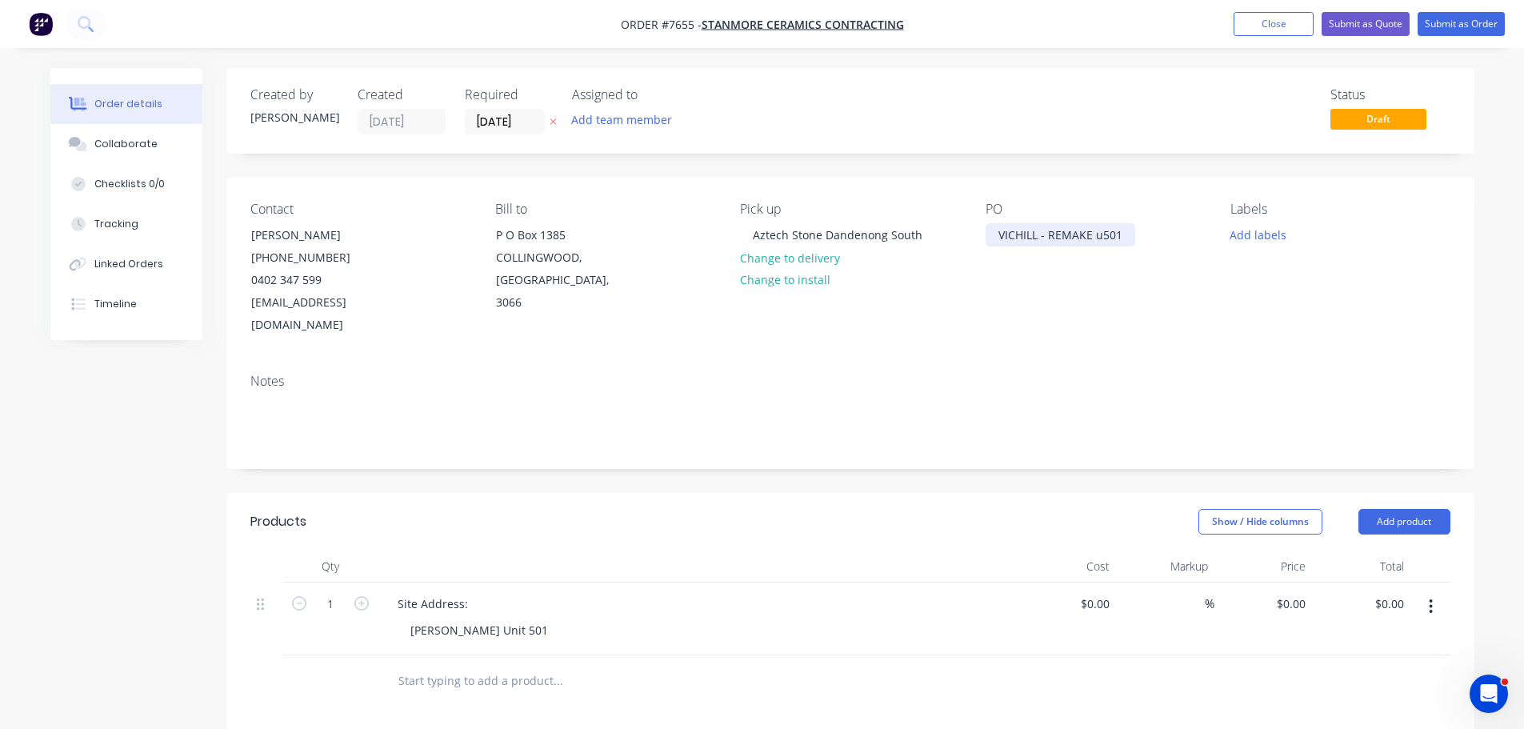
click at [1103, 236] on div "VICHILL - REMAKE u501" at bounding box center [1060, 234] width 150 height 23
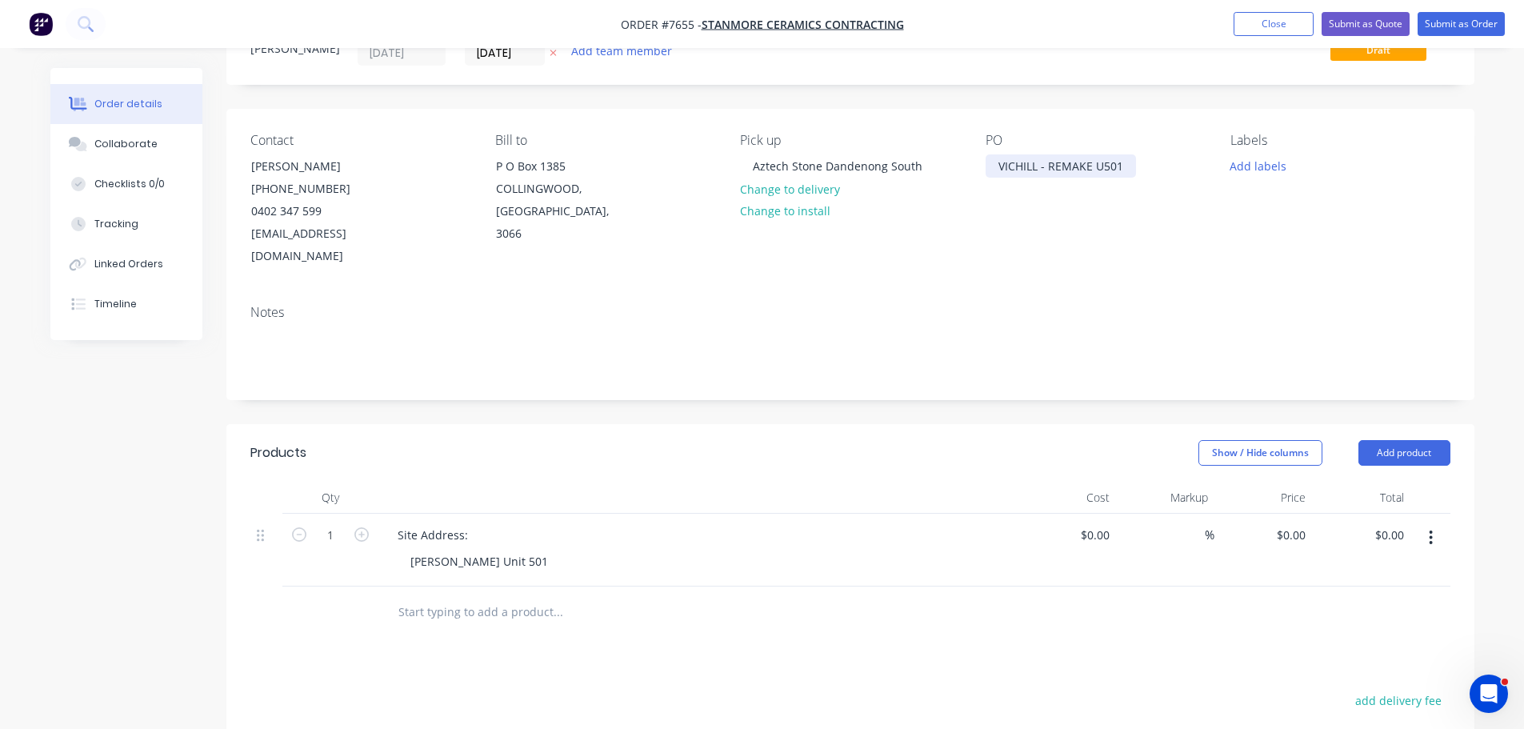
scroll to position [240, 0]
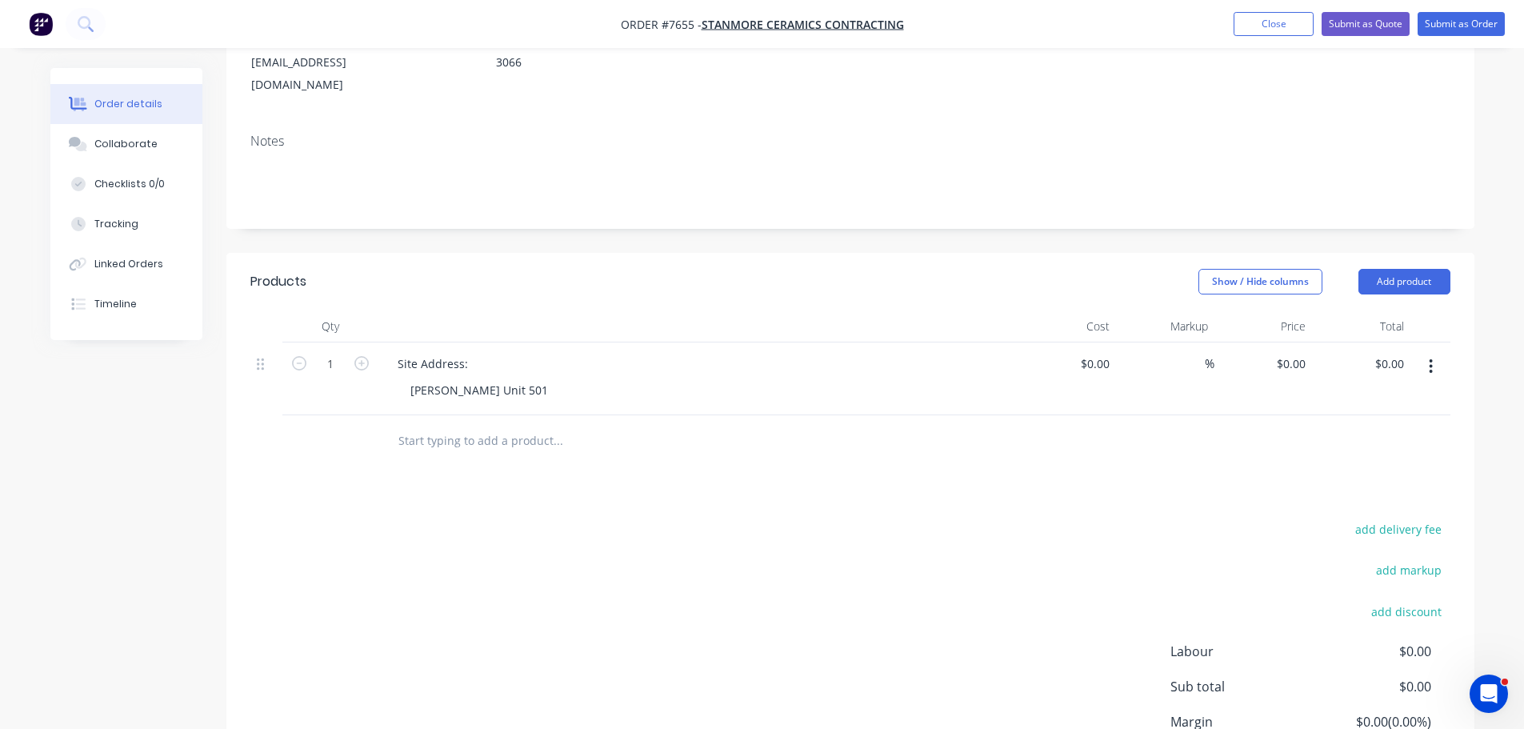
click at [514, 425] on input "text" at bounding box center [558, 441] width 320 height 32
drag, startPoint x: 514, startPoint y: 422, endPoint x: 62, endPoint y: 434, distance: 451.3
click at [98, 422] on div "Created by Stacey Created 13/08/25 Required 13/08/25 Assigned to Add team membe…" at bounding box center [762, 351] width 1424 height 1047
type input "s"
type input "Scope of Works"
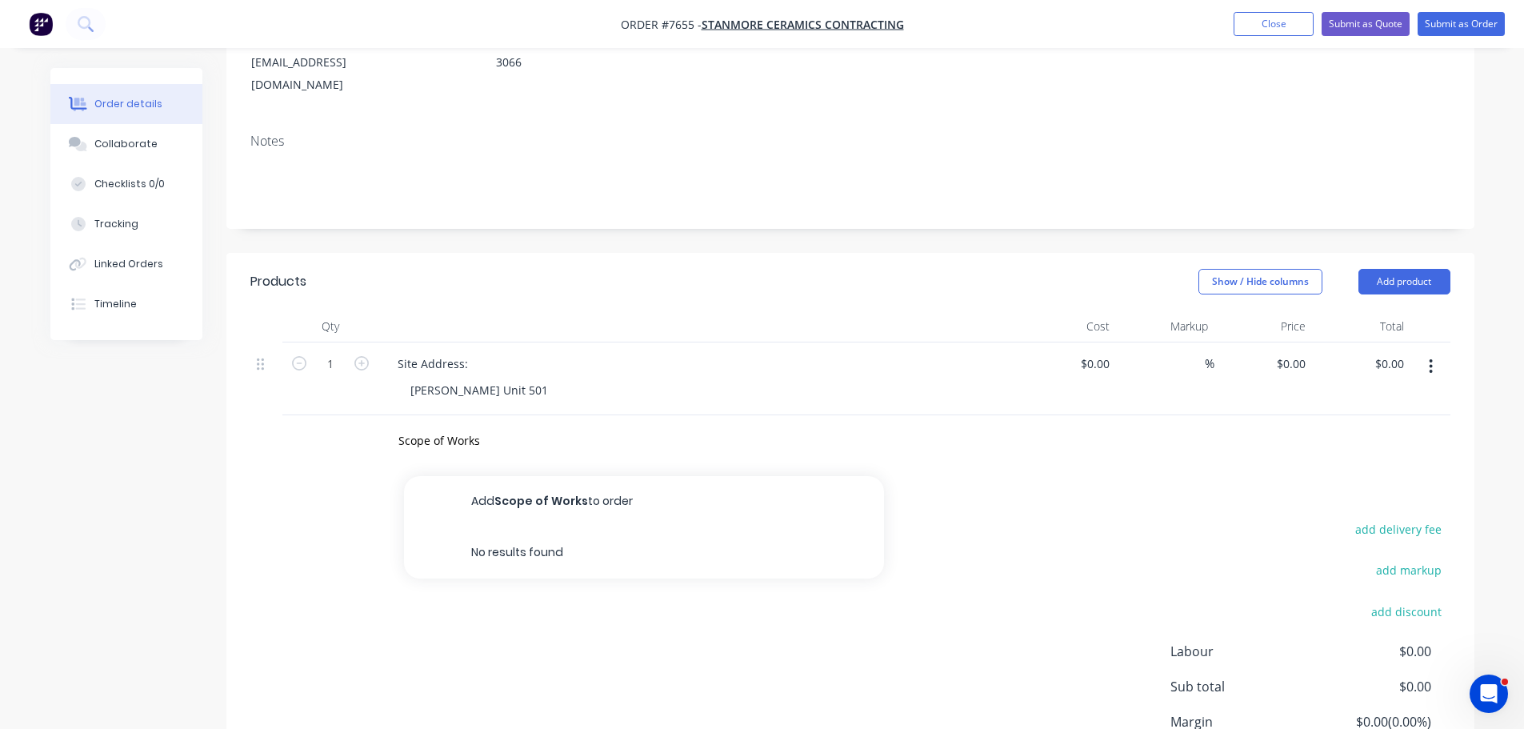
click at [558, 480] on button "Add Scope of Works to order" at bounding box center [644, 501] width 480 height 51
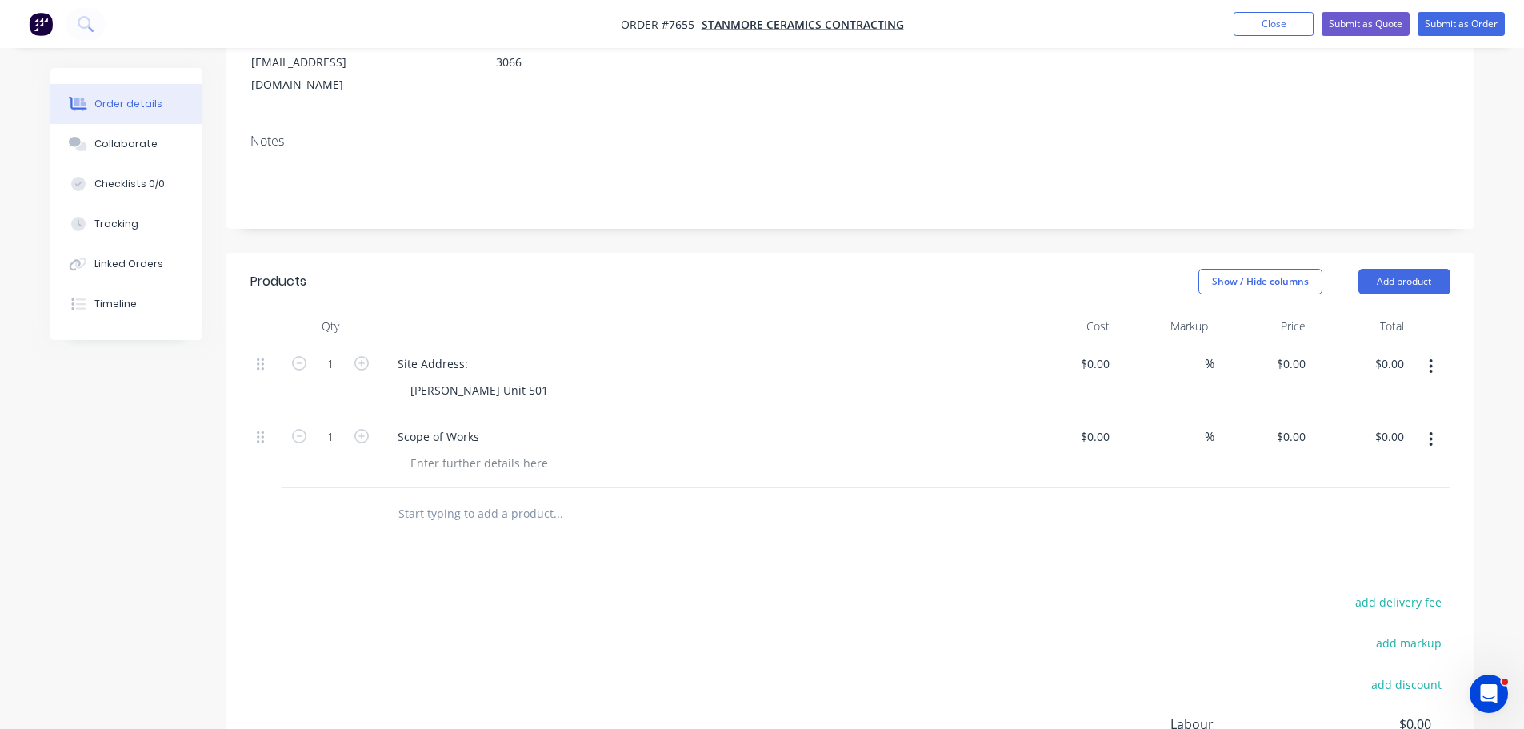
click at [466, 458] on div "Scope of Works" at bounding box center [698, 451] width 640 height 73
click at [465, 451] on div at bounding box center [479, 462] width 163 height 23
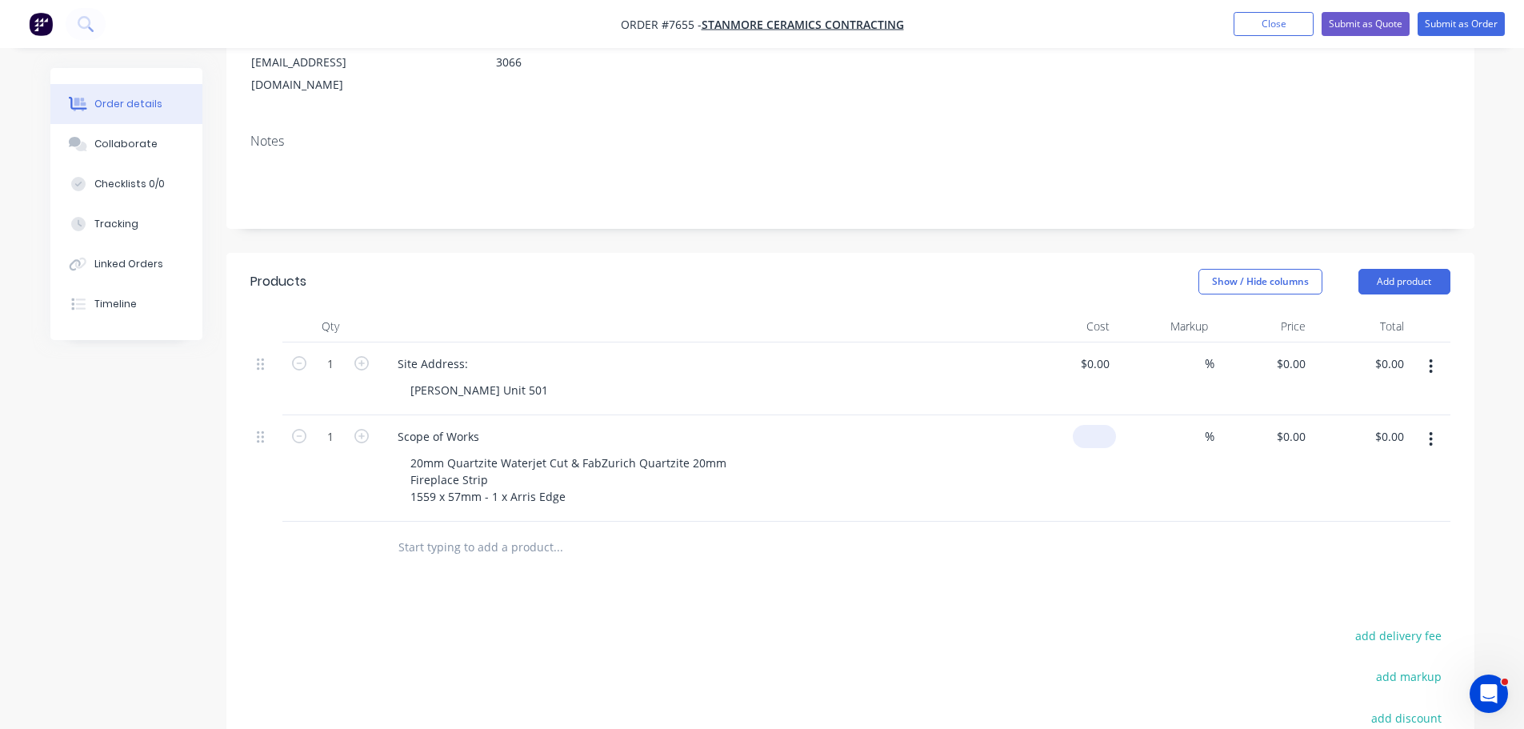
click at [1098, 425] on input at bounding box center [1097, 436] width 37 height 23
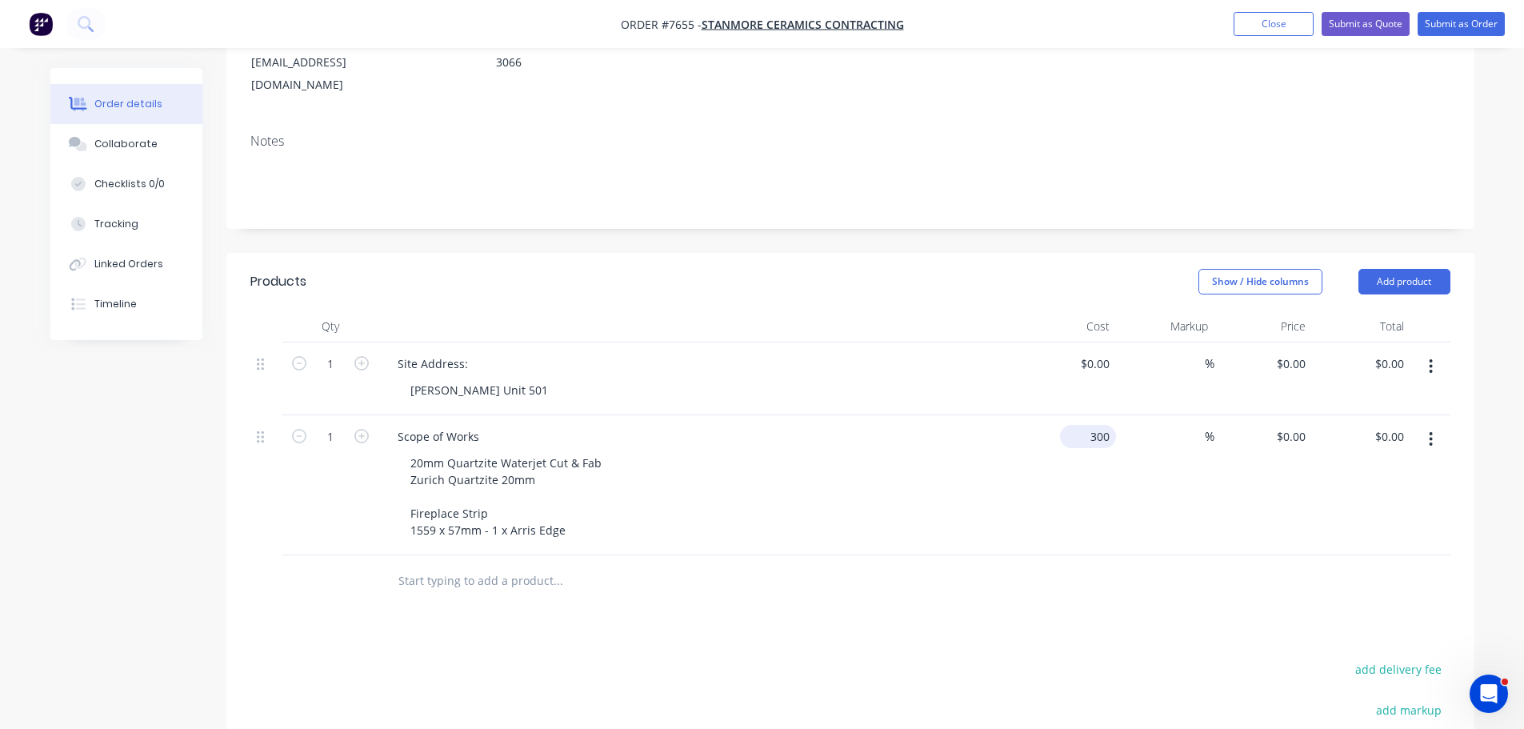
type input "$300.00"
type input "0"
type input "$300.00"
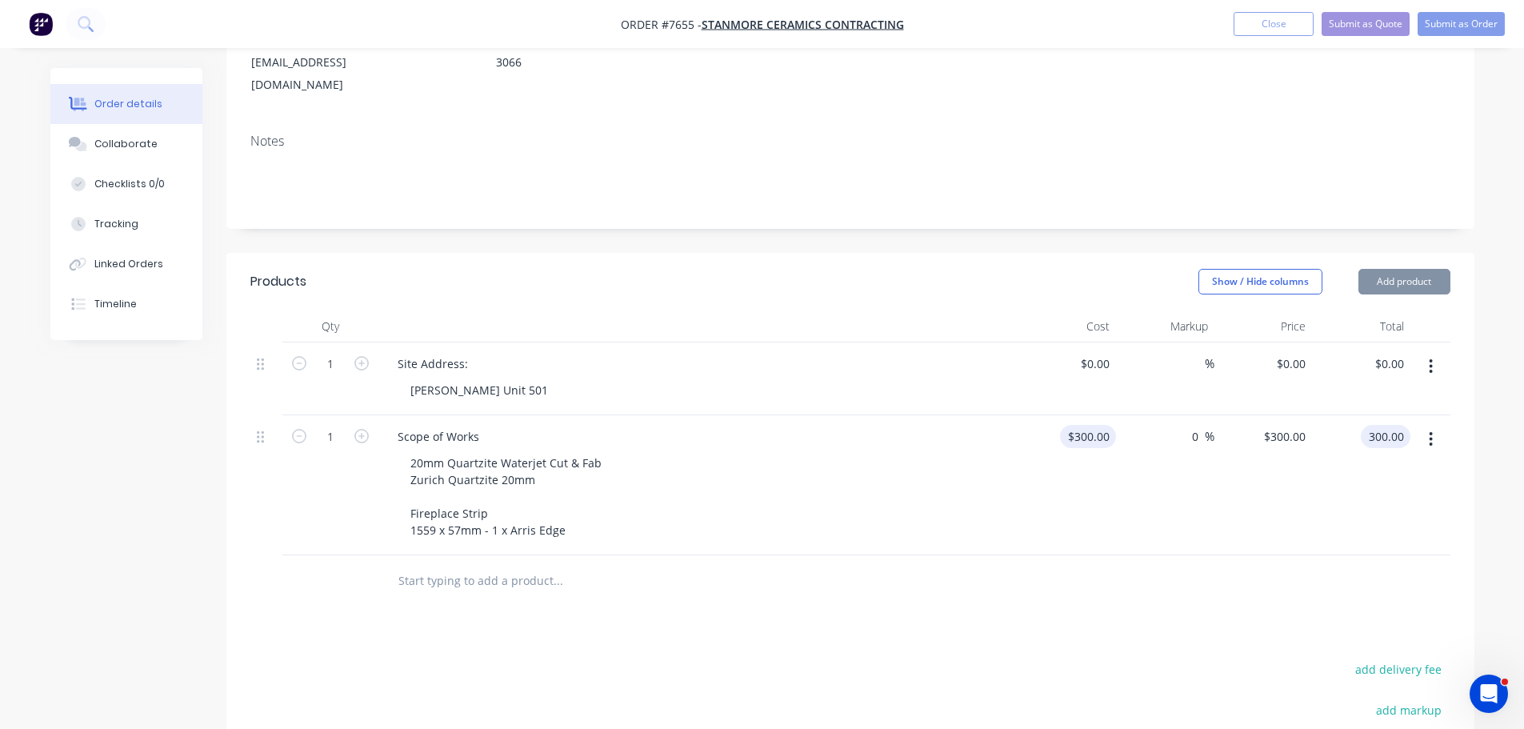
type input "$300.00"
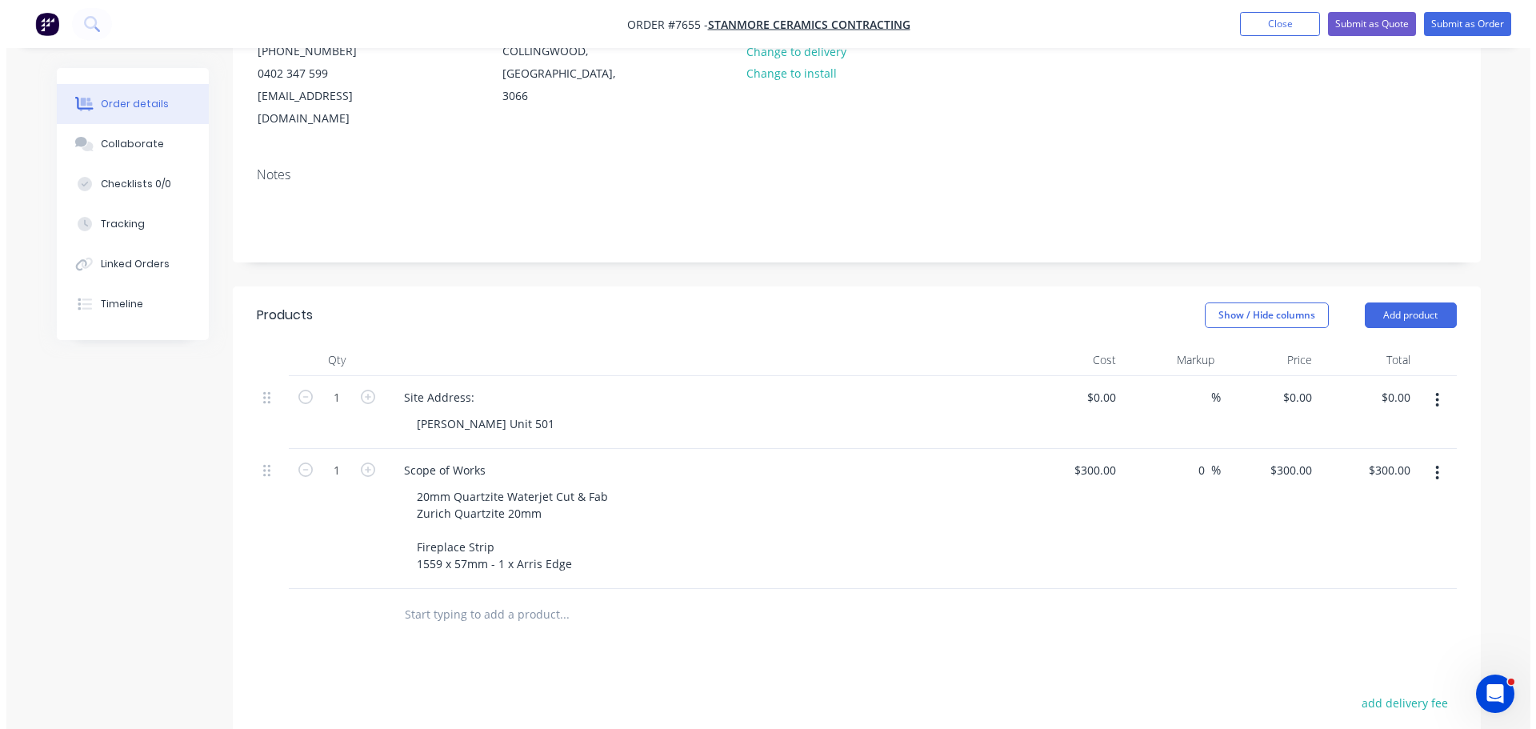
scroll to position [0, 0]
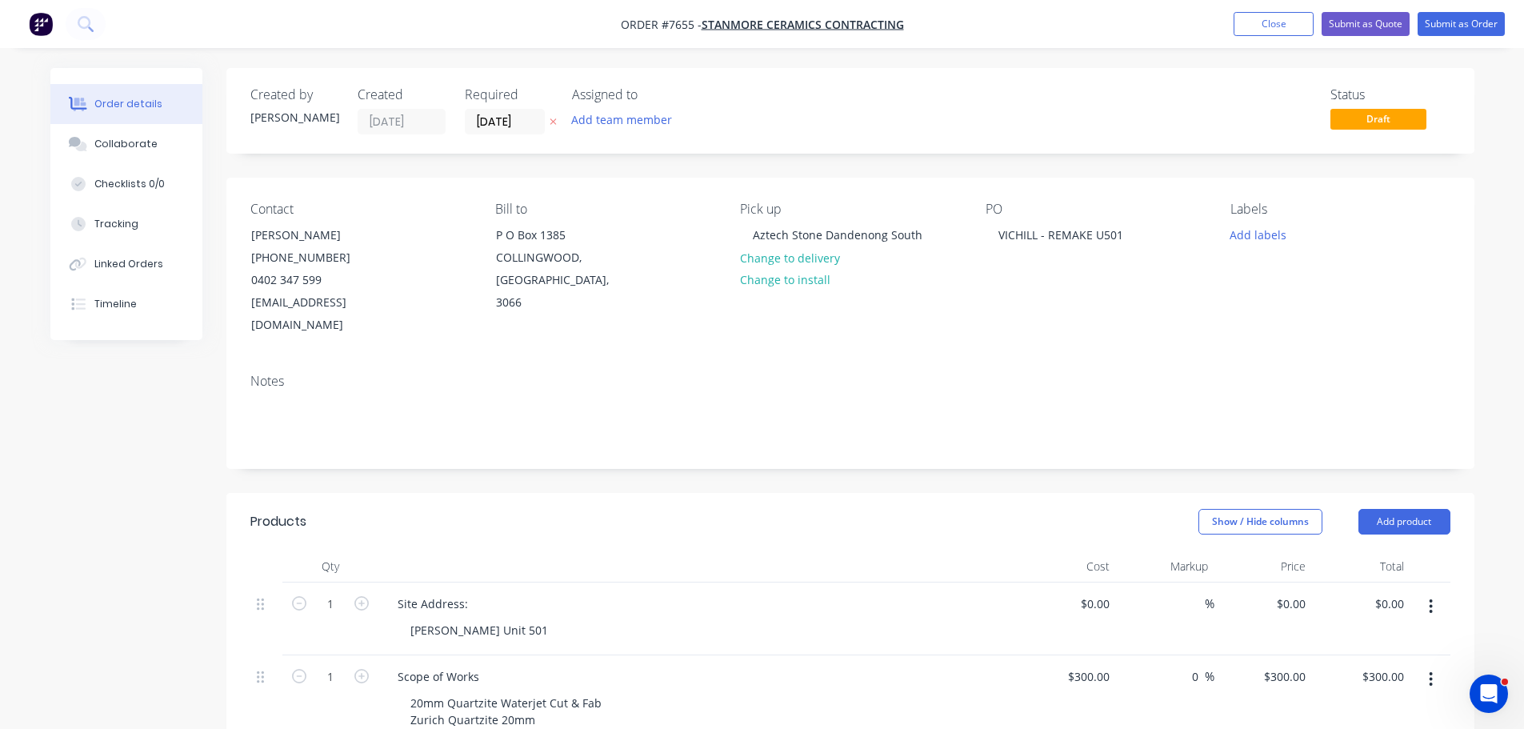
click at [1455, 7] on nav "Order #7655 - Stanmore Ceramics Contracting Add product Close Submit as Quote S…" at bounding box center [762, 24] width 1524 height 48
click at [1456, 19] on button "Submit as Order" at bounding box center [1460, 24] width 87 height 24
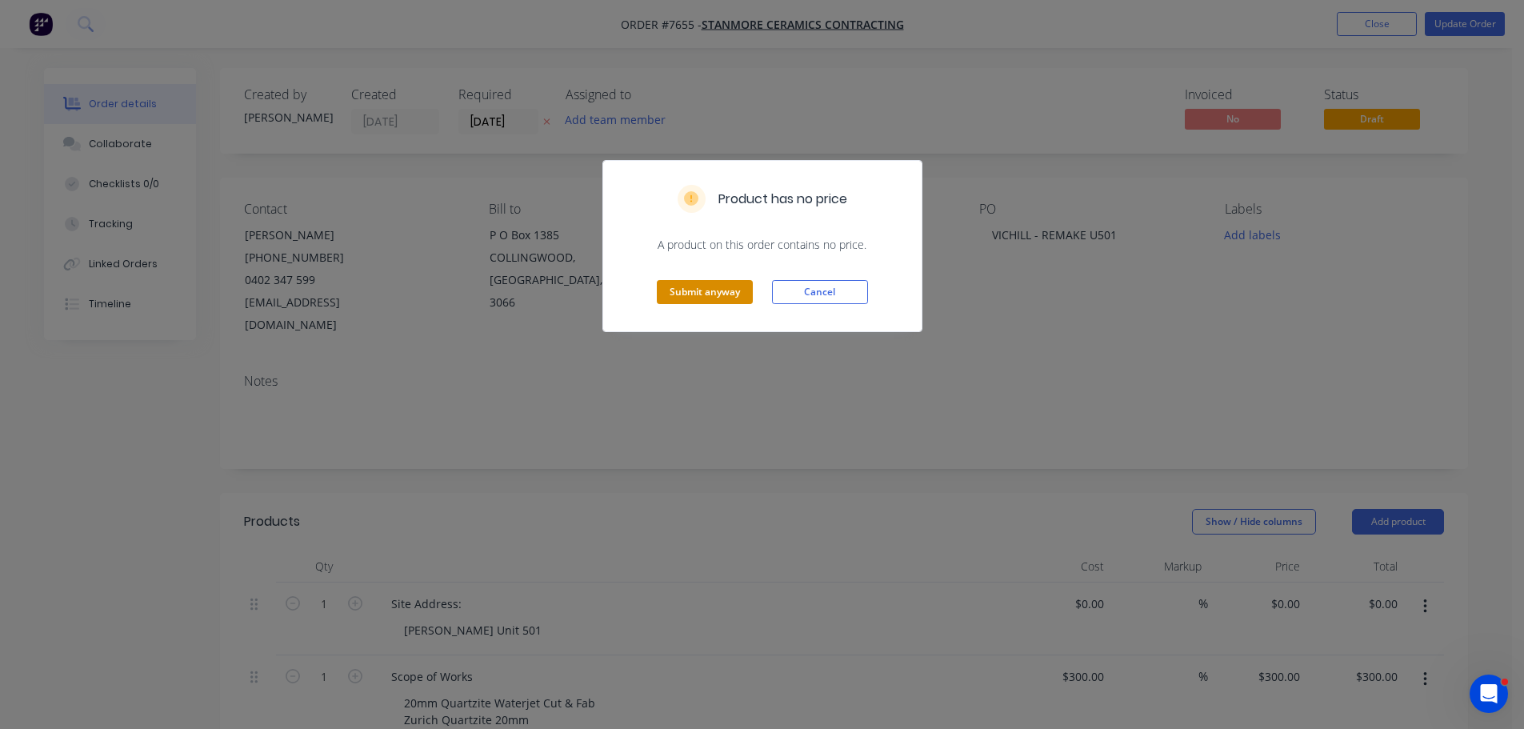
click at [732, 298] on button "Submit anyway" at bounding box center [705, 292] width 96 height 24
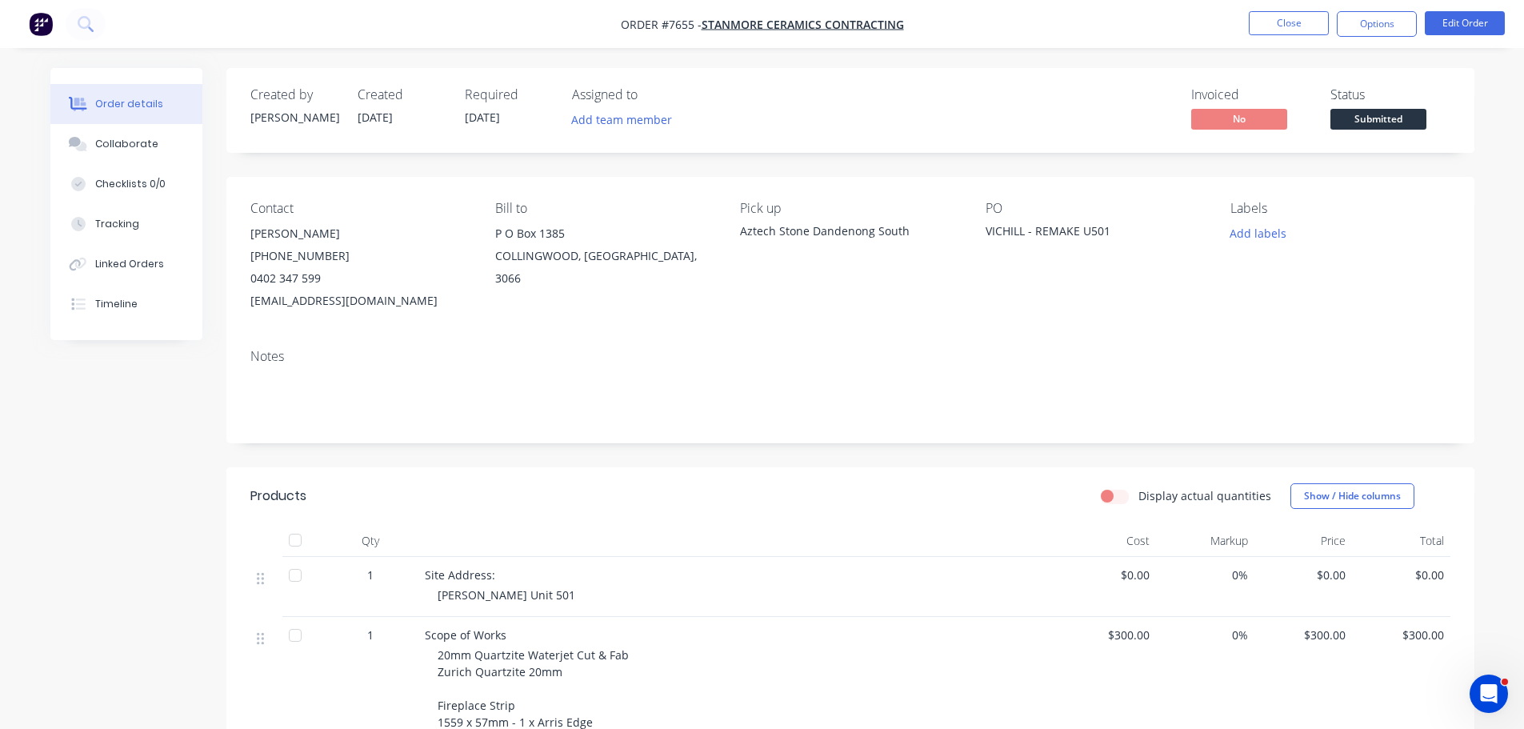
click at [1428, 117] on div "Status Submitted" at bounding box center [1390, 110] width 120 height 46
click at [1404, 126] on span "Submitted" at bounding box center [1378, 119] width 96 height 20
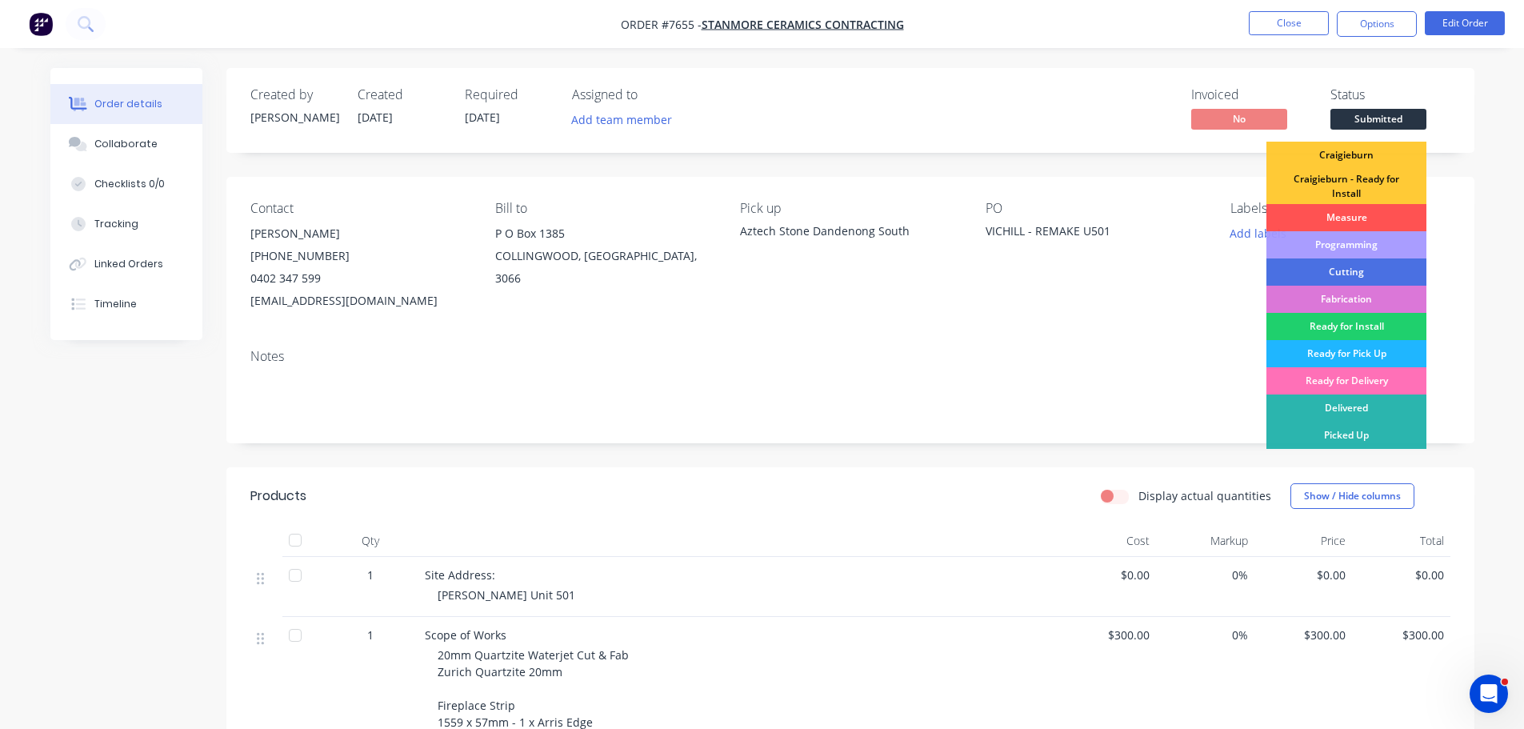
click at [1358, 348] on div "Ready for Pick Up" at bounding box center [1346, 353] width 160 height 27
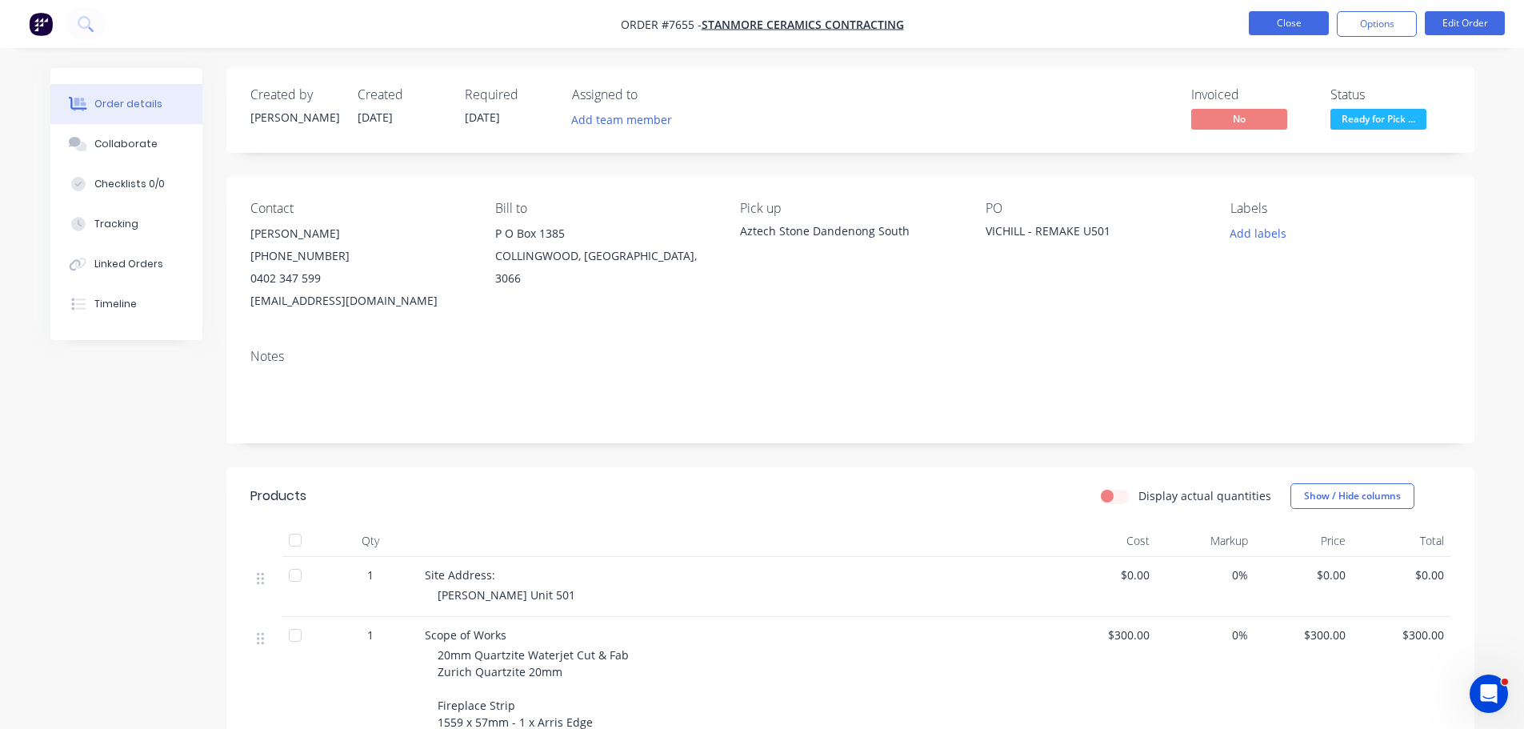
click at [1279, 30] on button "Close" at bounding box center [1289, 23] width 80 height 24
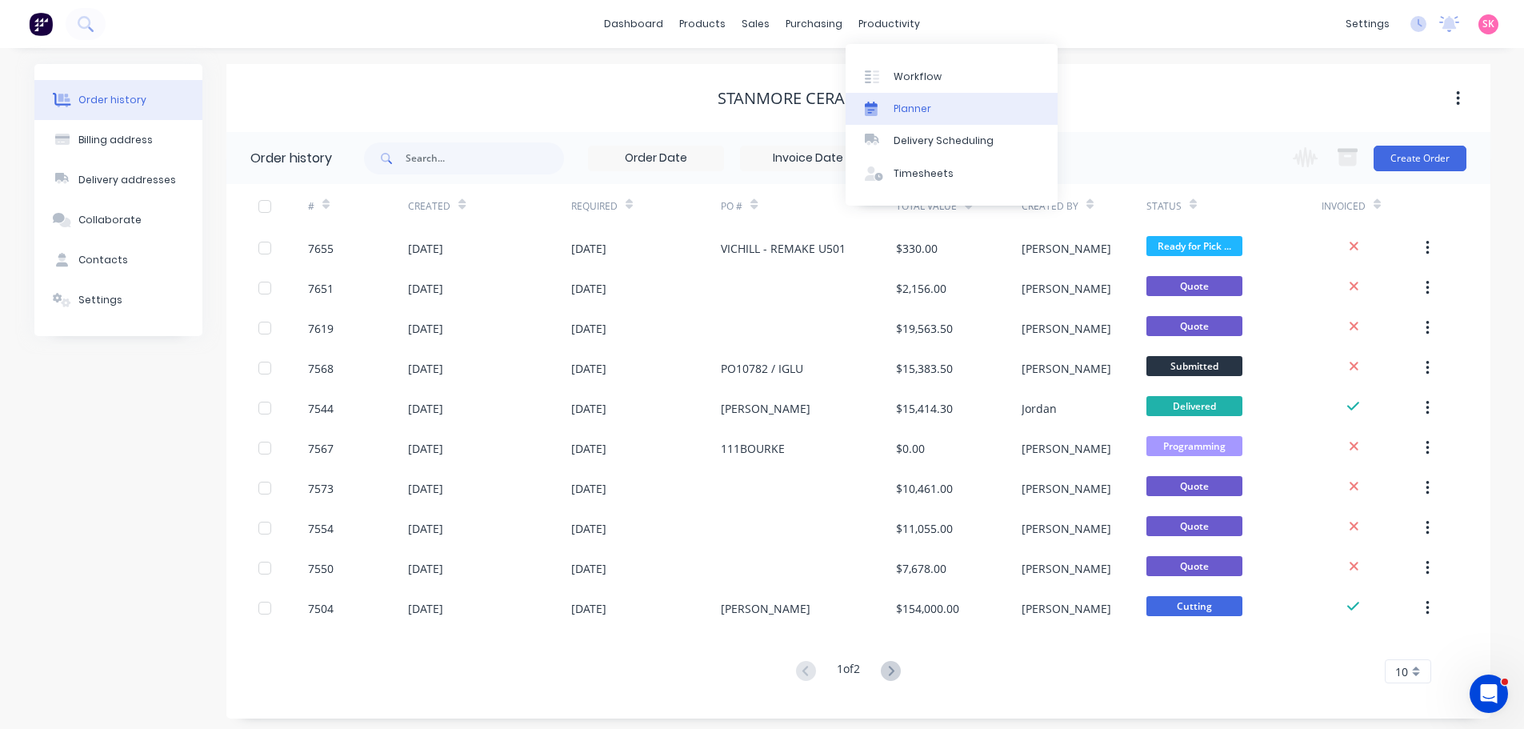
click at [893, 108] on div "Planner" at bounding box center [912, 109] width 38 height 14
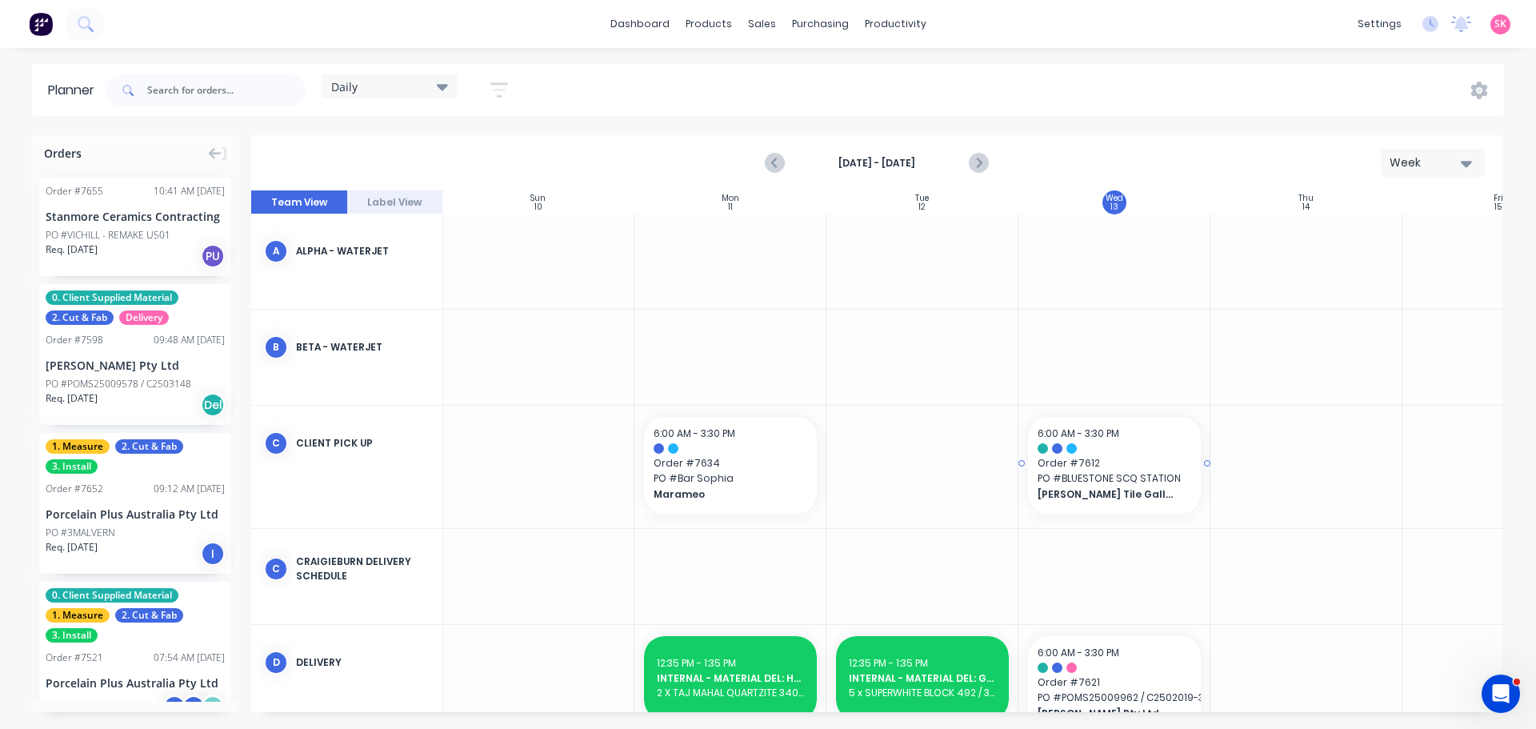
scroll to position [0, 1]
click at [964, 160] on button "Next page" at bounding box center [977, 163] width 32 height 32
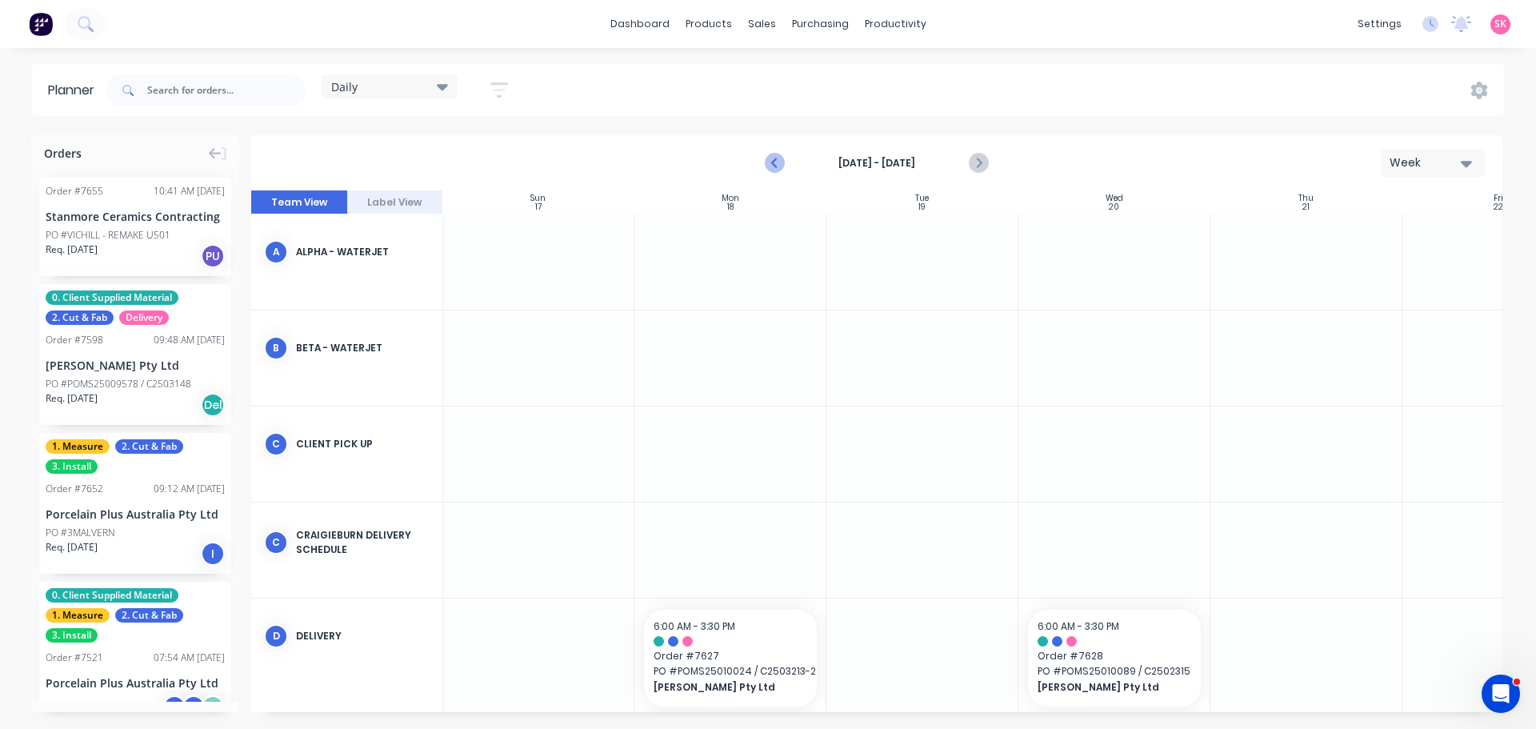
click at [774, 163] on icon "Previous page" at bounding box center [775, 163] width 7 height 13
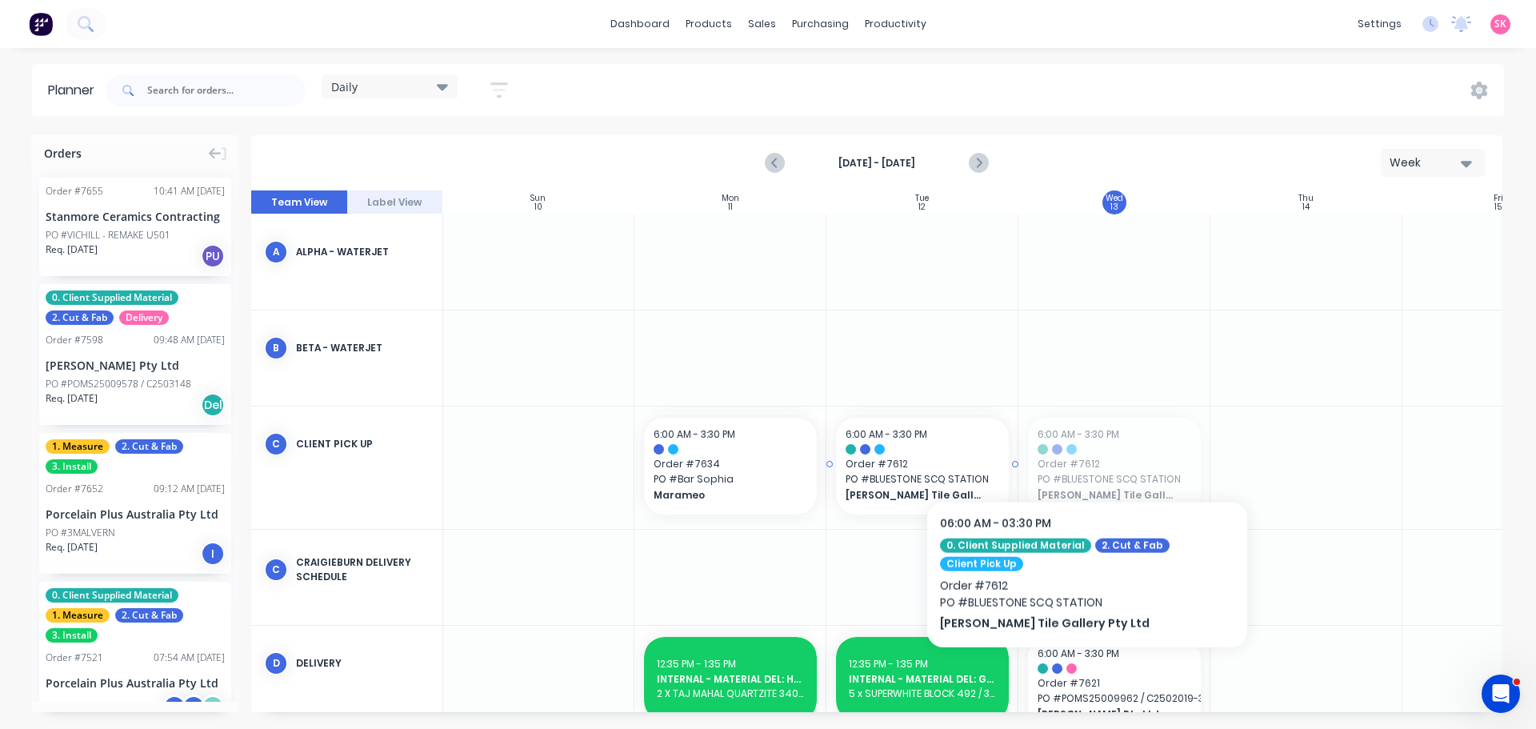
drag, startPoint x: 1109, startPoint y: 452, endPoint x: 1087, endPoint y: 452, distance: 22.4
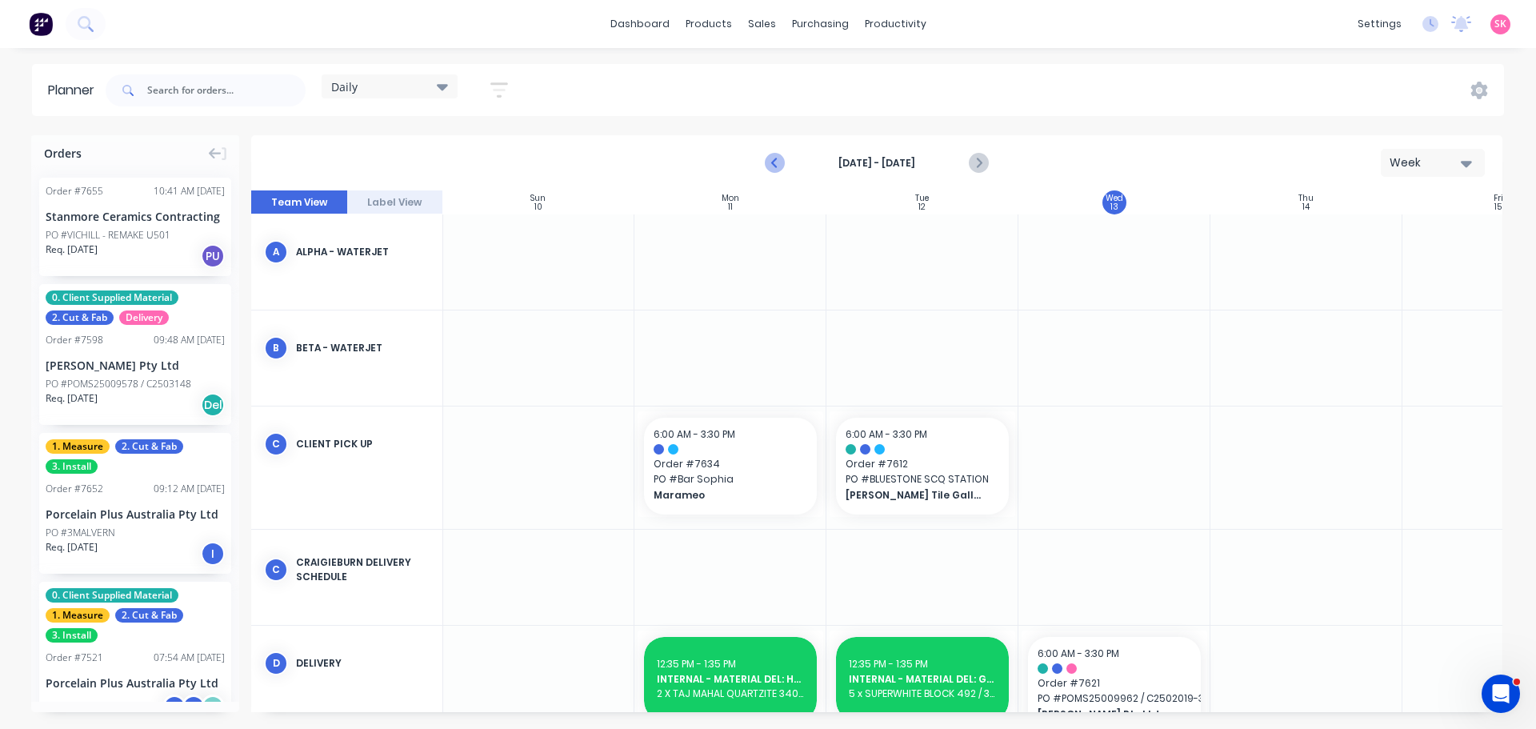
click at [773, 163] on icon "Previous page" at bounding box center [775, 163] width 7 height 13
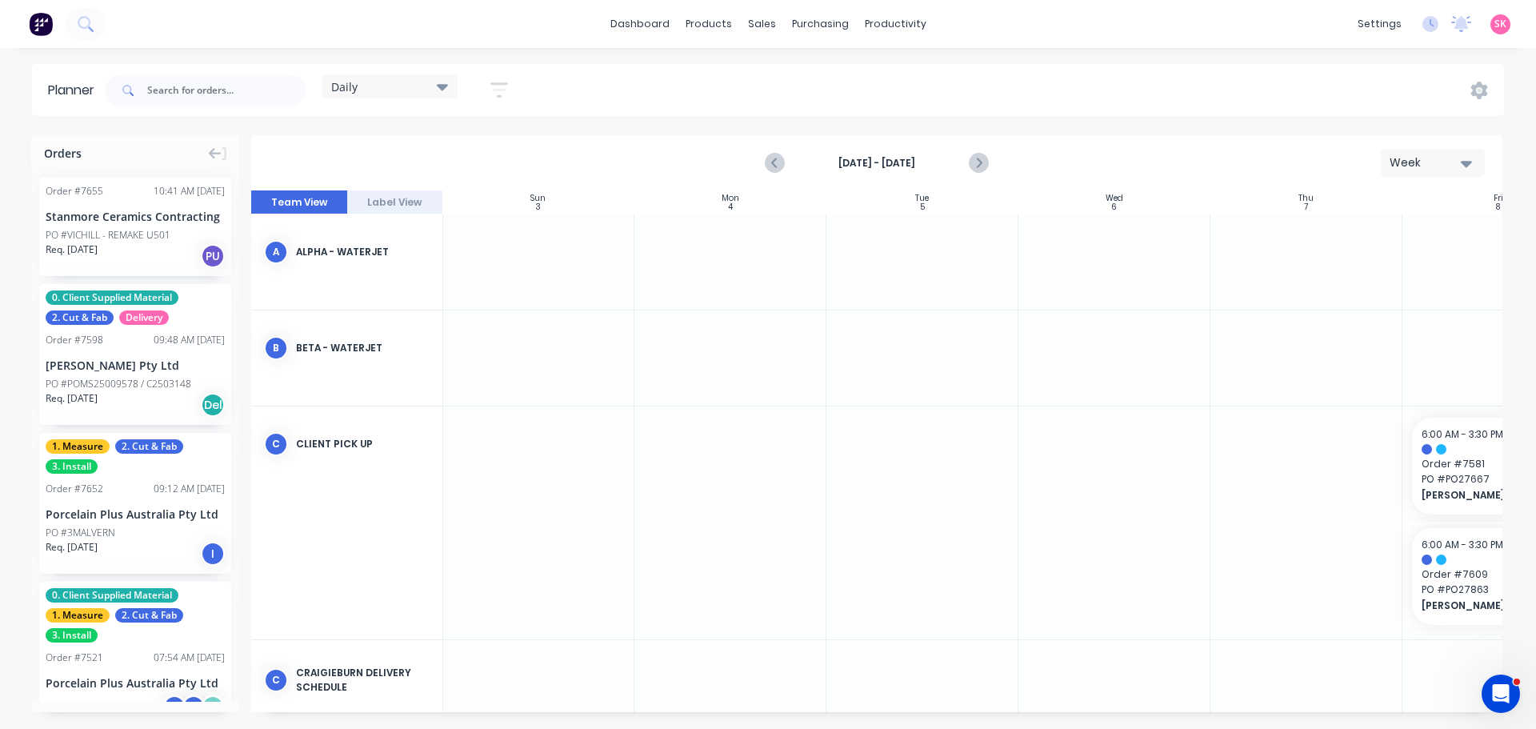
scroll to position [0, 291]
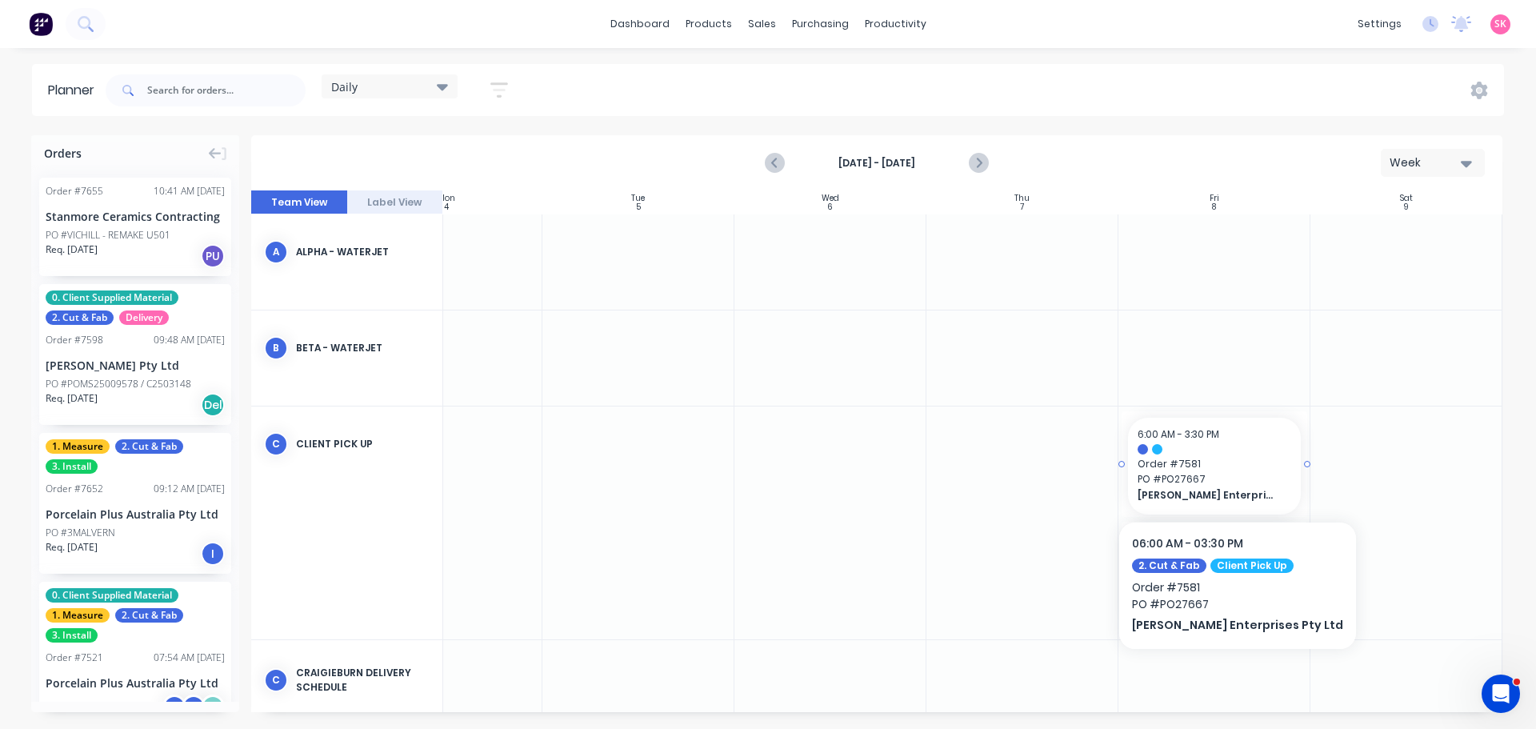
click at [1246, 473] on span "PO # PO27667" at bounding box center [1214, 479] width 154 height 14
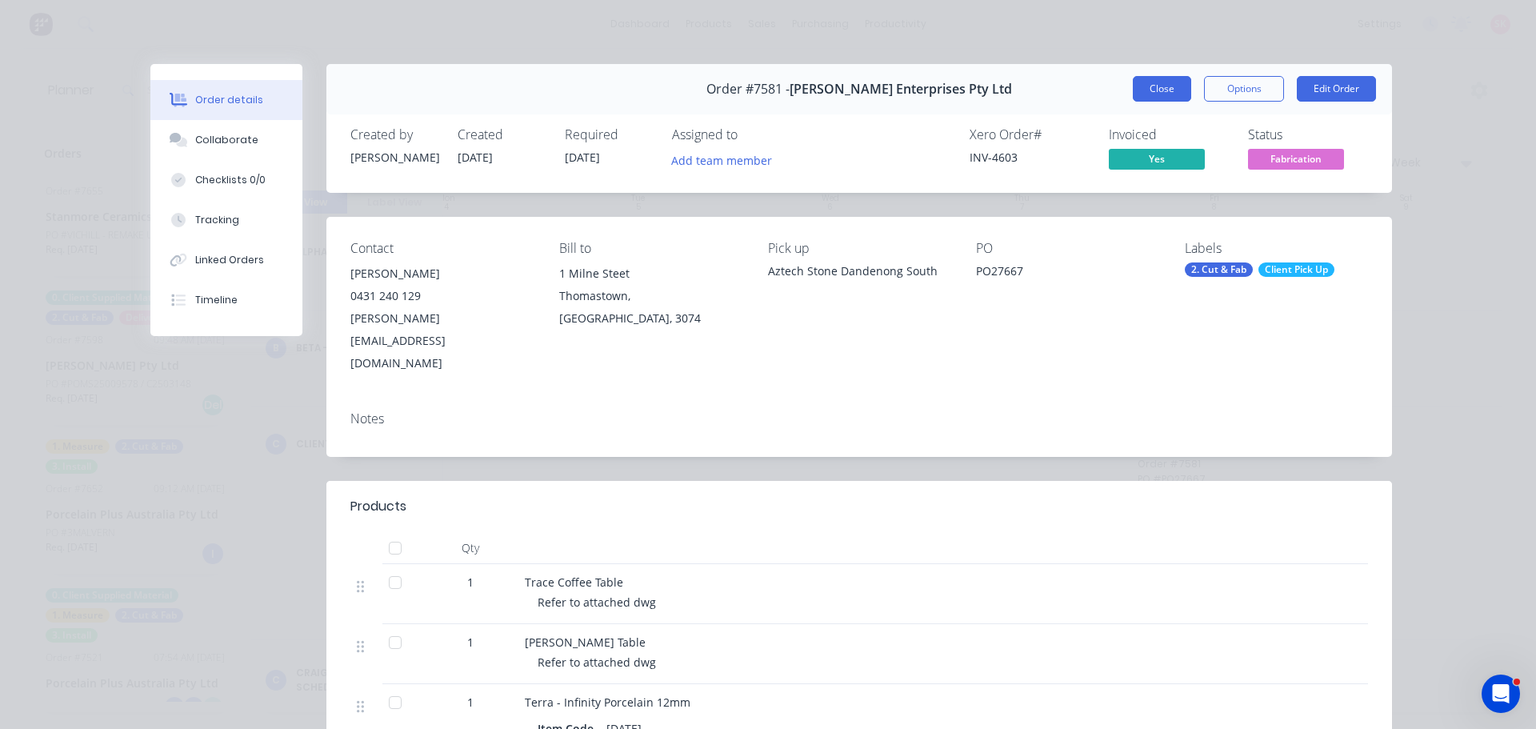
click at [1157, 93] on button "Close" at bounding box center [1162, 89] width 58 height 26
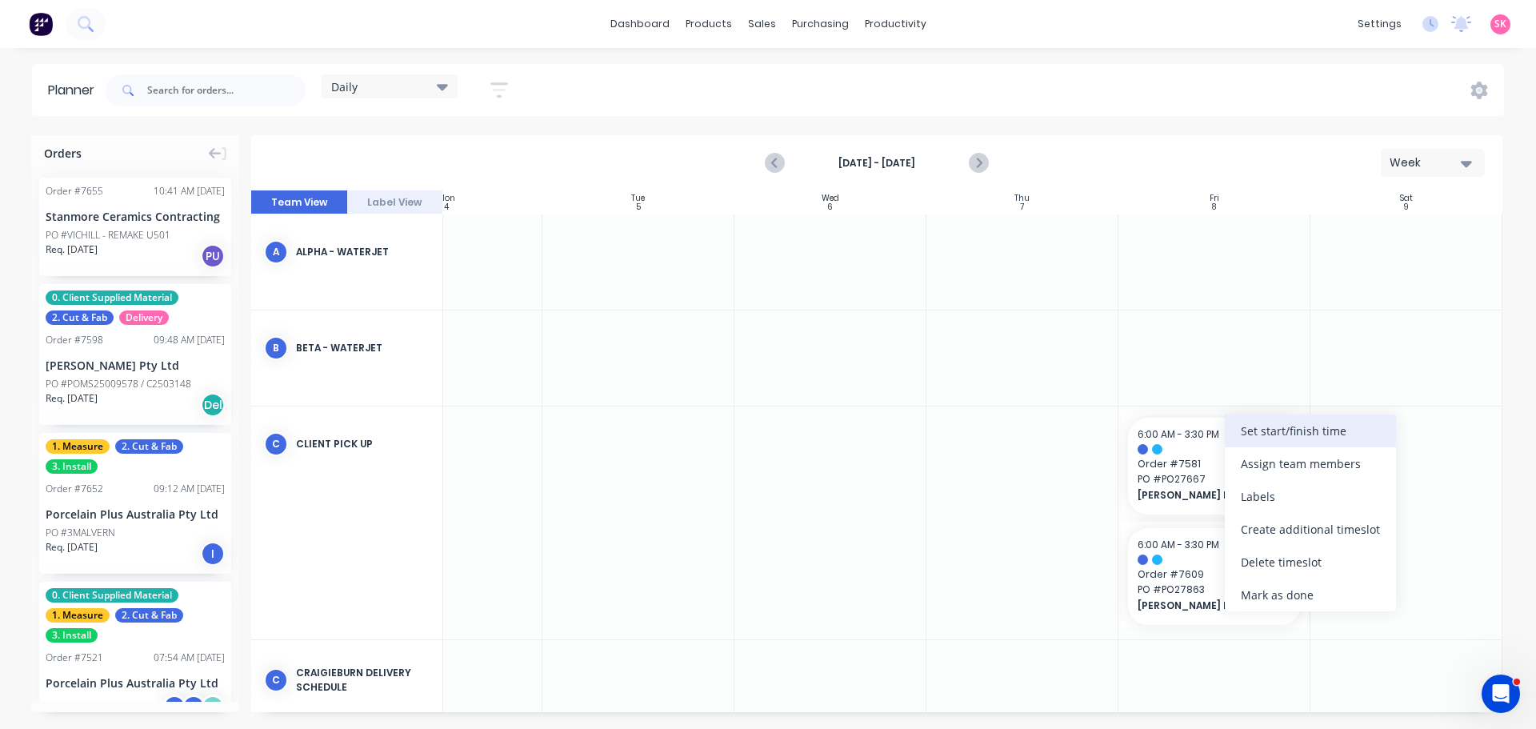
click at [1291, 438] on div "Set start/finish time" at bounding box center [1310, 430] width 171 height 33
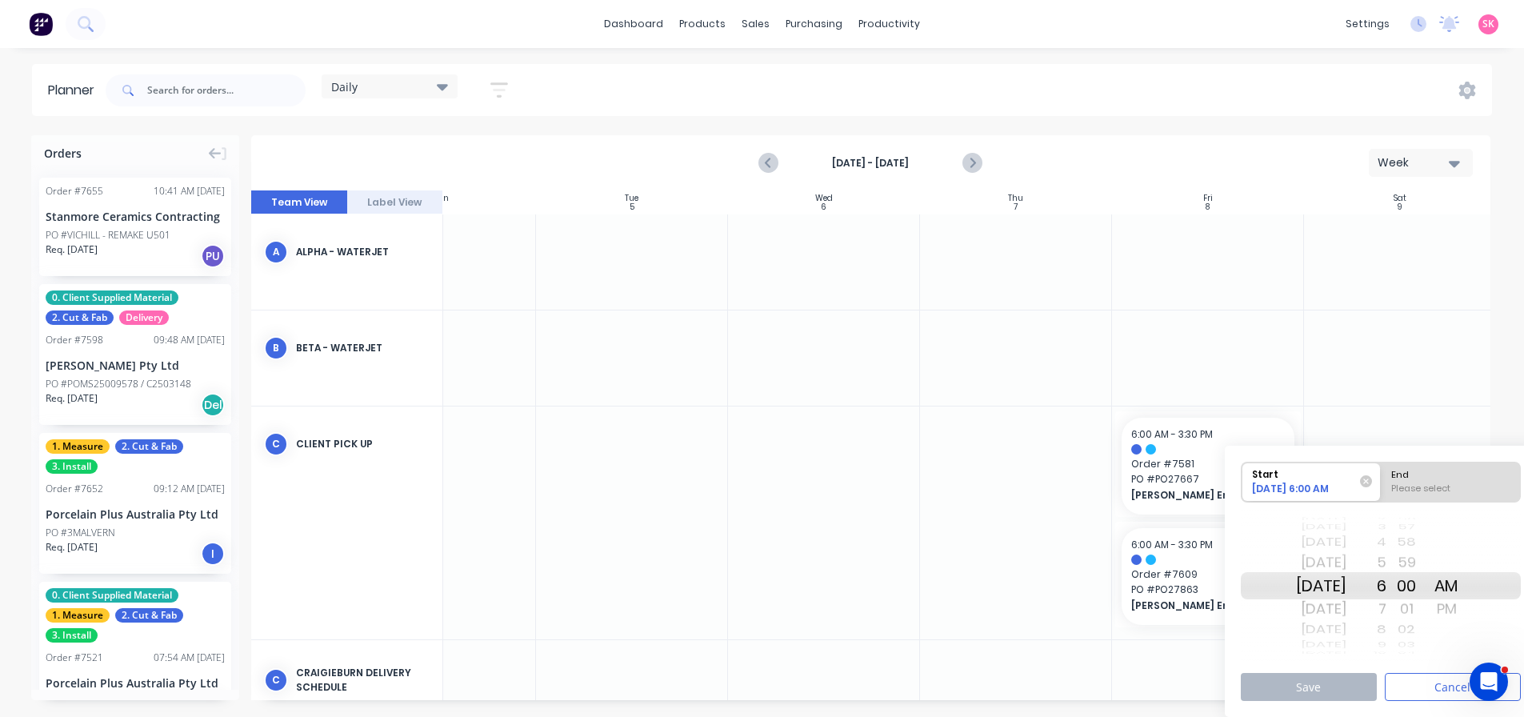
click at [1346, 609] on div "Thu Aug 14" at bounding box center [1321, 609] width 50 height 26
click at [1429, 488] on div "Please select" at bounding box center [1450, 492] width 130 height 20
click at [1381, 488] on input "End Please select" at bounding box center [1381, 481] width 1 height 39
radio input "true"
click at [1386, 606] on div "7" at bounding box center [1366, 609] width 40 height 26
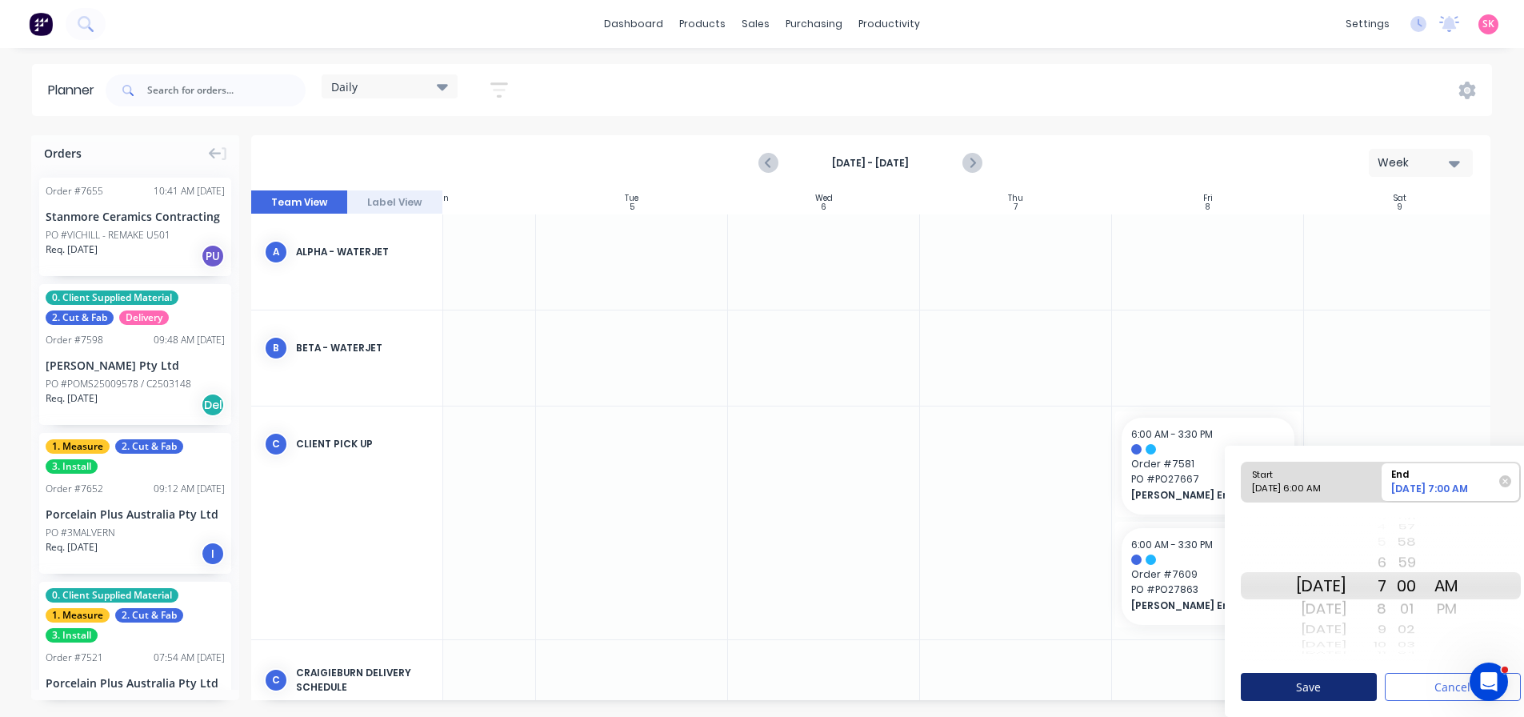
click at [1349, 689] on button "Save" at bounding box center [1309, 687] width 136 height 28
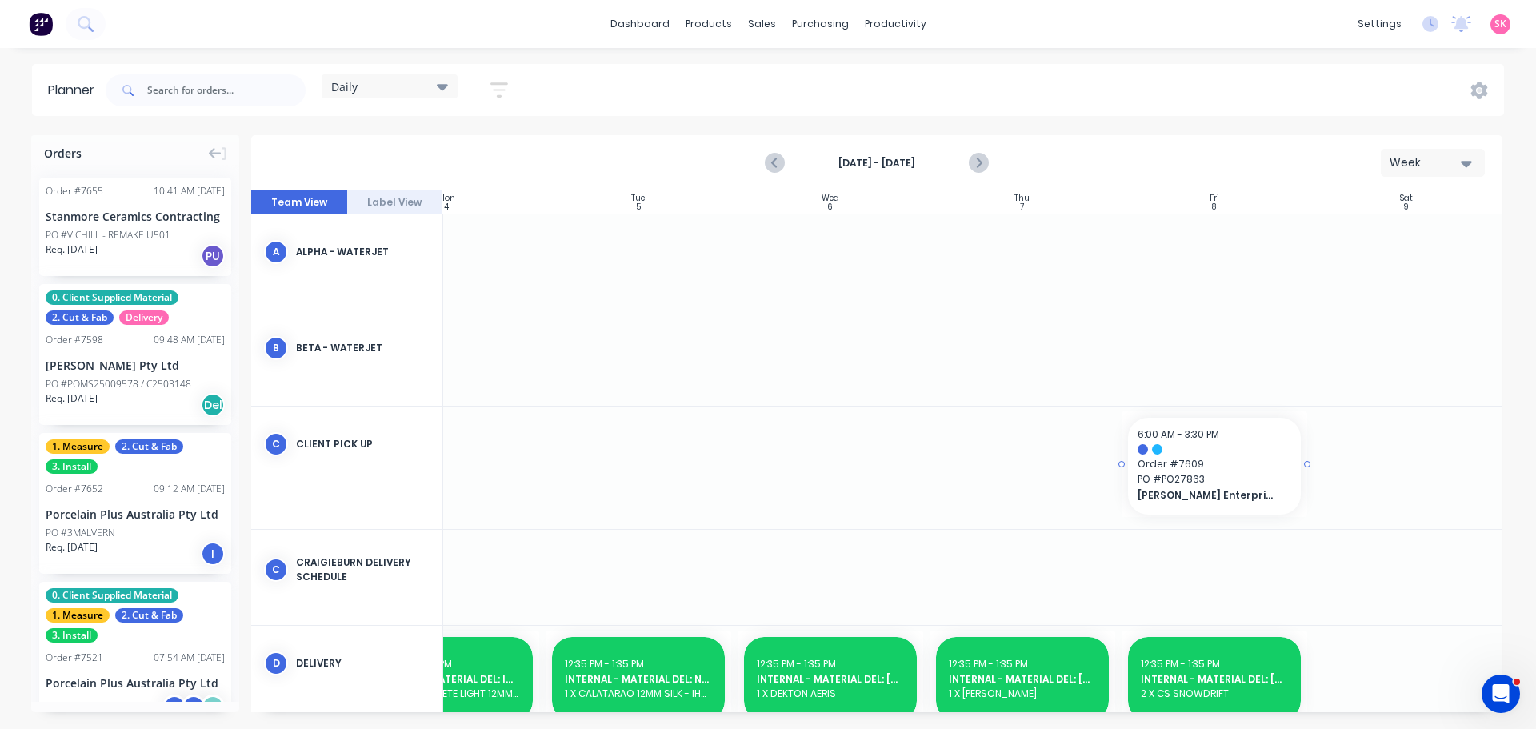
click at [1241, 481] on span "PO # PO27863" at bounding box center [1214, 479] width 154 height 14
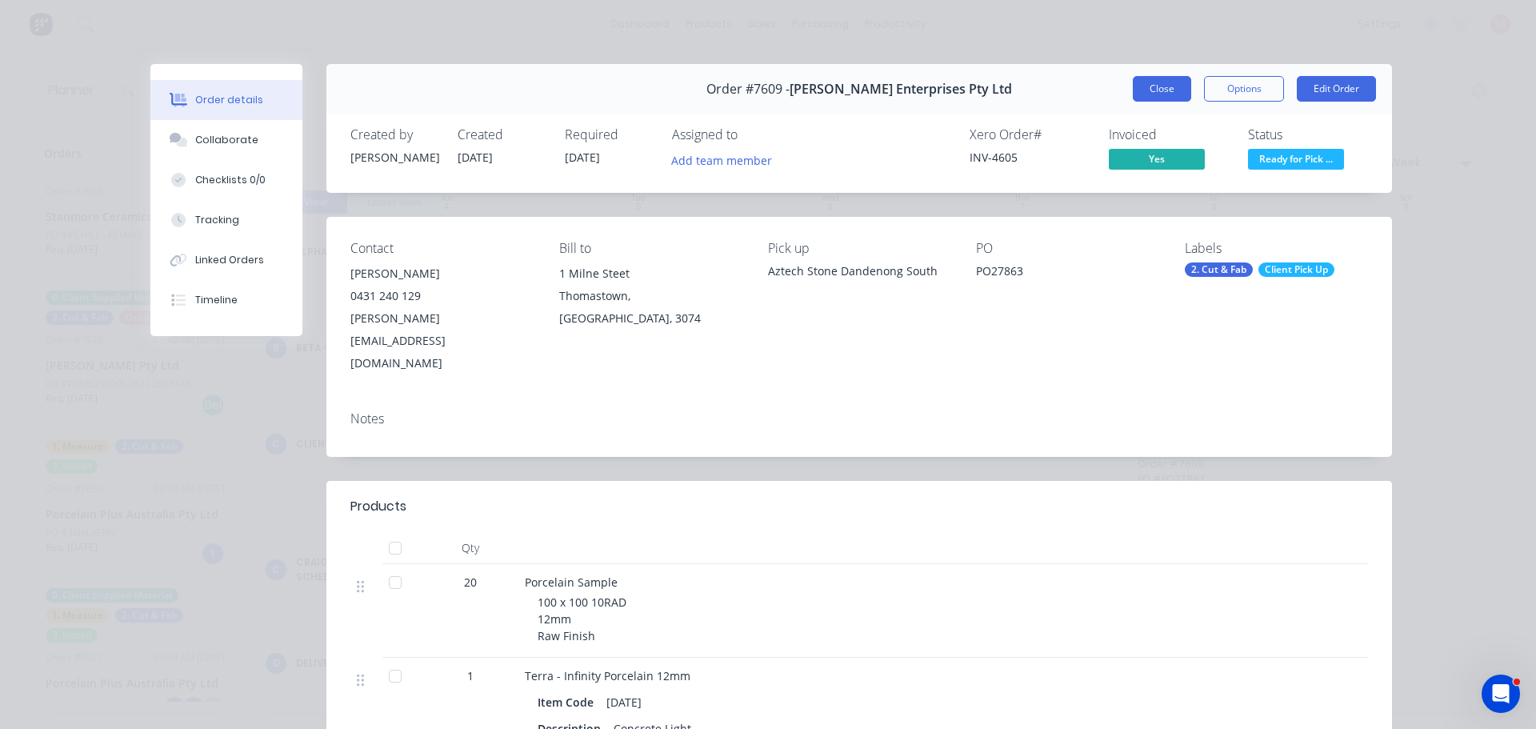
drag, startPoint x: 1155, startPoint y: 90, endPoint x: 1159, endPoint y: 103, distance: 13.4
click at [1155, 91] on button "Close" at bounding box center [1162, 89] width 58 height 26
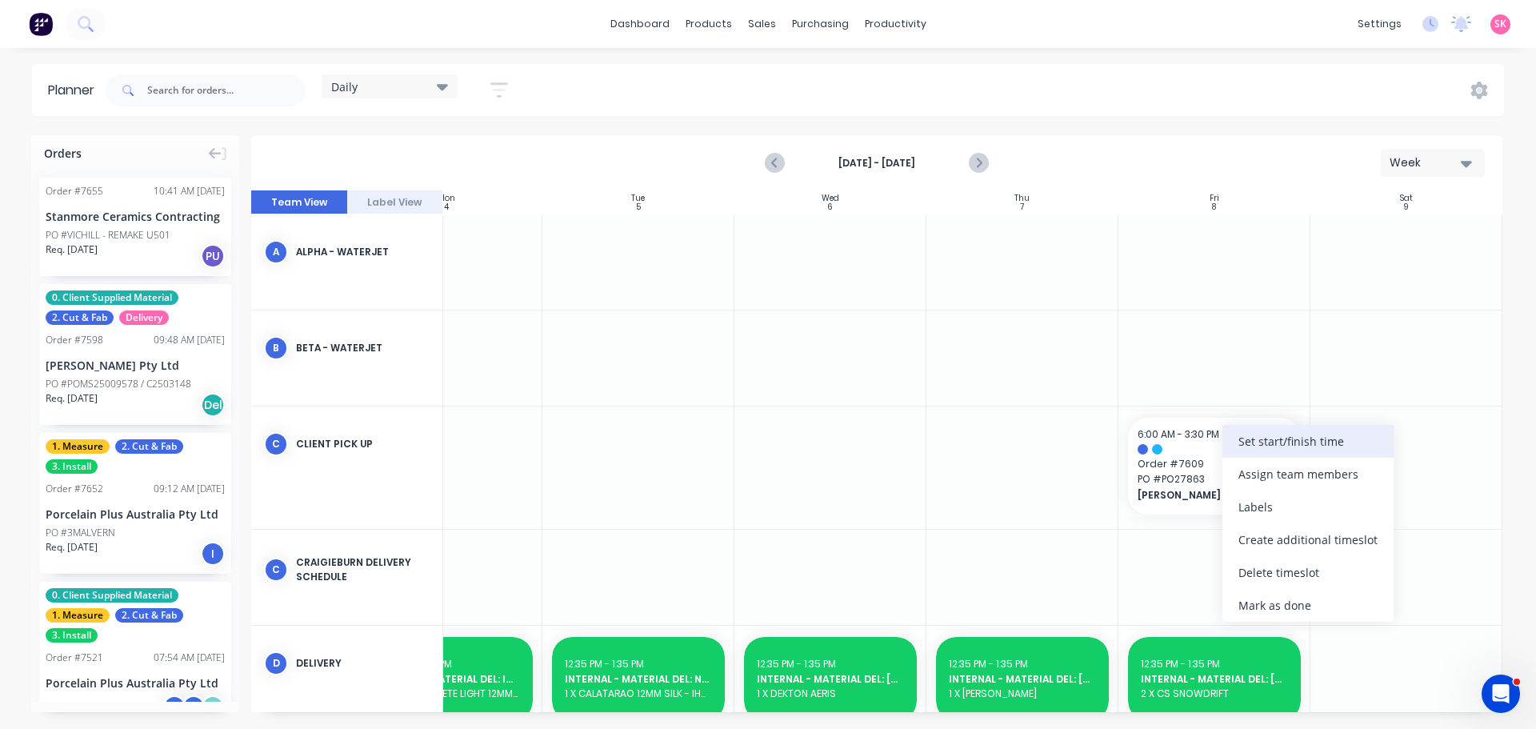
click at [1291, 443] on div "Set start/finish time" at bounding box center [1307, 441] width 171 height 33
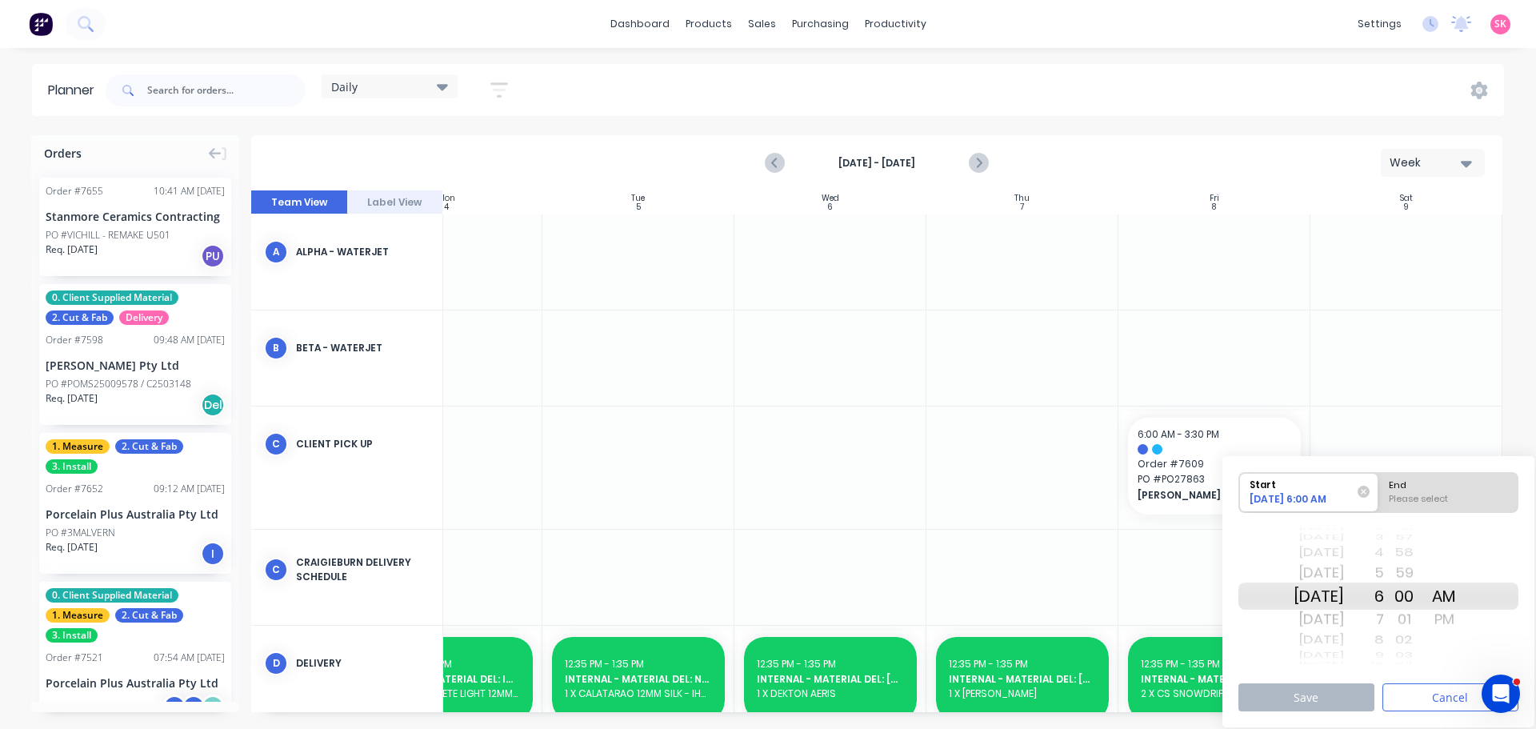
click at [1434, 477] on div "End" at bounding box center [1448, 483] width 130 height 20
click at [1379, 477] on input "End Please select" at bounding box center [1378, 492] width 1 height 39
radio input "true"
click at [1406, 621] on div "01" at bounding box center [1404, 619] width 40 height 26
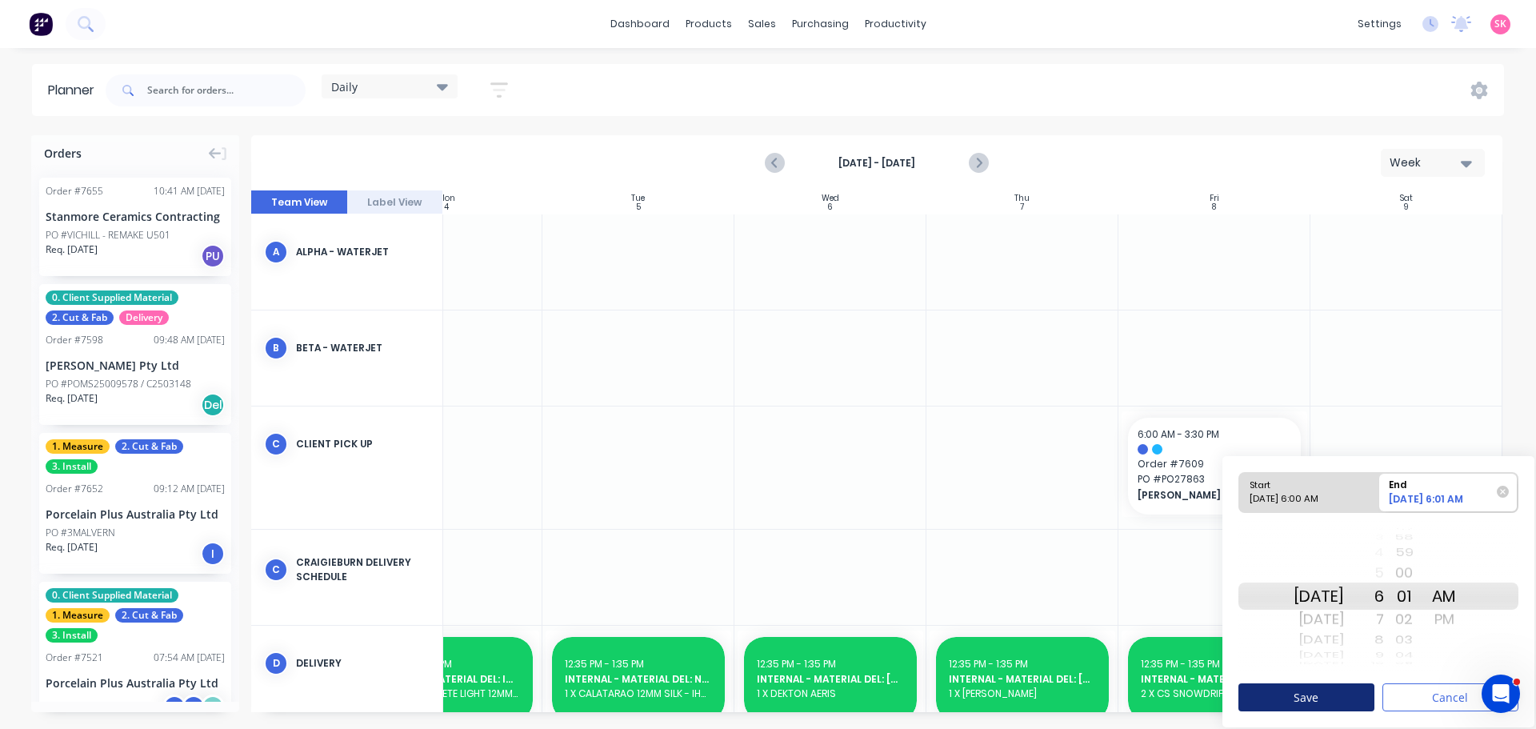
click at [1353, 699] on button "Save" at bounding box center [1306, 697] width 136 height 28
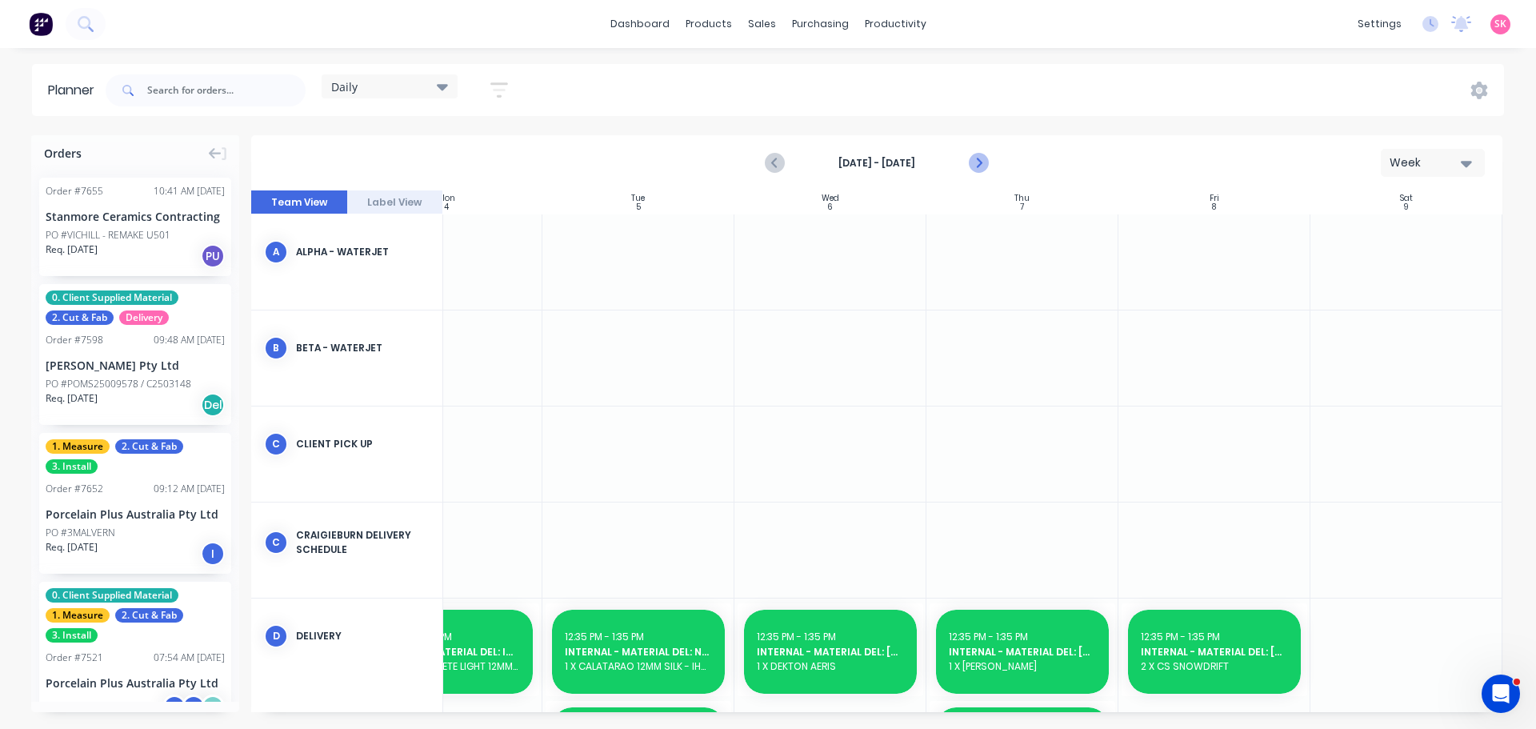
click at [972, 163] on icon "Next page" at bounding box center [977, 163] width 19 height 19
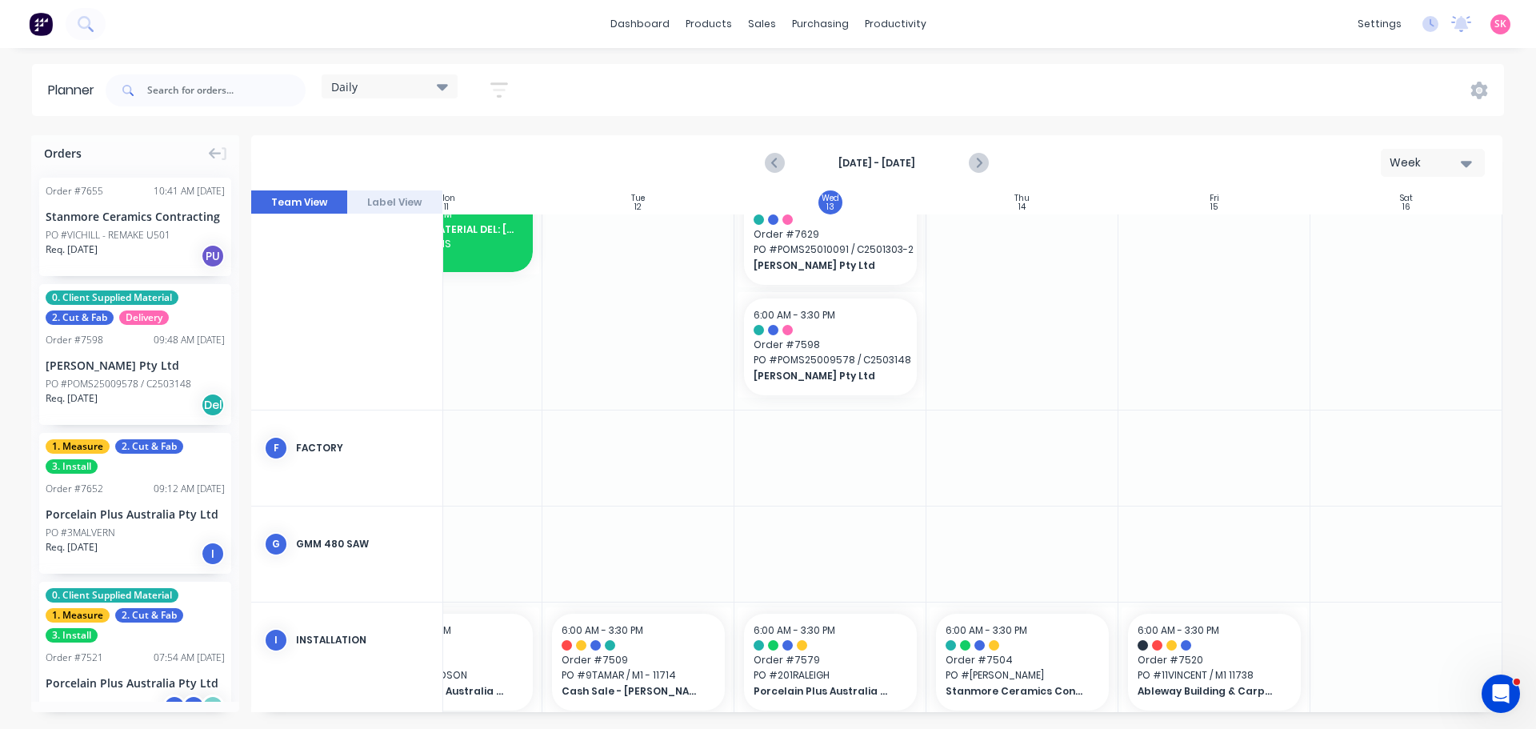
scroll to position [800, 291]
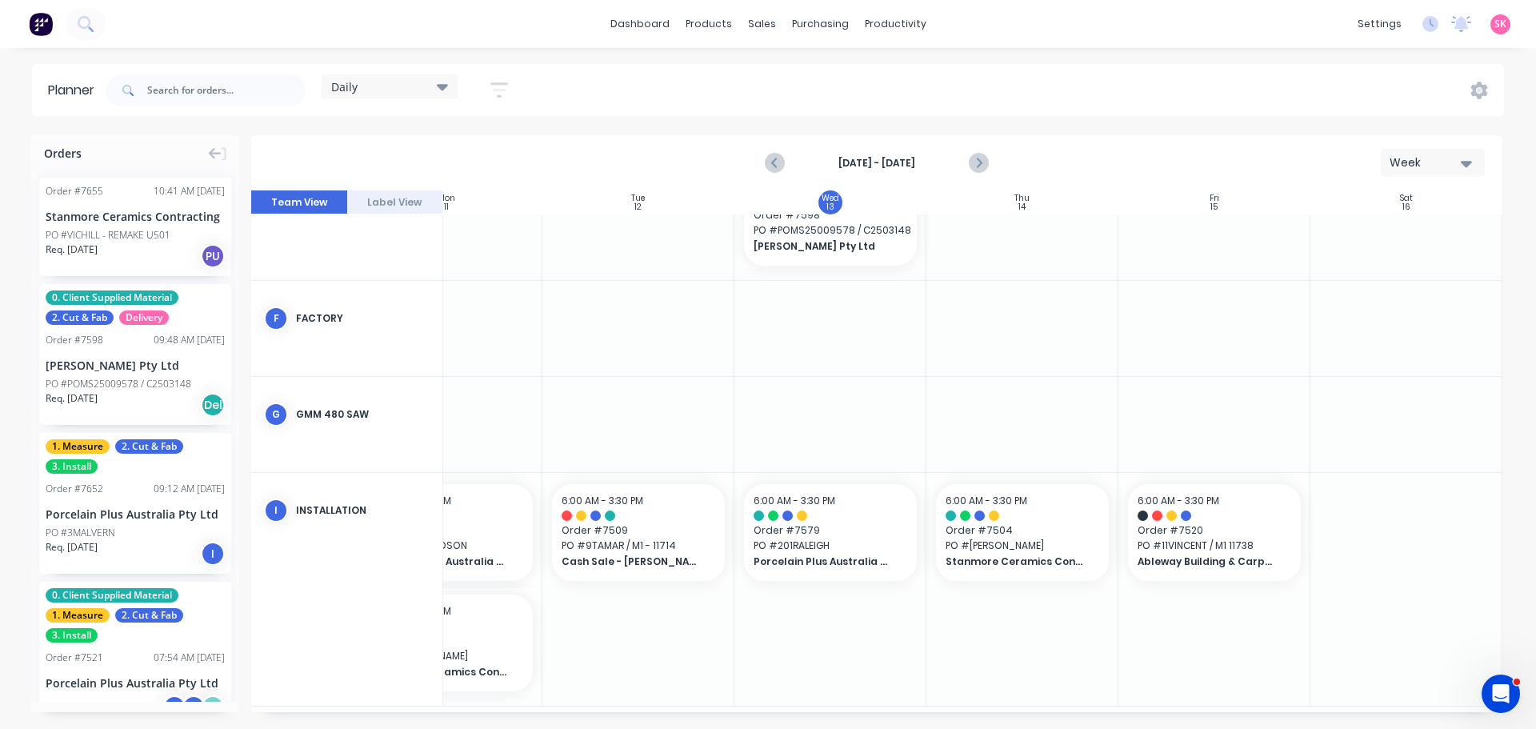
click at [973, 711] on div "Orders Order # 7655 10:41 AM 13/08/25 Stanmore Ceramics Contracting PO #VICHILL…" at bounding box center [768, 431] width 1536 height 593
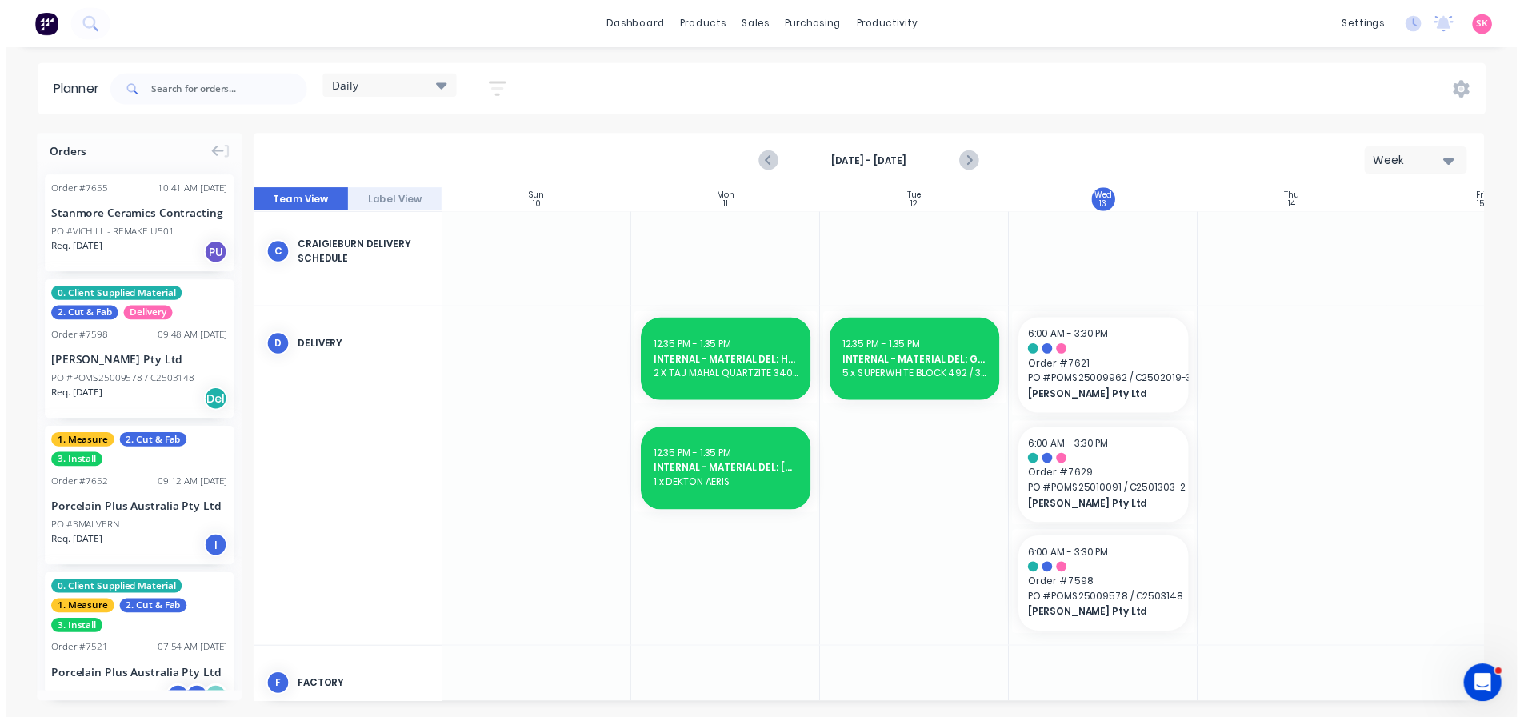
scroll to position [400, 0]
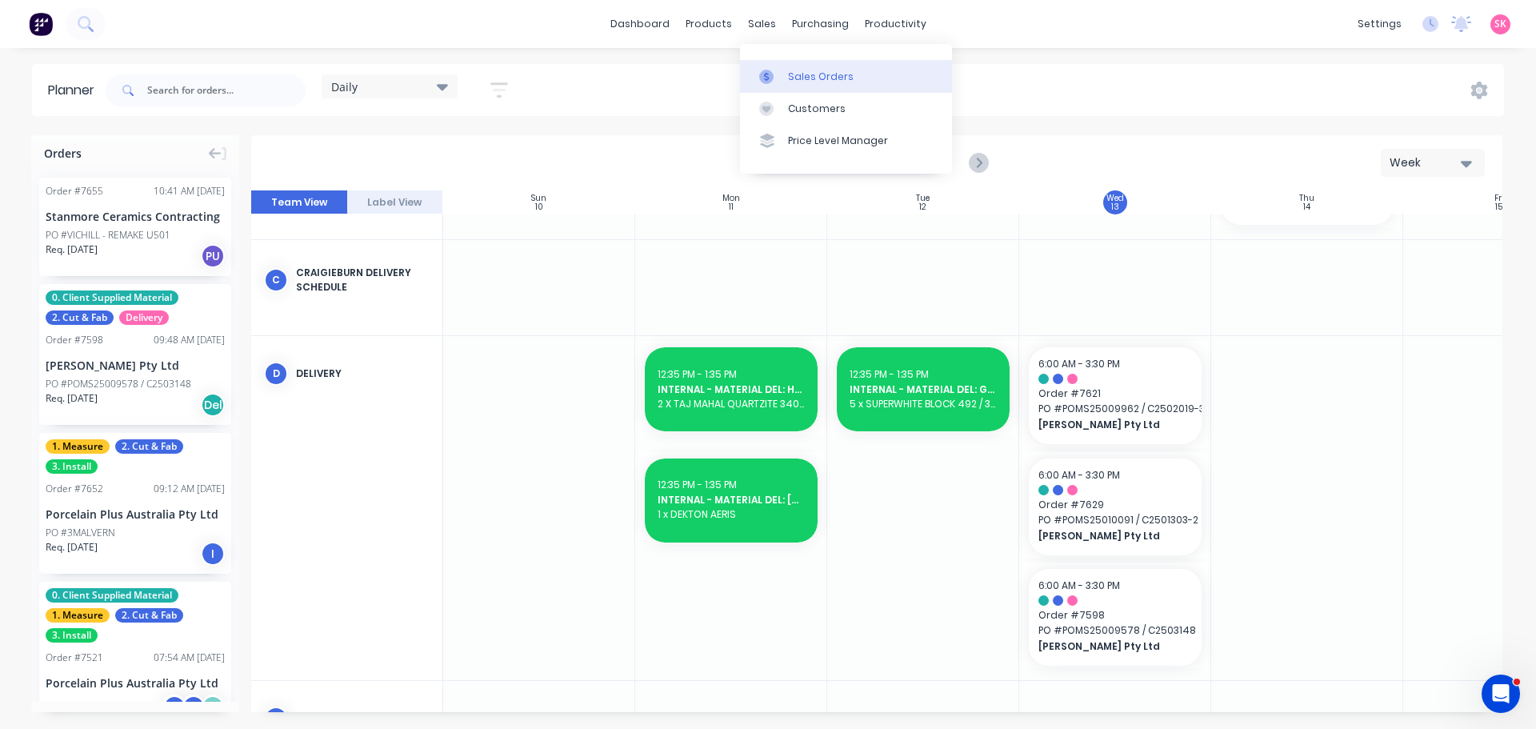
click at [787, 63] on link "Sales Orders" at bounding box center [846, 76] width 212 height 32
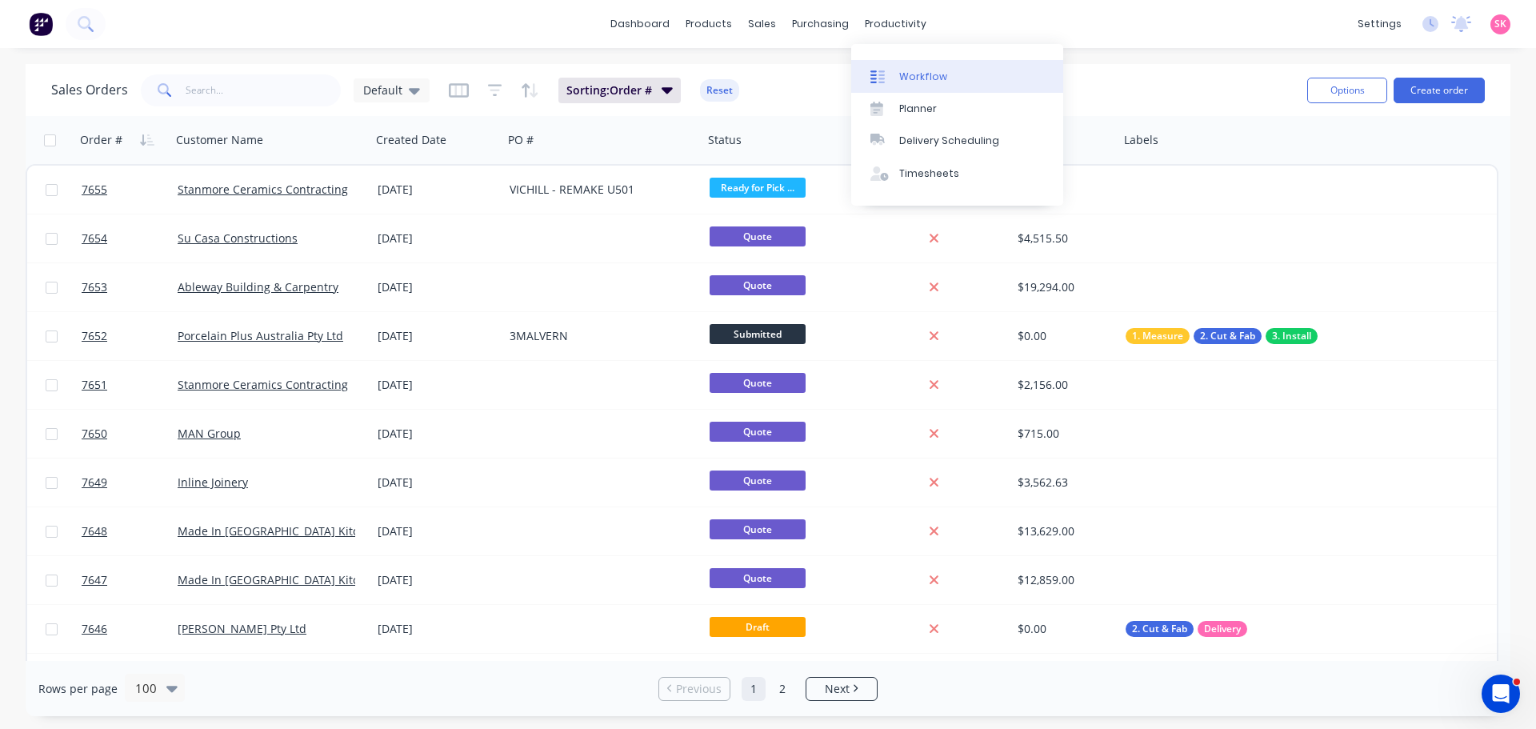
click at [905, 85] on link "Workflow" at bounding box center [957, 76] width 212 height 32
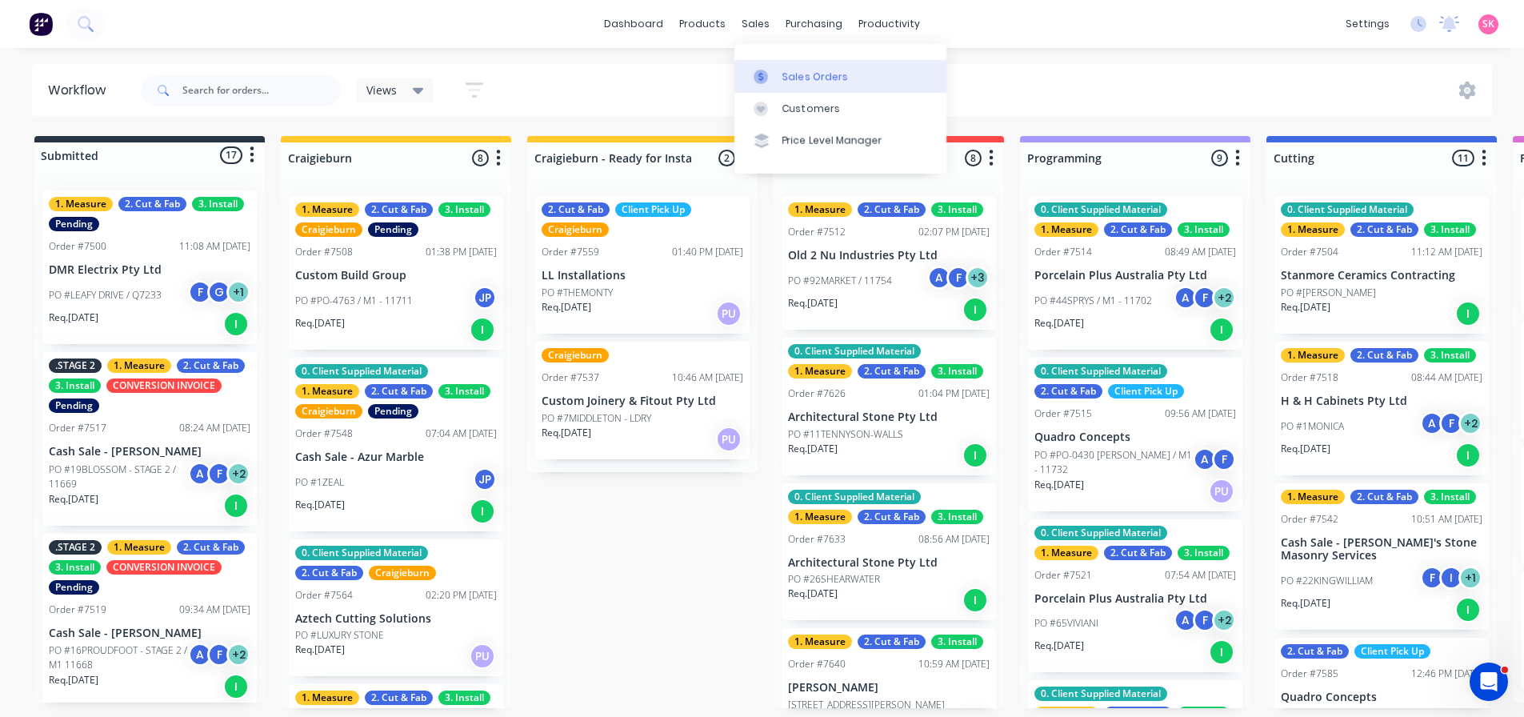
click at [776, 78] on div at bounding box center [766, 77] width 24 height 14
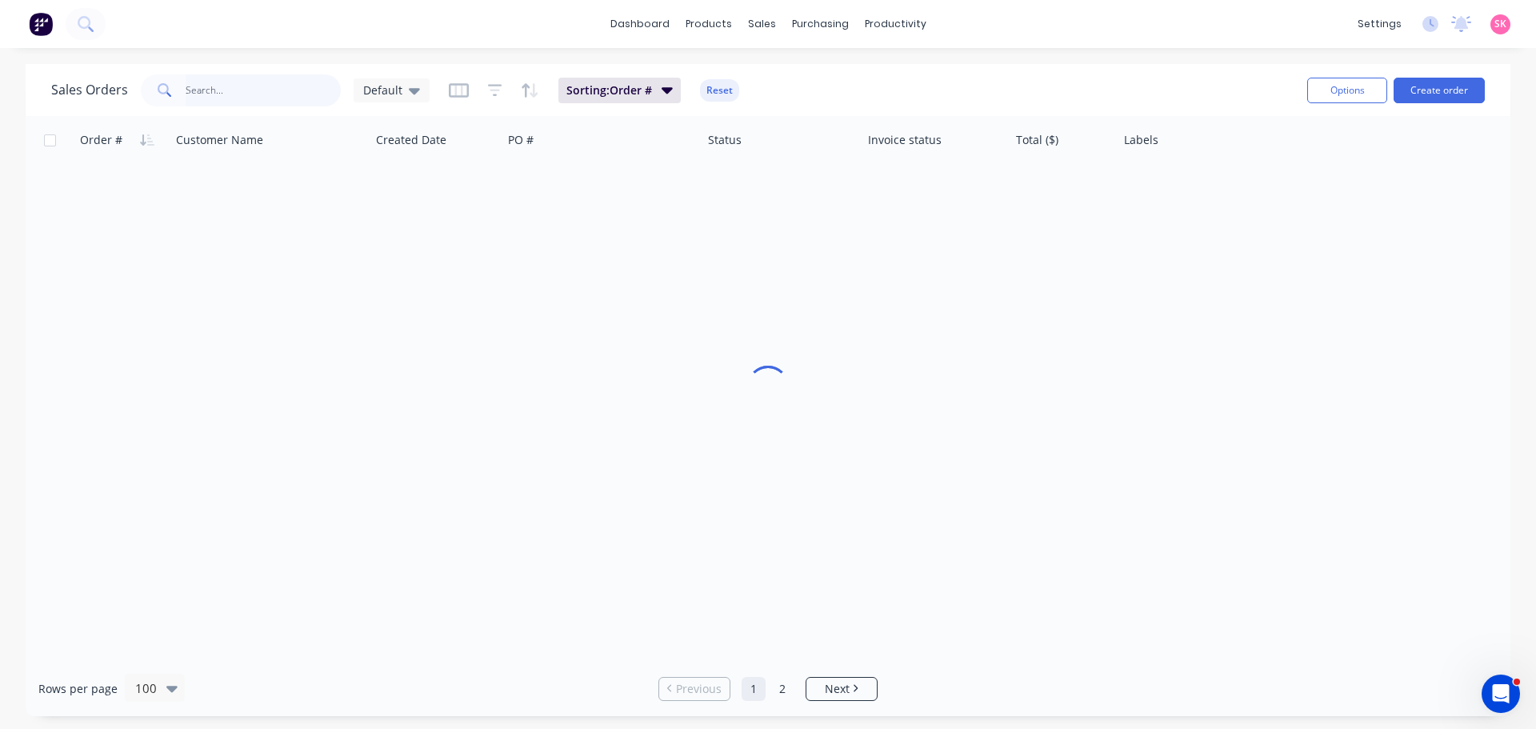
click at [246, 87] on input "text" at bounding box center [264, 90] width 156 height 32
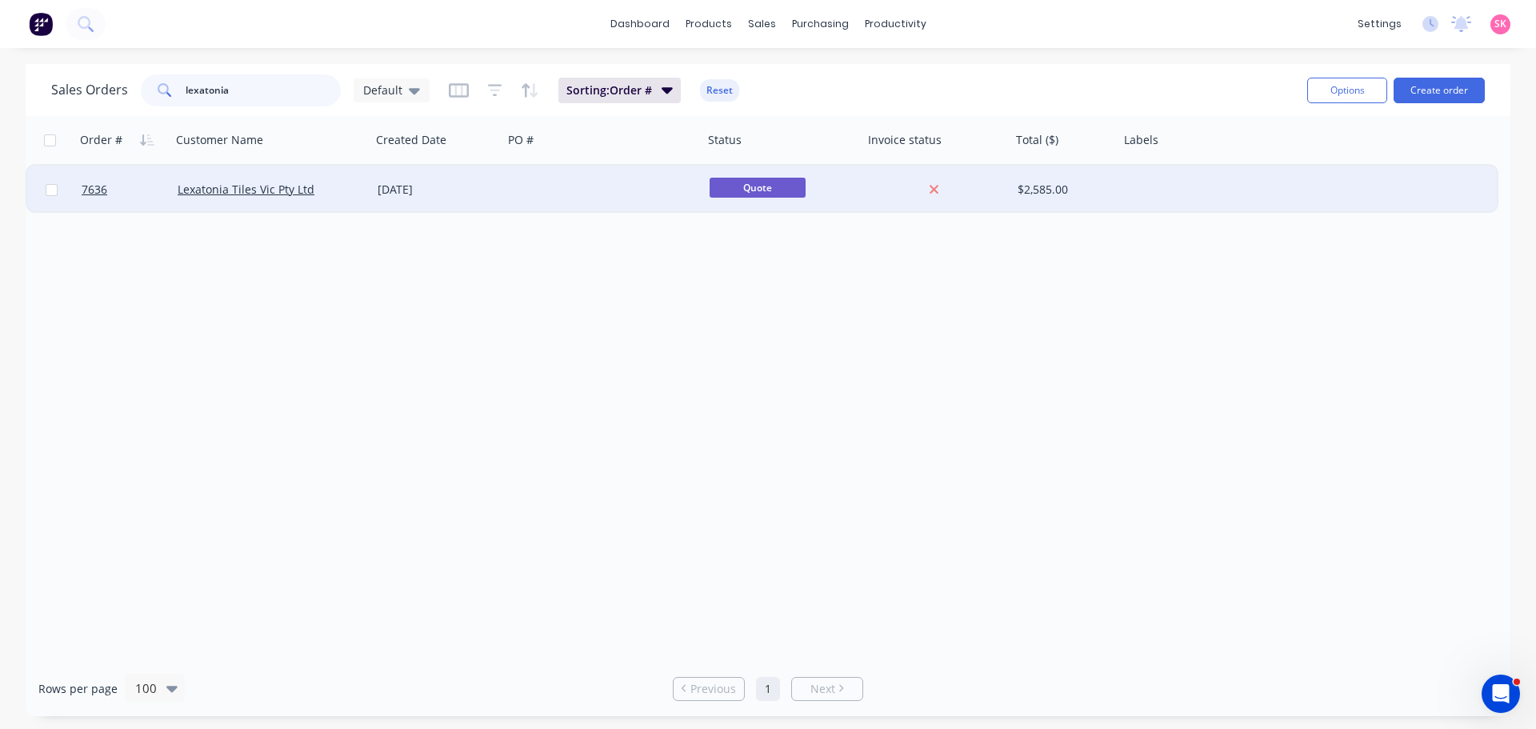
type input "lexatonia"
click at [554, 201] on div at bounding box center [603, 190] width 200 height 48
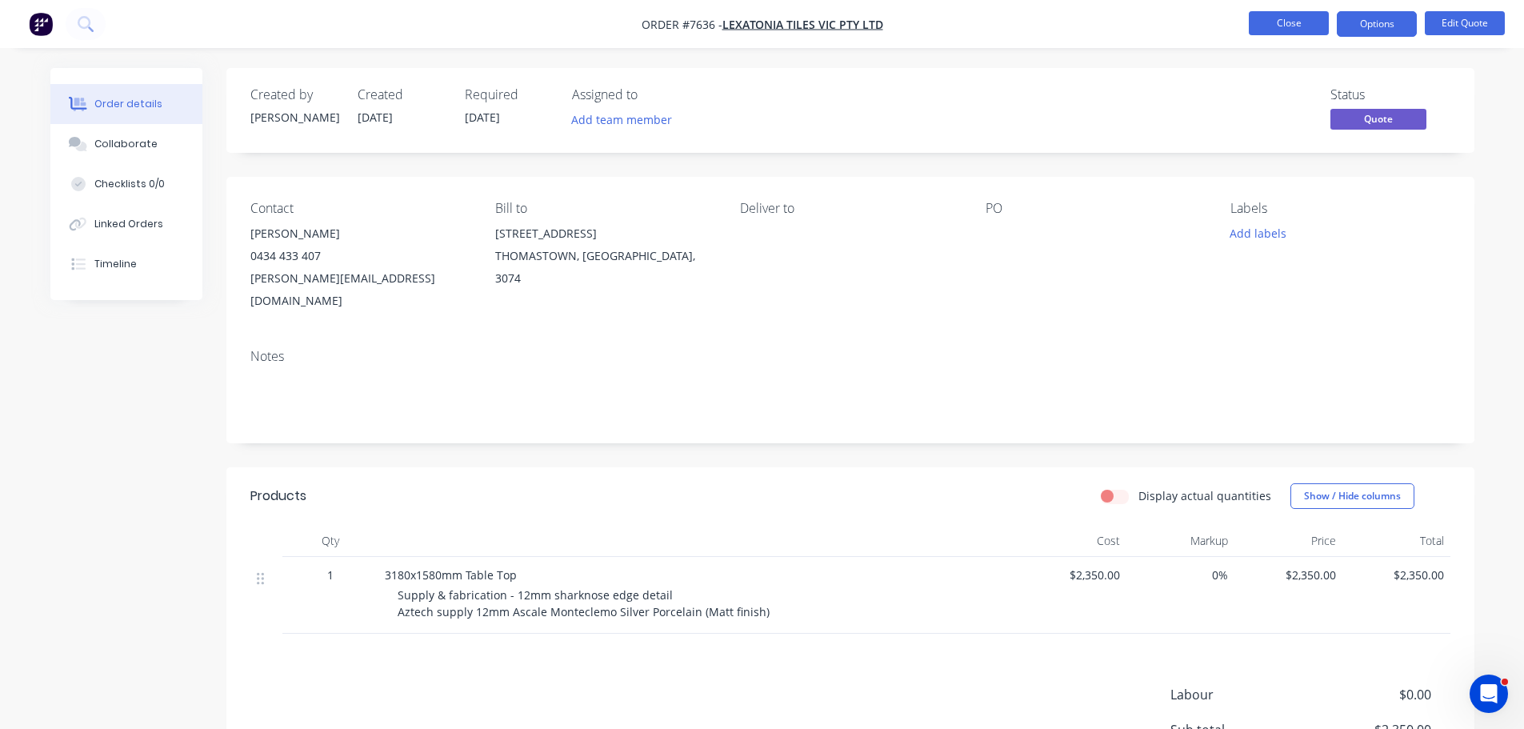
click at [1280, 16] on button "Close" at bounding box center [1289, 23] width 80 height 24
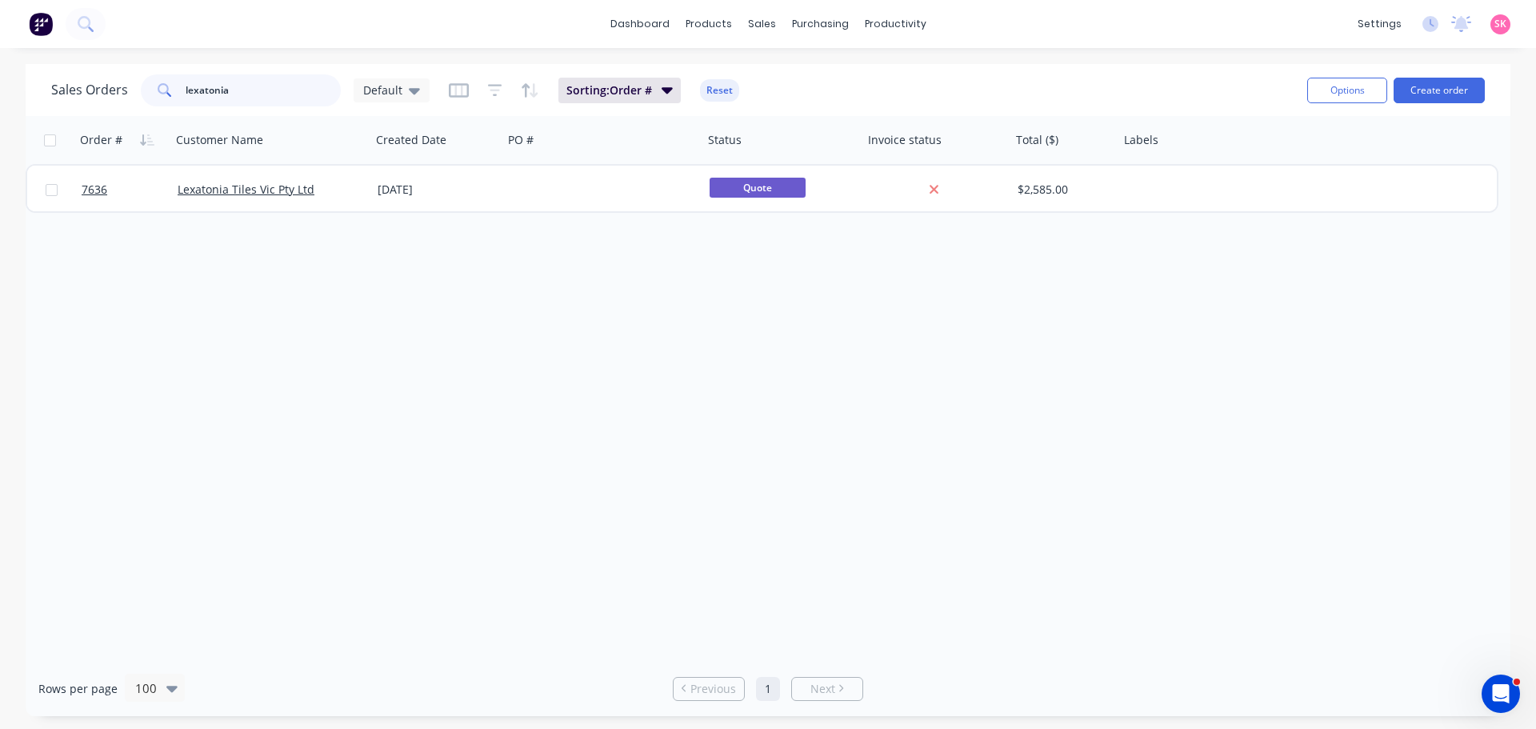
drag, startPoint x: 286, startPoint y: 92, endPoint x: -49, endPoint y: 94, distance: 335.2
click at [0, 94] on html "dashboard products sales purchasing productivity dashboard products Product Cat…" at bounding box center [768, 364] width 1536 height 729
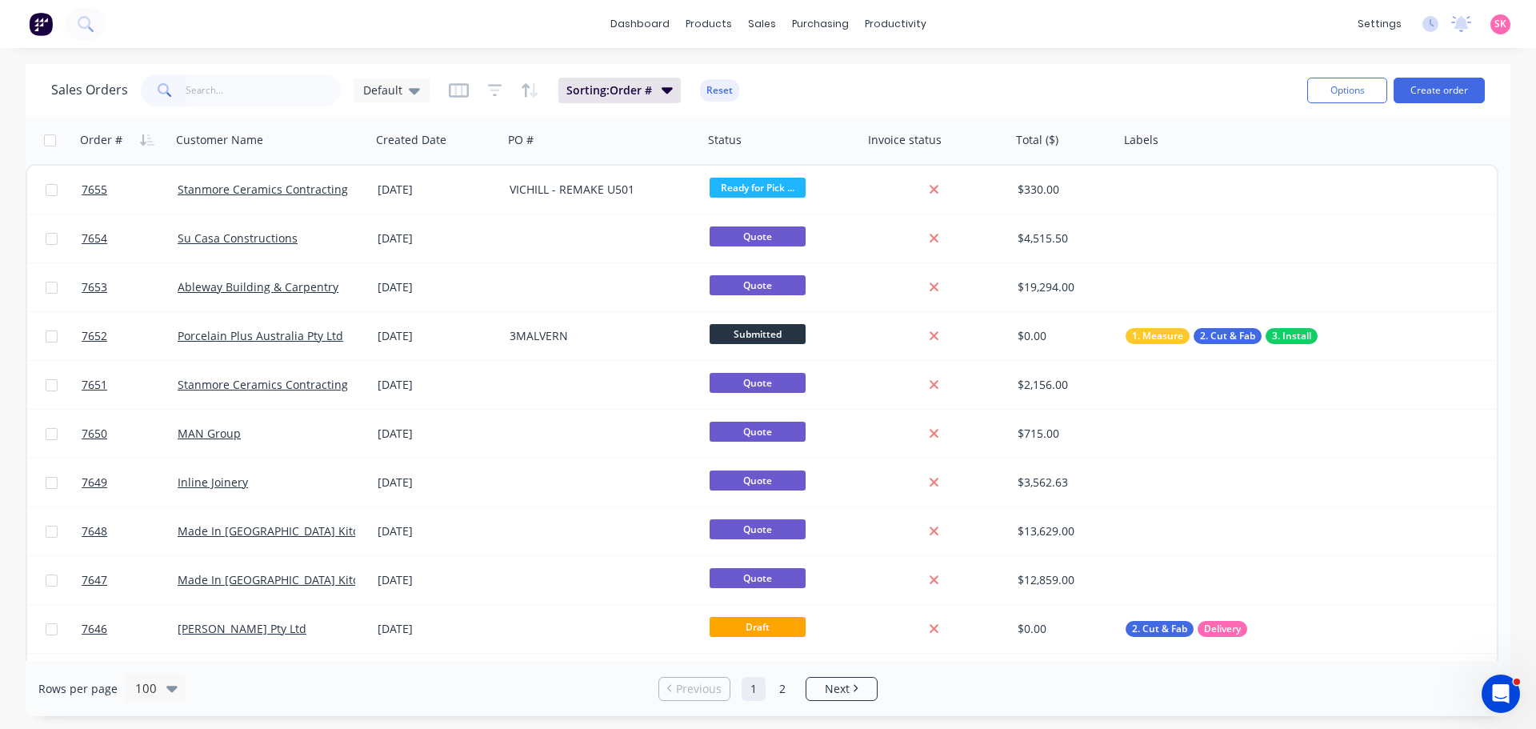
click at [918, 81] on div "Sales Orders Default Sorting: Order # Reset" at bounding box center [672, 89] width 1243 height 39
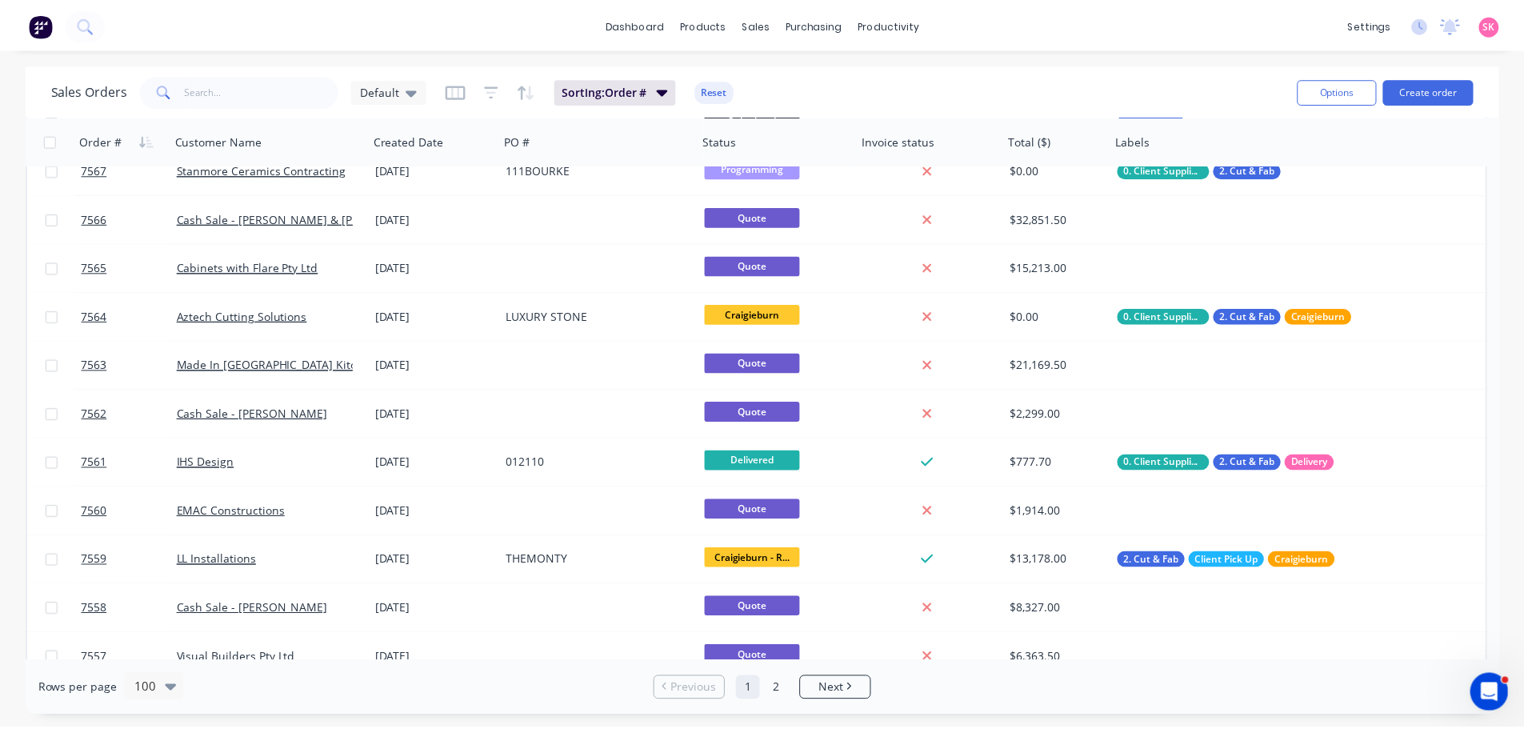
scroll to position [4383, 0]
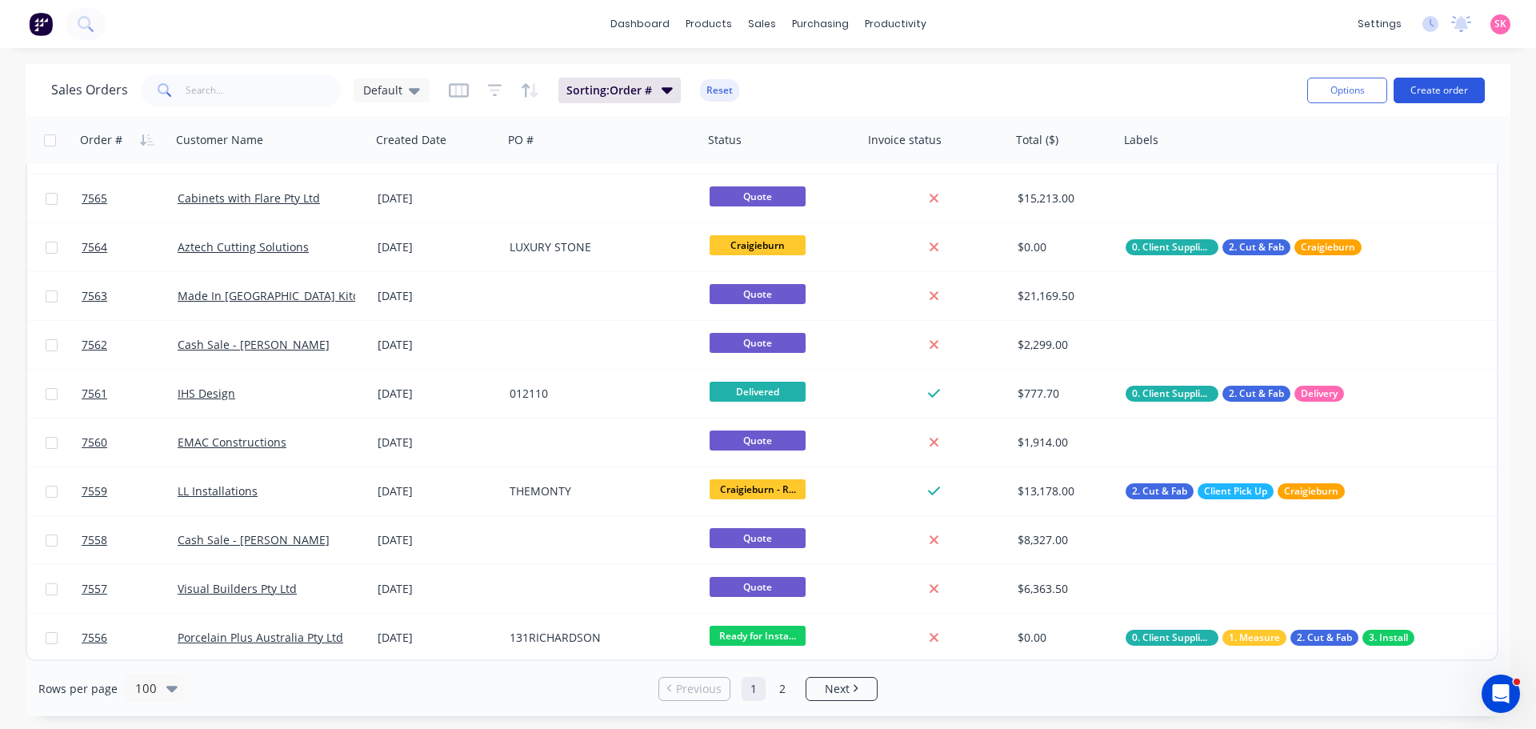
click at [1448, 82] on button "Create order" at bounding box center [1438, 91] width 91 height 26
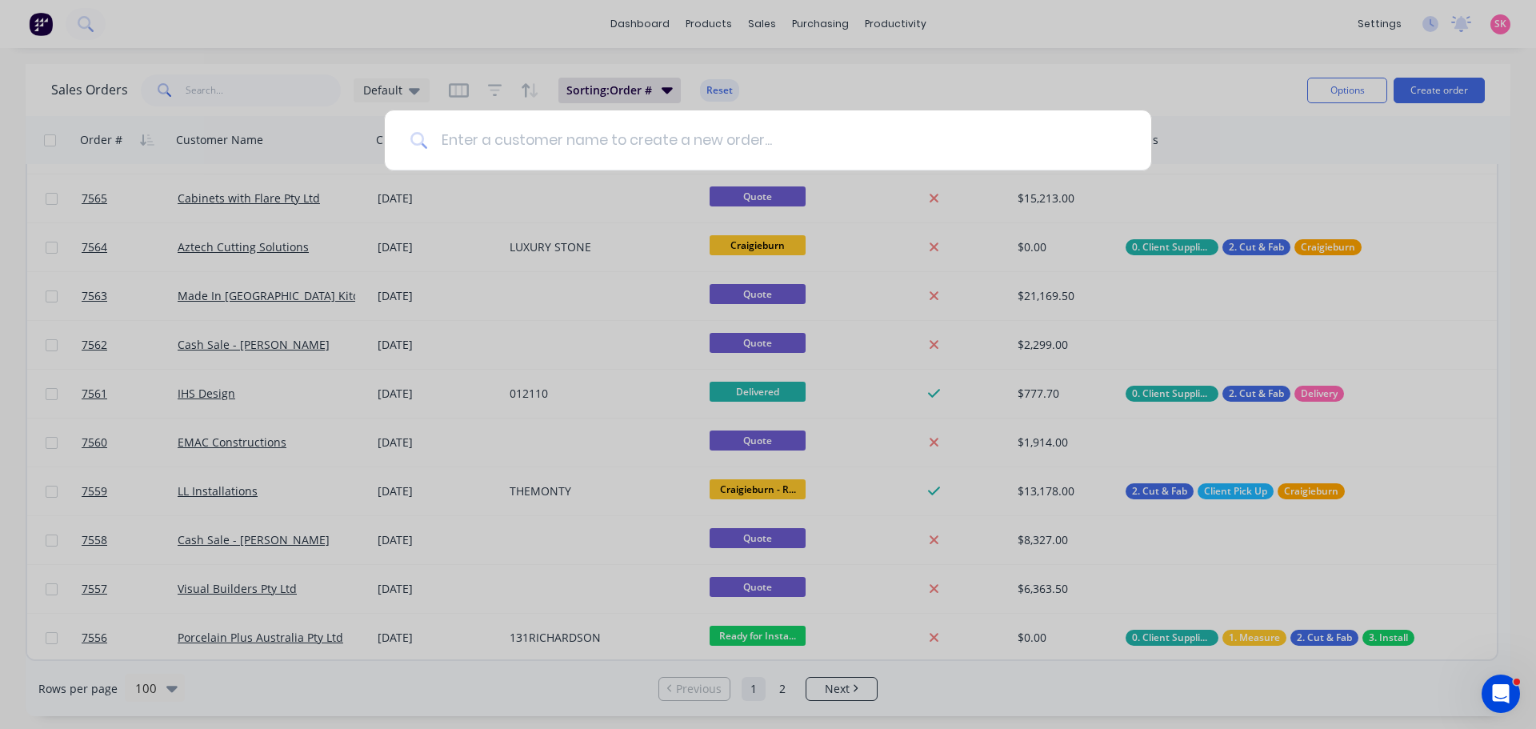
click at [533, 138] on input at bounding box center [777, 140] width 698 height 60
type input "aztech"
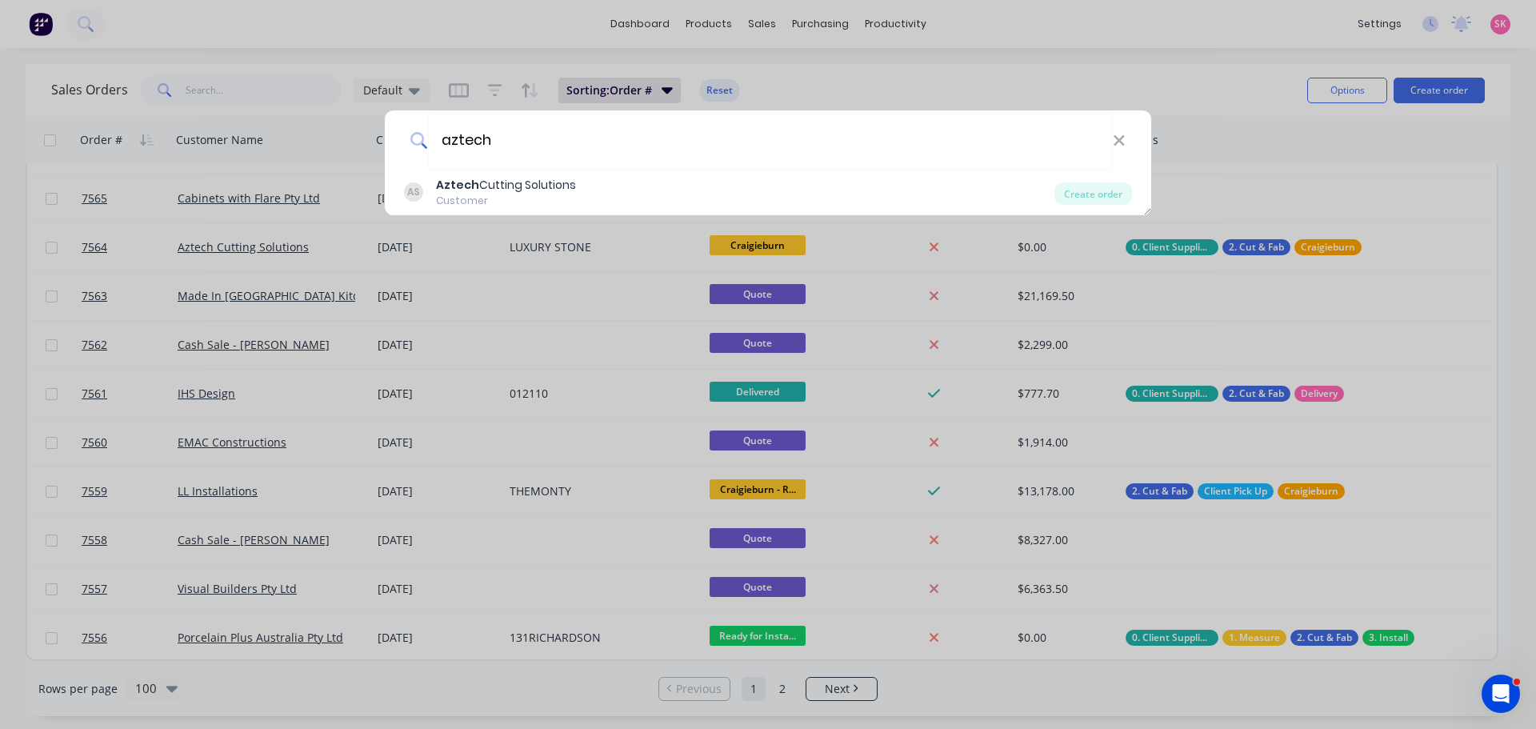
click at [566, 217] on div "aztech AS Aztech Cutting Solutions Customer Create order" at bounding box center [768, 364] width 1536 height 729
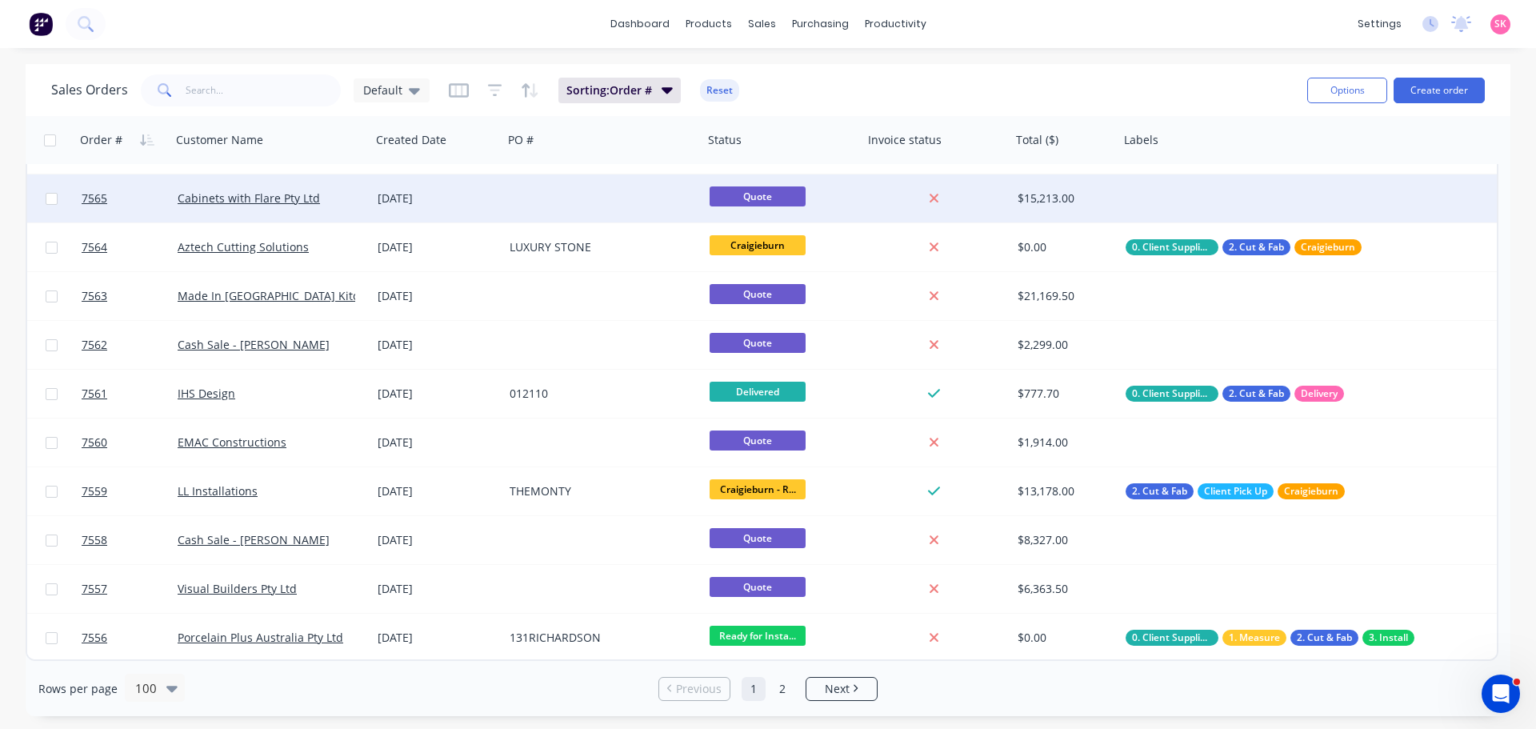
click at [578, 194] on div at bounding box center [603, 198] width 200 height 48
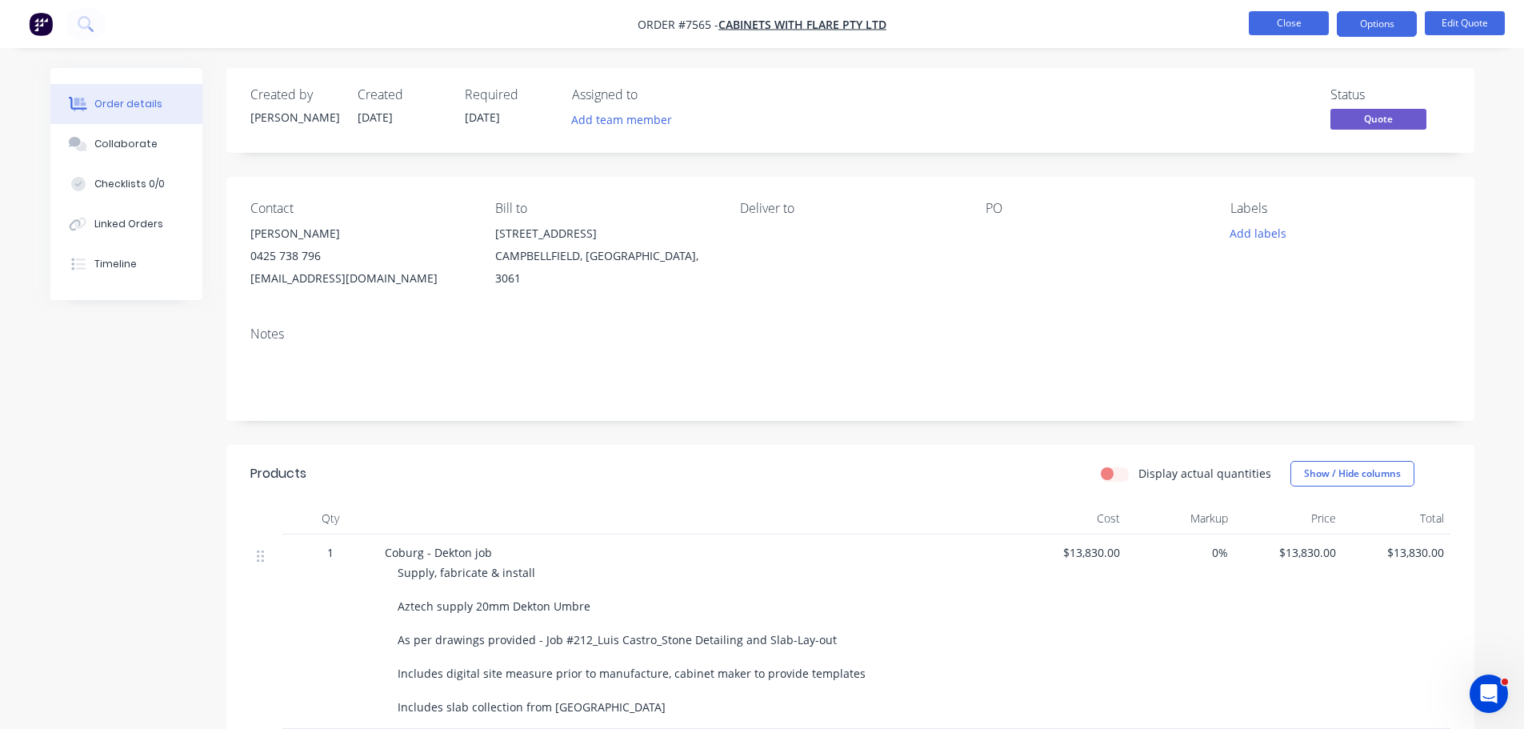
click at [1269, 22] on button "Close" at bounding box center [1289, 23] width 80 height 24
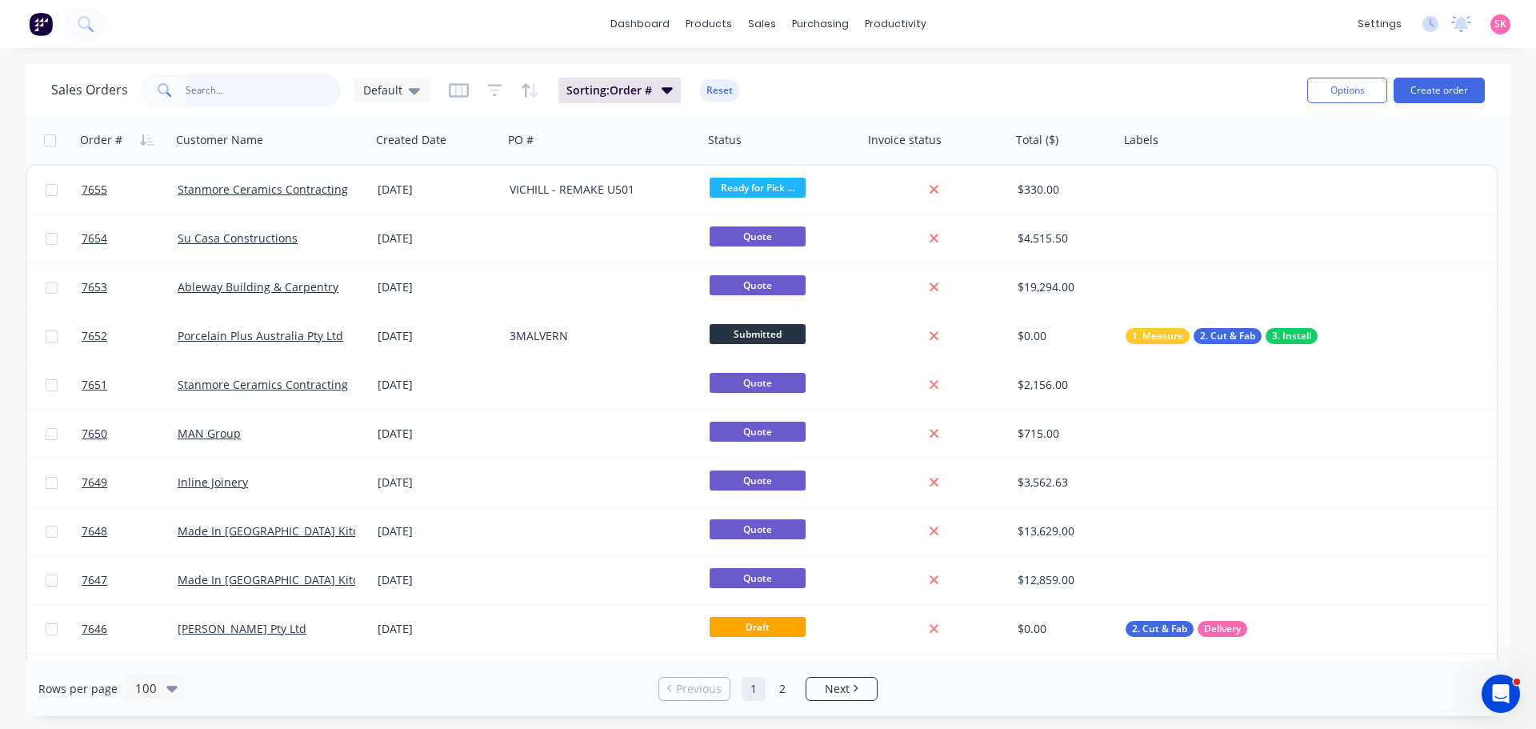
click at [261, 83] on input "text" at bounding box center [264, 90] width 156 height 32
click at [1445, 96] on button "Create order" at bounding box center [1438, 91] width 91 height 26
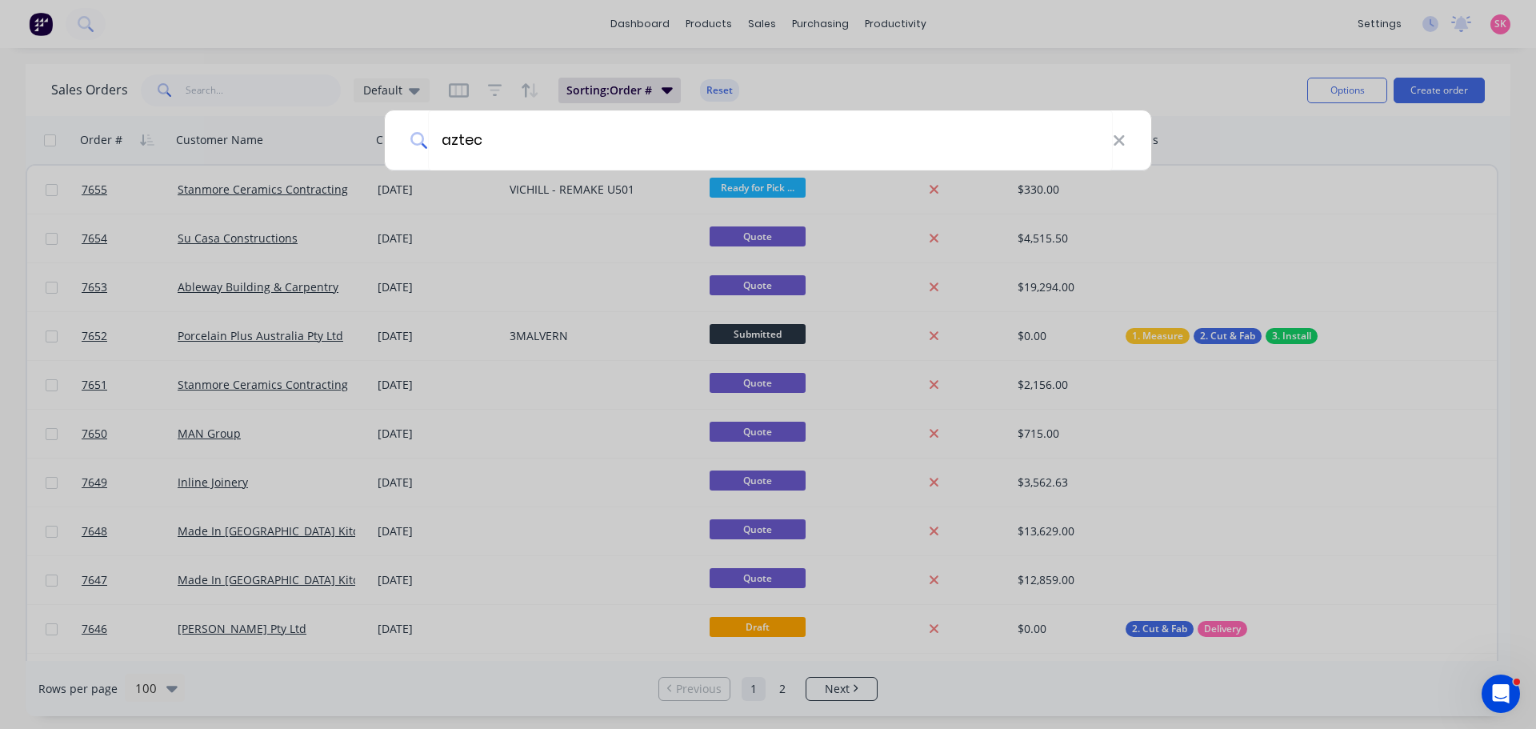
type input "aztech"
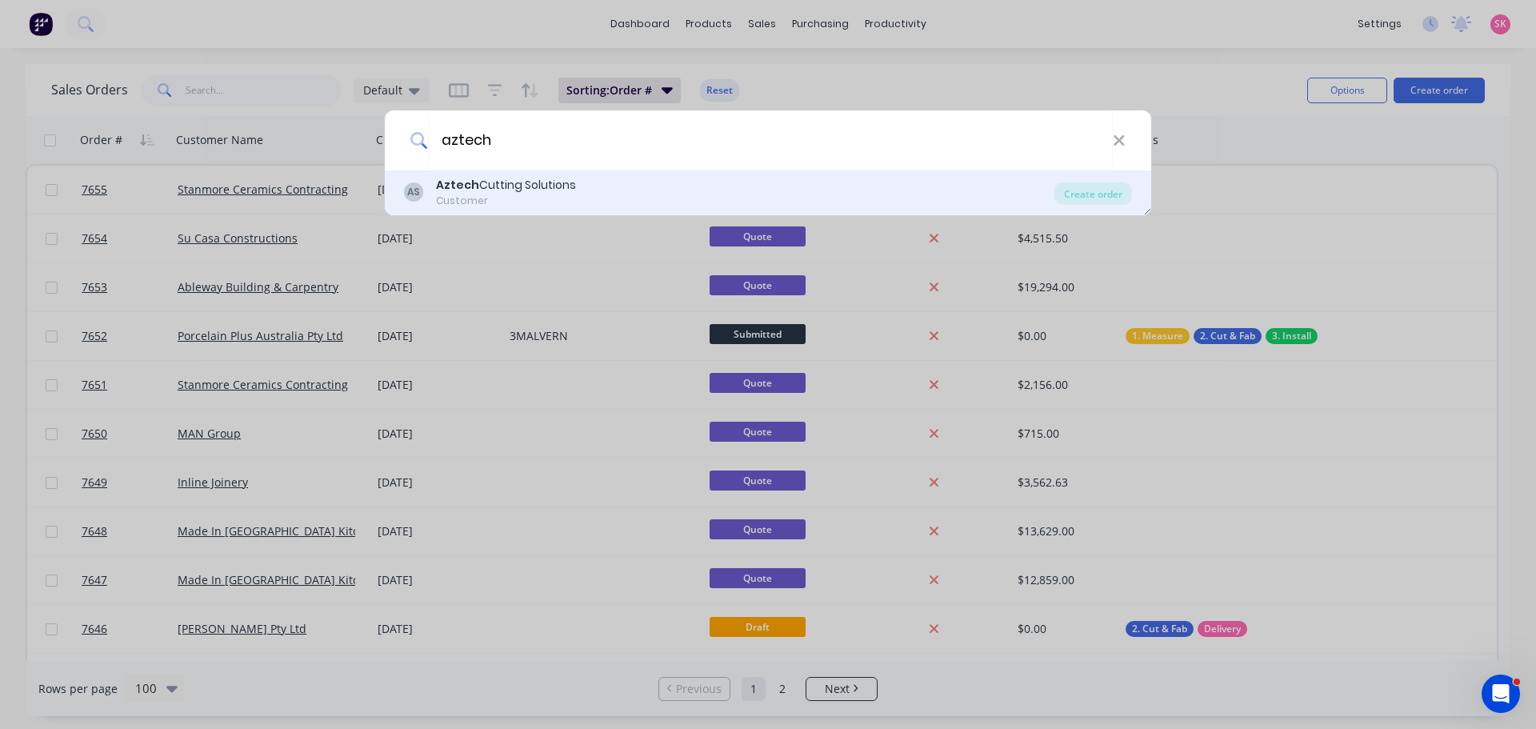
click at [561, 199] on div "Customer" at bounding box center [506, 201] width 140 height 14
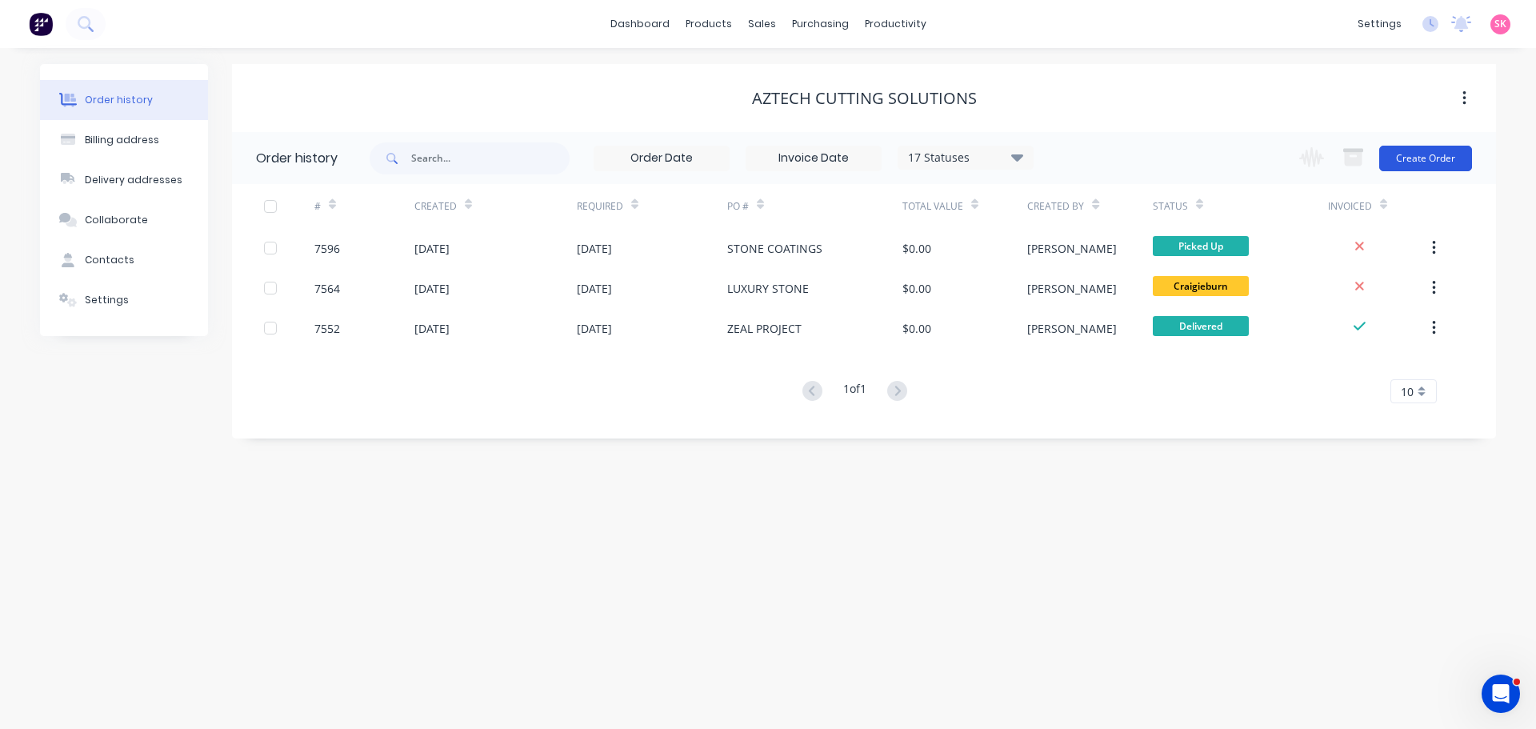
click at [1413, 170] on button "Create Order" at bounding box center [1425, 159] width 93 height 26
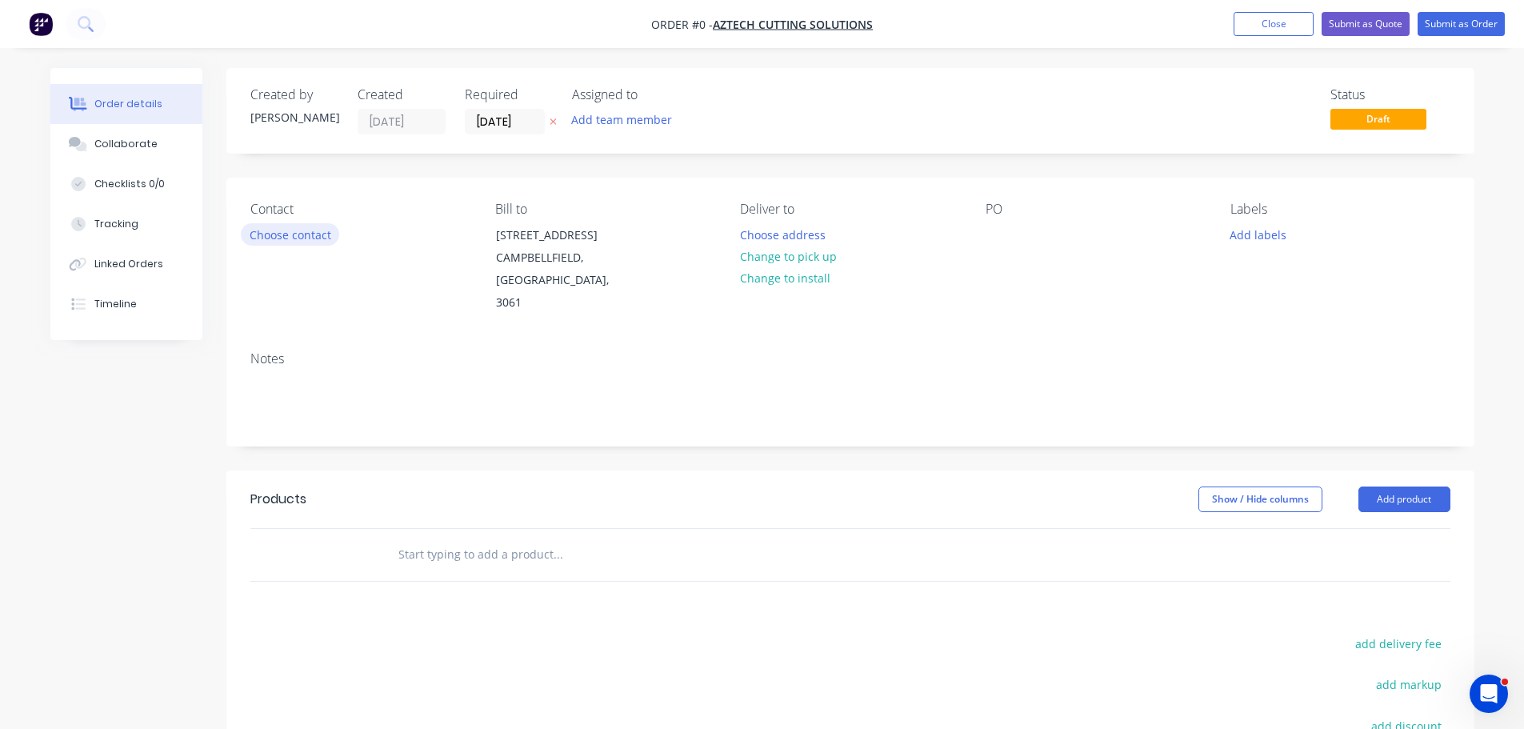
click at [279, 242] on button "Choose contact" at bounding box center [290, 234] width 98 height 22
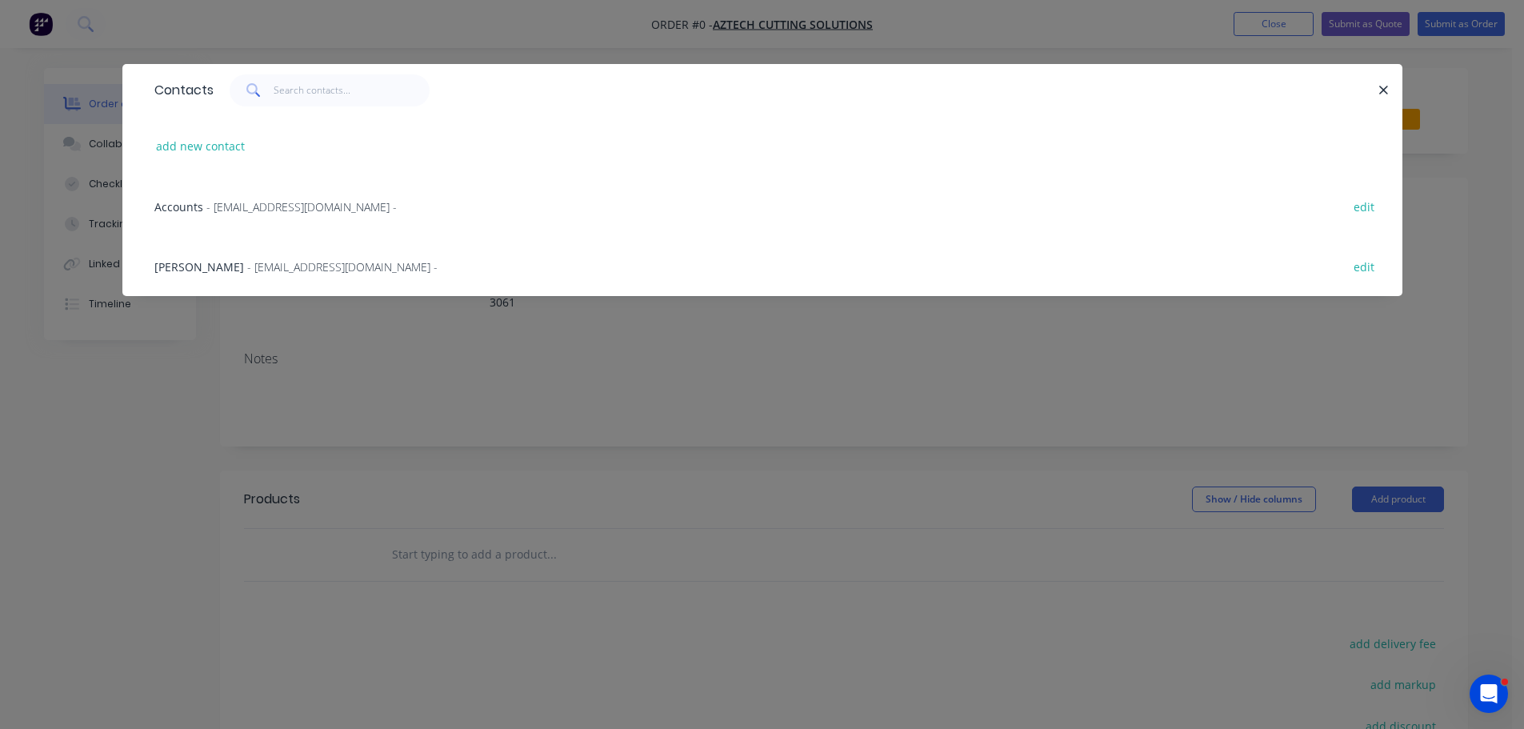
click at [261, 264] on span "- admin@aztechcuttingsolutions.com.au -" at bounding box center [342, 266] width 190 height 15
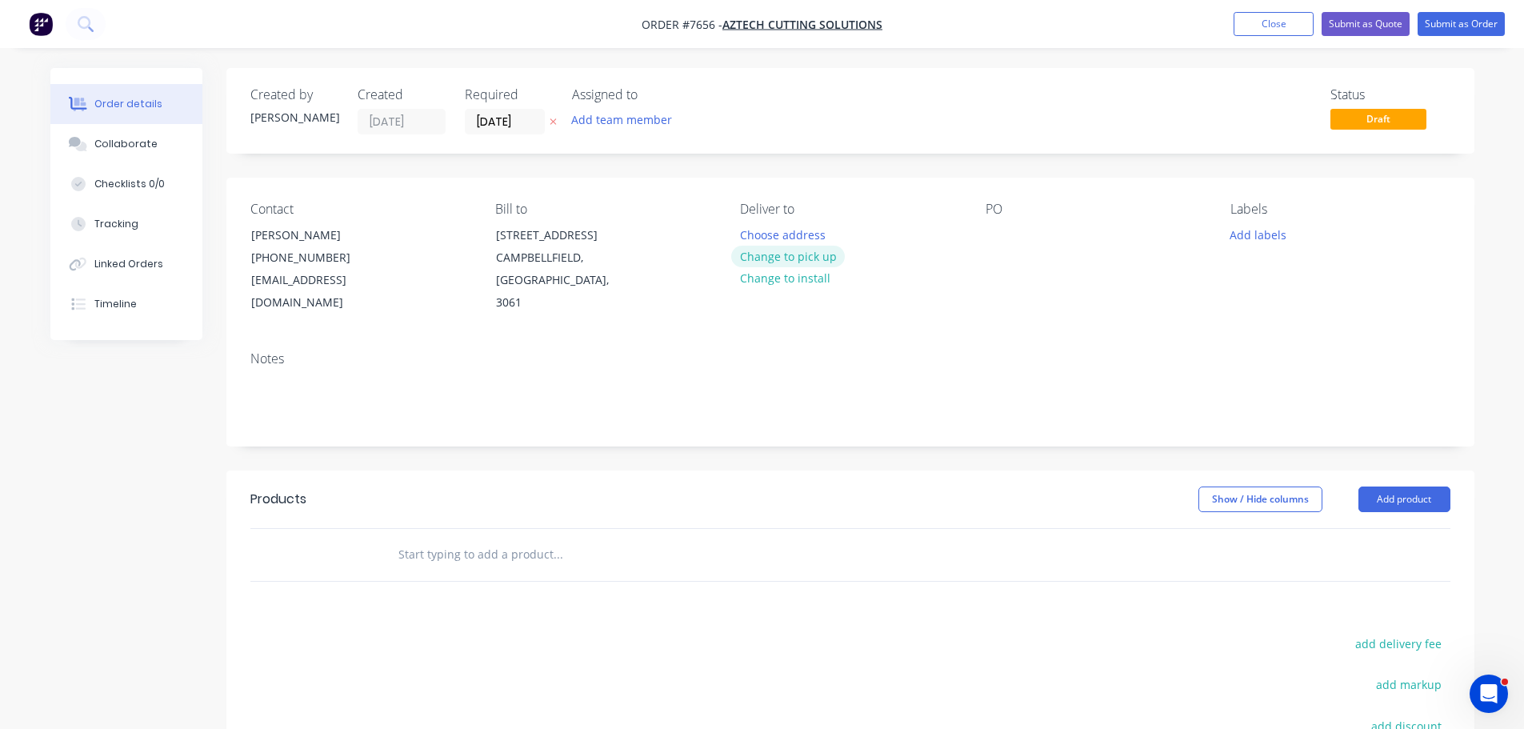
click at [788, 257] on button "Change to pick up" at bounding box center [788, 257] width 114 height 22
click at [1000, 226] on div at bounding box center [998, 234] width 26 height 23
click at [1277, 235] on button "Add labels" at bounding box center [1258, 234] width 74 height 22
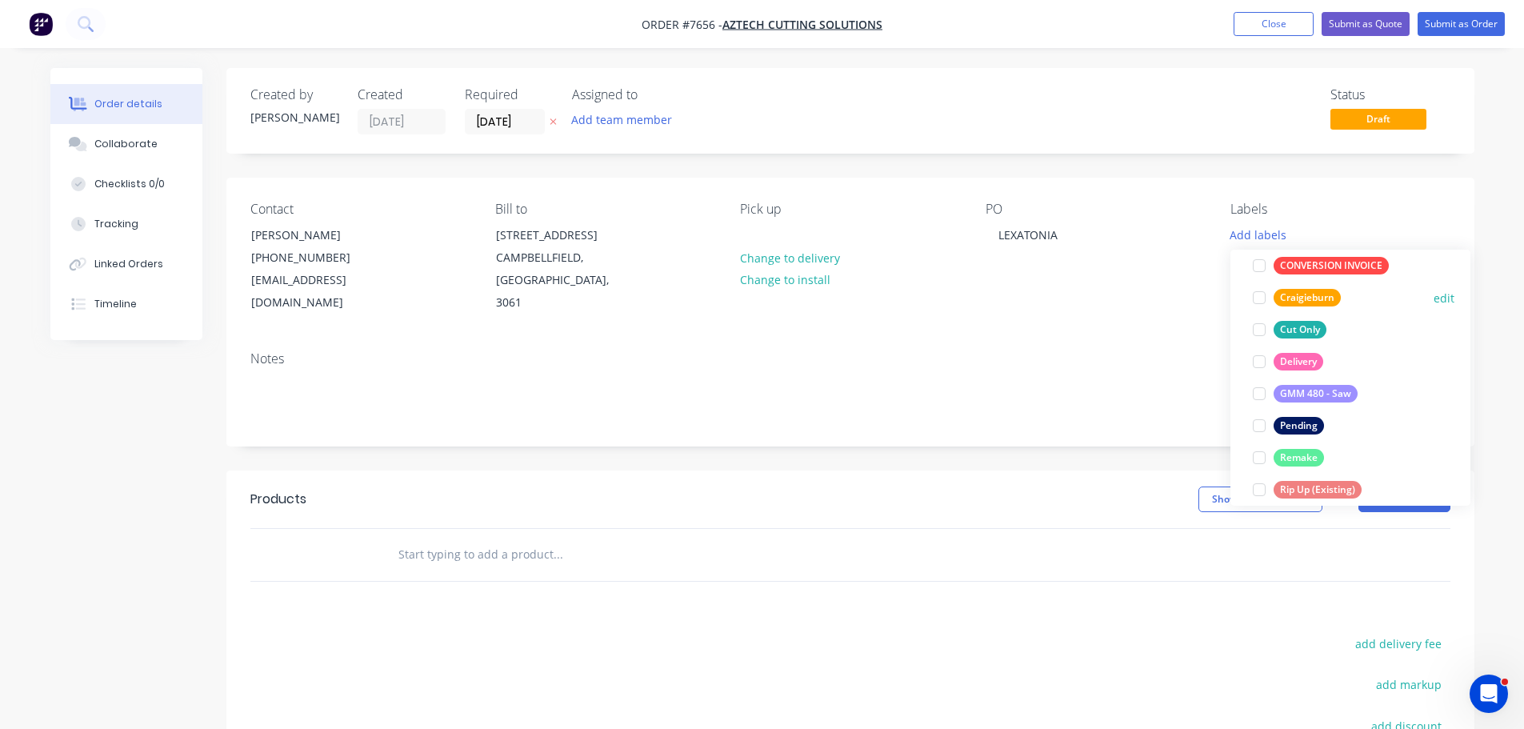
click at [1257, 298] on div at bounding box center [1259, 298] width 32 height 32
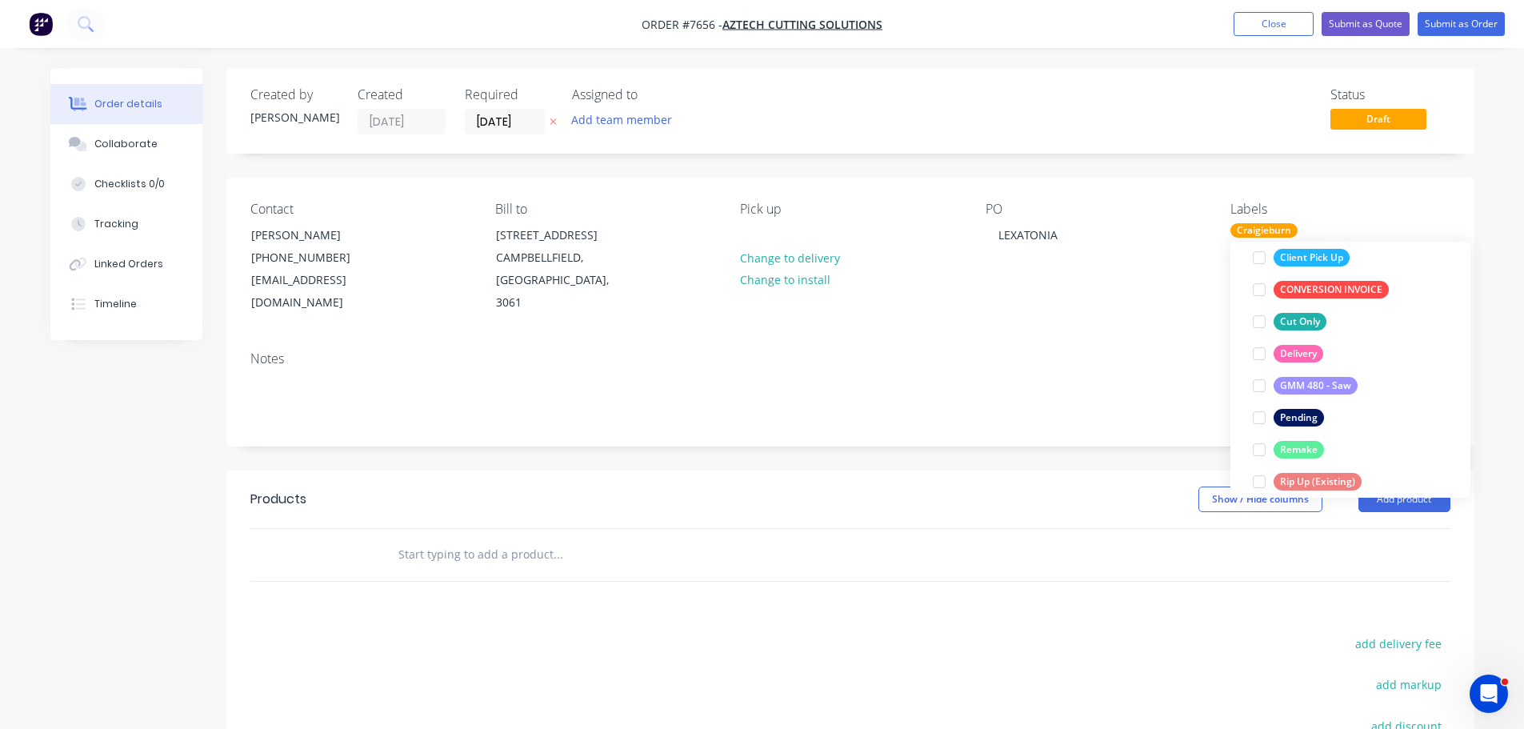
scroll to position [80, 0]
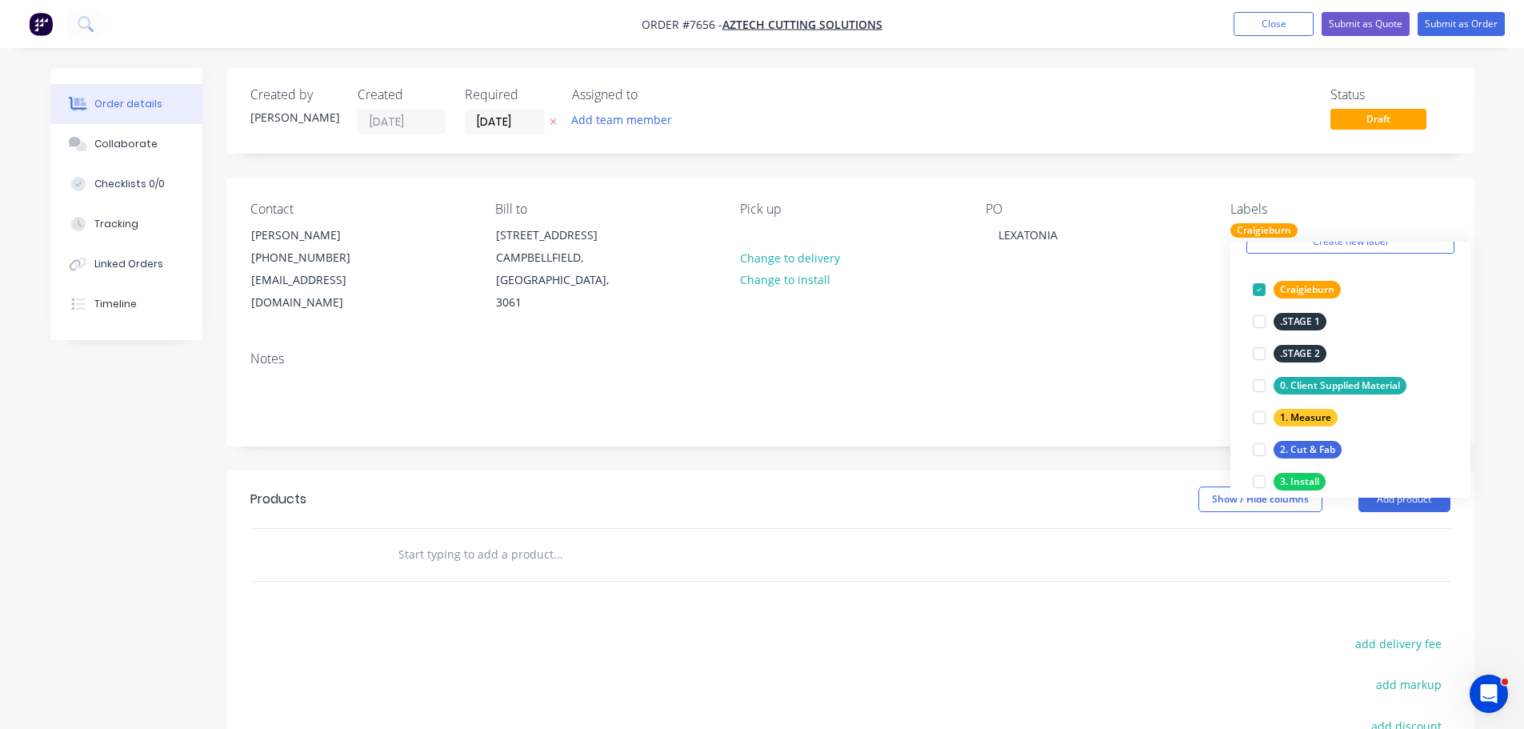
click at [515, 540] on input "text" at bounding box center [558, 554] width 320 height 32
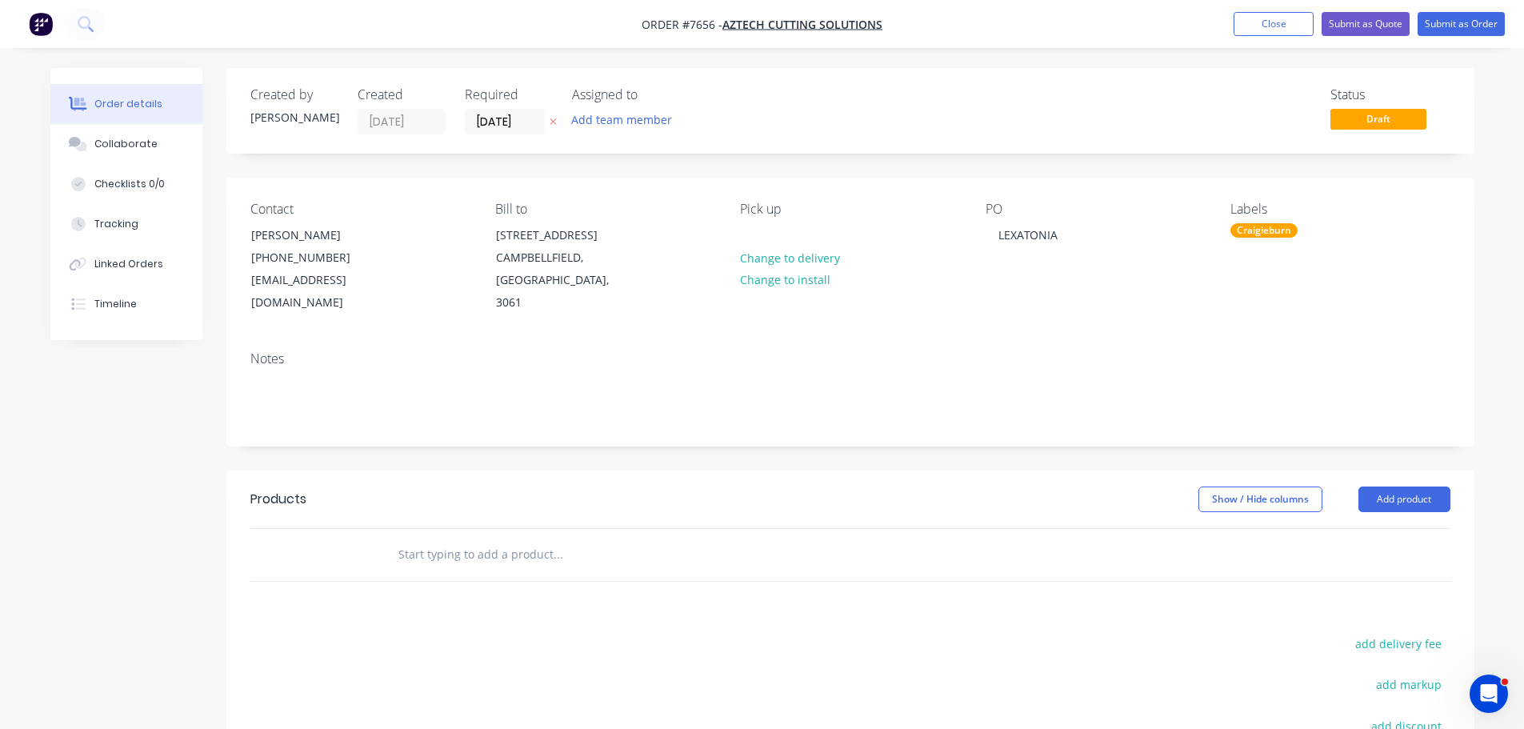
click at [452, 538] on input "text" at bounding box center [558, 554] width 320 height 32
type input "c"
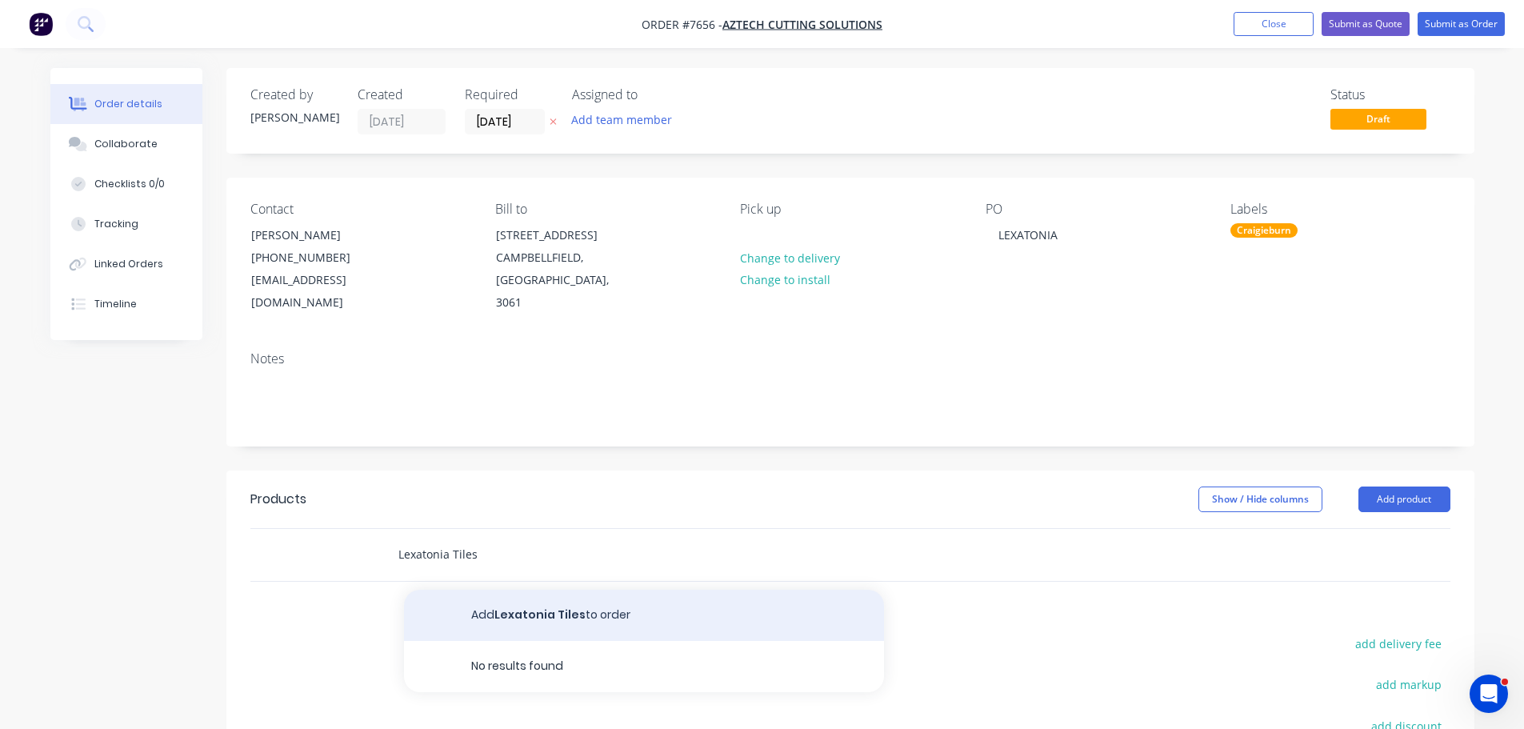
type input "Lexatonia Tiles"
click at [551, 590] on button "Add Lexatonia Tiles to order" at bounding box center [644, 615] width 480 height 51
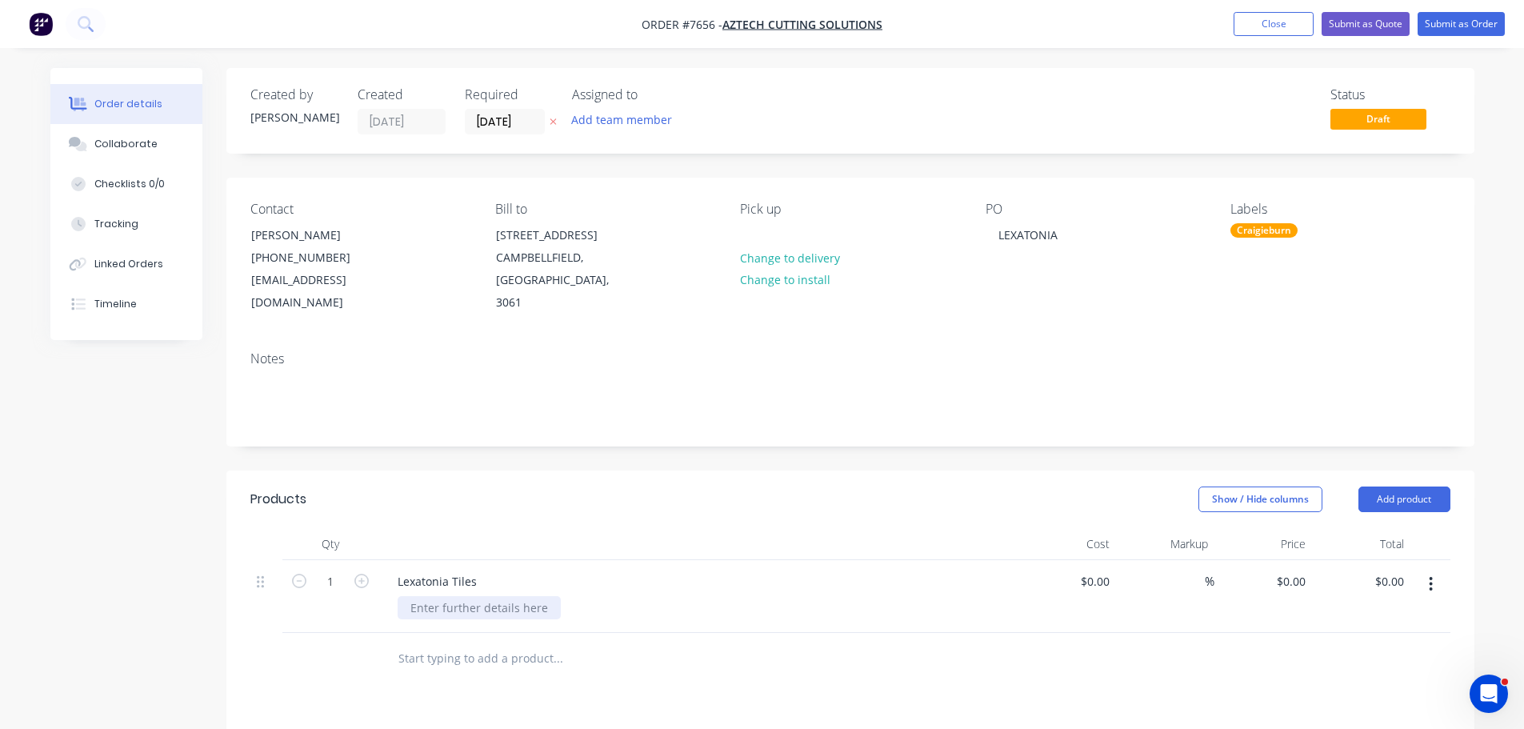
click at [459, 596] on div at bounding box center [479, 607] width 163 height 23
click at [569, 446] on div "Created by Stacey Created 13/08/25 Required 13/08/25 Assigned to Add team membe…" at bounding box center [850, 568] width 1248 height 1001
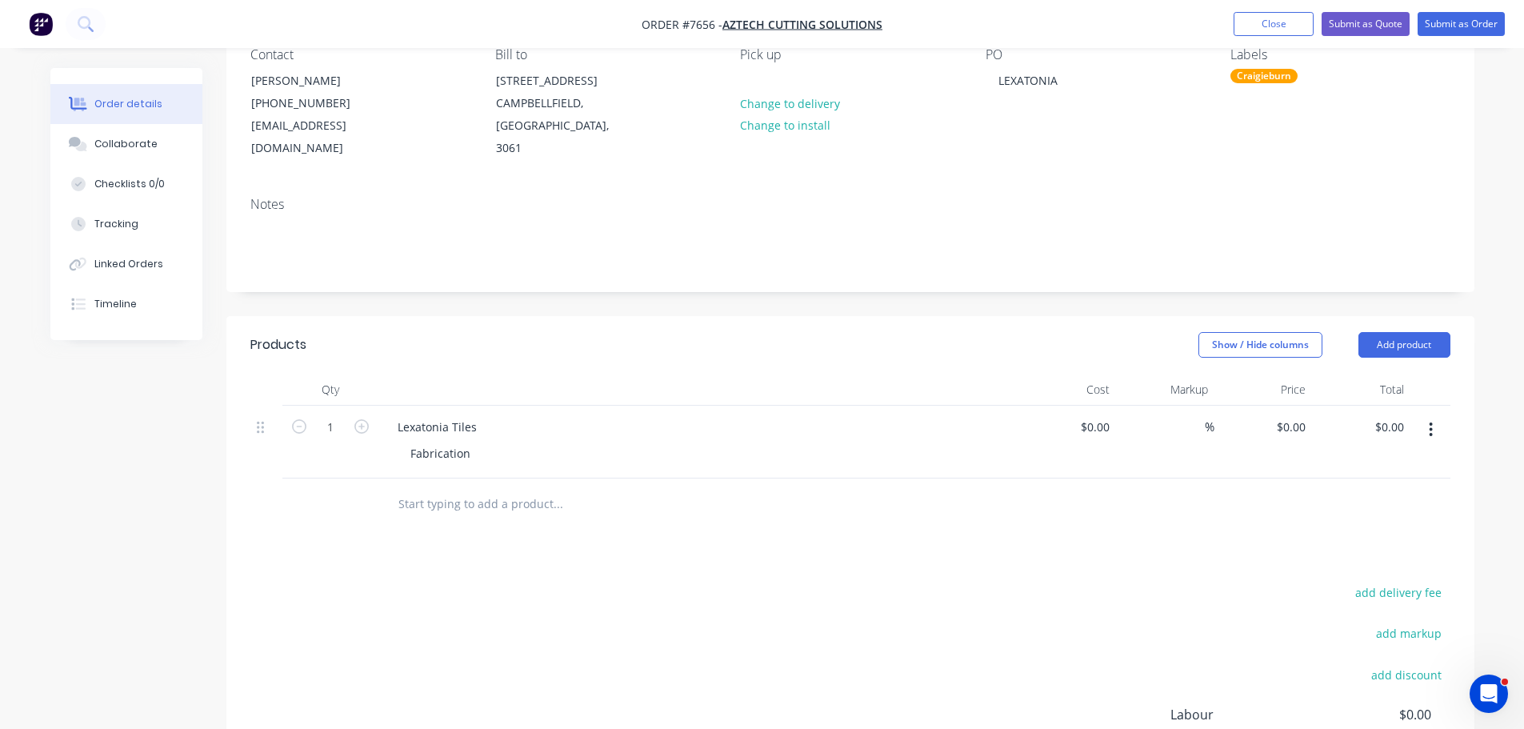
scroll to position [160, 0]
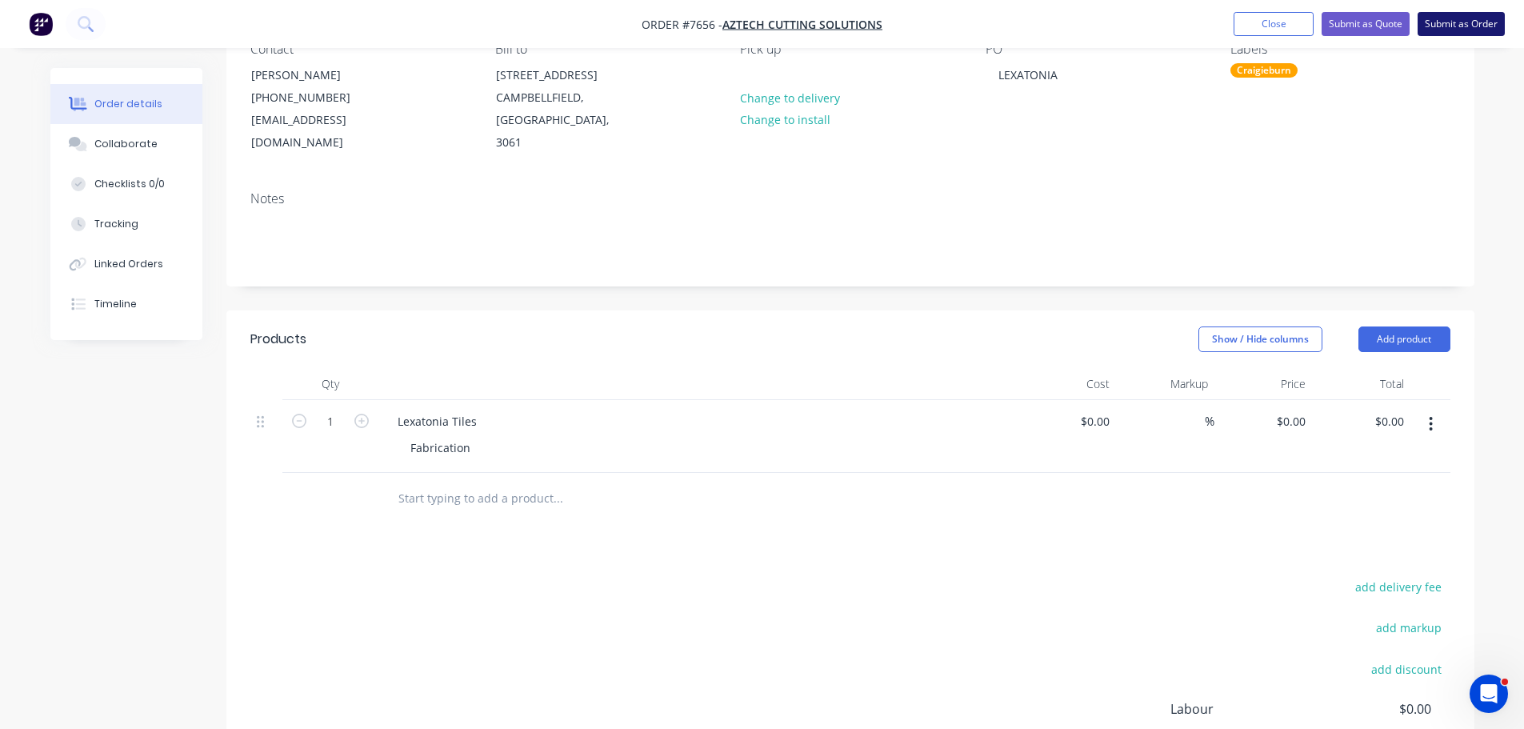
click at [1473, 21] on button "Submit as Order" at bounding box center [1460, 24] width 87 height 24
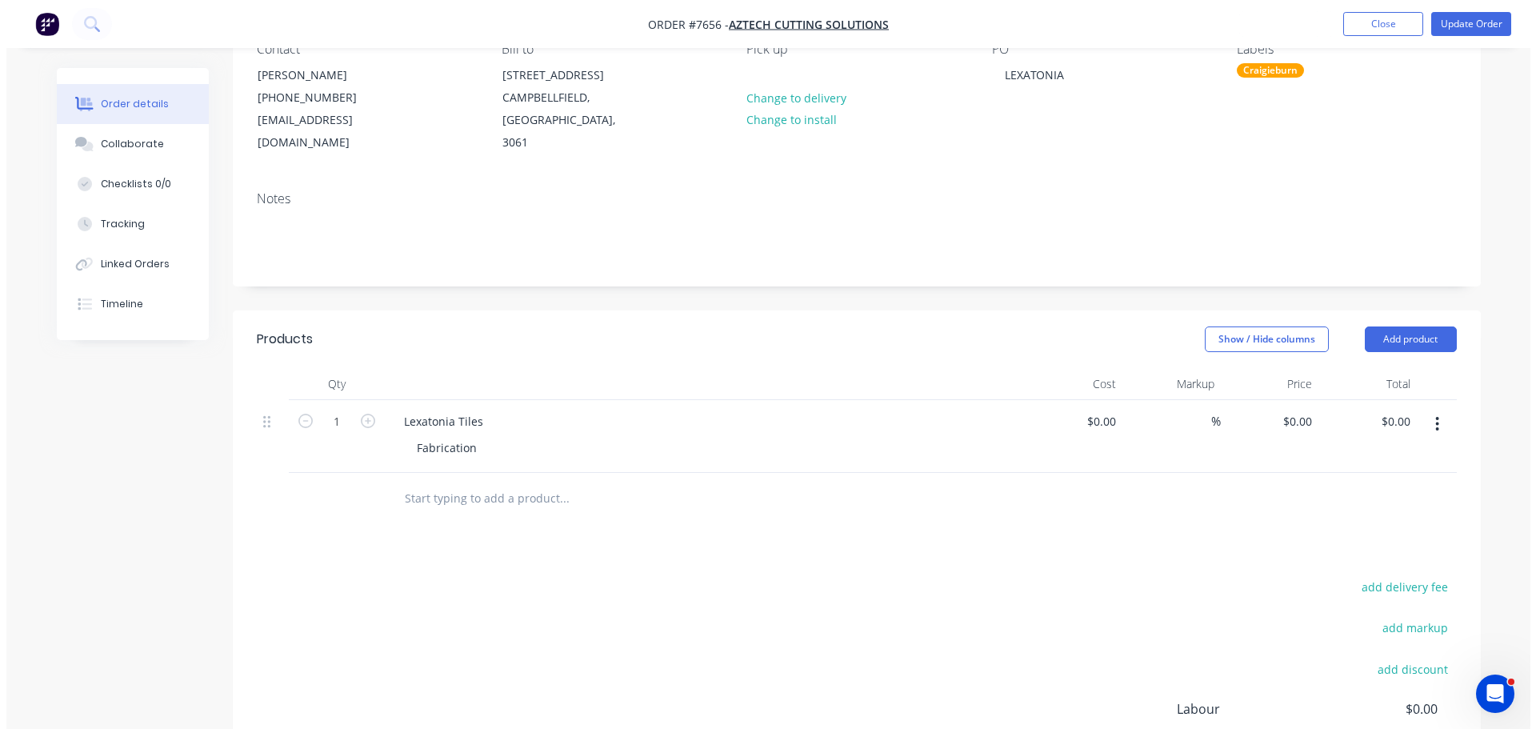
scroll to position [0, 0]
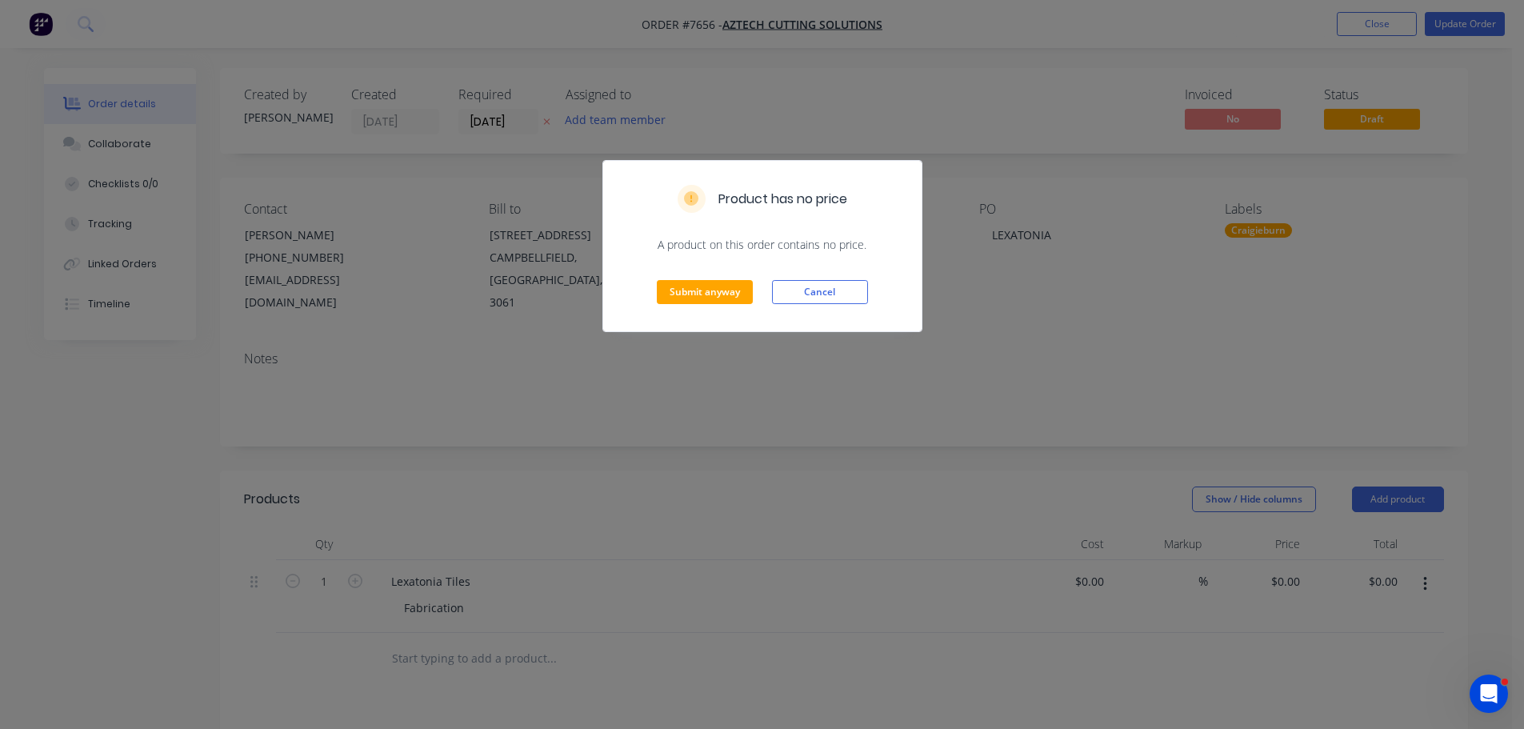
click at [721, 305] on div "Submit anyway Cancel" at bounding box center [762, 292] width 318 height 78
click at [734, 291] on button "Submit anyway" at bounding box center [705, 292] width 96 height 24
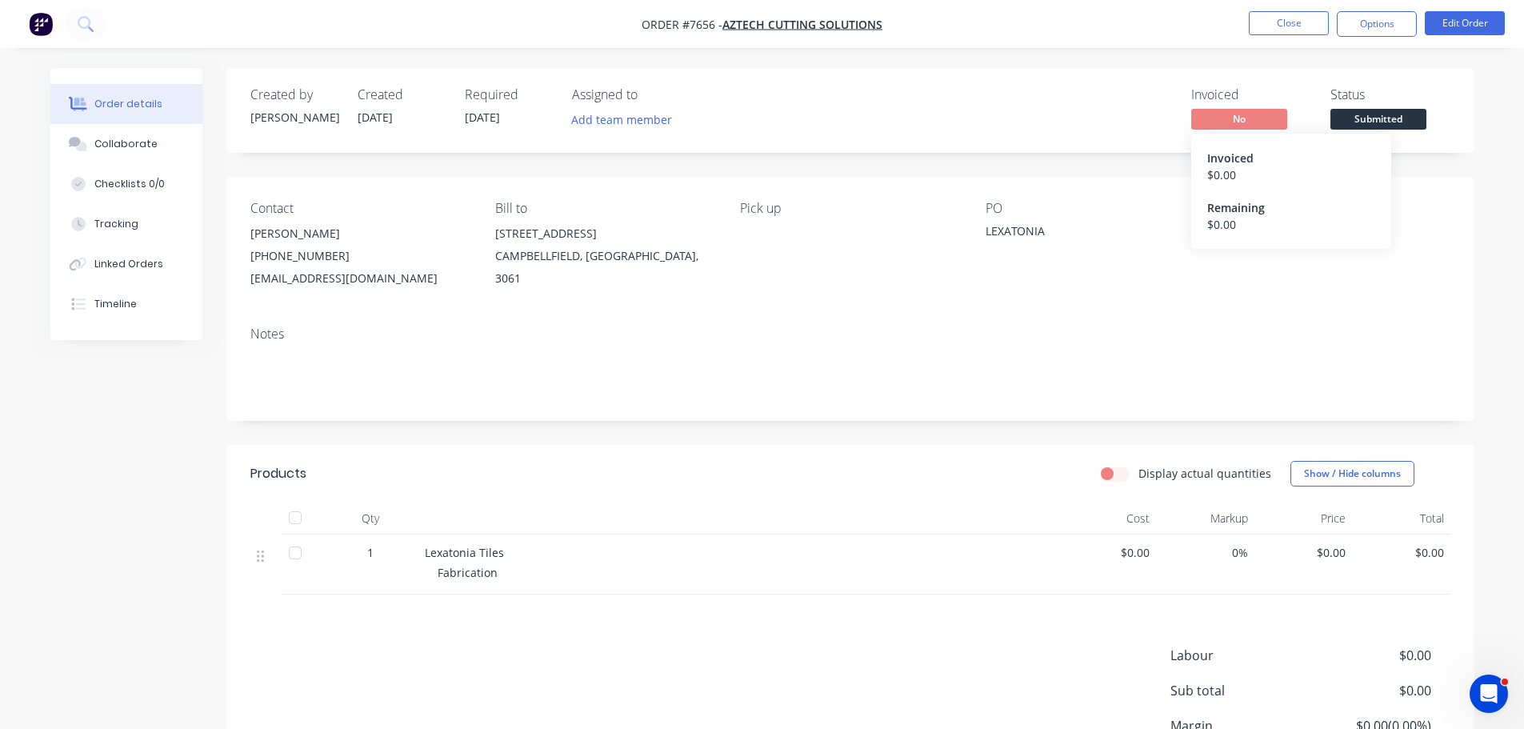
click at [1240, 118] on span "No" at bounding box center [1239, 119] width 96 height 20
click at [1389, 22] on button "Options" at bounding box center [1377, 24] width 80 height 26
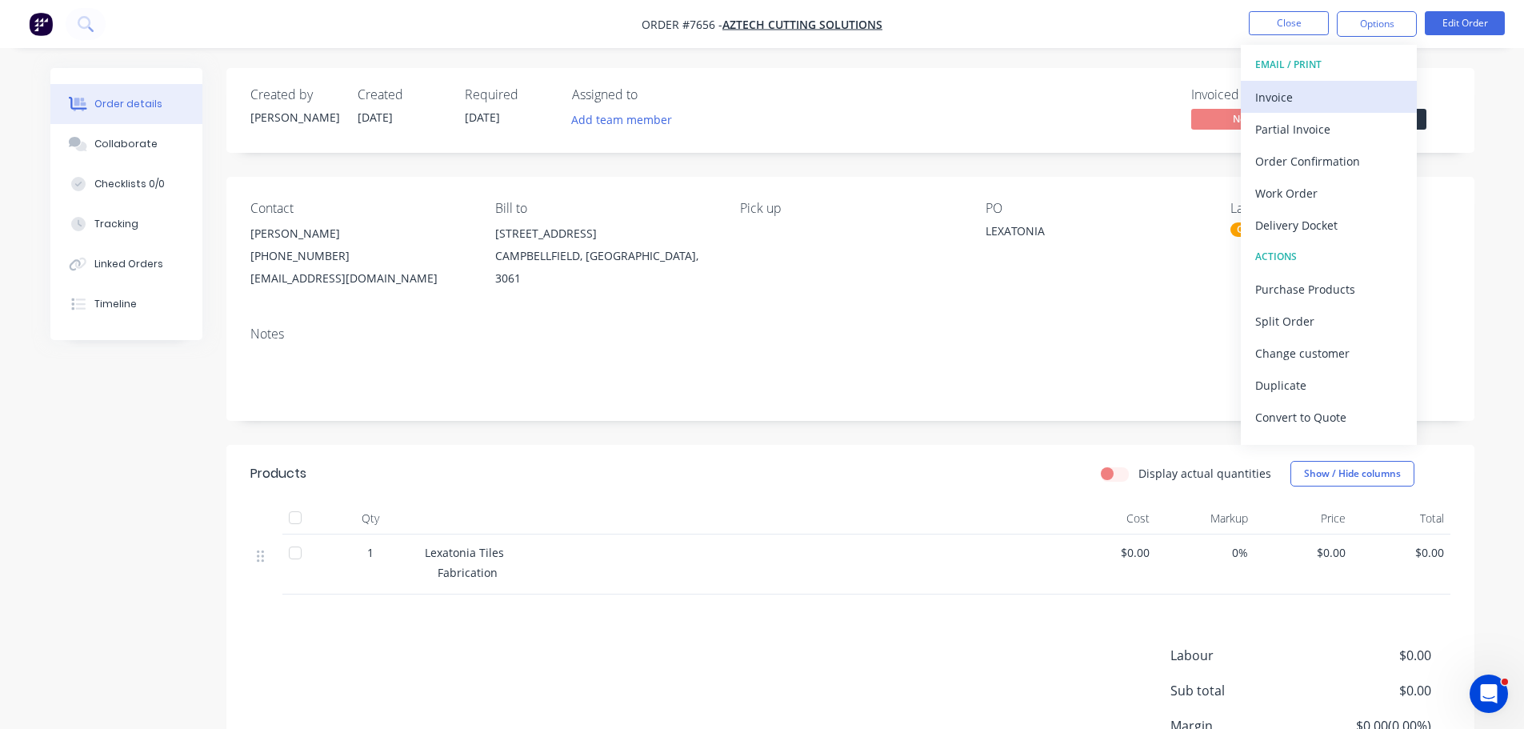
click at [1335, 95] on div "Invoice" at bounding box center [1328, 97] width 147 height 23
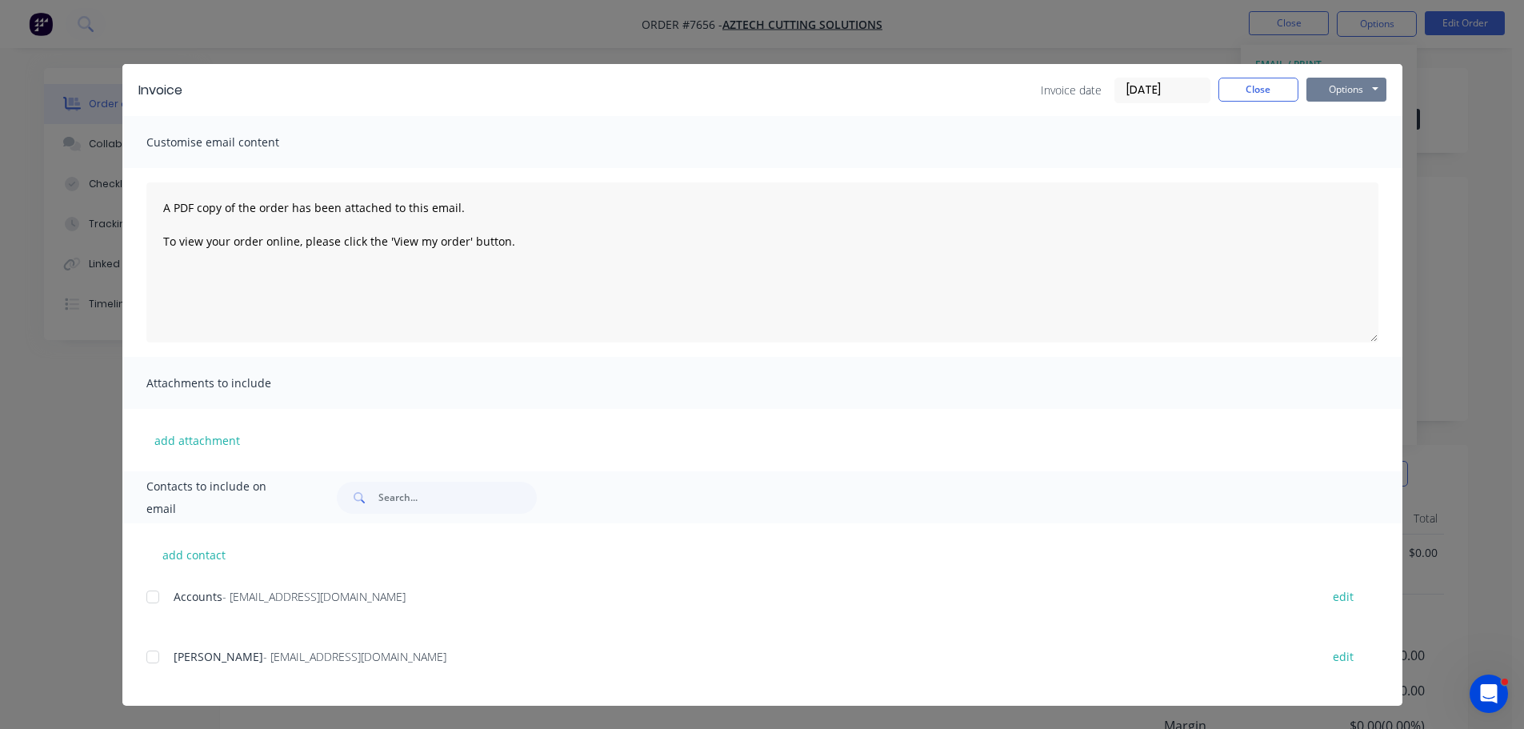
click at [1353, 90] on button "Options" at bounding box center [1346, 90] width 80 height 24
click at [1341, 146] on button "Print" at bounding box center [1357, 144] width 102 height 26
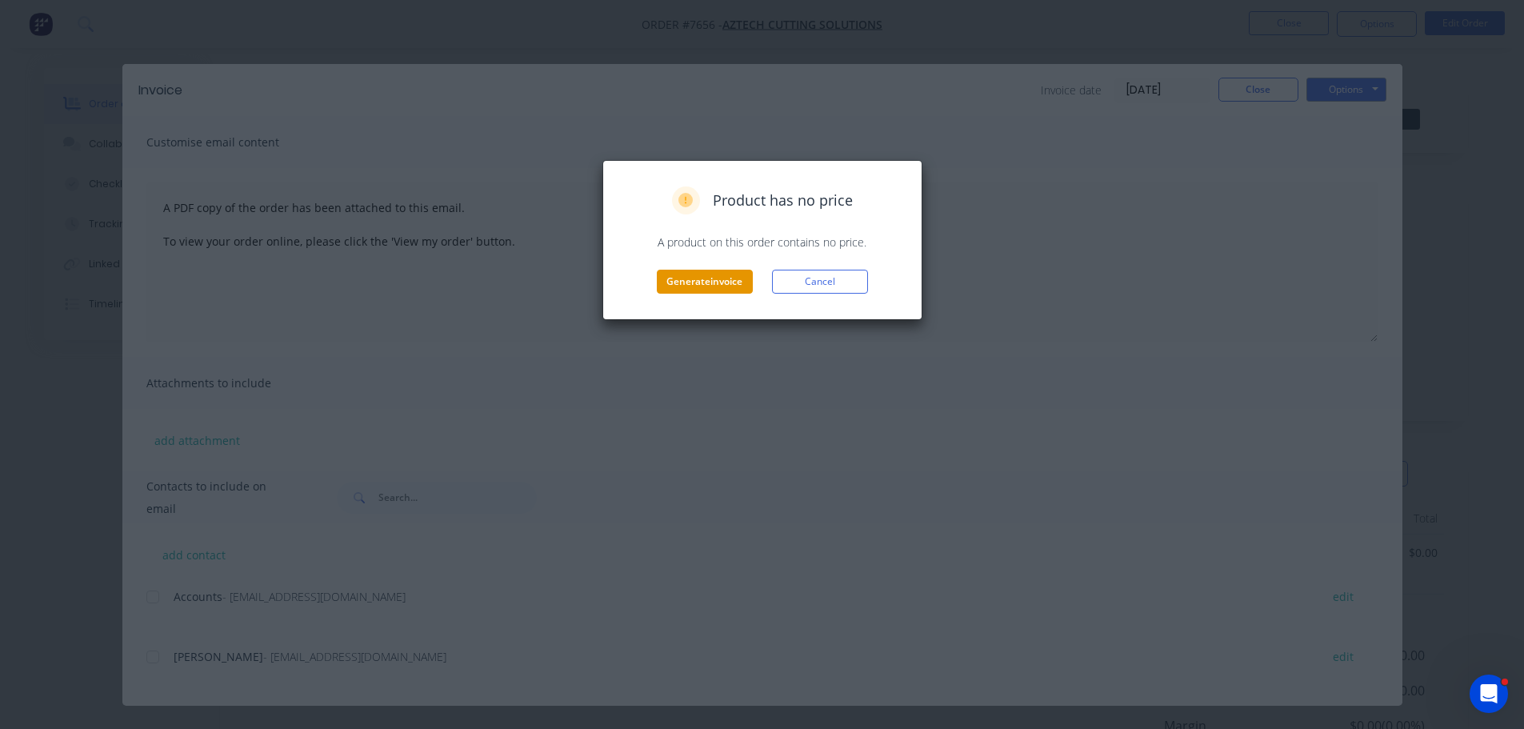
click at [730, 284] on button "Generate invoice" at bounding box center [705, 282] width 96 height 24
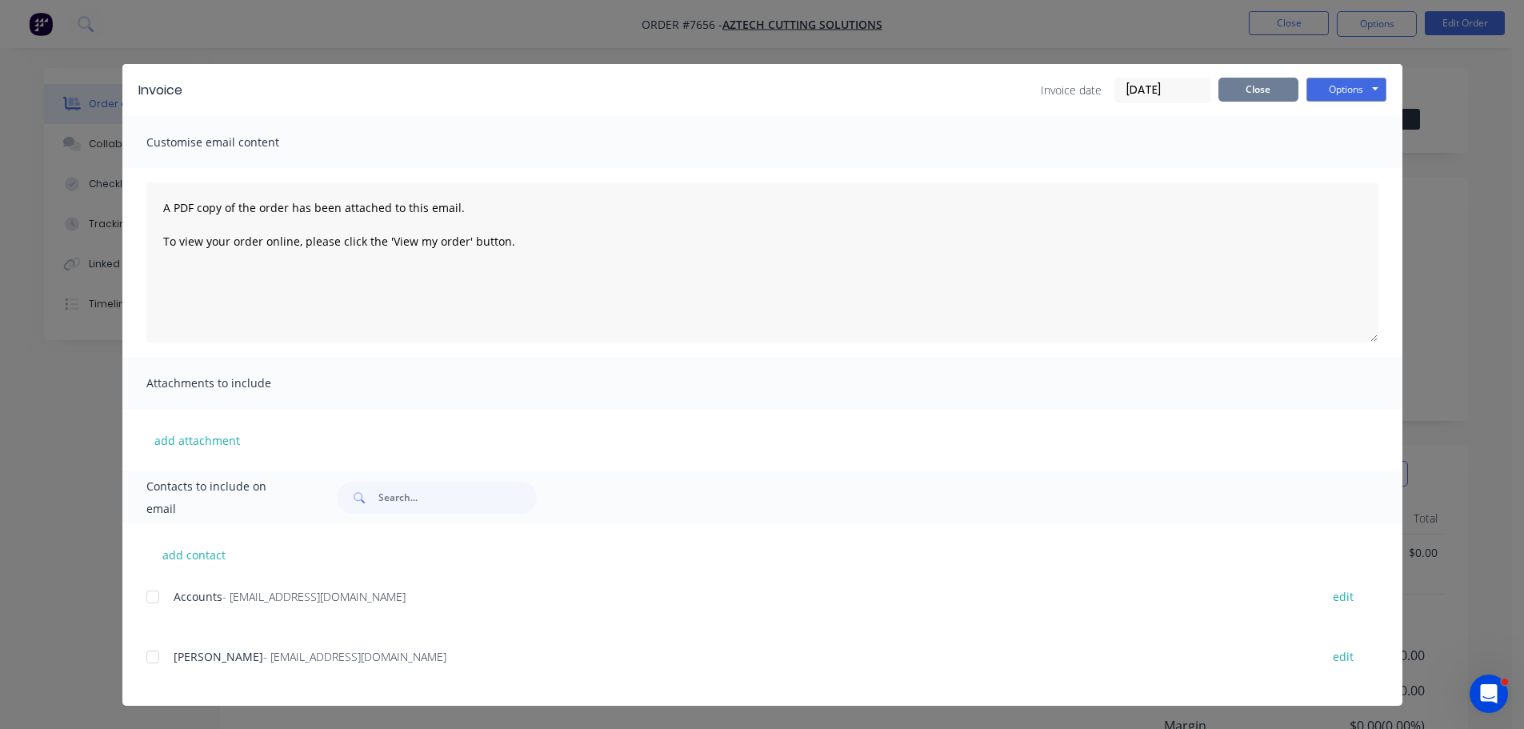
click at [1264, 93] on button "Close" at bounding box center [1258, 90] width 80 height 24
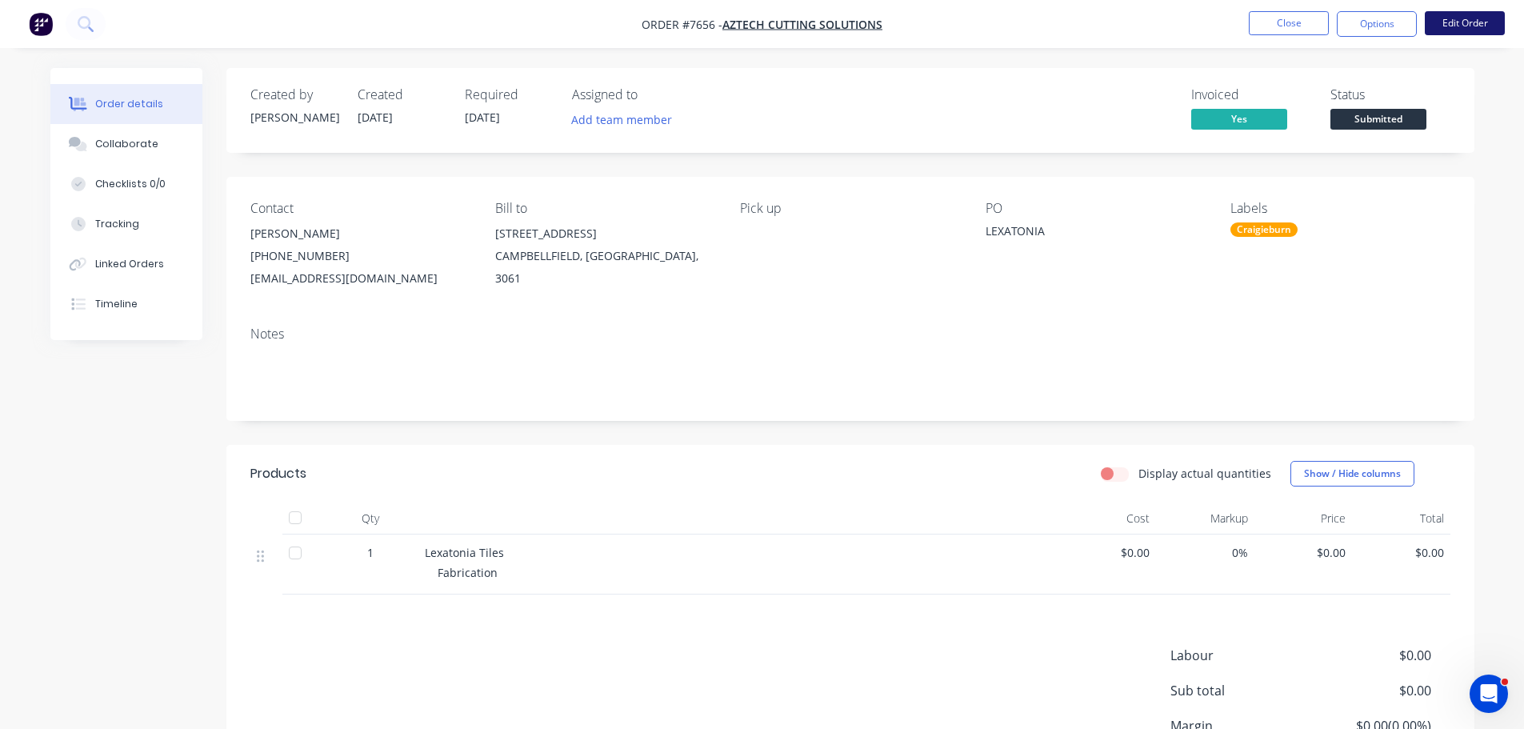
click at [1455, 26] on button "Edit Order" at bounding box center [1465, 23] width 80 height 24
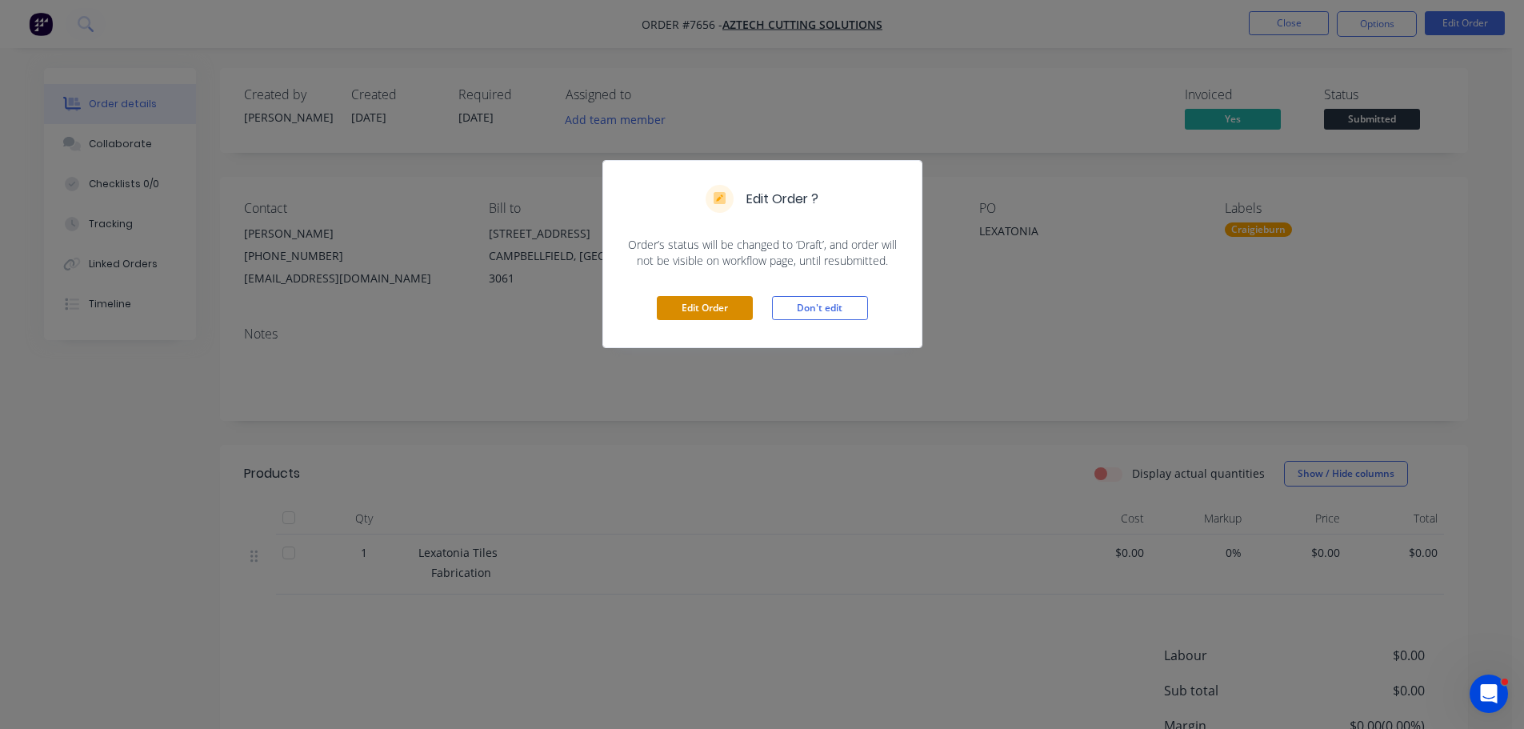
click at [717, 301] on button "Edit Order" at bounding box center [705, 308] width 96 height 24
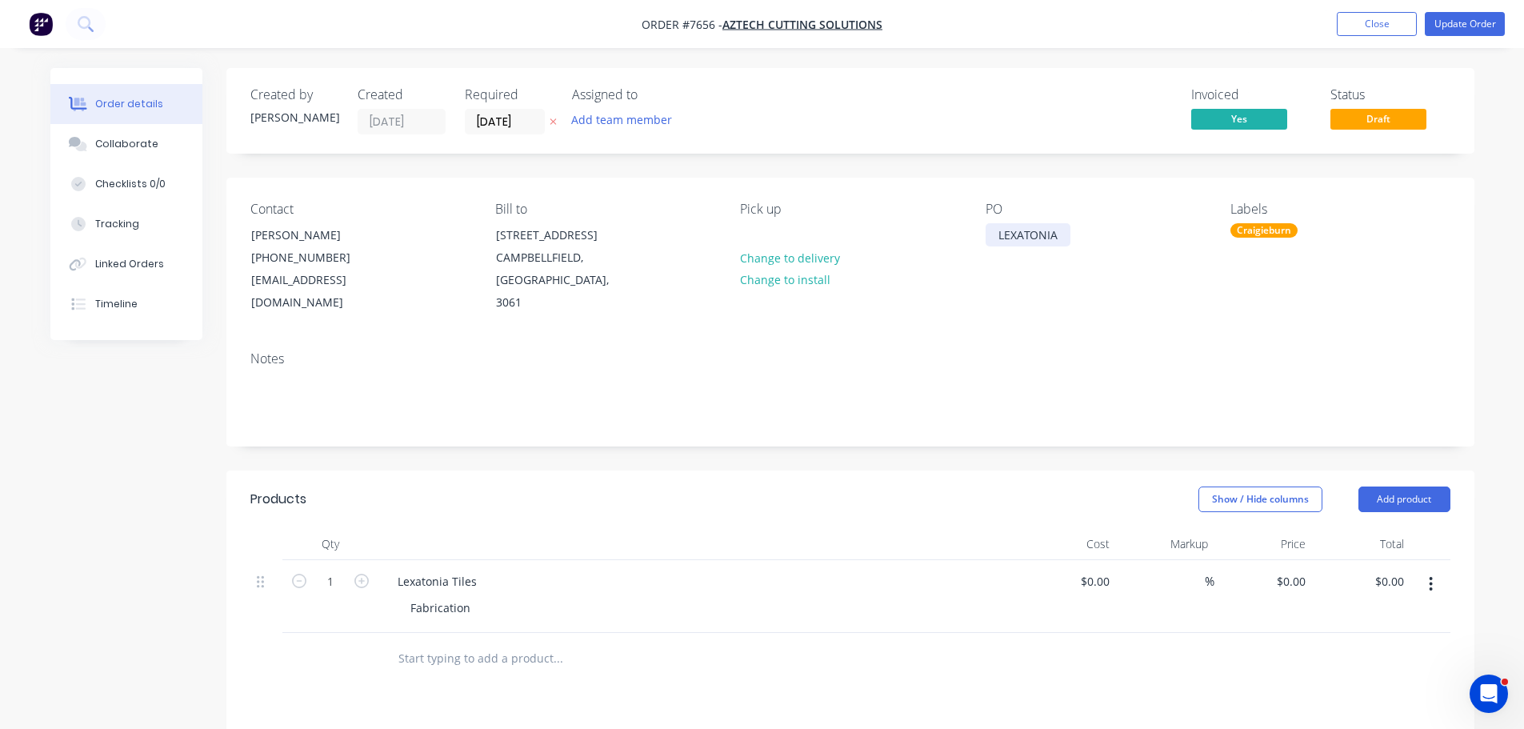
click at [1064, 225] on div "LEXATONIA" at bounding box center [1027, 234] width 85 height 23
click at [1468, 6] on nav "Order #7656 - Aztech Cutting Solutions Add product Close Update Order" at bounding box center [762, 24] width 1524 height 48
click at [1468, 22] on button "Update Order" at bounding box center [1465, 24] width 80 height 24
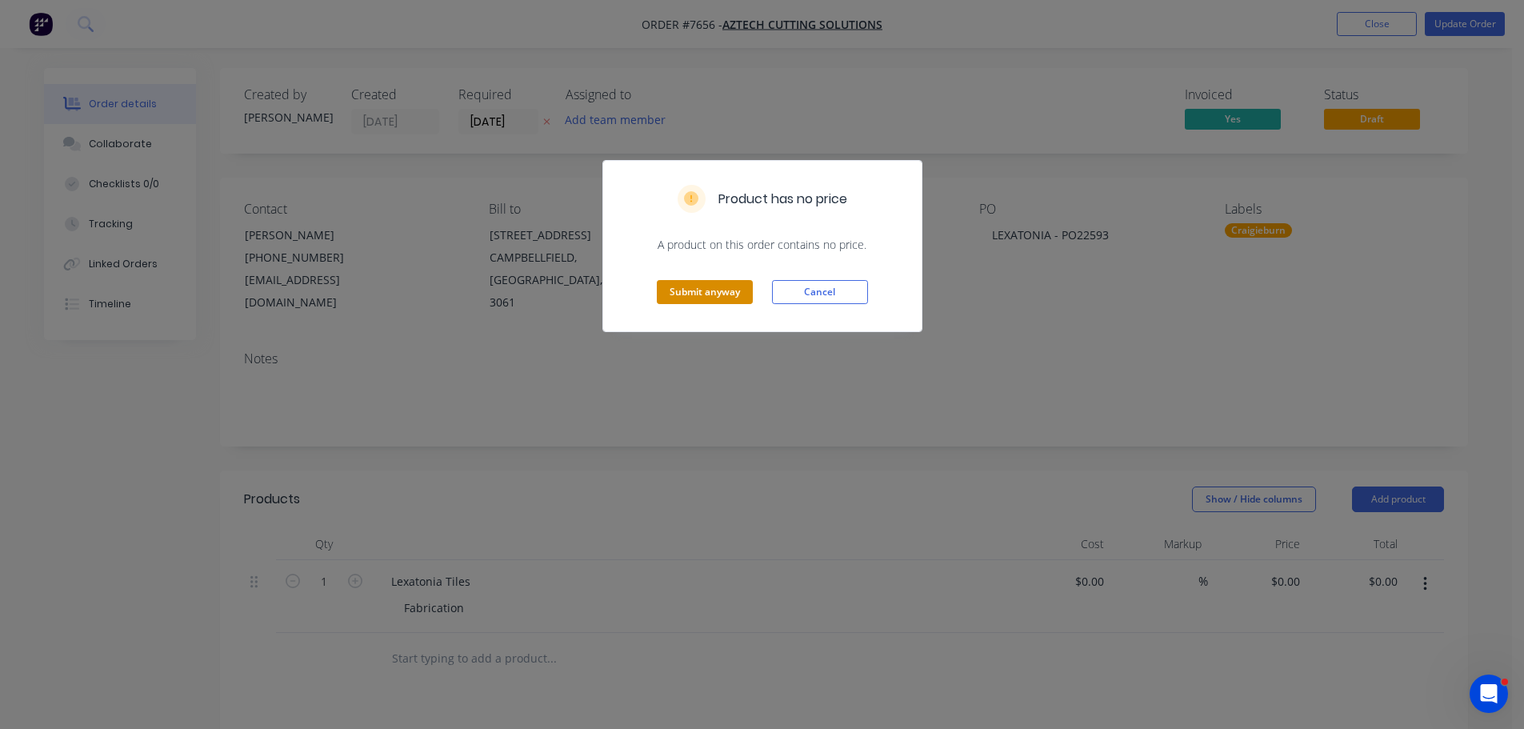
click at [718, 303] on button "Submit anyway" at bounding box center [705, 292] width 96 height 24
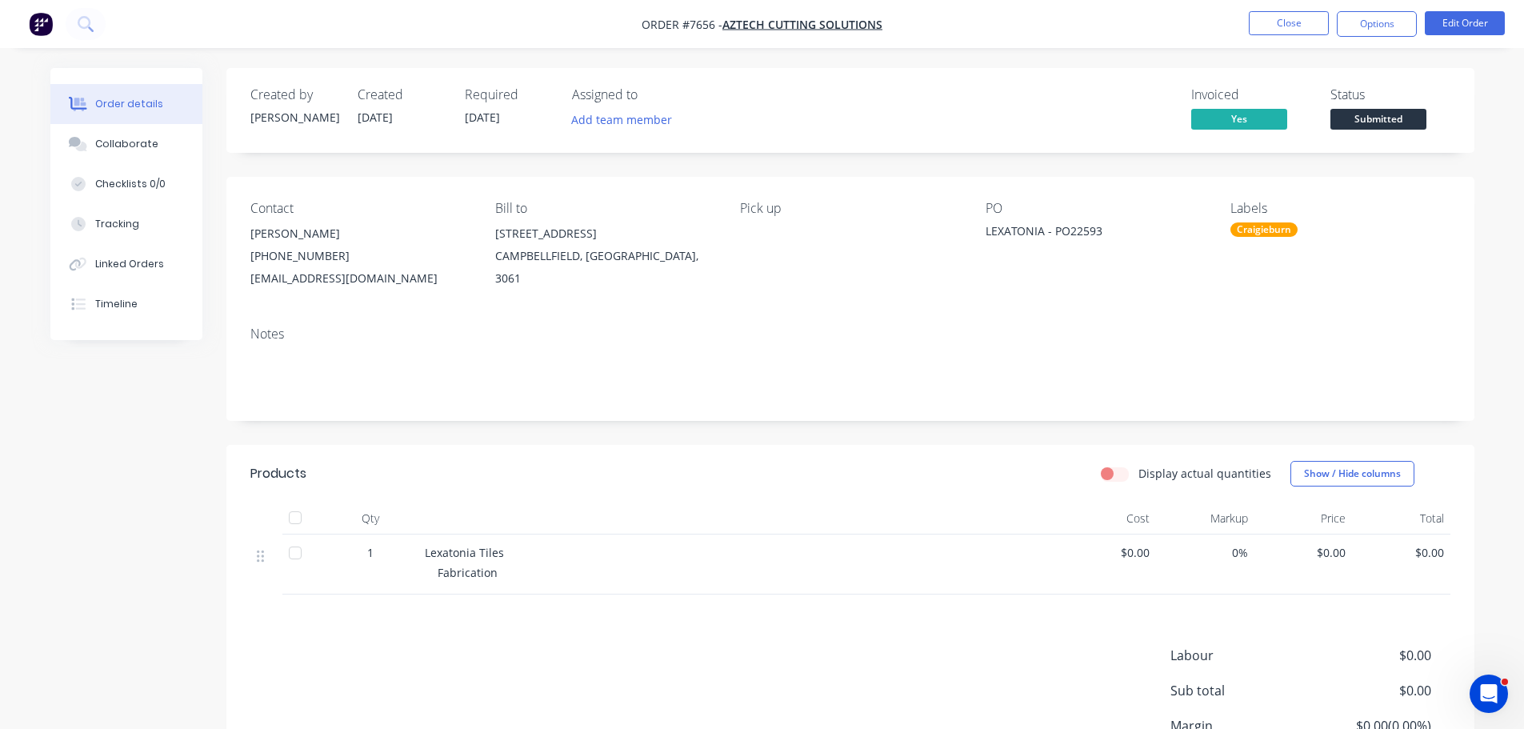
click at [1377, 126] on span "Submitted" at bounding box center [1378, 119] width 96 height 20
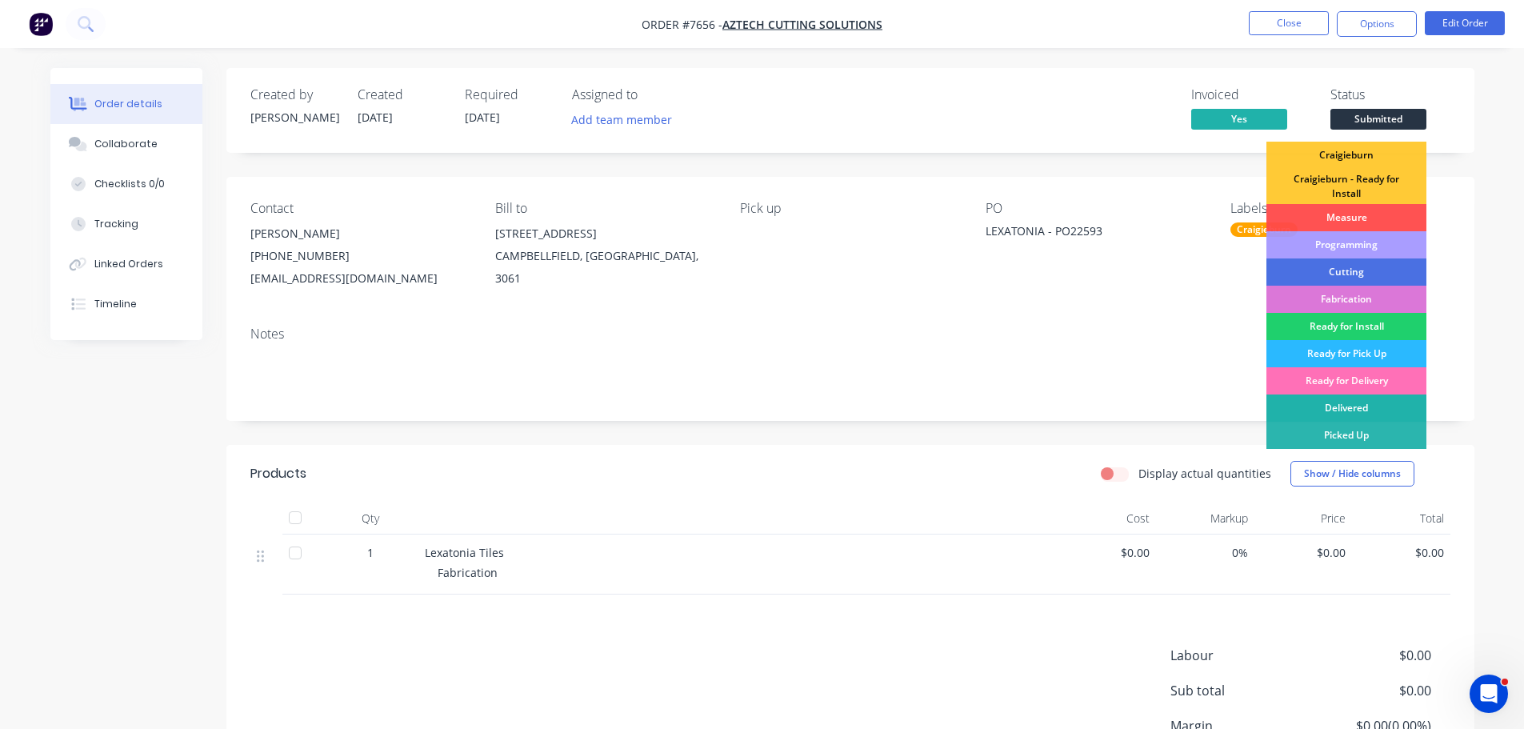
click at [1355, 411] on div "Delivered" at bounding box center [1346, 407] width 160 height 27
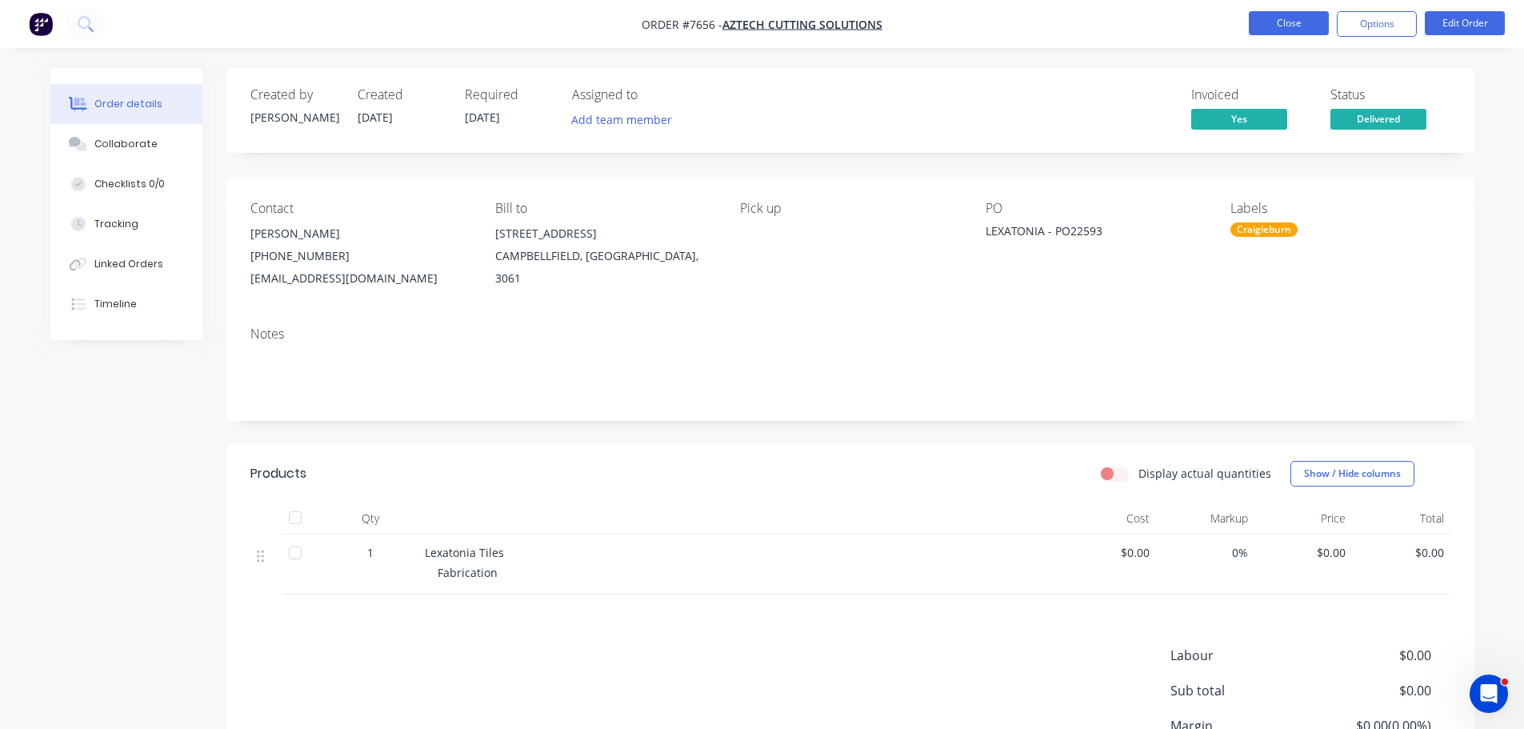
click at [1309, 19] on button "Close" at bounding box center [1289, 23] width 80 height 24
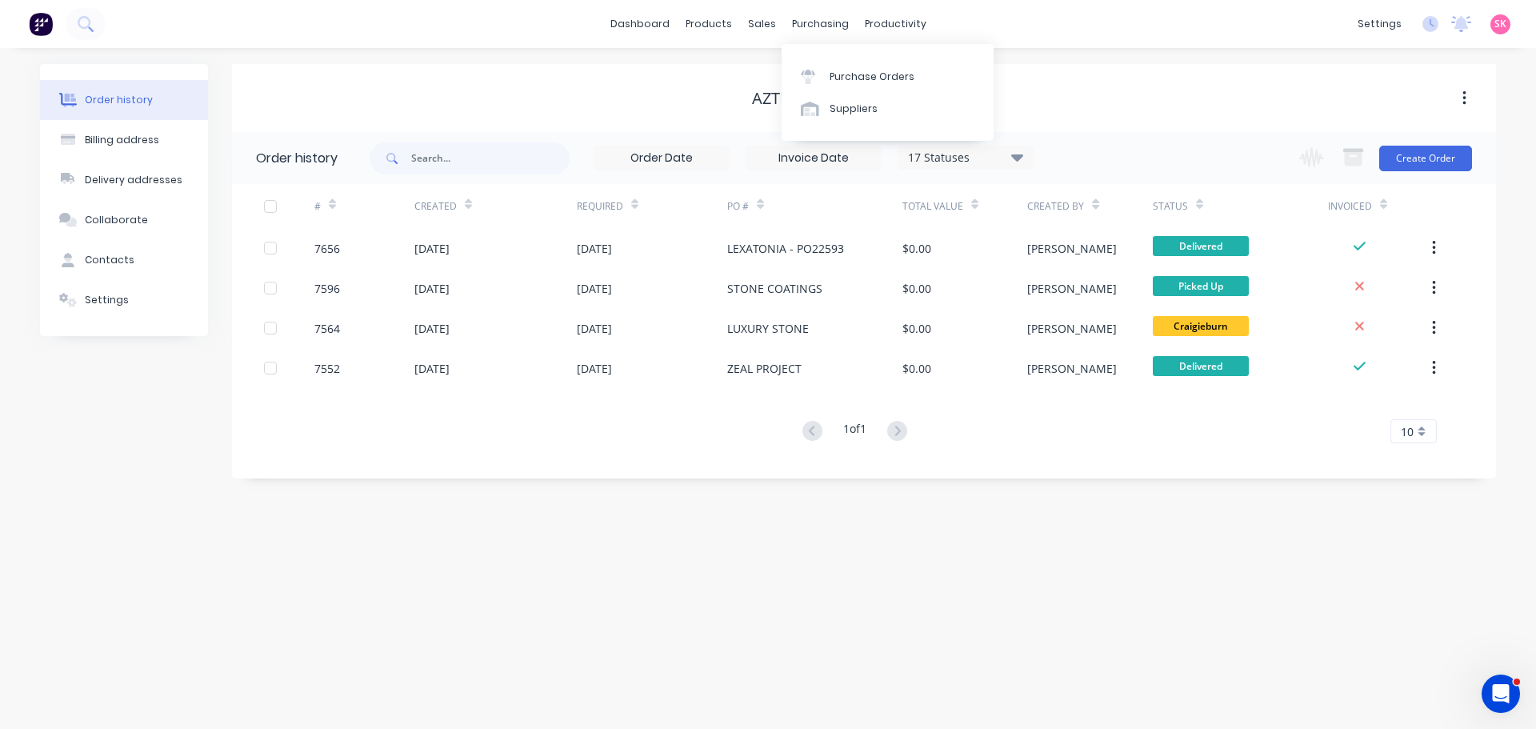
click at [777, 65] on div "Aztech Cutting Solutions" at bounding box center [864, 98] width 1264 height 68
click at [778, 77] on div at bounding box center [771, 77] width 24 height 14
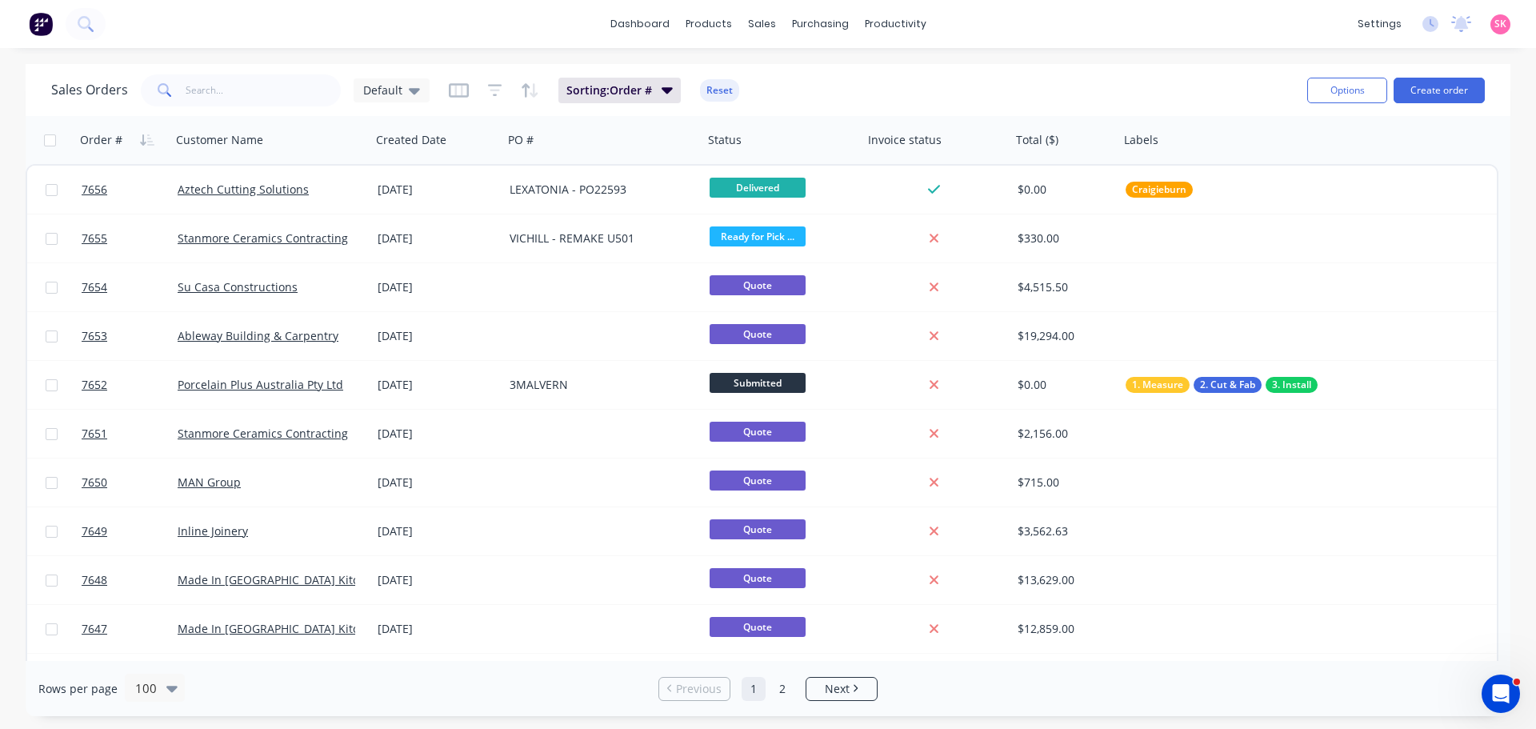
click at [392, 51] on div "dashboard products sales purchasing productivity dashboard products Product Cat…" at bounding box center [768, 364] width 1536 height 729
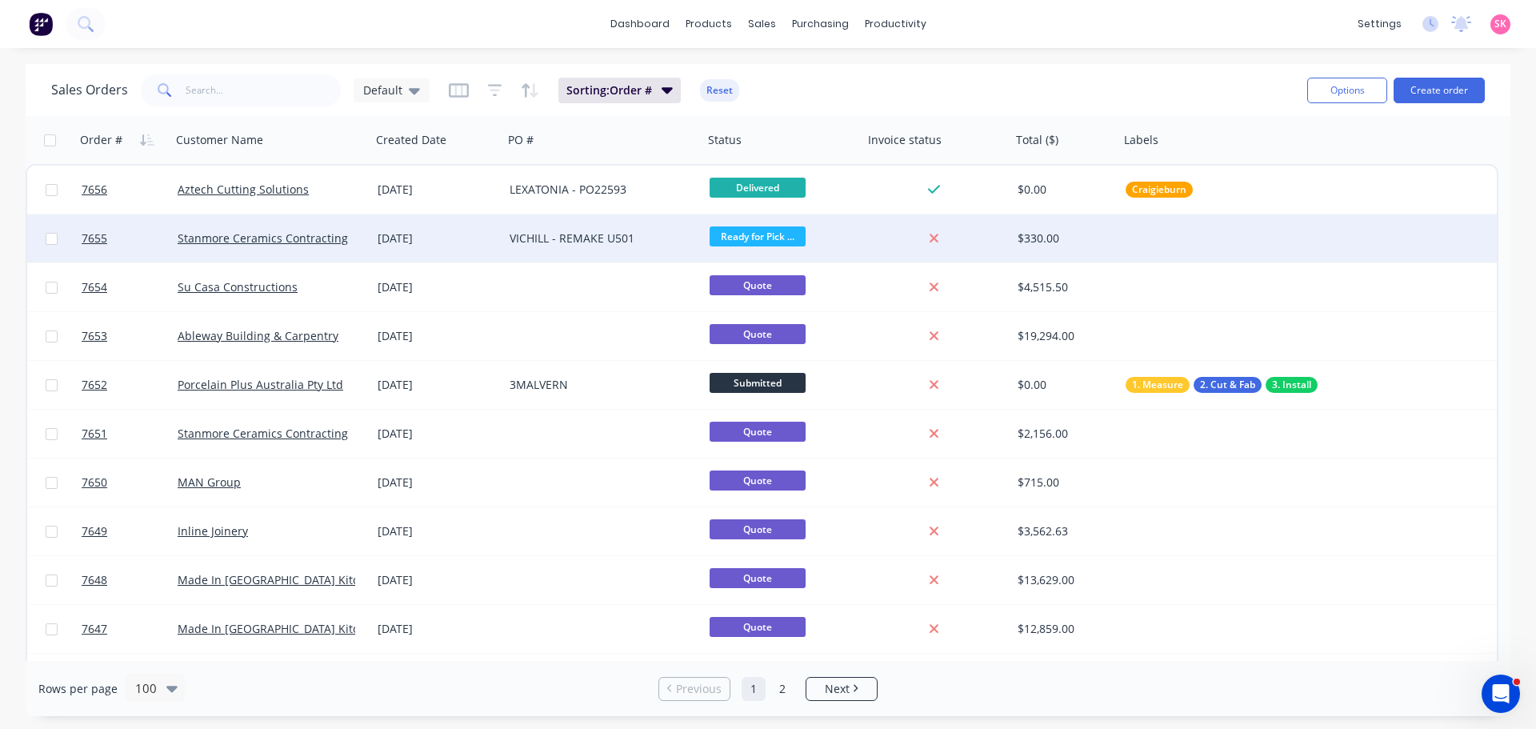
click at [479, 230] on div "[DATE]" at bounding box center [437, 238] width 132 height 48
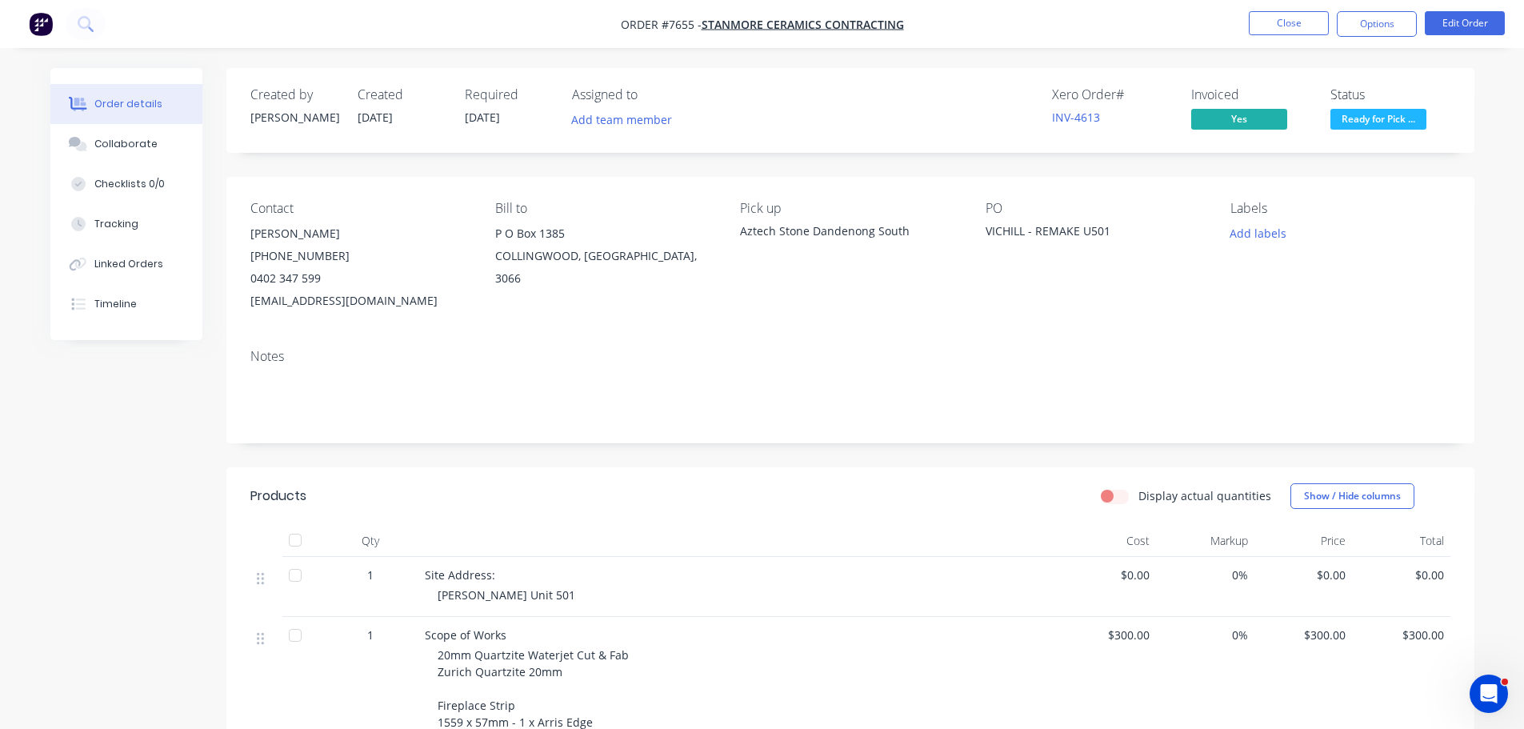
click at [1353, 41] on nav "Order #7655 - Stanmore Ceramics Contracting Close Options Edit Order" at bounding box center [762, 24] width 1524 height 48
click at [1361, 27] on button "Options" at bounding box center [1377, 24] width 80 height 26
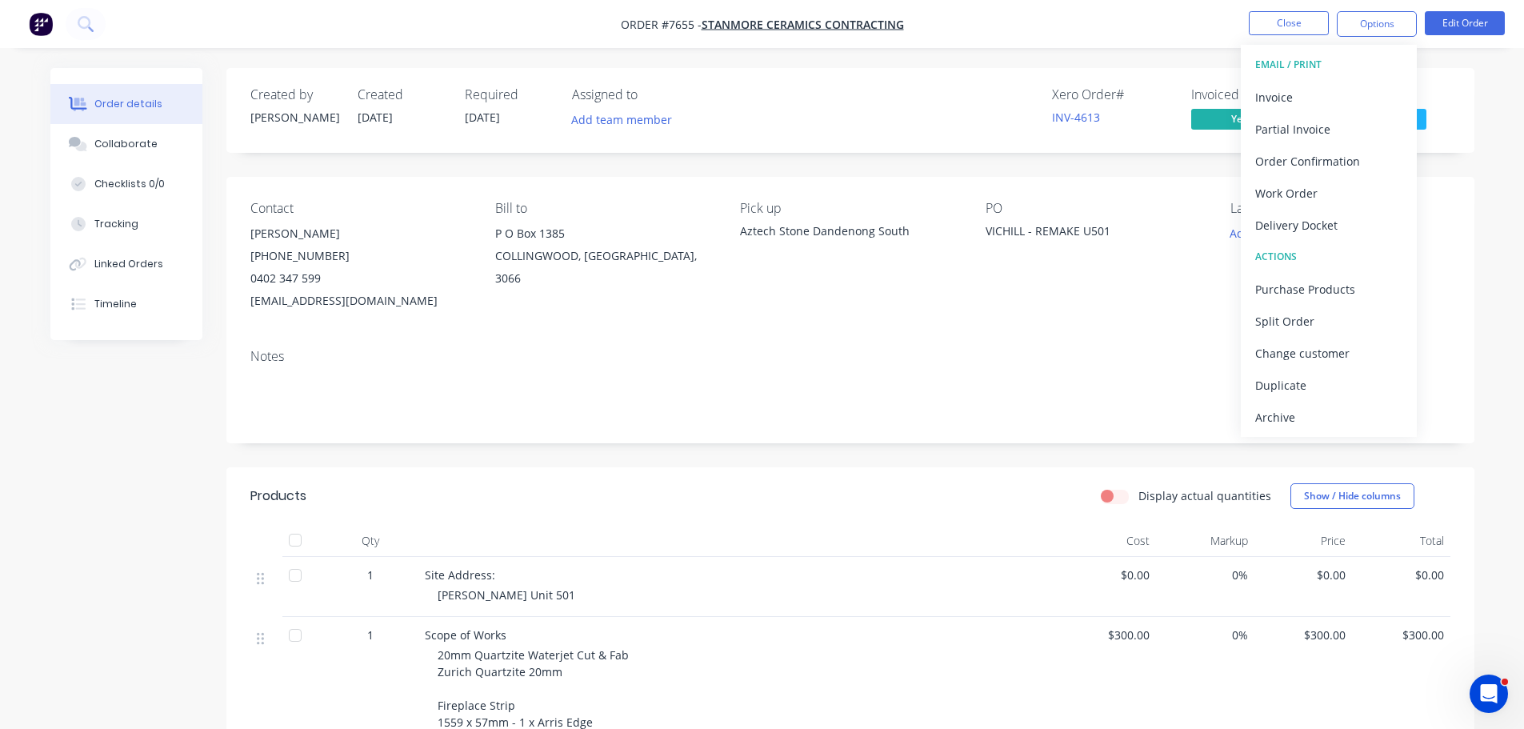
click at [1346, 224] on div "Delivery Docket" at bounding box center [1328, 225] width 147 height 23
click at [1317, 198] on div "Custom" at bounding box center [1328, 193] width 147 height 23
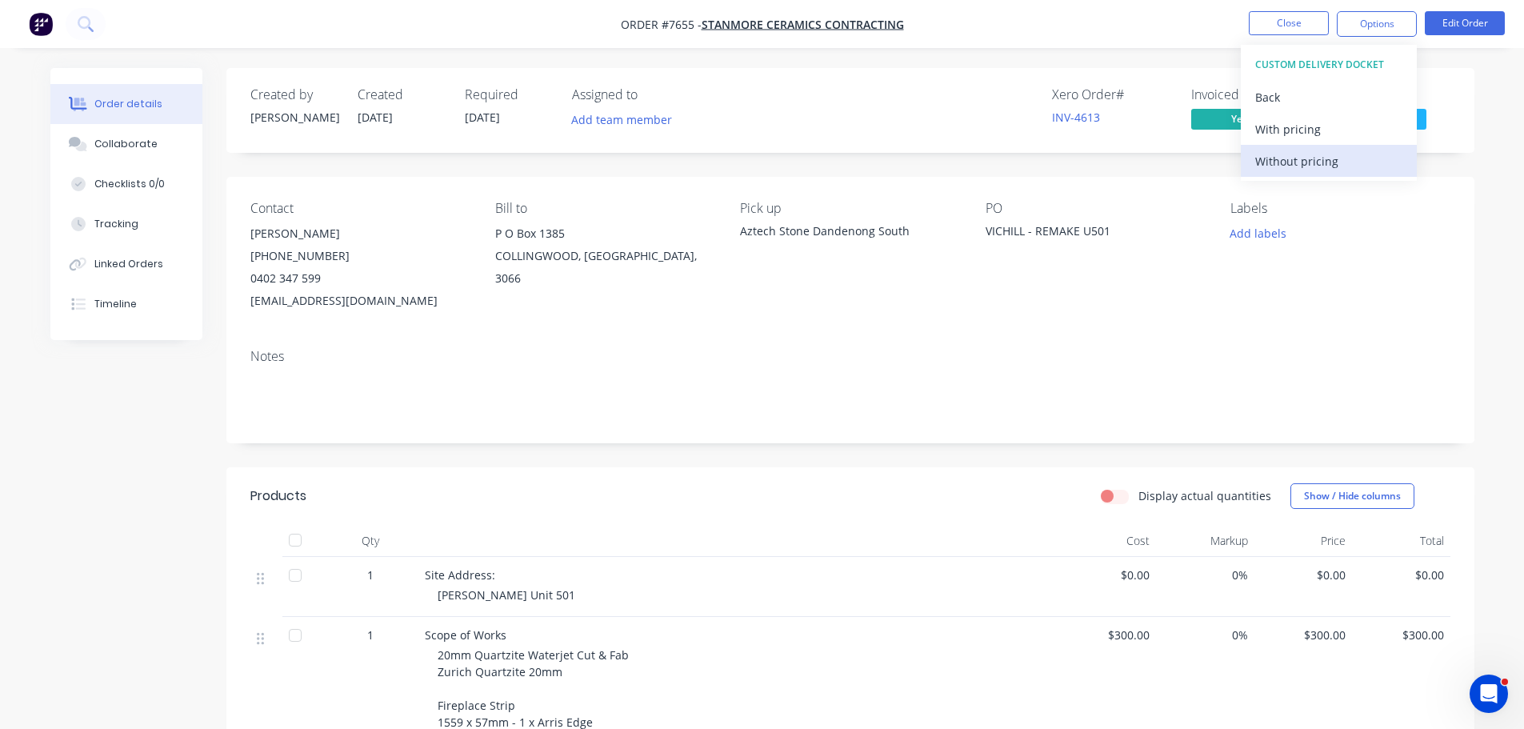
click at [1316, 161] on div "Without pricing" at bounding box center [1328, 161] width 147 height 23
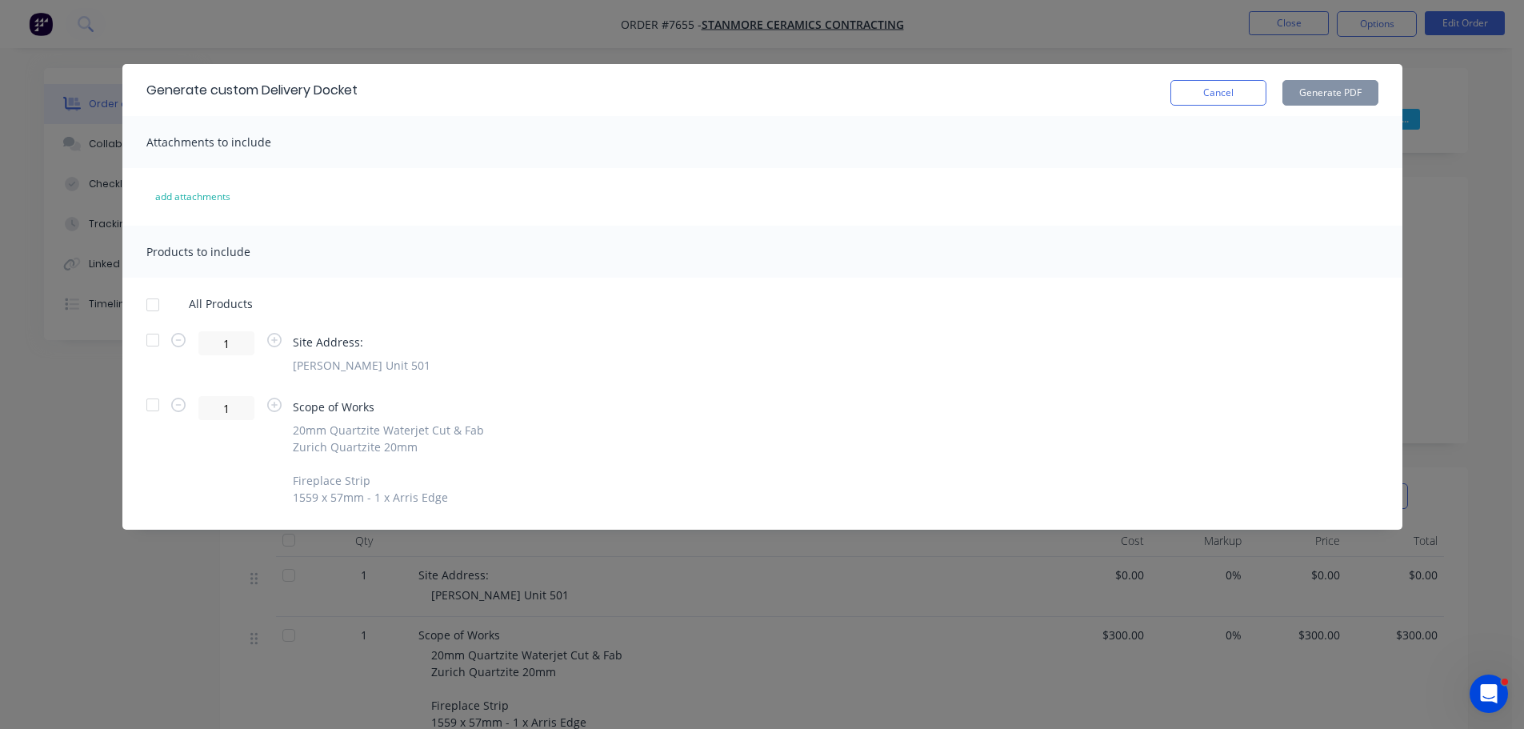
click at [142, 342] on div at bounding box center [153, 340] width 32 height 32
click at [150, 413] on div at bounding box center [153, 405] width 32 height 32
click at [1361, 91] on button "Generate PDF" at bounding box center [1330, 93] width 96 height 26
click at [1189, 111] on div "Generate custom Delivery Docket Cancel Generate PDF" at bounding box center [762, 90] width 1280 height 52
click at [1225, 87] on button "Cancel" at bounding box center [1218, 93] width 96 height 26
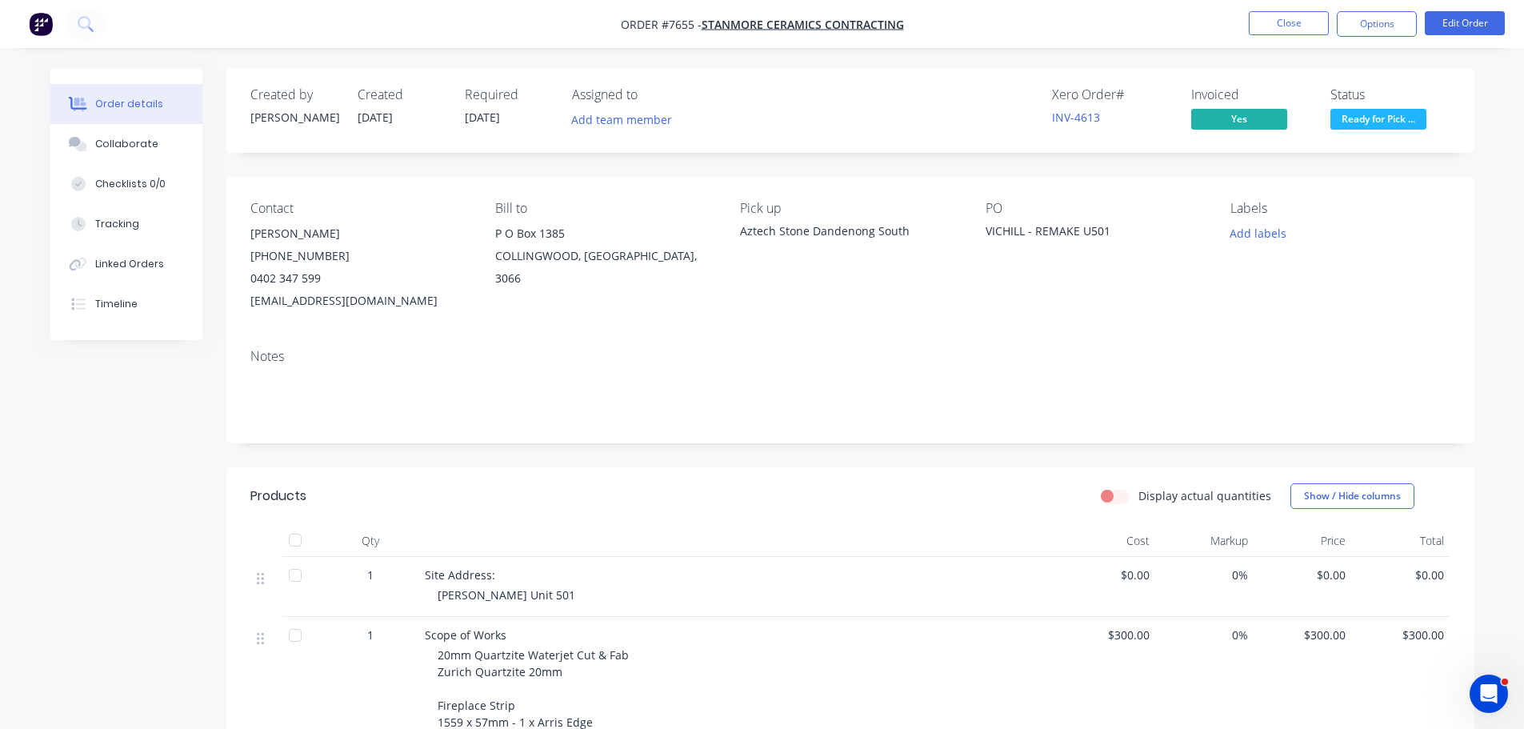
click at [1262, 38] on nav "Order #7655 - Stanmore Ceramics Contracting Close Options Edit Order" at bounding box center [762, 24] width 1524 height 48
click at [1267, 29] on button "Close" at bounding box center [1289, 23] width 80 height 24
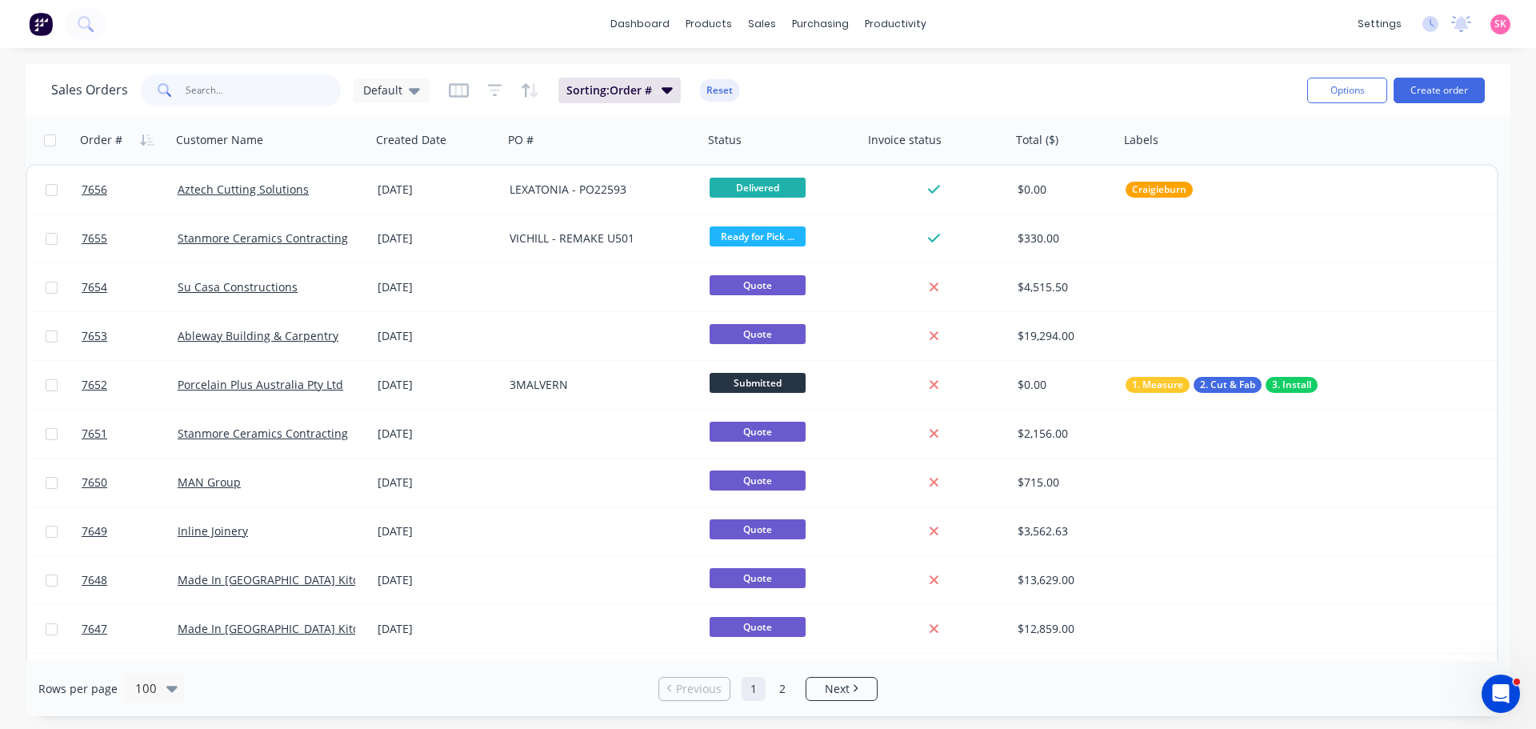
click at [286, 84] on input "text" at bounding box center [264, 90] width 156 height 32
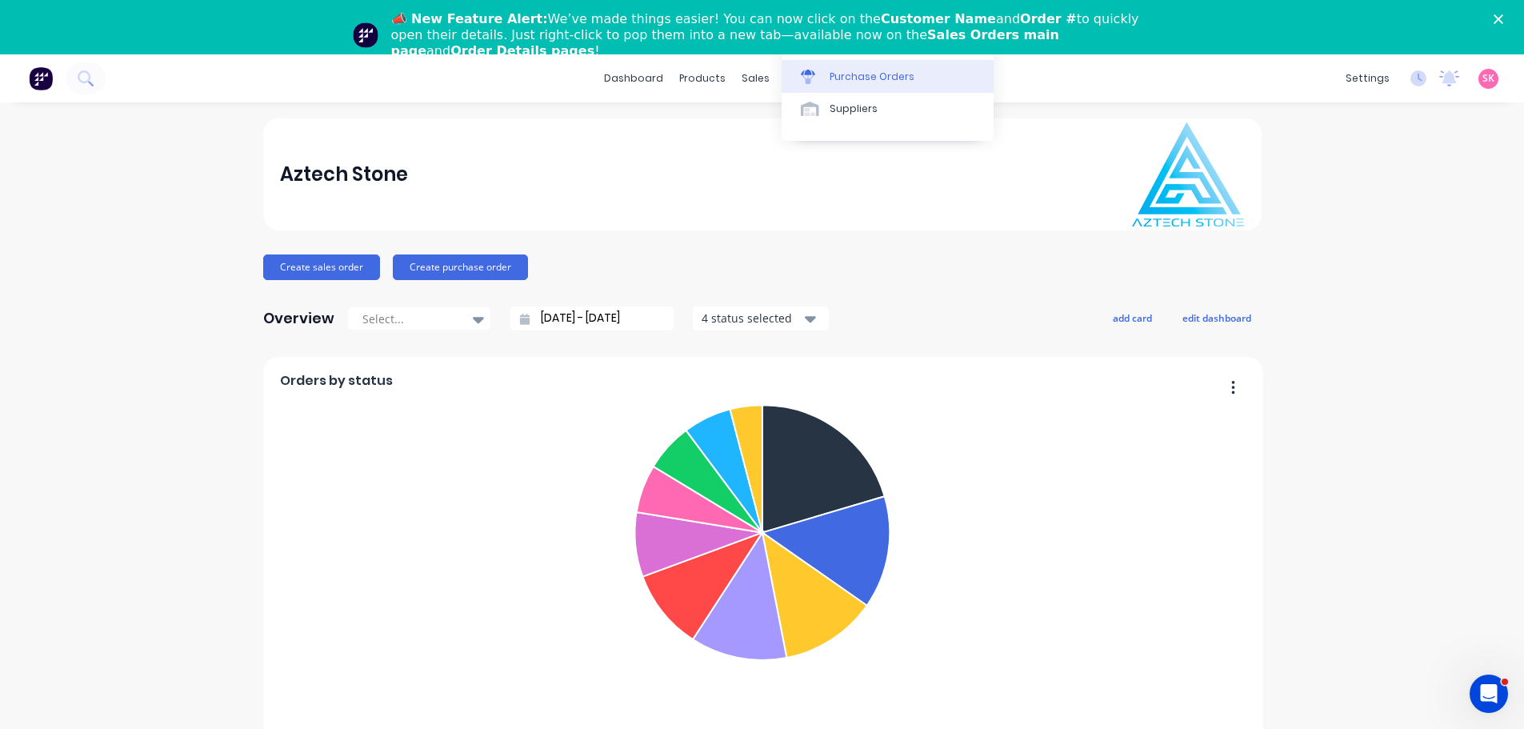
click at [846, 80] on div "Purchase Orders" at bounding box center [872, 77] width 85 height 14
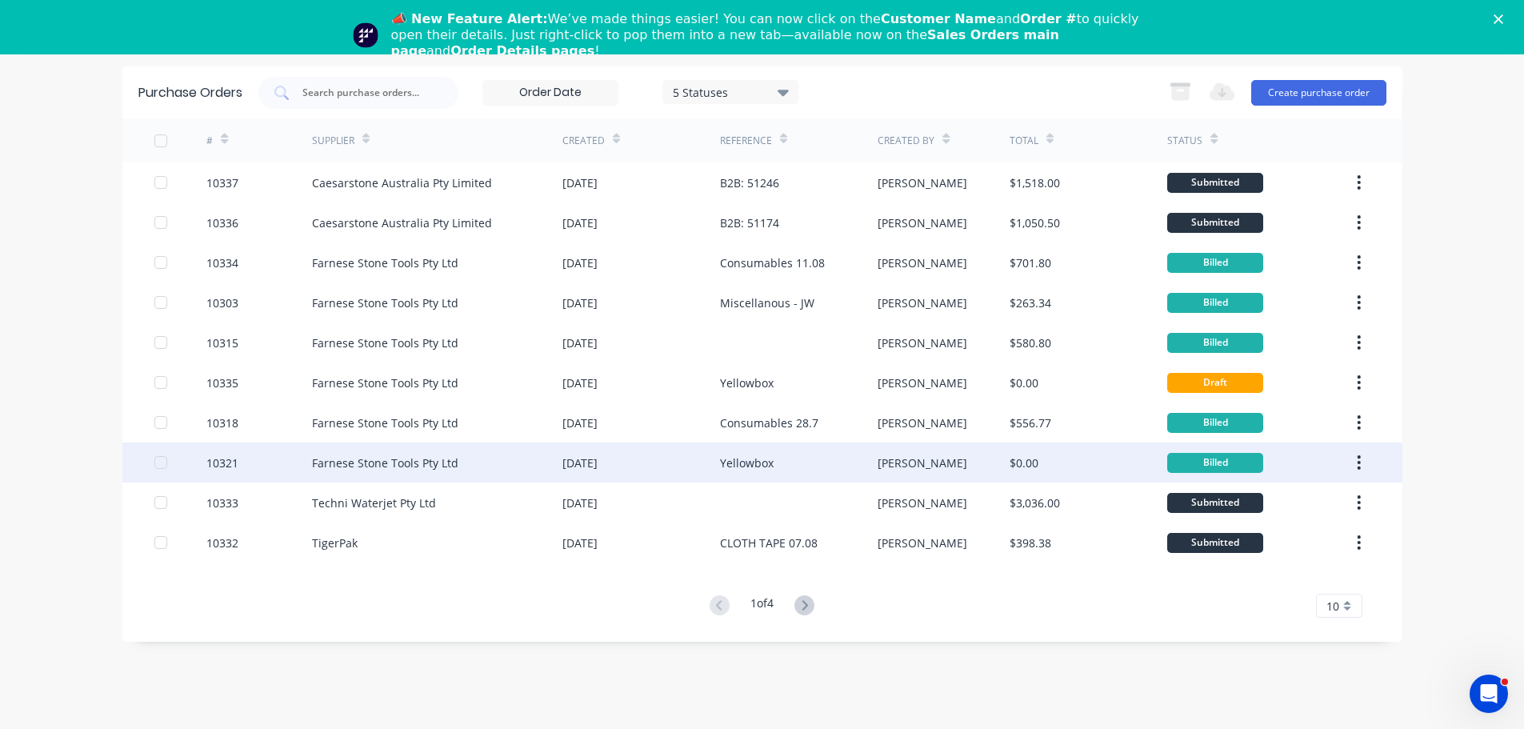
scroll to position [54, 0]
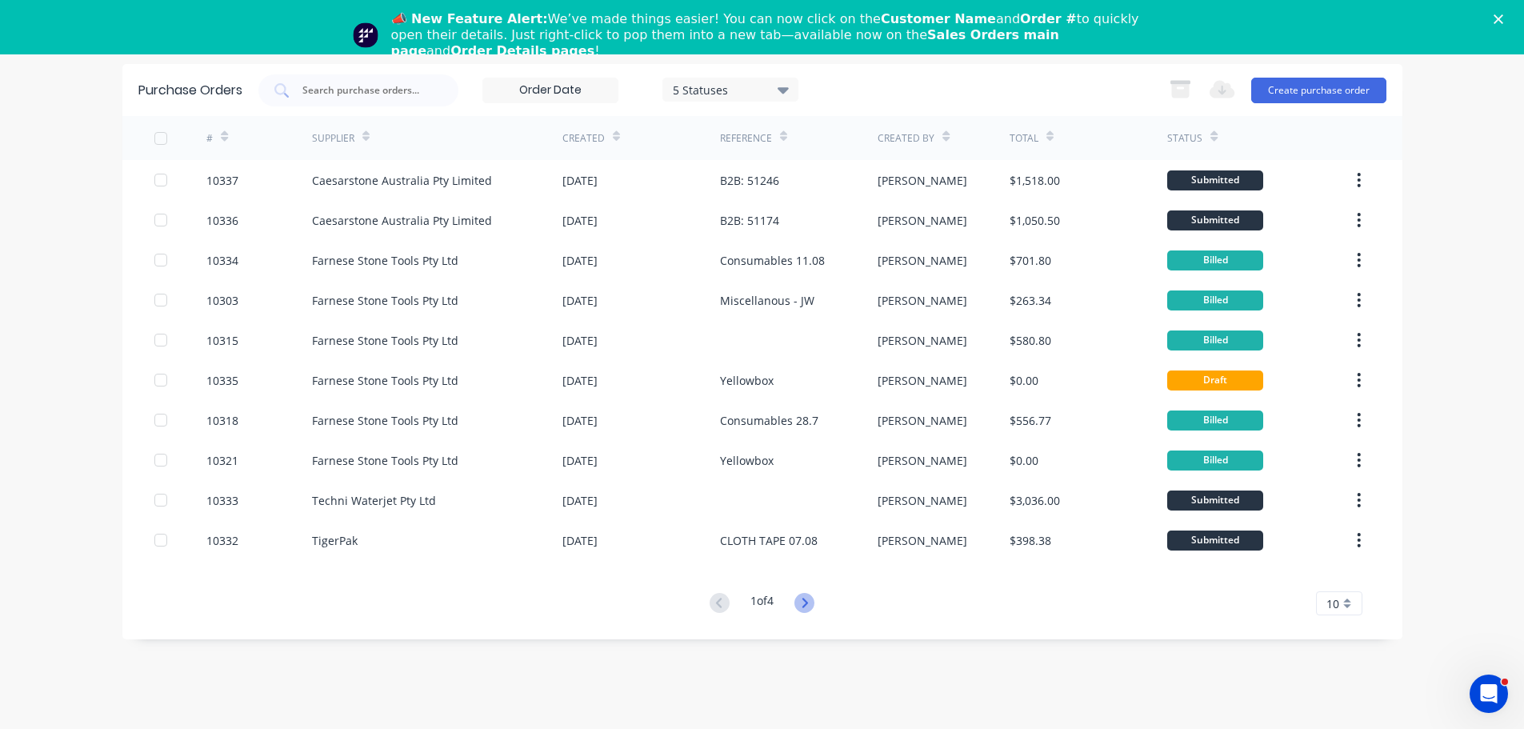
click at [812, 598] on icon at bounding box center [804, 603] width 20 height 20
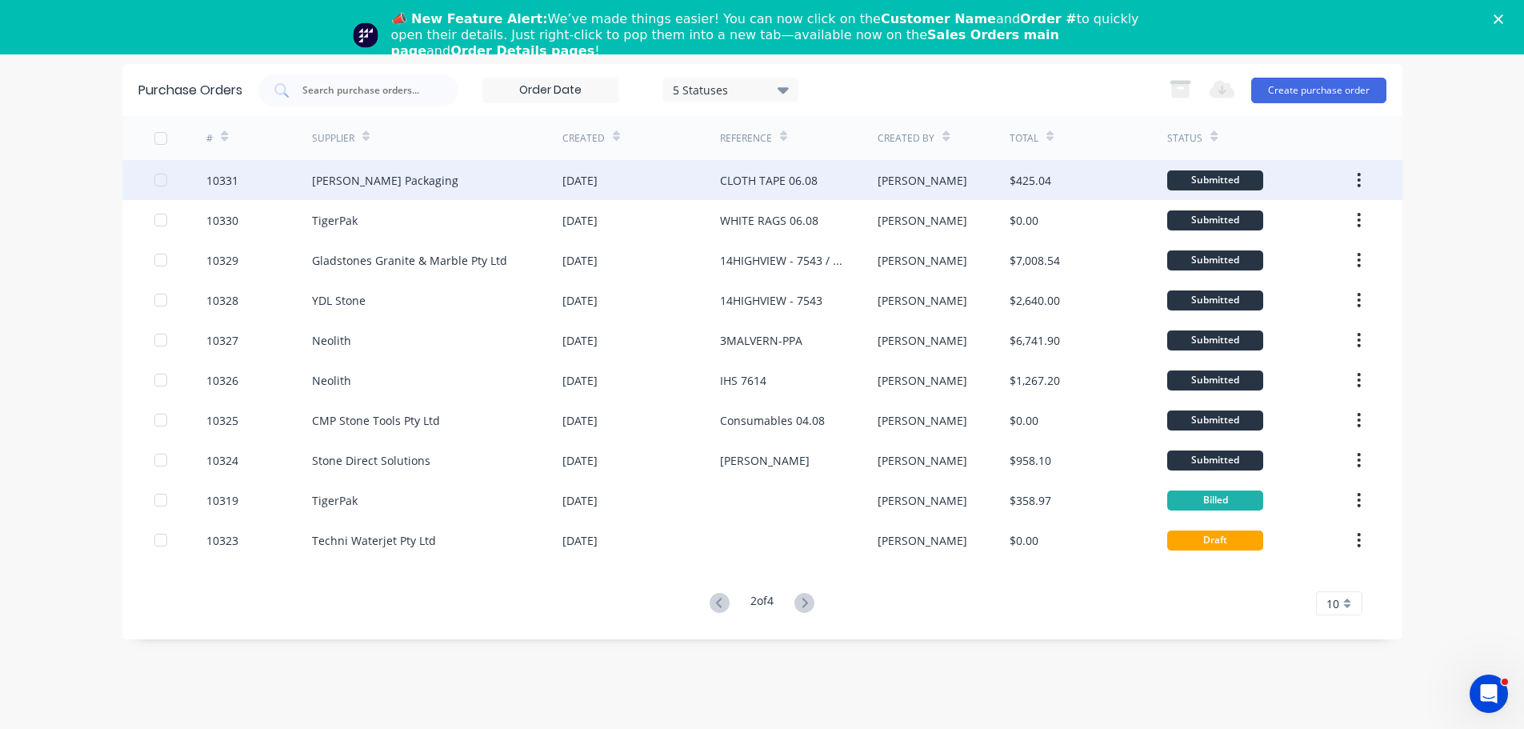
click at [458, 167] on div "[PERSON_NAME] Packaging" at bounding box center [437, 180] width 250 height 40
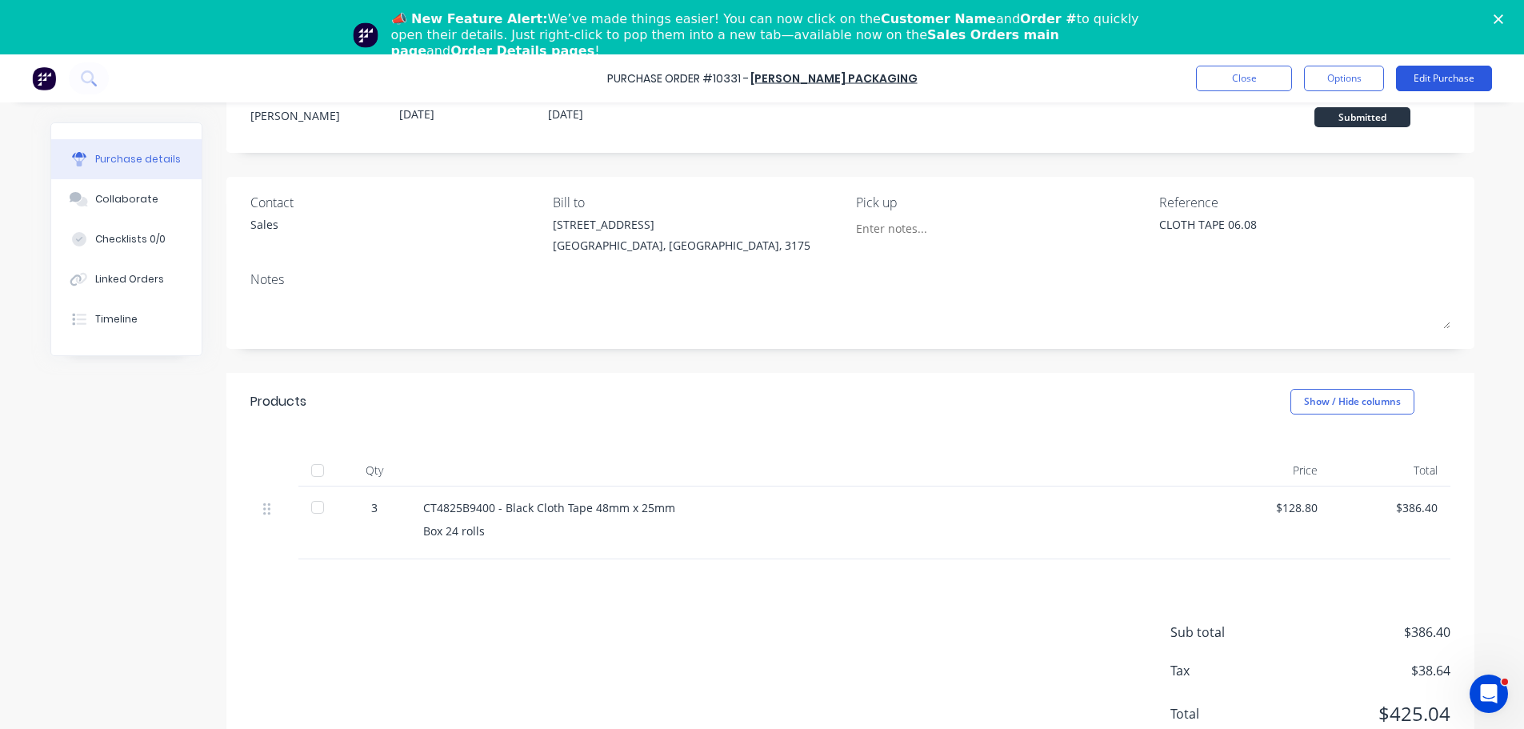
click at [1429, 76] on button "Edit Purchase" at bounding box center [1444, 79] width 96 height 26
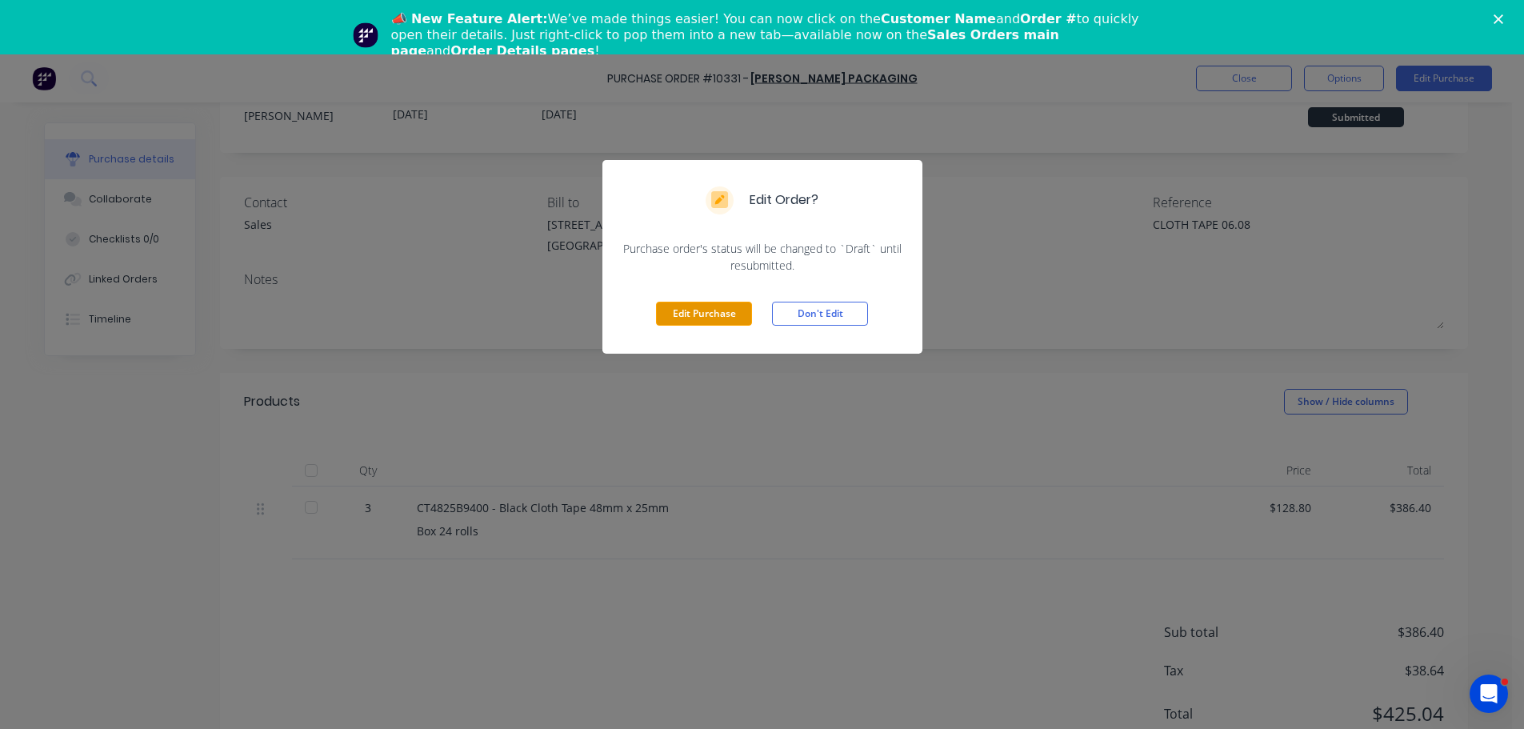
click at [693, 323] on button "Edit Purchase" at bounding box center [704, 314] width 96 height 24
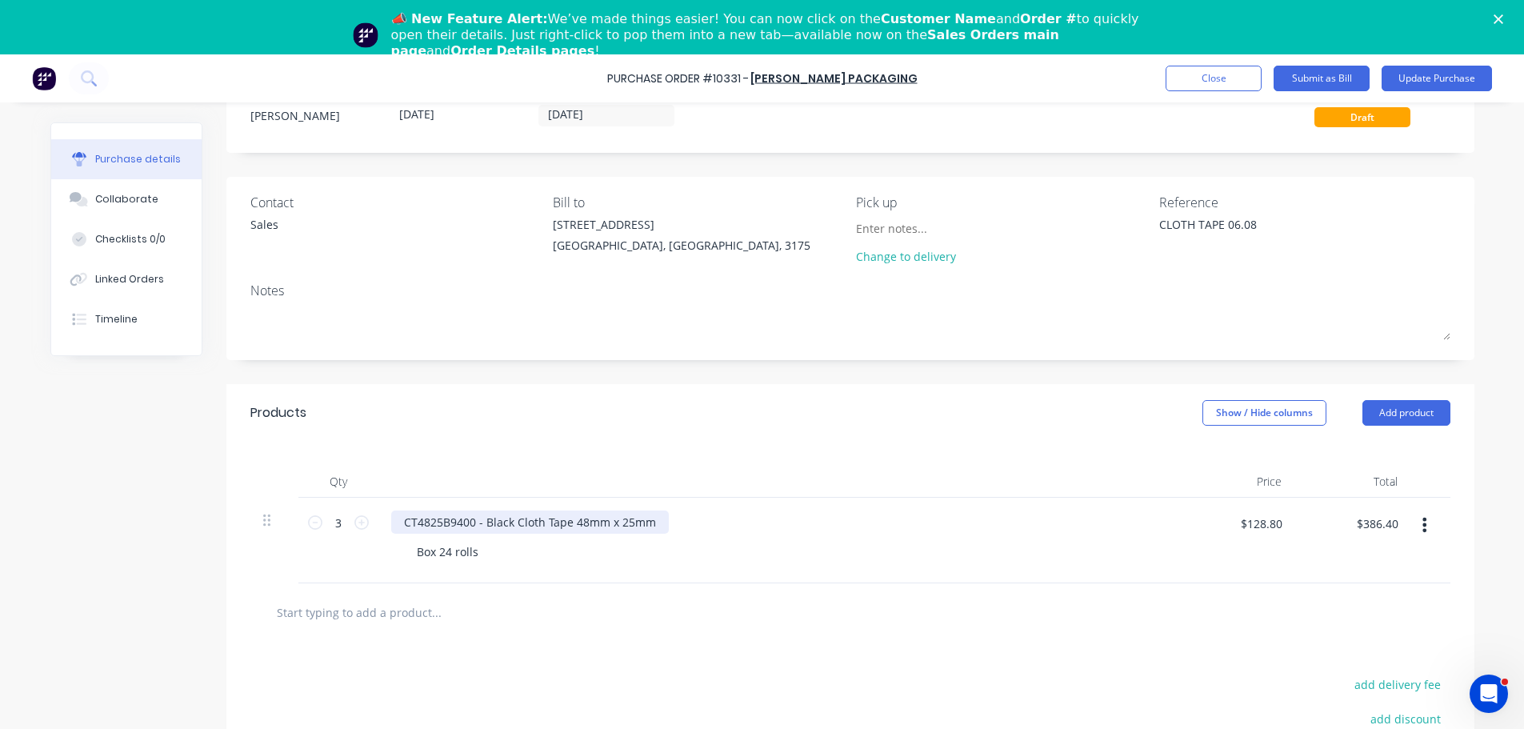
type textarea "x"
drag, startPoint x: 478, startPoint y: 524, endPoint x: 349, endPoint y: 524, distance: 128.8
click at [349, 524] on div "3 3 CT4825B9400 - Black Cloth Tape 48mm x 25mm Box 24 rolls $128.80 $128.80 $38…" at bounding box center [850, 541] width 1200 height 86
drag, startPoint x: 496, startPoint y: 522, endPoint x: 639, endPoint y: 507, distance: 144.0
click at [496, 522] on div "Black Cloth Tape 48mm x 25mm" at bounding box center [488, 521] width 195 height 23
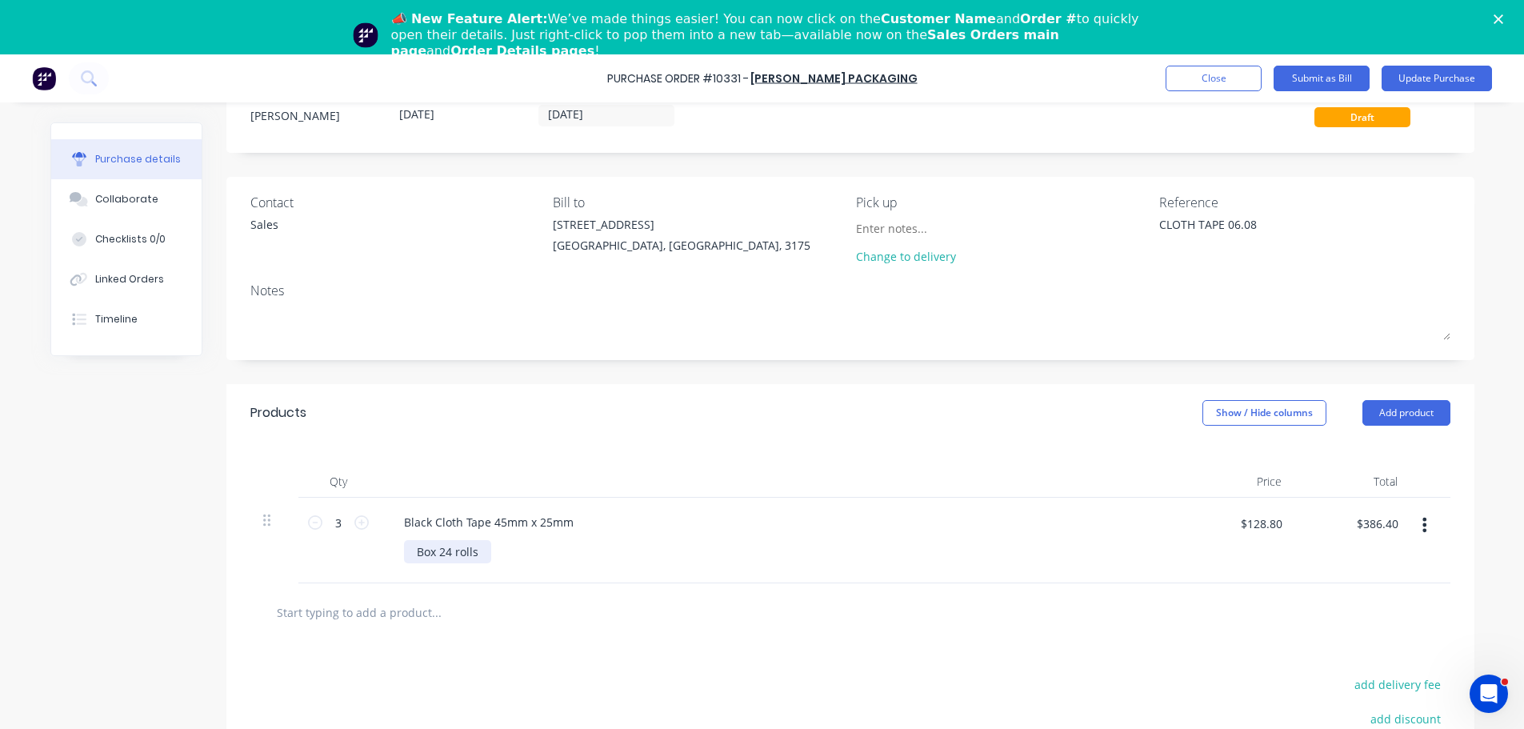
click at [478, 555] on div "Box 24 rolls" at bounding box center [447, 551] width 87 height 23
type textarea "x"
drag, startPoint x: 1274, startPoint y: 526, endPoint x: 1145, endPoint y: 525, distance: 128.8
click at [1145, 525] on div "3 3 Black Cloth Tape 45mm x 25mm Box 24 rolls $128.80 $128.80 $386.40 $386.40" at bounding box center [850, 541] width 1200 height 86
type textarea "x"
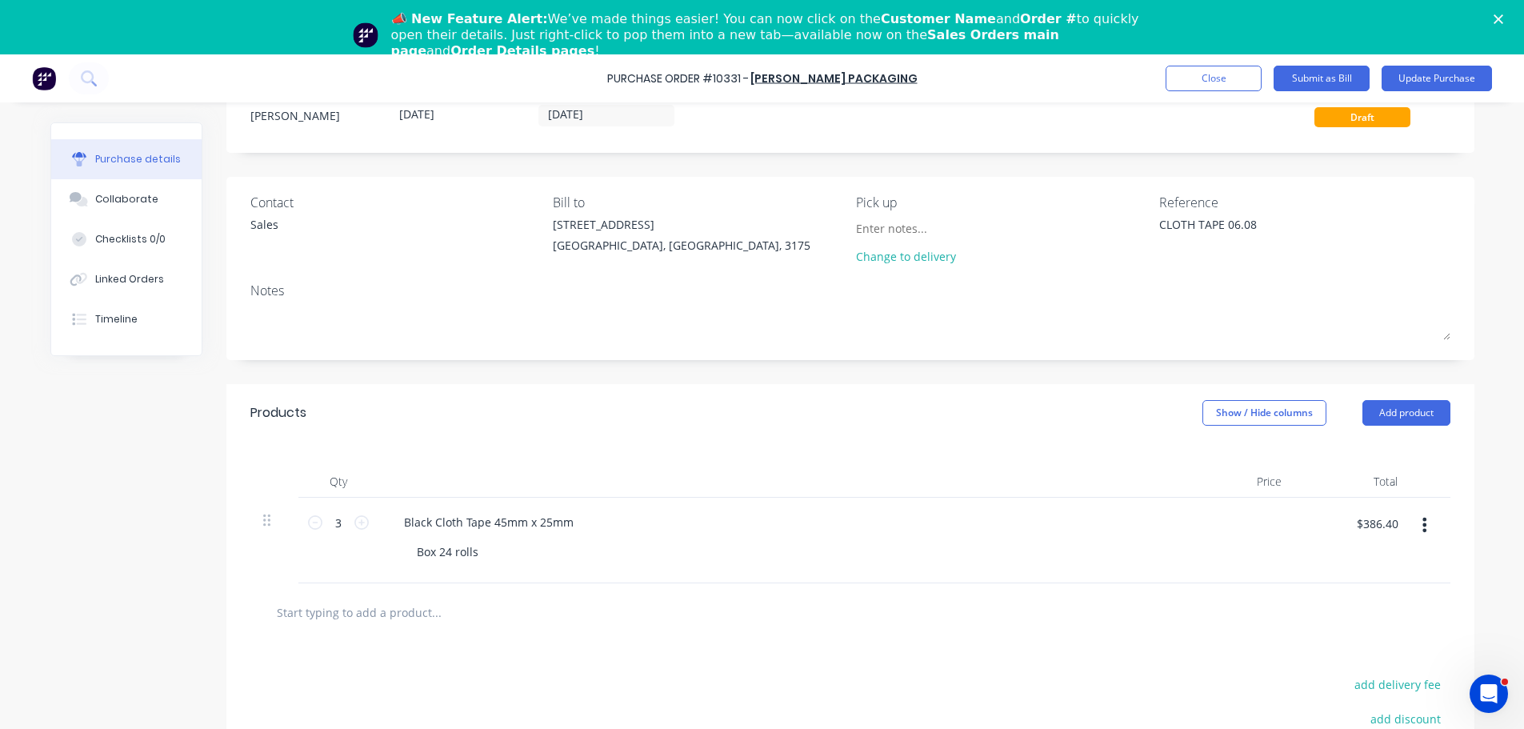
type input "$128.80"
click at [846, 574] on div "Black Cloth Tape 45mm x 25mm Box 24 rolls" at bounding box center [778, 541] width 800 height 86
type textarea "x"
click at [442, 554] on div "Box 24 rolls" at bounding box center [447, 551] width 87 height 23
drag, startPoint x: 477, startPoint y: 556, endPoint x: 270, endPoint y: 556, distance: 206.4
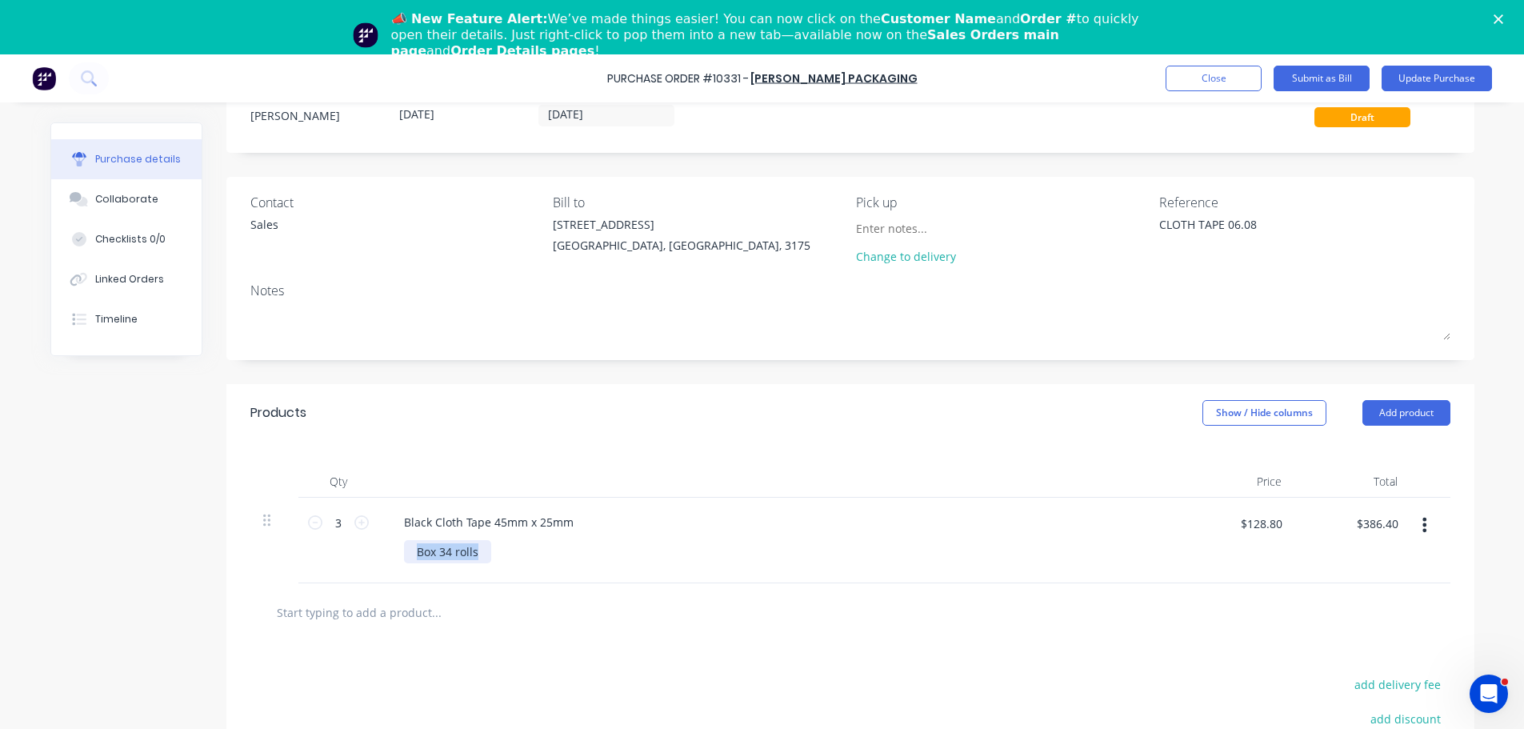
click at [270, 556] on div "3 3 Black Cloth Tape 45mm x 25mm Box 34 rolls $128.80 $128.80 $386.40 $386.40" at bounding box center [850, 541] width 1200 height 86
click at [1247, 526] on input "$128.80" at bounding box center [1260, 523] width 61 height 26
type textarea "x"
type input "230.4"
type textarea "x"
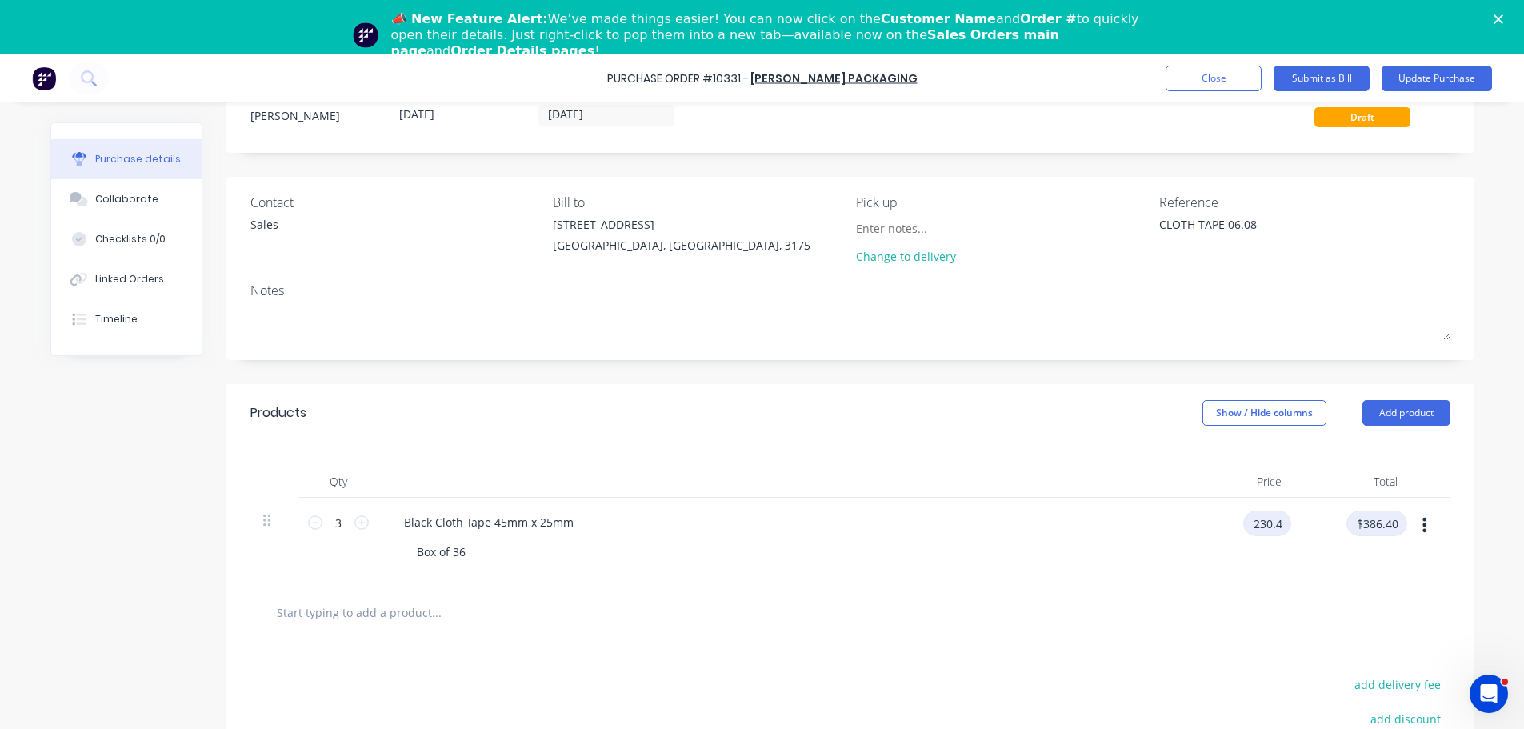
type input "$230.40"
type input "$691.20"
click at [990, 444] on div "Qty Price Total 3 3 Black Cloth Tape 45mm x 25mm Box of 36 $230.40 $230.40 $691…" at bounding box center [850, 513] width 1248 height 142
click at [309, 526] on icon at bounding box center [315, 522] width 14 height 14
type textarea "x"
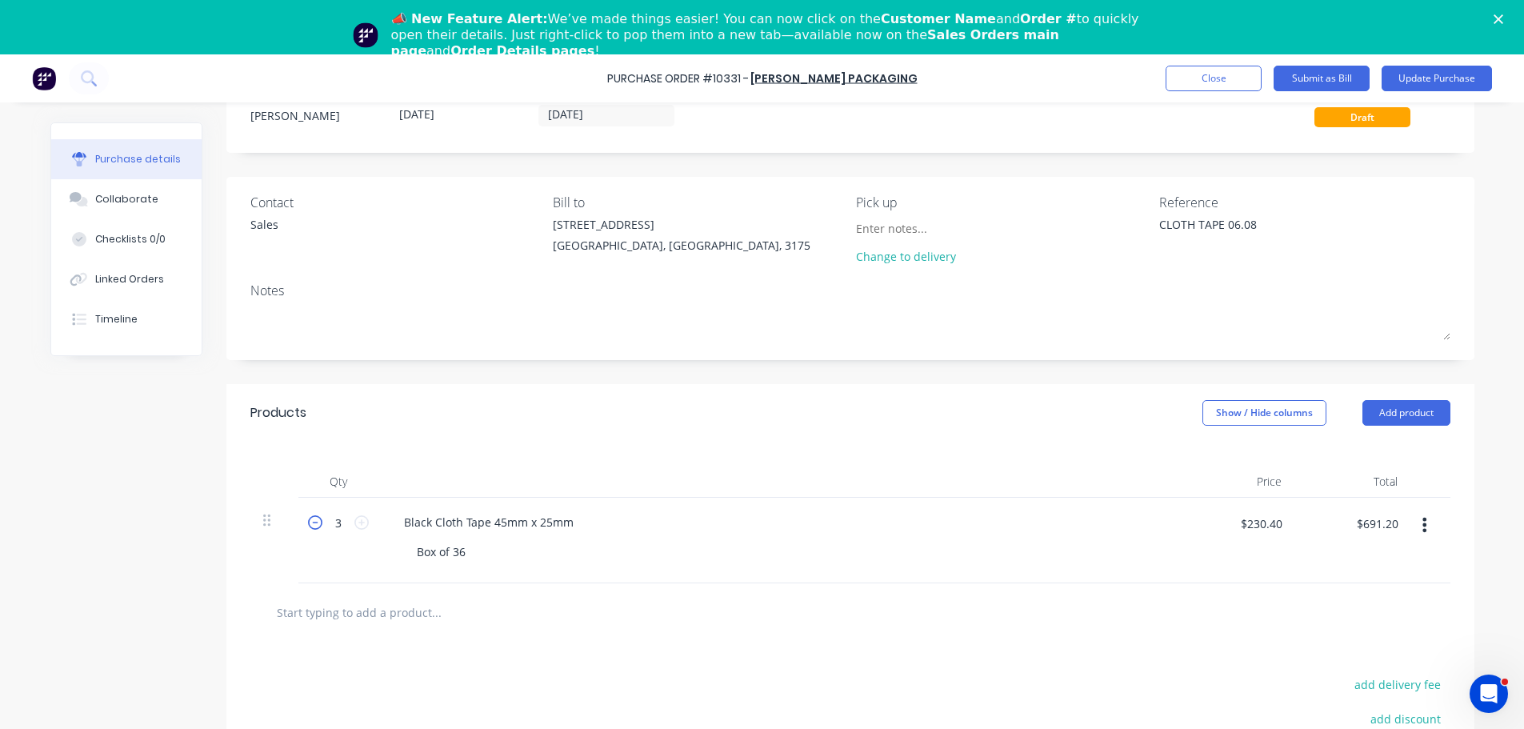
type input "2"
type input "$460.80"
click at [1408, 78] on button "Update Purchase" at bounding box center [1436, 79] width 110 height 26
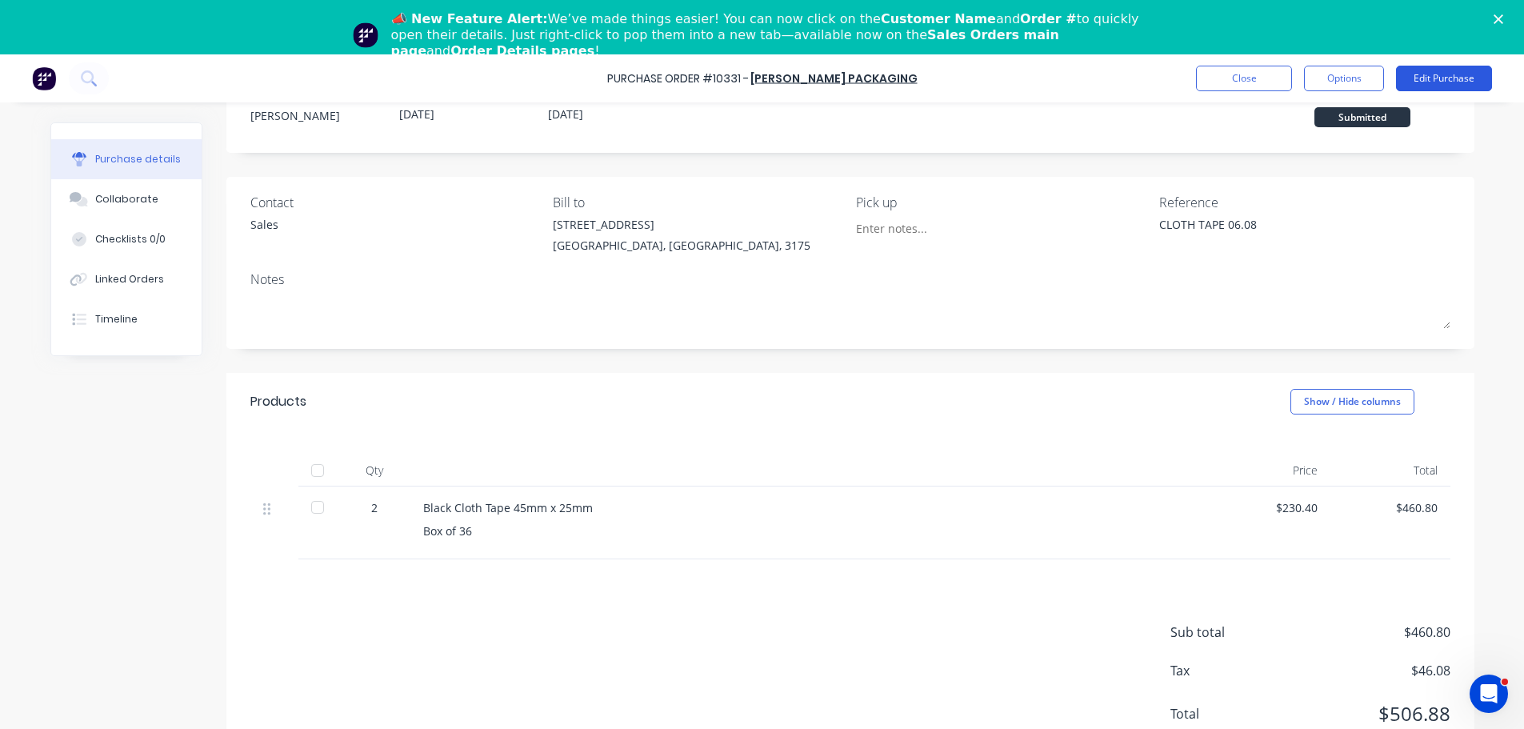
click at [1452, 74] on button "Edit Purchase" at bounding box center [1444, 79] width 96 height 26
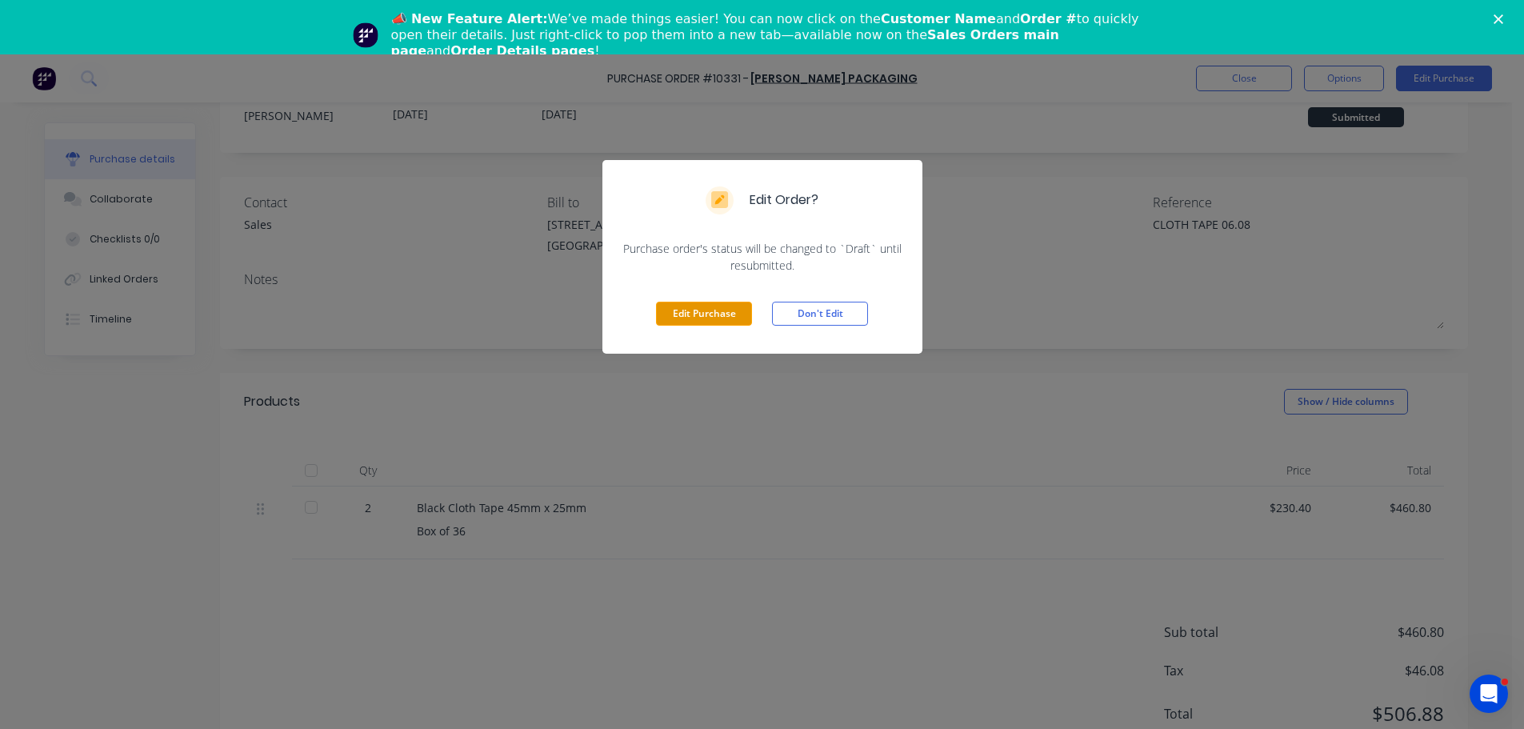
click at [694, 306] on button "Edit Purchase" at bounding box center [704, 314] width 96 height 24
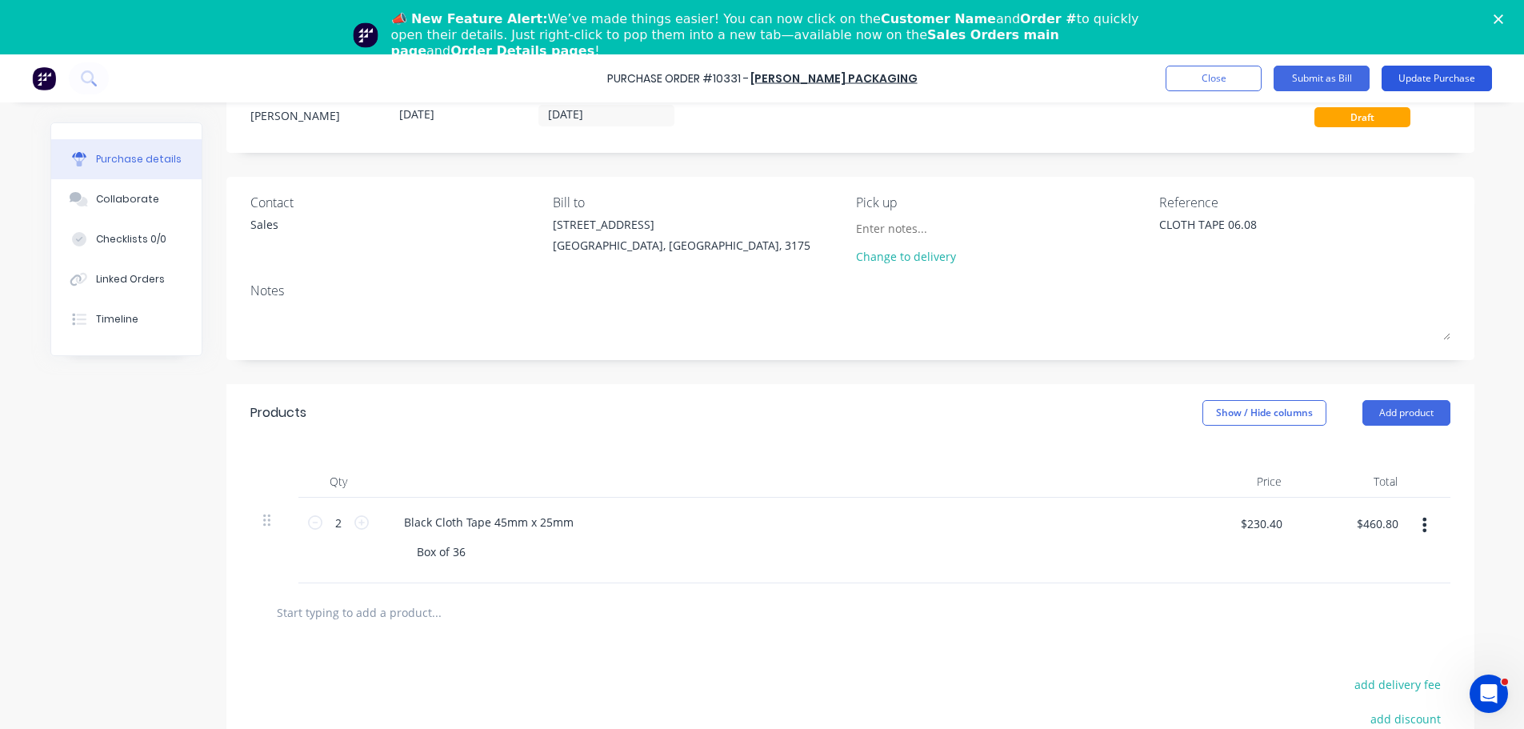
click at [1443, 78] on button "Update Purchase" at bounding box center [1436, 79] width 110 height 26
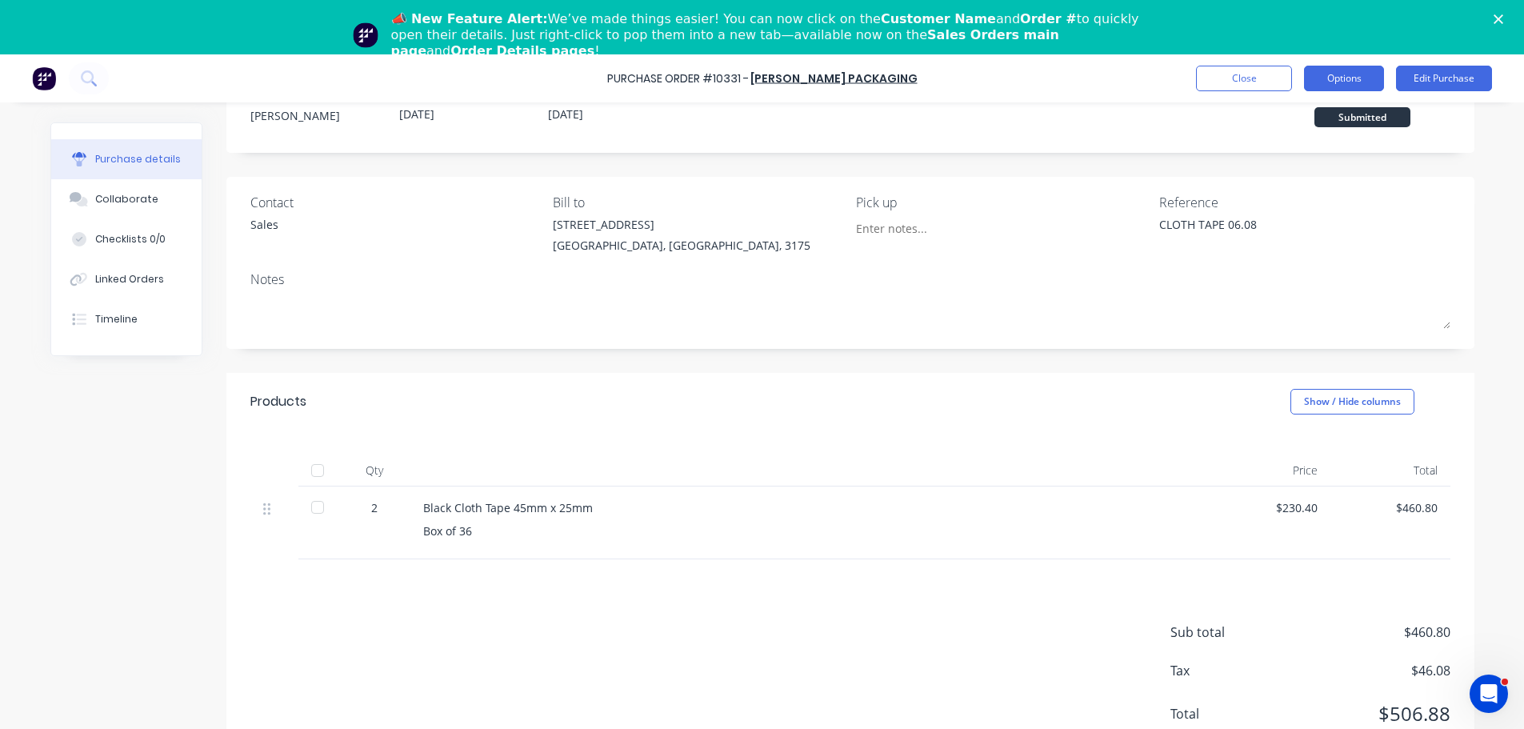
click at [1364, 73] on button "Options" at bounding box center [1344, 79] width 80 height 26
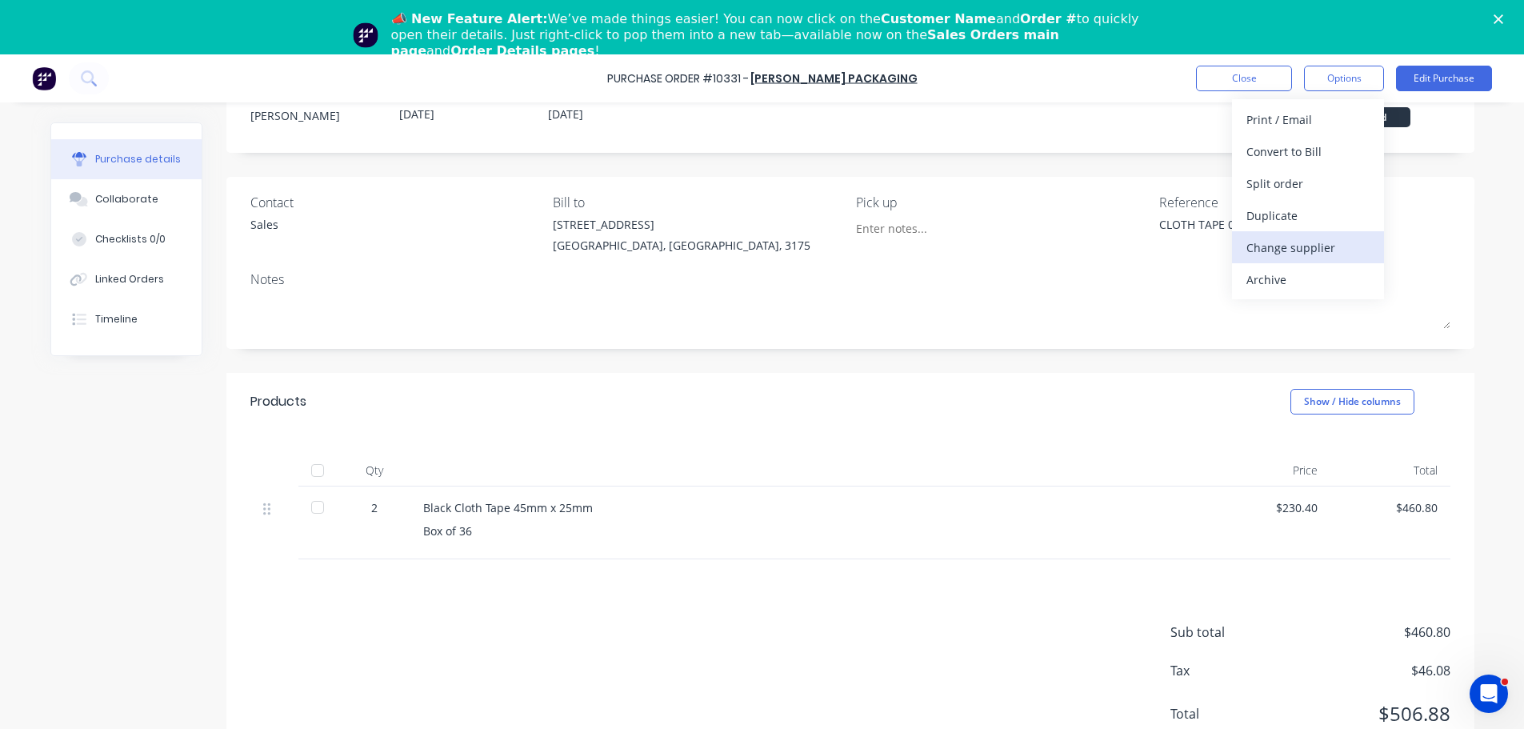
click at [1302, 240] on div "Change supplier" at bounding box center [1307, 247] width 123 height 23
type textarea "x"
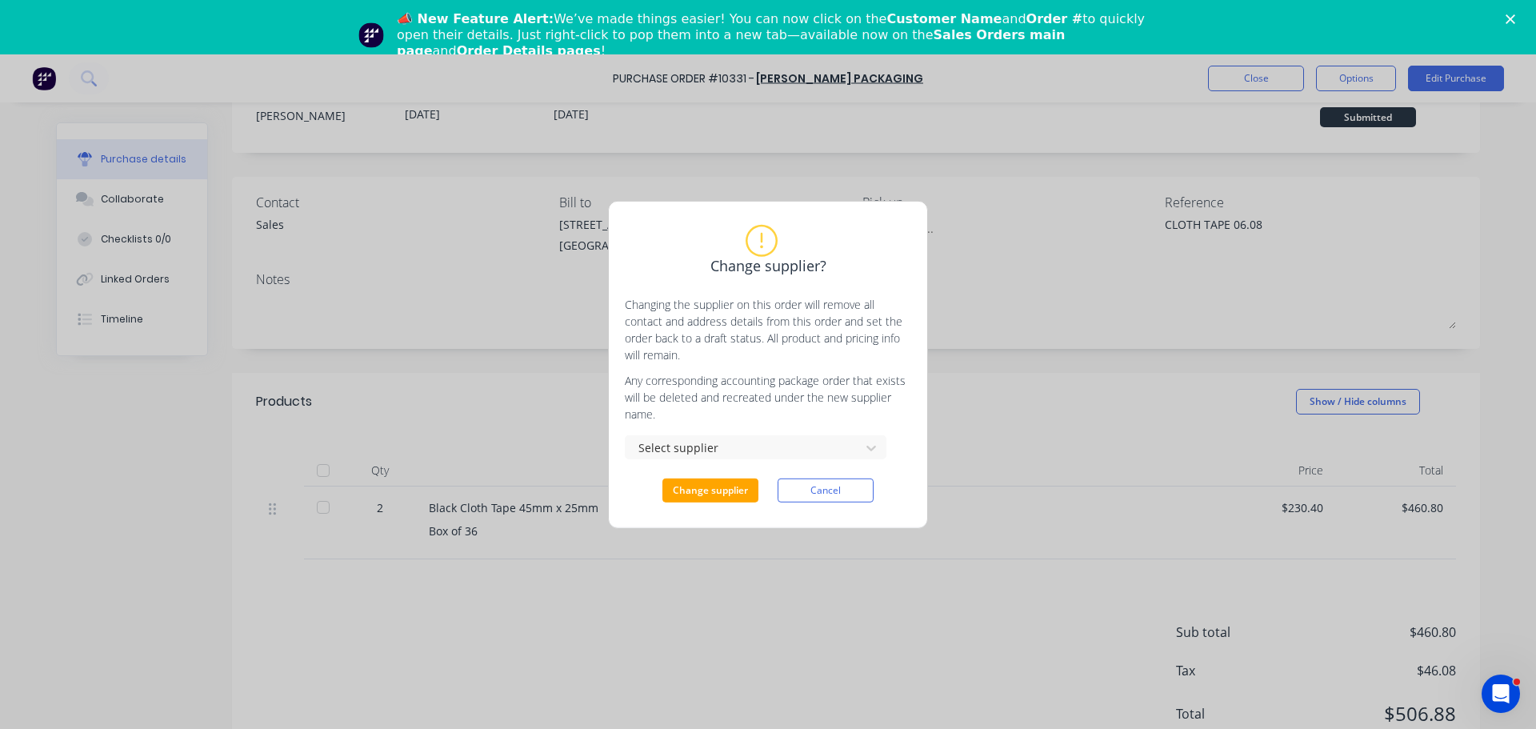
click at [721, 504] on div "Change supplier? Changing the supplier on this order will remove all contact an…" at bounding box center [768, 364] width 320 height 328
click at [735, 438] on div at bounding box center [745, 448] width 214 height 20
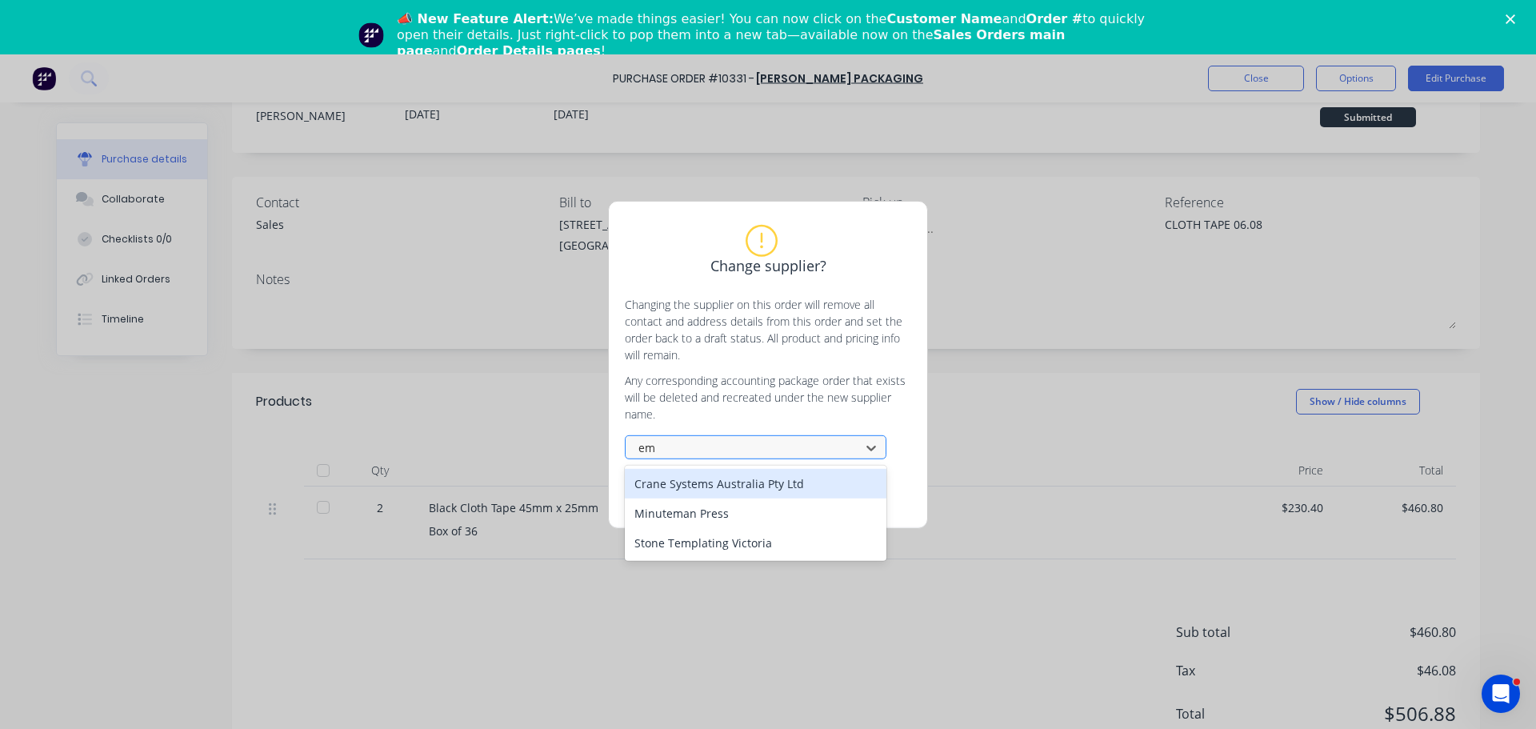
type input "e"
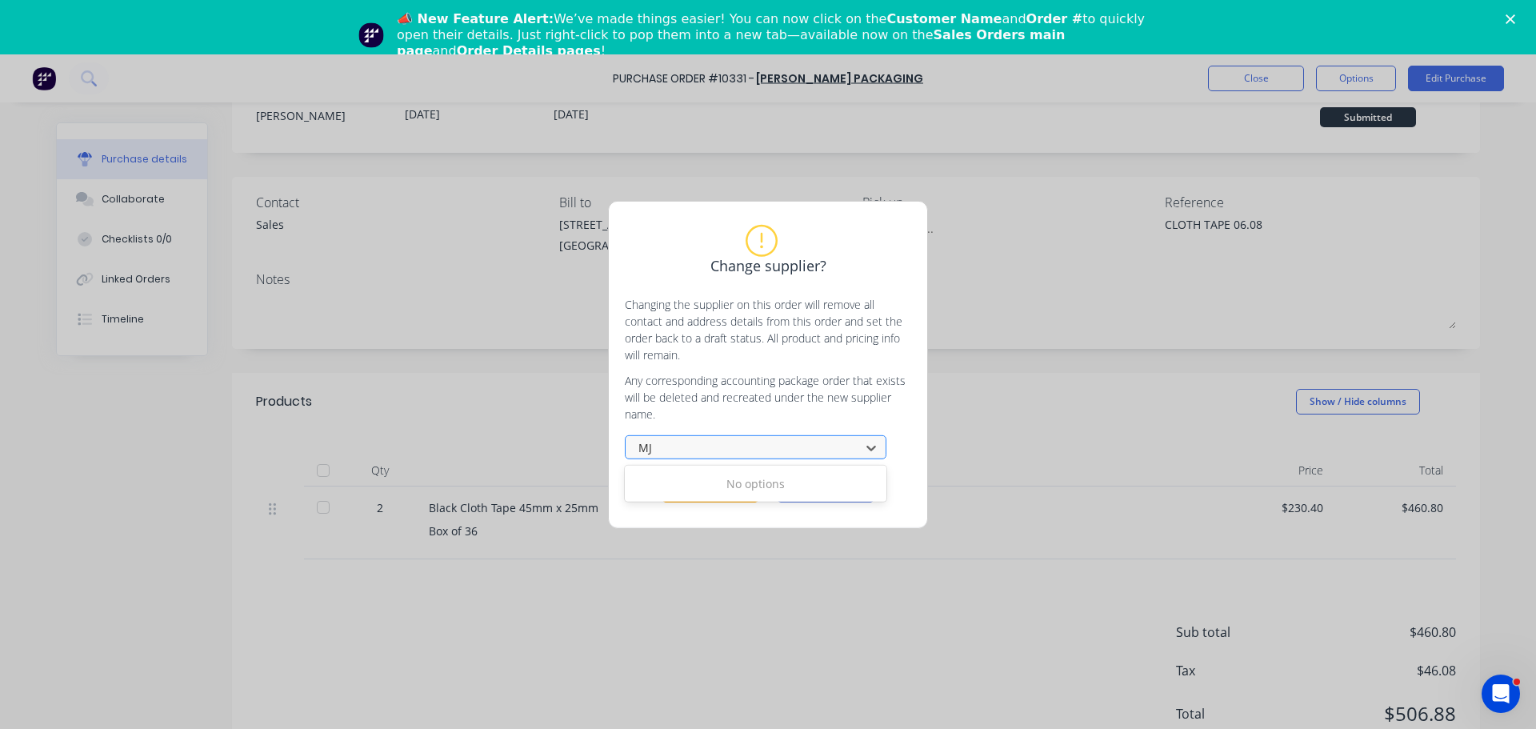
type input "M"
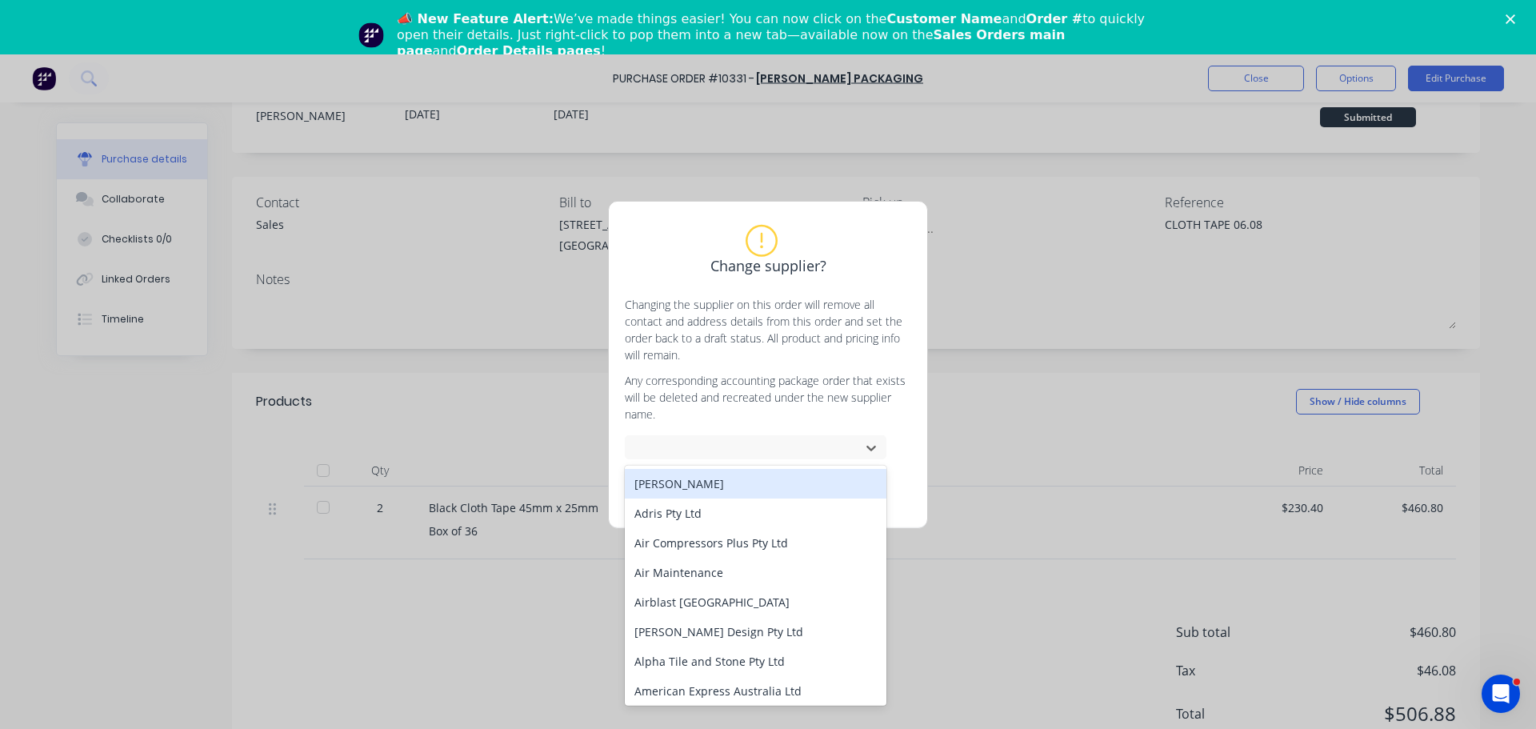
click at [951, 468] on div "Change supplier? Changing the supplier on this order will remove all contact an…" at bounding box center [768, 364] width 1536 height 729
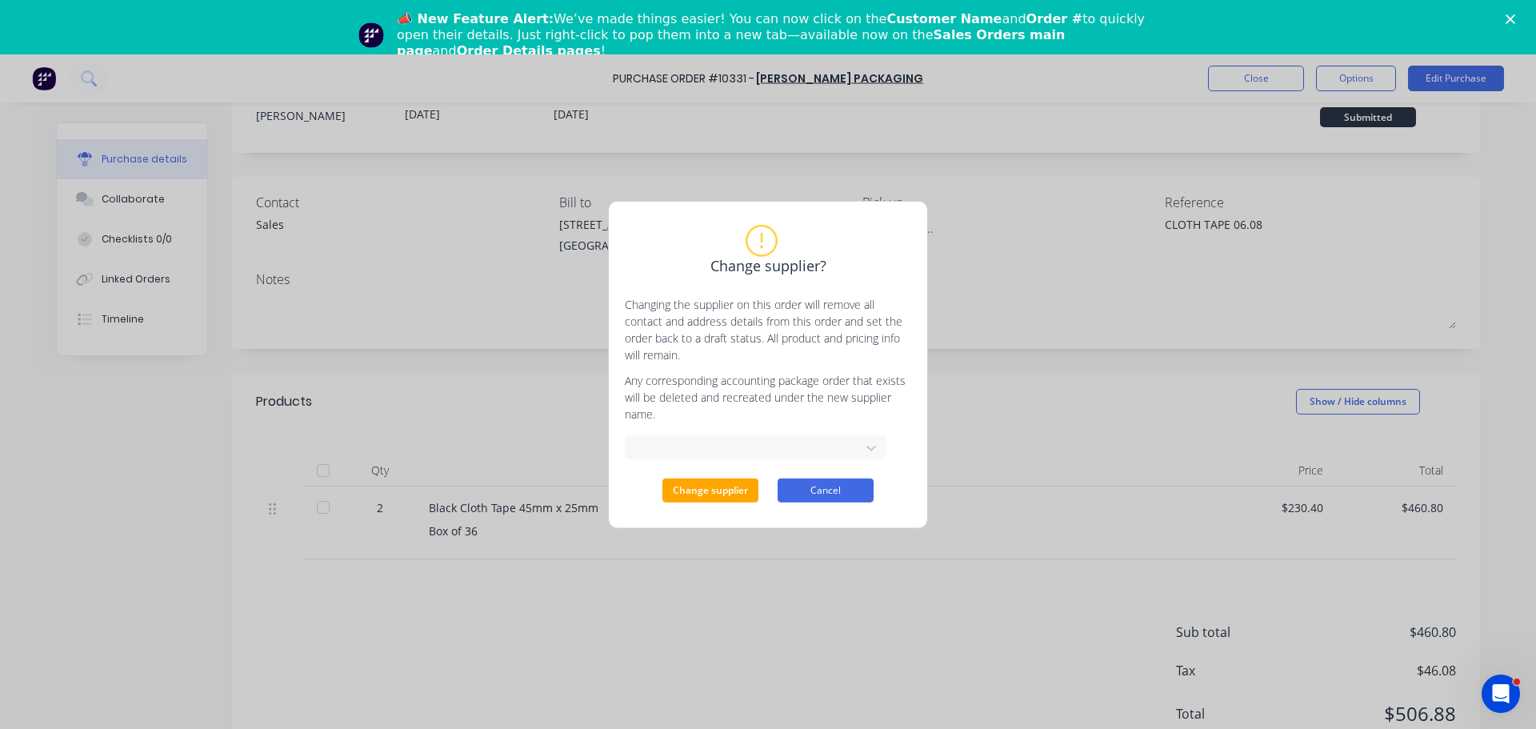
click at [855, 494] on button "Cancel" at bounding box center [826, 490] width 96 height 24
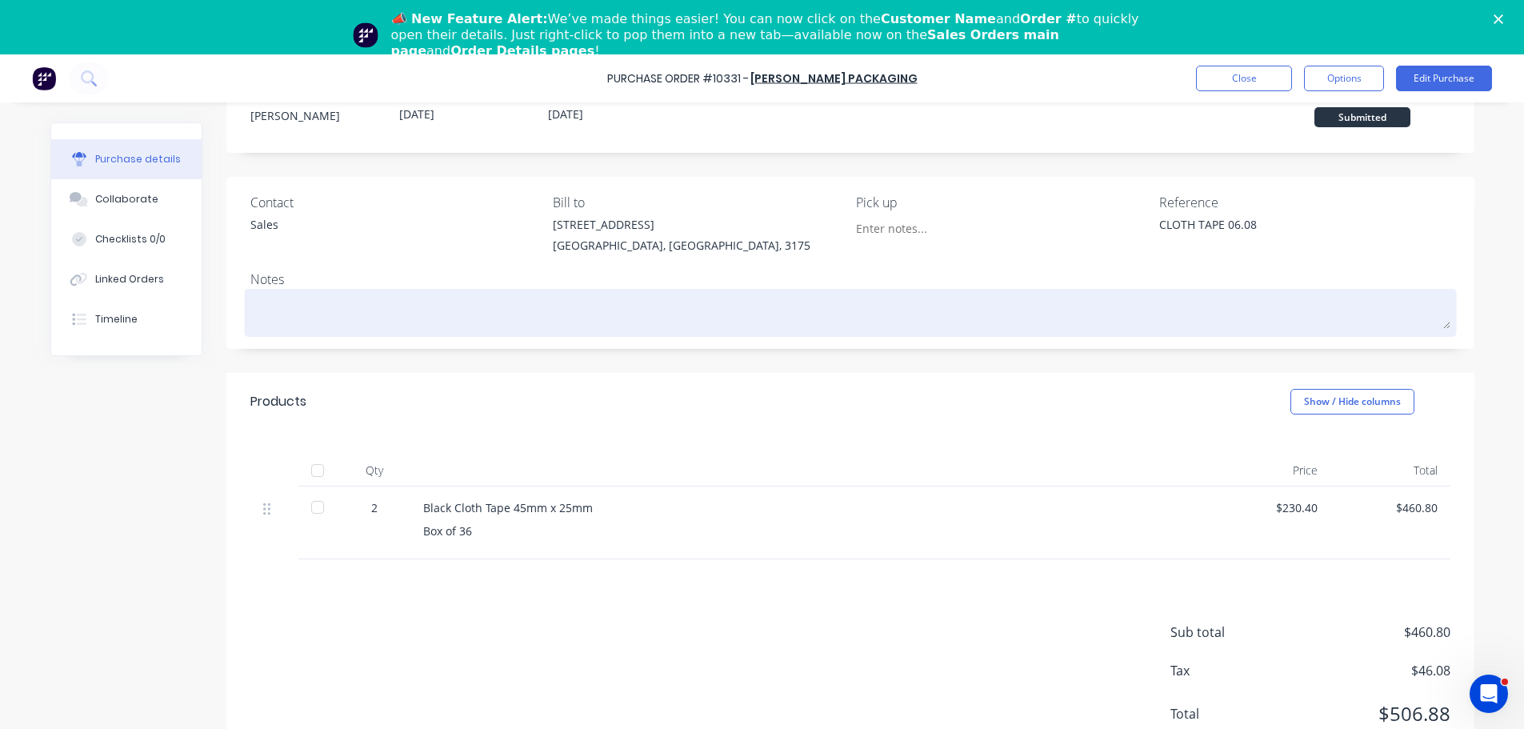
click at [785, 302] on textarea at bounding box center [850, 311] width 1200 height 36
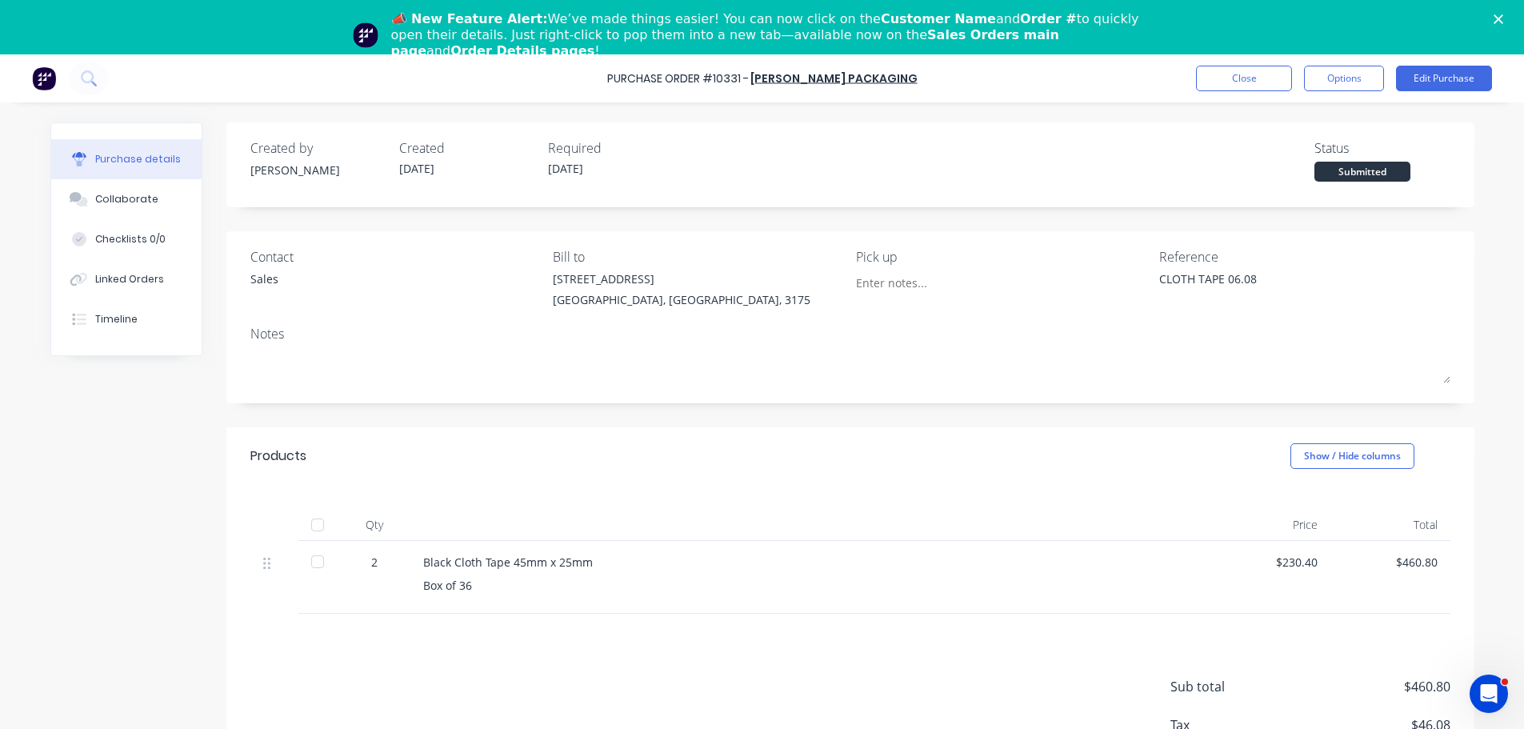
type textarea "x"
click at [814, 429] on div "Products Show / Hide columns" at bounding box center [850, 456] width 1248 height 58
click at [1248, 76] on button "Close" at bounding box center [1244, 79] width 96 height 26
